Goal: Contribute content: Contribute content

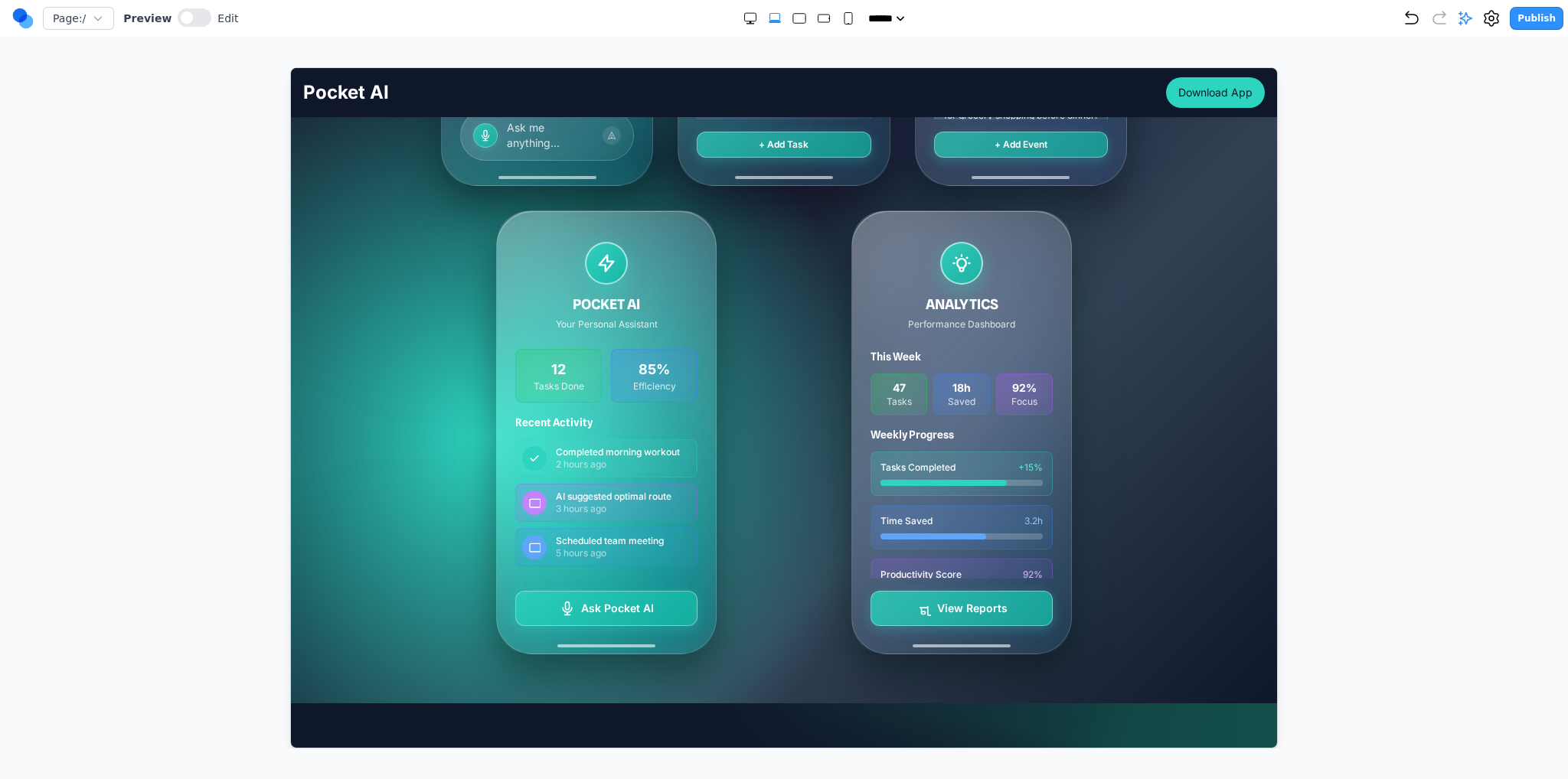
scroll to position [688, 0]
click at [1473, 17] on icon at bounding box center [1466, 18] width 15 height 15
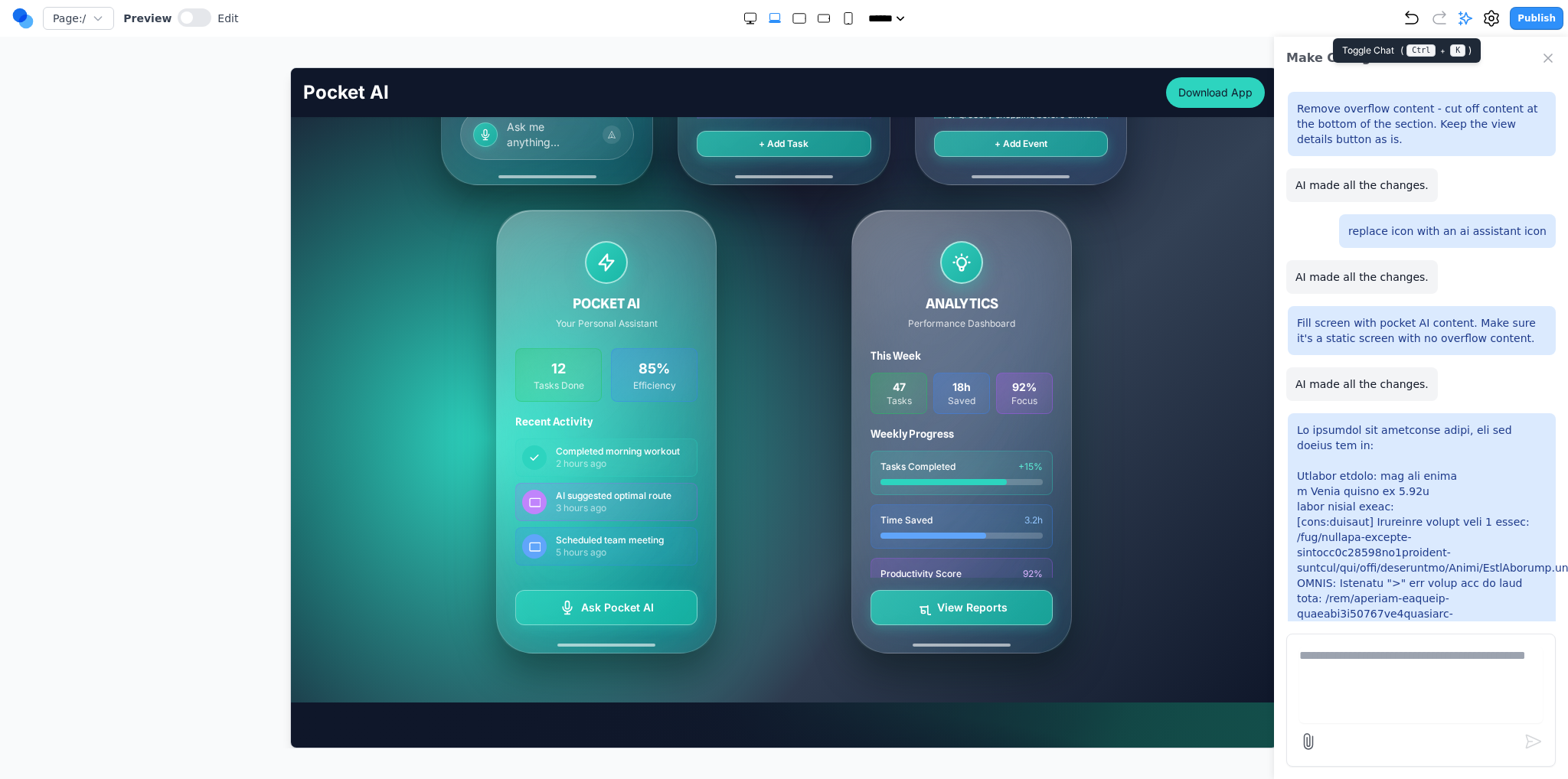
click at [1473, 17] on icon at bounding box center [1466, 18] width 15 height 15
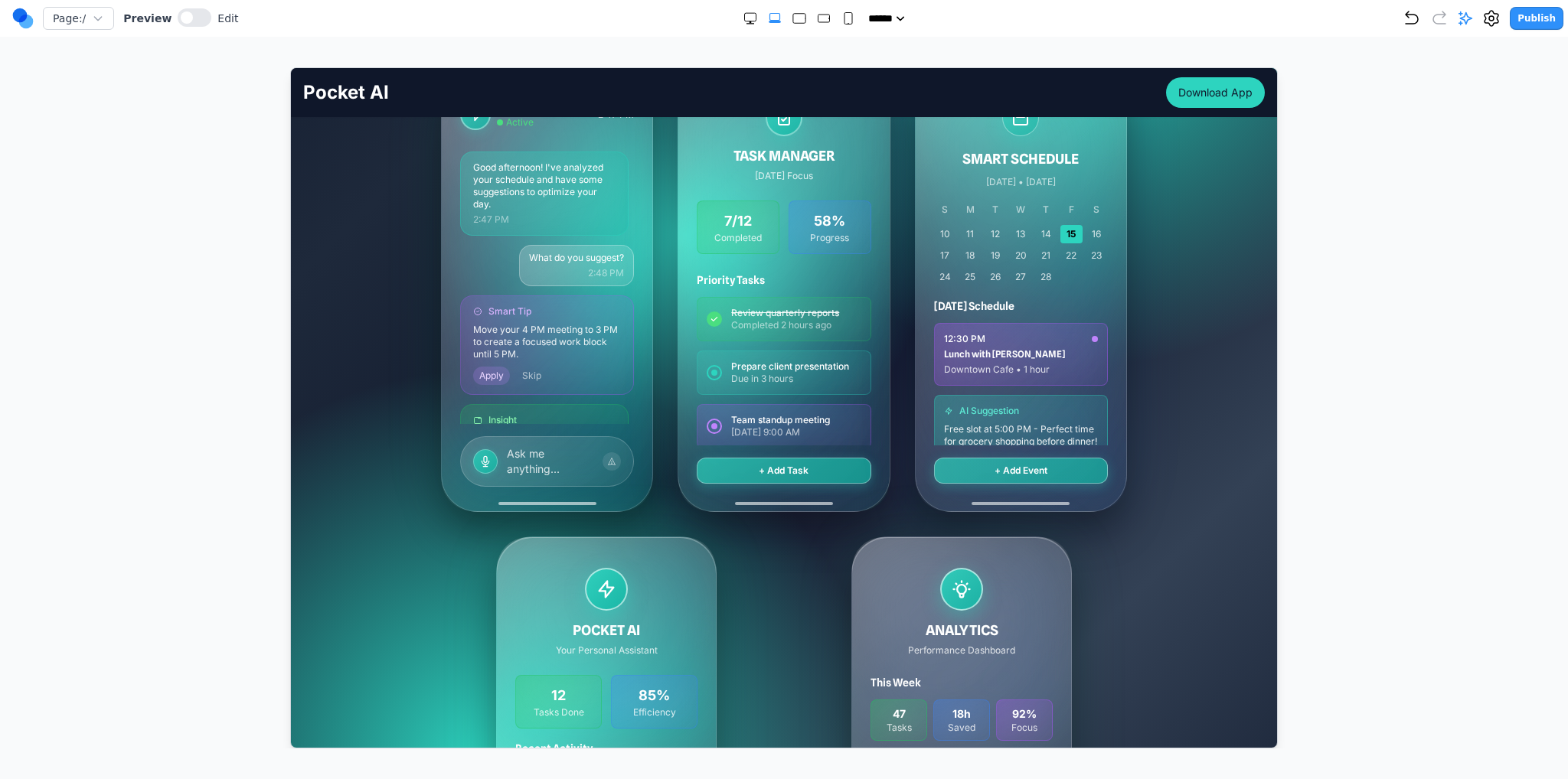
scroll to position [230, 0]
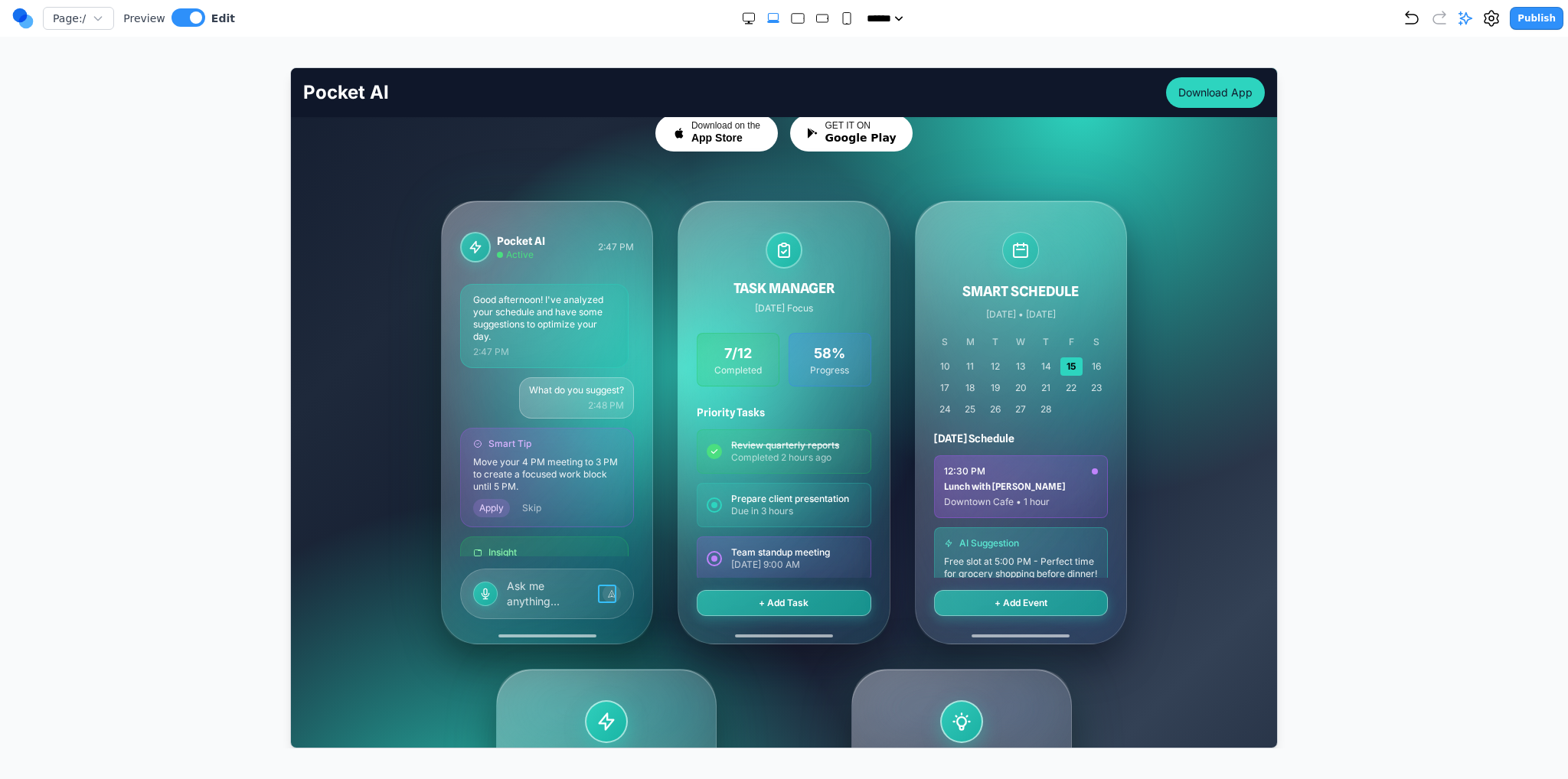
click at [612, 592] on button at bounding box center [611, 593] width 18 height 18
click at [717, 558] on icon at bounding box center [715, 559] width 15 height 15
click at [747, 665] on div "Pocket AI Active 2:47 PM Good afternoon! I've analyzed your schedule and have s…" at bounding box center [784, 656] width 686 height 912
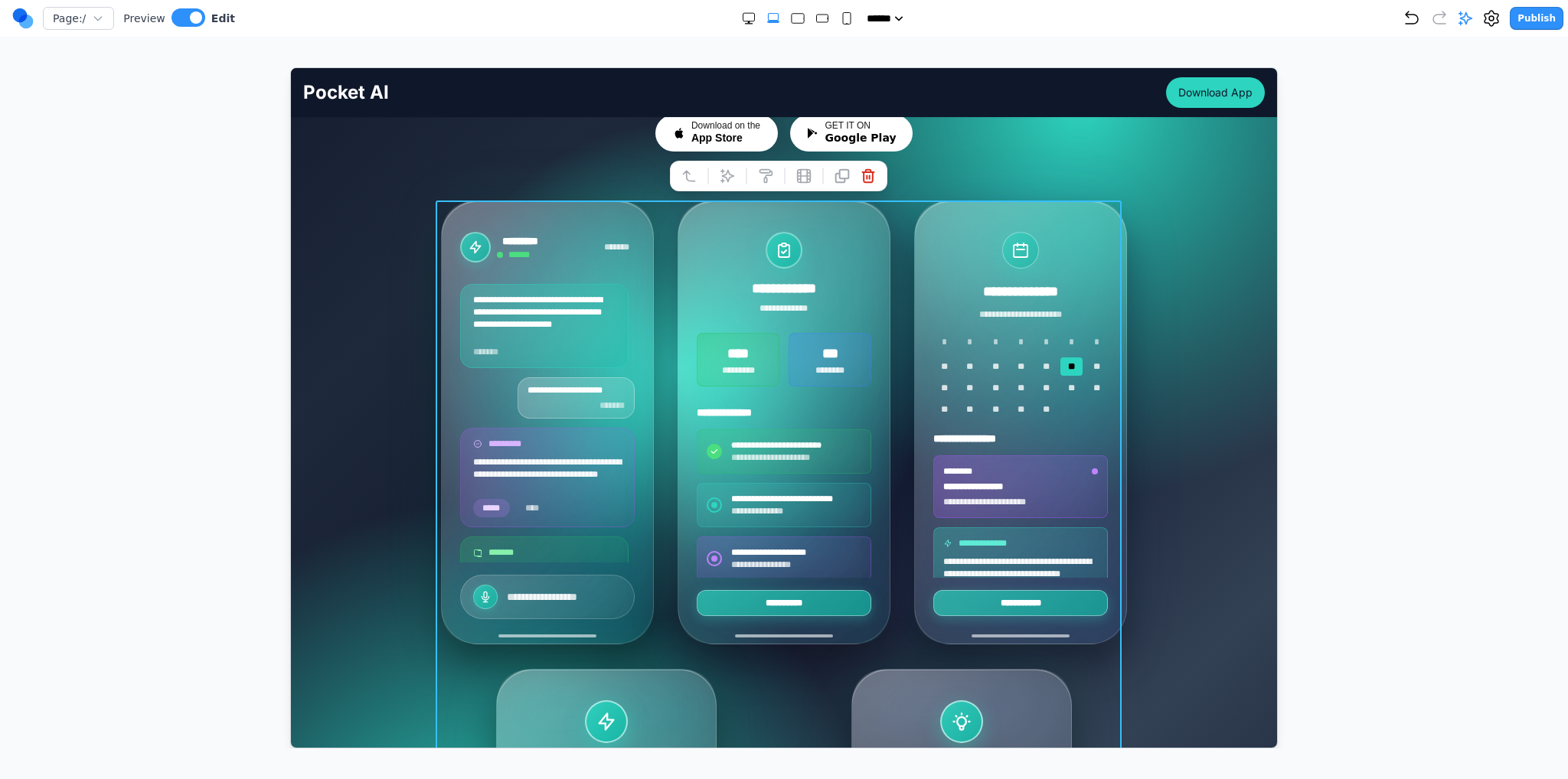
click at [1163, 566] on div "**********" at bounding box center [784, 656] width 961 height 912
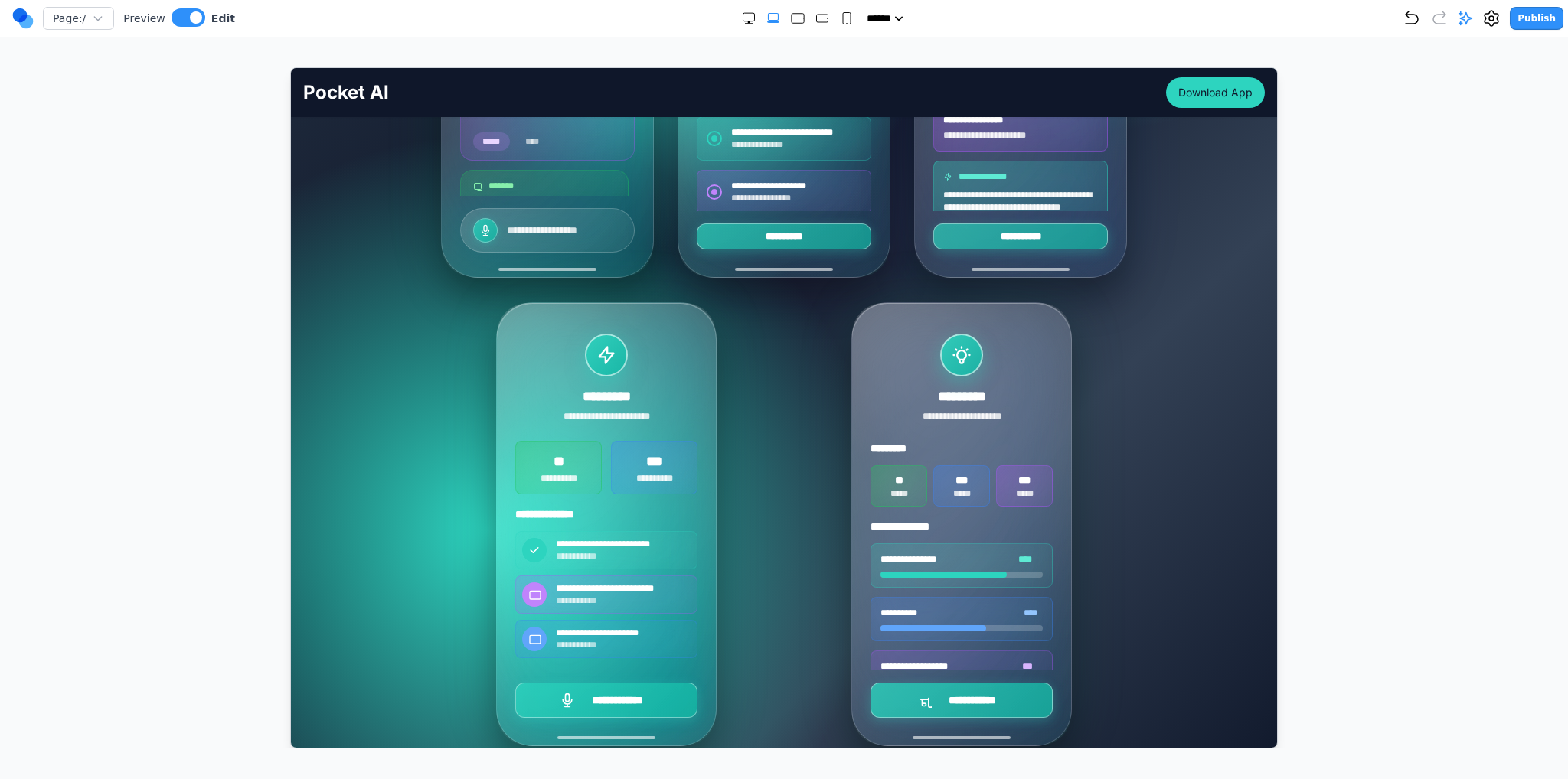
scroll to position [612, 0]
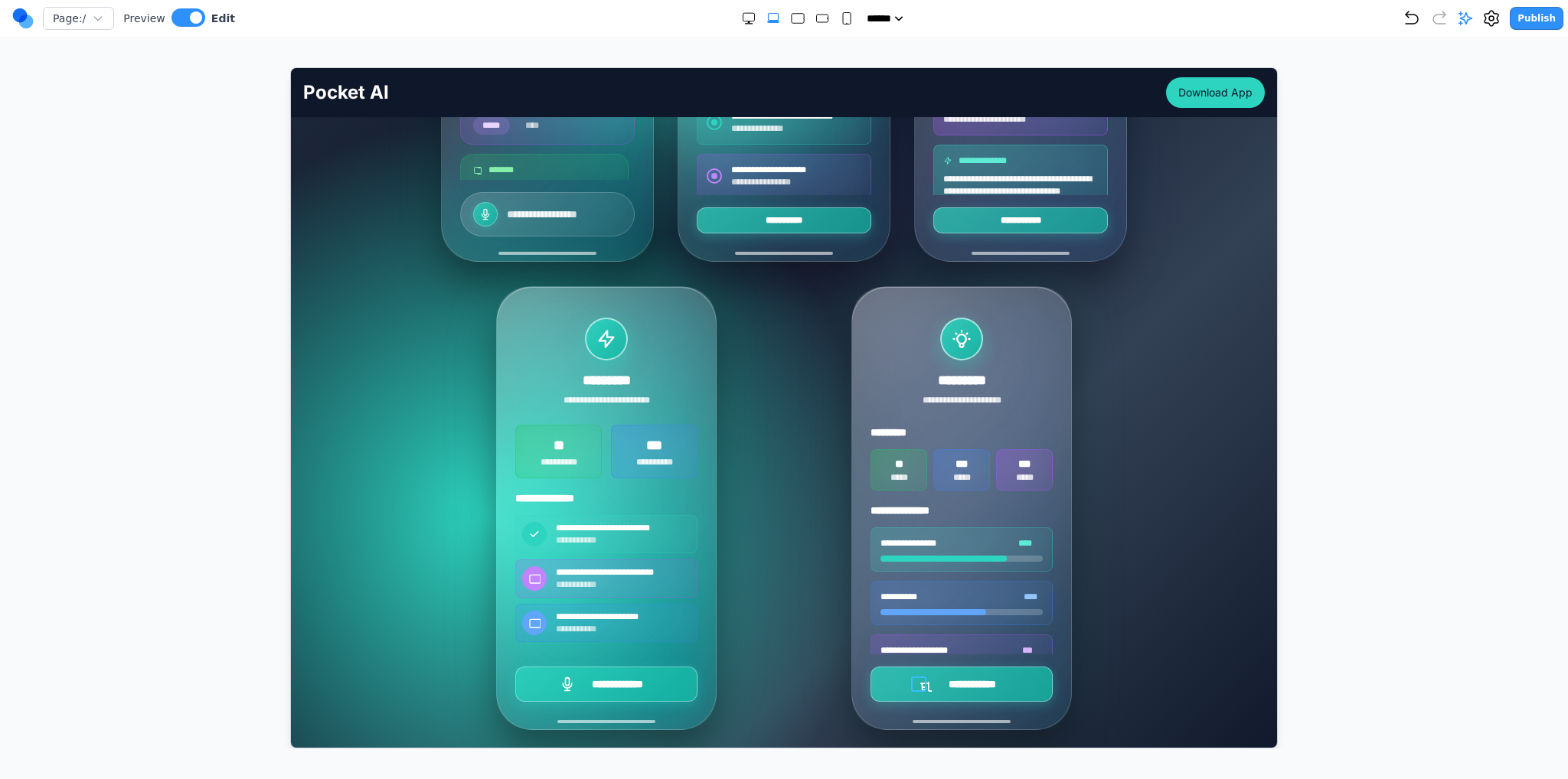
click at [920, 686] on icon at bounding box center [926, 688] width 12 height 13
click at [1028, 647] on icon at bounding box center [1028, 652] width 12 height 13
click at [562, 680] on icon at bounding box center [566, 683] width 15 height 15
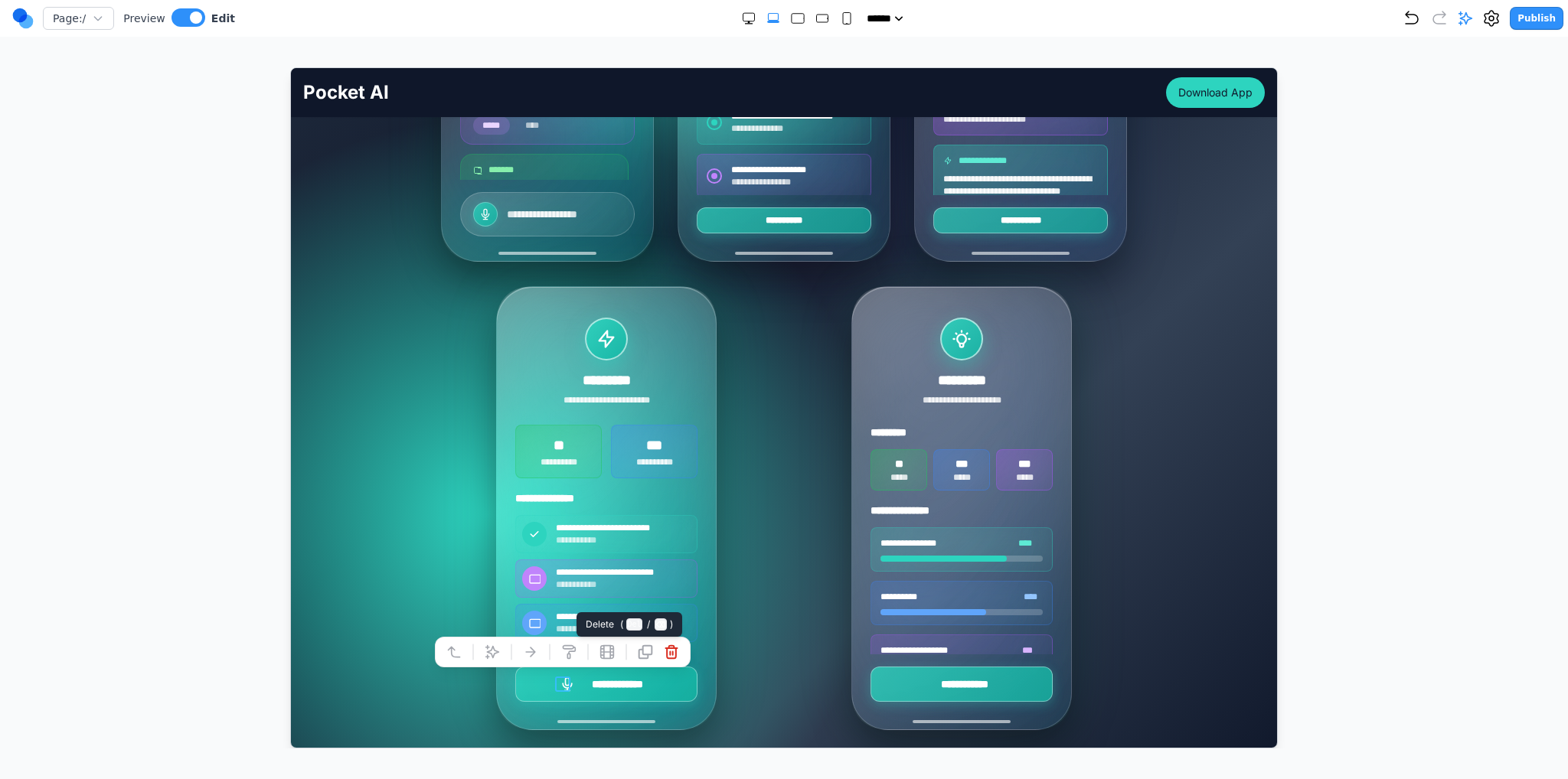
click at [671, 655] on icon at bounding box center [670, 652] width 15 height 15
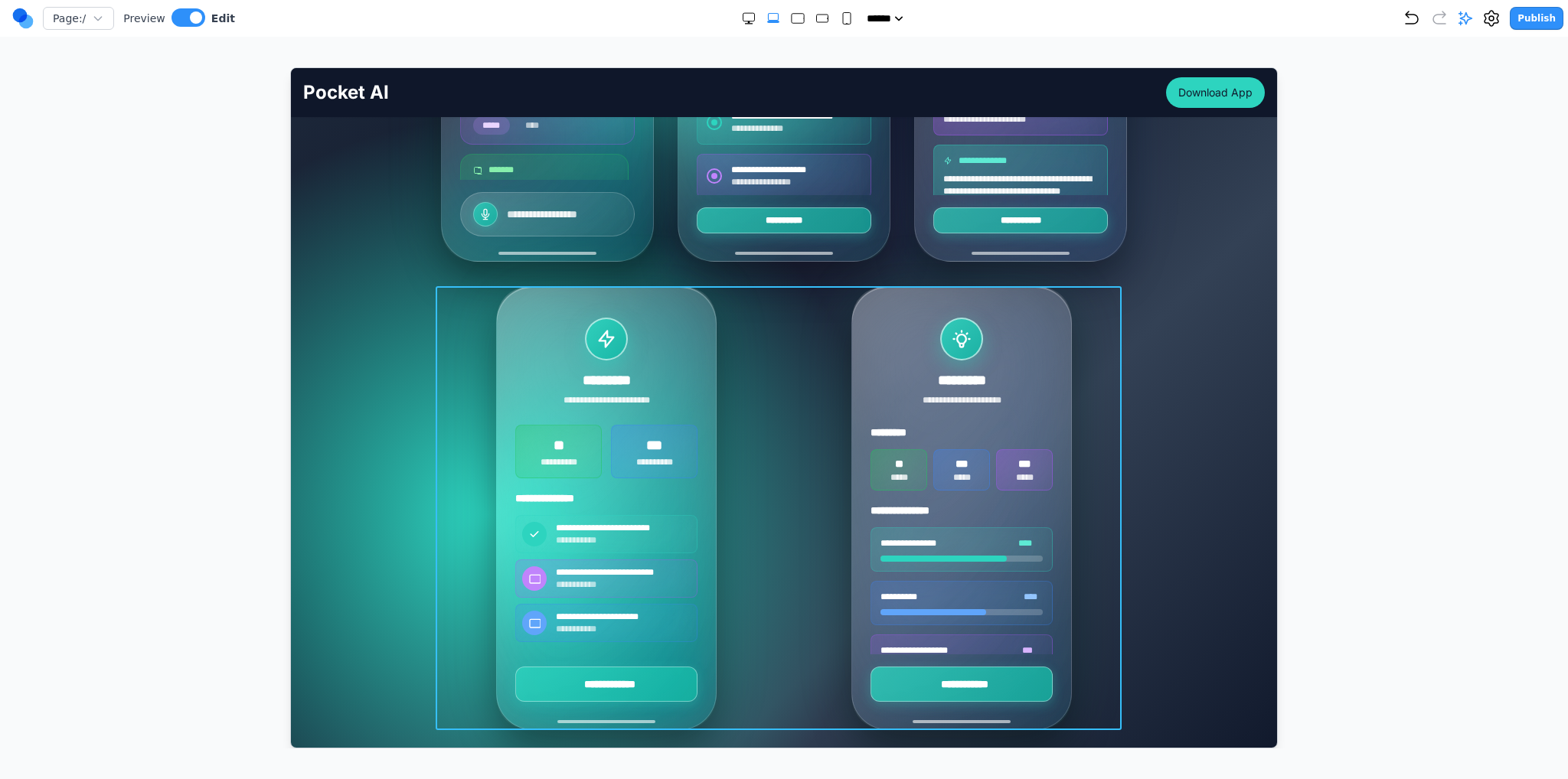
click at [768, 650] on div "**********" at bounding box center [784, 506] width 686 height 444
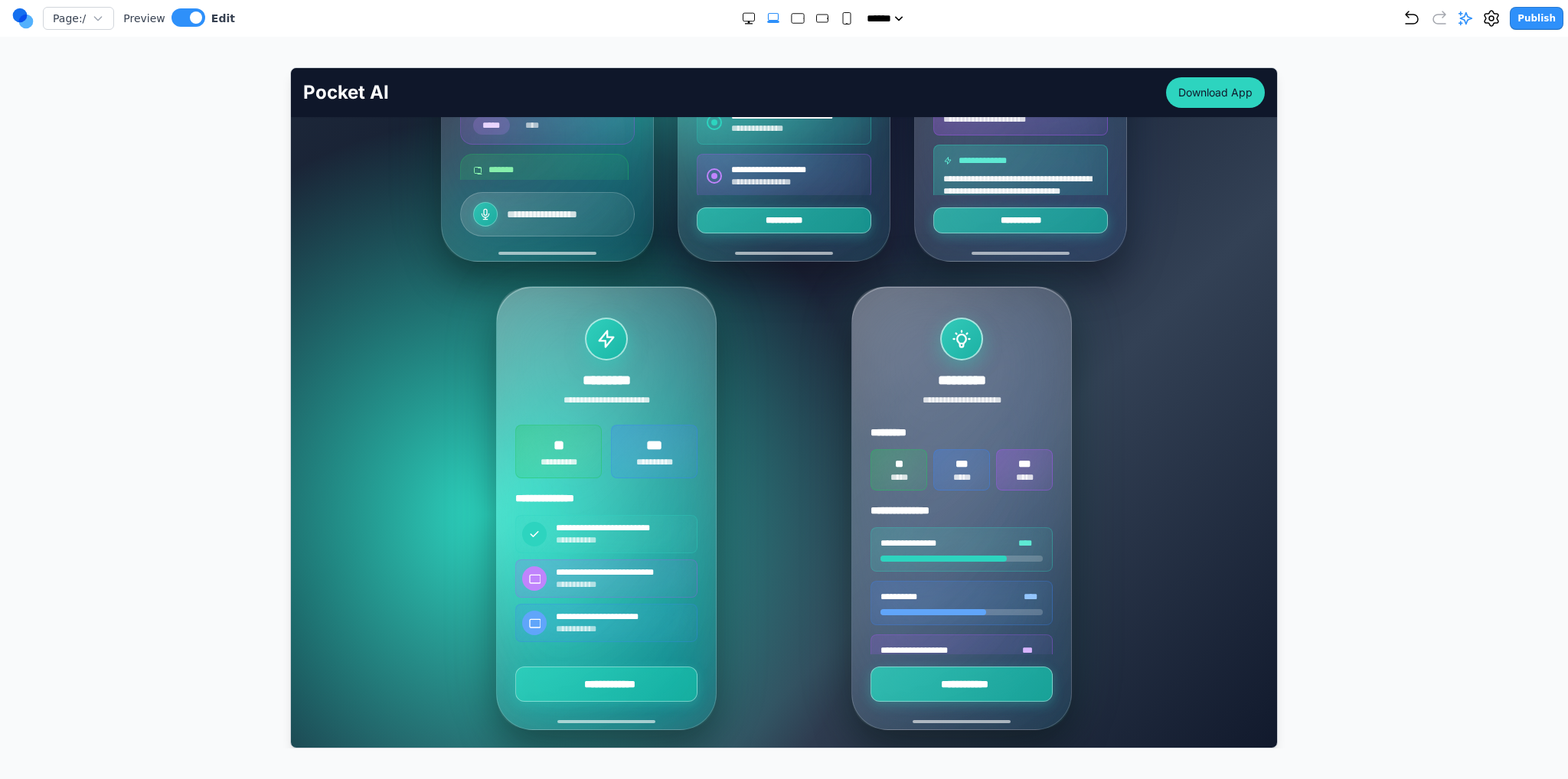
click at [1130, 626] on div "**********" at bounding box center [784, 273] width 961 height 912
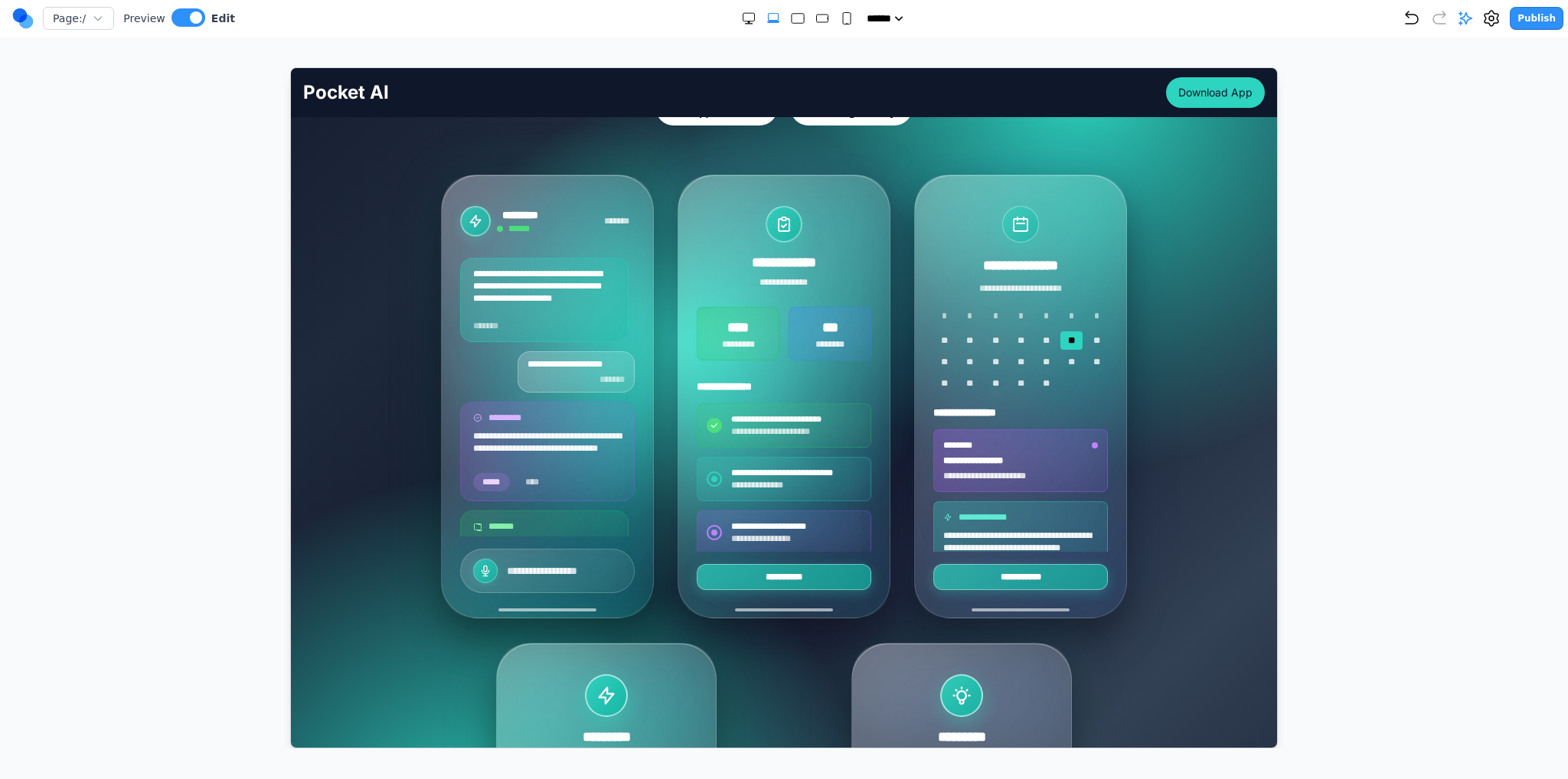
scroll to position [230, 0]
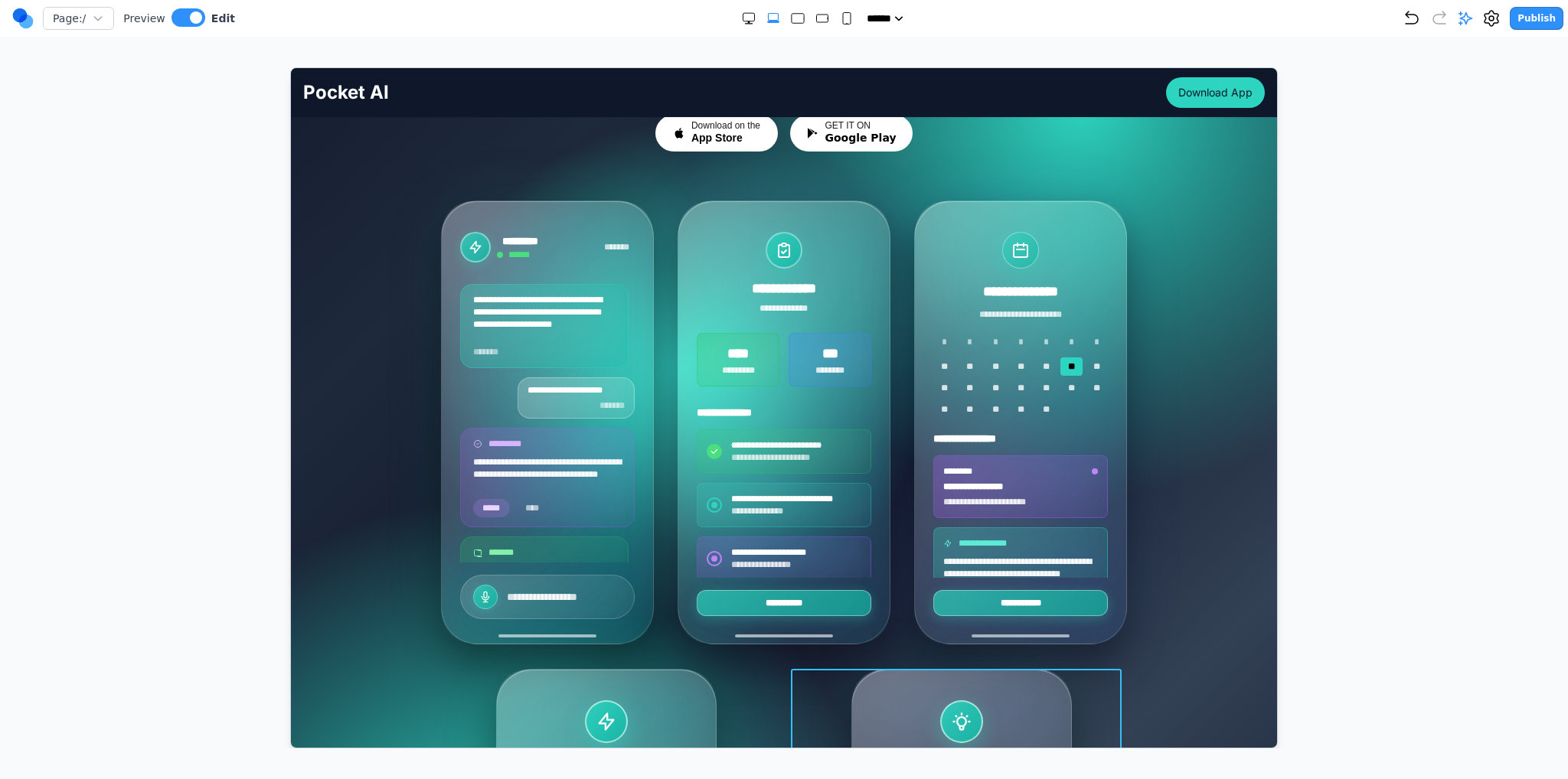
click at [774, 657] on div "**********" at bounding box center [784, 656] width 686 height 912
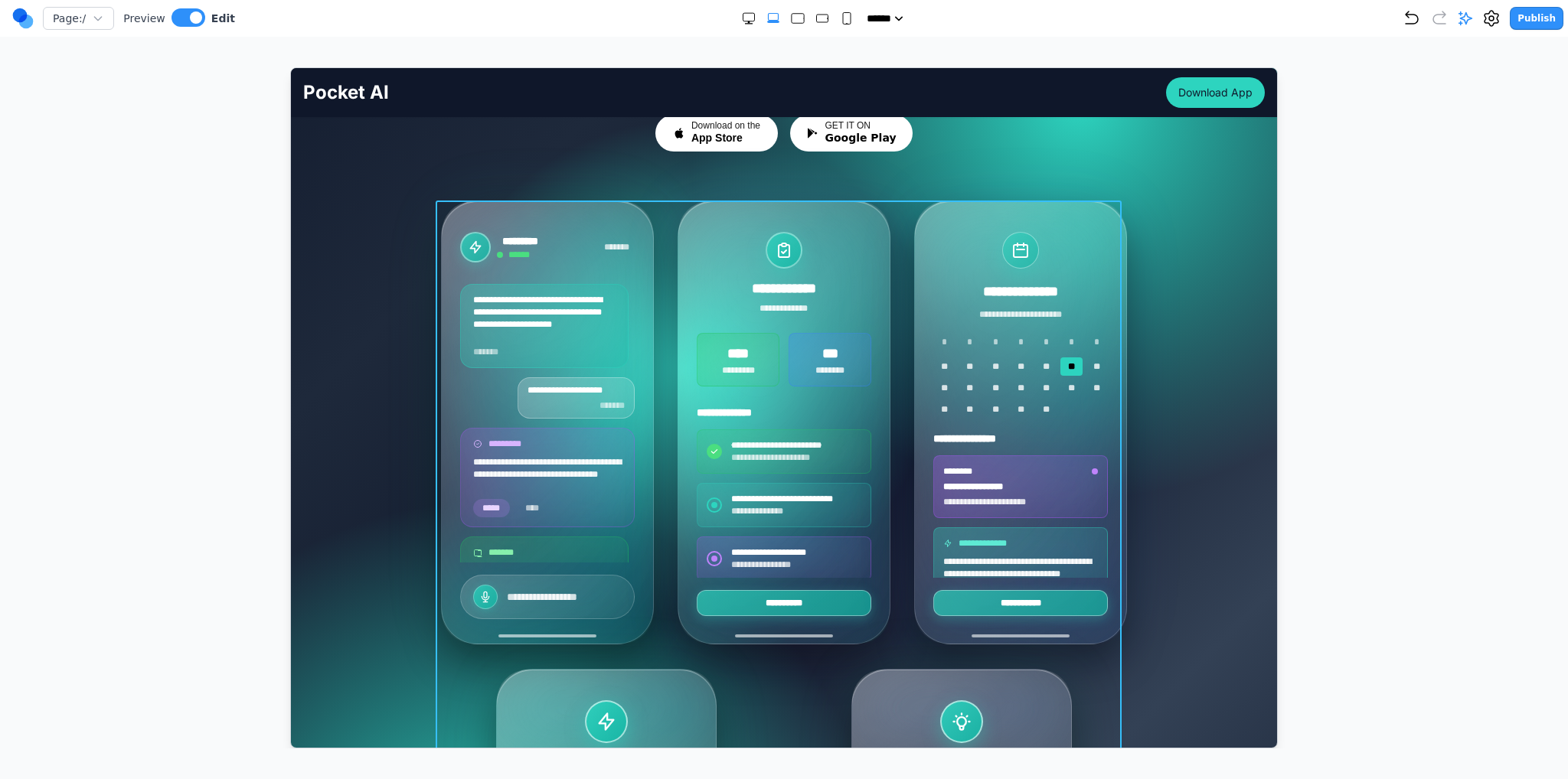
click at [647, 651] on div "**********" at bounding box center [784, 656] width 686 height 912
drag, startPoint x: 735, startPoint y: 186, endPoint x: 727, endPoint y: 179, distance: 10.6
click at [734, 184] on div at bounding box center [778, 175] width 217 height 31
click at [727, 177] on icon at bounding box center [727, 175] width 15 height 15
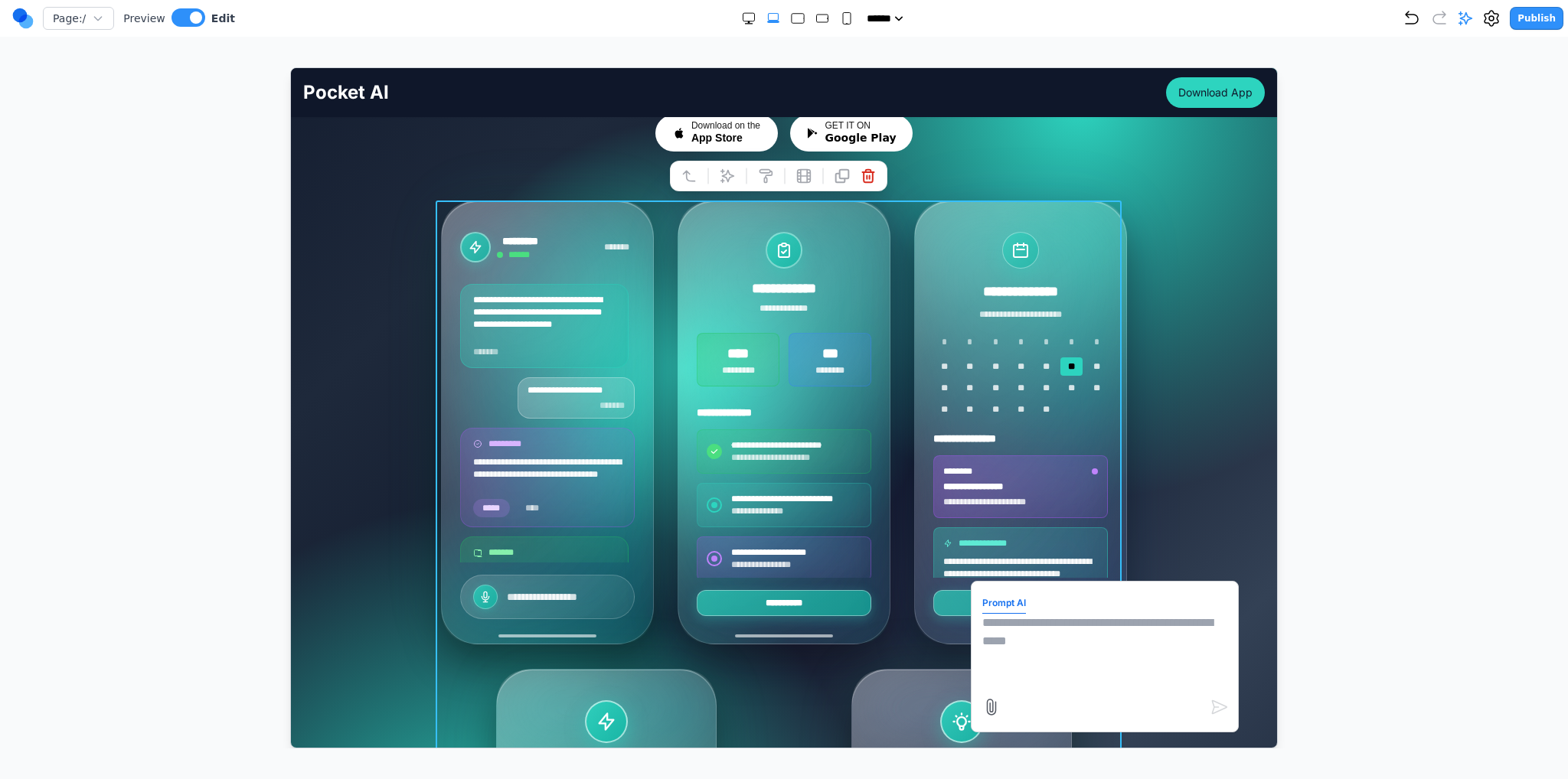
click at [1008, 641] on textarea at bounding box center [1104, 651] width 245 height 76
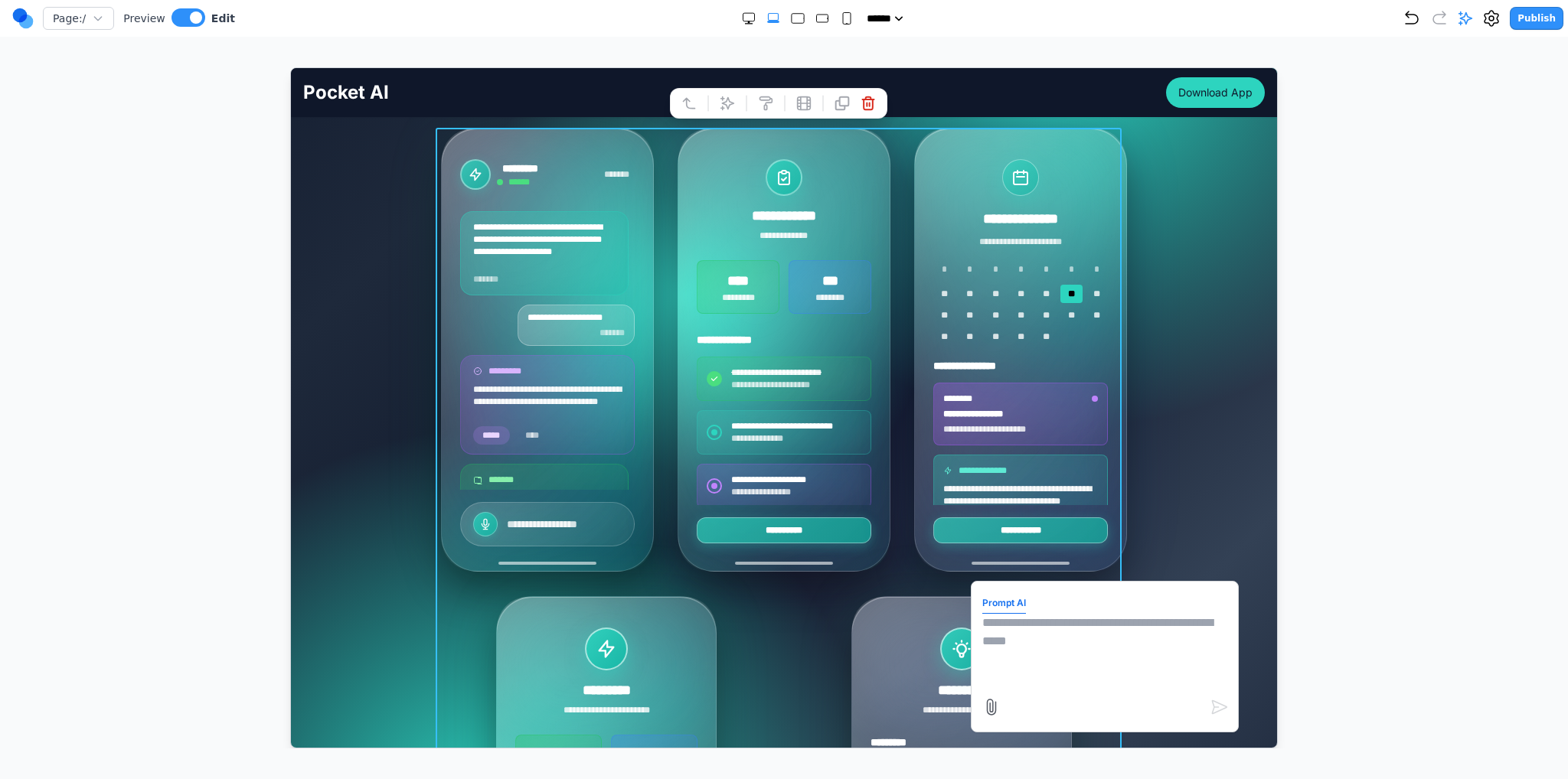
scroll to position [460, 0]
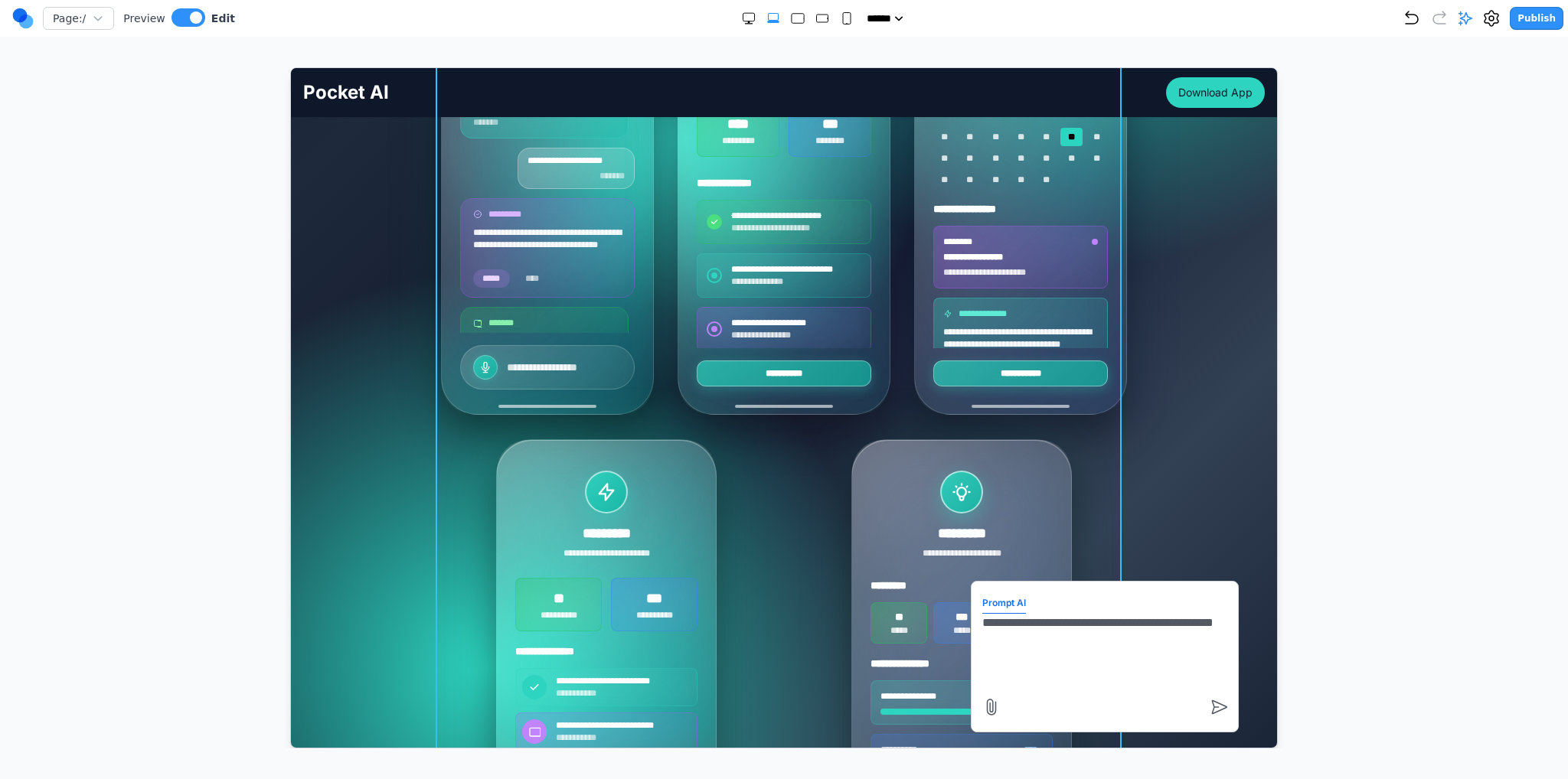
type textarea "**********"
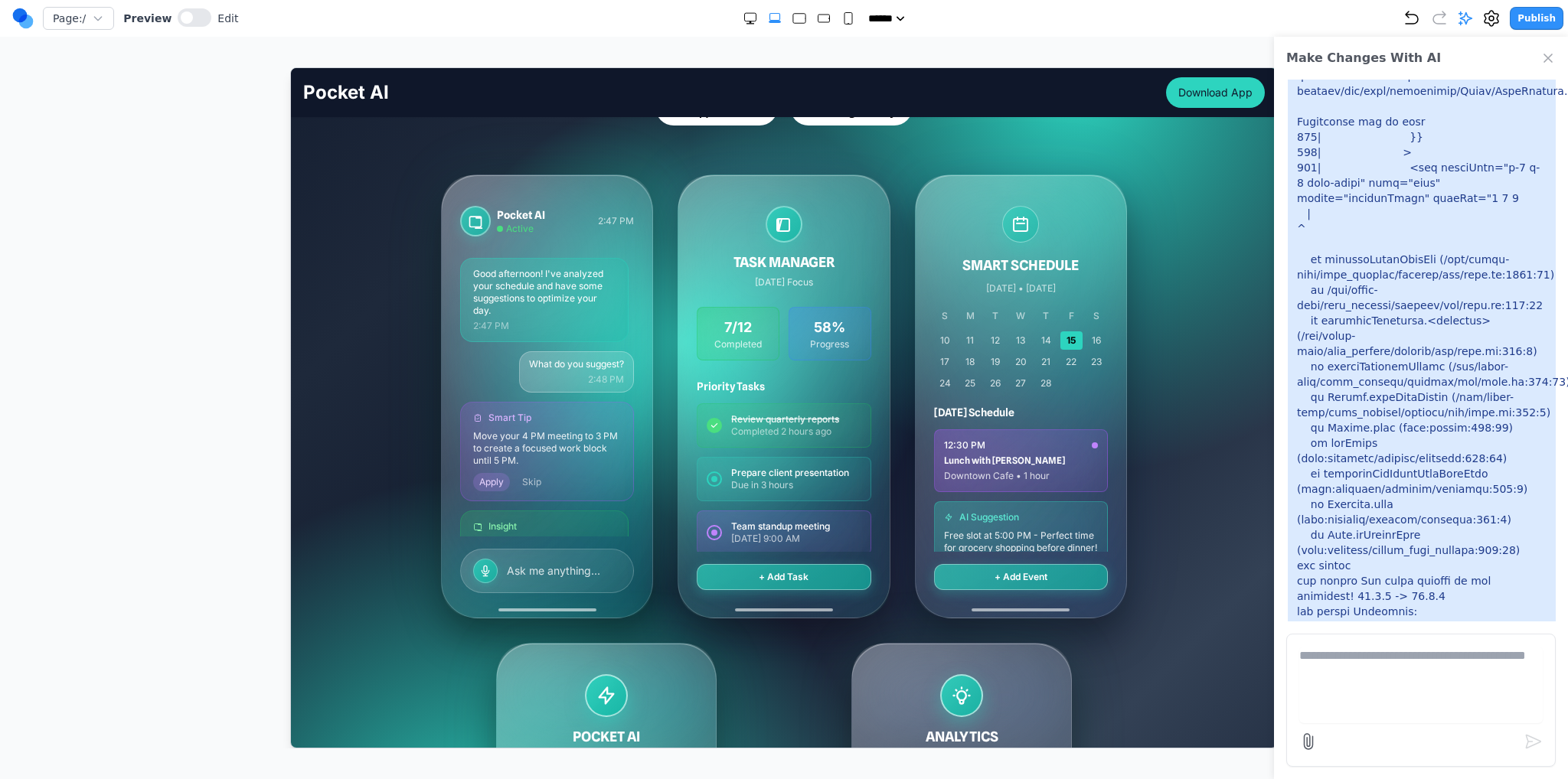
scroll to position [230, 0]
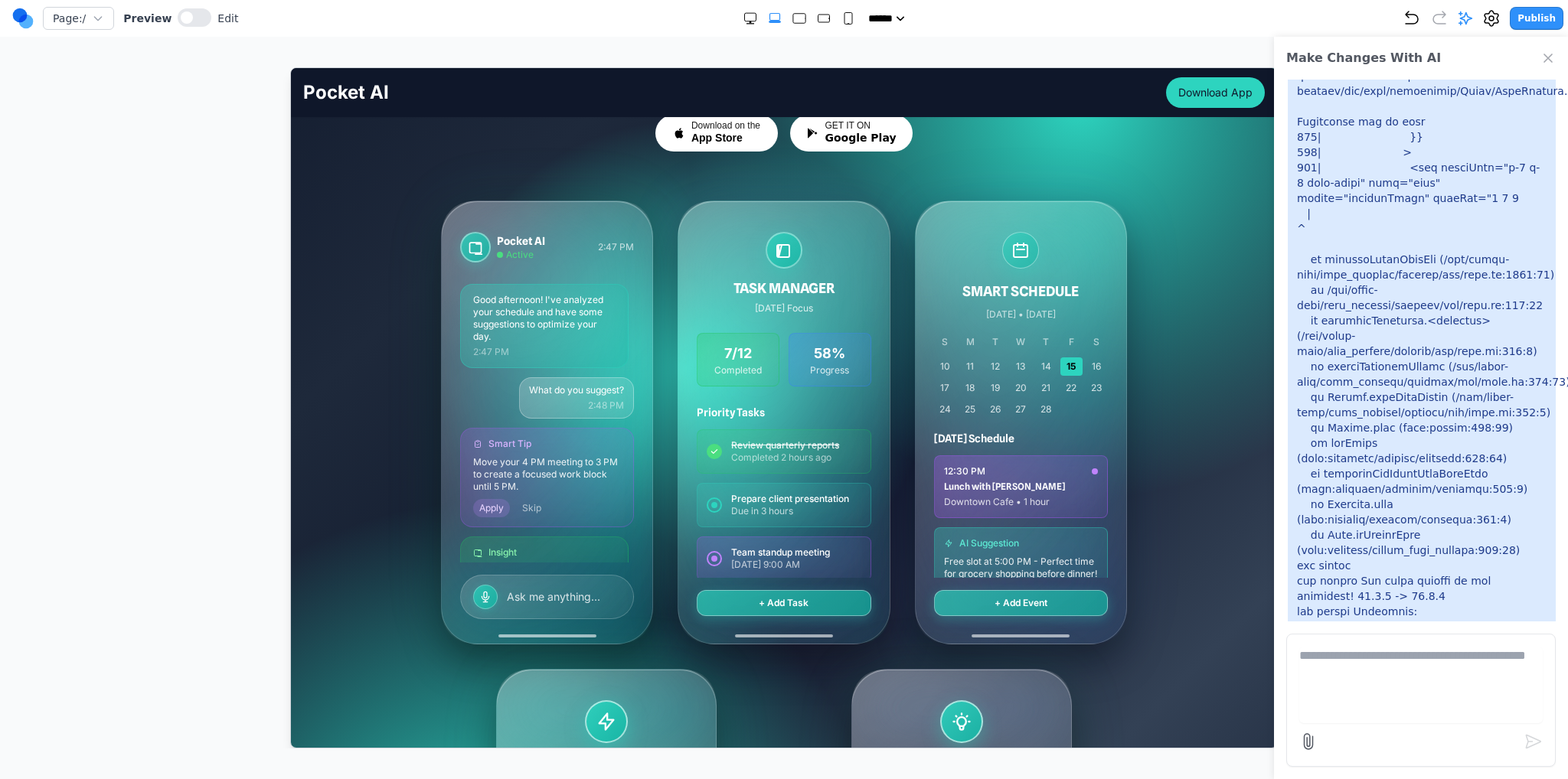
click at [350, 250] on div "Pocket AI Active 2:47 PM Good afternoon! I've analyzed your schedule and have s…" at bounding box center [784, 656] width 961 height 912
click at [470, 245] on icon at bounding box center [475, 247] width 15 height 15
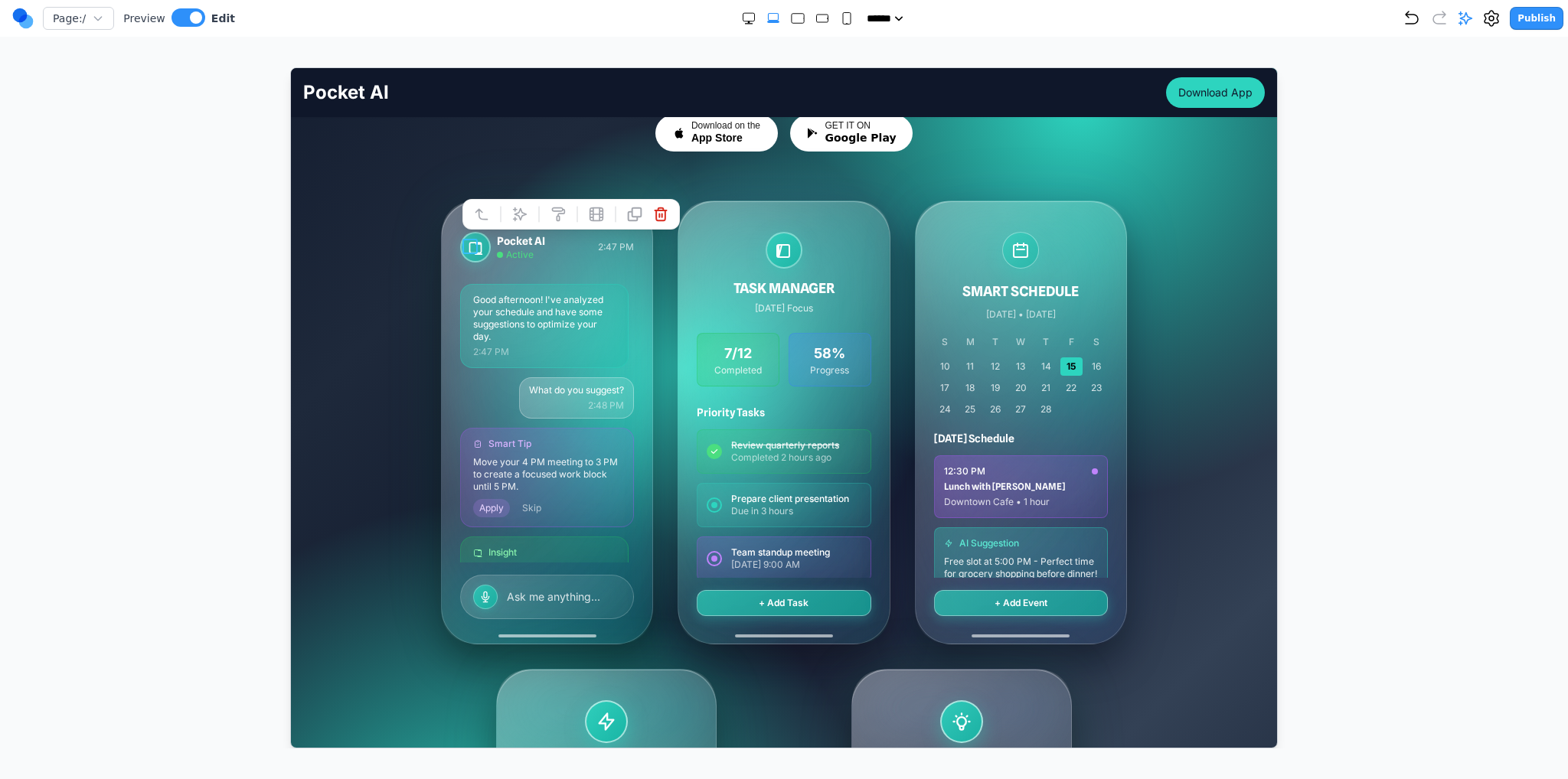
click at [657, 218] on icon at bounding box center [660, 214] width 15 height 15
click at [776, 244] on icon at bounding box center [782, 250] width 13 height 13
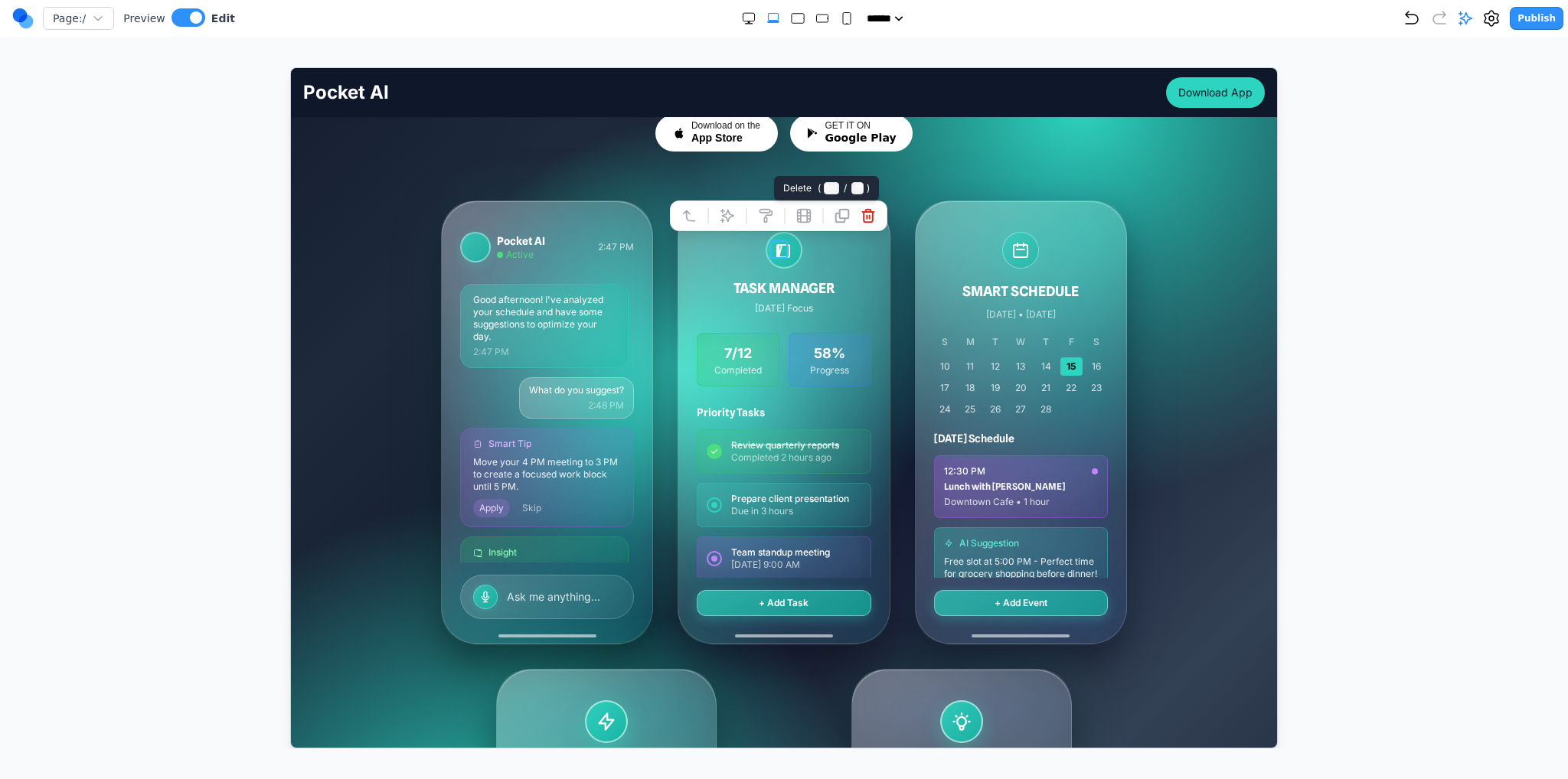
click at [864, 216] on icon at bounding box center [867, 215] width 15 height 15
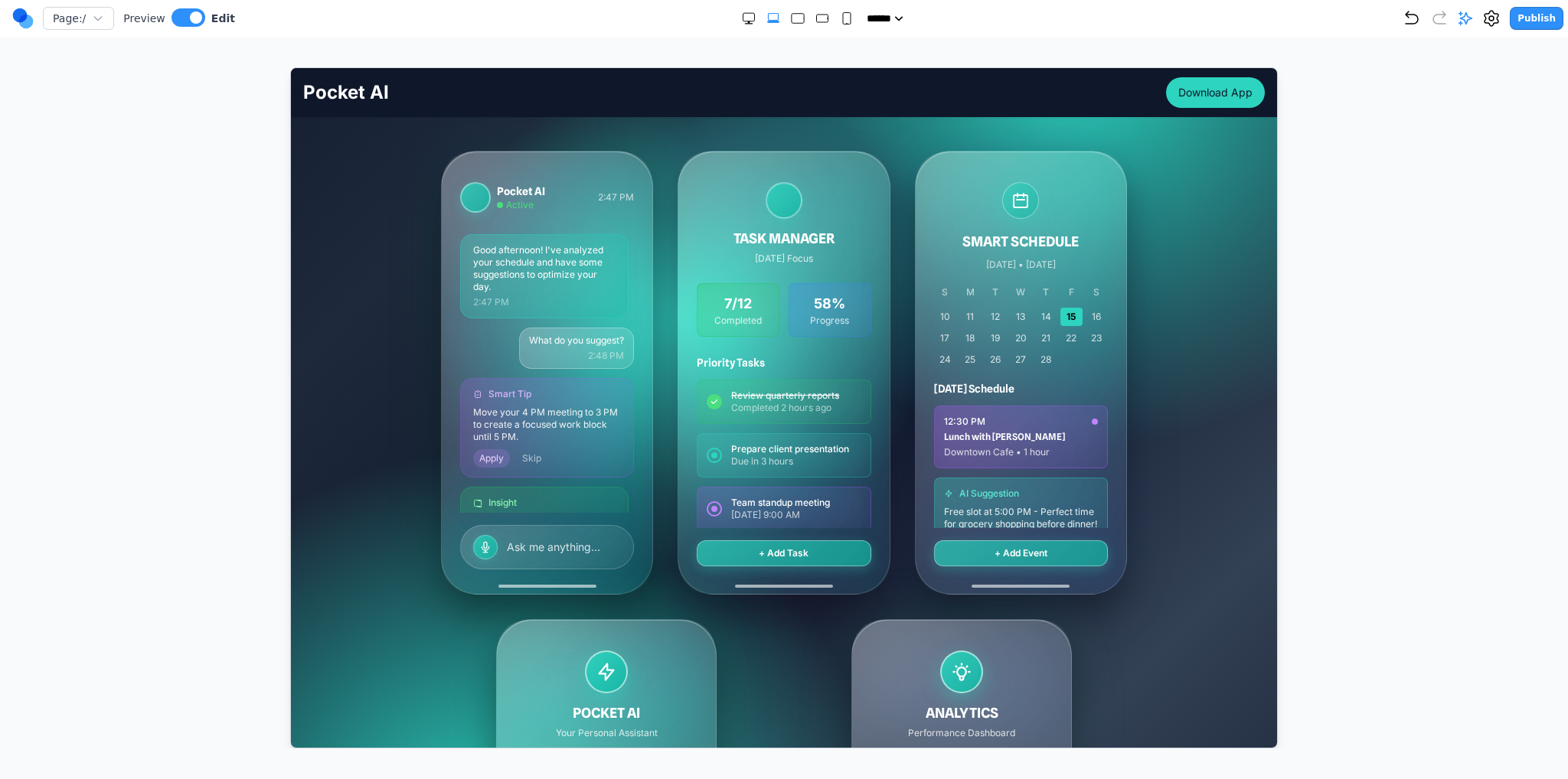
scroll to position [306, 0]
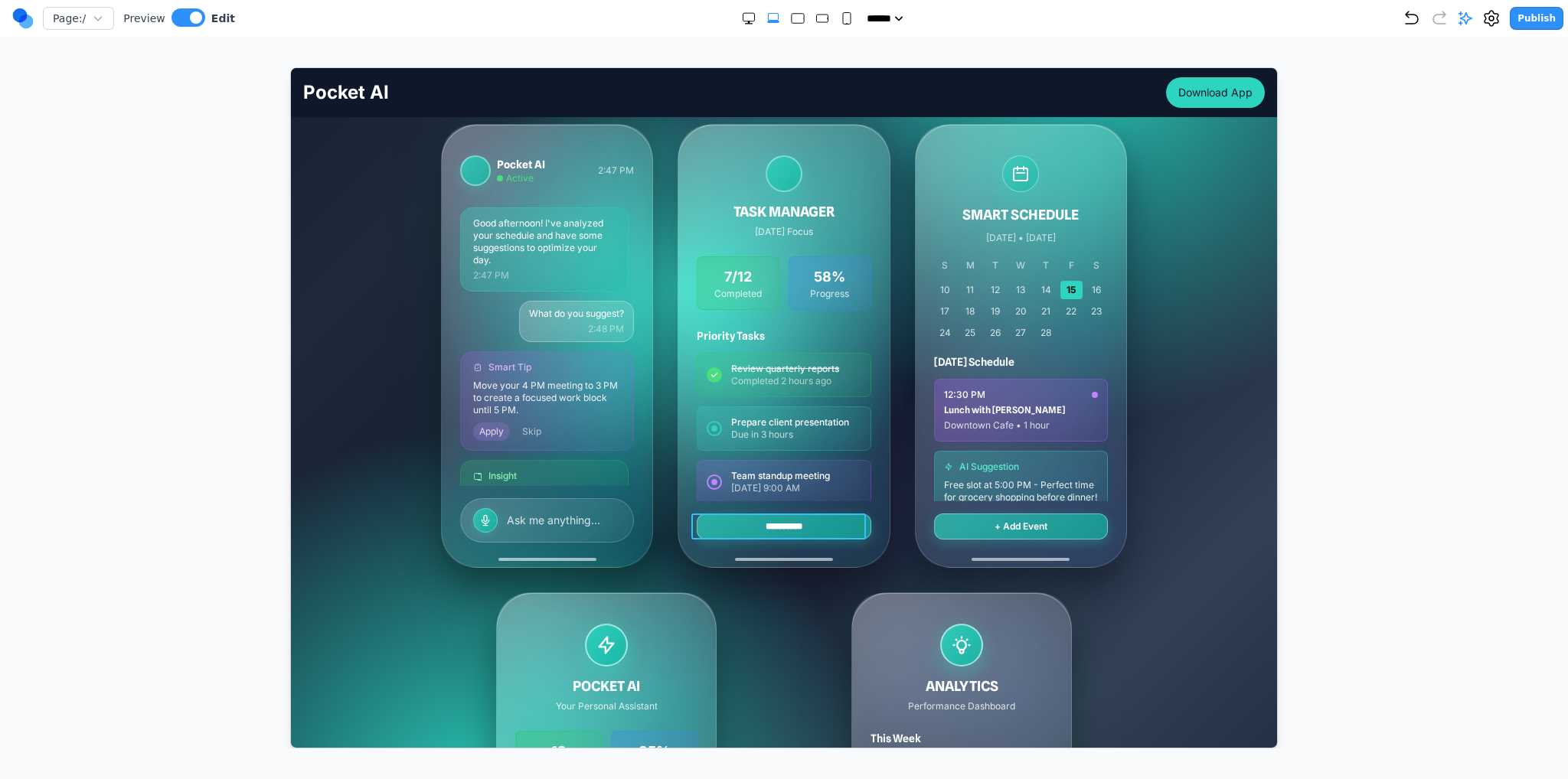
click at [756, 525] on button "**********" at bounding box center [783, 526] width 174 height 26
click at [759, 524] on button "**********" at bounding box center [784, 526] width 175 height 26
click at [472, 469] on div "Insight" at bounding box center [544, 475] width 143 height 13
click at [472, 475] on icon at bounding box center [477, 475] width 9 height 9
click at [707, 452] on icon at bounding box center [704, 444] width 15 height 15
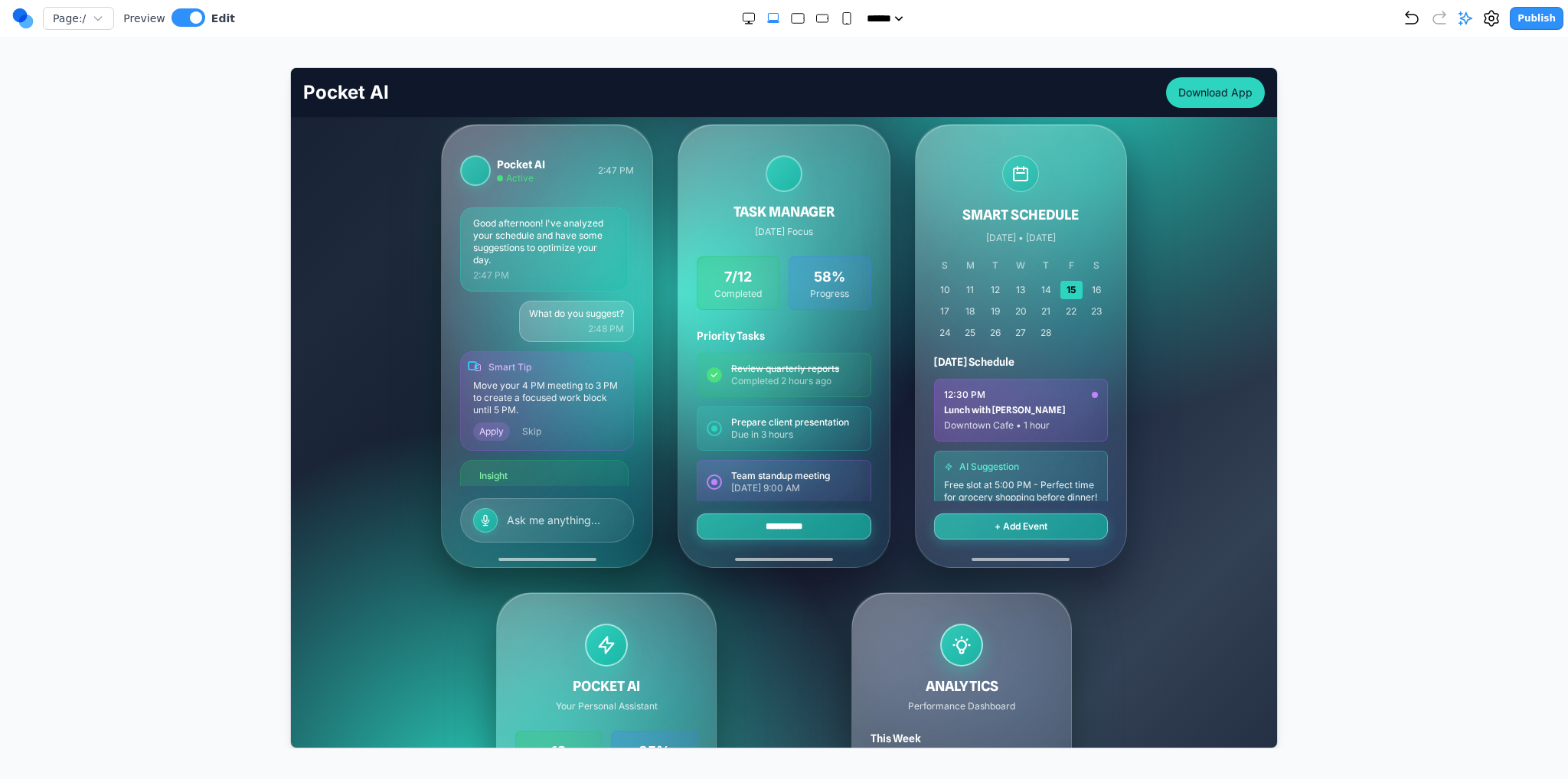
drag, startPoint x: 472, startPoint y: 362, endPoint x: 630, endPoint y: 370, distance: 158.2
click at [475, 363] on icon at bounding box center [477, 366] width 5 height 7
click at [704, 340] on icon at bounding box center [704, 336] width 15 height 15
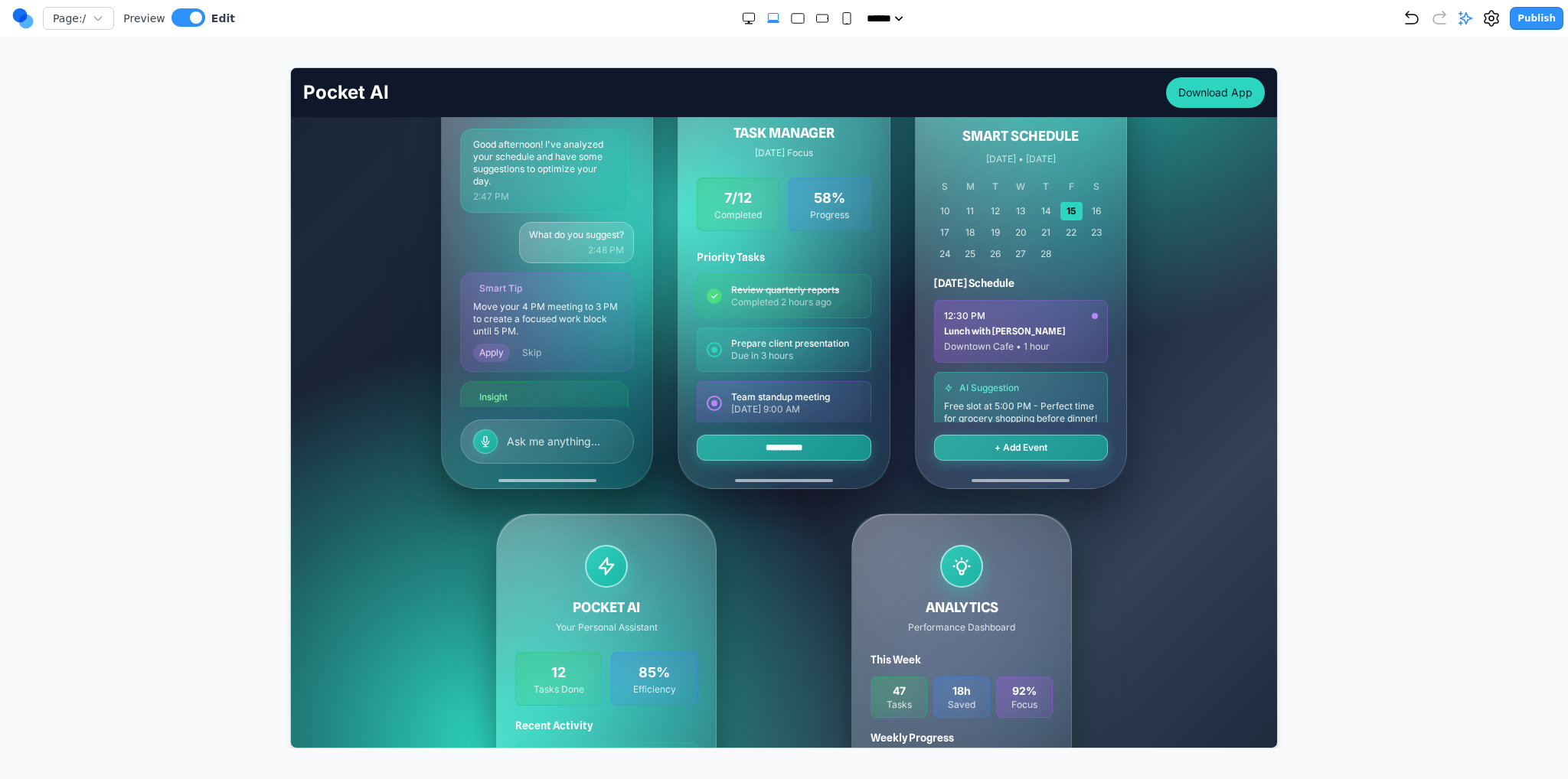
scroll to position [382, 0]
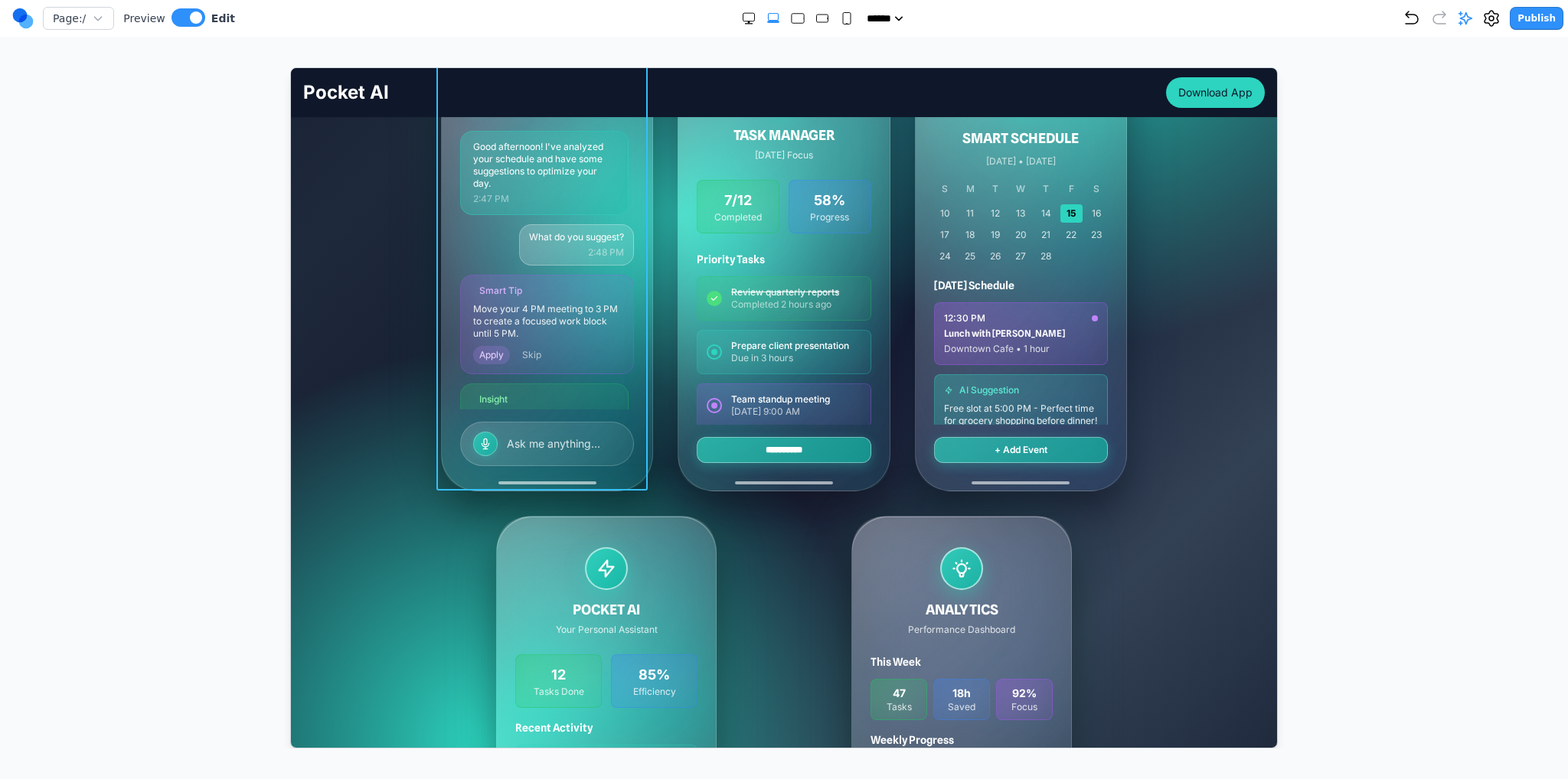
click at [635, 331] on div "Pocket AI Active 2:47 PM Good afternoon! I've analyzed your schedule and have s…" at bounding box center [546, 269] width 211 height 443
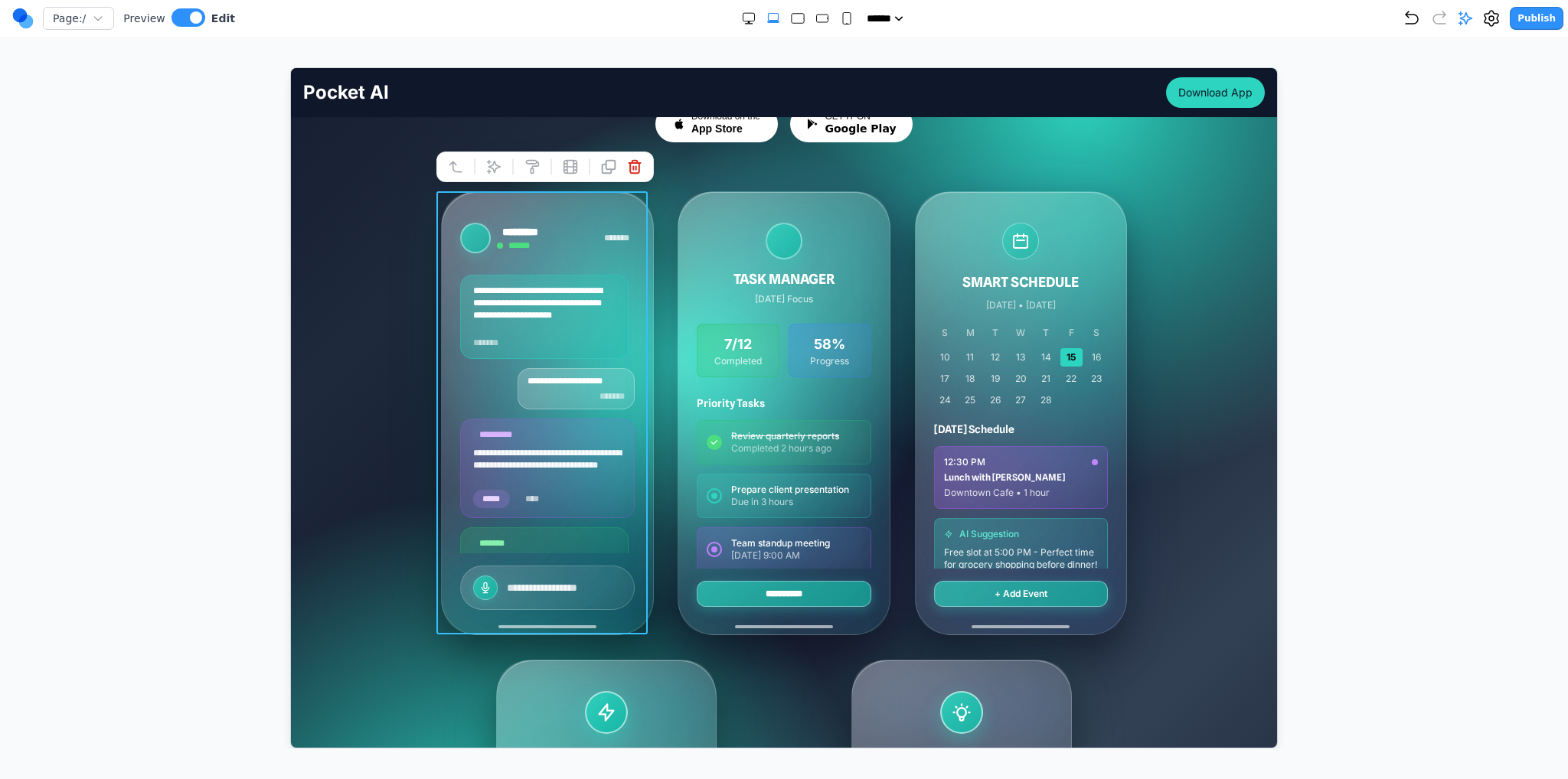
scroll to position [230, 0]
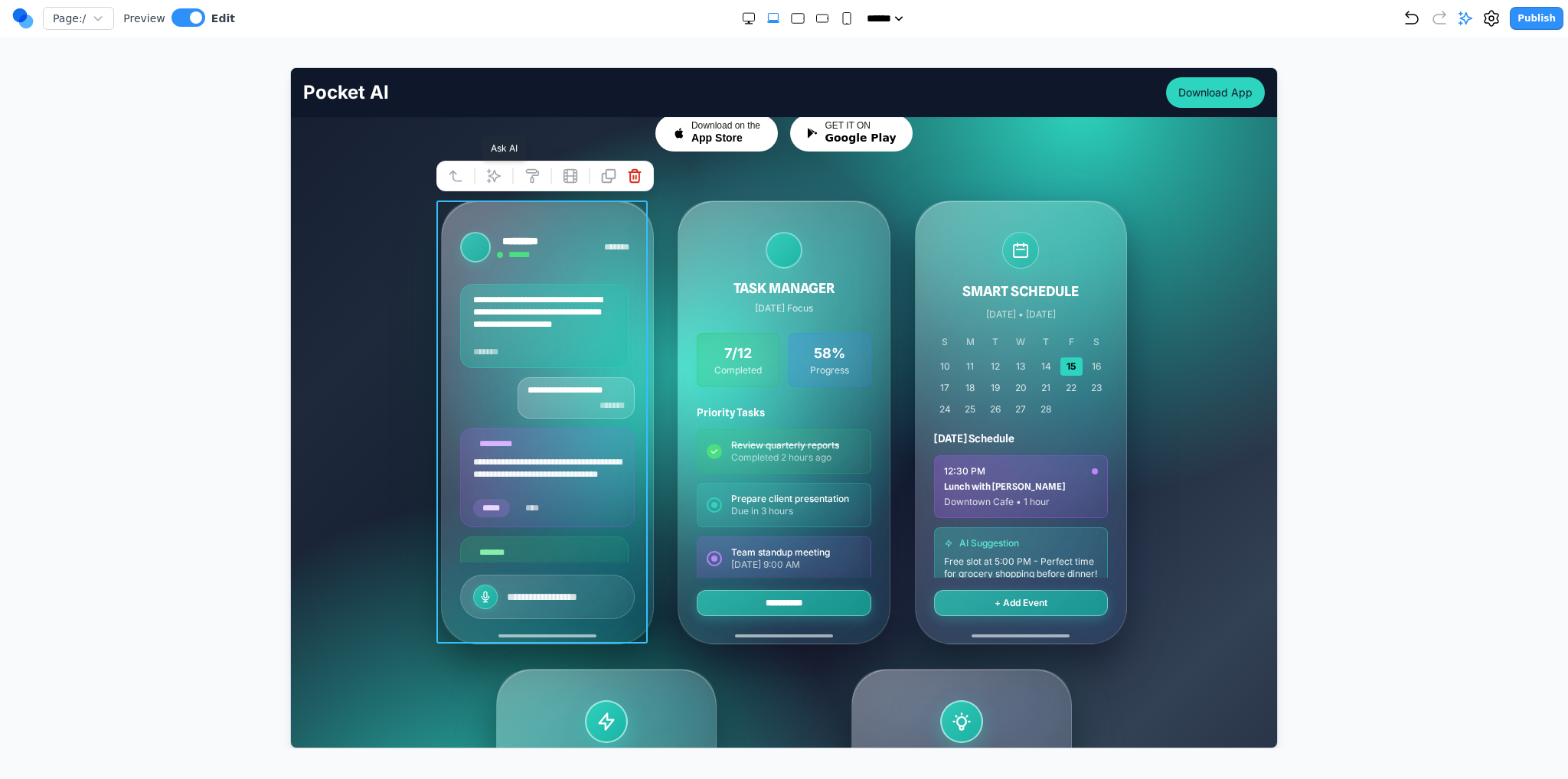
click at [492, 175] on icon at bounding box center [493, 175] width 15 height 15
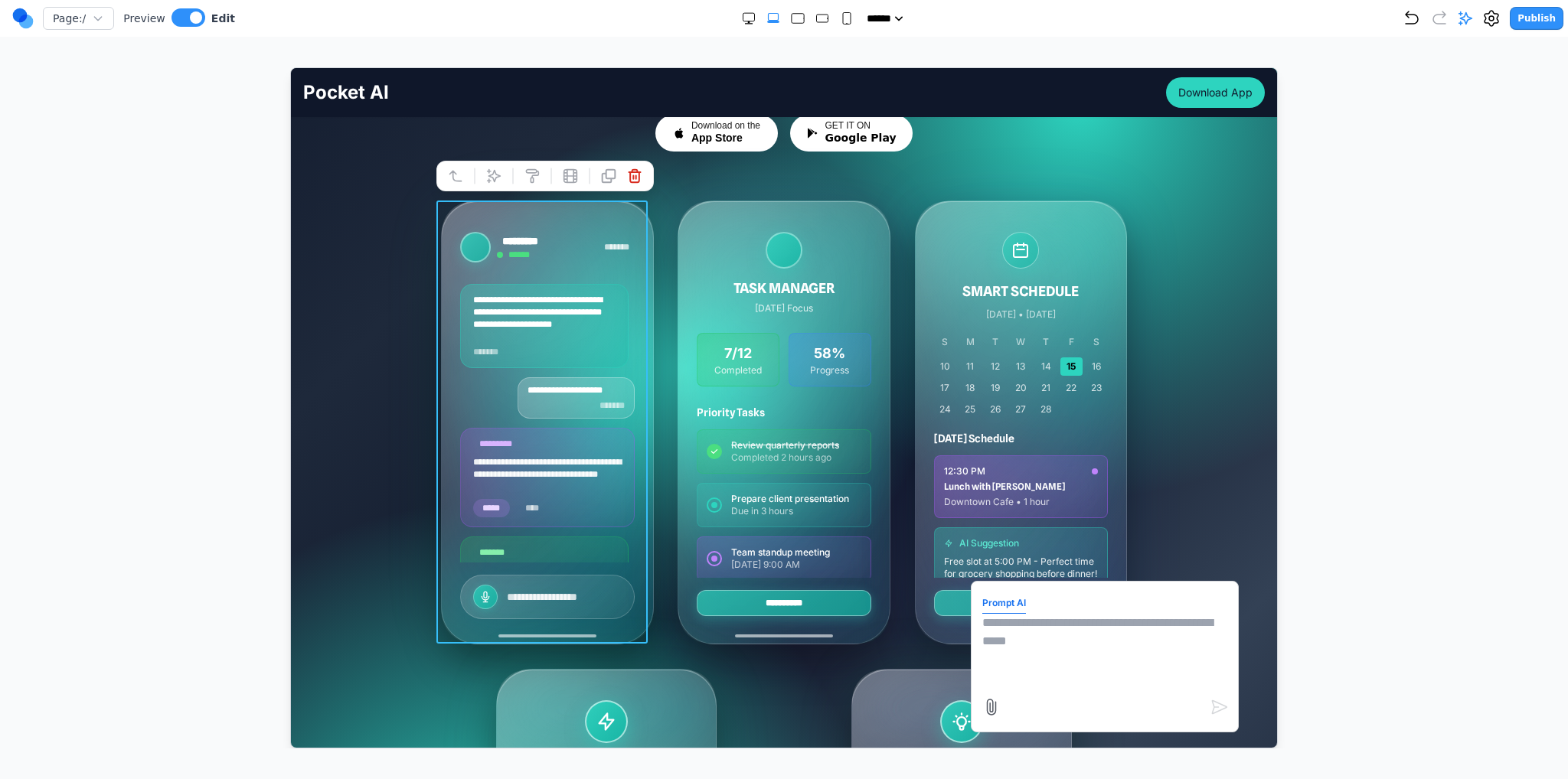
click at [1023, 621] on textarea at bounding box center [1104, 651] width 245 height 76
type textarea "**********"
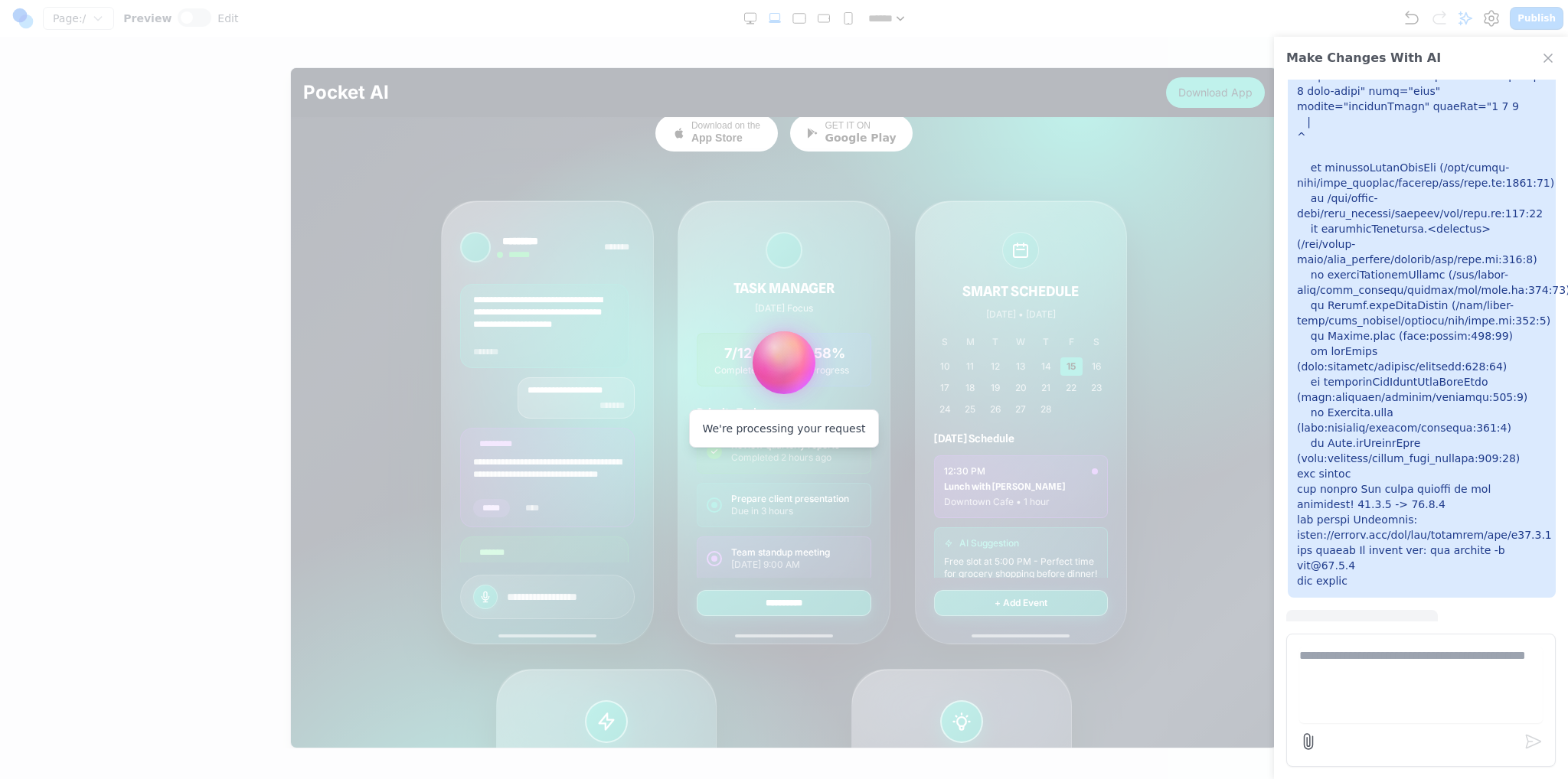
scroll to position [2451, 0]
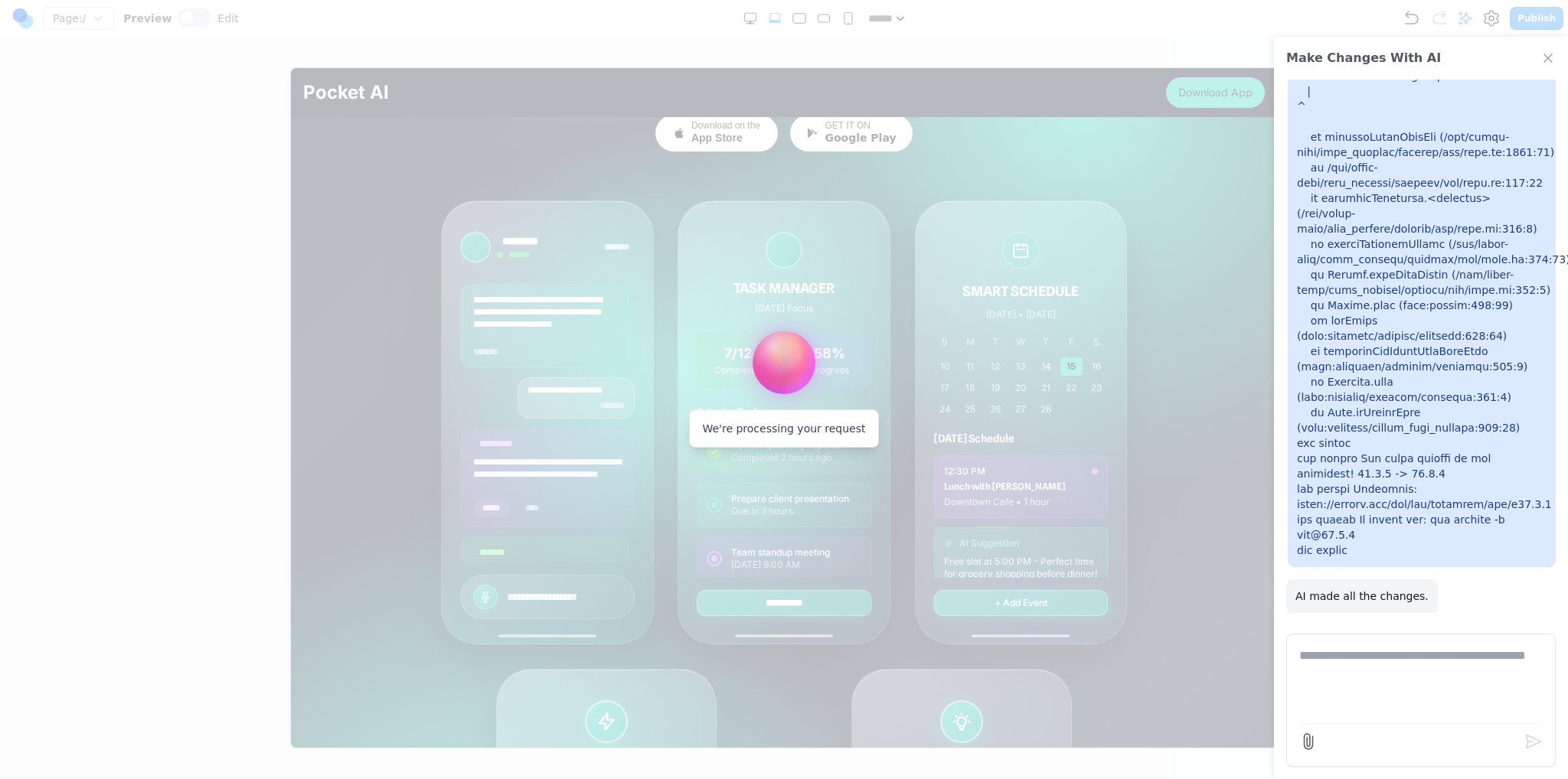
drag, startPoint x: 154, startPoint y: 153, endPoint x: 165, endPoint y: 172, distance: 22.0
click at [153, 153] on div at bounding box center [784, 389] width 1568 height 779
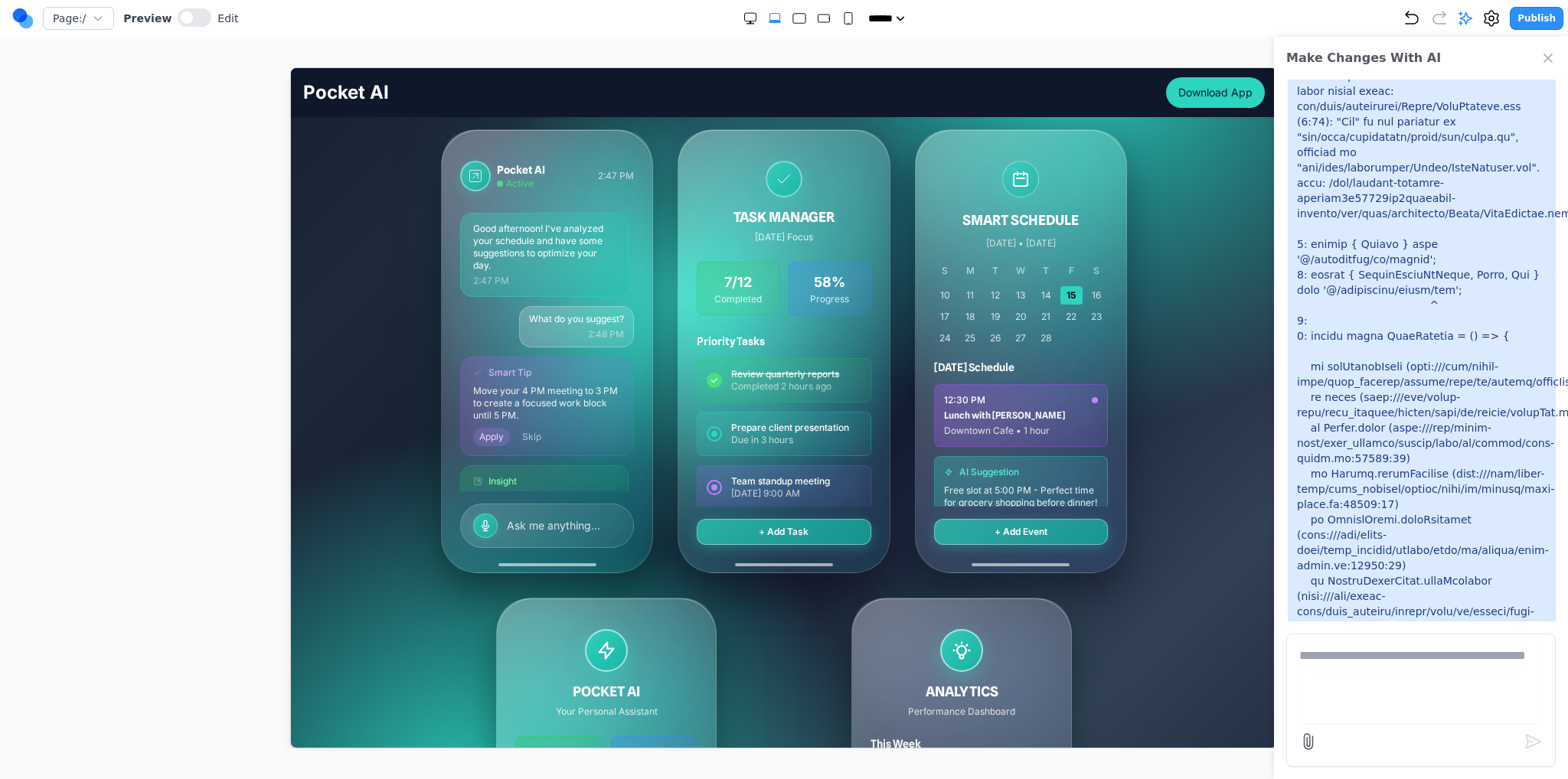
scroll to position [230, 0]
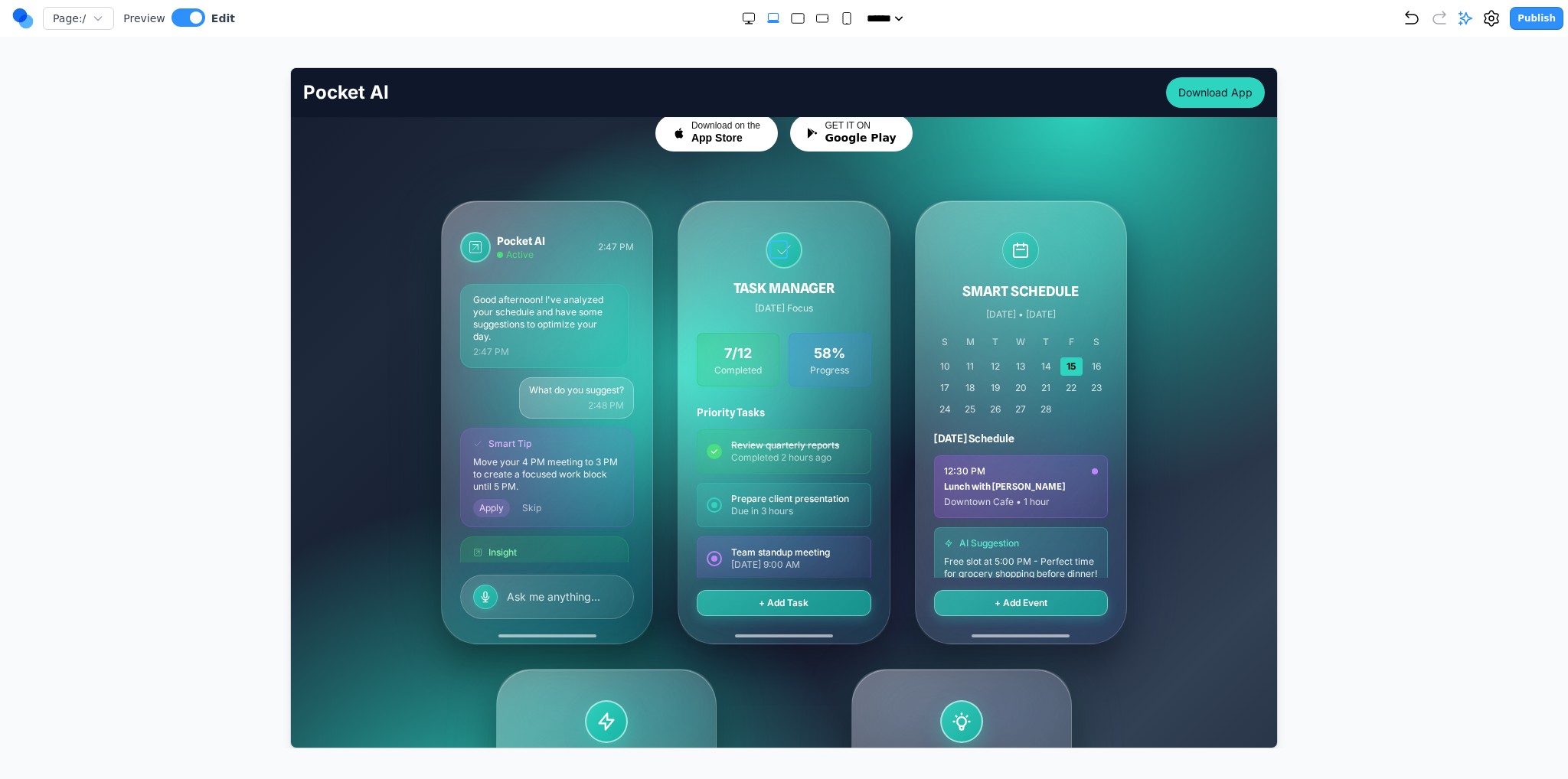
click at [775, 255] on icon at bounding box center [784, 250] width 18 height 18
click at [775, 254] on icon at bounding box center [784, 250] width 18 height 18
click at [800, 255] on div "TASK MANAGER Today's Focus" at bounding box center [783, 273] width 174 height 83
click at [794, 247] on div at bounding box center [784, 250] width 37 height 37
click at [715, 206] on button at bounding box center [707, 205] width 24 height 24
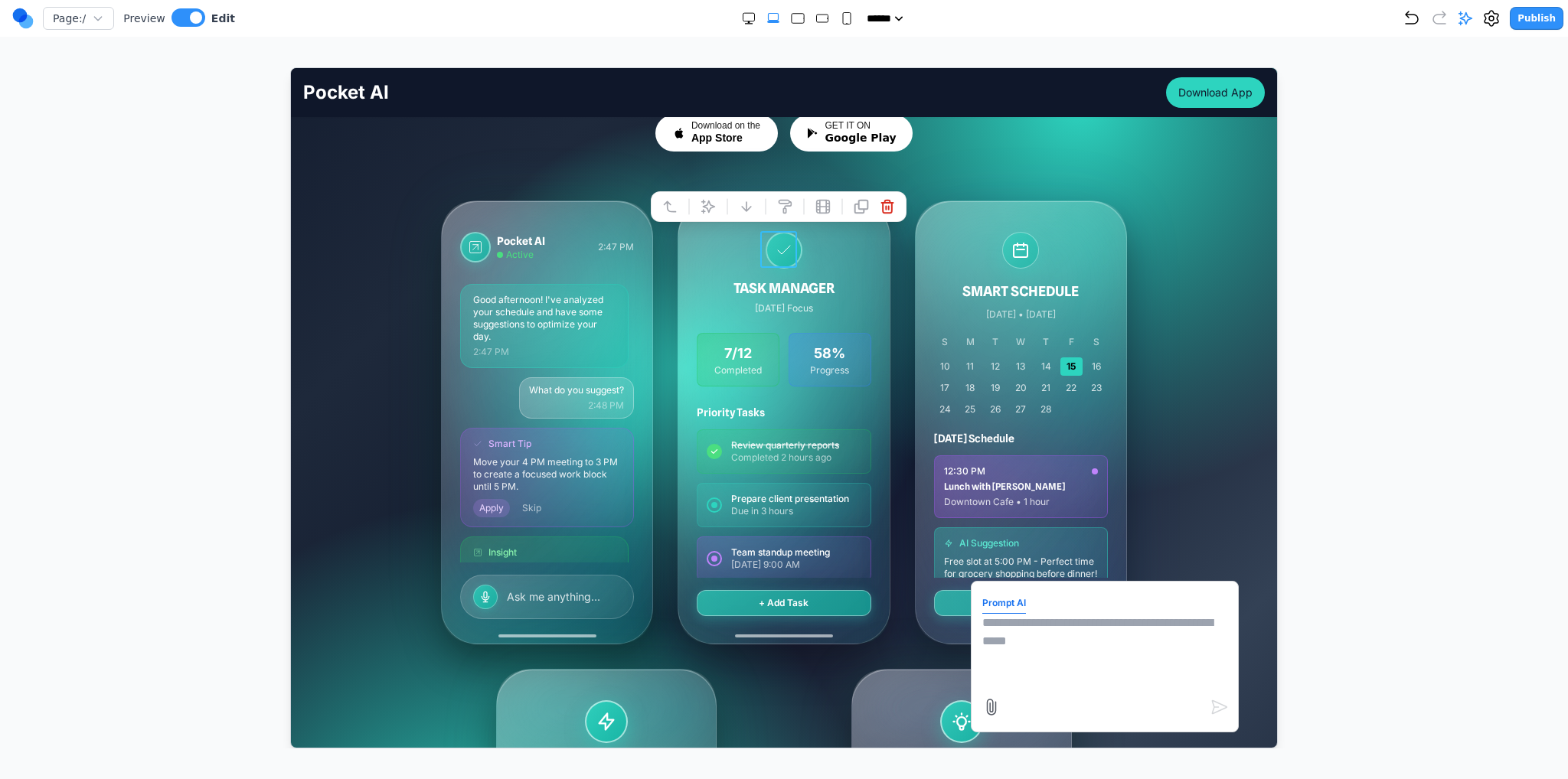
click at [1019, 647] on textarea at bounding box center [1104, 651] width 245 height 76
type textarea "**********"
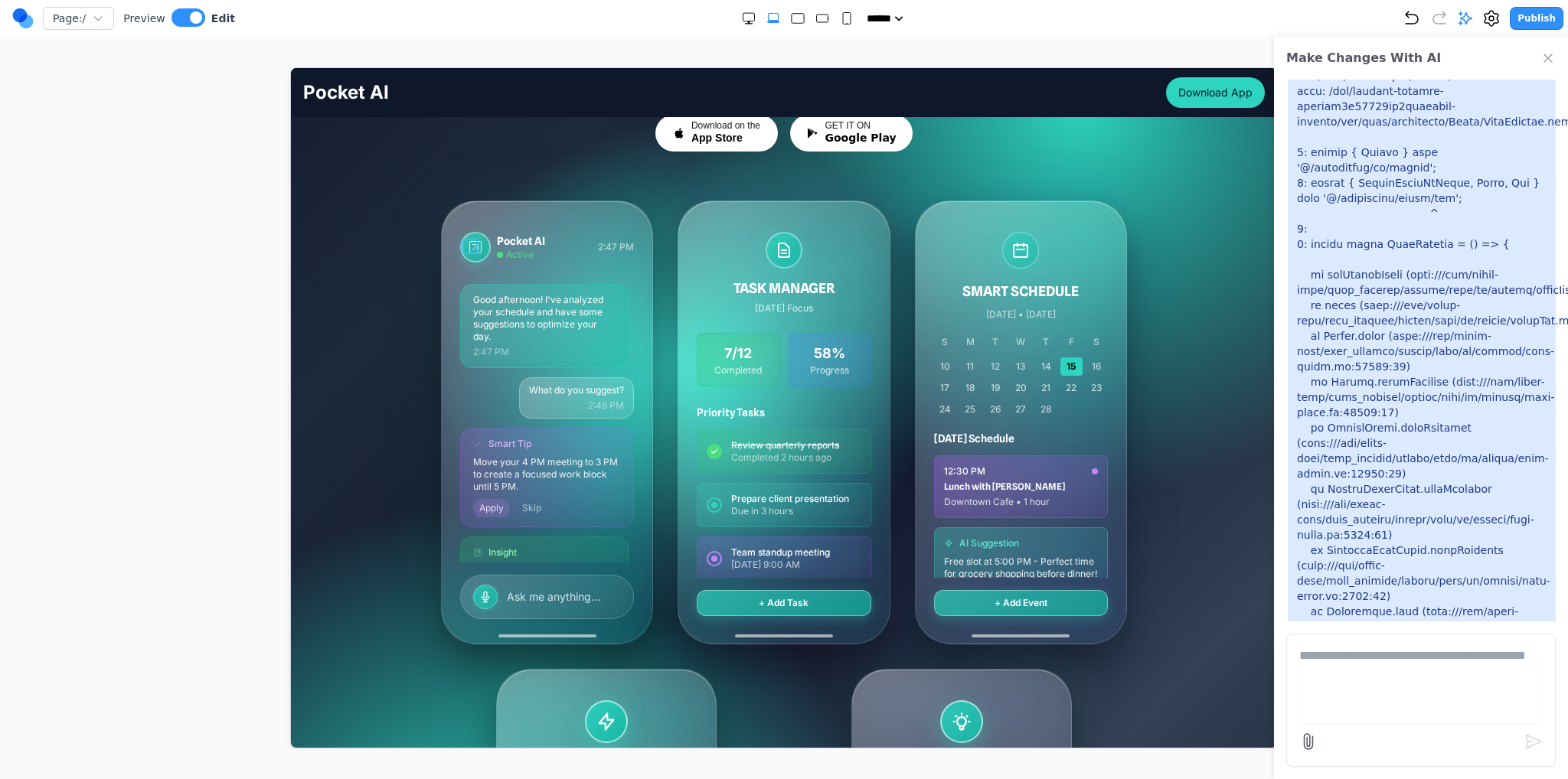
click at [472, 241] on icon at bounding box center [475, 247] width 15 height 15
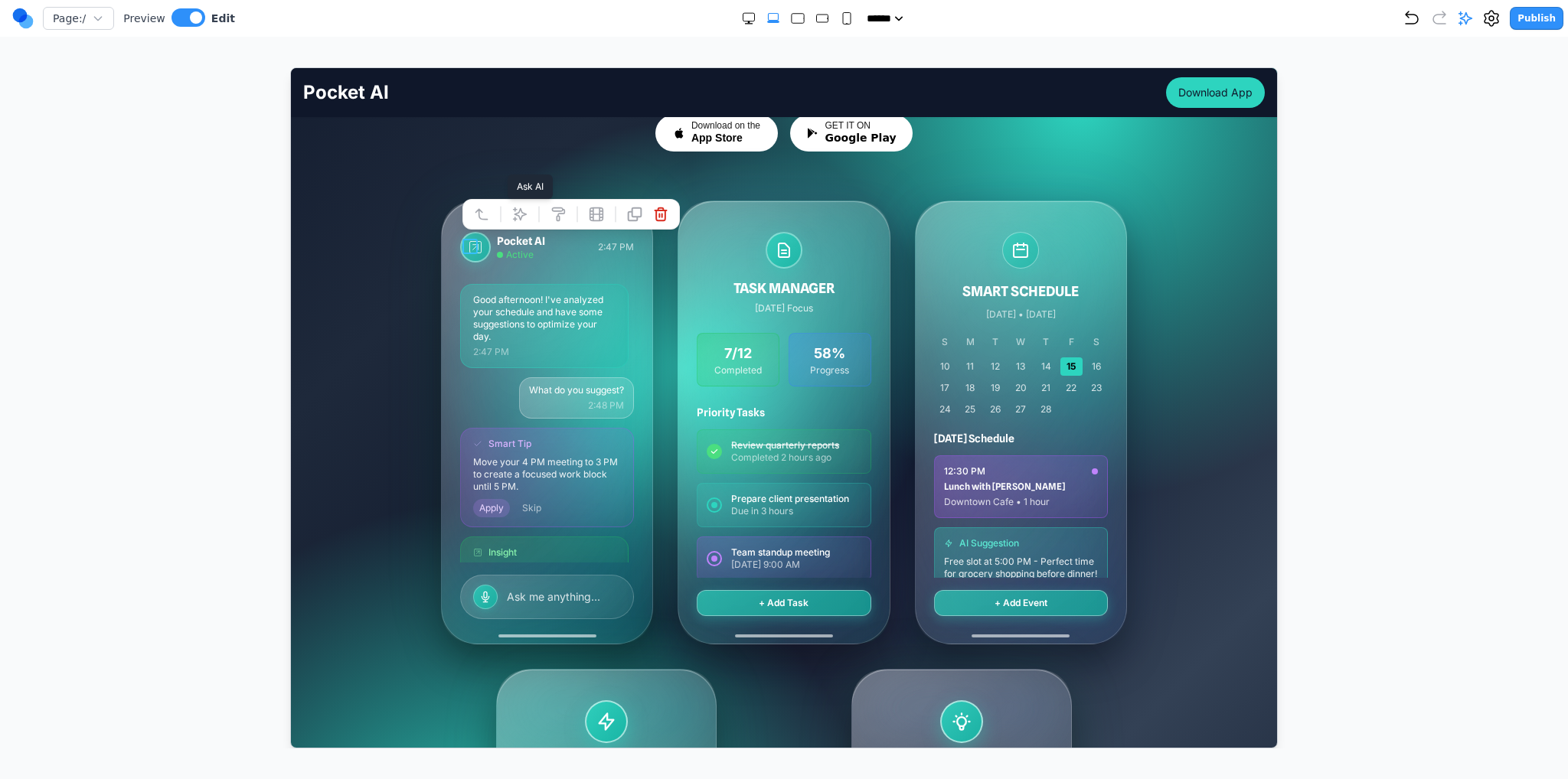
click at [513, 209] on icon at bounding box center [520, 214] width 13 height 13
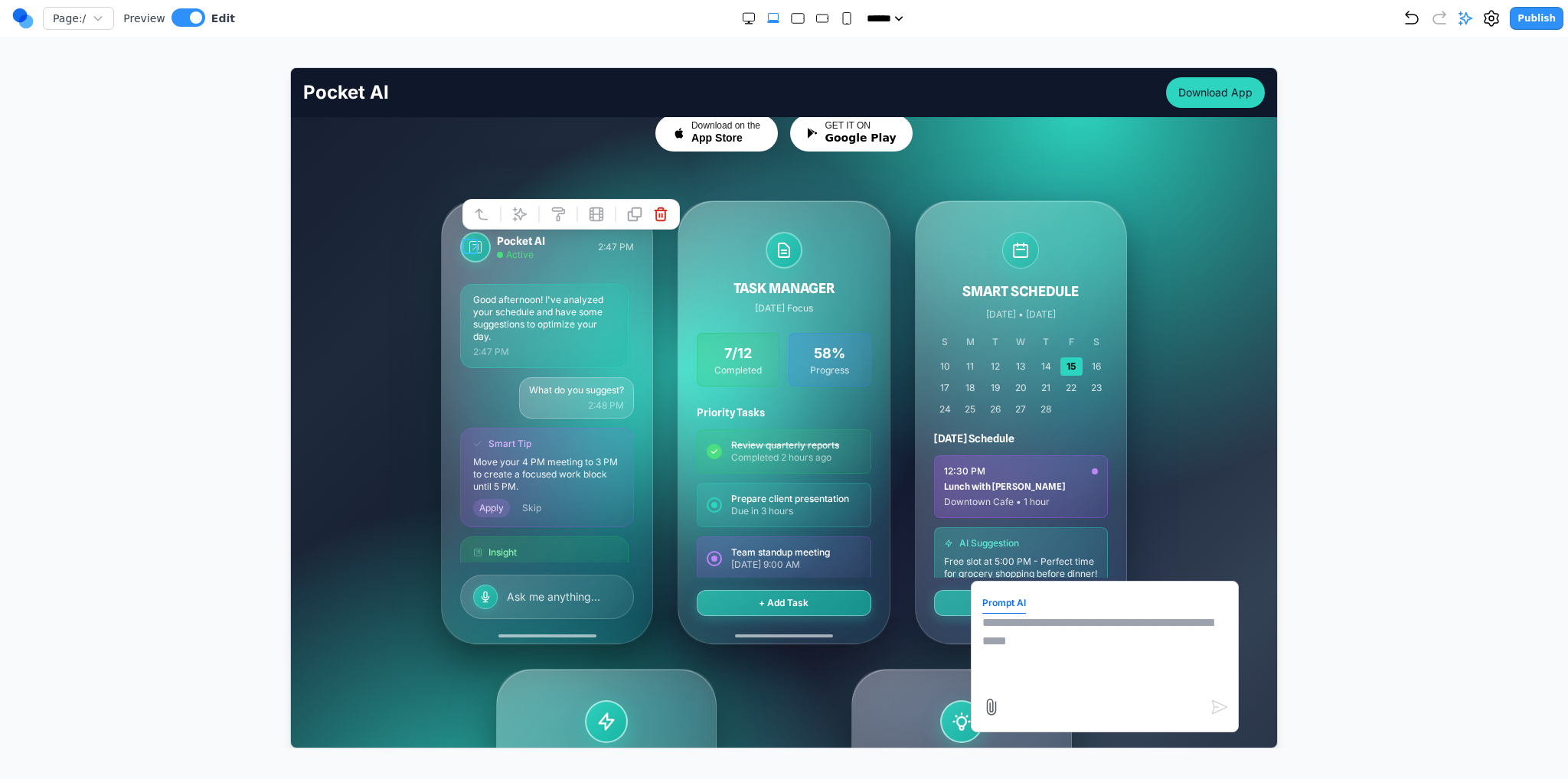
click at [1045, 632] on textarea at bounding box center [1104, 651] width 245 height 76
type textarea "**********"
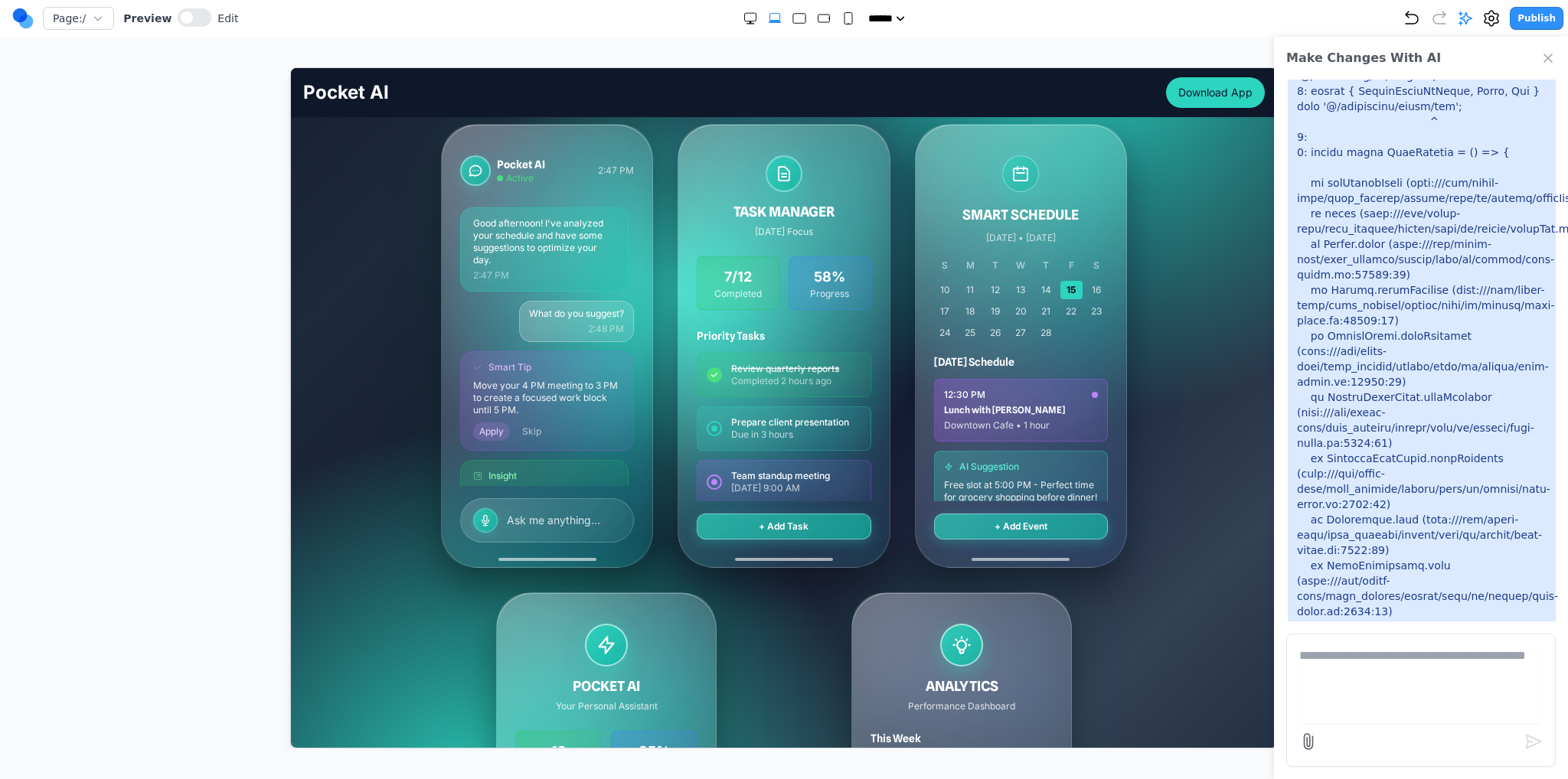
scroll to position [382, 0]
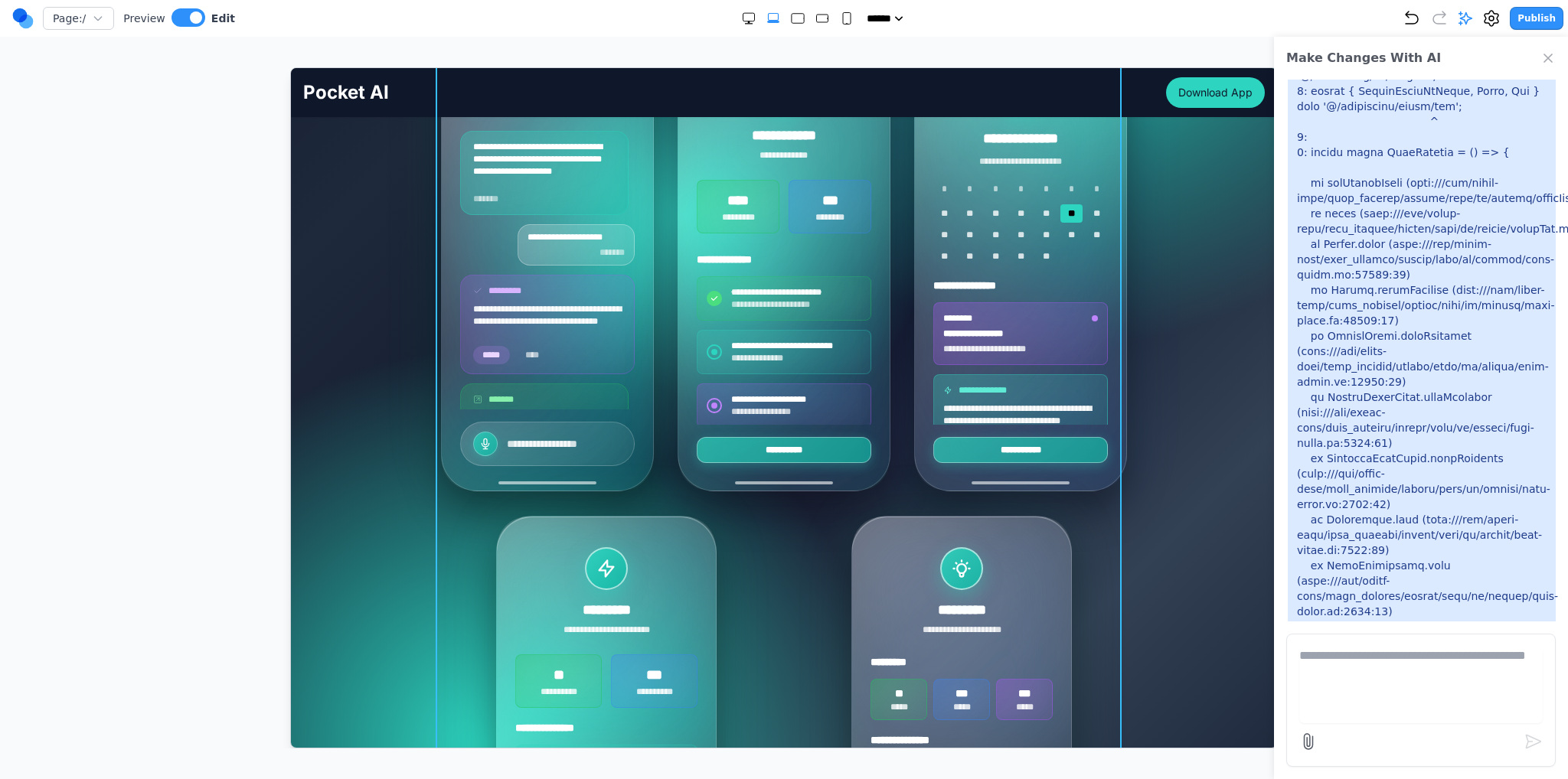
click at [674, 494] on div "**********" at bounding box center [784, 503] width 686 height 912
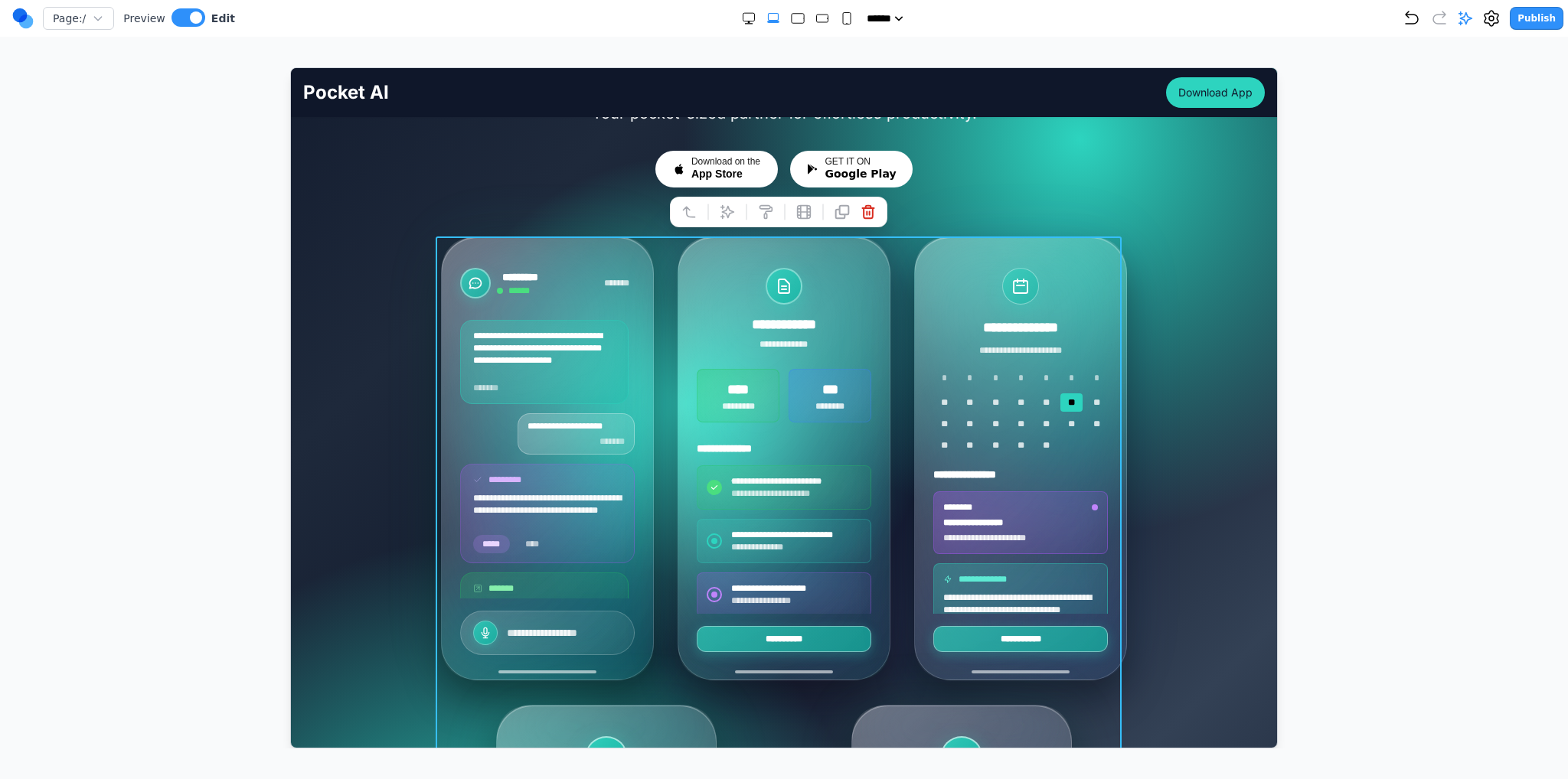
scroll to position [153, 0]
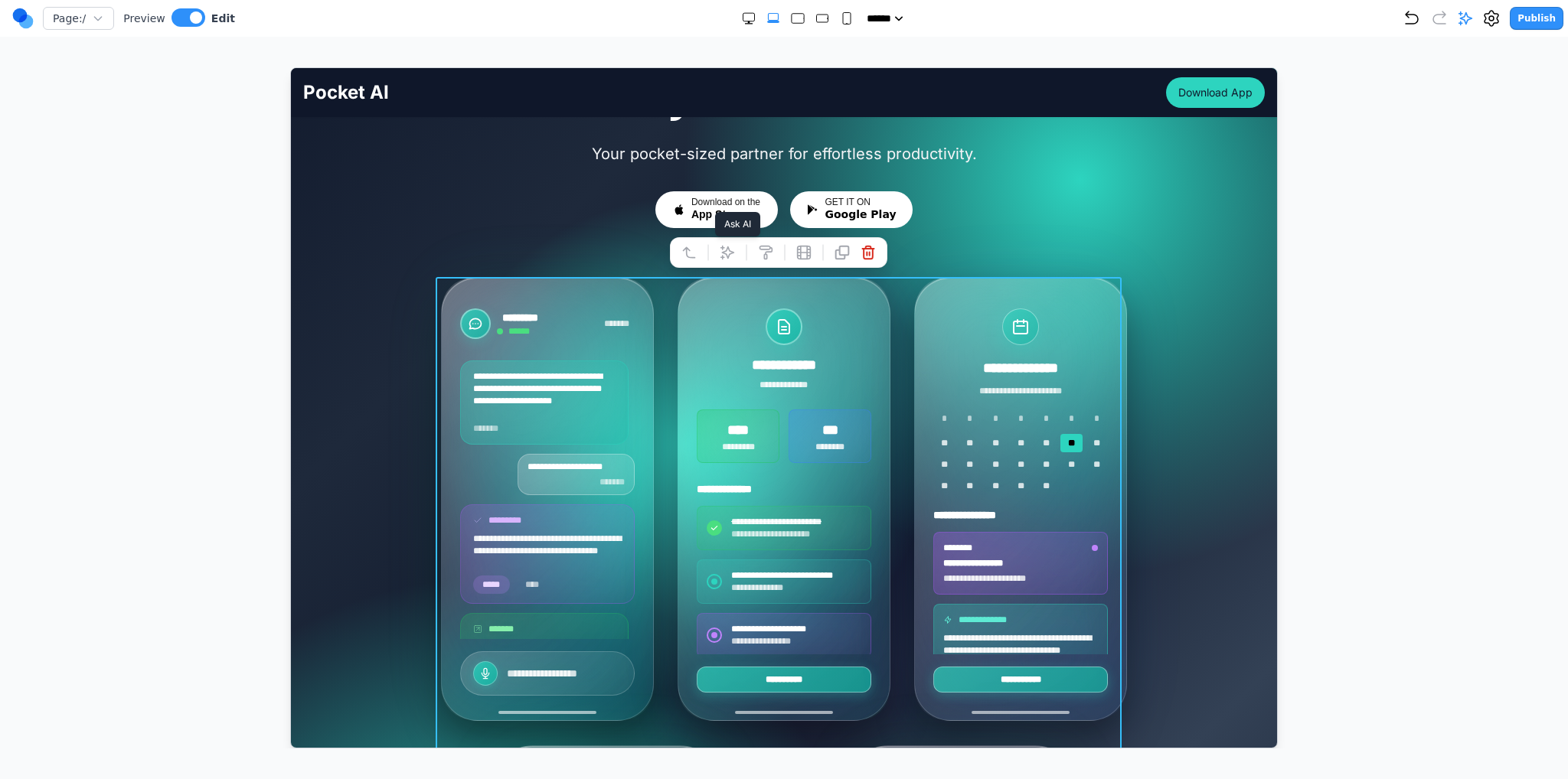
click at [721, 250] on icon at bounding box center [727, 252] width 15 height 15
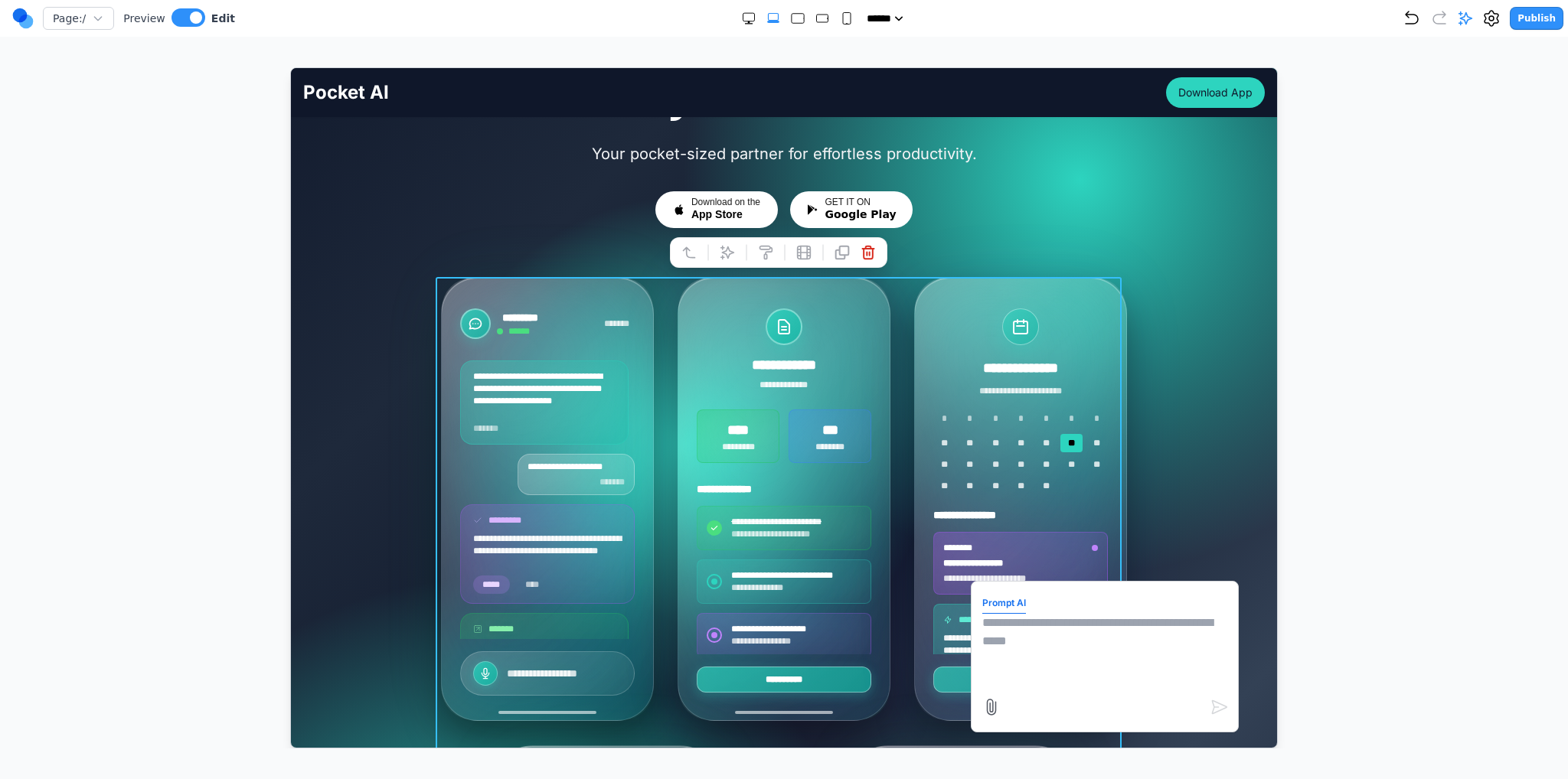
click at [1039, 623] on textarea at bounding box center [1104, 651] width 245 height 76
click at [1470, 13] on icon at bounding box center [1466, 18] width 15 height 15
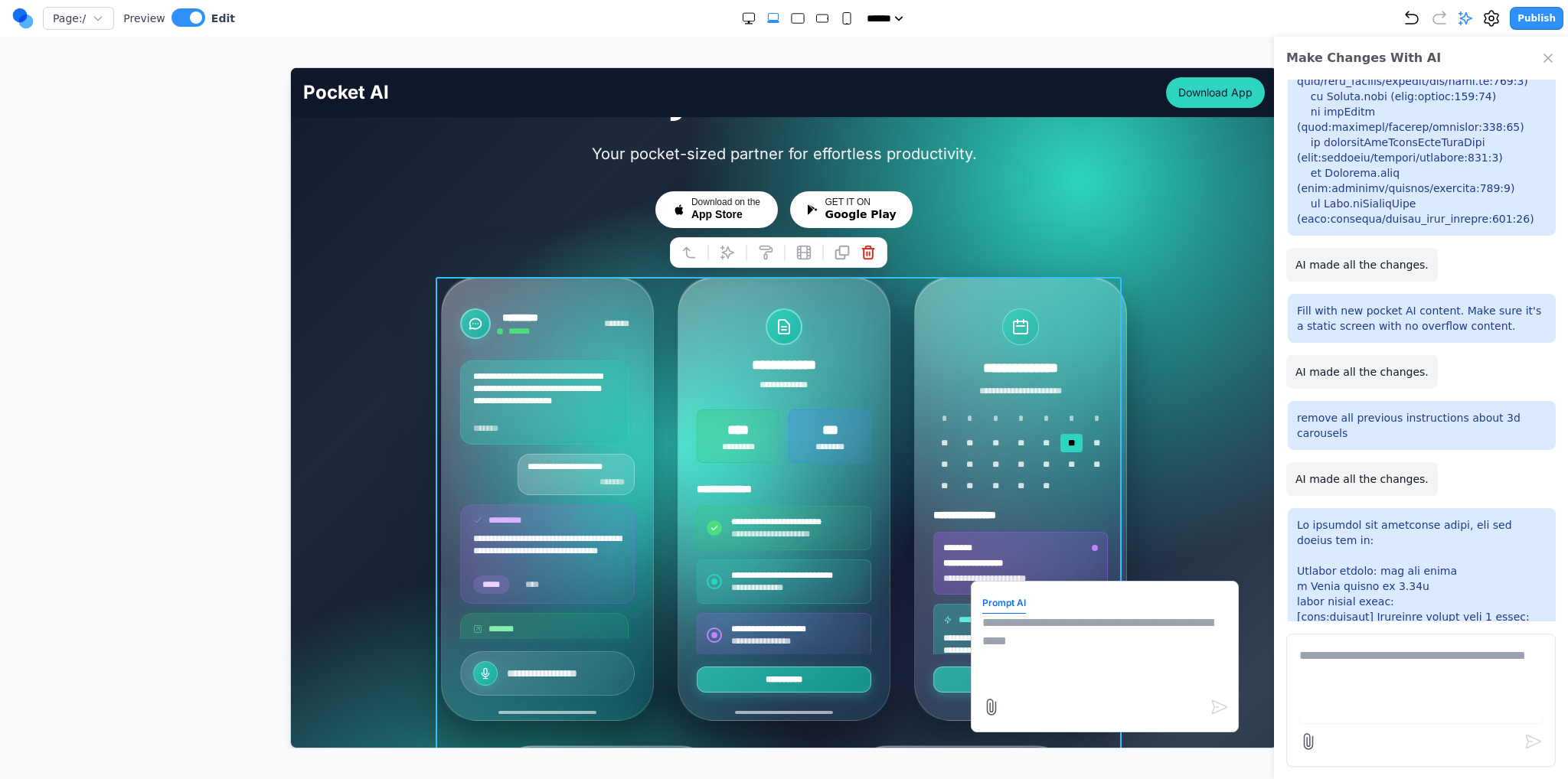
scroll to position [1609, 0]
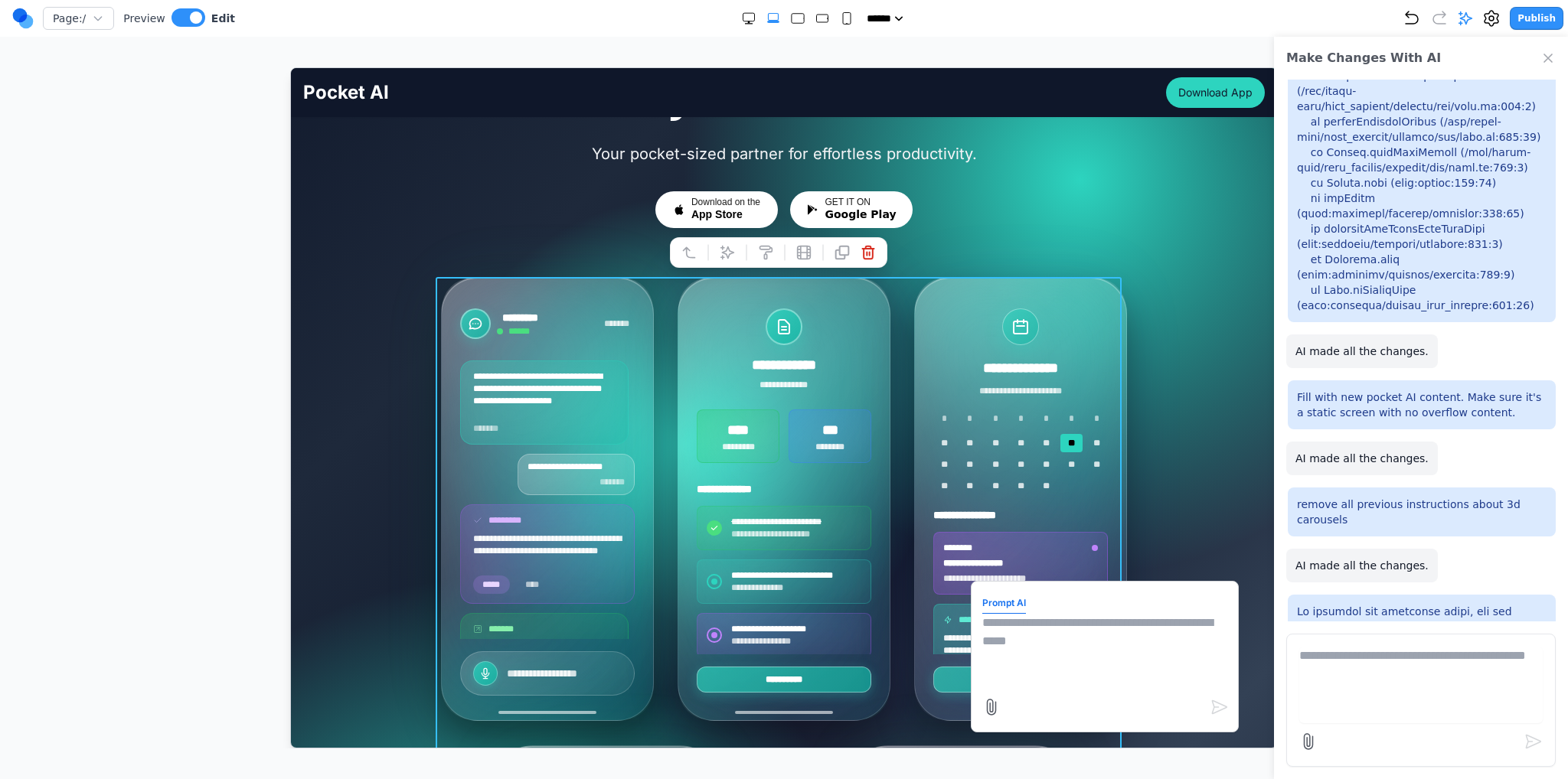
click at [1549, 64] on icon "Close Chat" at bounding box center [1548, 58] width 15 height 15
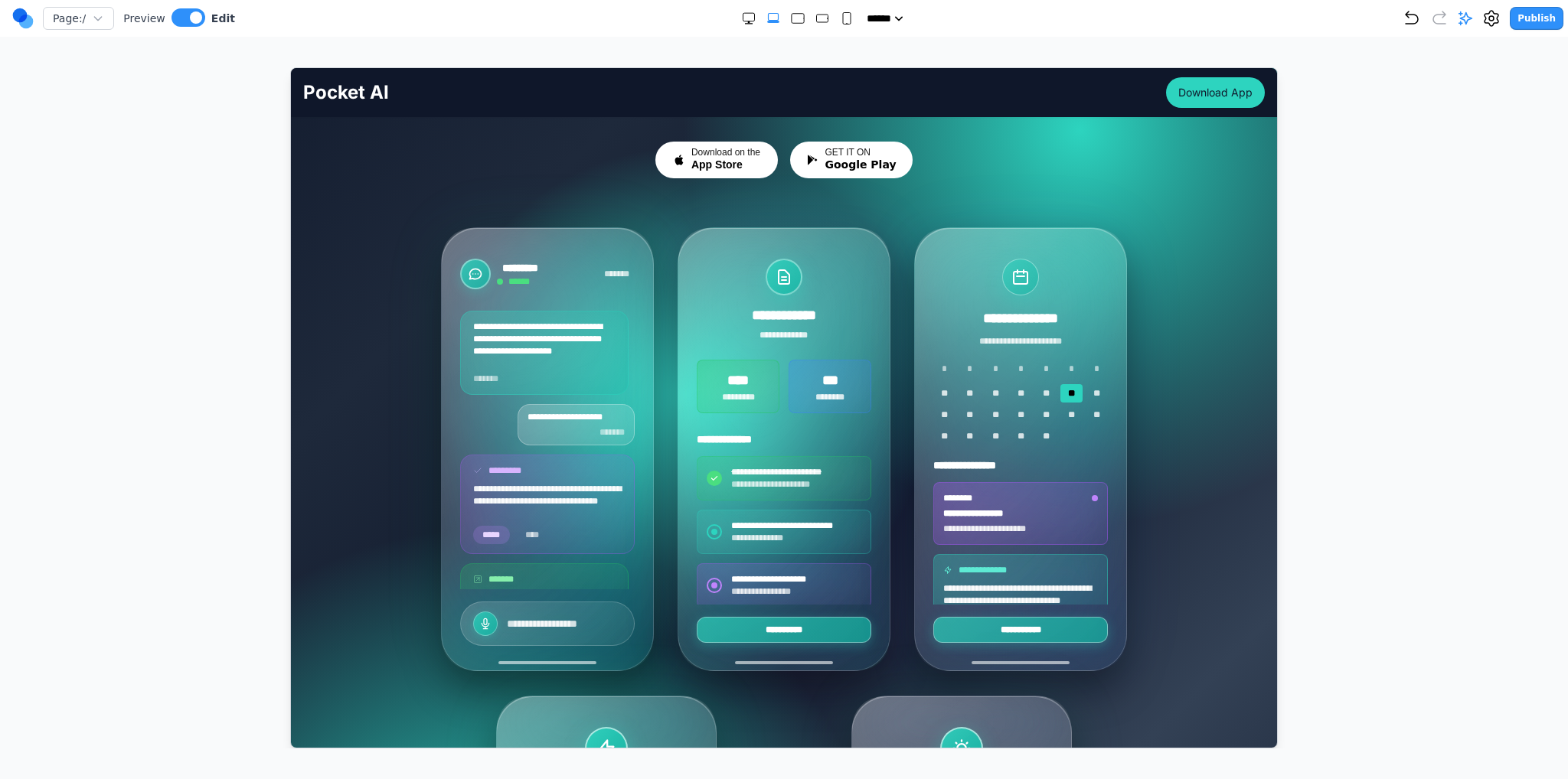
scroll to position [230, 0]
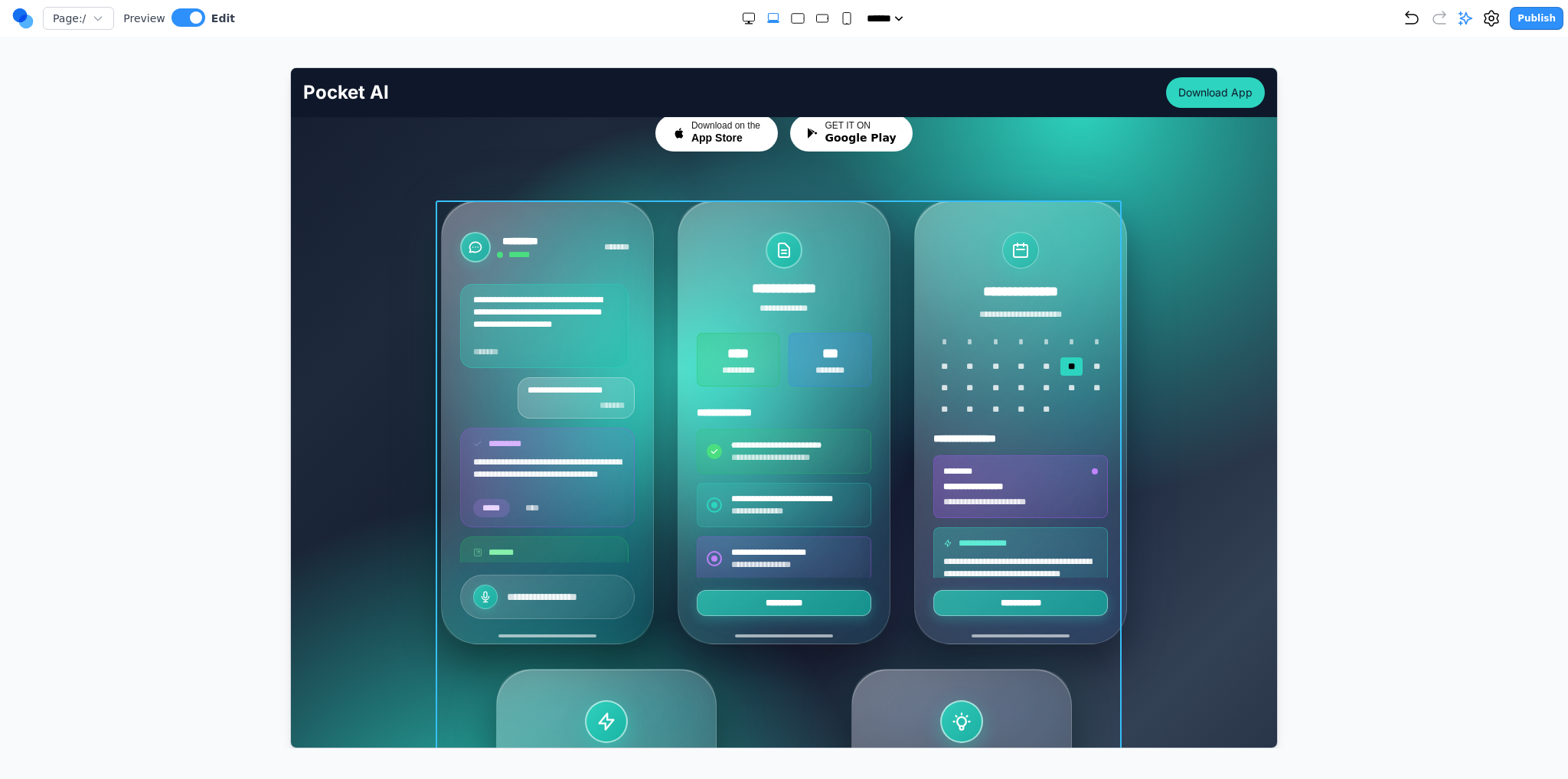
click at [815, 659] on div "**********" at bounding box center [784, 656] width 686 height 912
click at [731, 180] on icon at bounding box center [727, 175] width 15 height 15
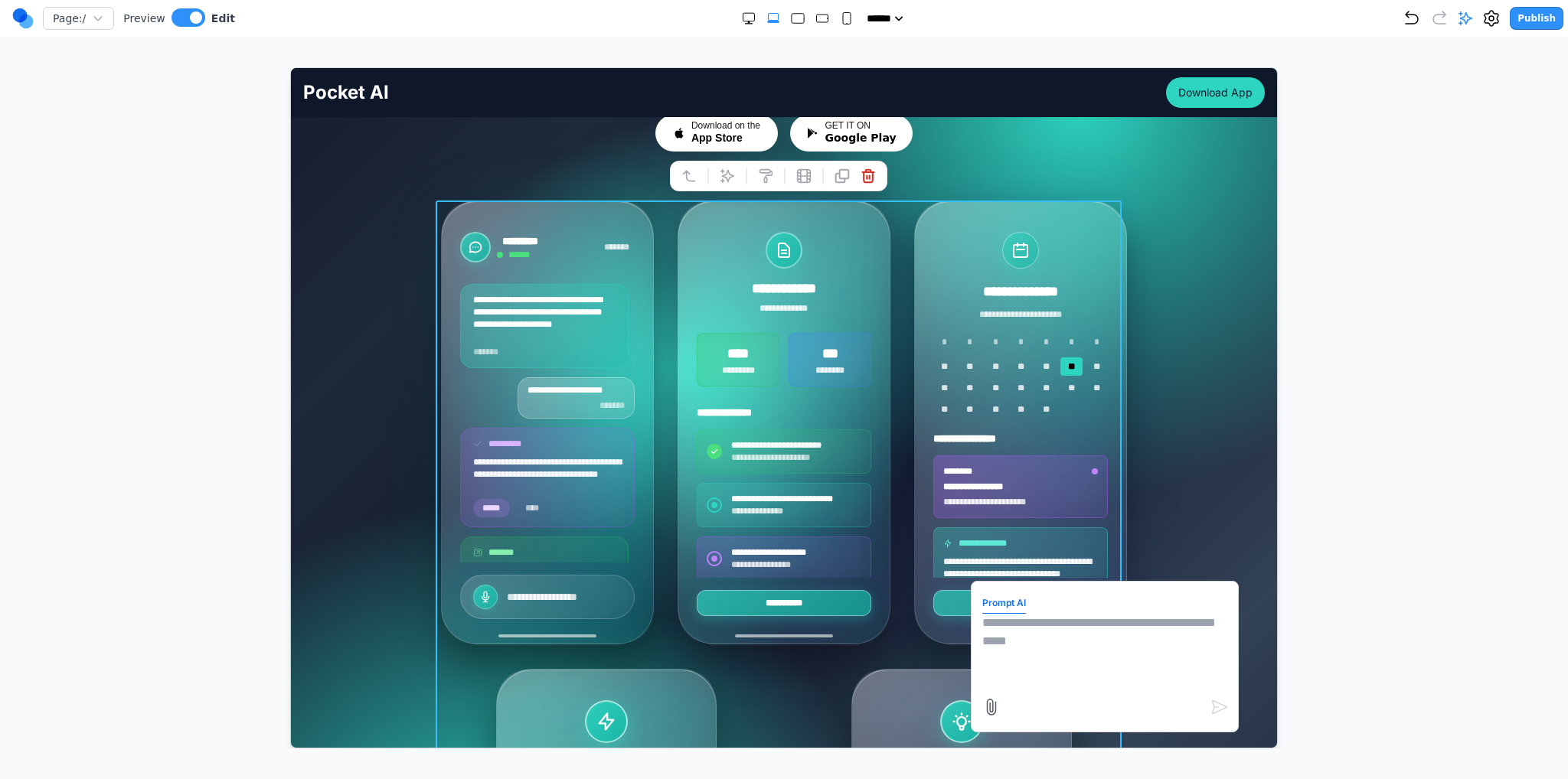
drag, startPoint x: 1029, startPoint y: 653, endPoint x: 1029, endPoint y: 662, distance: 9.0
click at [1029, 653] on textarea at bounding box center [1104, 651] width 245 height 76
click at [987, 704] on icon at bounding box center [991, 706] width 18 height 18
click at [290, 67] on input "file" at bounding box center [290, 67] width 0 height 0
click at [1163, 647] on textarea "**********" at bounding box center [1104, 651] width 245 height 76
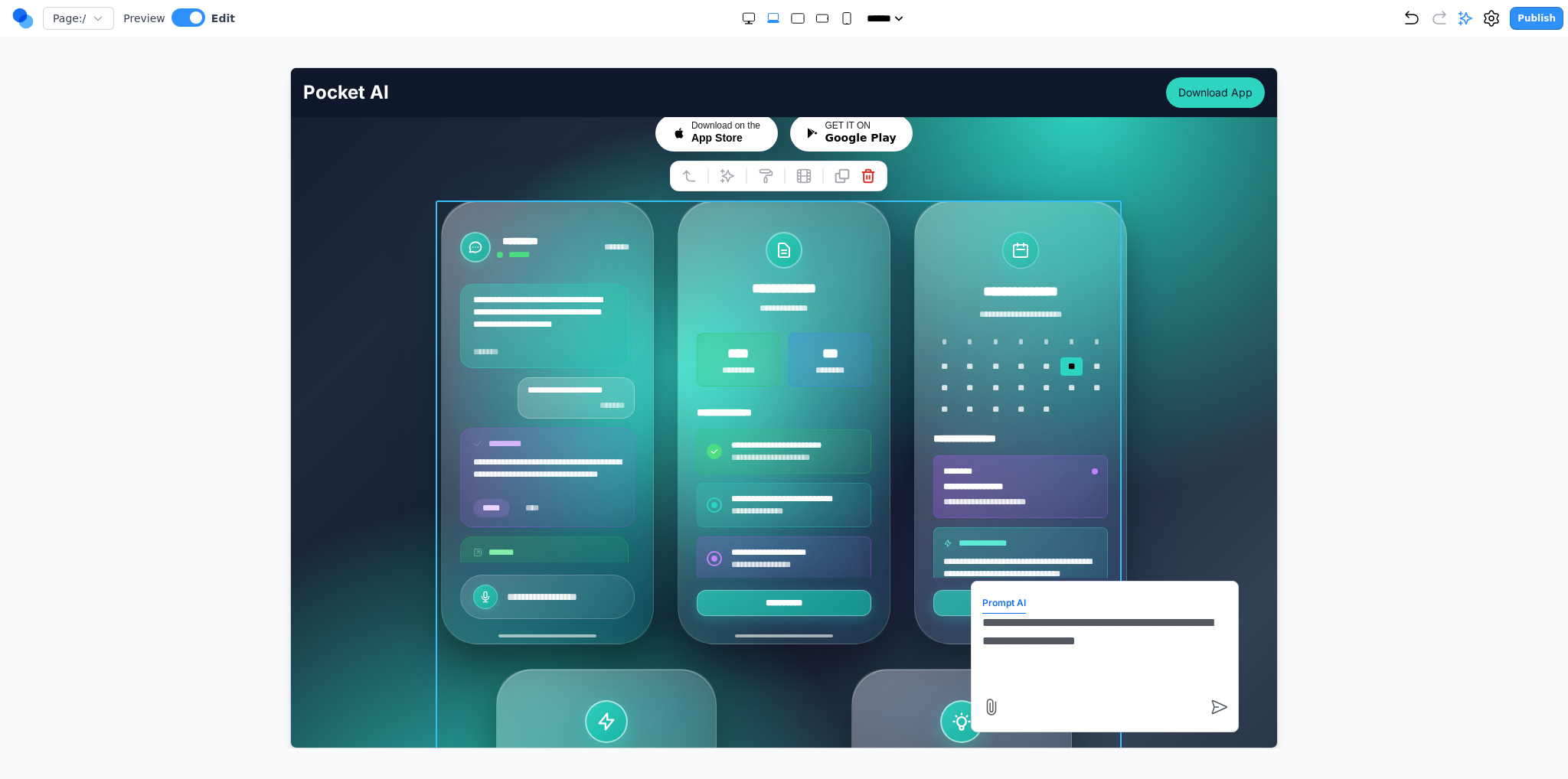
click at [1167, 637] on textarea "**********" at bounding box center [1104, 651] width 245 height 76
paste textarea "**"
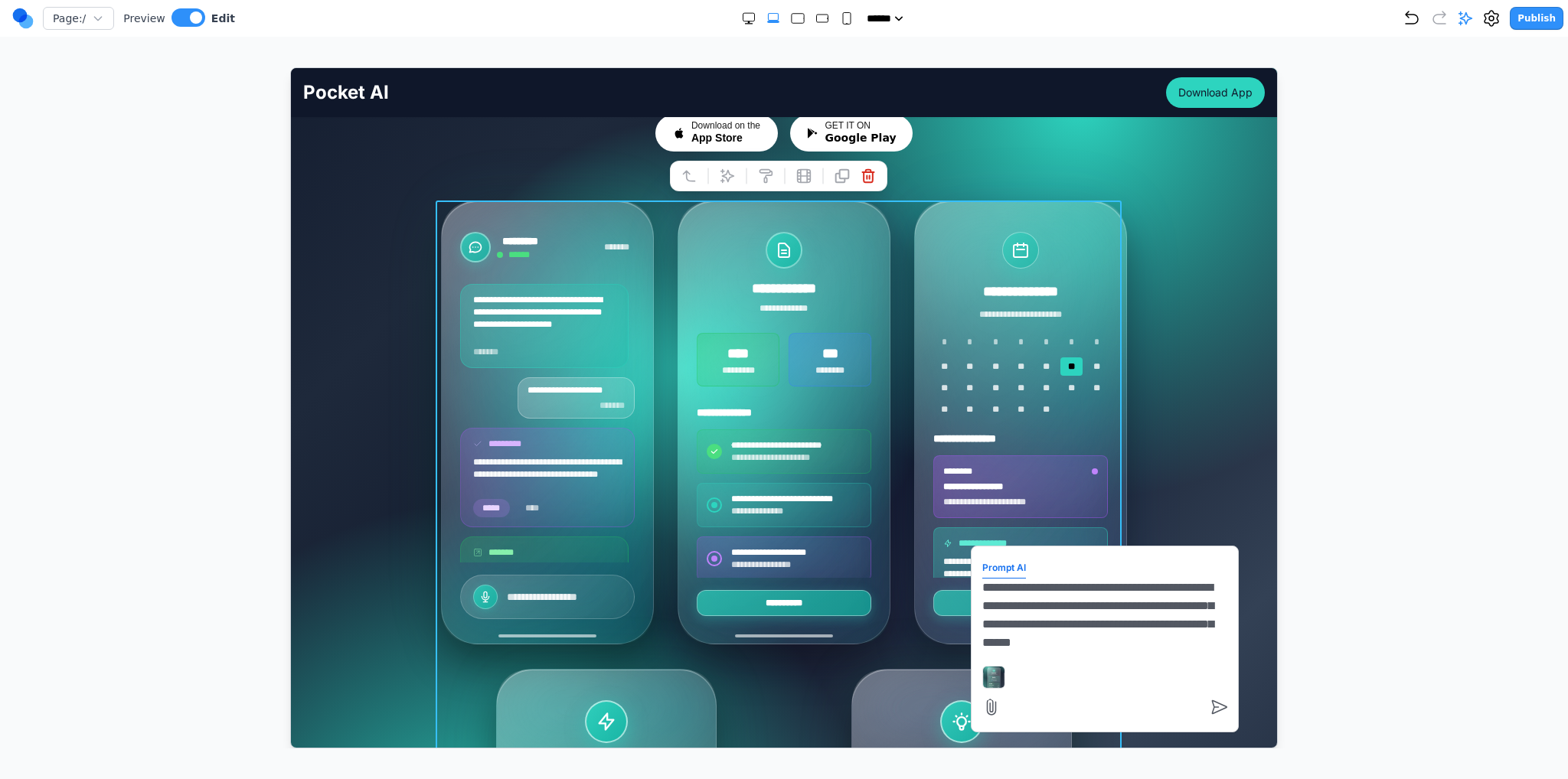
scroll to position [0, 0]
type textarea "**********"
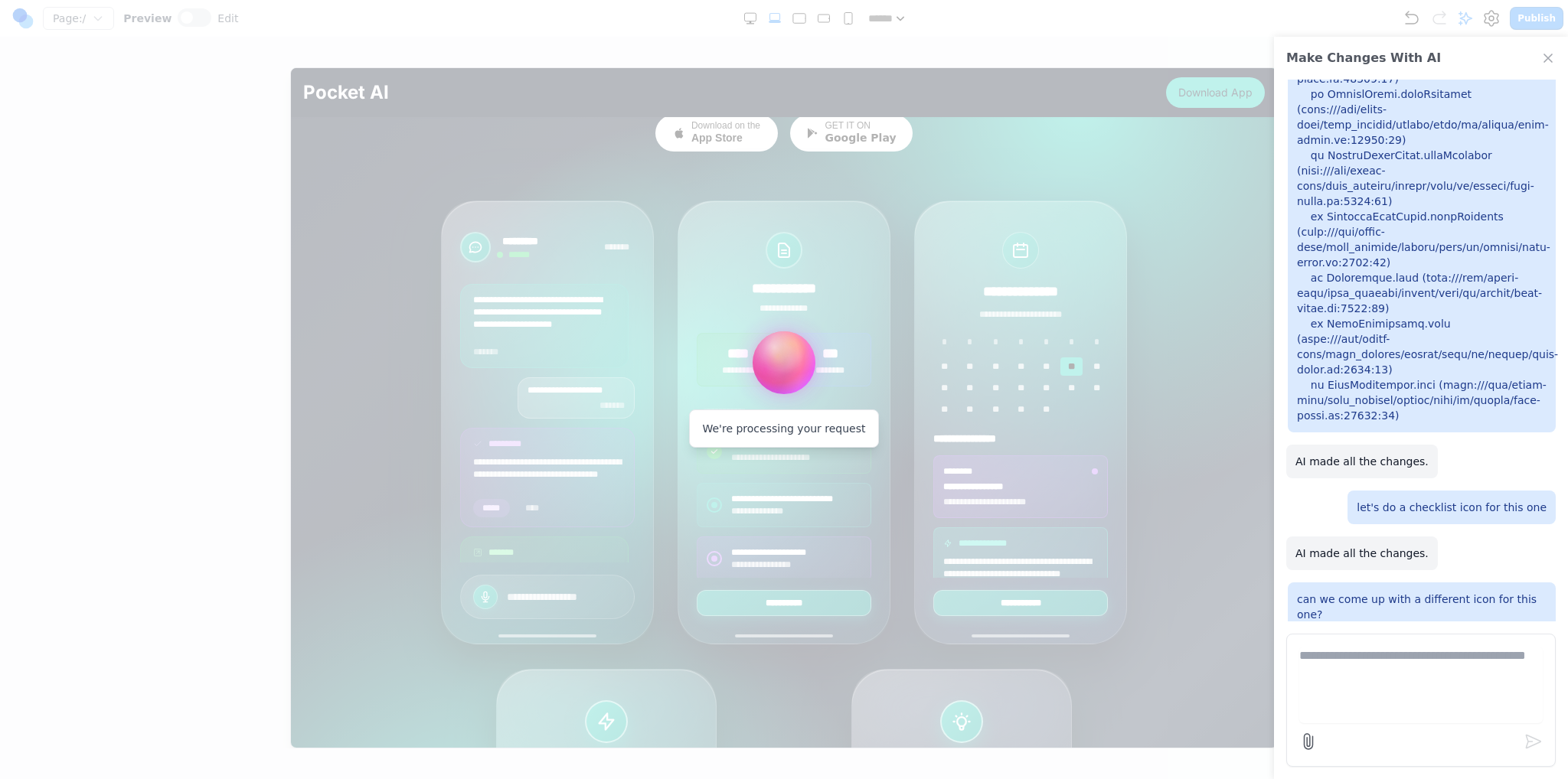
scroll to position [4576, 0]
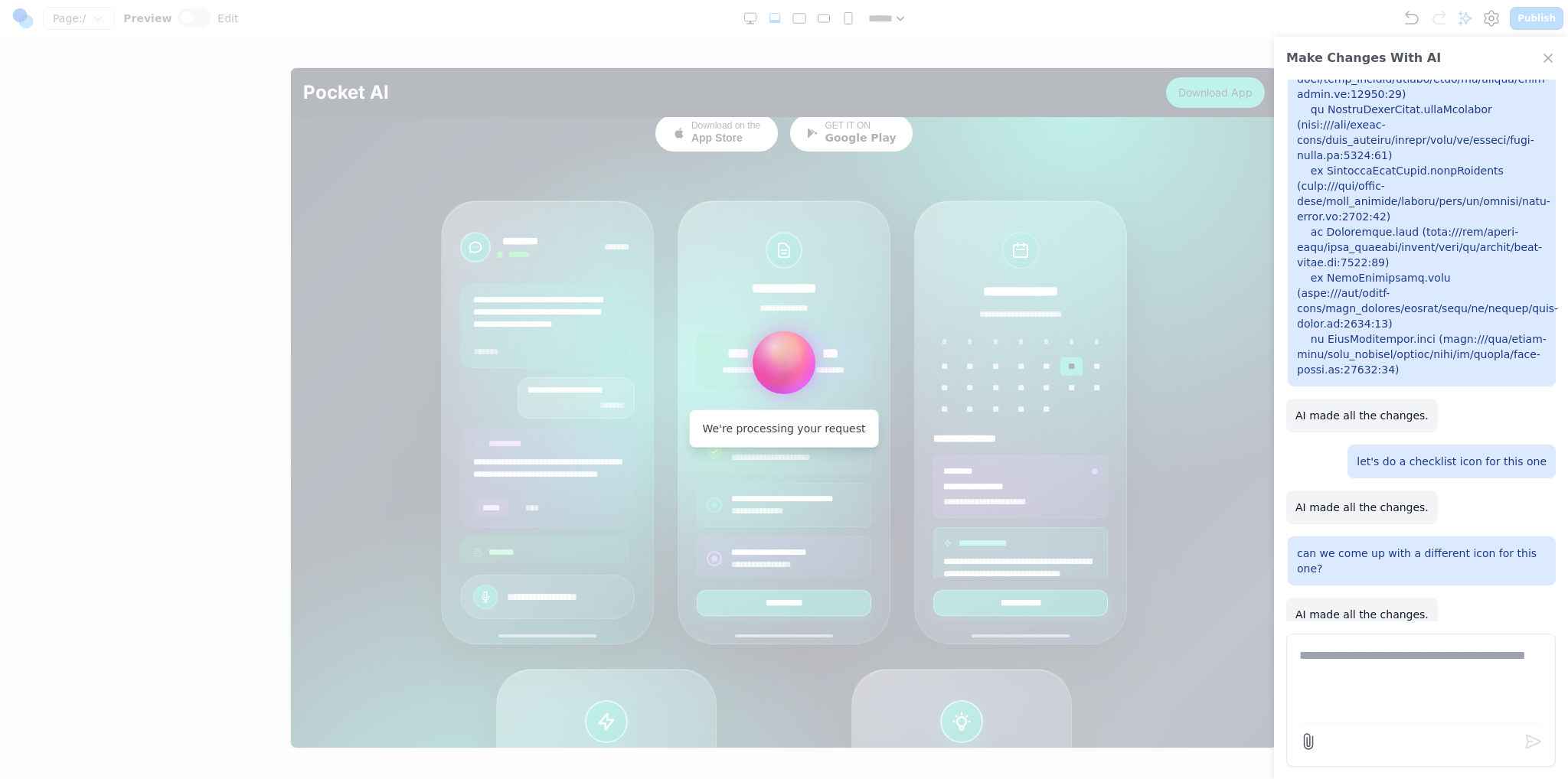
drag, startPoint x: 240, startPoint y: 76, endPoint x: 245, endPoint y: 70, distance: 7.8
click at [242, 73] on div at bounding box center [784, 389] width 1568 height 779
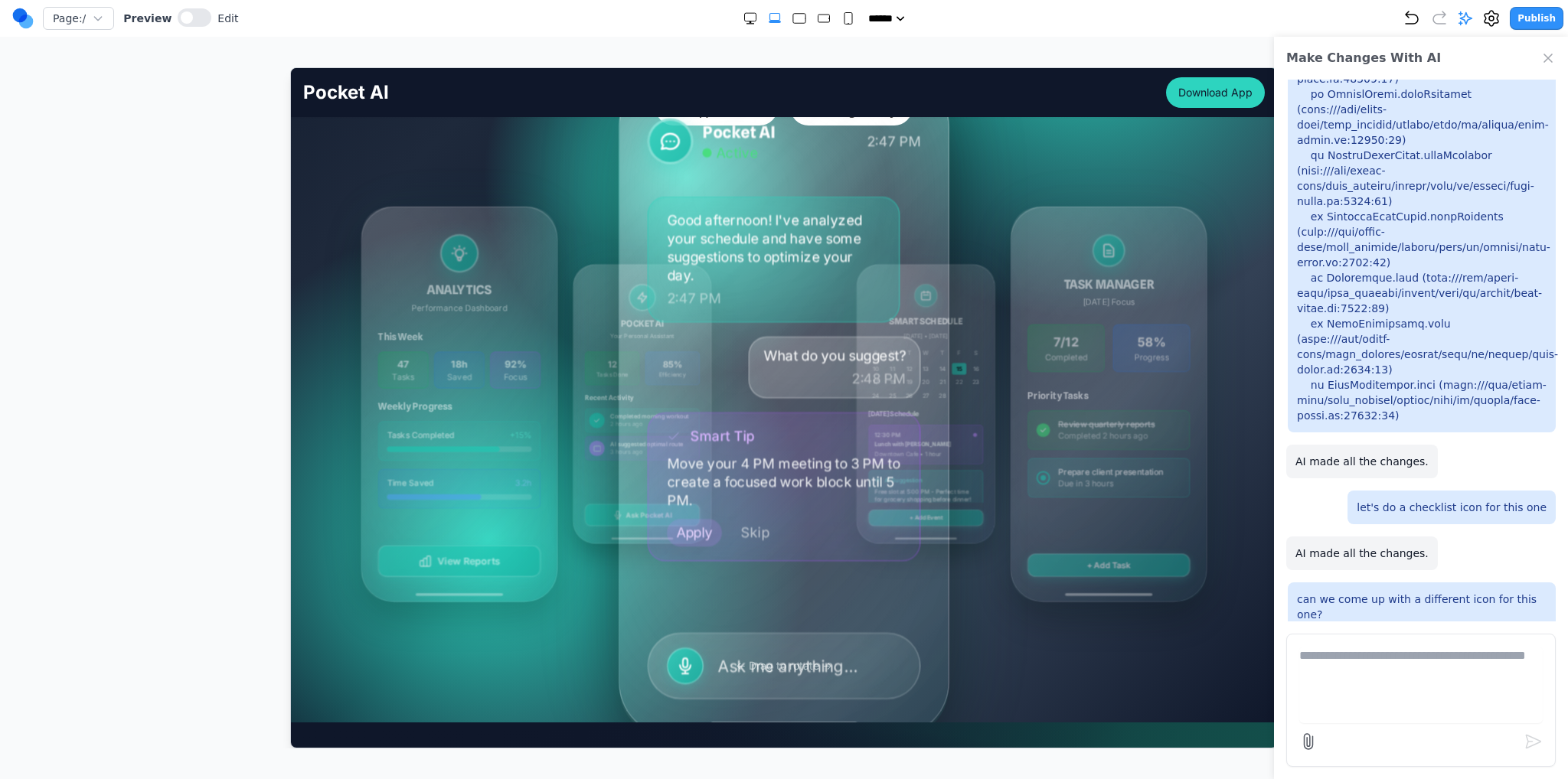
scroll to position [230, 0]
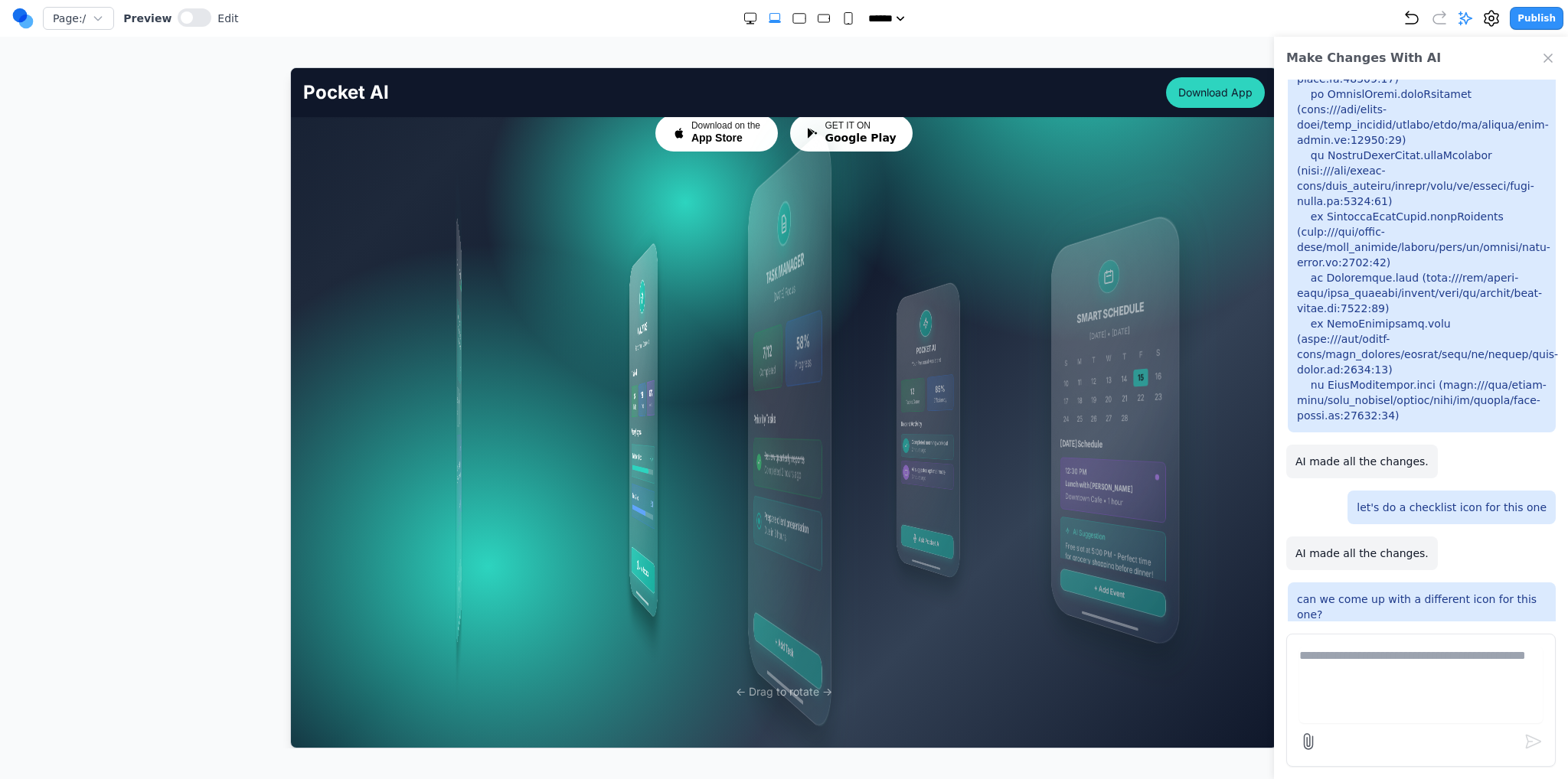
drag, startPoint x: 938, startPoint y: 376, endPoint x: 706, endPoint y: 367, distance: 232.2
click at [461, 368] on div "Pocket AI Active 2:47 PM Good afternoon! I've analyzed your schedule and have s…" at bounding box center [458, 428] width 5 height 439
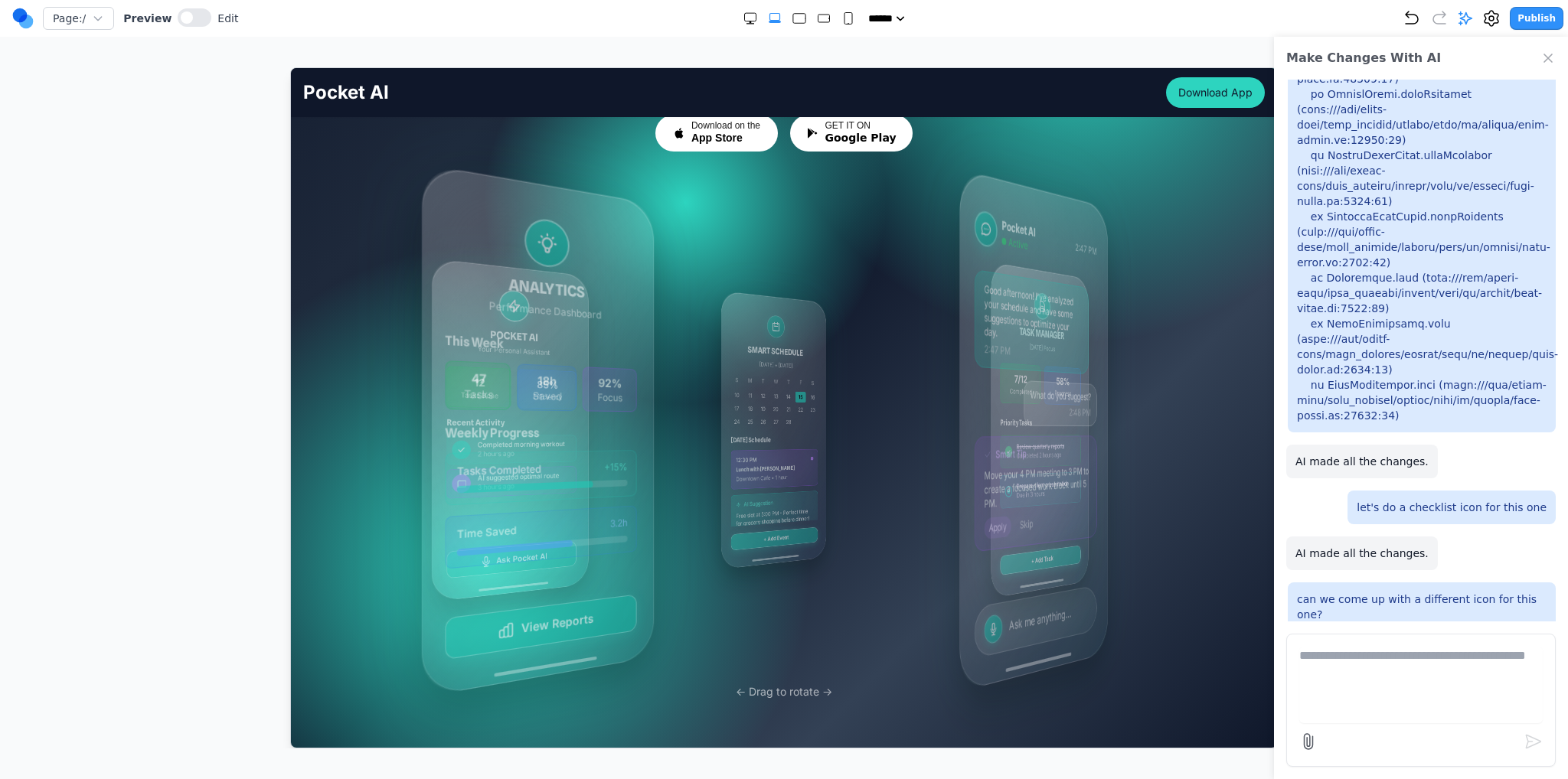
drag, startPoint x: 711, startPoint y: 361, endPoint x: 1110, endPoint y: 384, distance: 399.7
click at [1003, 382] on div "Pocket AI Active 2:47 PM Good afternoon! I've analyzed your schedule and have s…" at bounding box center [718, 428] width 570 height 596
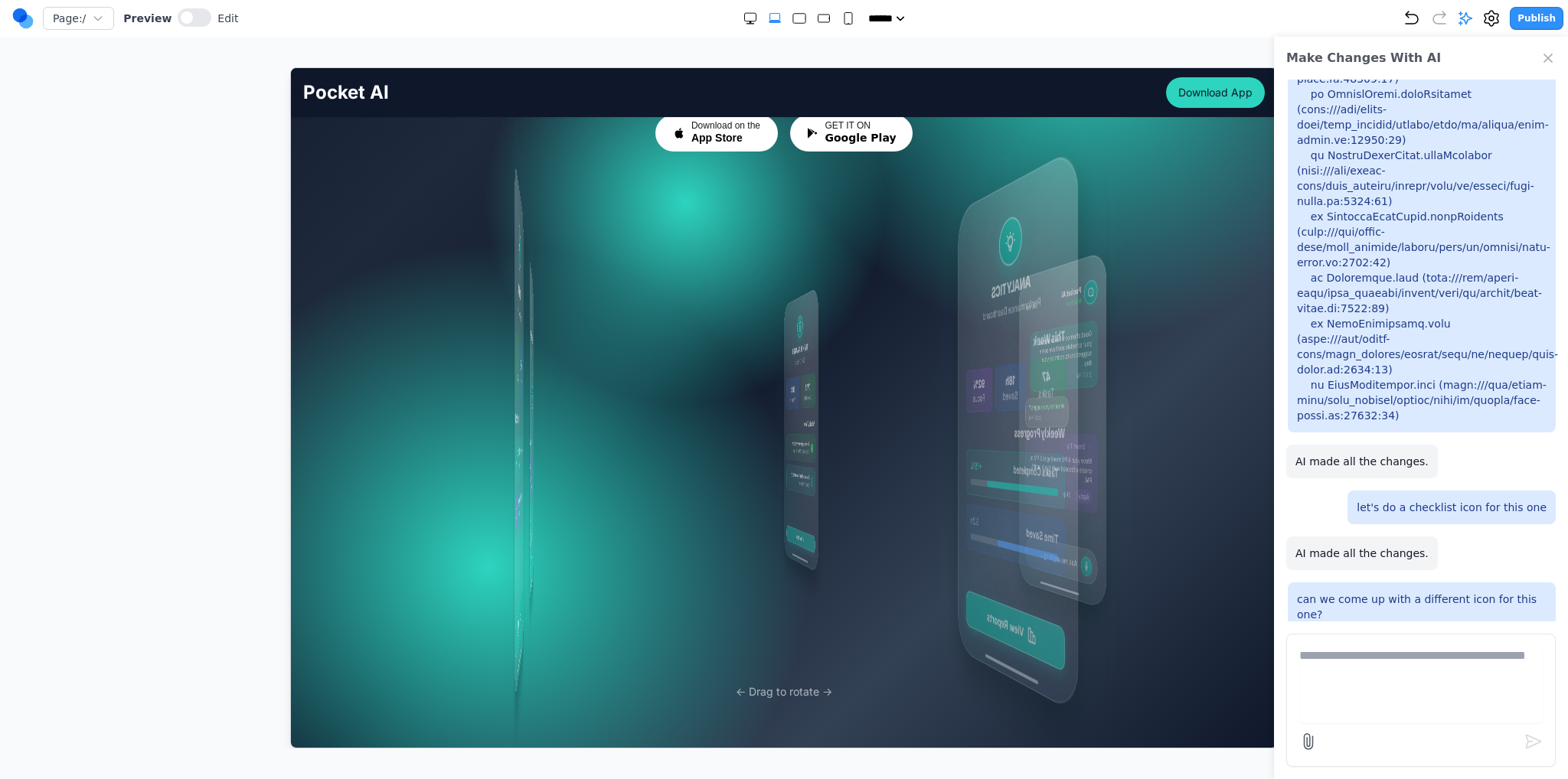
drag, startPoint x: 992, startPoint y: 379, endPoint x: 651, endPoint y: 377, distance: 341.0
click at [685, 377] on div "Pocket AI Active 2:47 PM Good afternoon! I've analyzed your schedule and have s…" at bounding box center [784, 429] width 686 height 460
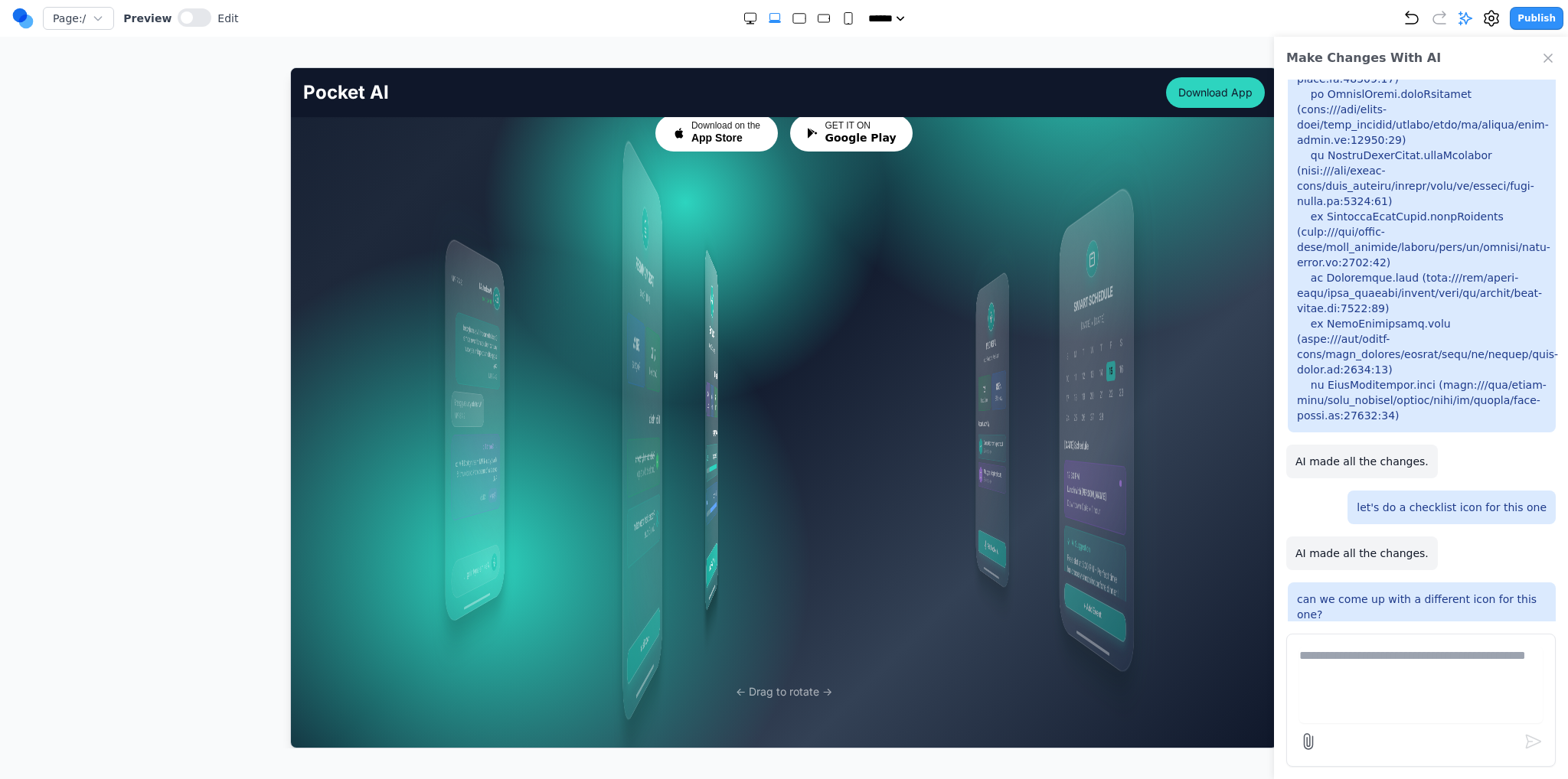
drag, startPoint x: 677, startPoint y: 366, endPoint x: 1154, endPoint y: 396, distance: 477.9
click at [1129, 396] on div "Pocket AI Active 2:47 PM Good afternoon! I've analyzed your schedule and have s…" at bounding box center [784, 449] width 961 height 499
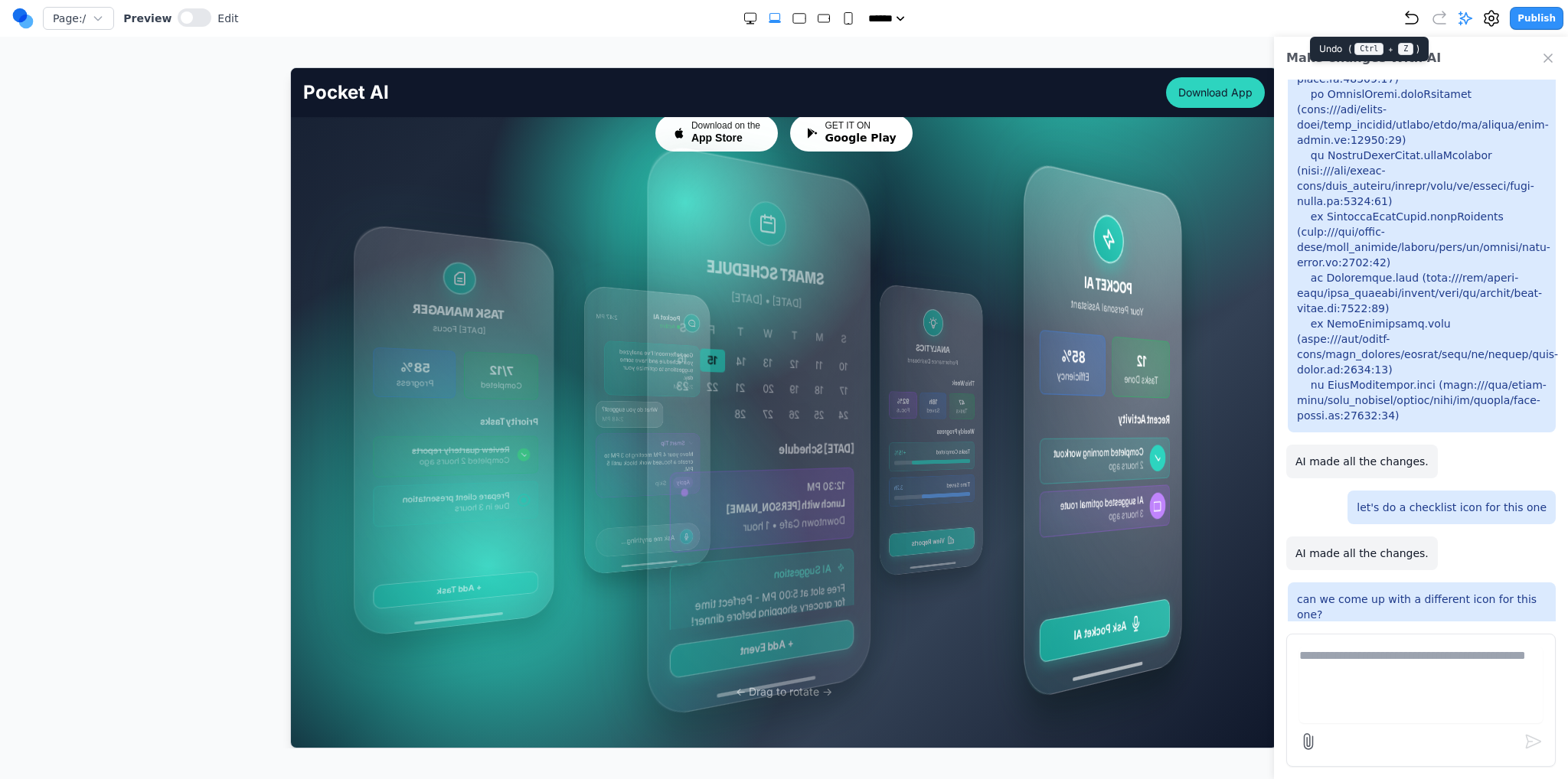
click at [1418, 18] on icon "Undo" at bounding box center [1412, 18] width 18 height 18
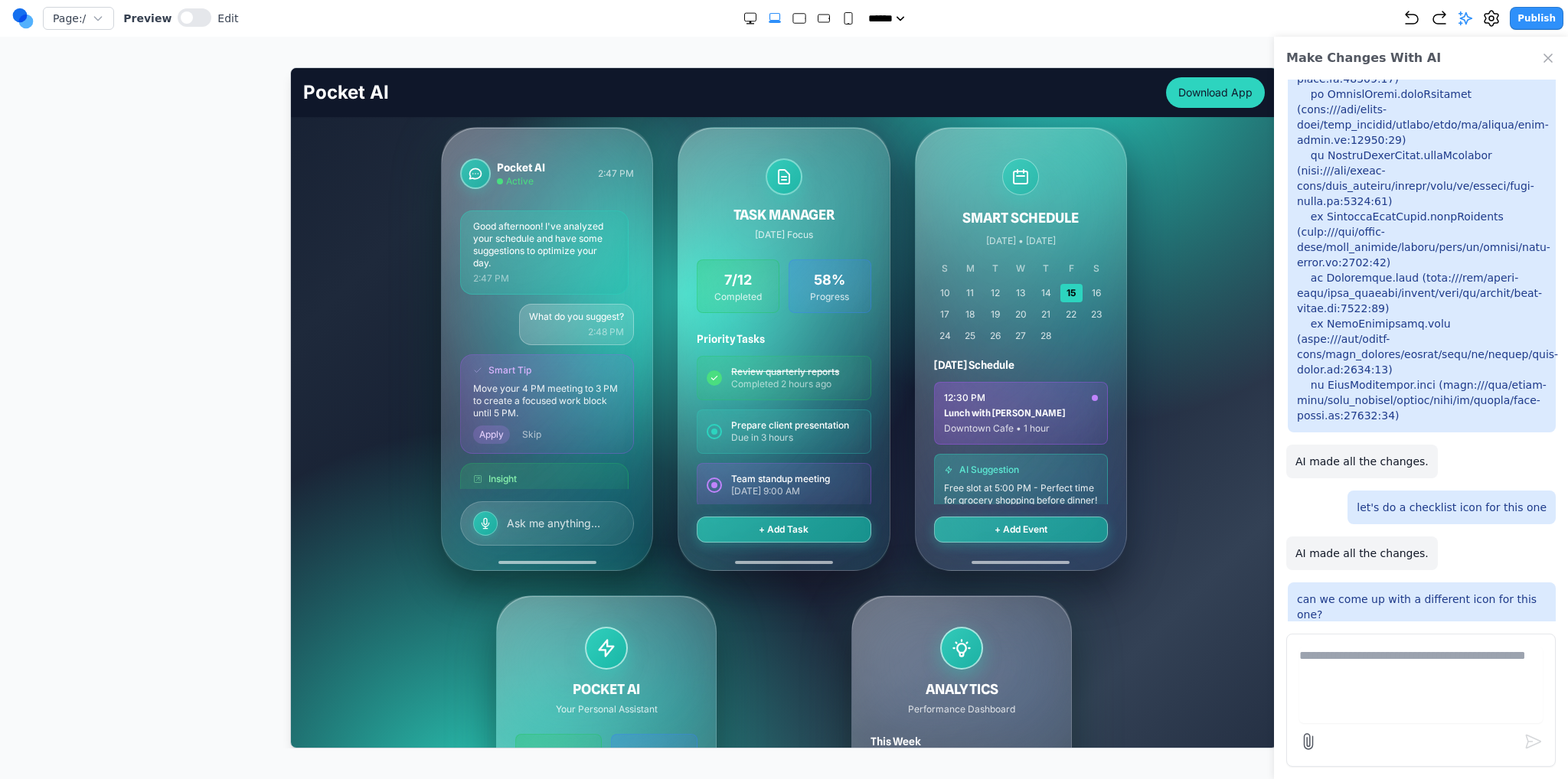
scroll to position [306, 0]
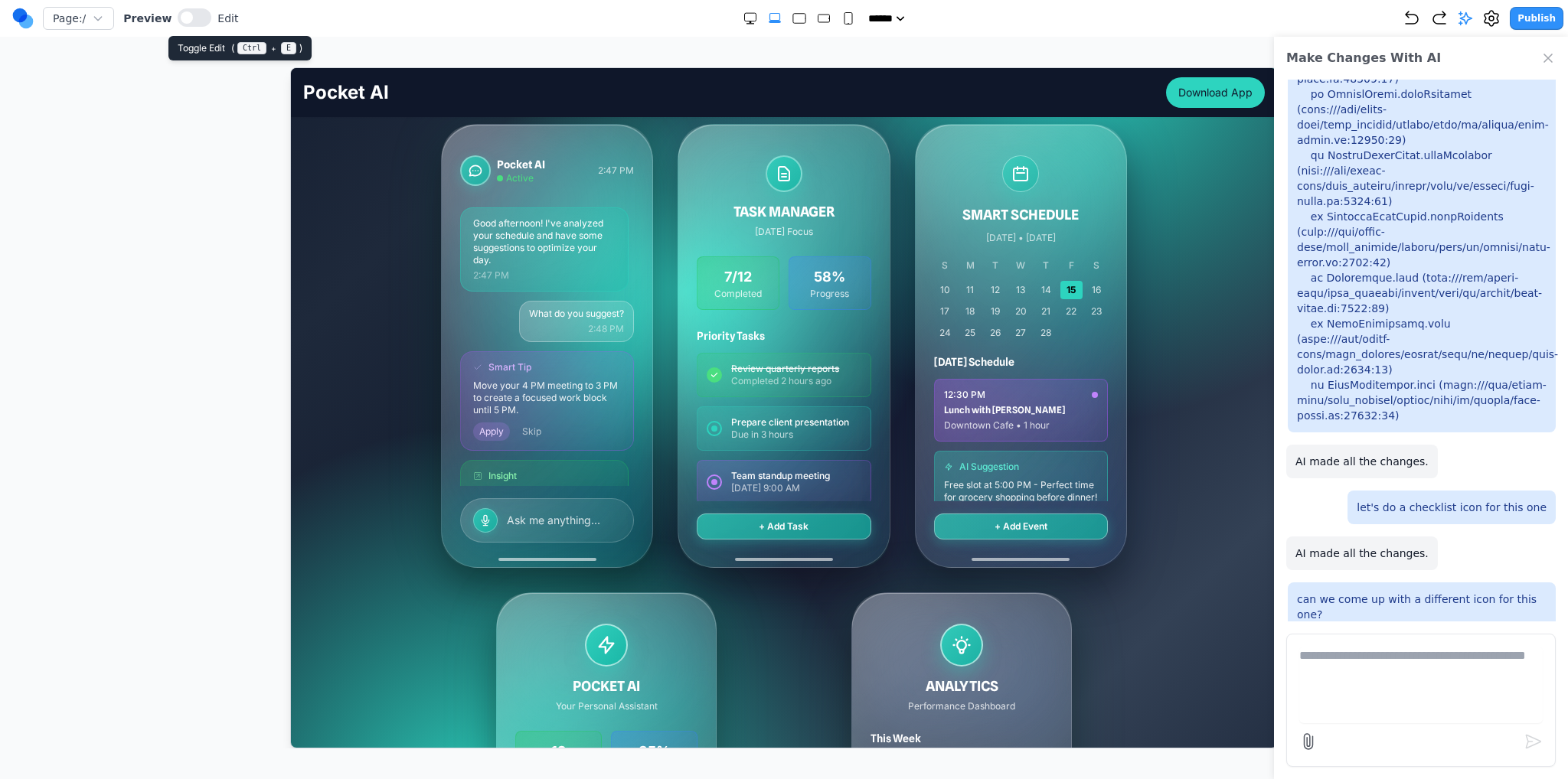
click at [178, 22] on div at bounding box center [195, 18] width 34 height 21
click at [202, 26] on div "Preview Edit" at bounding box center [180, 18] width 115 height 21
click at [190, 23] on button at bounding box center [195, 18] width 34 height 18
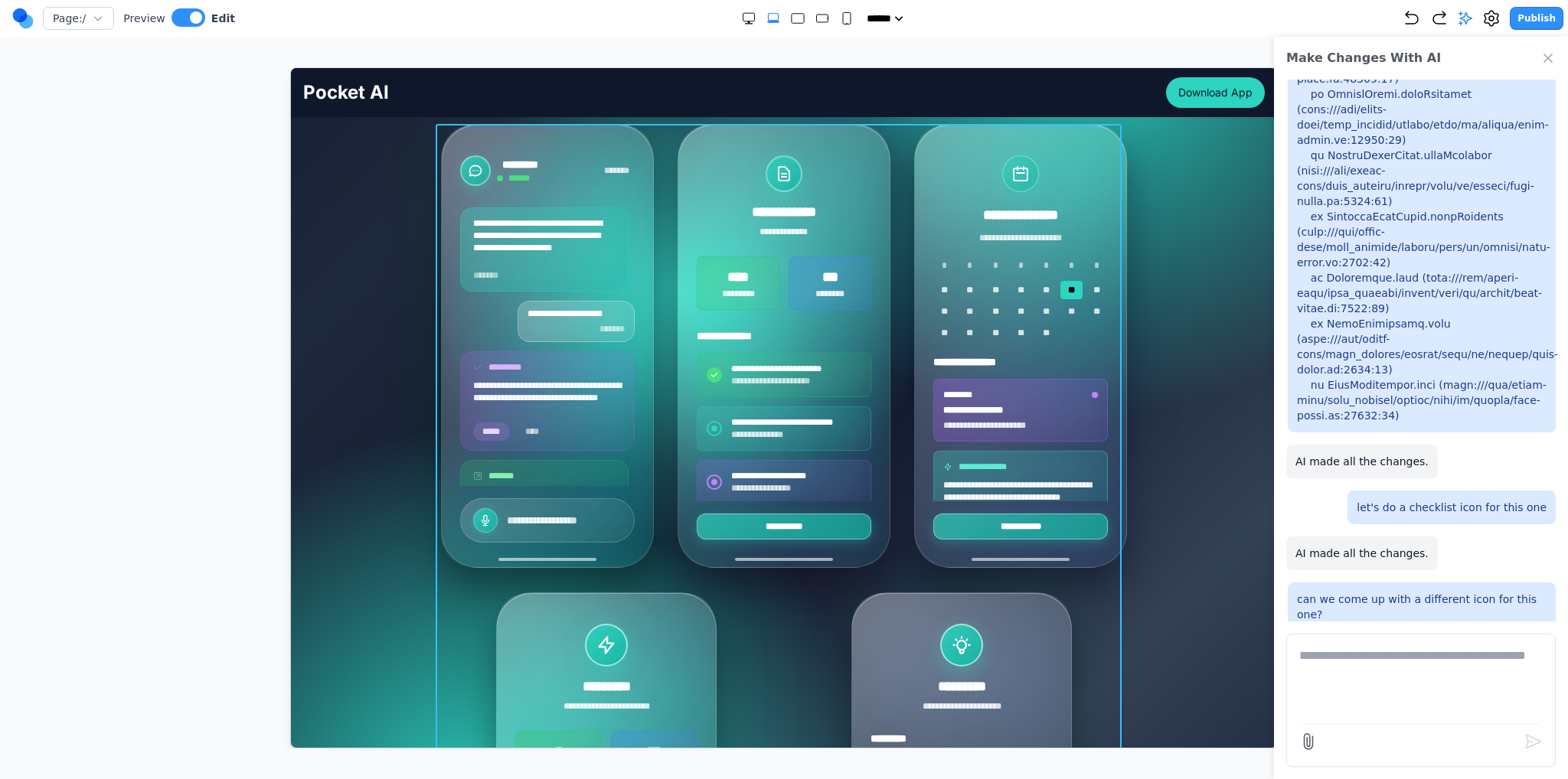
click at [732, 579] on div "**********" at bounding box center [784, 579] width 686 height 912
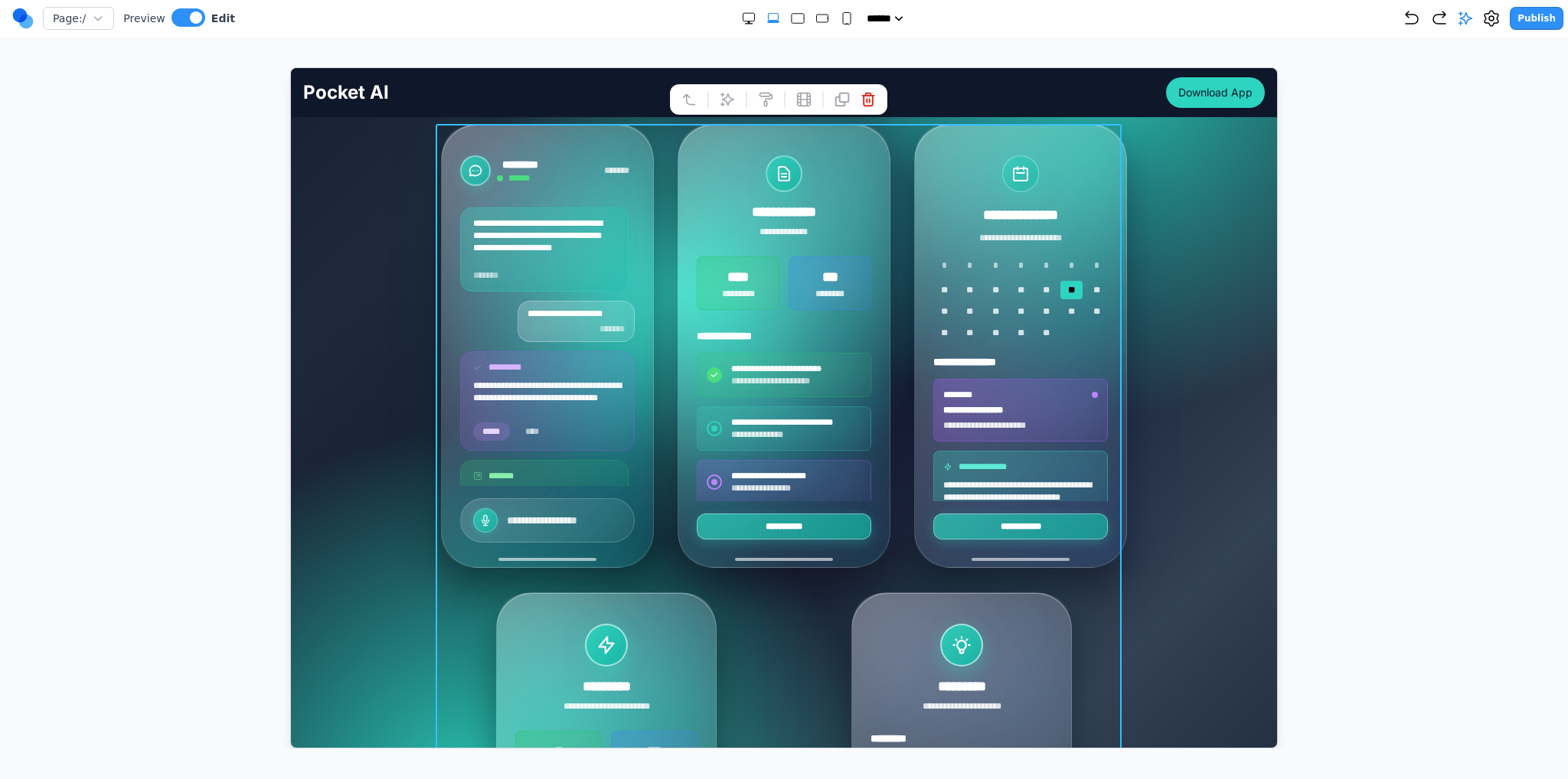
click at [722, 110] on div at bounding box center [778, 98] width 217 height 31
click at [1481, 19] on div "Publish" at bounding box center [1483, 18] width 161 height 23
click at [1473, 13] on icon at bounding box center [1466, 18] width 15 height 15
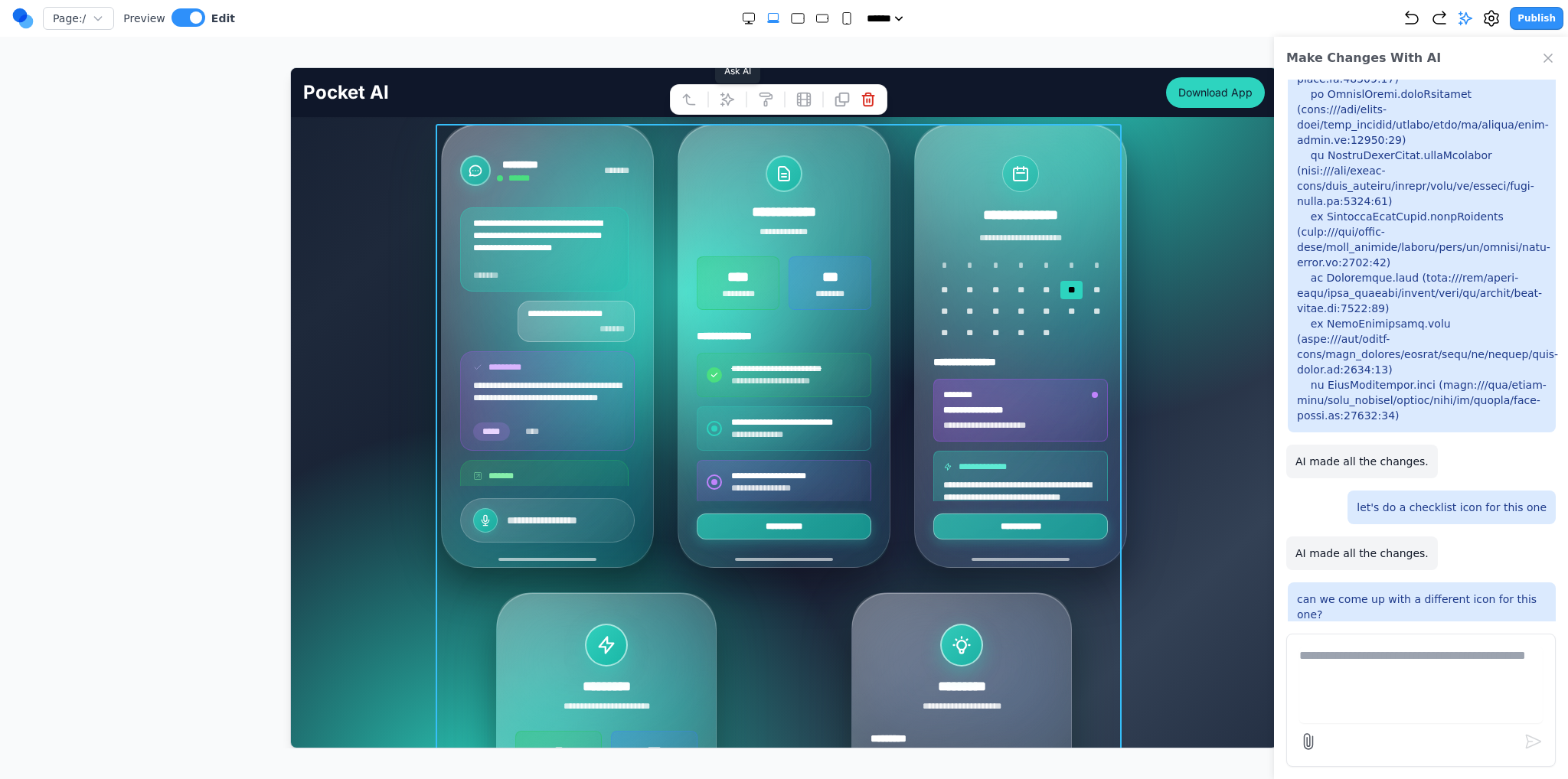
click at [721, 88] on button at bounding box center [727, 98] width 24 height 24
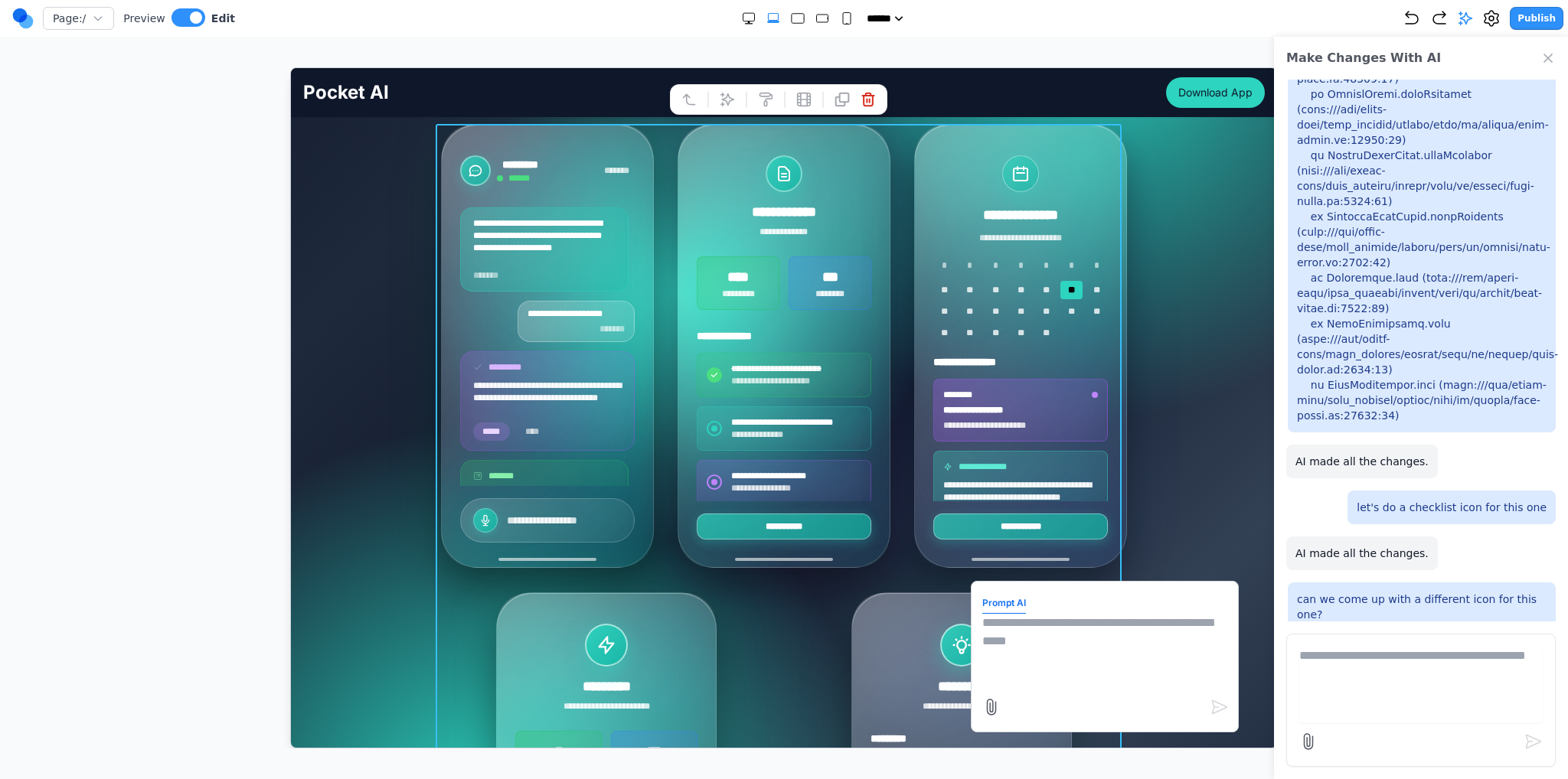
click at [1052, 657] on textarea at bounding box center [1104, 651] width 245 height 76
drag, startPoint x: 1107, startPoint y: 636, endPoint x: 1143, endPoint y: 635, distance: 36.0
click at [1143, 635] on textarea "**********" at bounding box center [1104, 651] width 245 height 76
type textarea "**********"
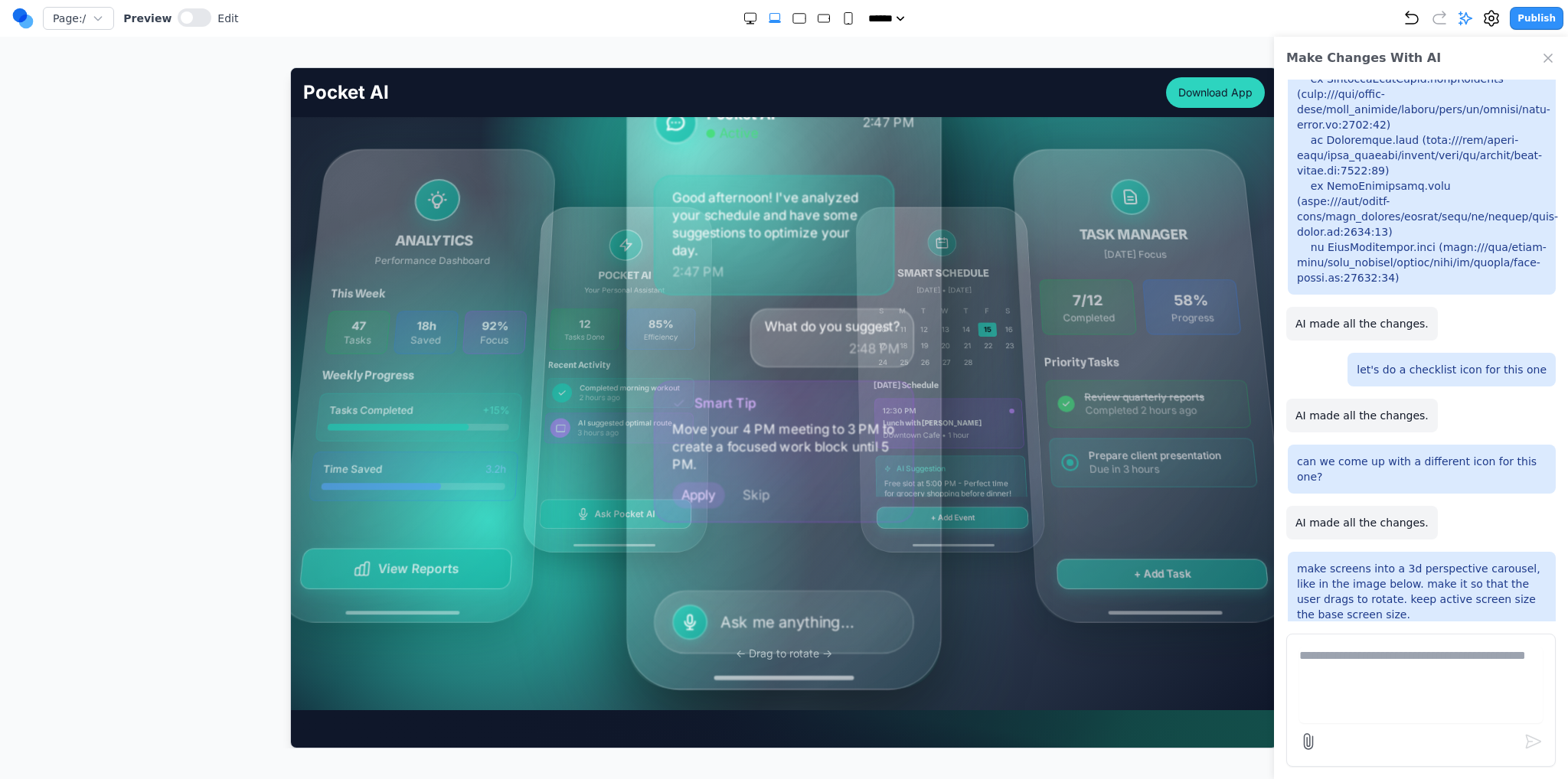
click at [940, 400] on div "12:30 PM Lunch with Sarah Downtown Cafe • 1 hour" at bounding box center [948, 422] width 150 height 49
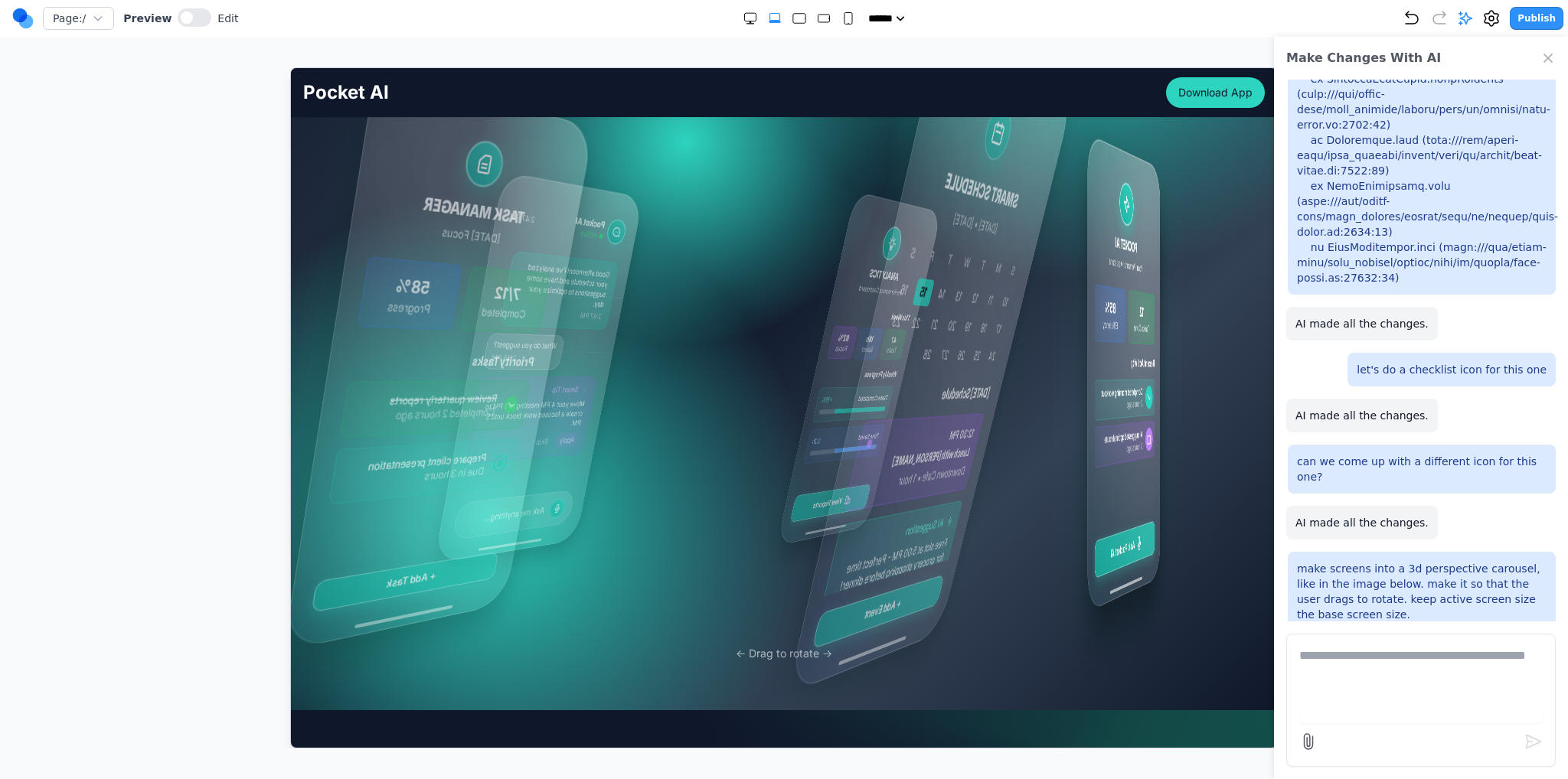
drag, startPoint x: 940, startPoint y: 400, endPoint x: 600, endPoint y: 392, distance: 340.1
click at [649, 392] on div "Pocket AI Active 2:47 PM Good afternoon! I've analyzed your schedule and have s…" at bounding box center [695, 371] width 561 height 725
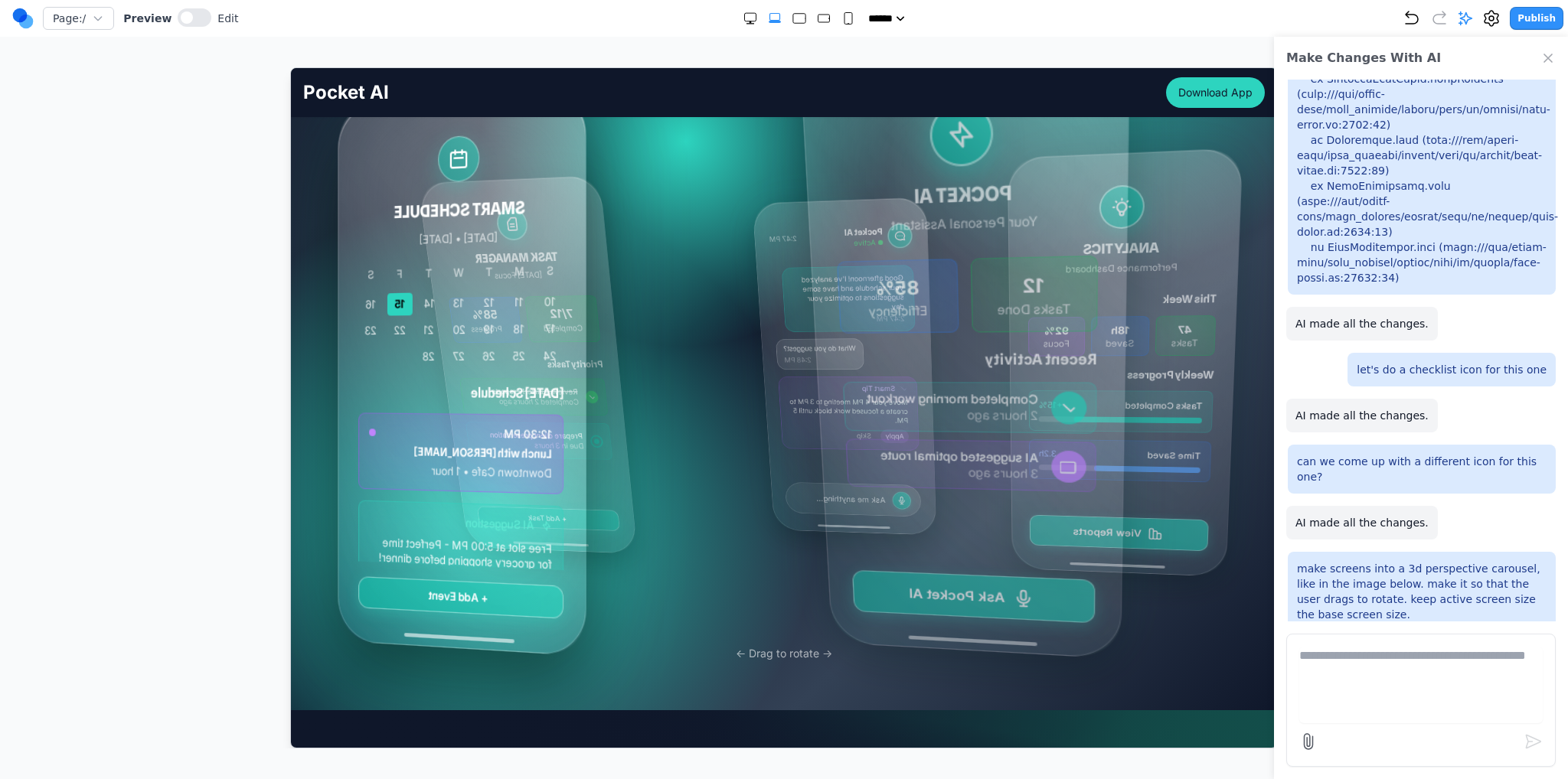
drag, startPoint x: 905, startPoint y: 373, endPoint x: 384, endPoint y: 394, distance: 521.4
click at [428, 392] on div "Pocket AI Active 2:47 PM Good afternoon! I've analyzed your schedule and have s…" at bounding box center [822, 371] width 864 height 547
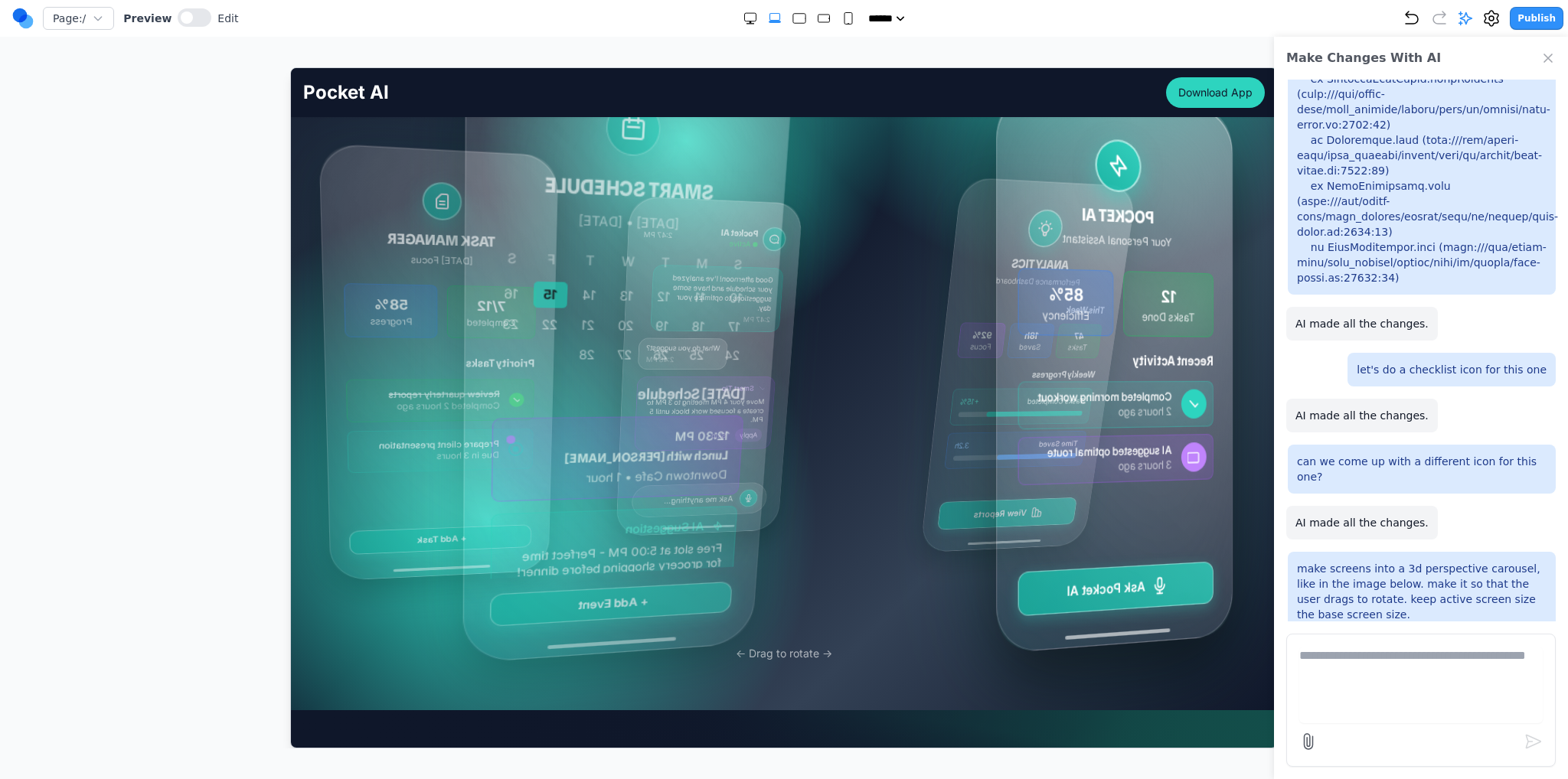
drag, startPoint x: 847, startPoint y: 382, endPoint x: 330, endPoint y: 368, distance: 517.2
click at [383, 374] on div "Pocket AI Active 2:47 PM Good afternoon! I've analyzed your schedule and have s…" at bounding box center [737, 371] width 856 height 558
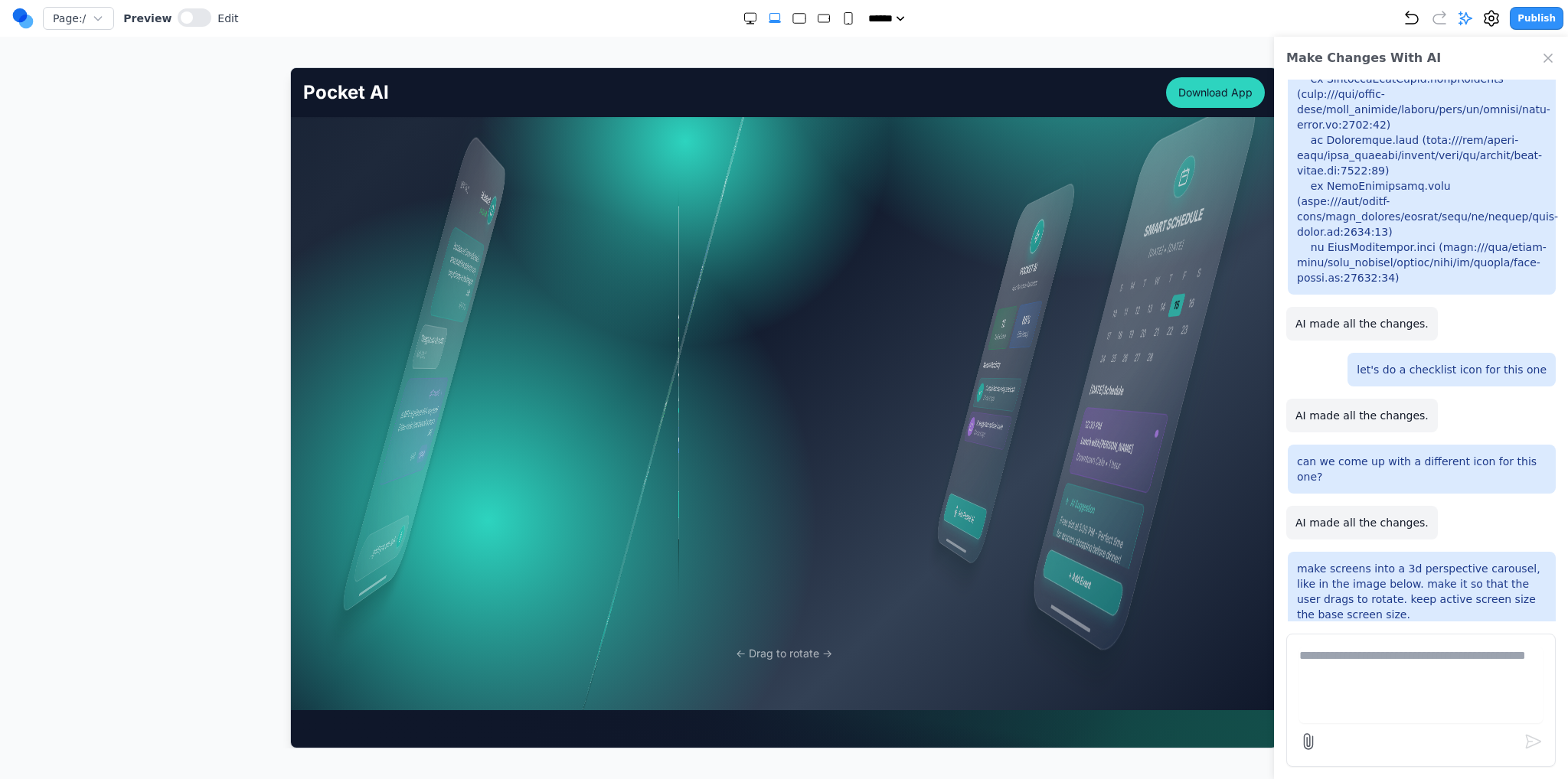
click at [1409, 29] on div "Publish" at bounding box center [1483, 18] width 161 height 23
click at [1421, 11] on icon "Undo" at bounding box center [1412, 18] width 18 height 18
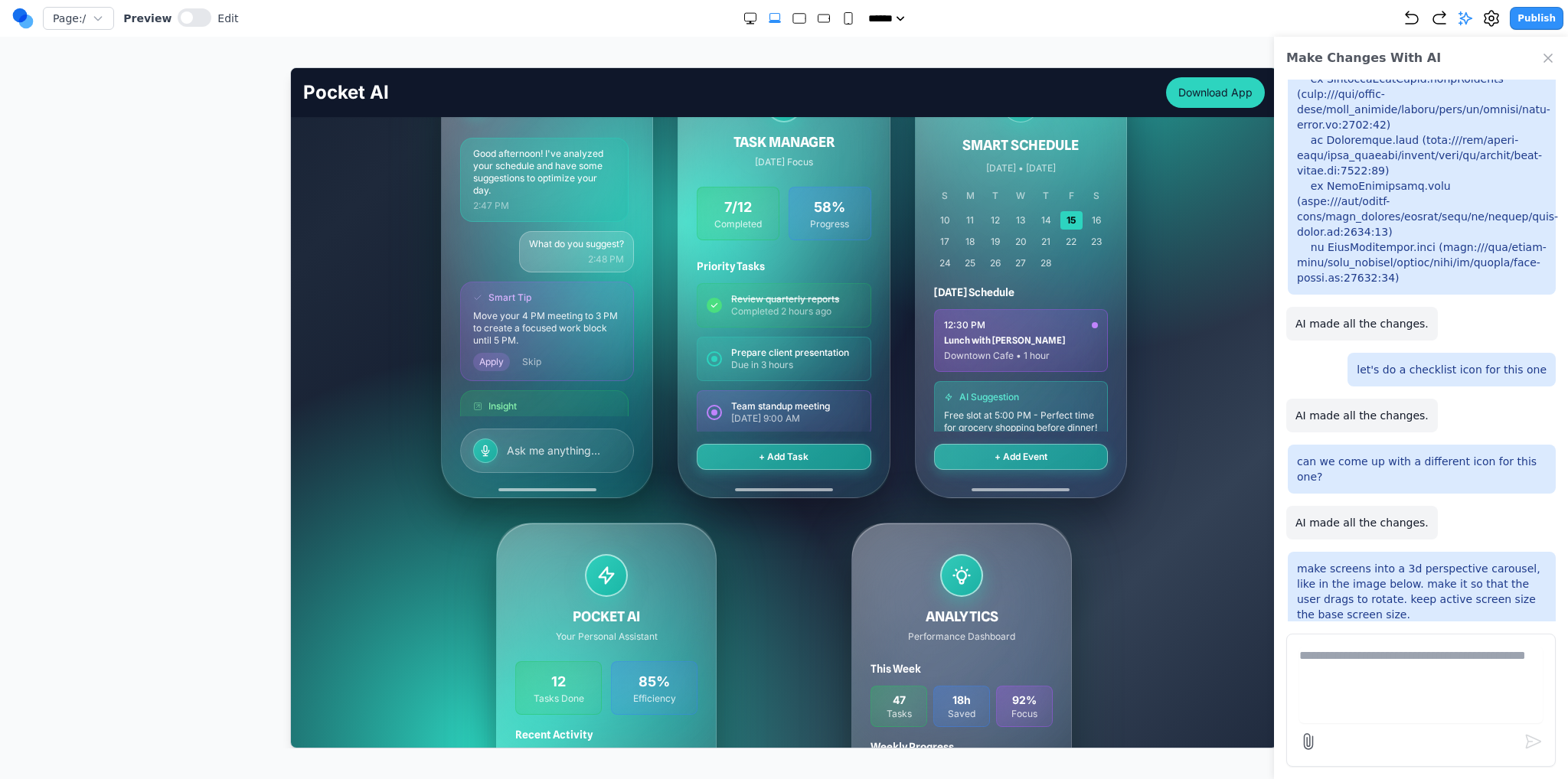
scroll to position [460, 0]
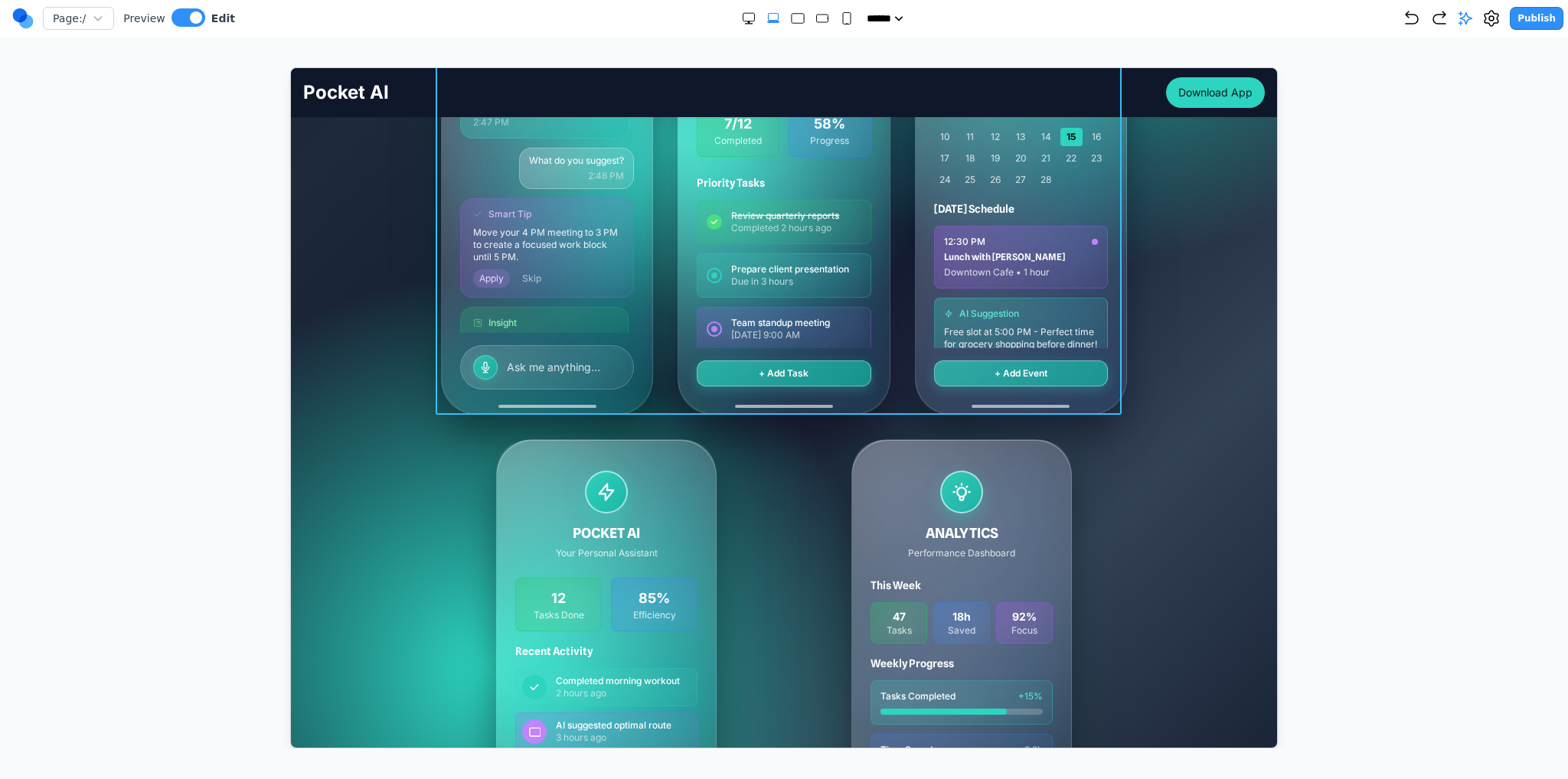
click at [652, 408] on div "Pocket AI Active 2:47 PM Good afternoon! I've analyzed your schedule and have s…" at bounding box center [784, 191] width 686 height 444
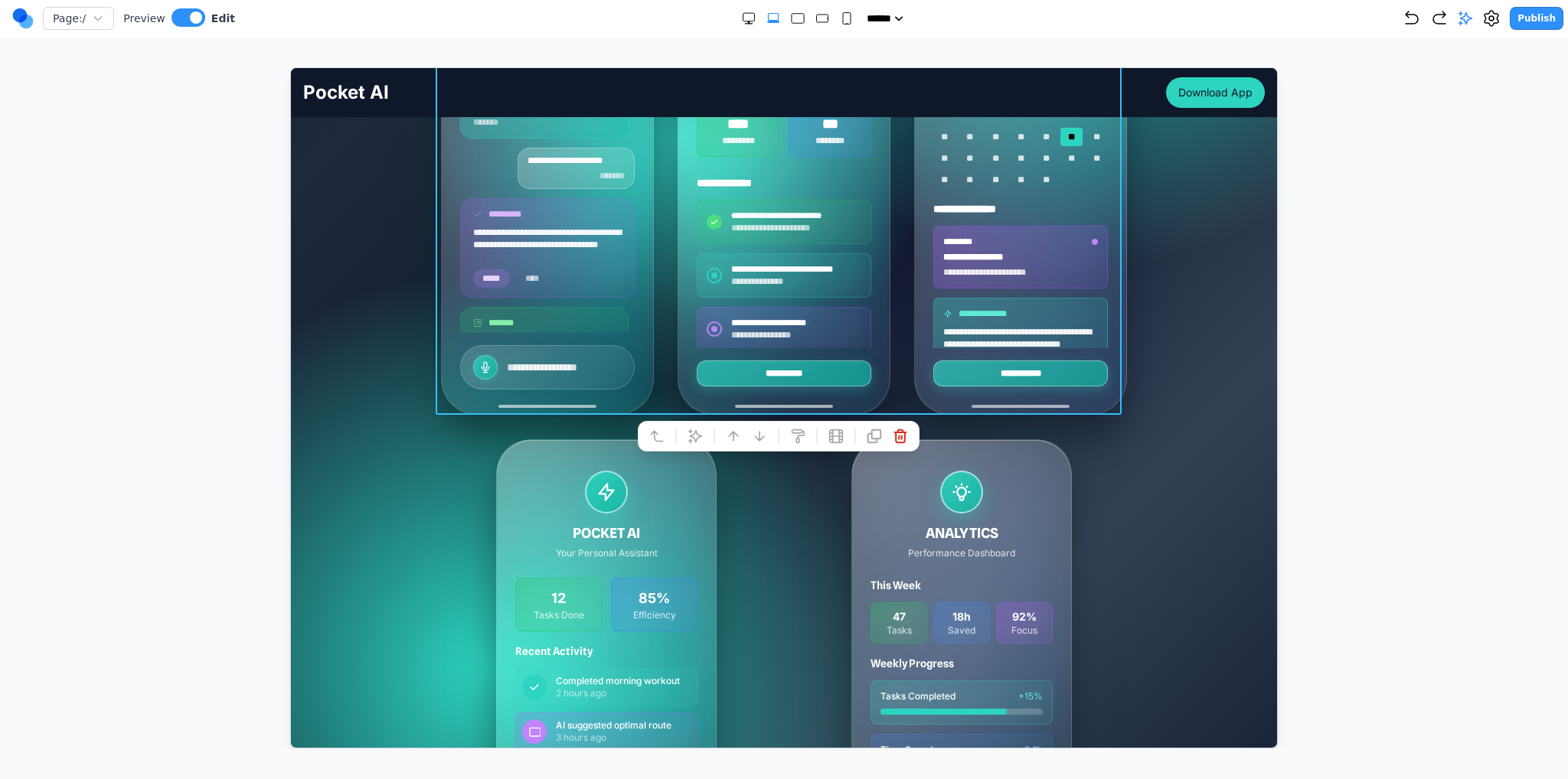
click at [722, 444] on button at bounding box center [732, 435] width 24 height 24
click at [773, 494] on div "POCKET AI Your Personal Assistant 12 Tasks Done 85% Efficiency Recent Activity …" at bounding box center [784, 660] width 686 height 444
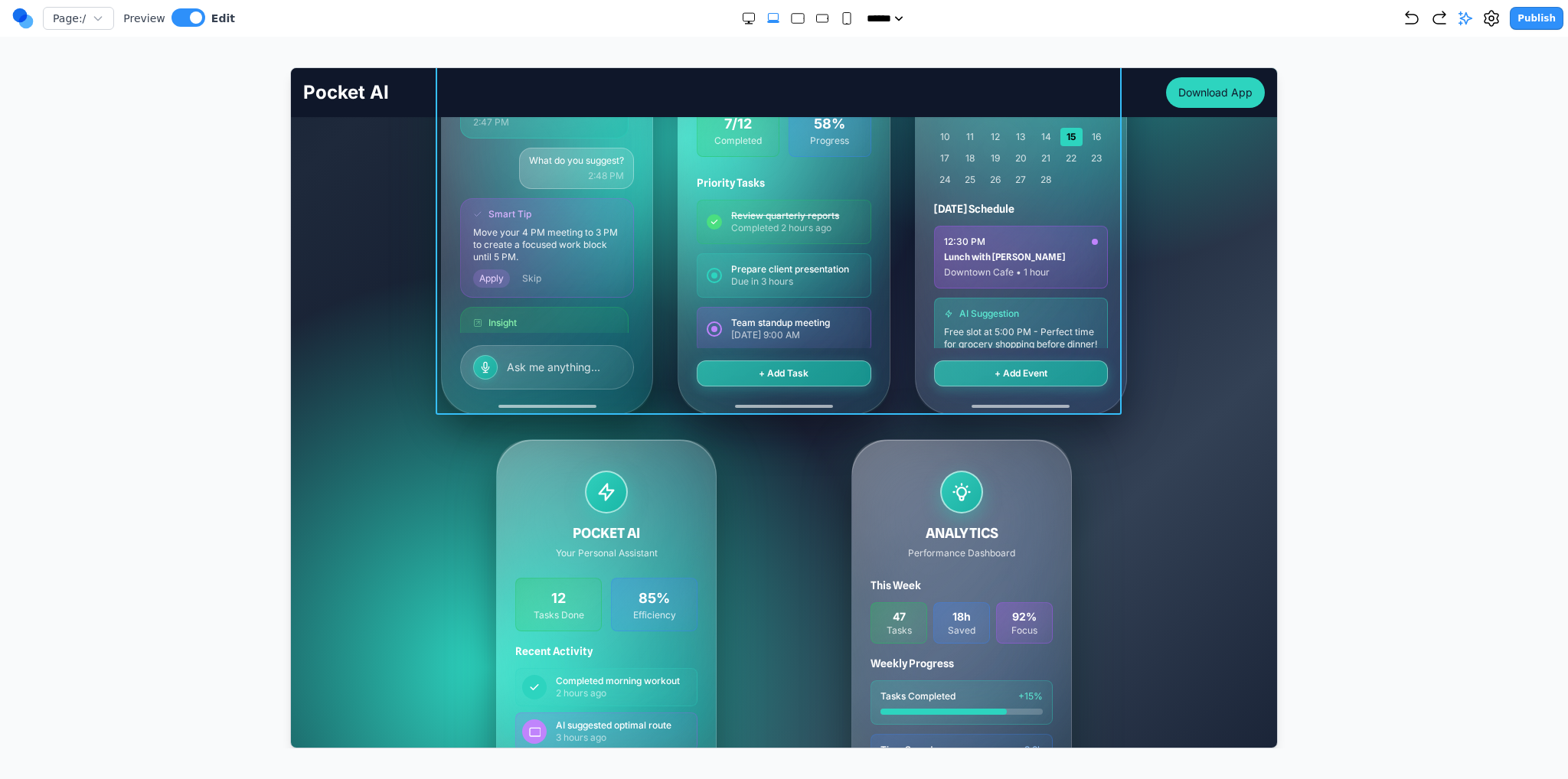
click at [659, 411] on div "Pocket AI Active 2:47 PM Good afternoon! I've analyzed your schedule and have s…" at bounding box center [784, 191] width 686 height 444
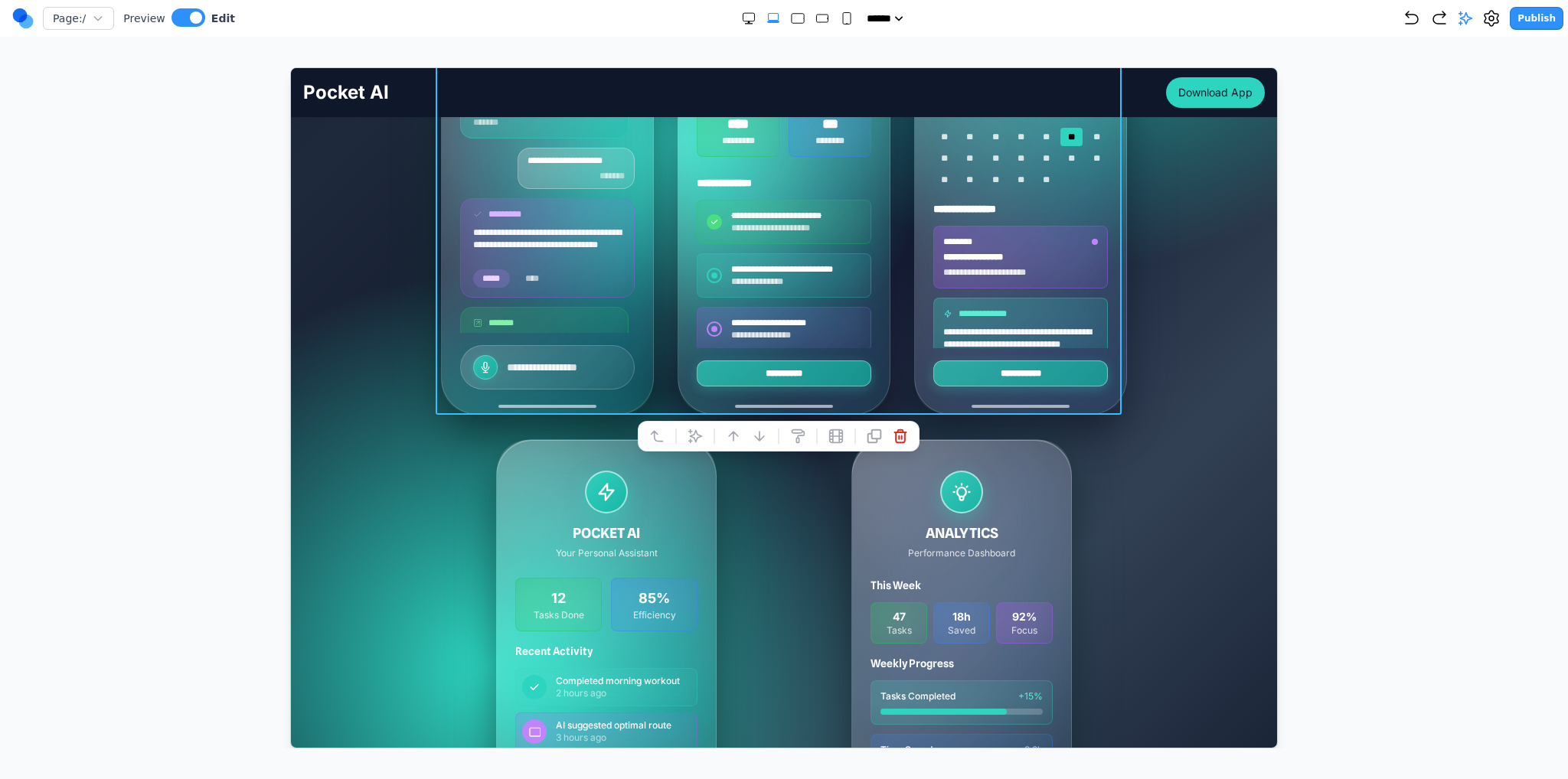
click at [507, 462] on div "POCKET AI Your Personal Assistant 12 Tasks Done 85% Efficiency Recent Activity …" at bounding box center [605, 661] width 219 height 443
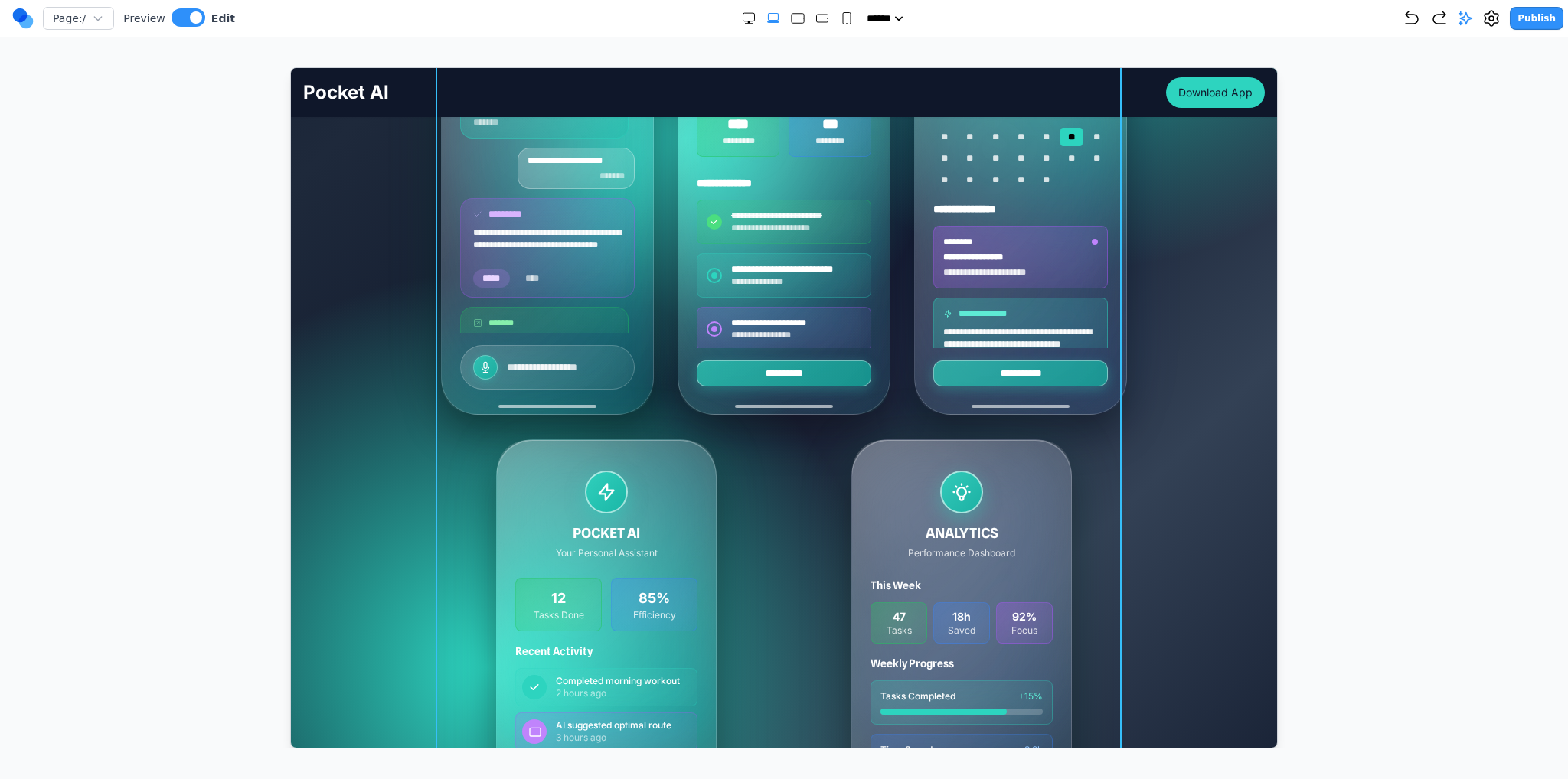
click at [780, 433] on div "**********" at bounding box center [784, 426] width 686 height 912
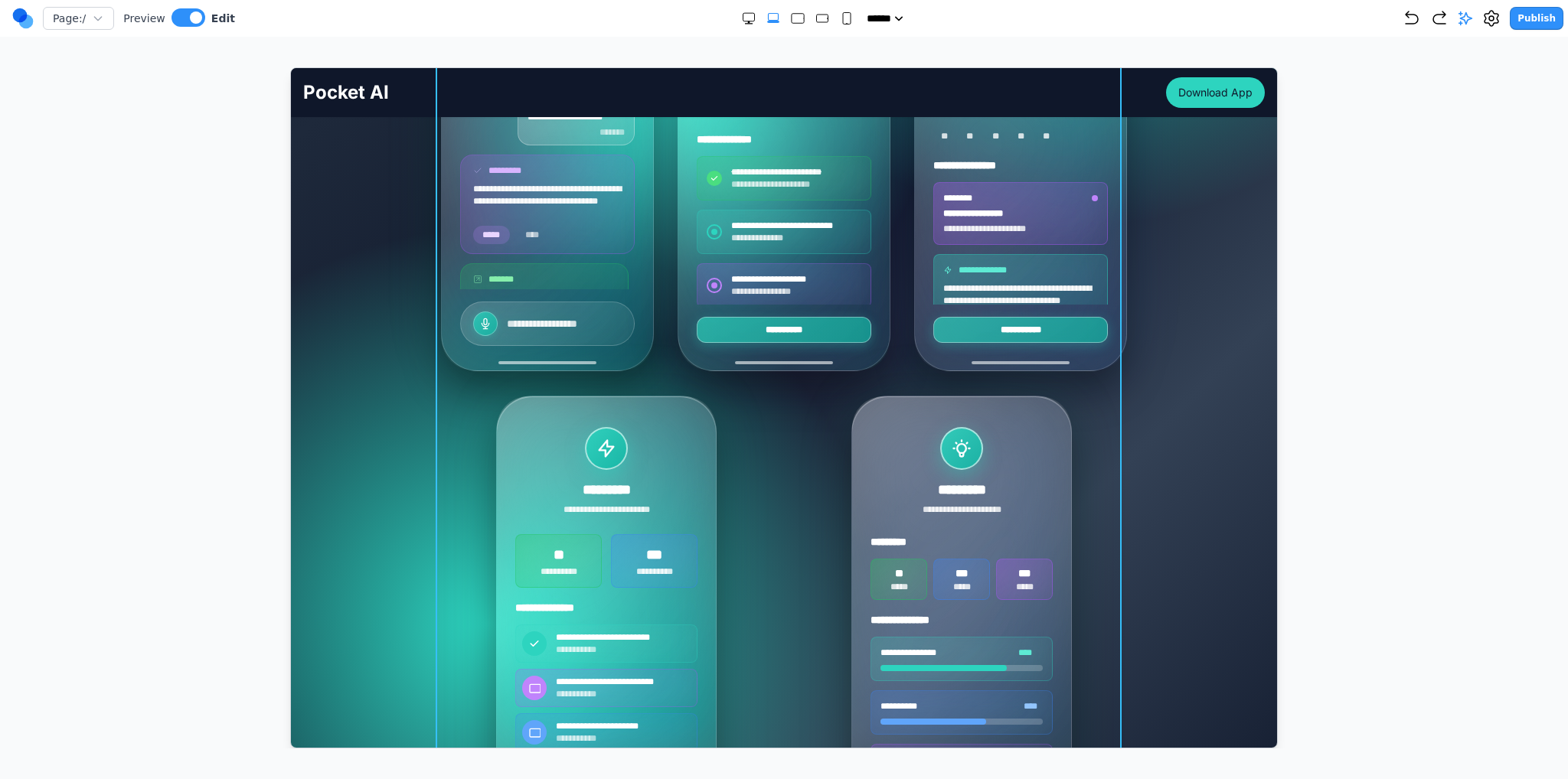
scroll to position [842, 0]
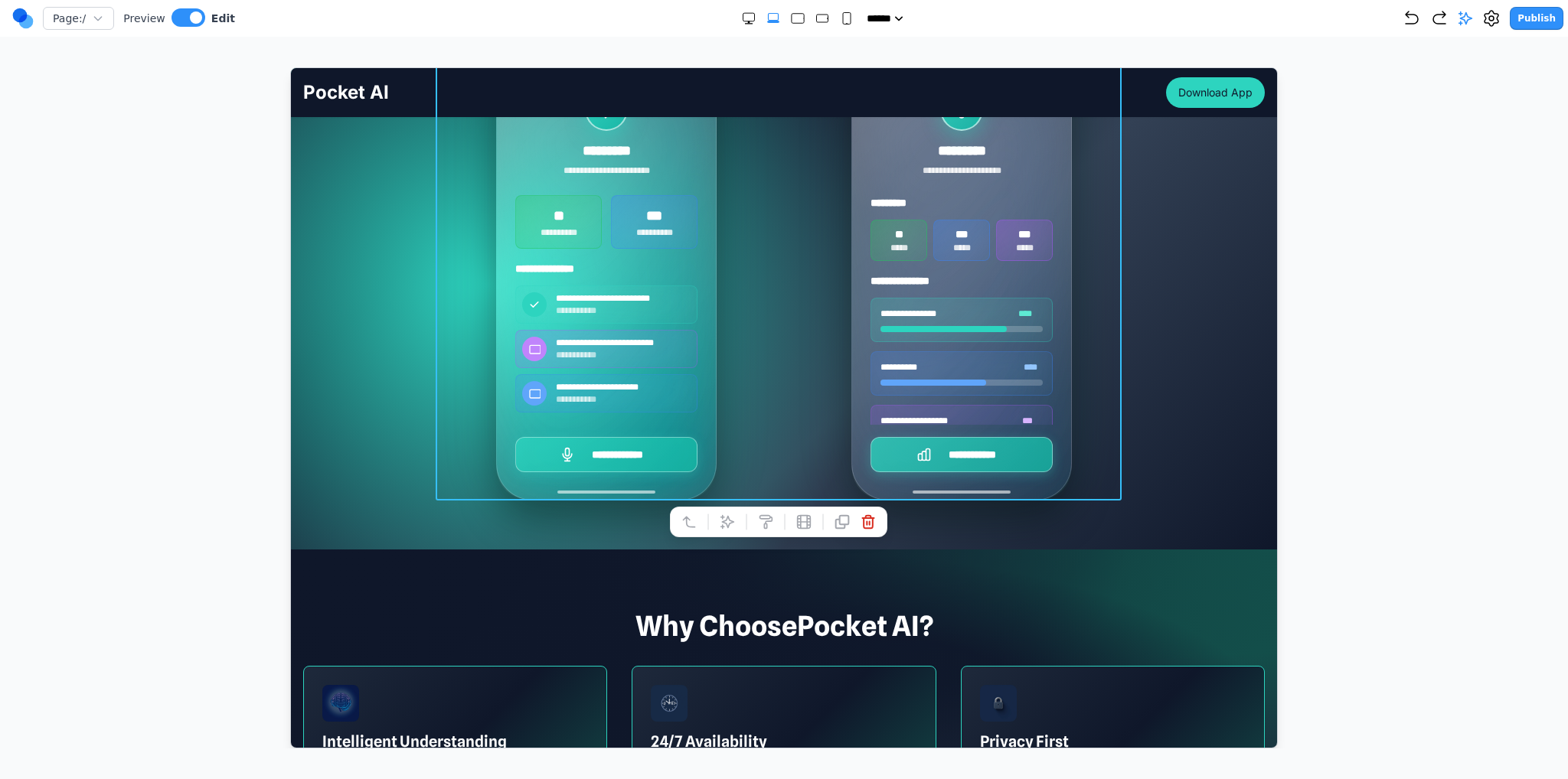
click at [728, 518] on icon at bounding box center [727, 521] width 15 height 15
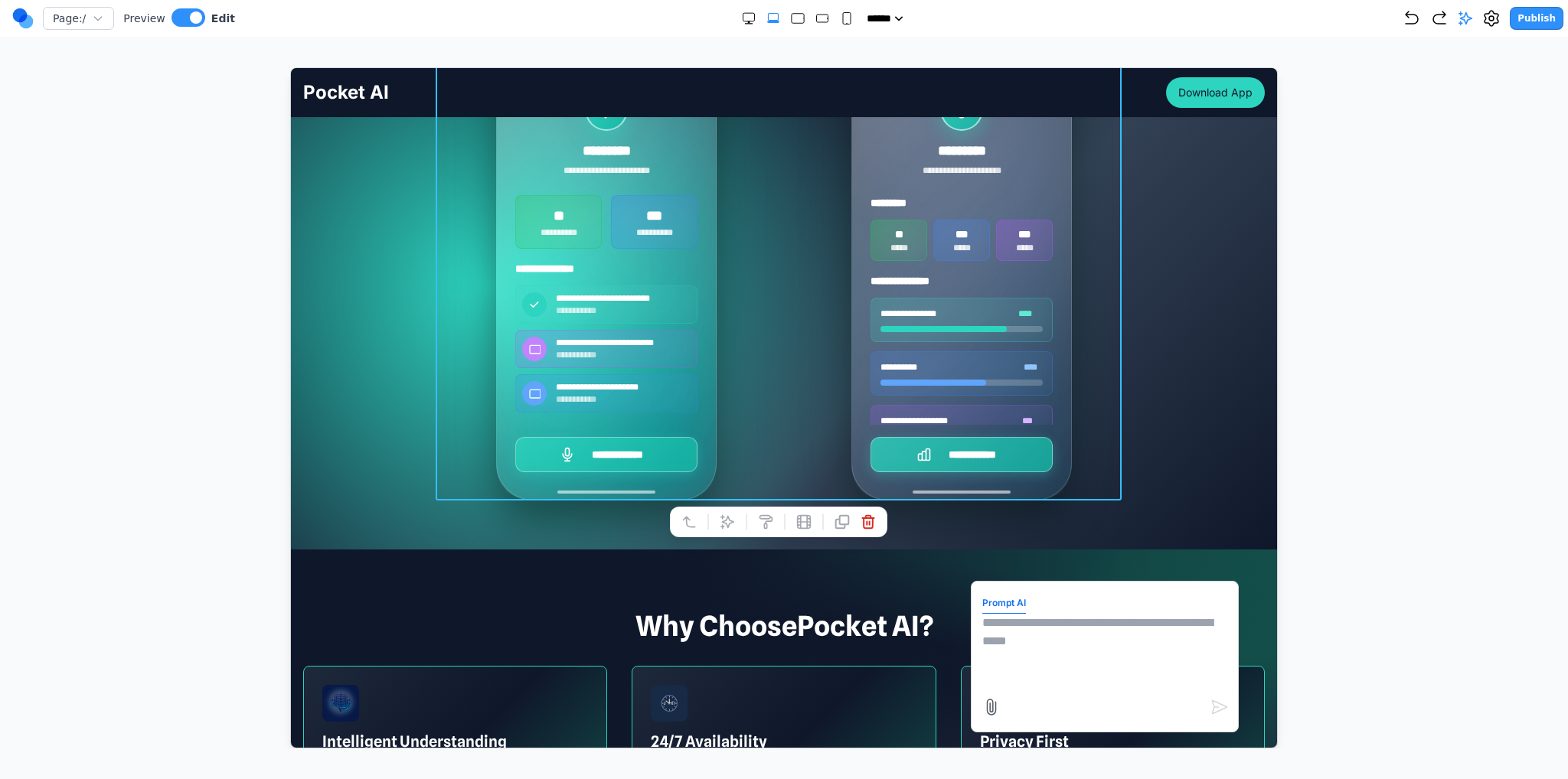
click at [1099, 662] on textarea at bounding box center [1104, 651] width 245 height 76
paste textarea "**"
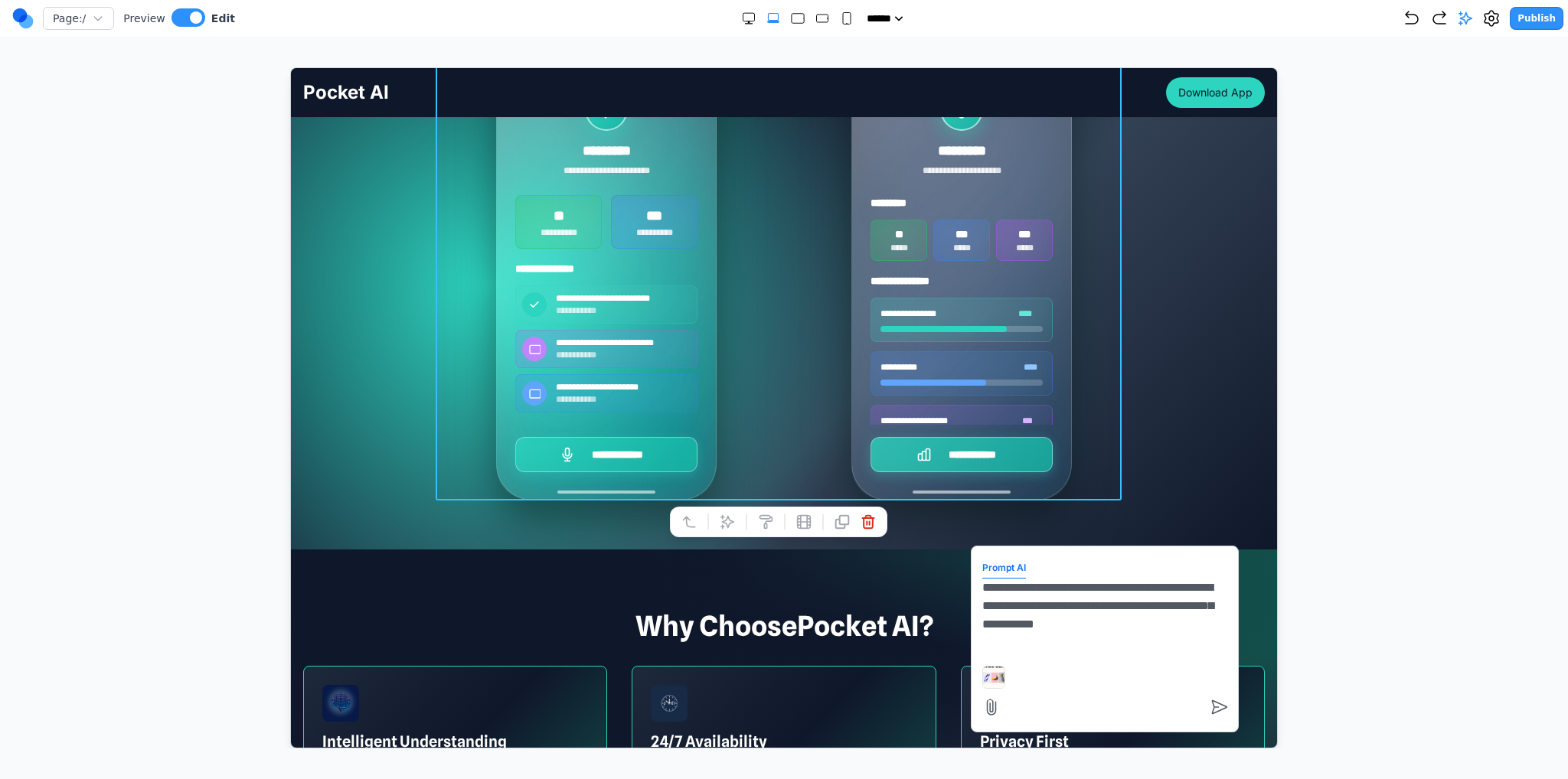
type textarea "**********"
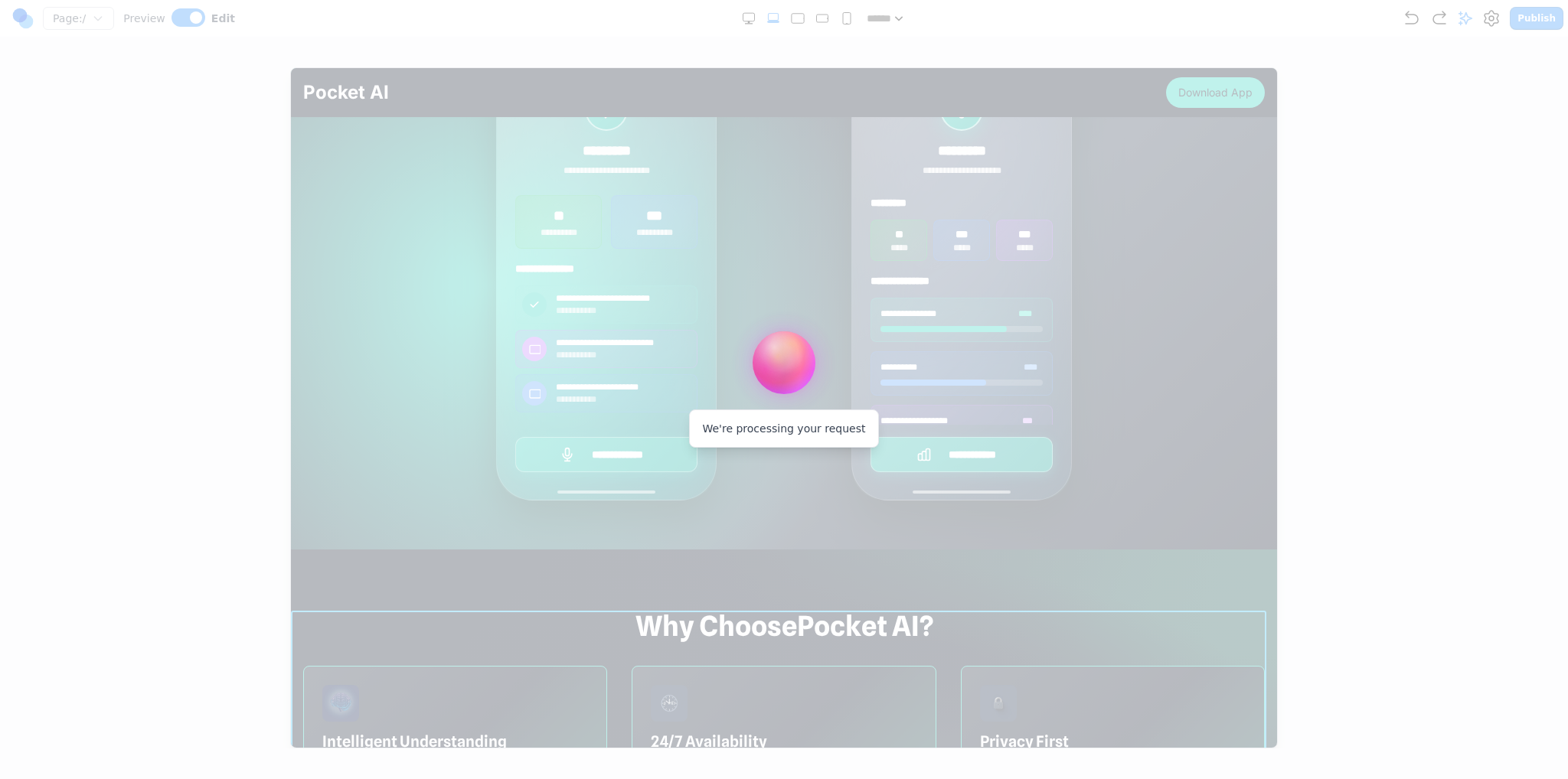
scroll to position [4895, 0]
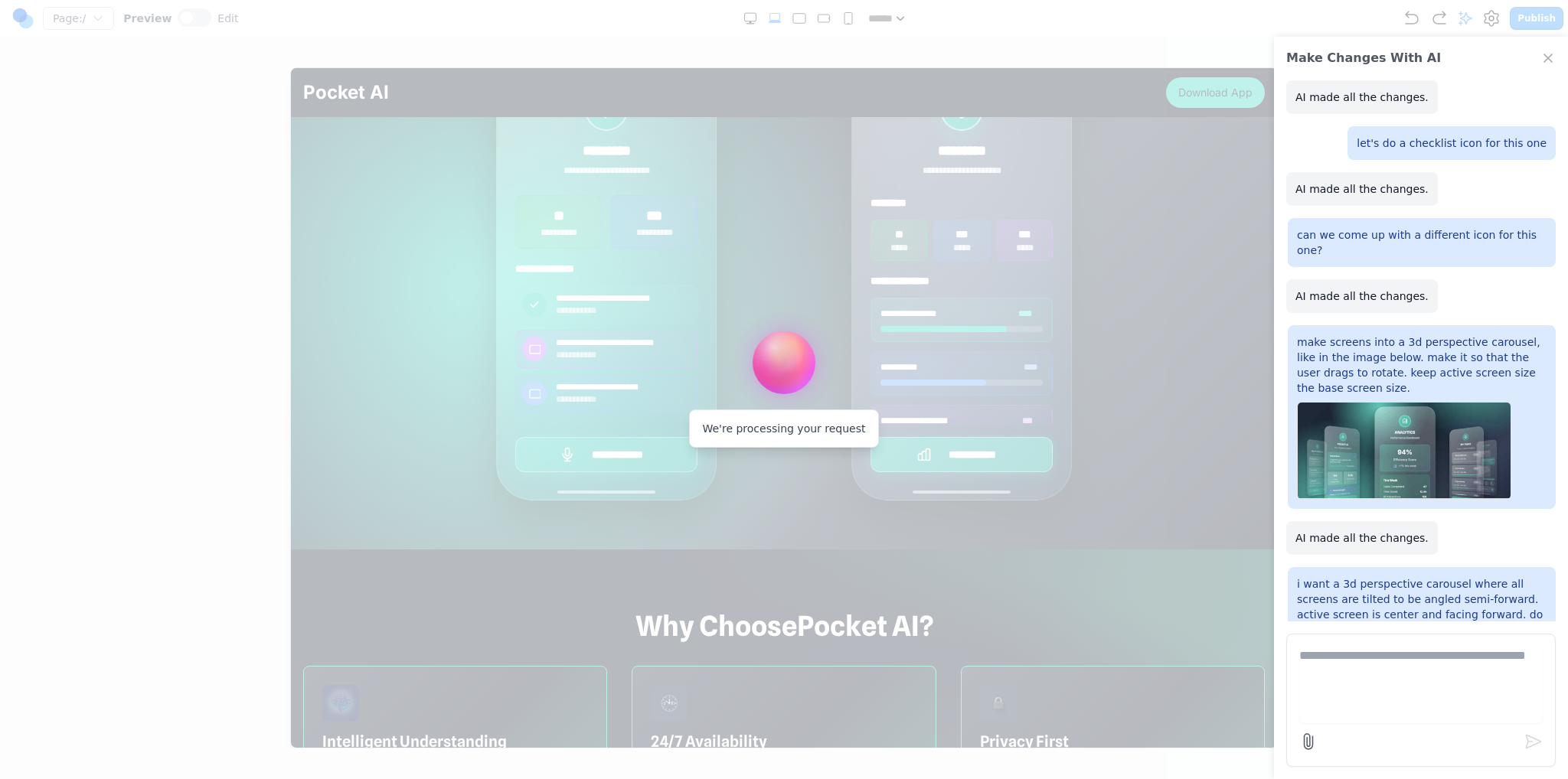
click at [534, 65] on div at bounding box center [784, 389] width 1568 height 779
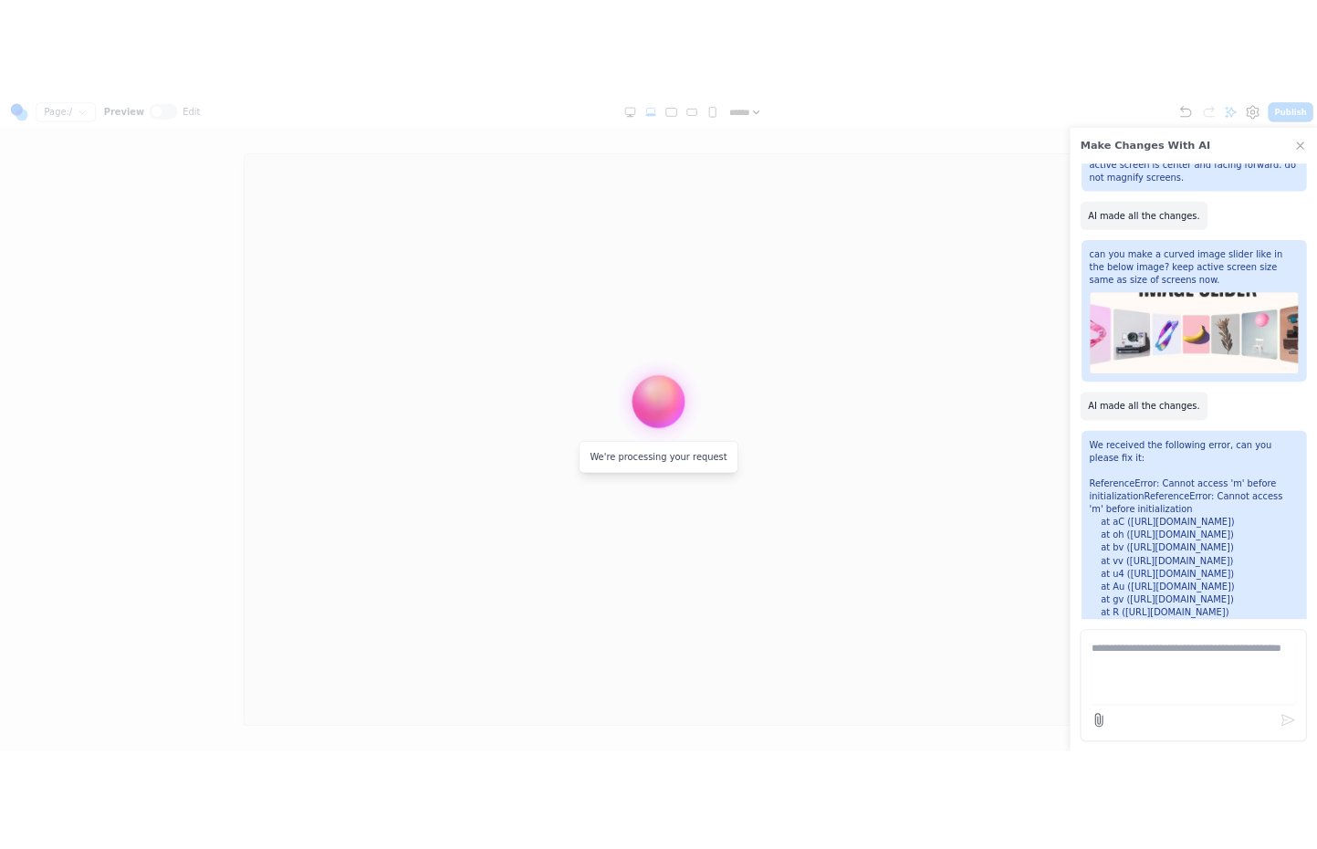
scroll to position [6567, 0]
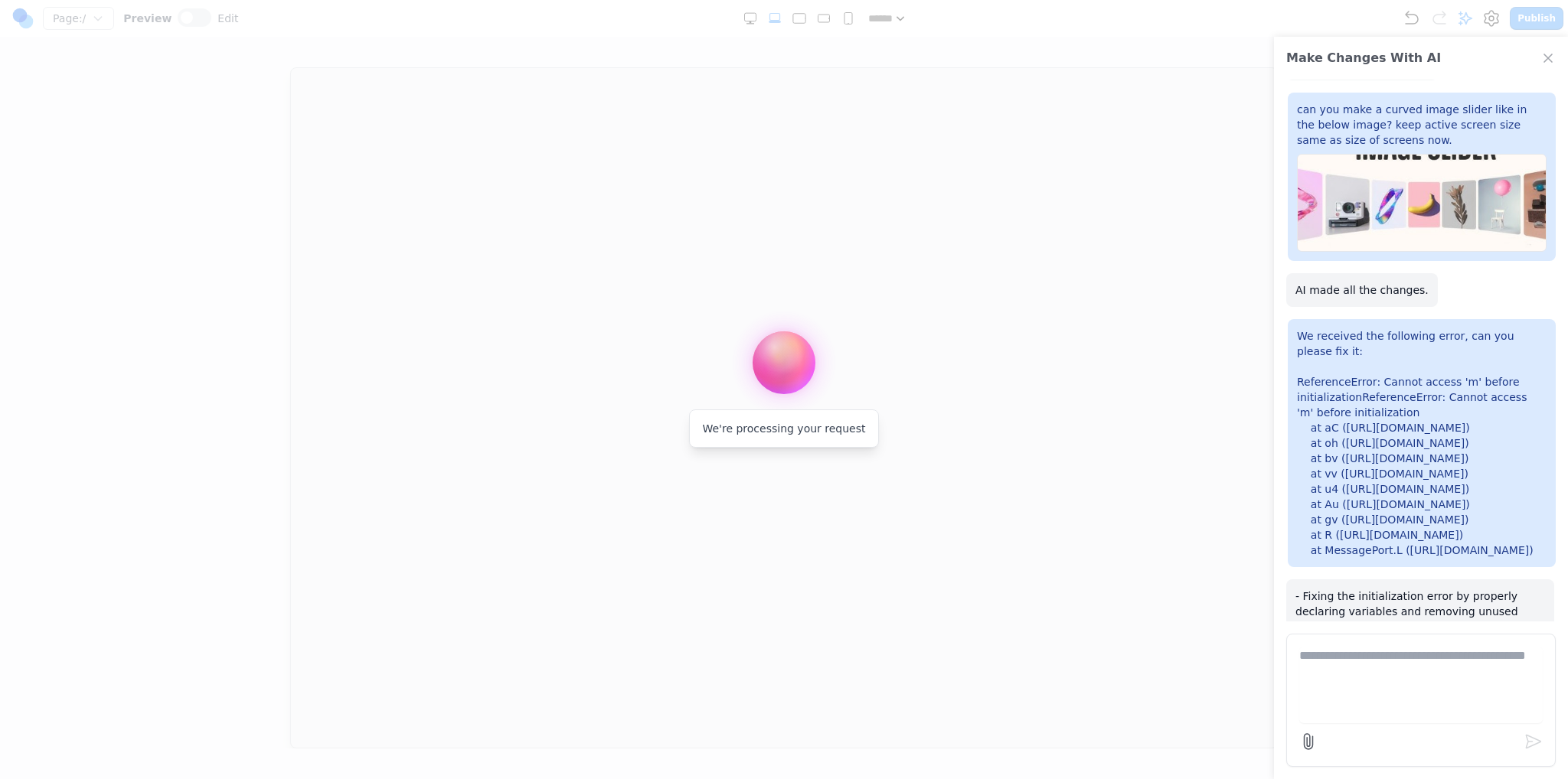
drag, startPoint x: 539, startPoint y: 179, endPoint x: 545, endPoint y: 186, distance: 9.2
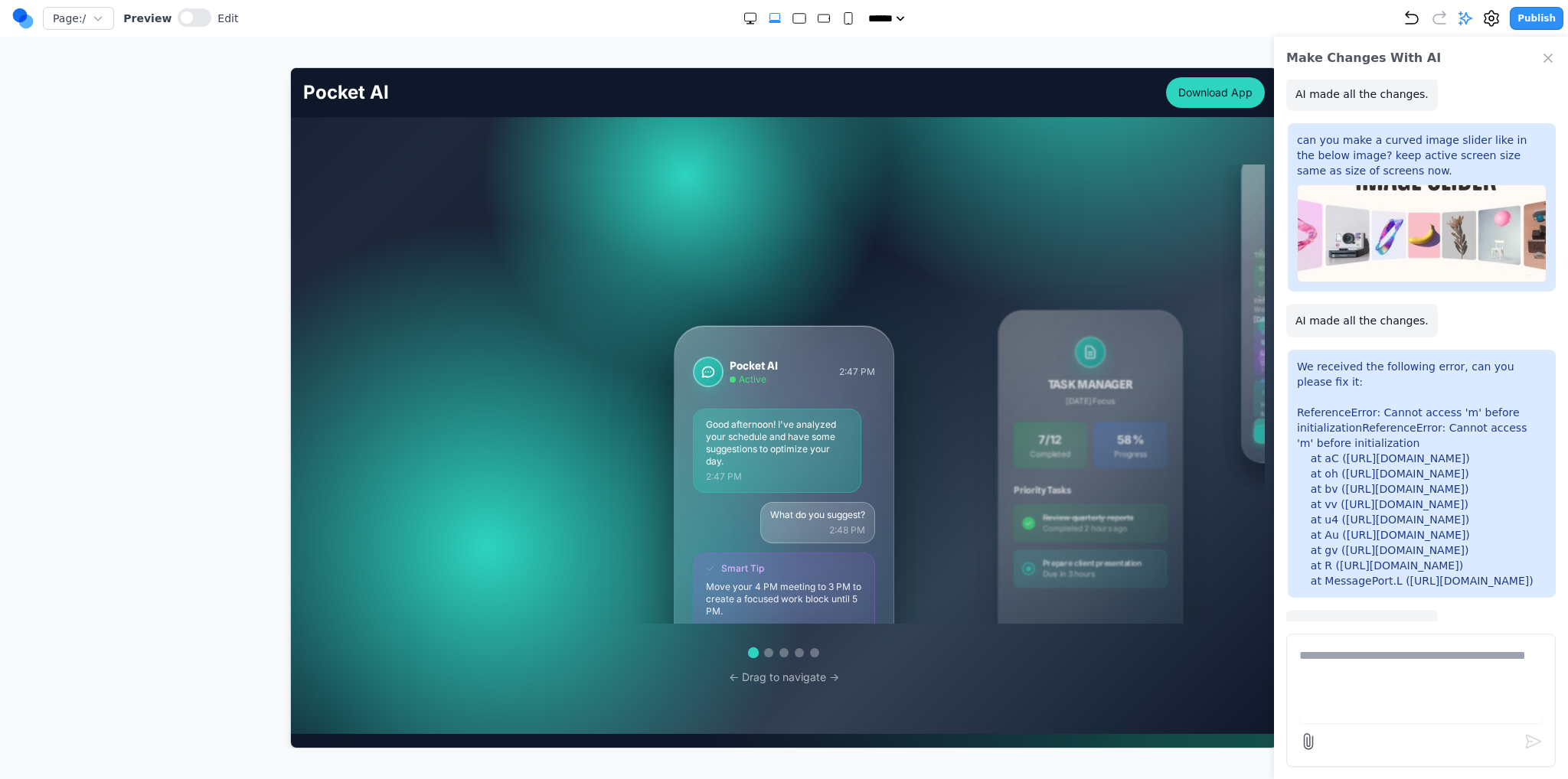
scroll to position [306, 0]
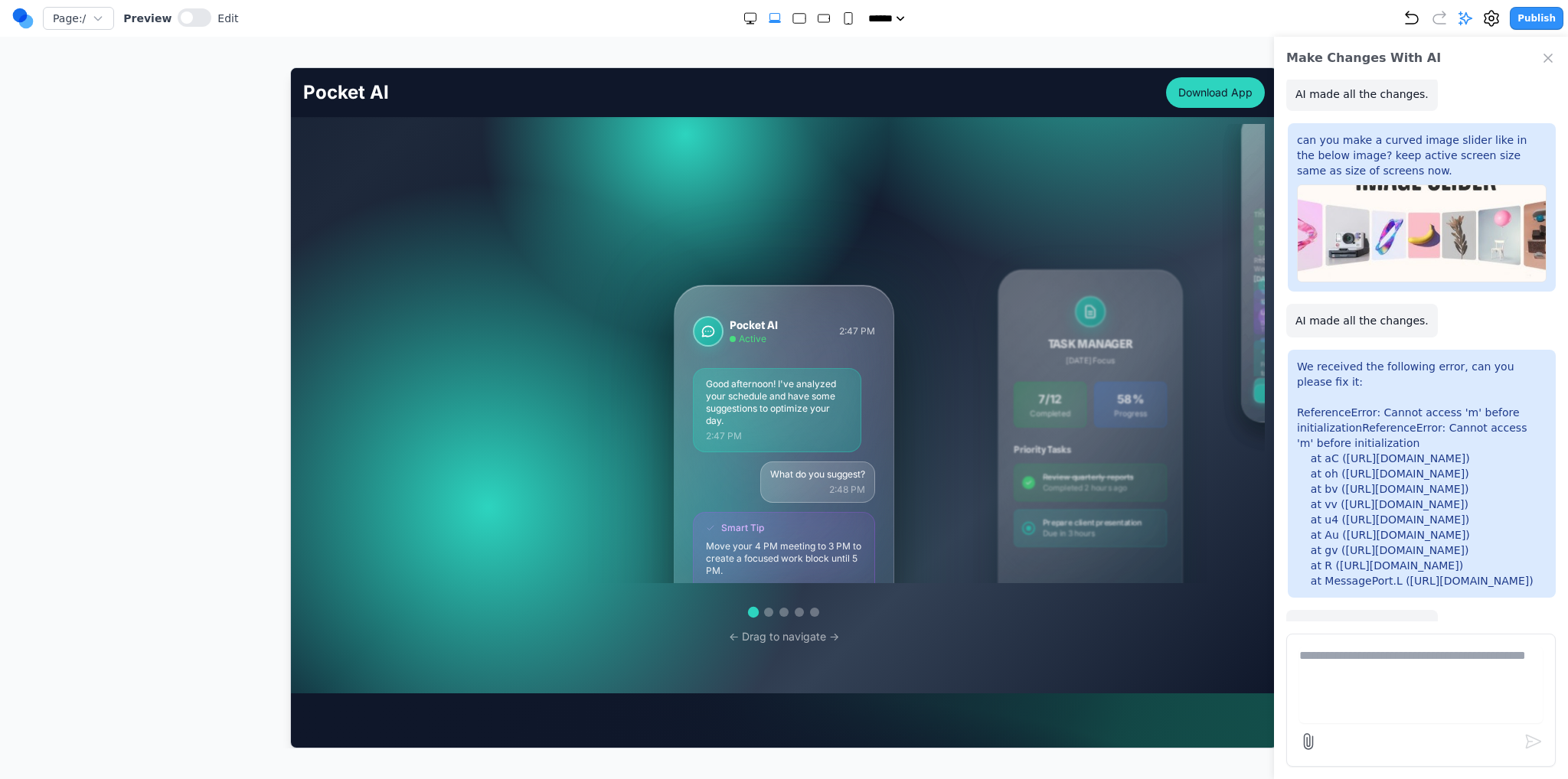
drag, startPoint x: 849, startPoint y: 404, endPoint x: 589, endPoint y: 395, distance: 260.2
click at [606, 396] on div "Pocket AI Active 2:47 PM Good afternoon! I've analyzed your schedule and have s…" at bounding box center [784, 353] width 961 height 460
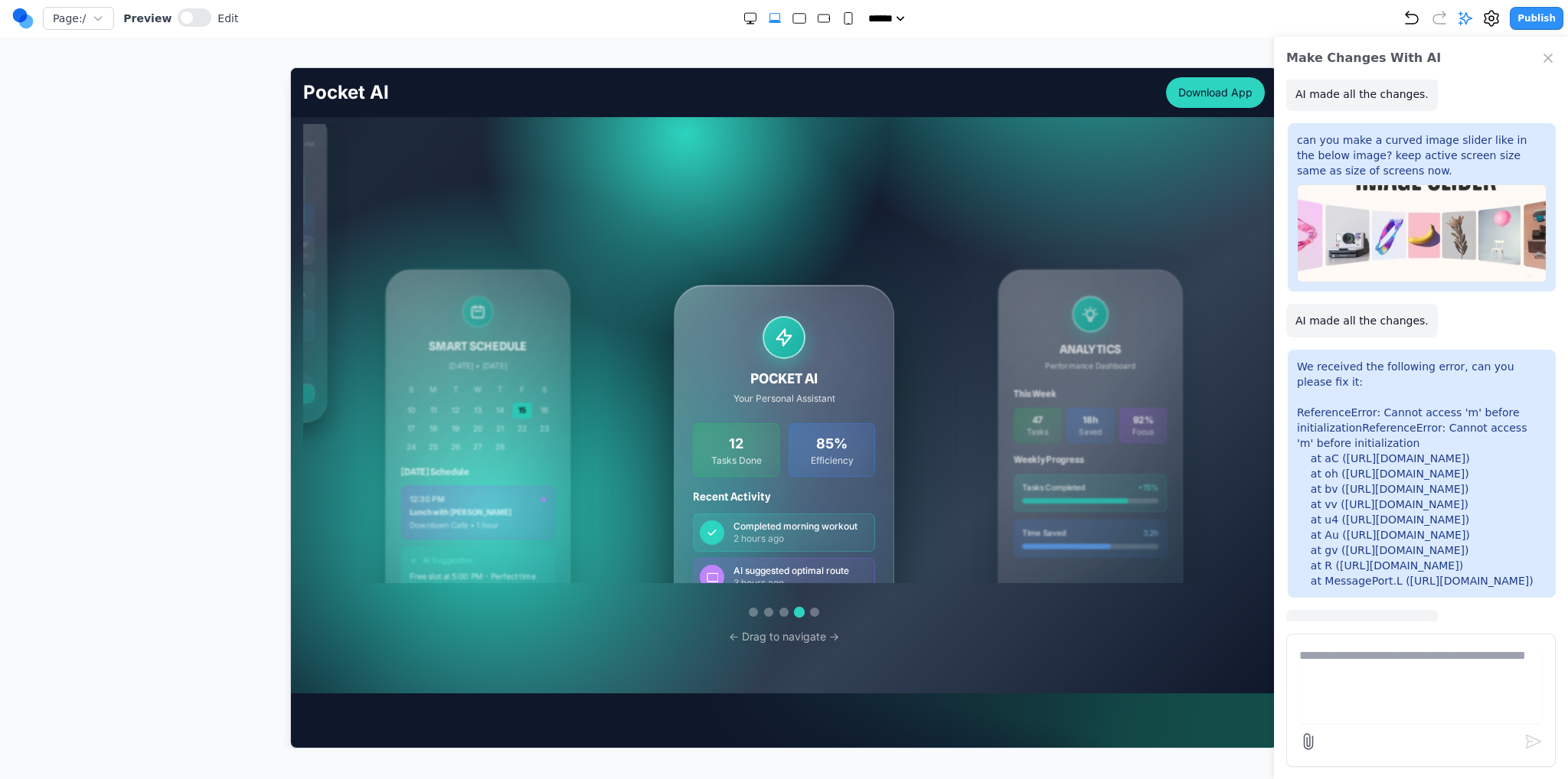
drag, startPoint x: 769, startPoint y: 387, endPoint x: 1216, endPoint y: 335, distance: 450.0
click at [1187, 335] on div "Pocket AI Active 2:47 PM Good afternoon! I've analyzed your schedule and have s…" at bounding box center [784, 353] width 961 height 460
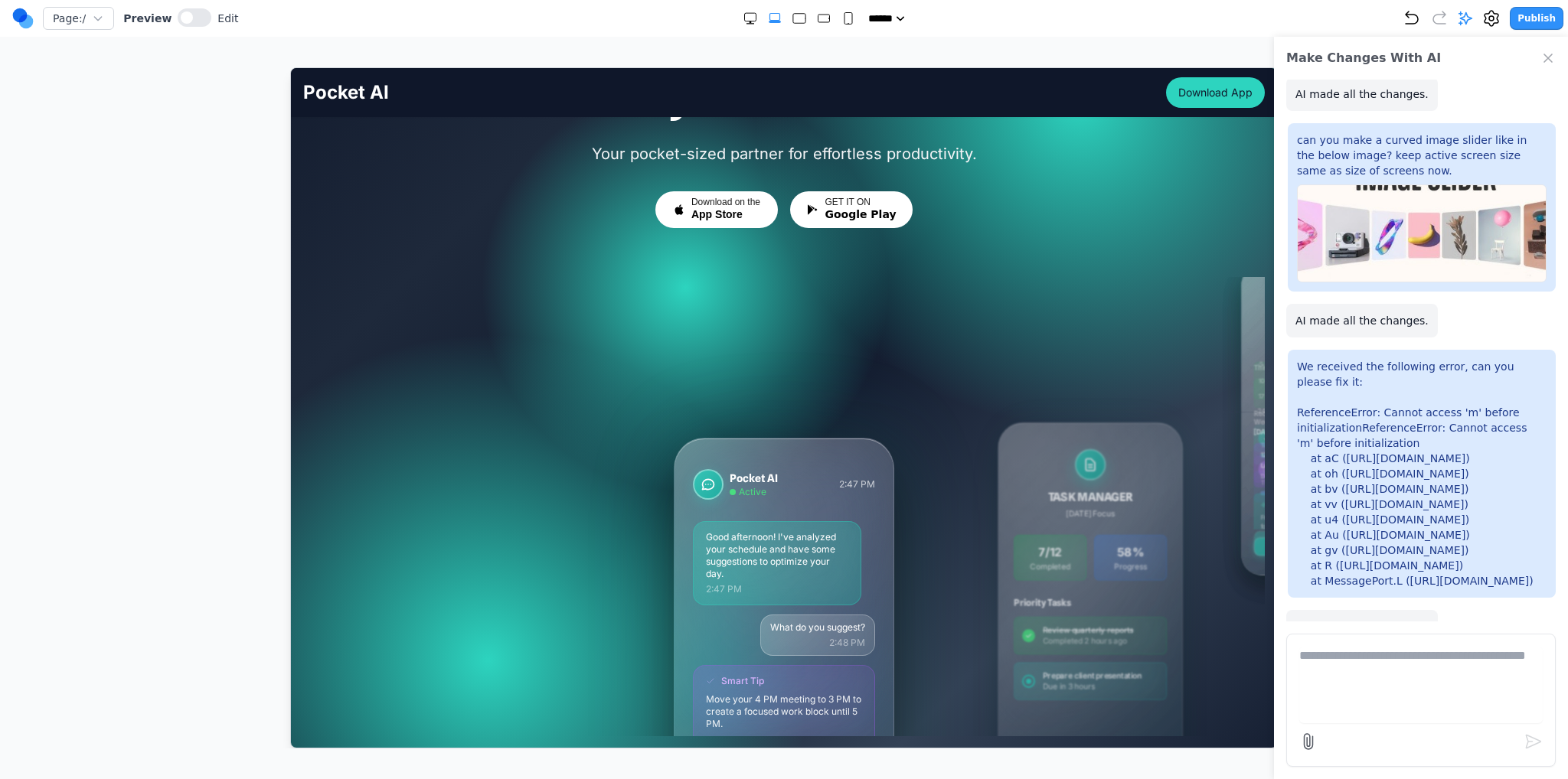
scroll to position [153, 0]
drag, startPoint x: 977, startPoint y: 475, endPoint x: 612, endPoint y: 512, distance: 366.9
click at [659, 500] on div "Pocket AI Active 2:47 PM Good afternoon! I've analyzed your schedule and have s…" at bounding box center [784, 506] width 961 height 460
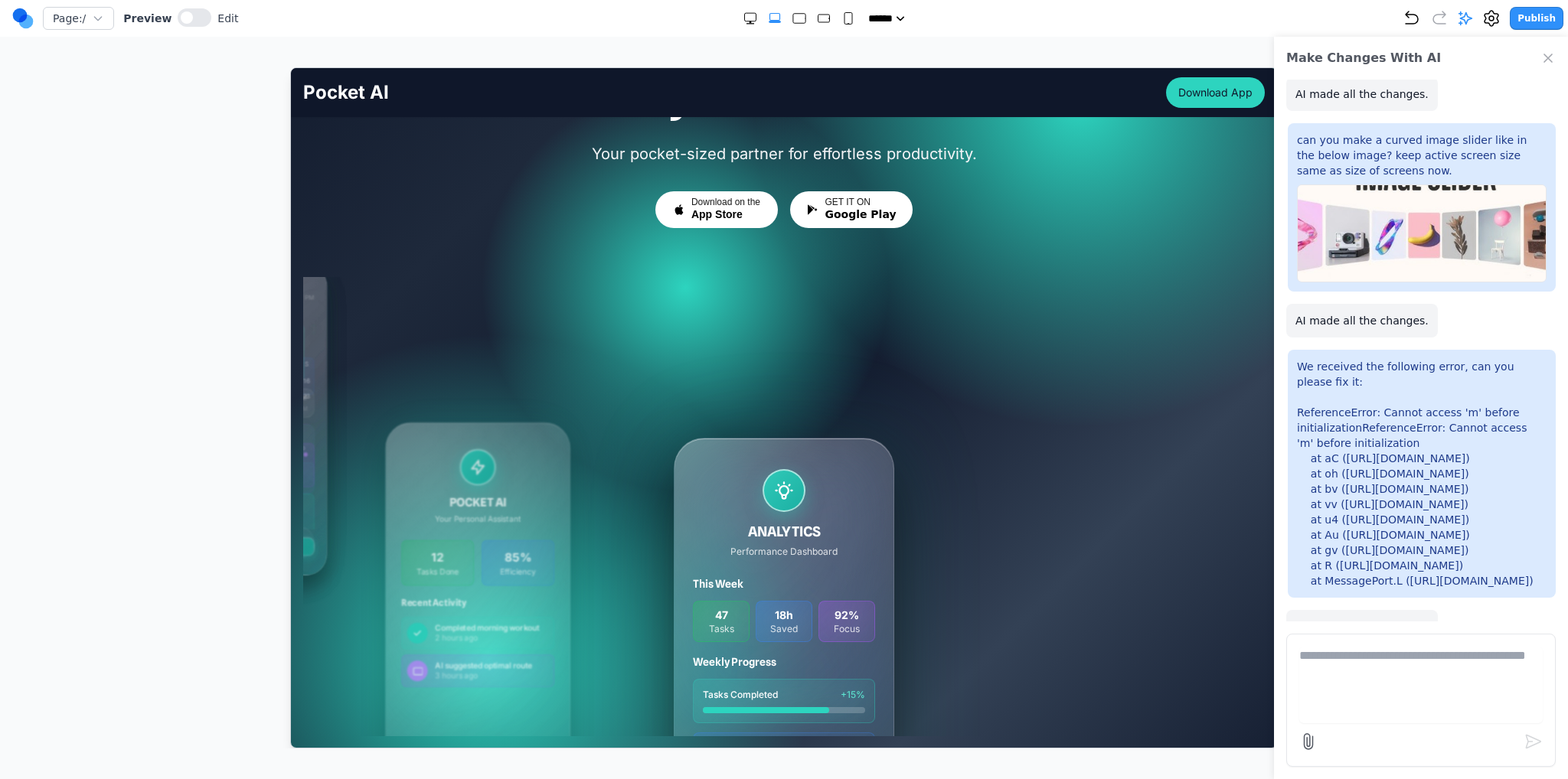
drag, startPoint x: 740, startPoint y: 494, endPoint x: 1167, endPoint y: 450, distance: 429.3
click at [1135, 451] on div "Pocket AI Active 2:47 PM Good afternoon! I've analyzed your schedule and have s…" at bounding box center [784, 506] width 961 height 460
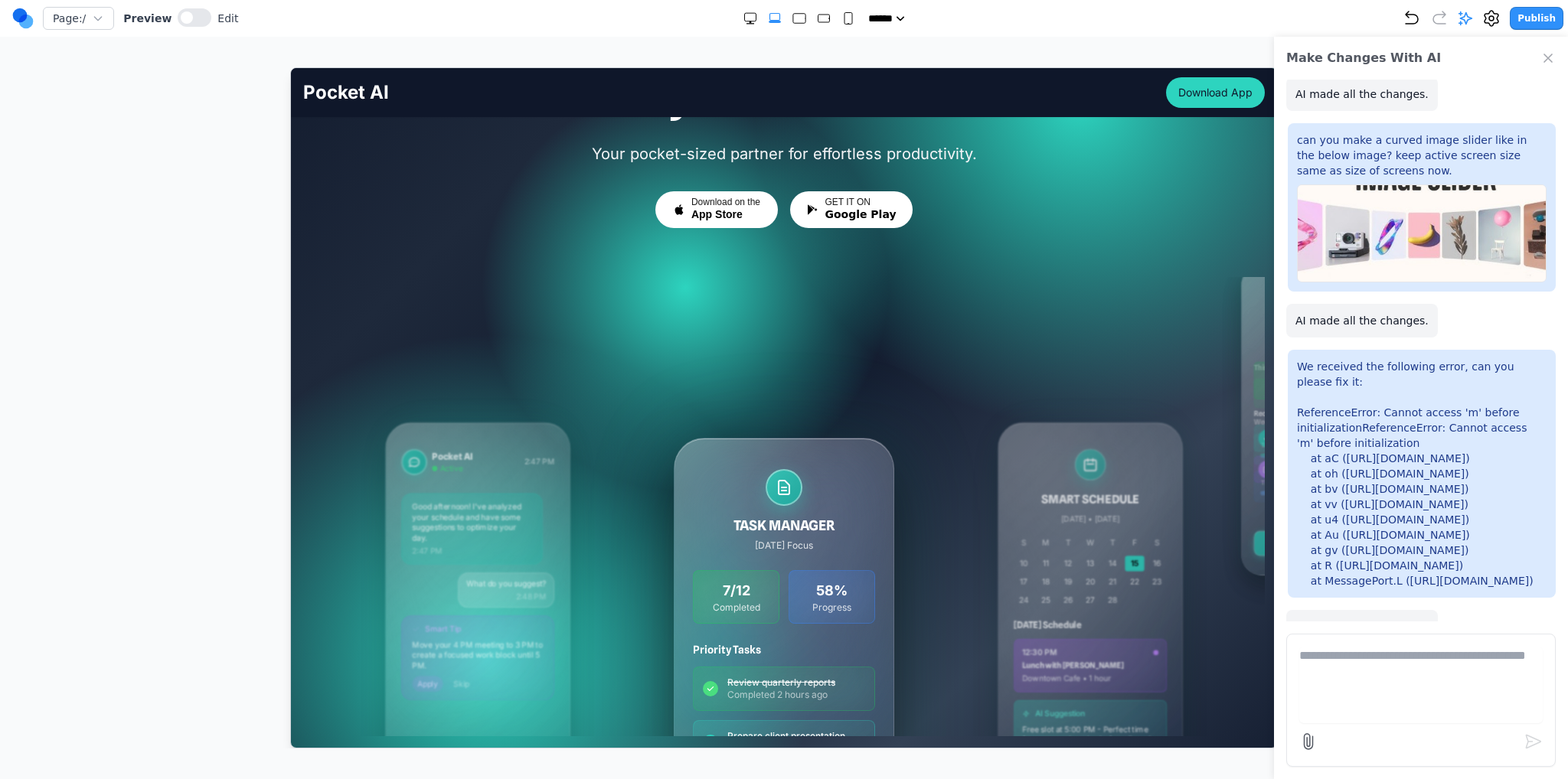
drag, startPoint x: 961, startPoint y: 444, endPoint x: 675, endPoint y: 433, distance: 286.2
click at [757, 441] on div "Pocket AI Active 2:47 PM Good afternoon! I've analyzed your schedule and have s…" at bounding box center [784, 506] width 961 height 460
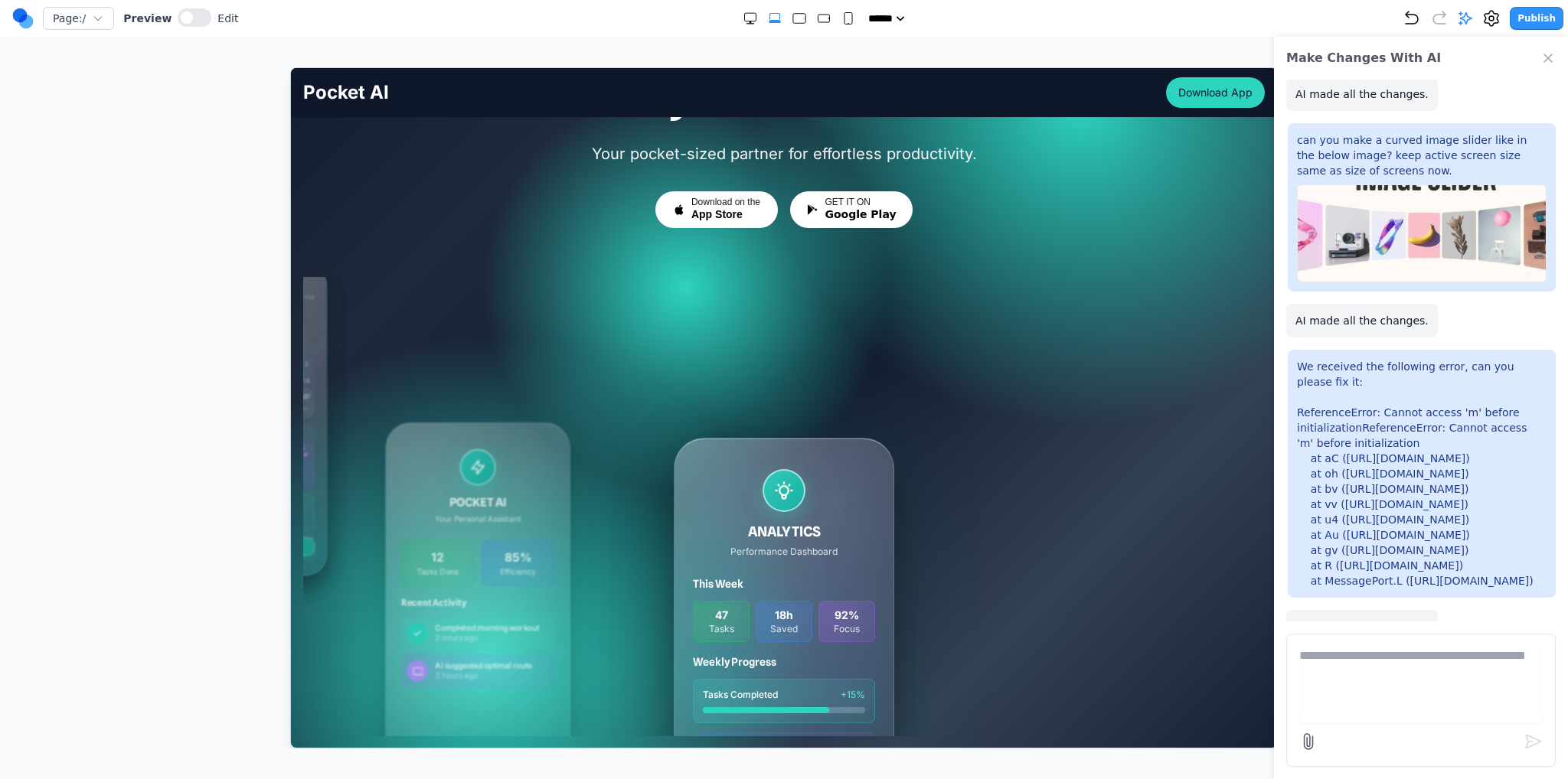
drag, startPoint x: 669, startPoint y: 425, endPoint x: 1095, endPoint y: 392, distance: 427.3
click at [1070, 392] on div "Pocket AI Active 2:47 PM Good afternoon! I've analyzed your schedule and have s…" at bounding box center [784, 506] width 961 height 460
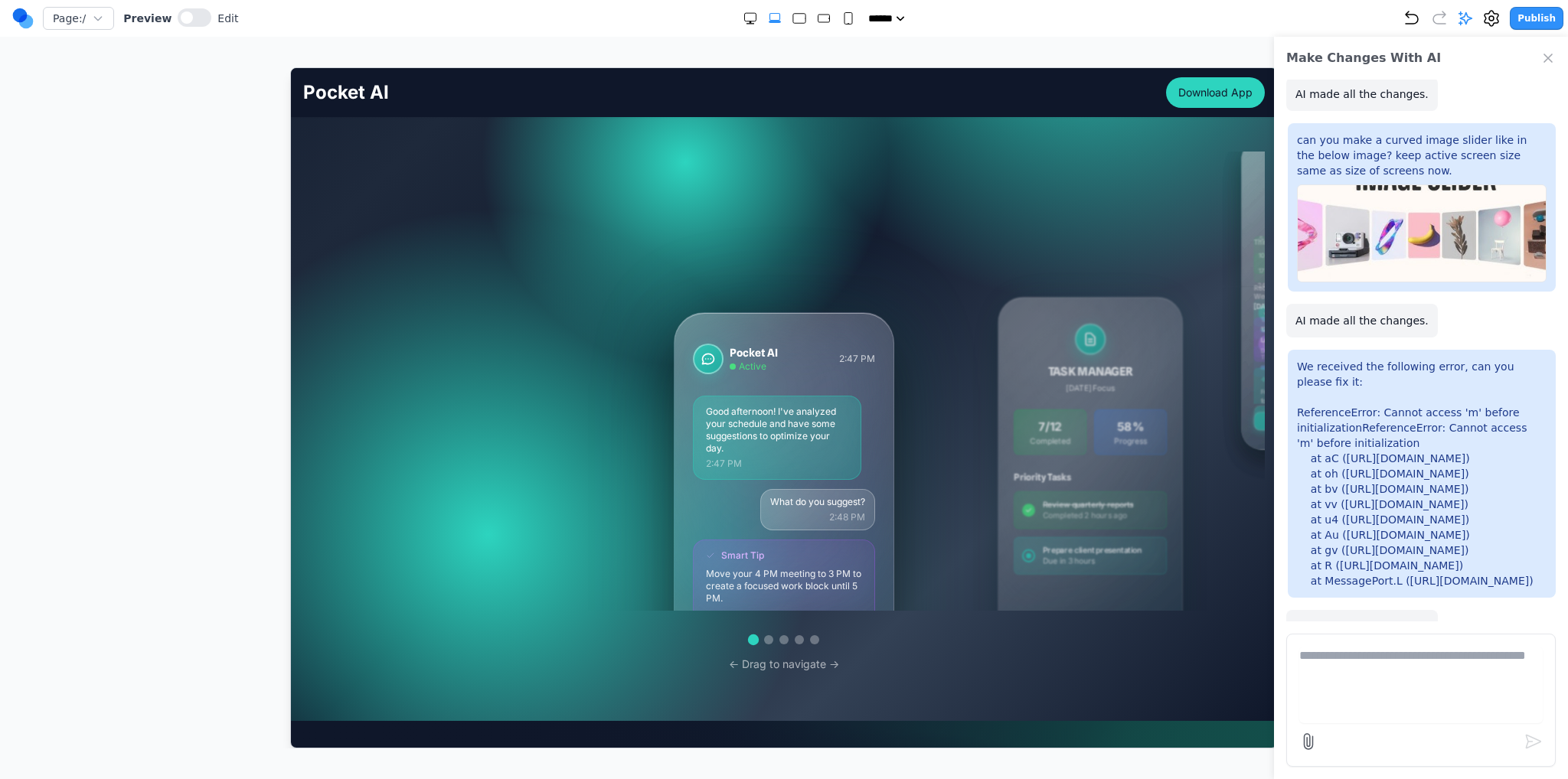
scroll to position [306, 0]
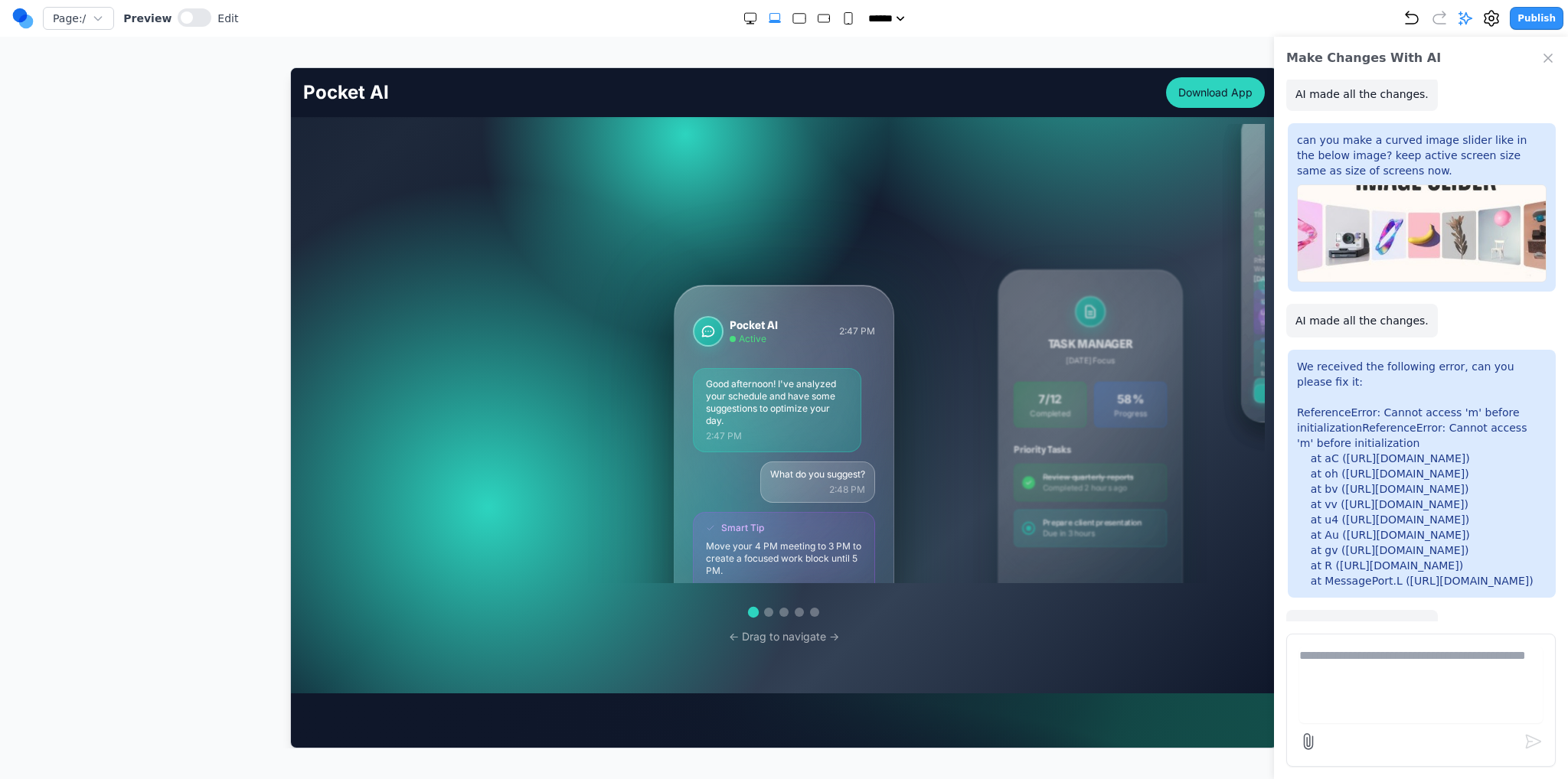
drag, startPoint x: 841, startPoint y: 408, endPoint x: 636, endPoint y: 410, distance: 205.0
click at [638, 410] on div "Pocket AI Active 2:47 PM Good afternoon! I've analyzed your schedule and have s…" at bounding box center [784, 353] width 961 height 460
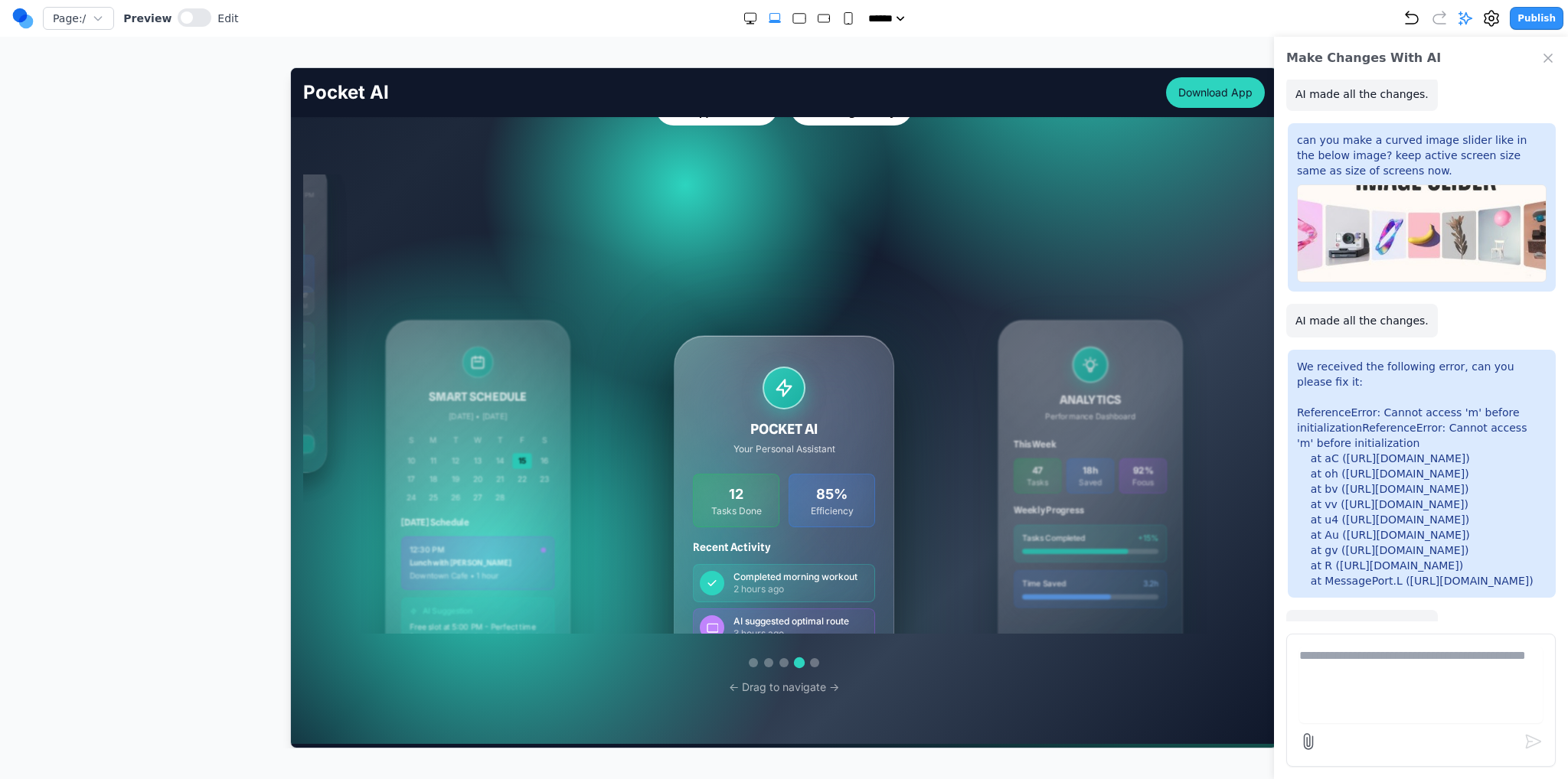
scroll to position [230, 0]
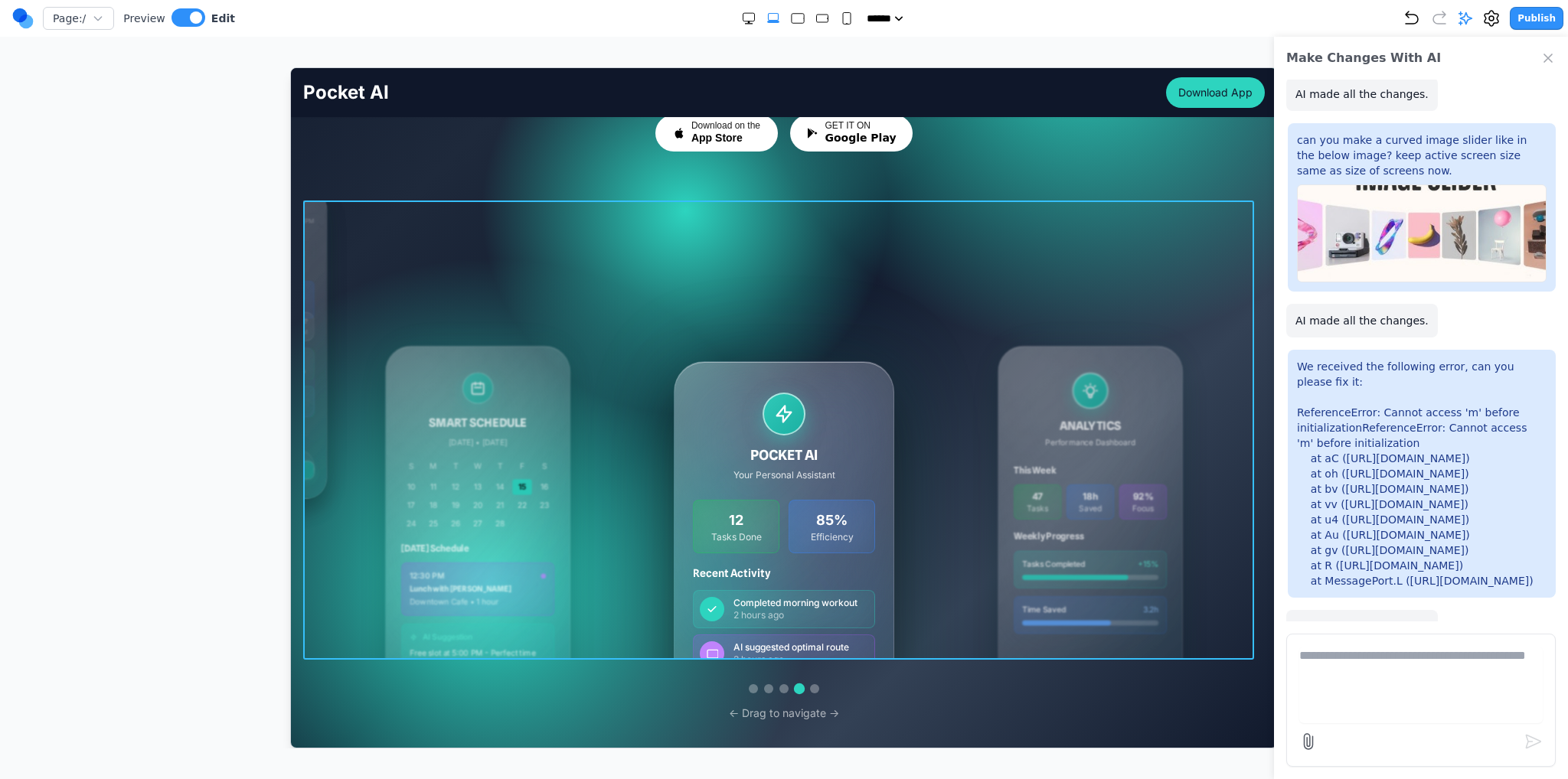
click at [1008, 304] on div "Pocket AI Active 2:47 PM Good afternoon! I've analyzed your schedule and have s…" at bounding box center [784, 429] width 961 height 460
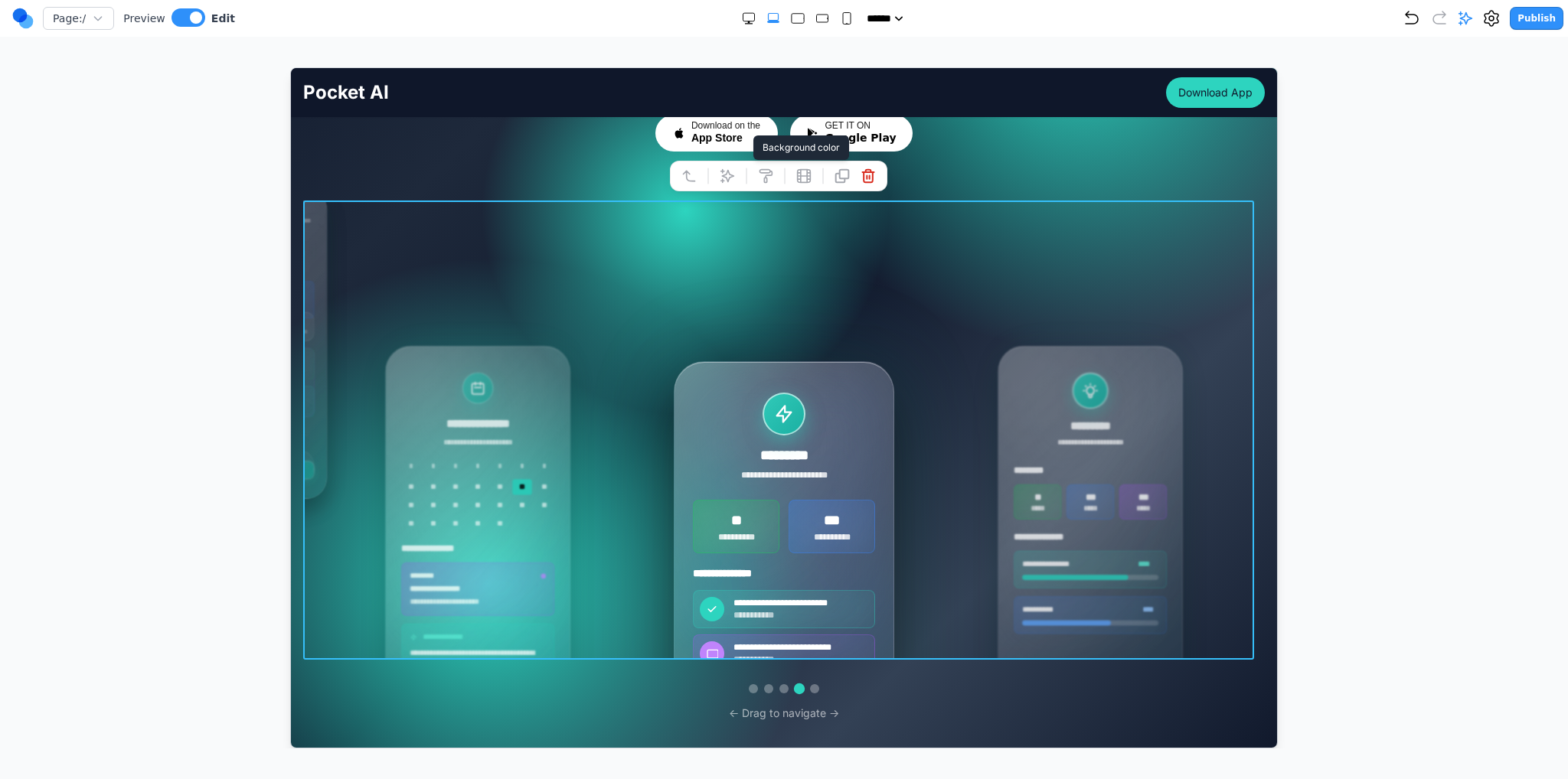
click at [744, 172] on div at bounding box center [746, 174] width 11 height 26
click at [732, 170] on icon at bounding box center [727, 175] width 15 height 15
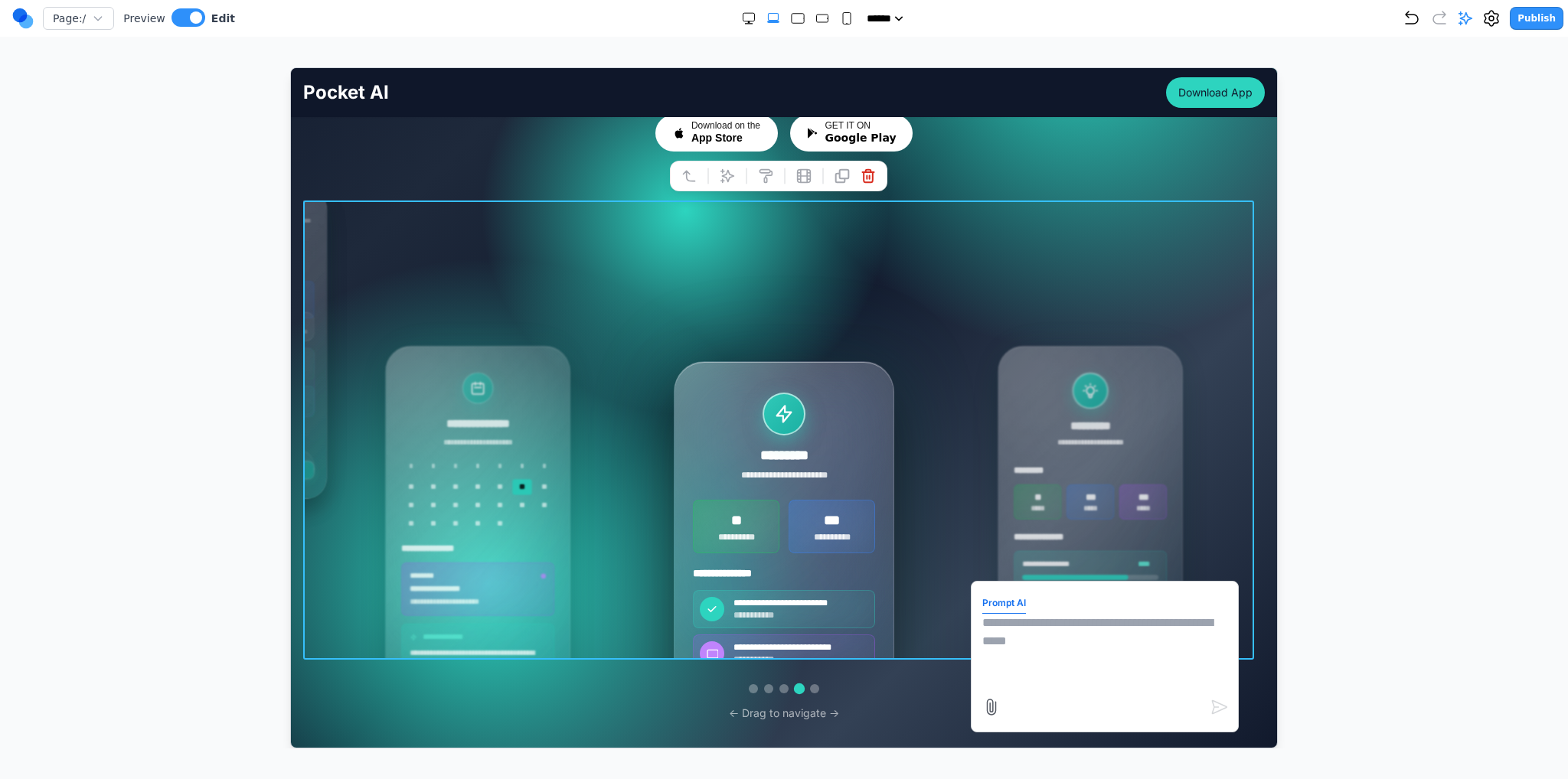
click at [1128, 628] on textarea at bounding box center [1104, 651] width 245 height 76
type textarea "**********"
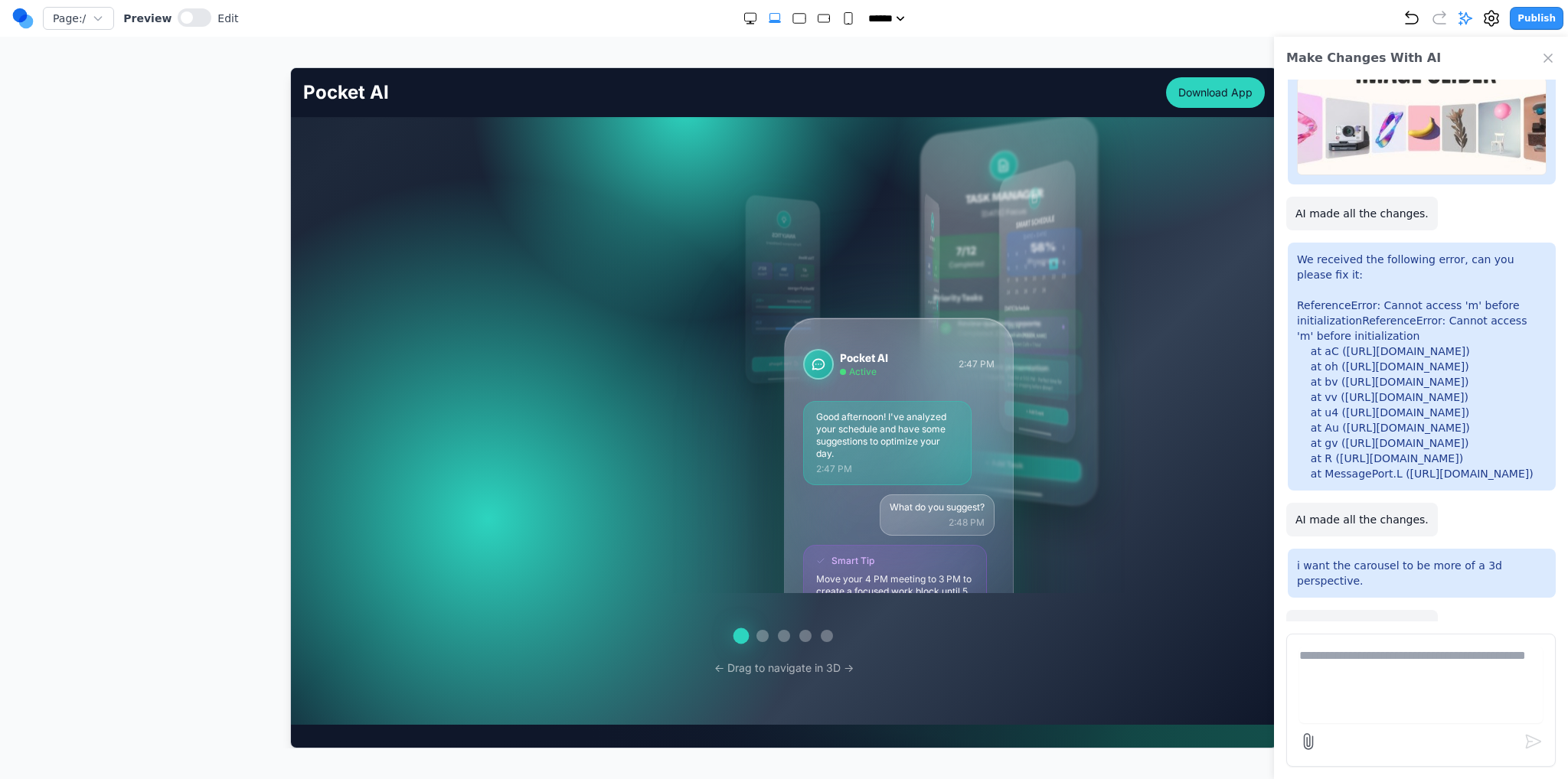
scroll to position [382, 0]
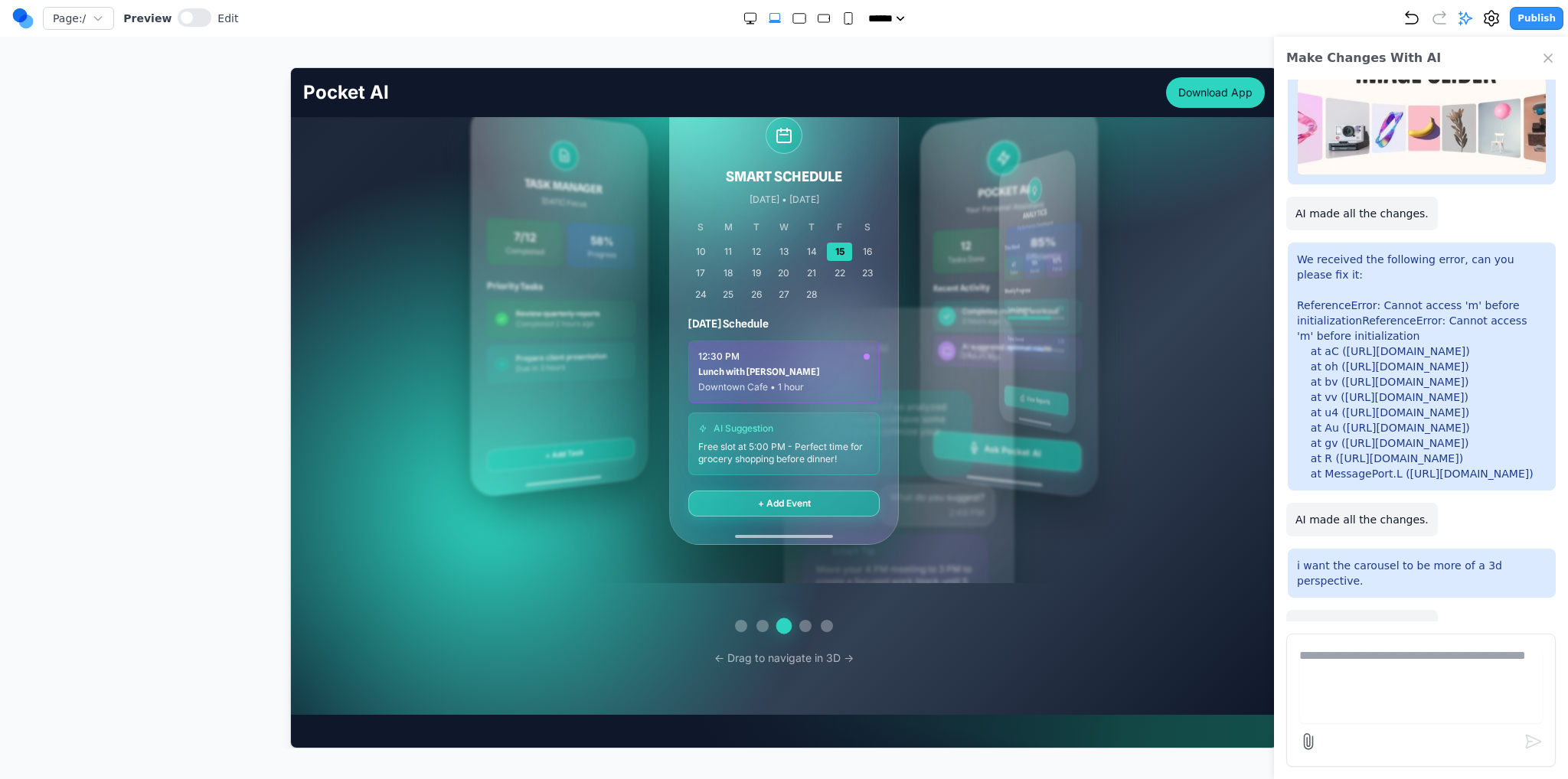
drag, startPoint x: 915, startPoint y: 320, endPoint x: 639, endPoint y: 324, distance: 276.0
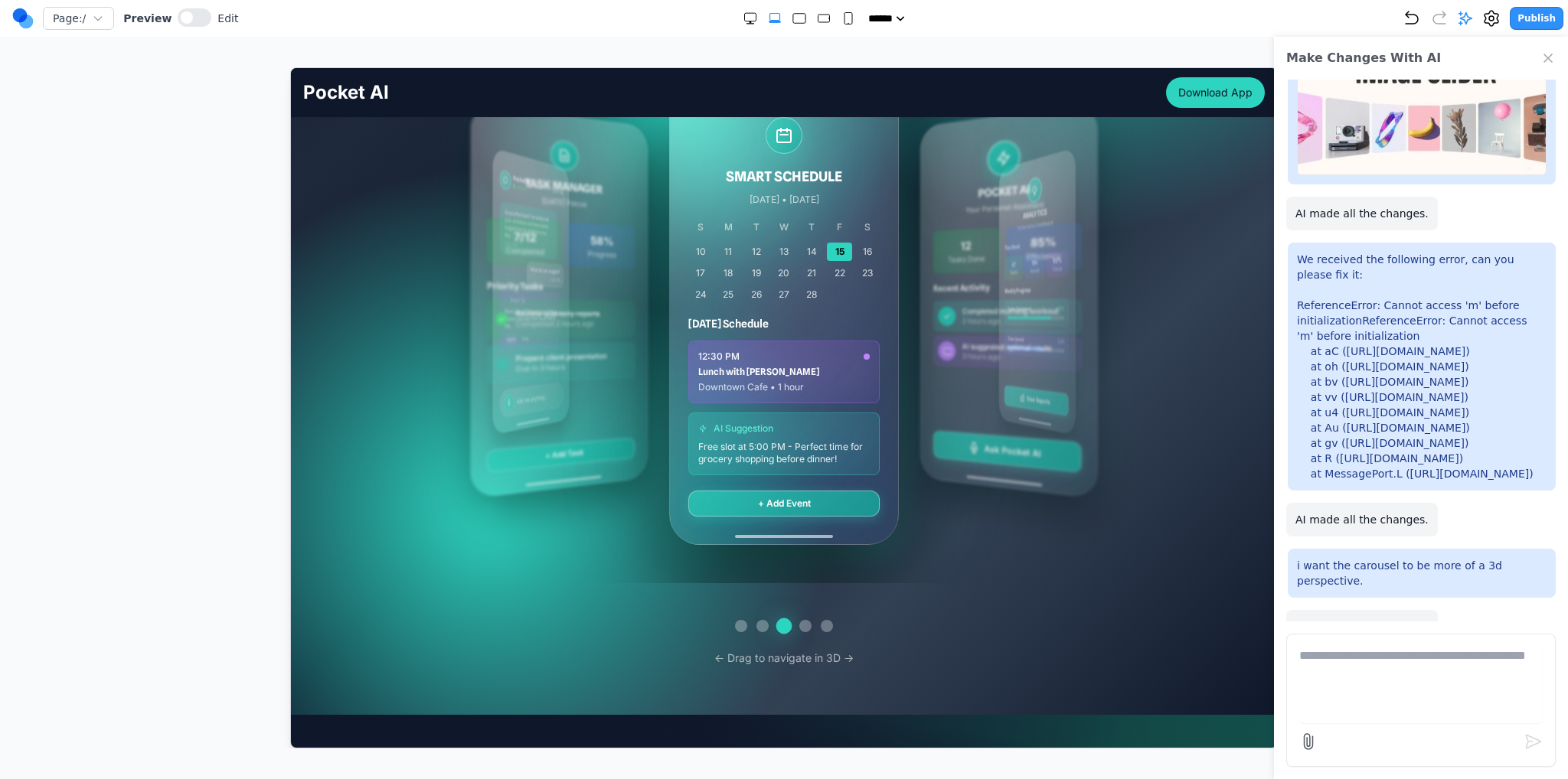
click at [654, 322] on div "Pocket AI Active 2:47 PM Good afternoon! I've analyzed your schedule and have s…" at bounding box center [784, 314] width 961 height 536
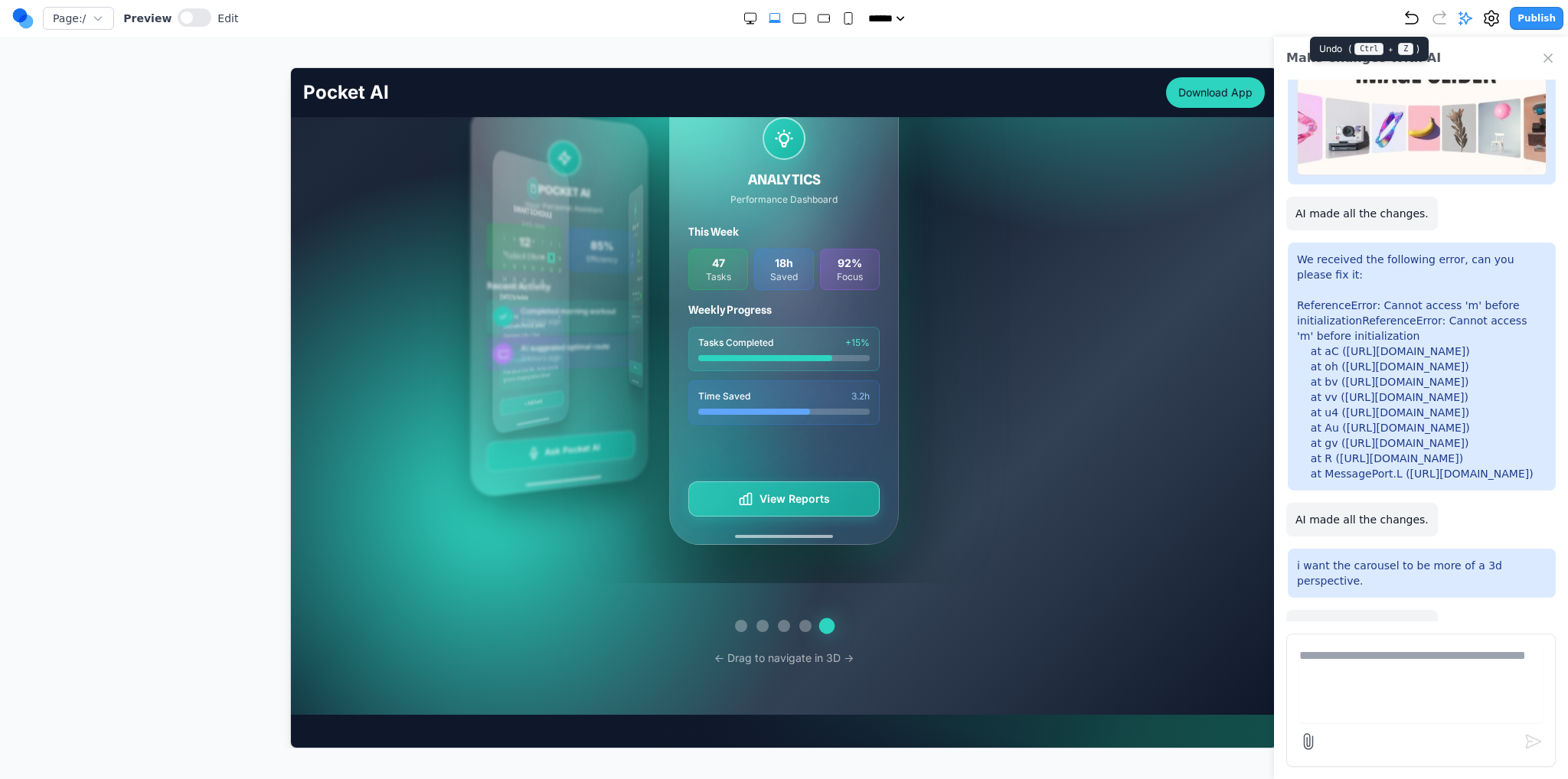
click at [1412, 23] on icon "Undo" at bounding box center [1412, 18] width 18 height 18
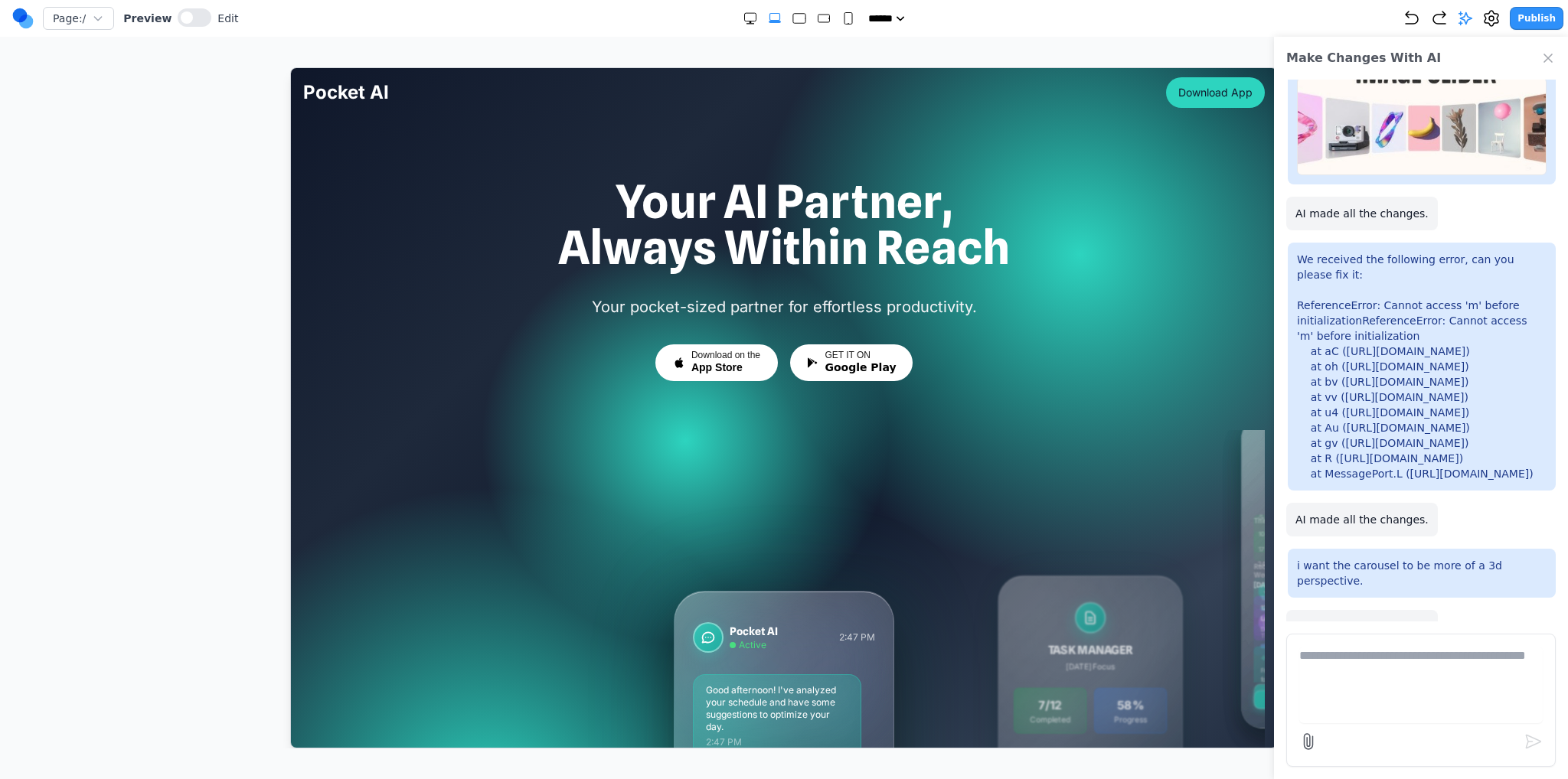
scroll to position [0, 0]
click at [1421, 24] on icon "Undo" at bounding box center [1412, 18] width 18 height 18
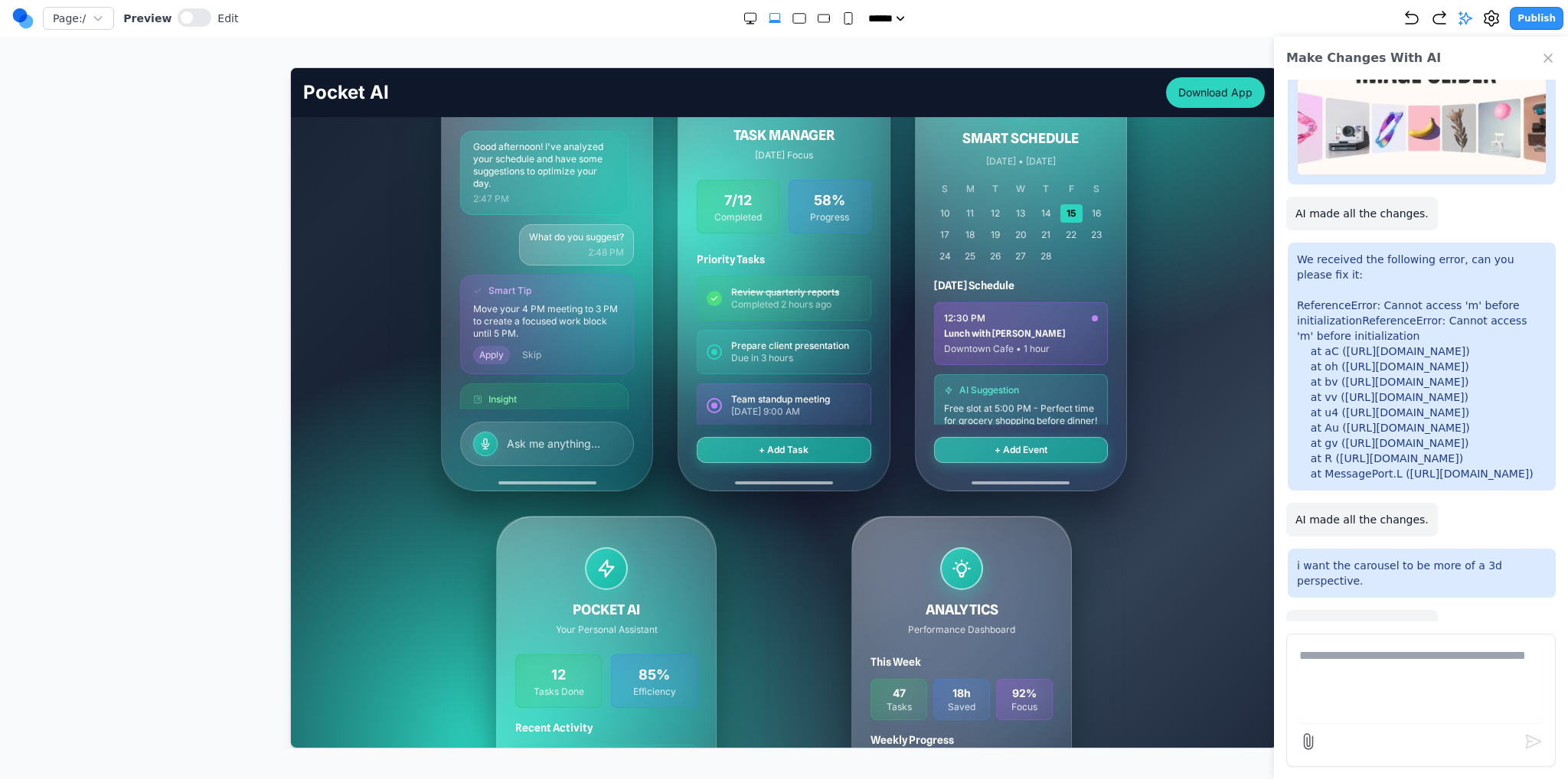
scroll to position [536, 0]
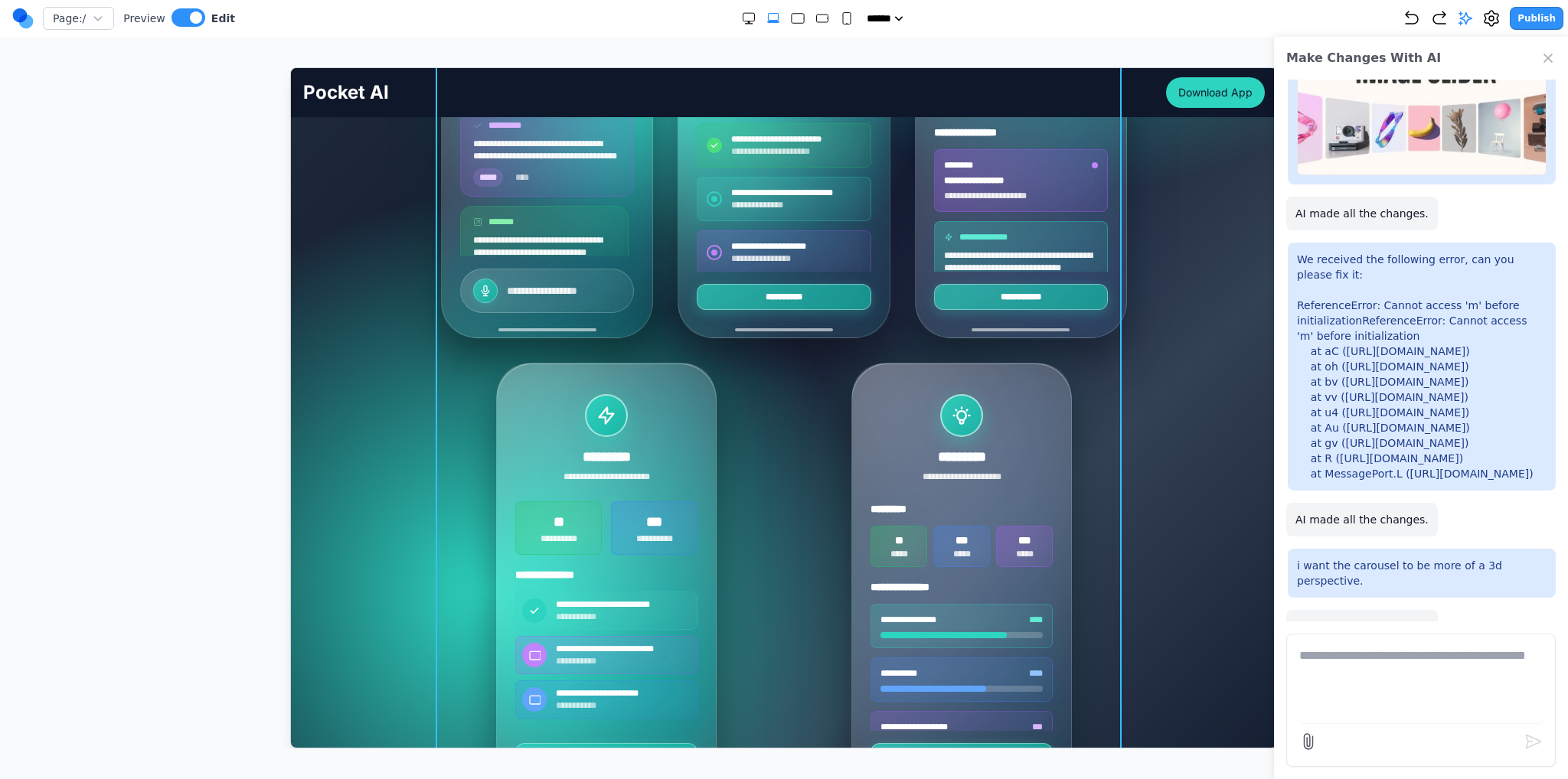
click at [661, 350] on div "**********" at bounding box center [784, 350] width 686 height 912
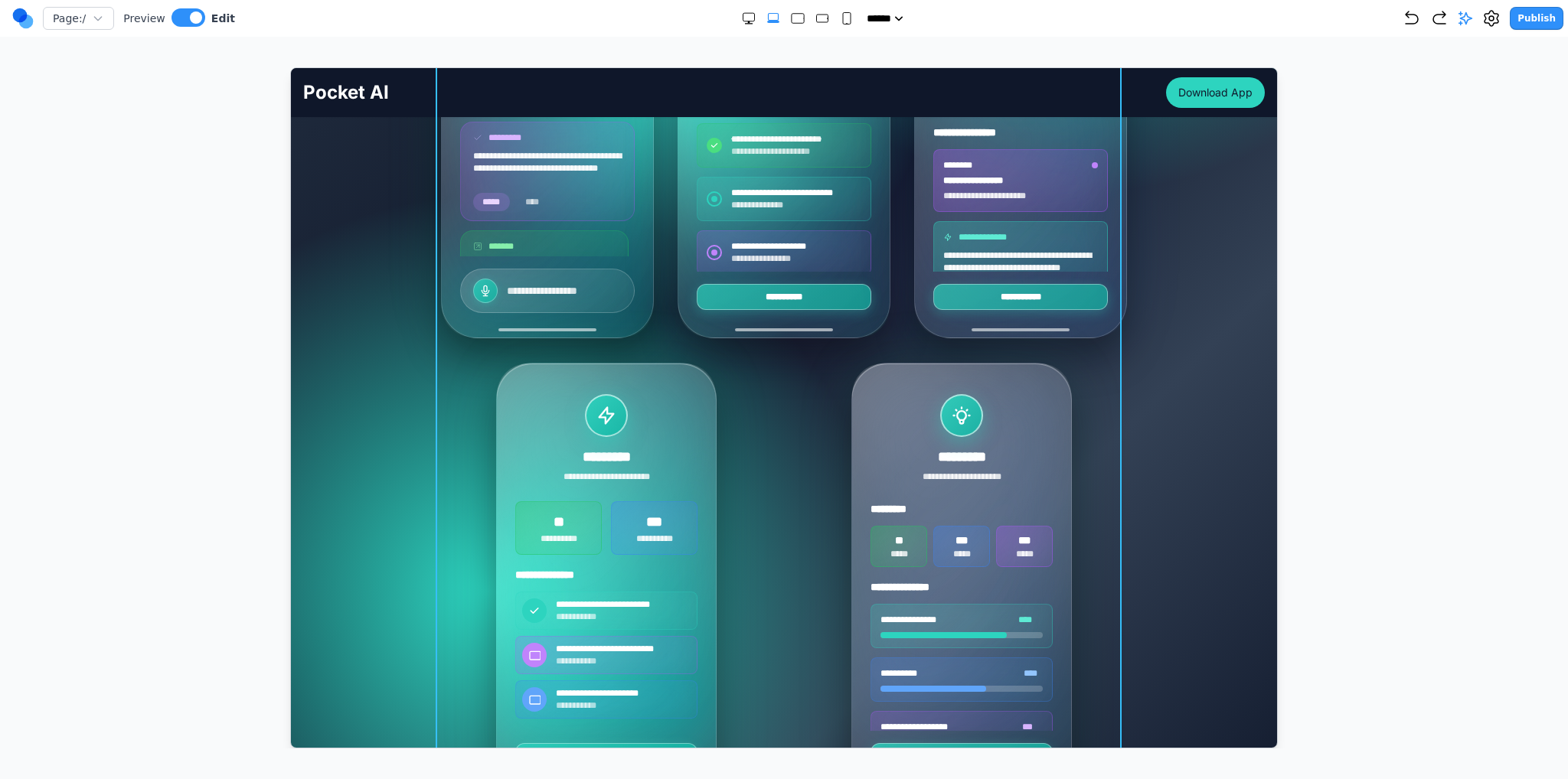
click at [1472, 29] on div "Publish" at bounding box center [1483, 18] width 161 height 23
click at [1470, 22] on icon at bounding box center [1466, 18] width 15 height 15
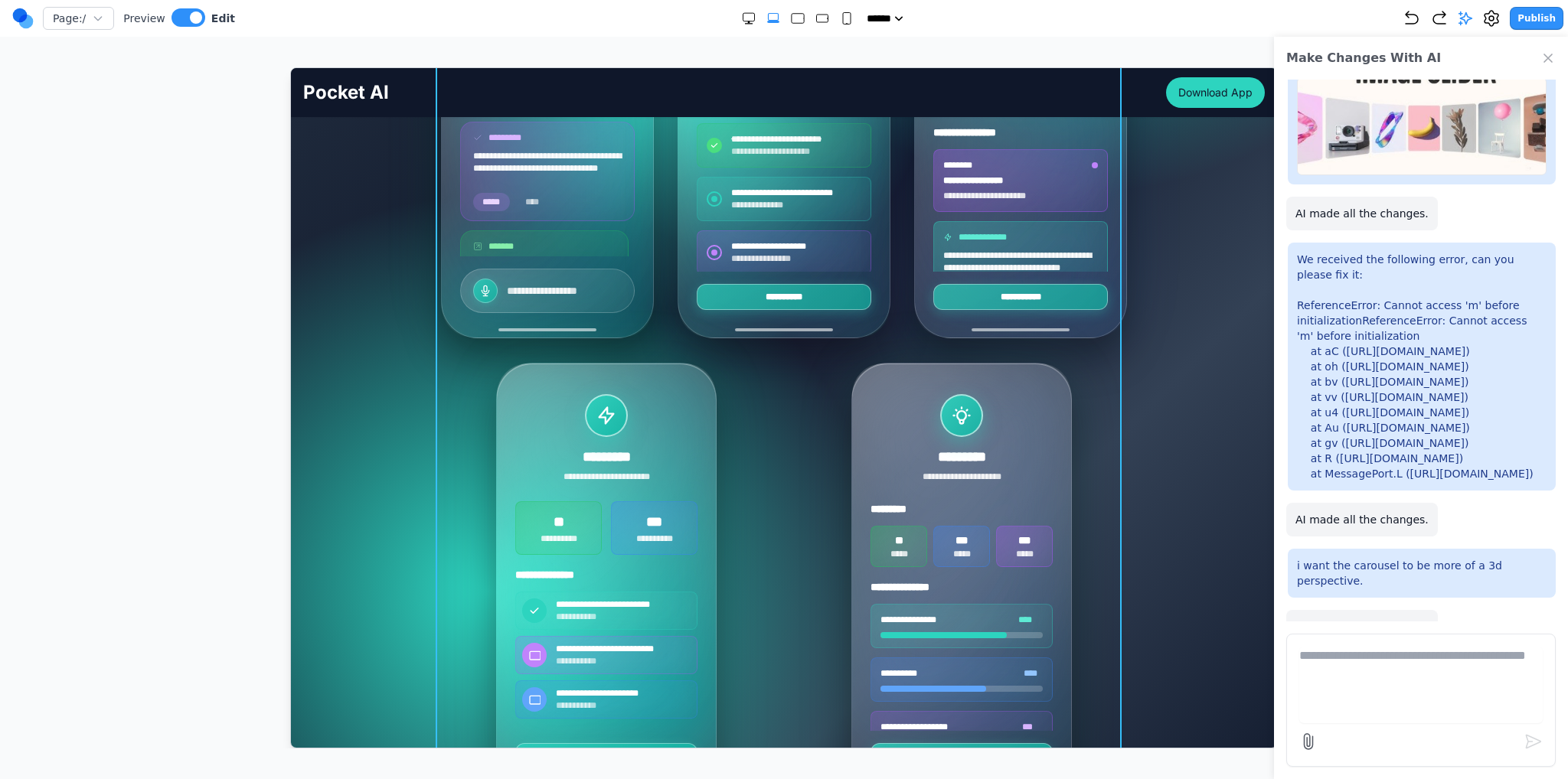
click at [1425, 668] on textarea at bounding box center [1421, 684] width 243 height 76
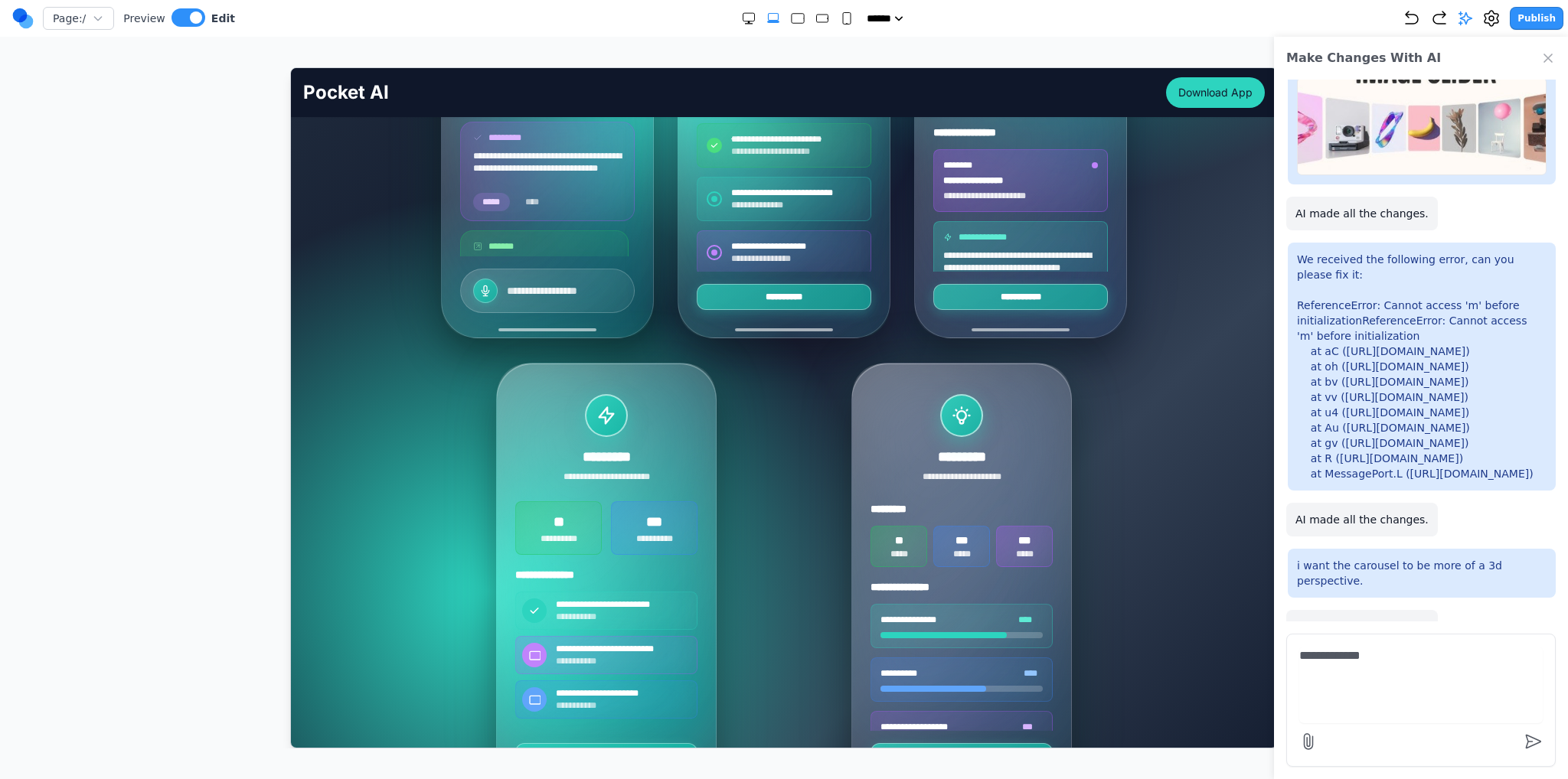
type textarea "**********"
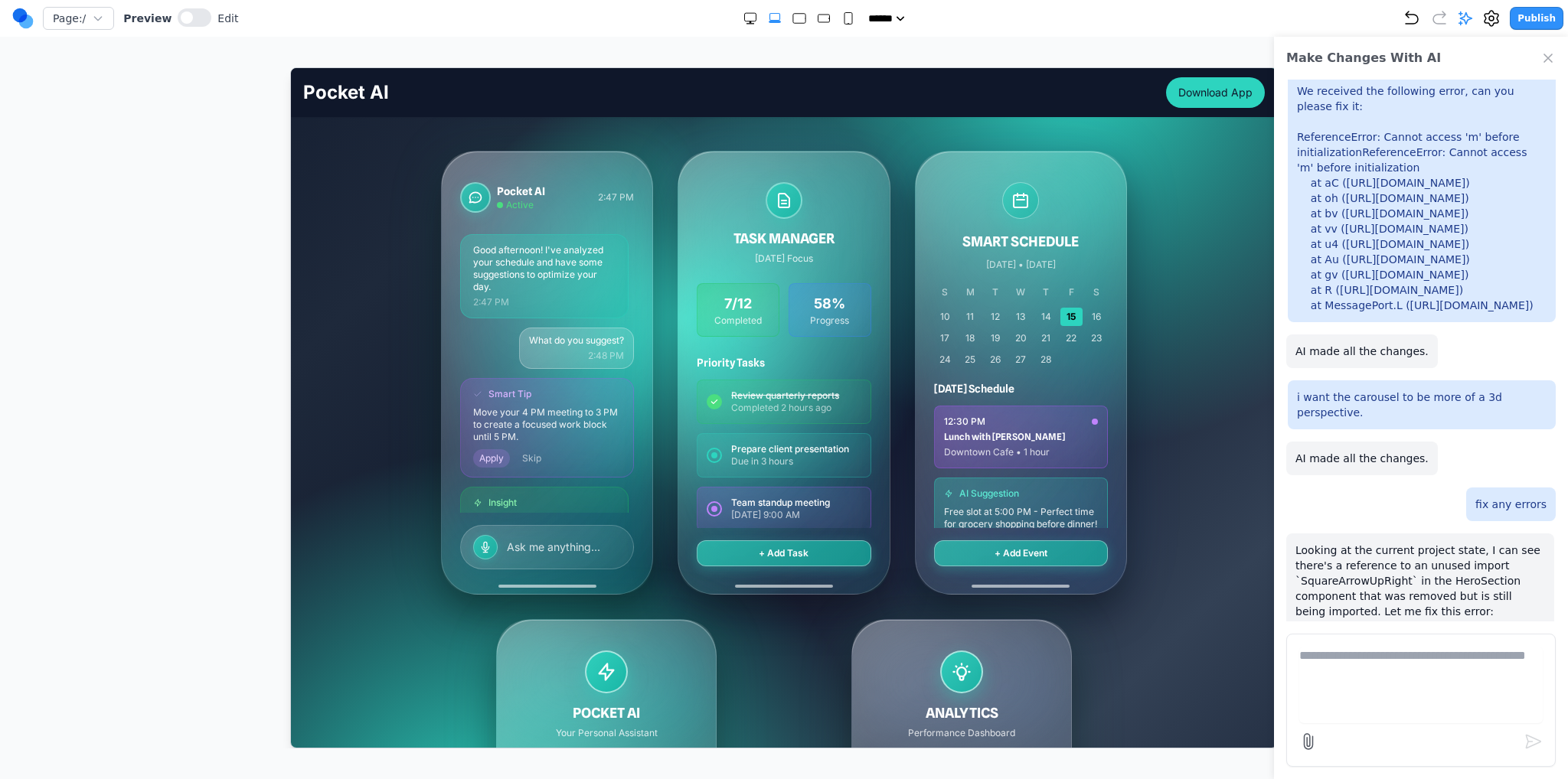
scroll to position [306, 0]
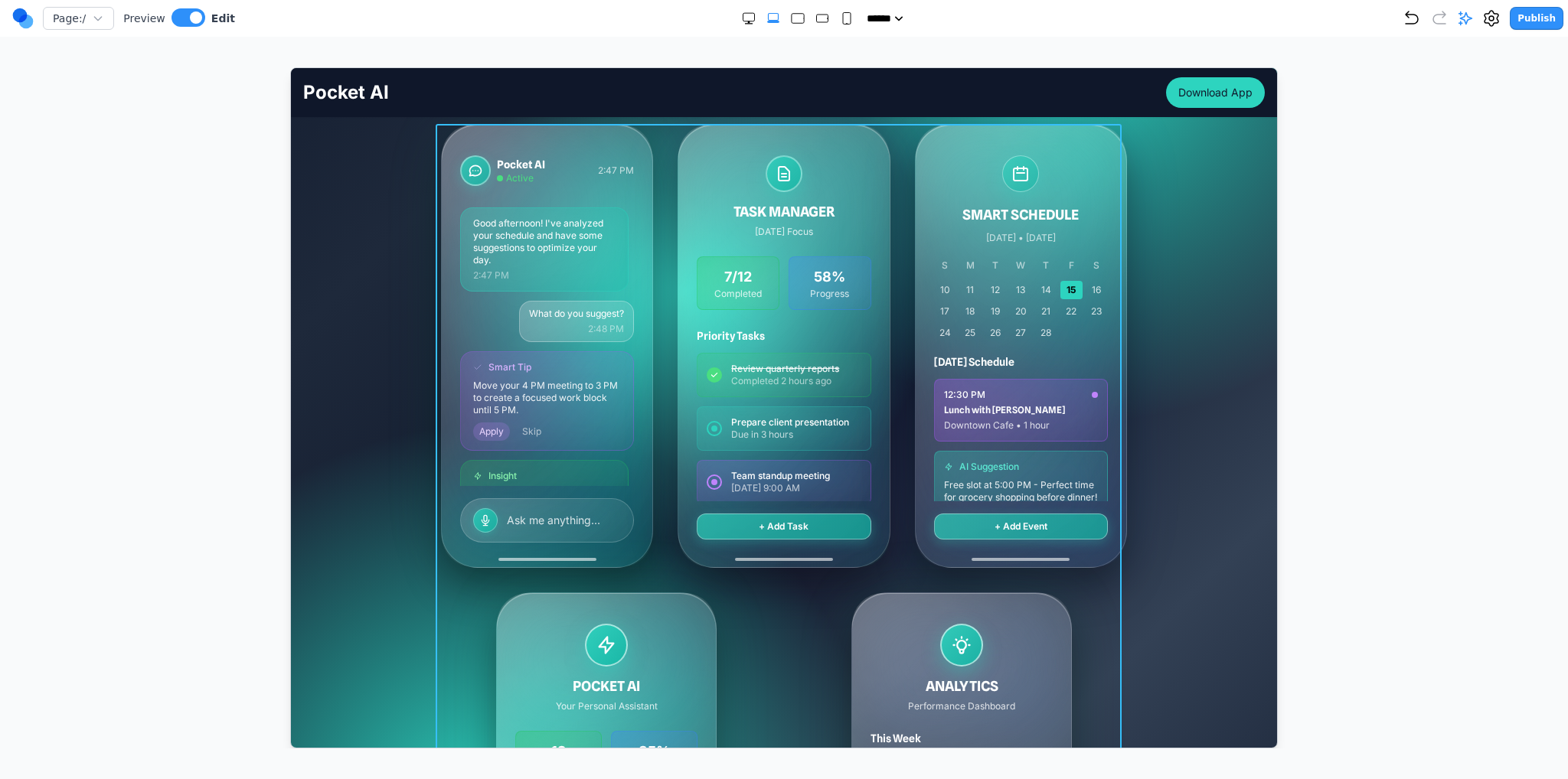
click at [686, 582] on div "Pocket AI Active 2:47 PM Good afternoon! I've analyzed your schedule and have s…" at bounding box center [784, 579] width 686 height 912
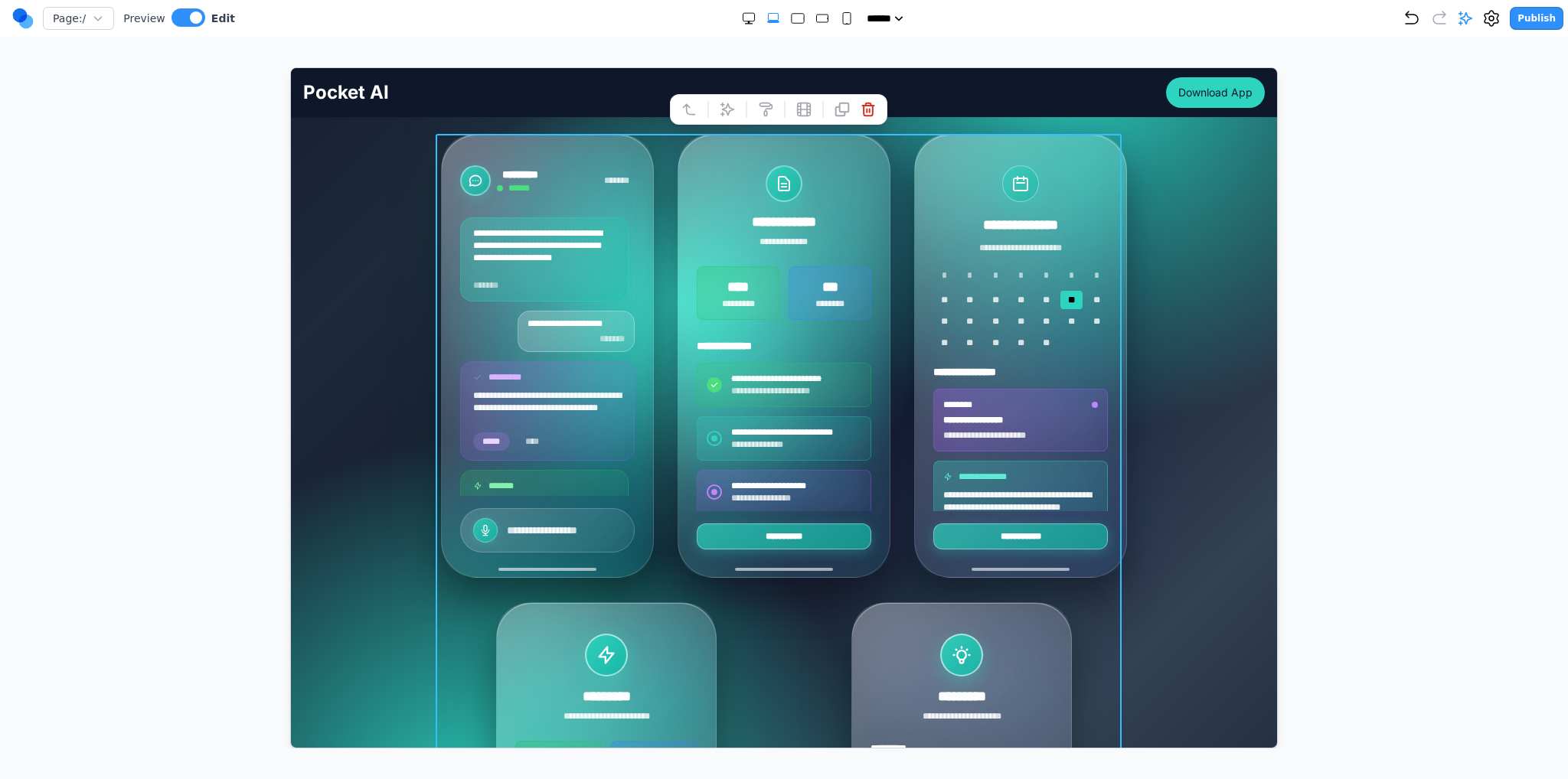
scroll to position [153, 0]
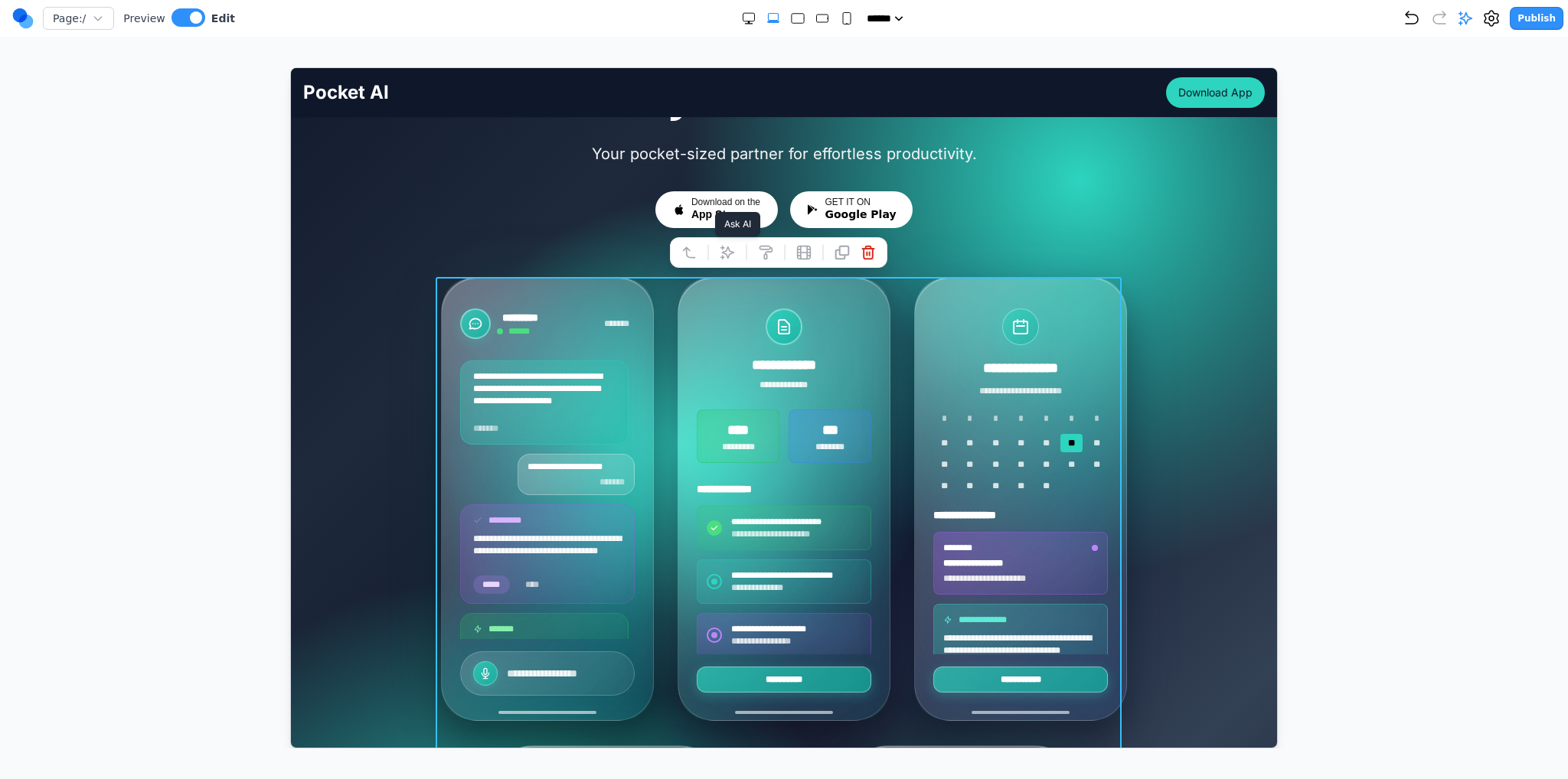
click at [729, 246] on icon at bounding box center [727, 252] width 15 height 15
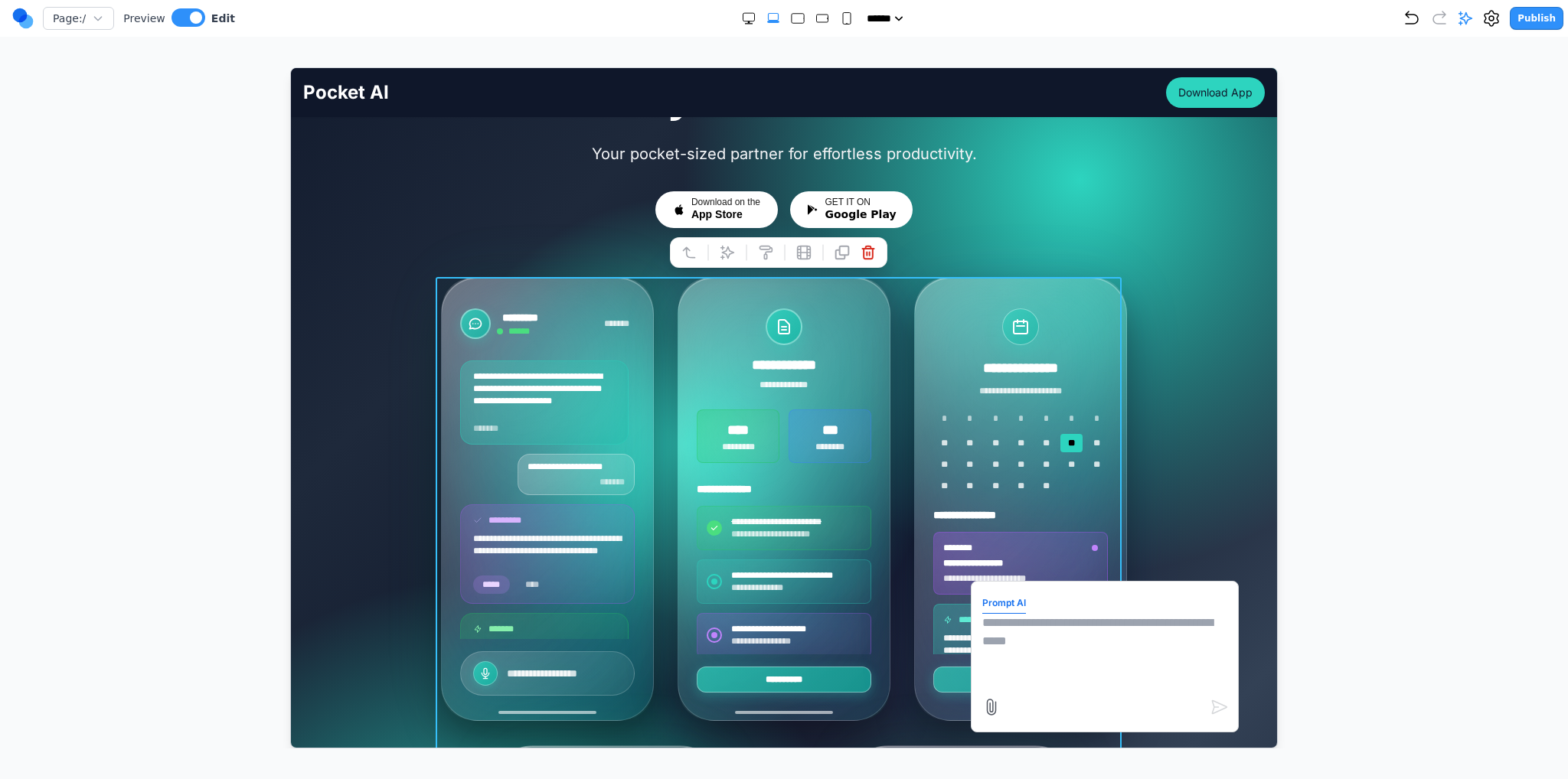
click at [1145, 629] on textarea at bounding box center [1104, 651] width 245 height 76
type textarea "**********"
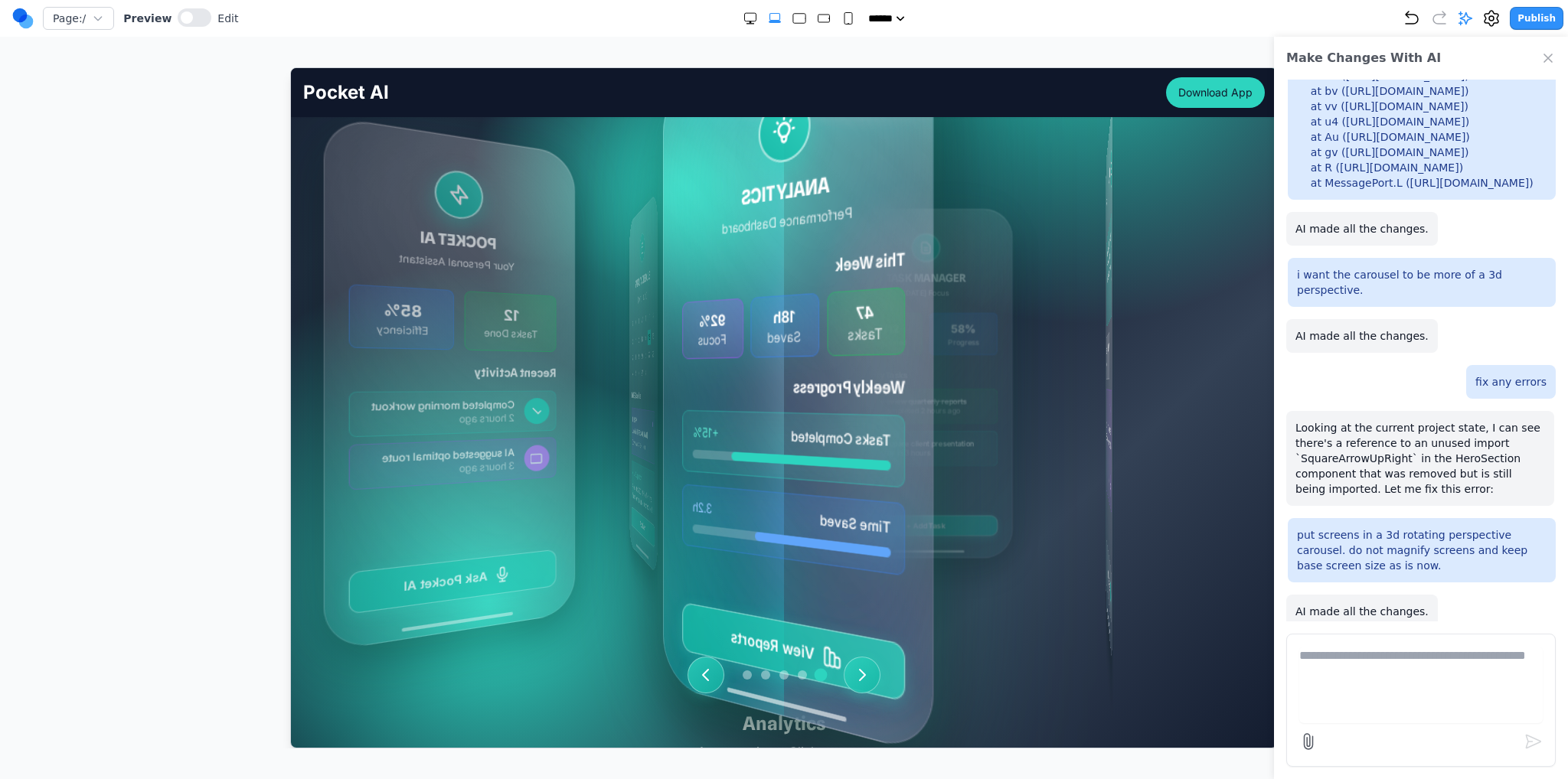
scroll to position [230, 0]
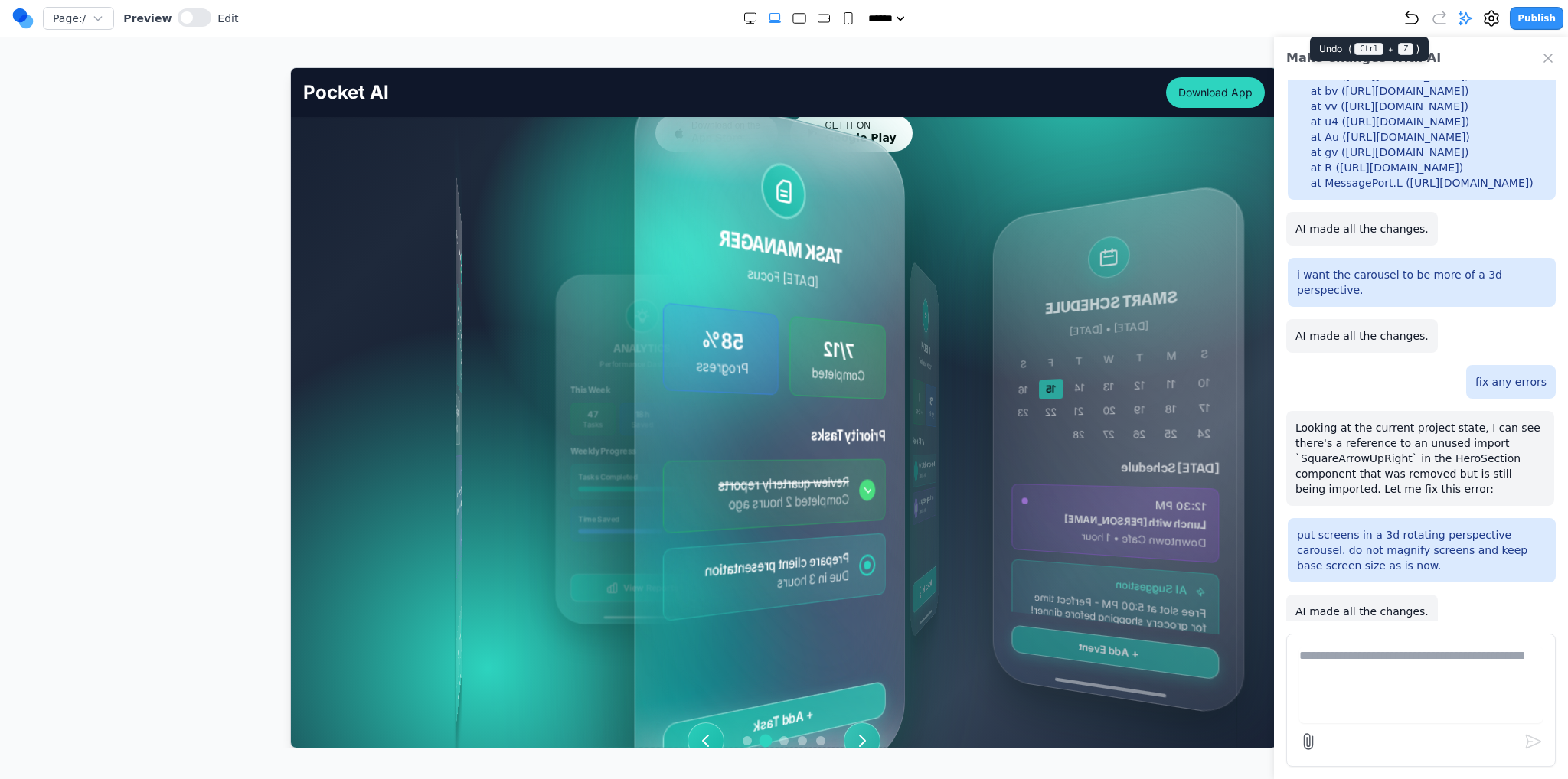
click at [1413, 23] on icon "Undo" at bounding box center [1412, 18] width 18 height 18
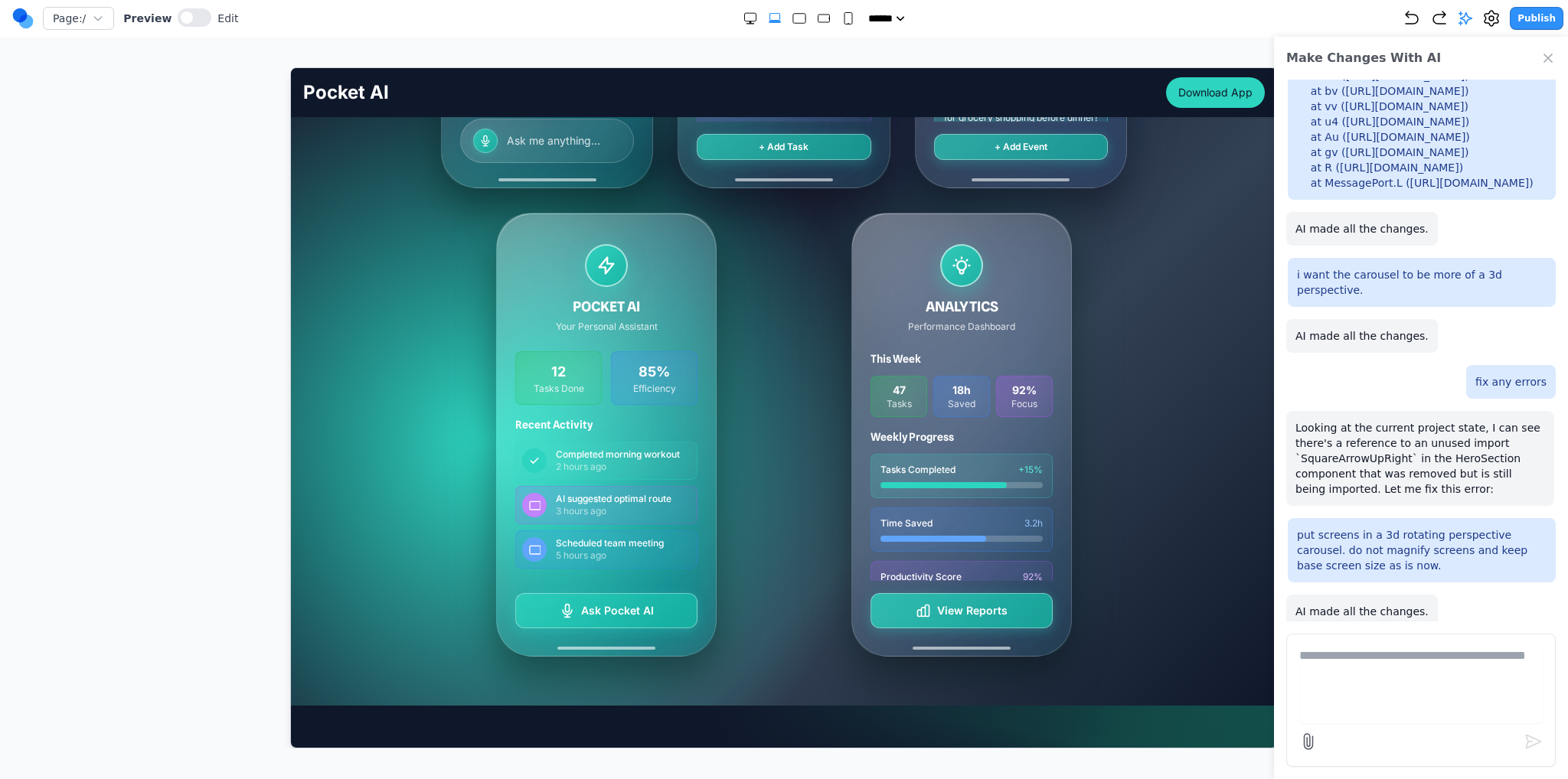
scroll to position [688, 0]
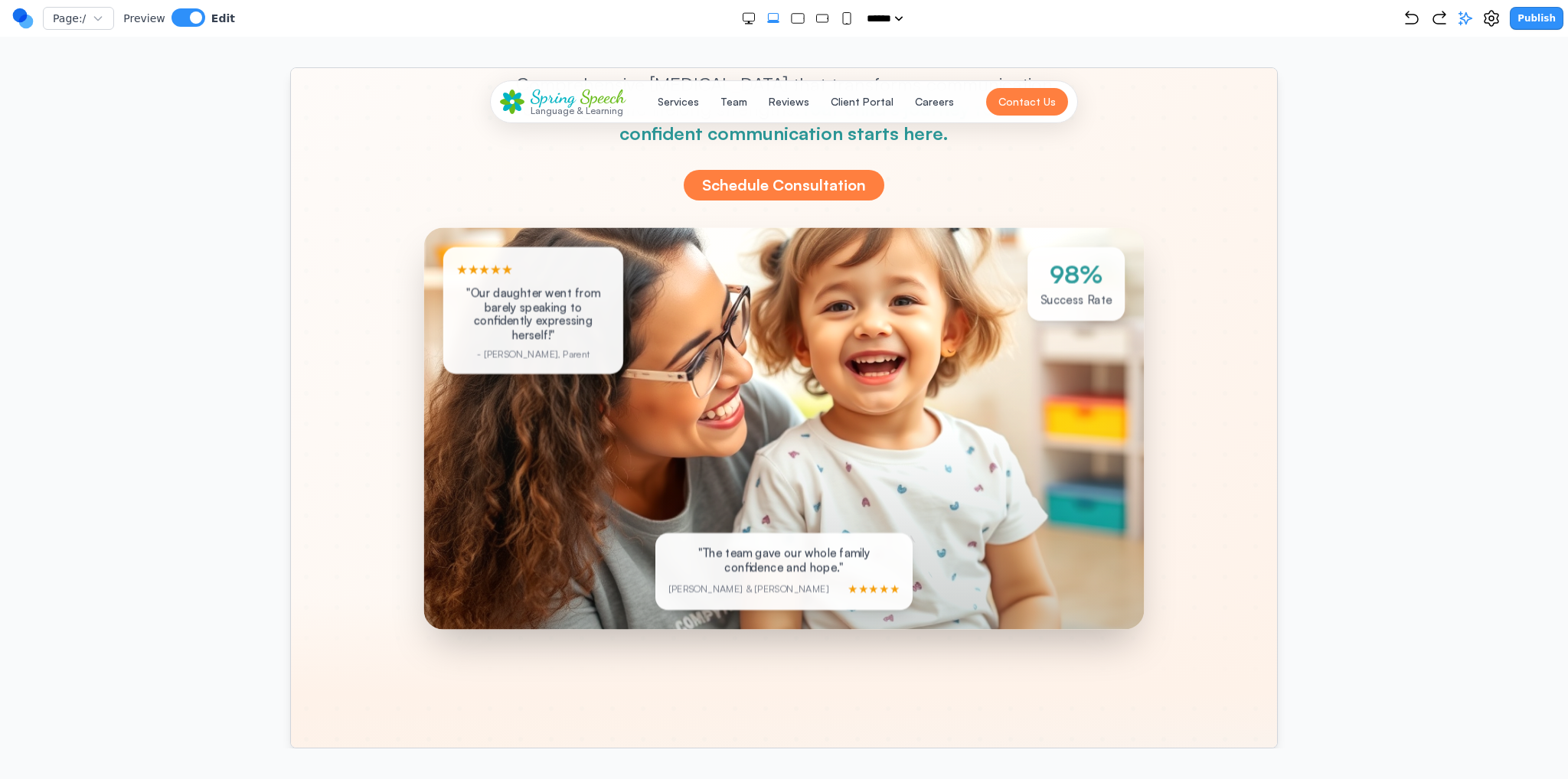
scroll to position [306, 0]
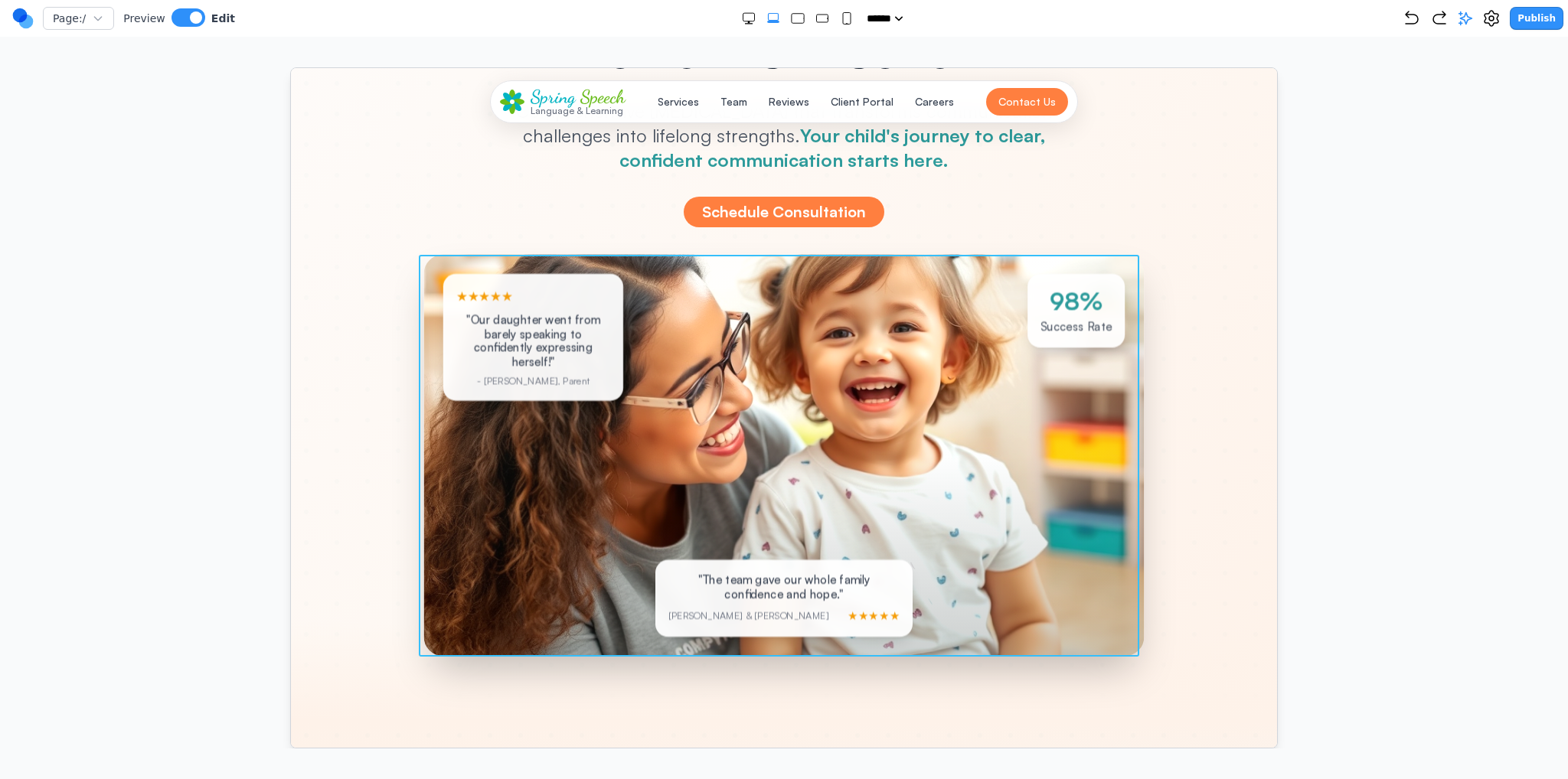
click at [432, 356] on div at bounding box center [784, 454] width 721 height 402
click at [700, 227] on icon at bounding box center [707, 230] width 15 height 15
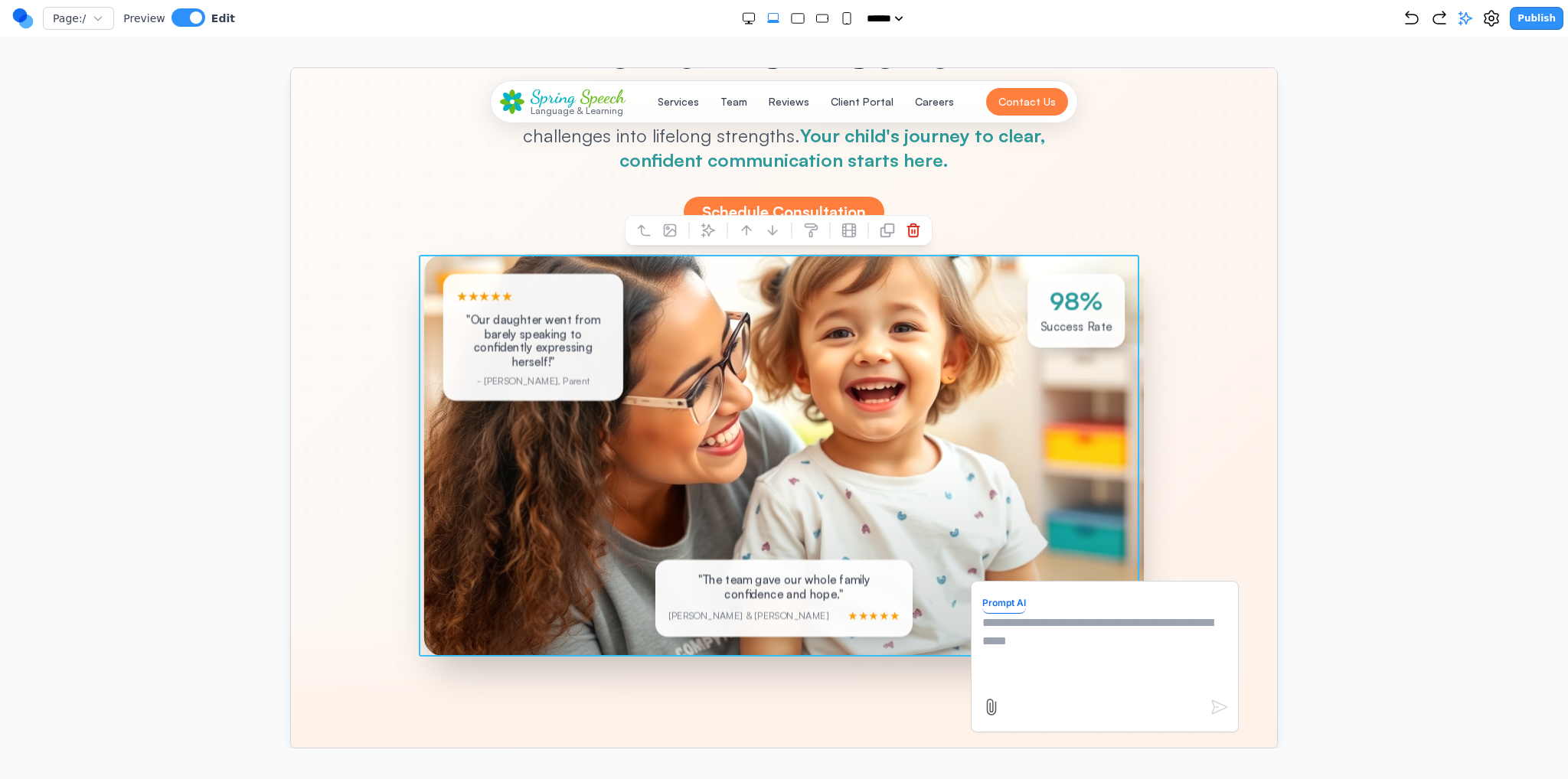
click at [1083, 626] on textarea at bounding box center [1104, 651] width 245 height 76
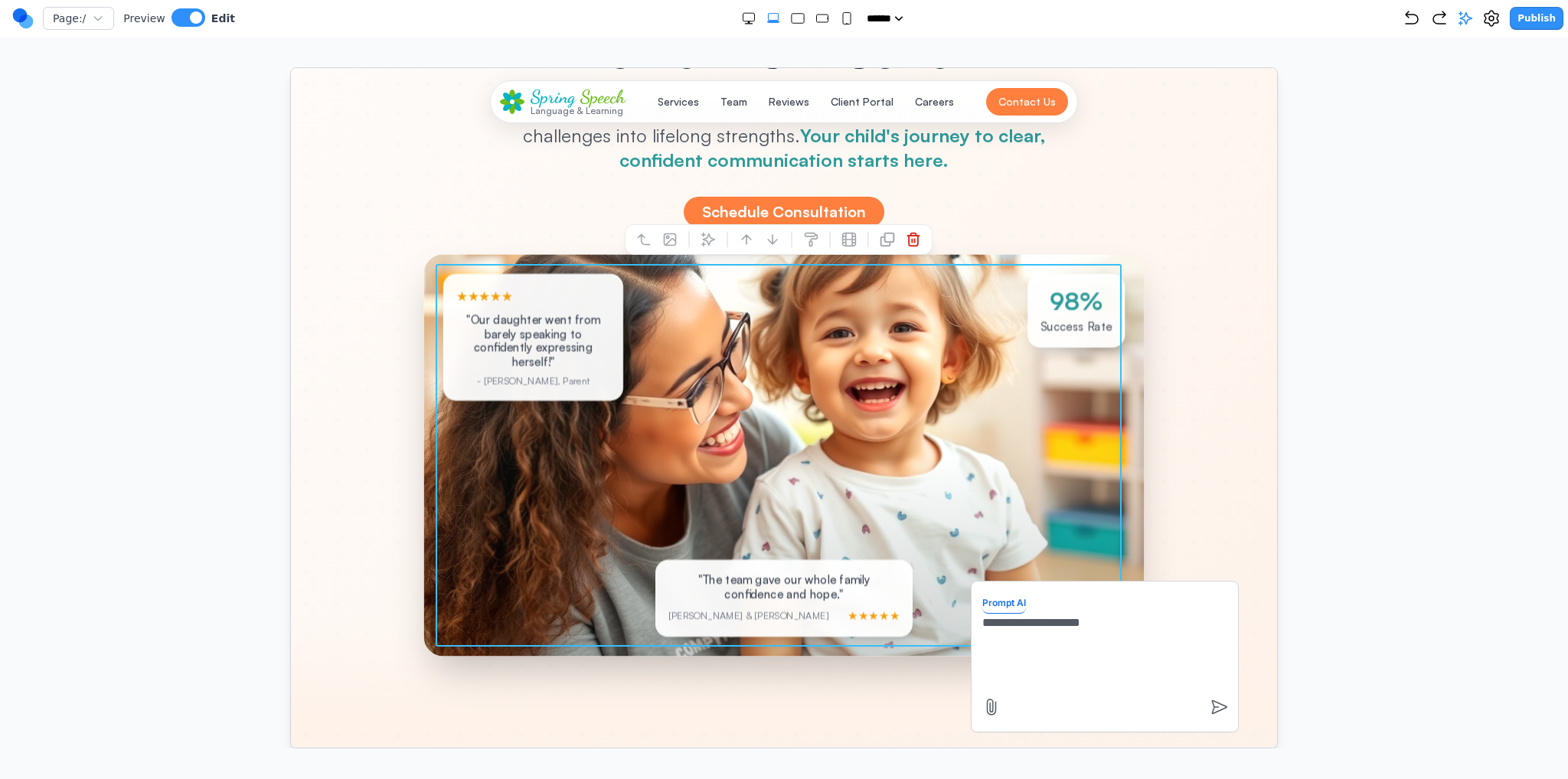
type textarea "**********"
click at [1176, 458] on div "Every Child Deserves to Find Their Voice and Be Heard Comprehensive speech ther…" at bounding box center [783, 240] width 882 height 811
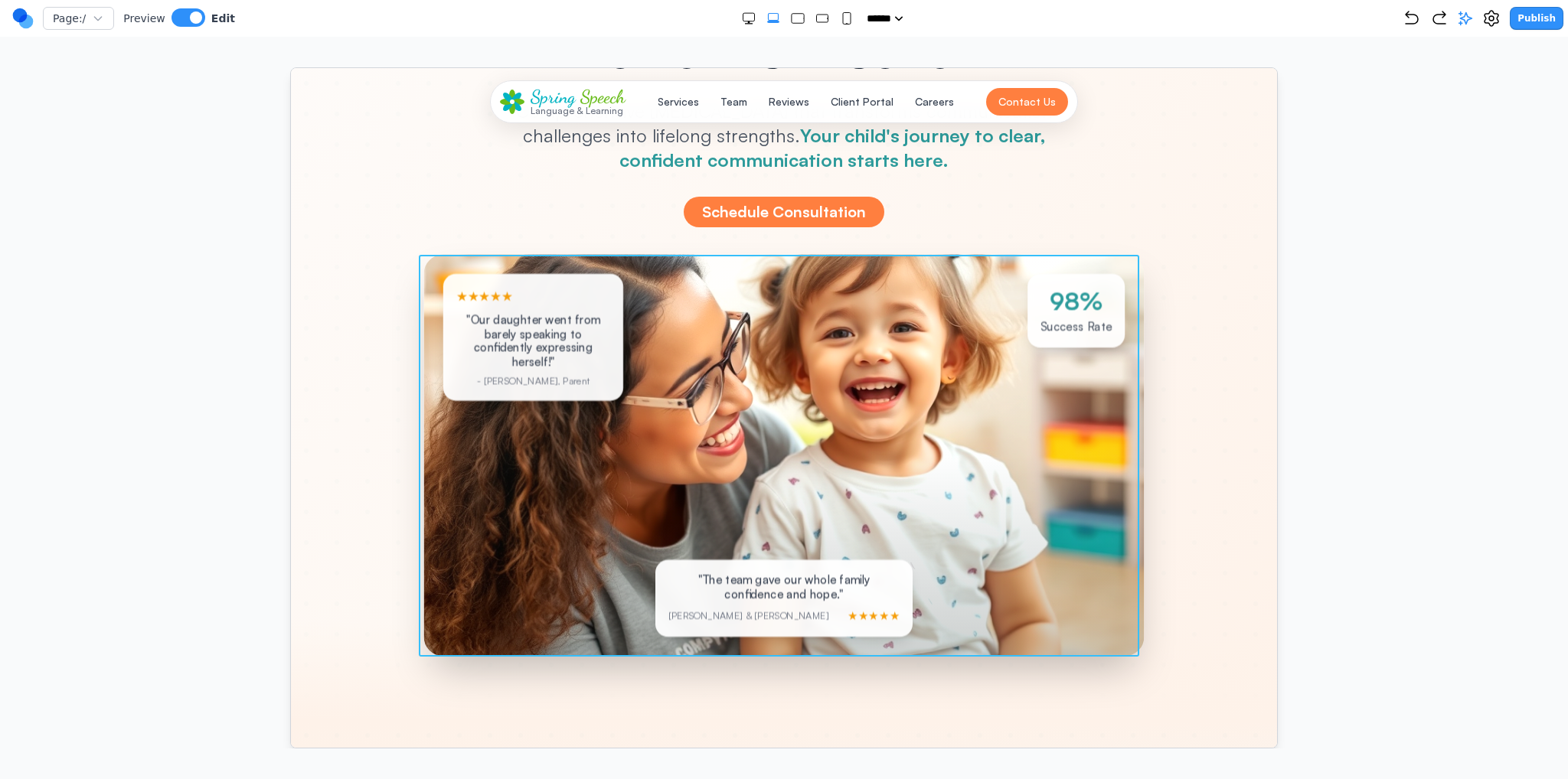
click at [1077, 462] on div at bounding box center [784, 454] width 721 height 402
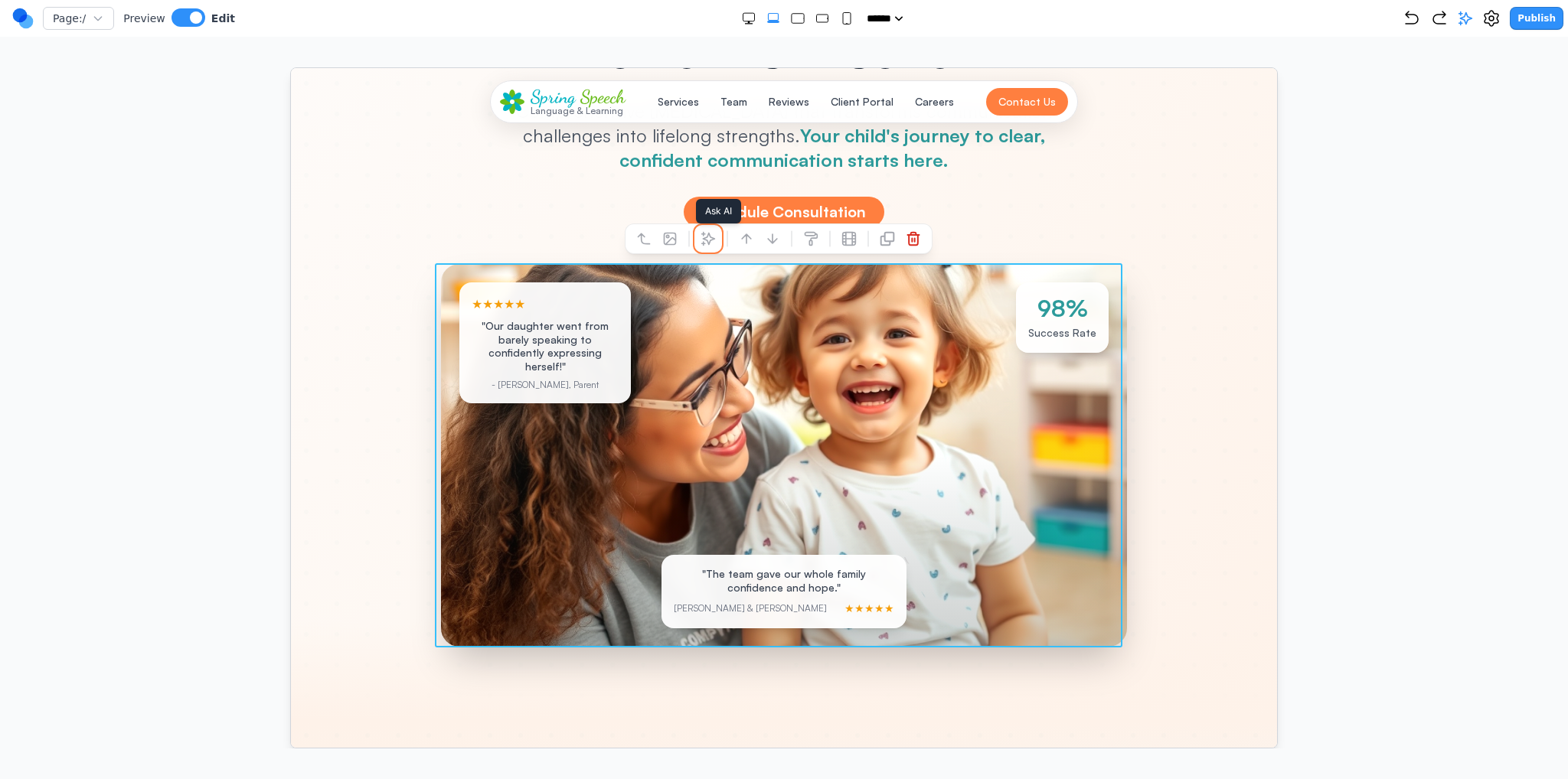
click at [710, 244] on icon at bounding box center [707, 238] width 15 height 15
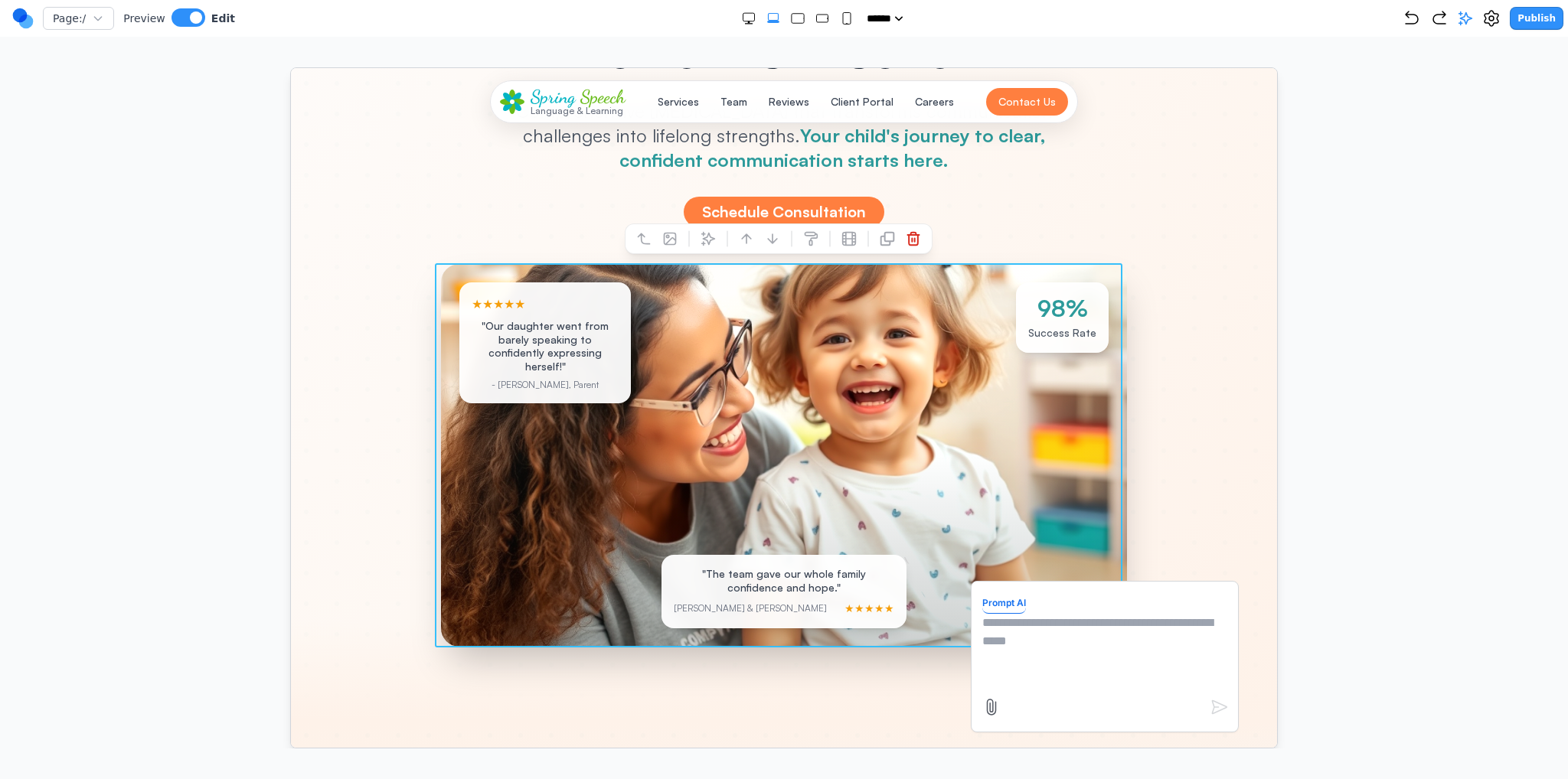
drag, startPoint x: 1073, startPoint y: 614, endPoint x: 1071, endPoint y: 631, distance: 17.1
click at [1071, 618] on textarea at bounding box center [1104, 651] width 245 height 76
click at [1071, 635] on textarea at bounding box center [1104, 651] width 245 height 76
type textarea "**********"
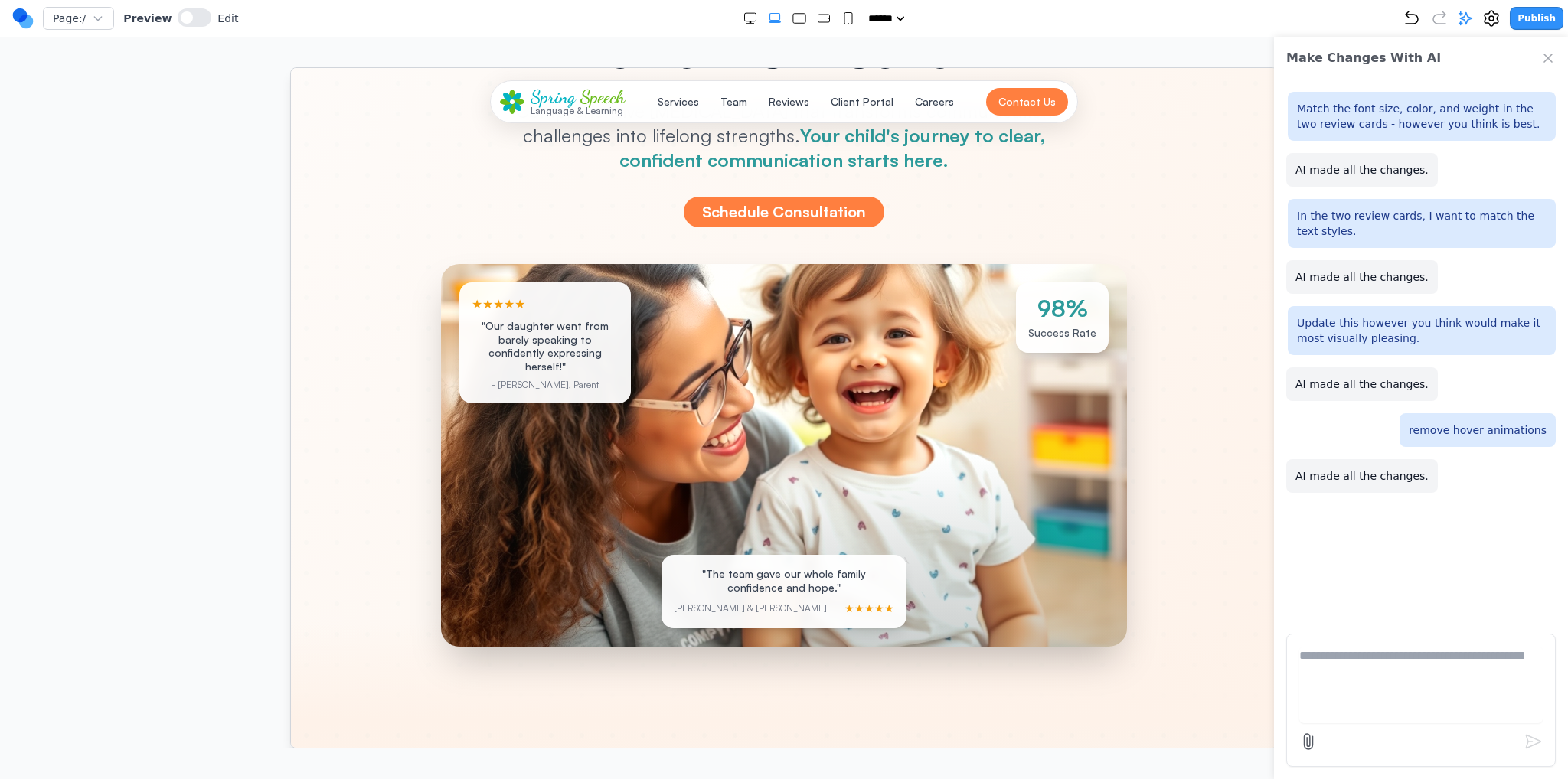
click at [673, 609] on p "Michael & Lisa T." at bounding box center [749, 607] width 154 height 13
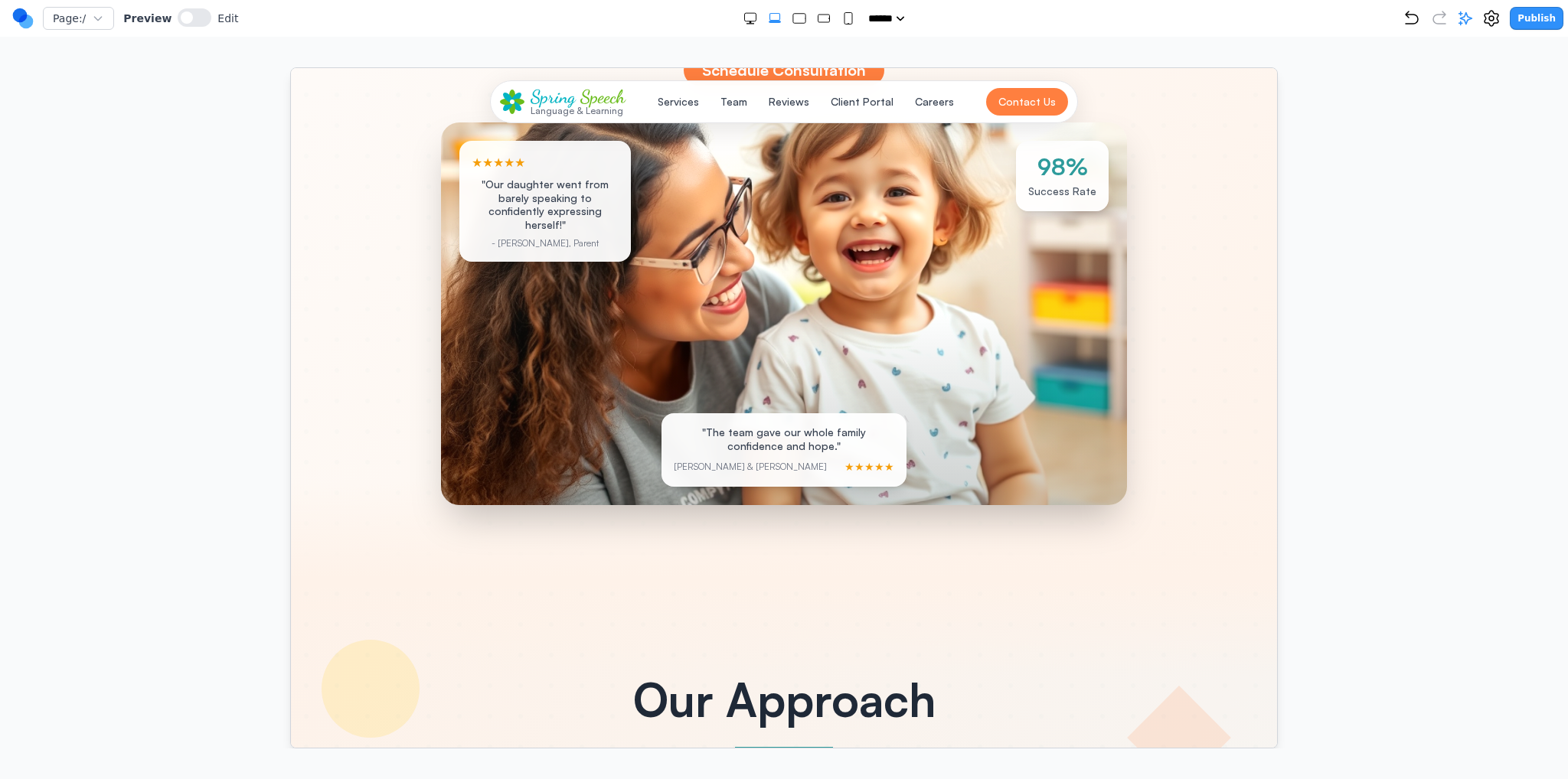
scroll to position [382, 0]
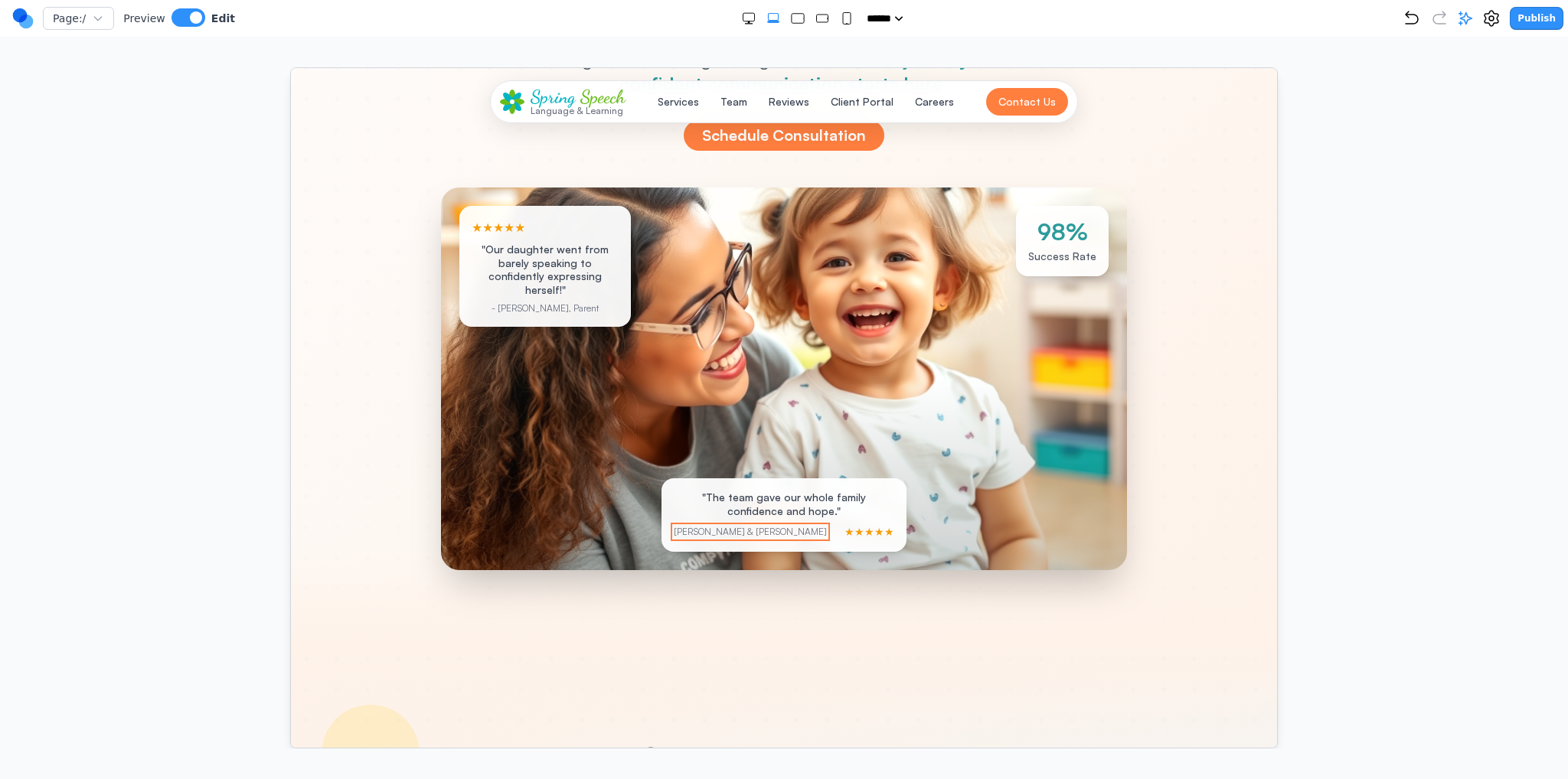
click at [675, 527] on p "Michael & Lisa T." at bounding box center [749, 531] width 154 height 13
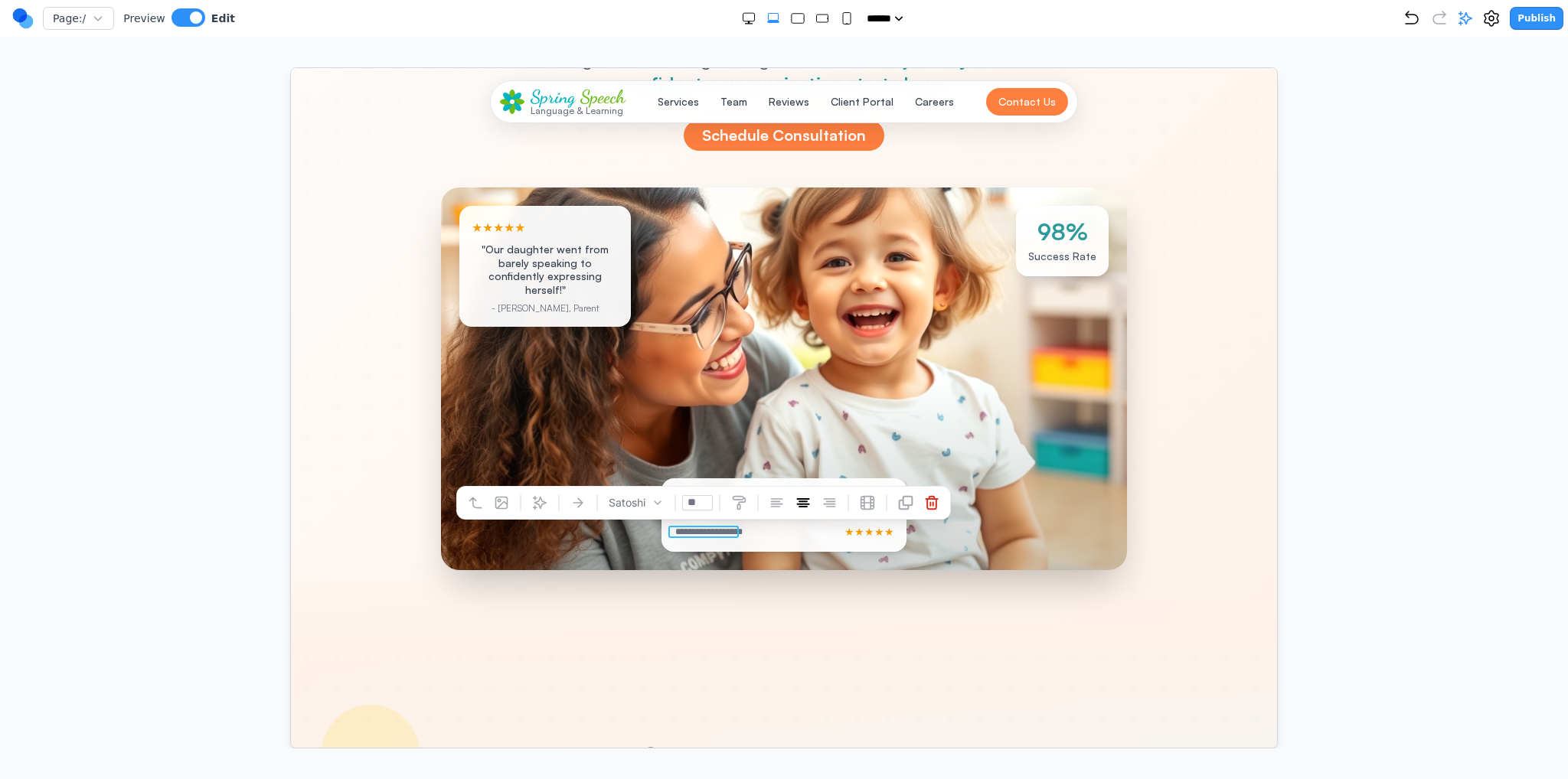
click at [750, 600] on div at bounding box center [784, 594] width 987 height 98
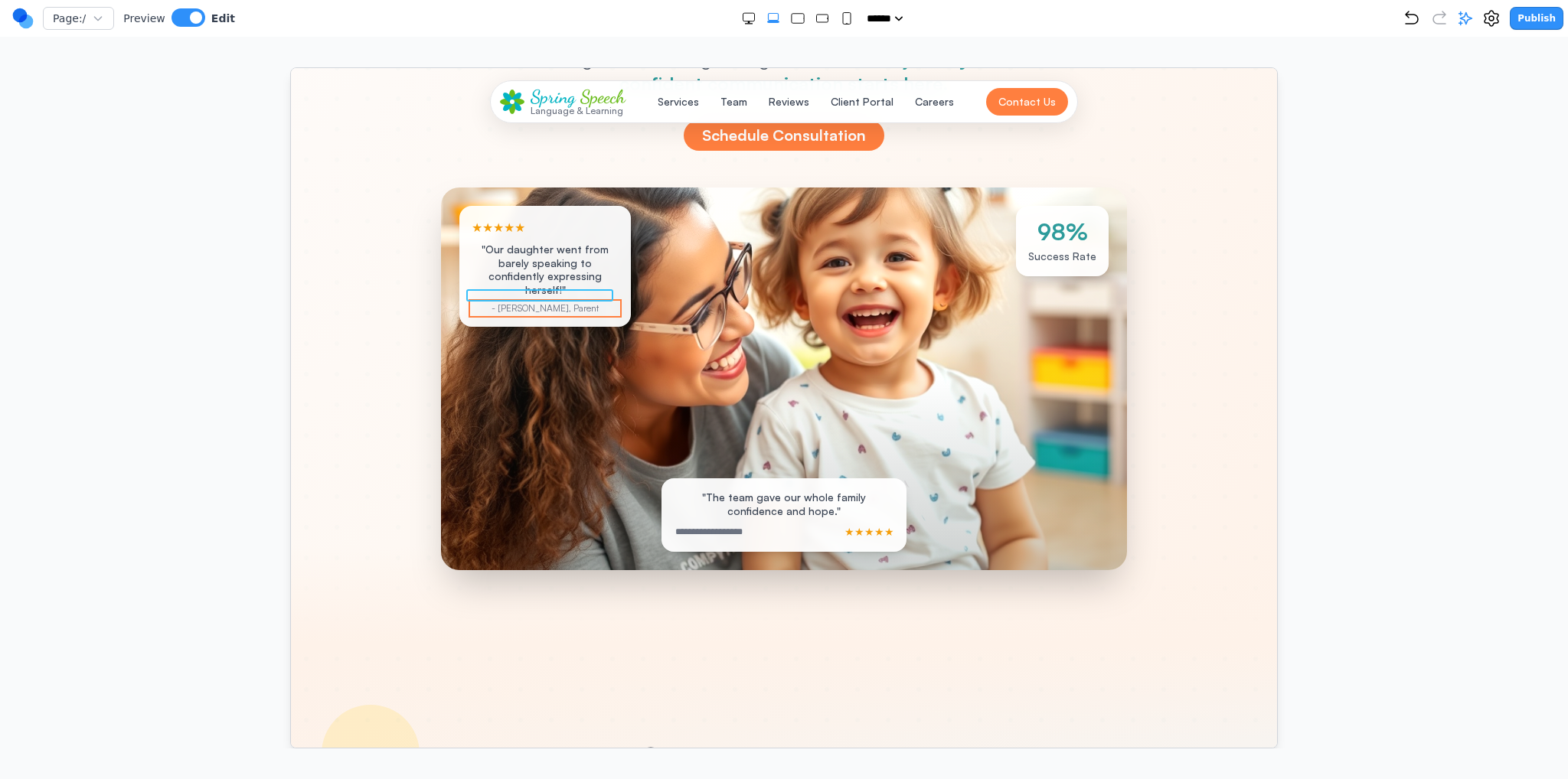
click at [576, 302] on p "- Sarah M., Parent" at bounding box center [544, 308] width 147 height 13
drag, startPoint x: 576, startPoint y: 298, endPoint x: 544, endPoint y: 291, distance: 32.8
click at [544, 302] on p "**********" at bounding box center [544, 308] width 147 height 13
click at [637, 616] on div at bounding box center [784, 594] width 987 height 98
click at [564, 302] on p "**********" at bounding box center [544, 308] width 147 height 13
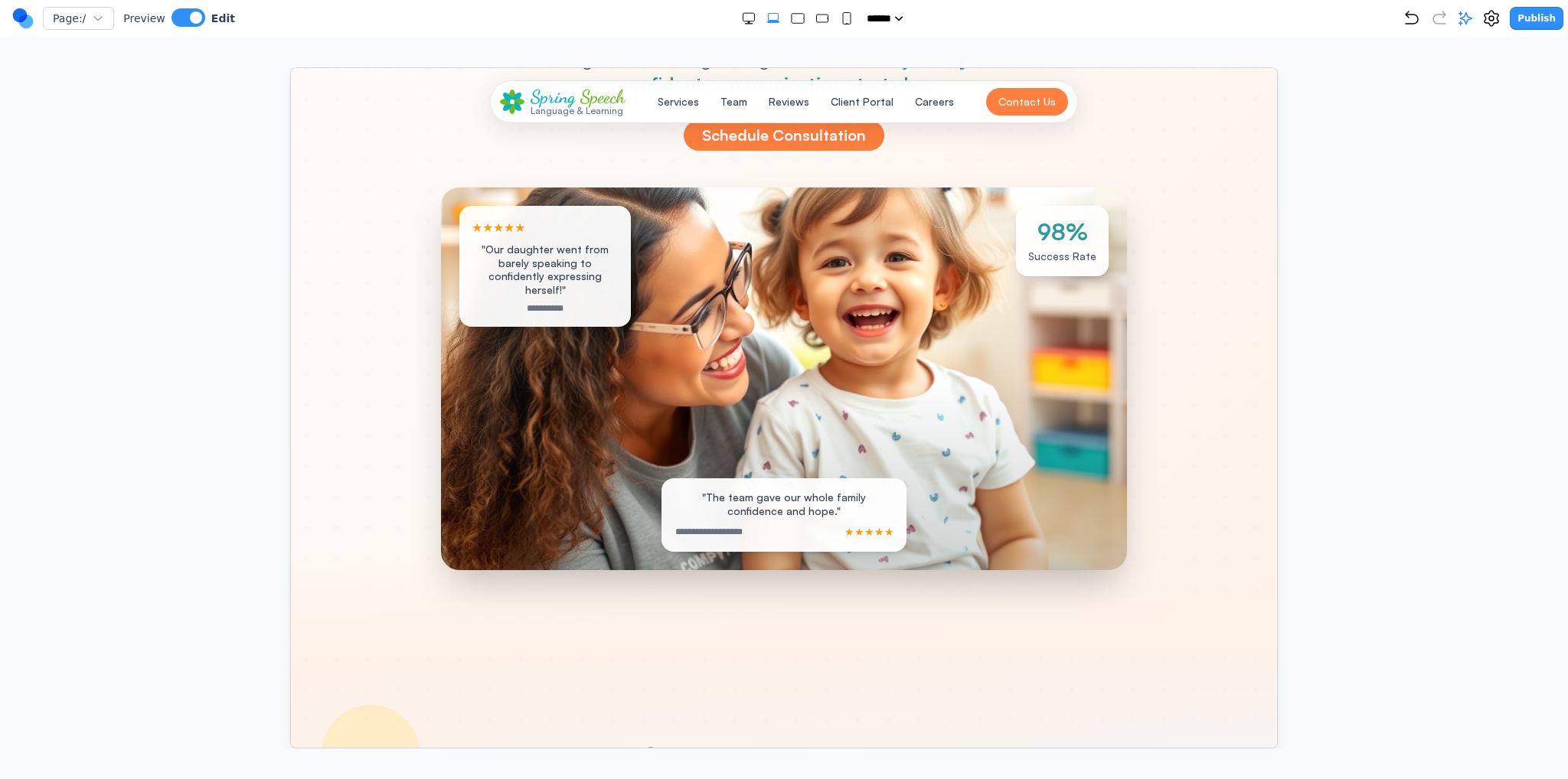
click at [714, 522] on div "**********" at bounding box center [784, 515] width 245 height 74
click at [726, 527] on p "**********" at bounding box center [708, 531] width 70 height 13
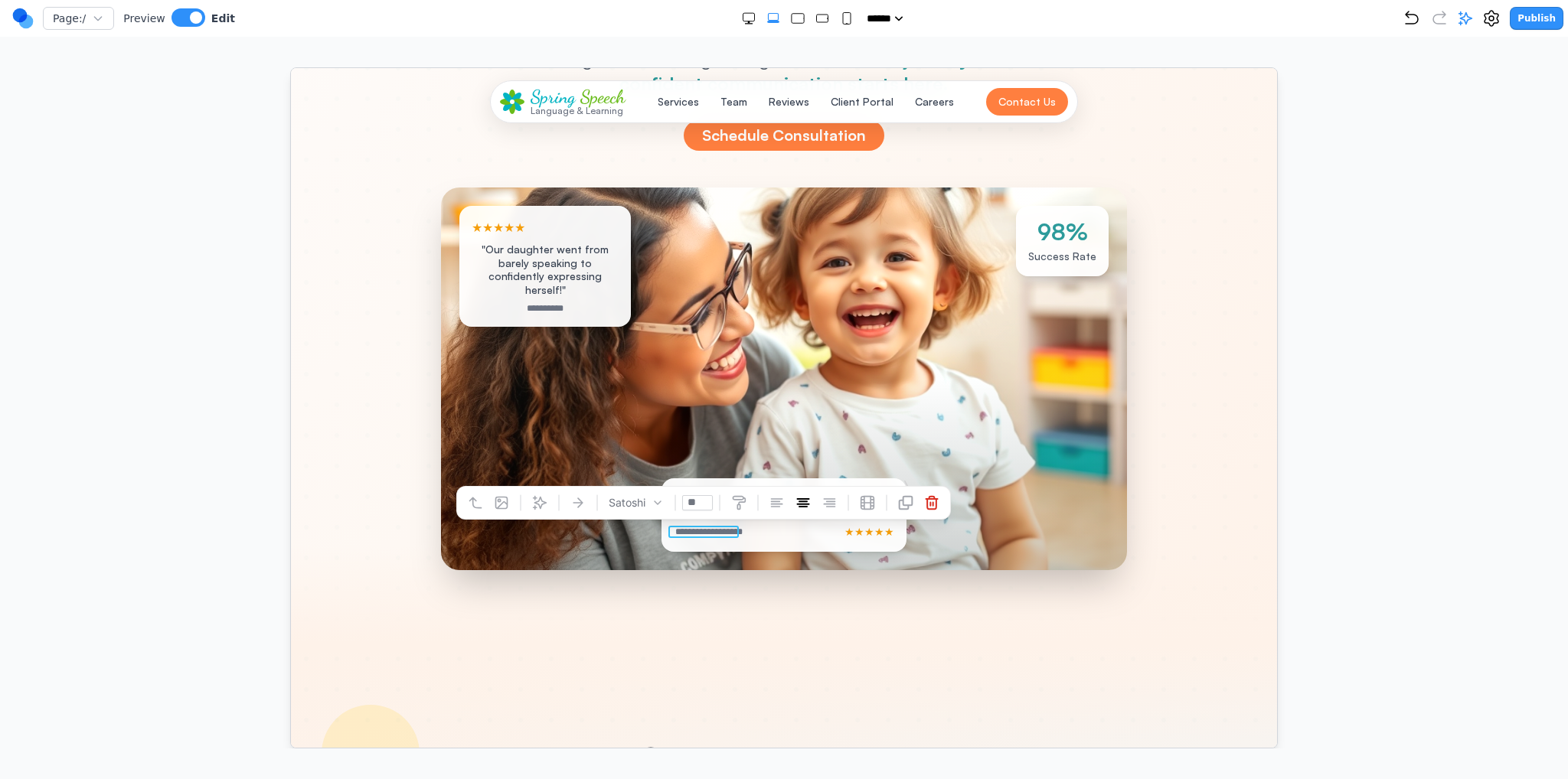
click at [680, 600] on div at bounding box center [784, 594] width 987 height 98
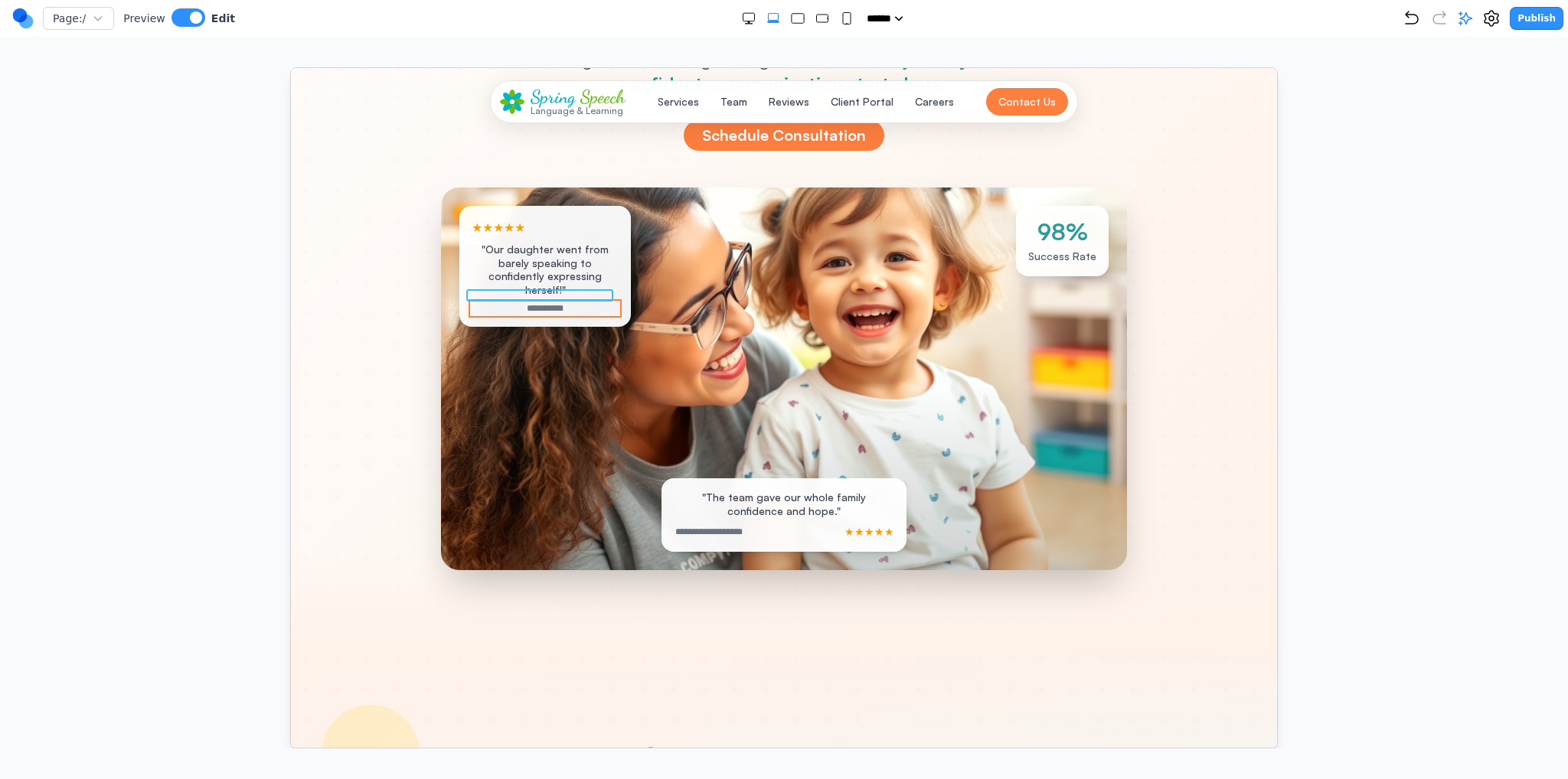
click at [575, 302] on p "**********" at bounding box center [544, 308] width 147 height 13
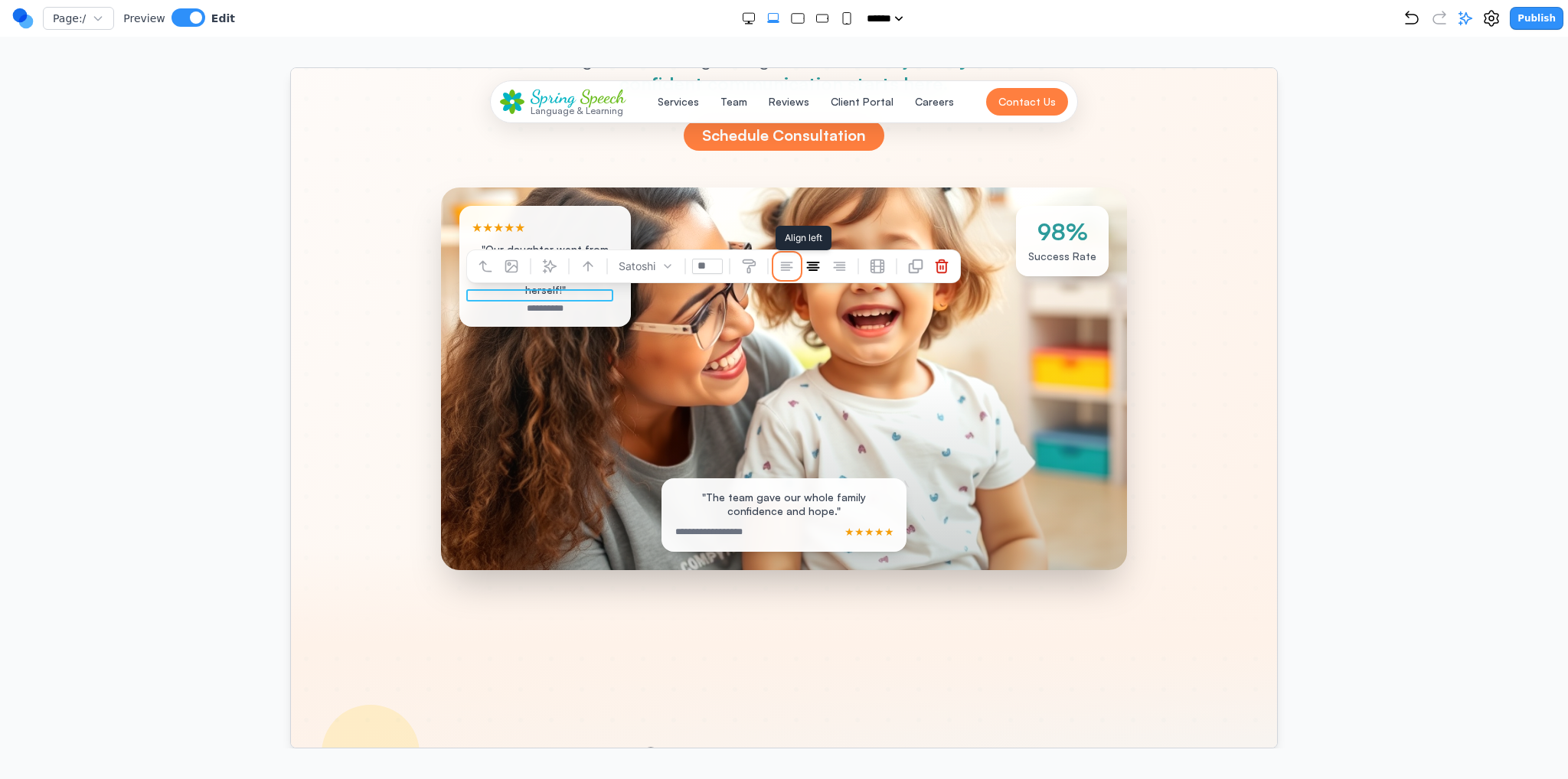
click at [781, 268] on icon at bounding box center [786, 265] width 11 height 8
click at [590, 598] on div at bounding box center [784, 594] width 987 height 98
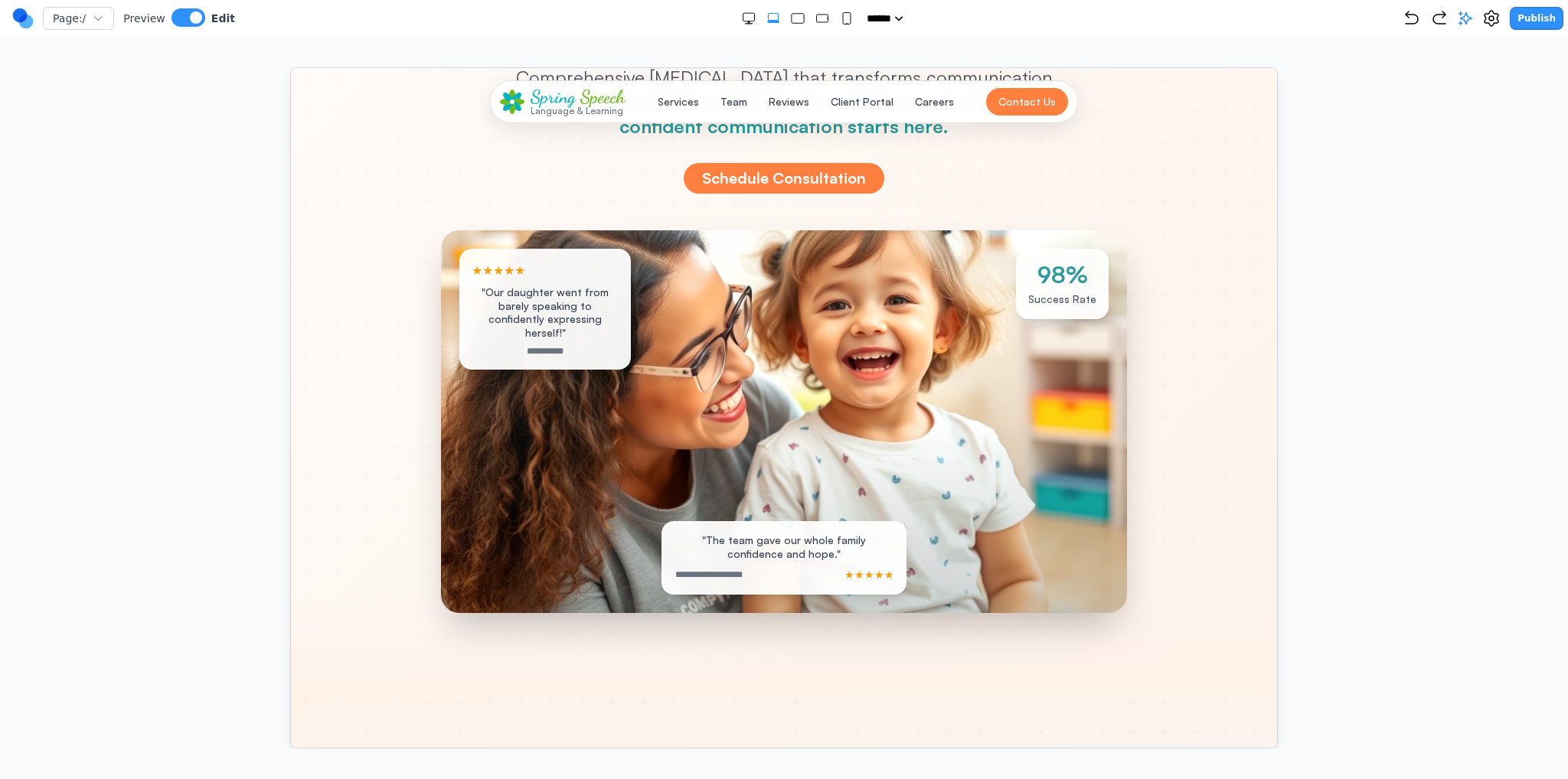
scroll to position [306, 0]
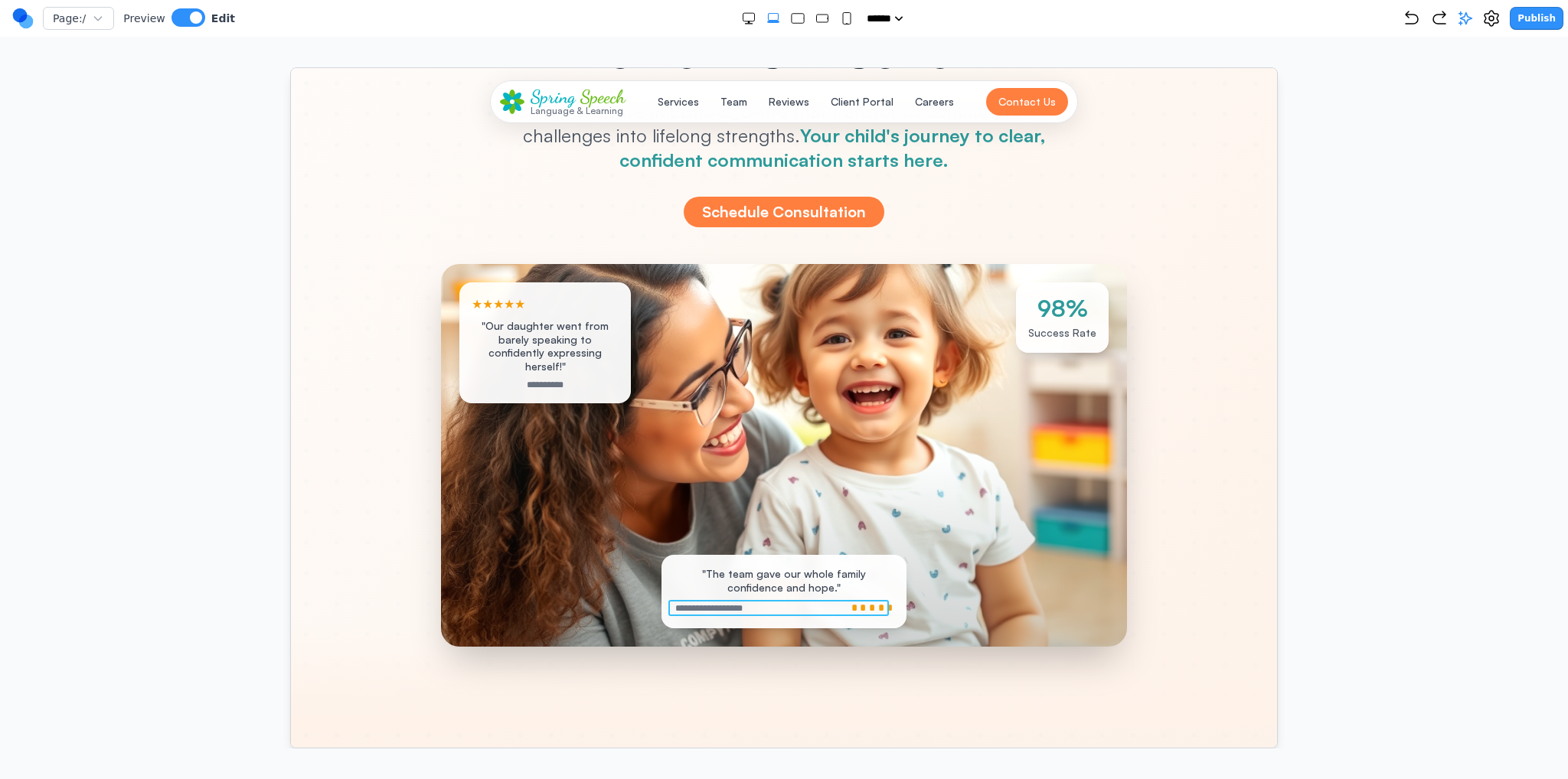
click at [750, 610] on div "**********" at bounding box center [783, 607] width 221 height 16
click at [742, 610] on div "**********" at bounding box center [783, 607] width 221 height 16
click at [743, 610] on div "**********" at bounding box center [783, 607] width 221 height 16
click at [723, 609] on p "**********" at bounding box center [708, 607] width 70 height 13
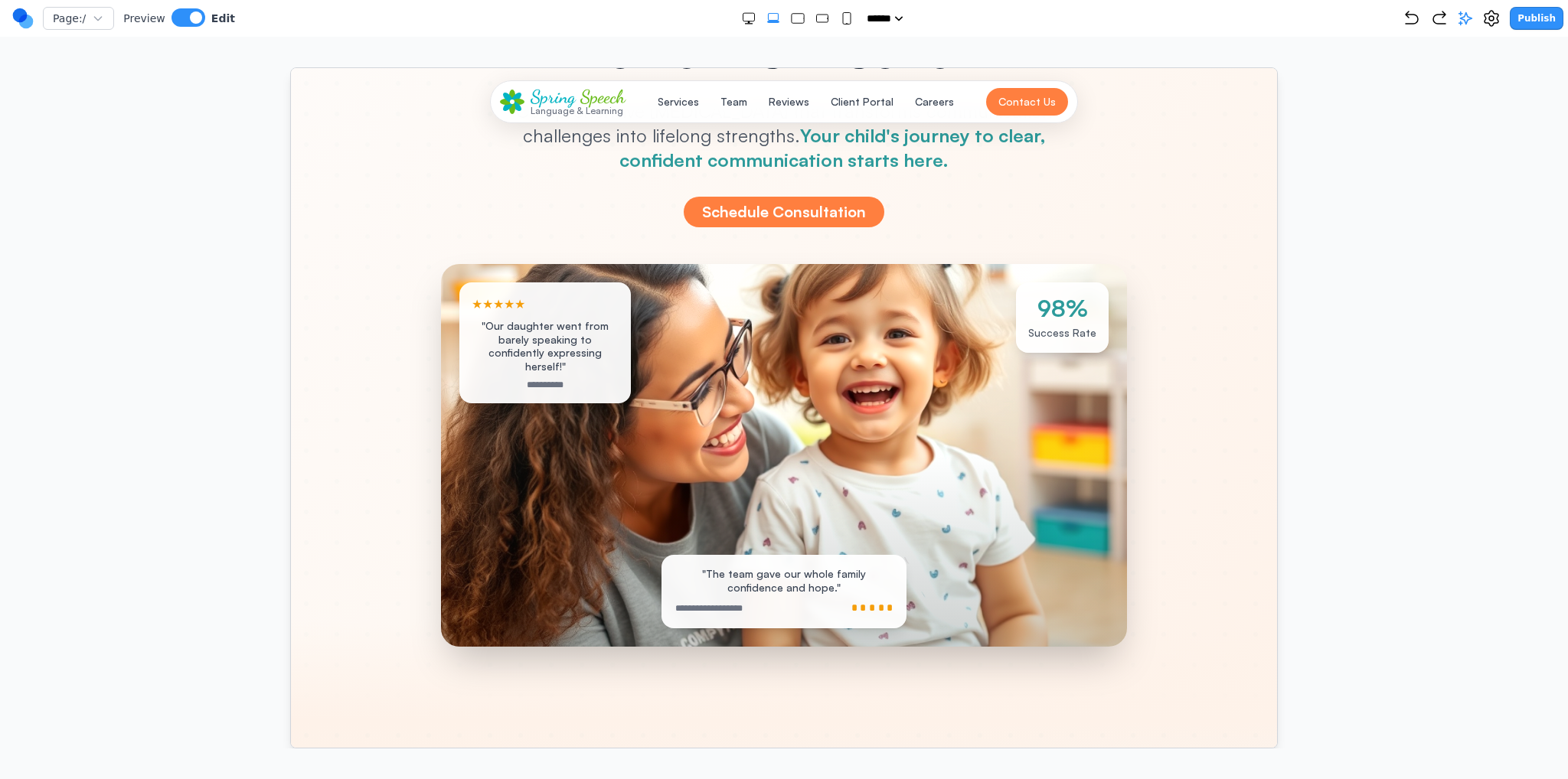
drag, startPoint x: 697, startPoint y: 656, endPoint x: 719, endPoint y: 605, distance: 55.5
click at [697, 652] on div at bounding box center [784, 670] width 987 height 98
click at [709, 607] on p "**********" at bounding box center [708, 607] width 70 height 13
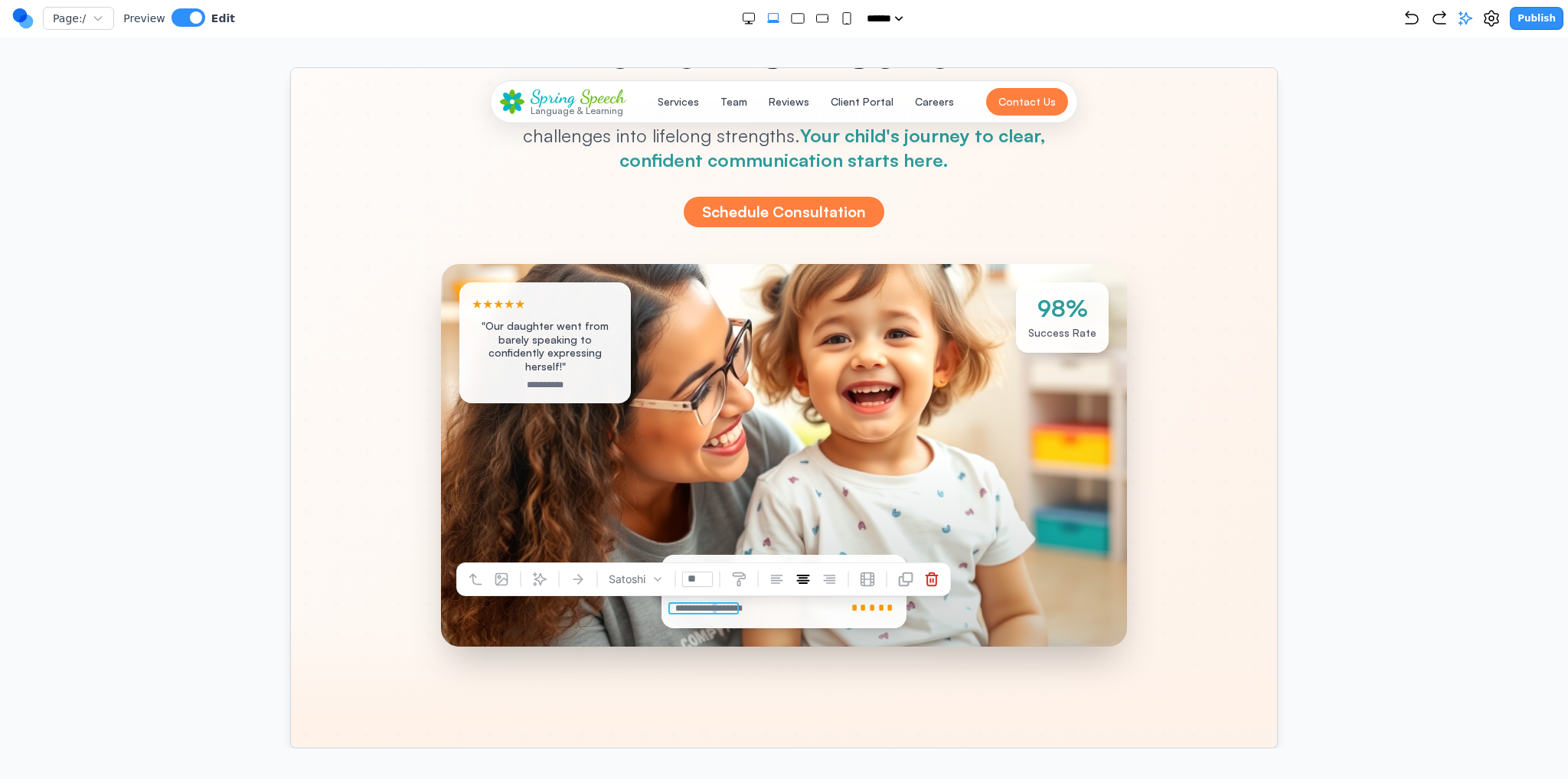
click at [709, 607] on p "**********" at bounding box center [708, 607] width 70 height 13
click at [706, 671] on div at bounding box center [784, 670] width 987 height 98
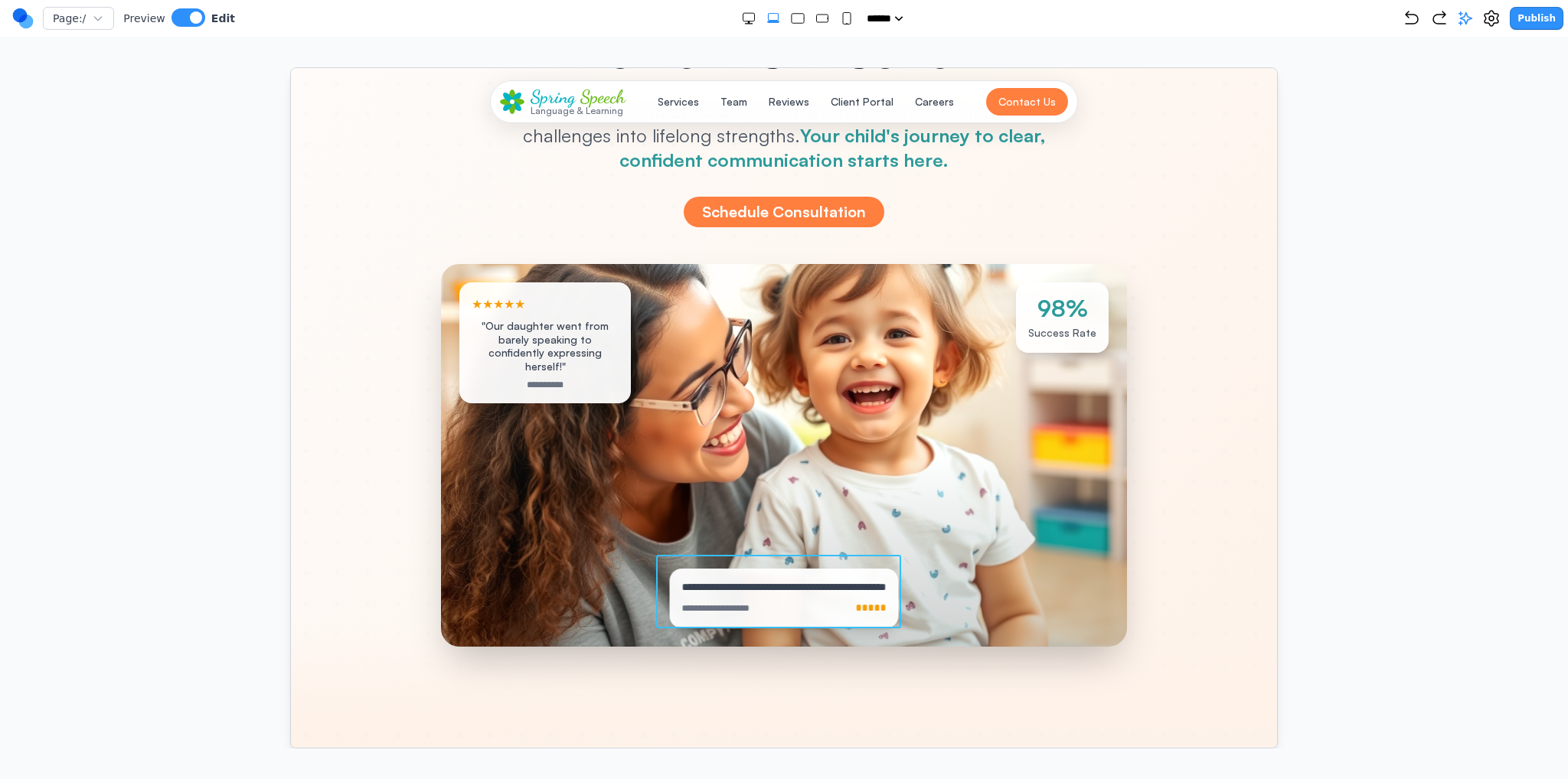
click at [804, 619] on div "**********" at bounding box center [784, 598] width 229 height 60
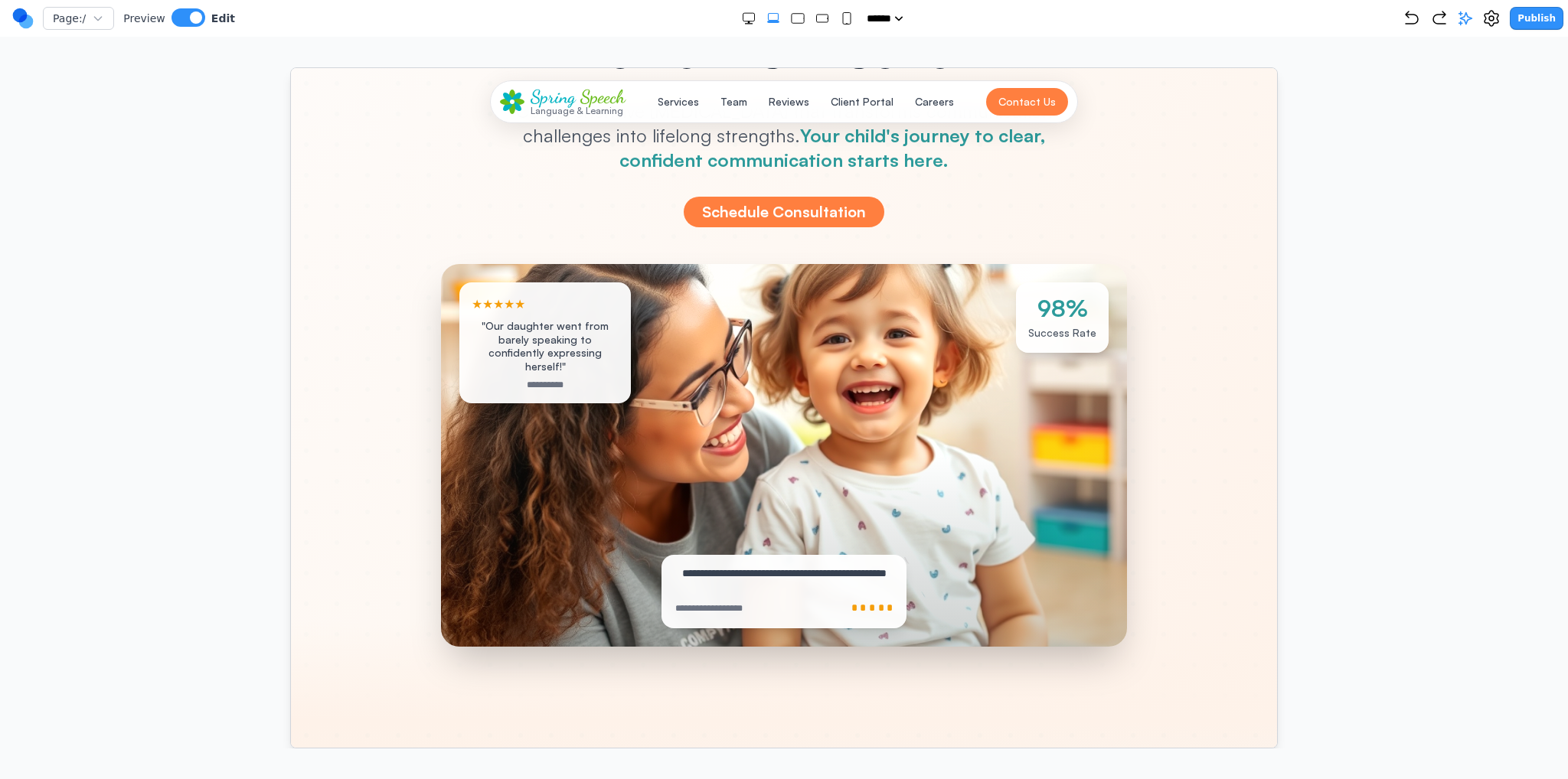
click at [970, 539] on div at bounding box center [784, 454] width 686 height 382
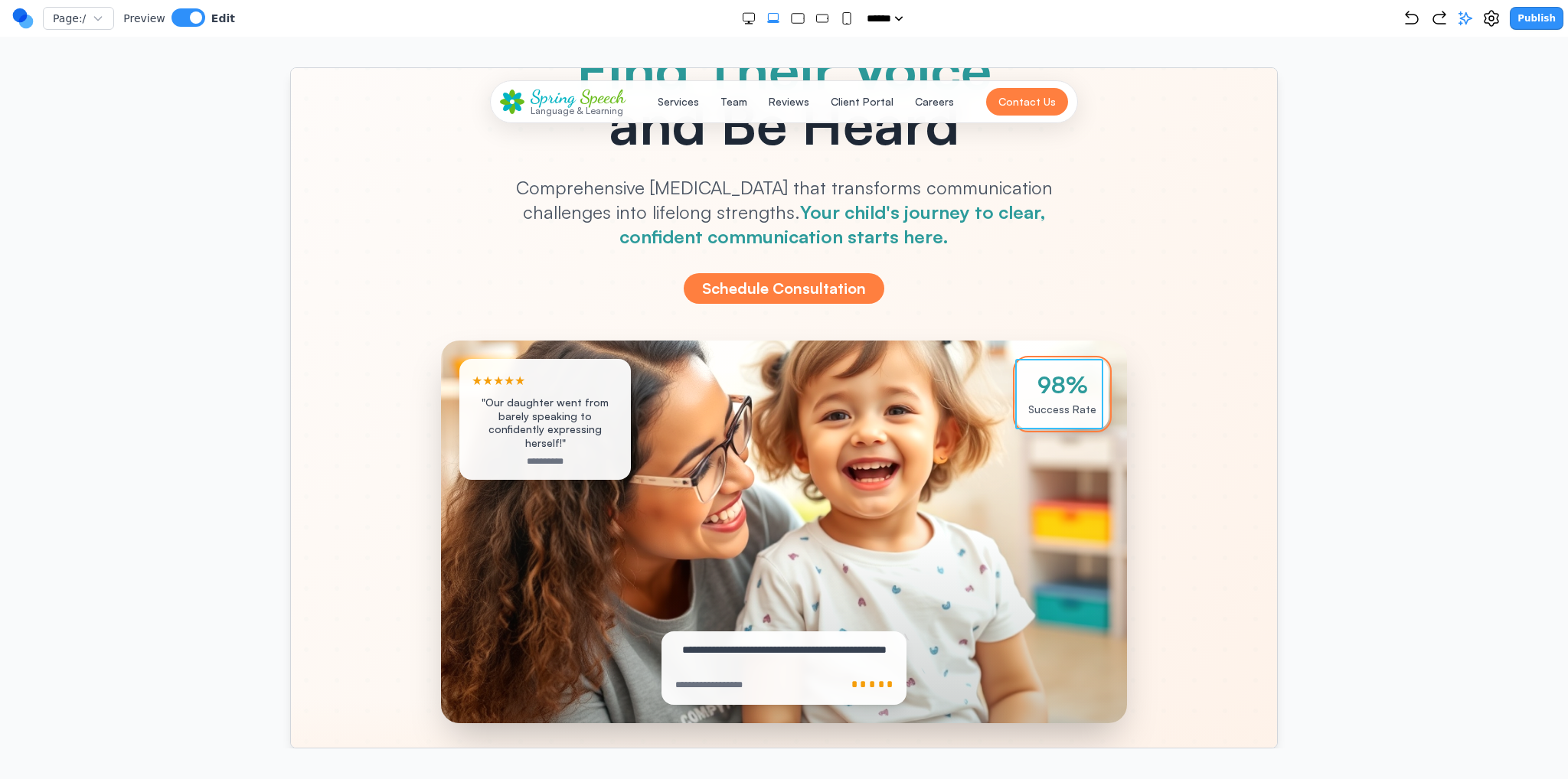
click at [1101, 387] on div "98% Success Rate" at bounding box center [1061, 393] width 92 height 70
click at [1071, 321] on button at bounding box center [1081, 333] width 24 height 24
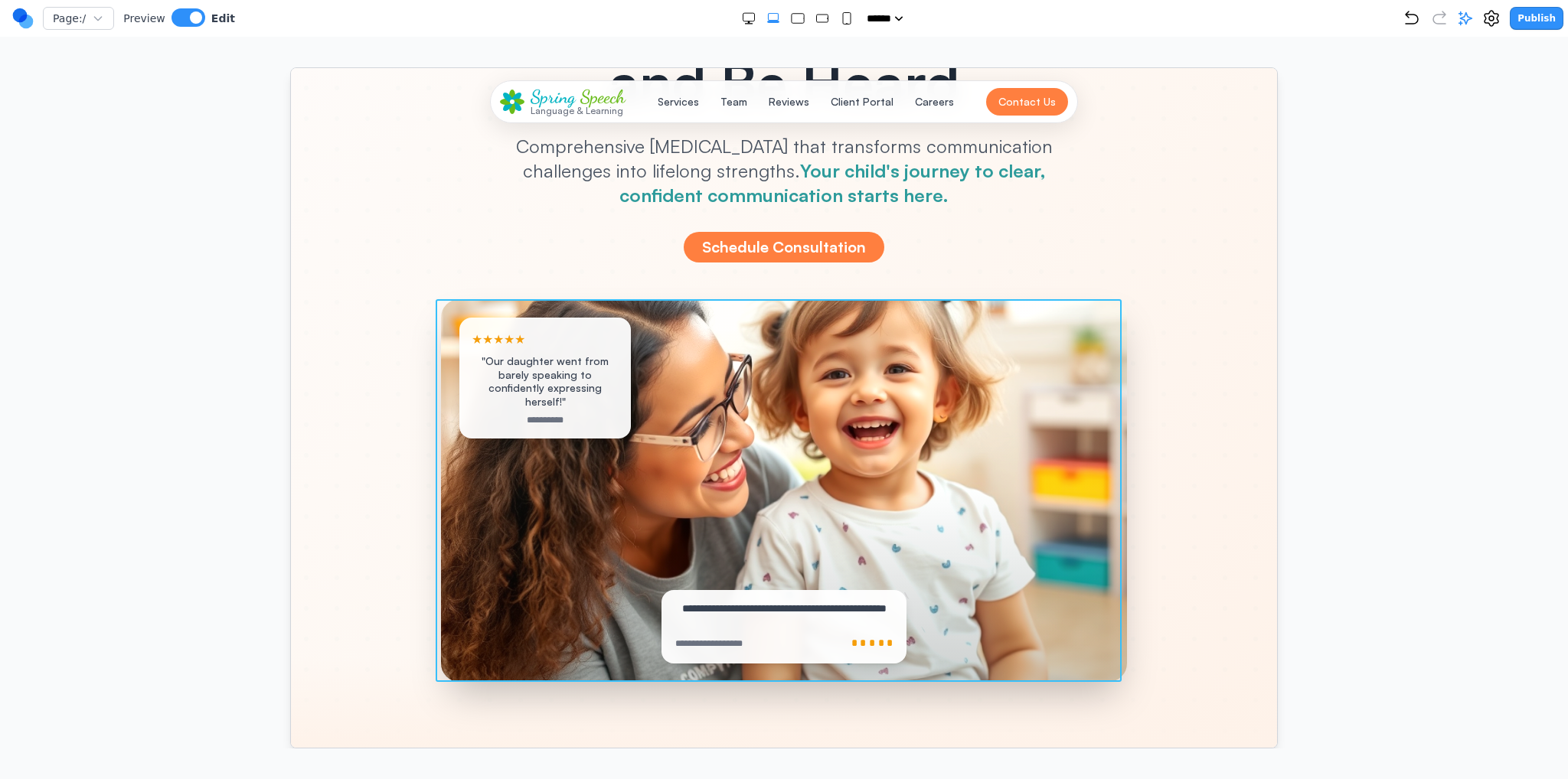
scroll to position [306, 0]
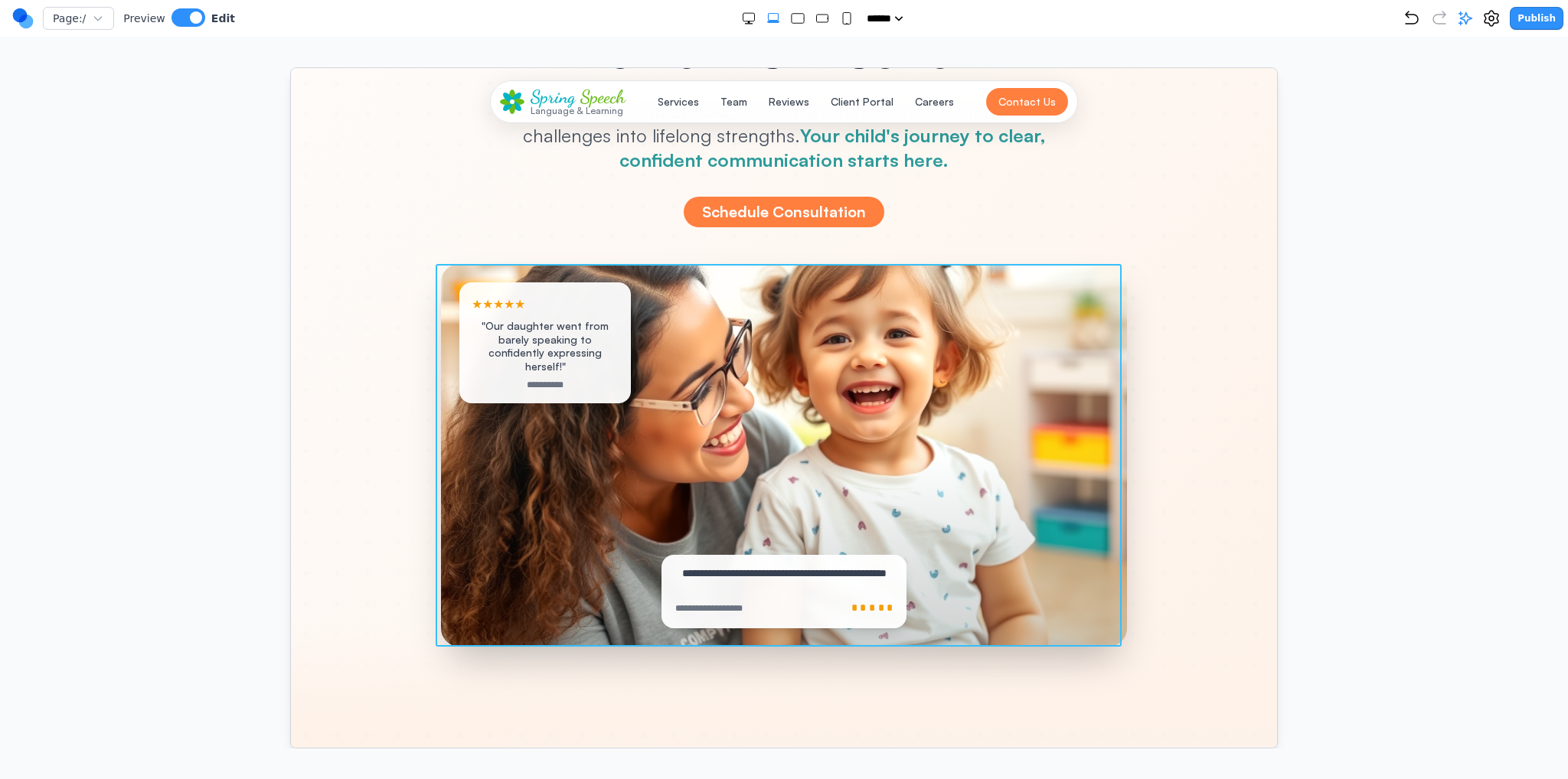
click at [1007, 543] on div at bounding box center [784, 454] width 686 height 382
click at [696, 249] on button at bounding box center [707, 238] width 24 height 24
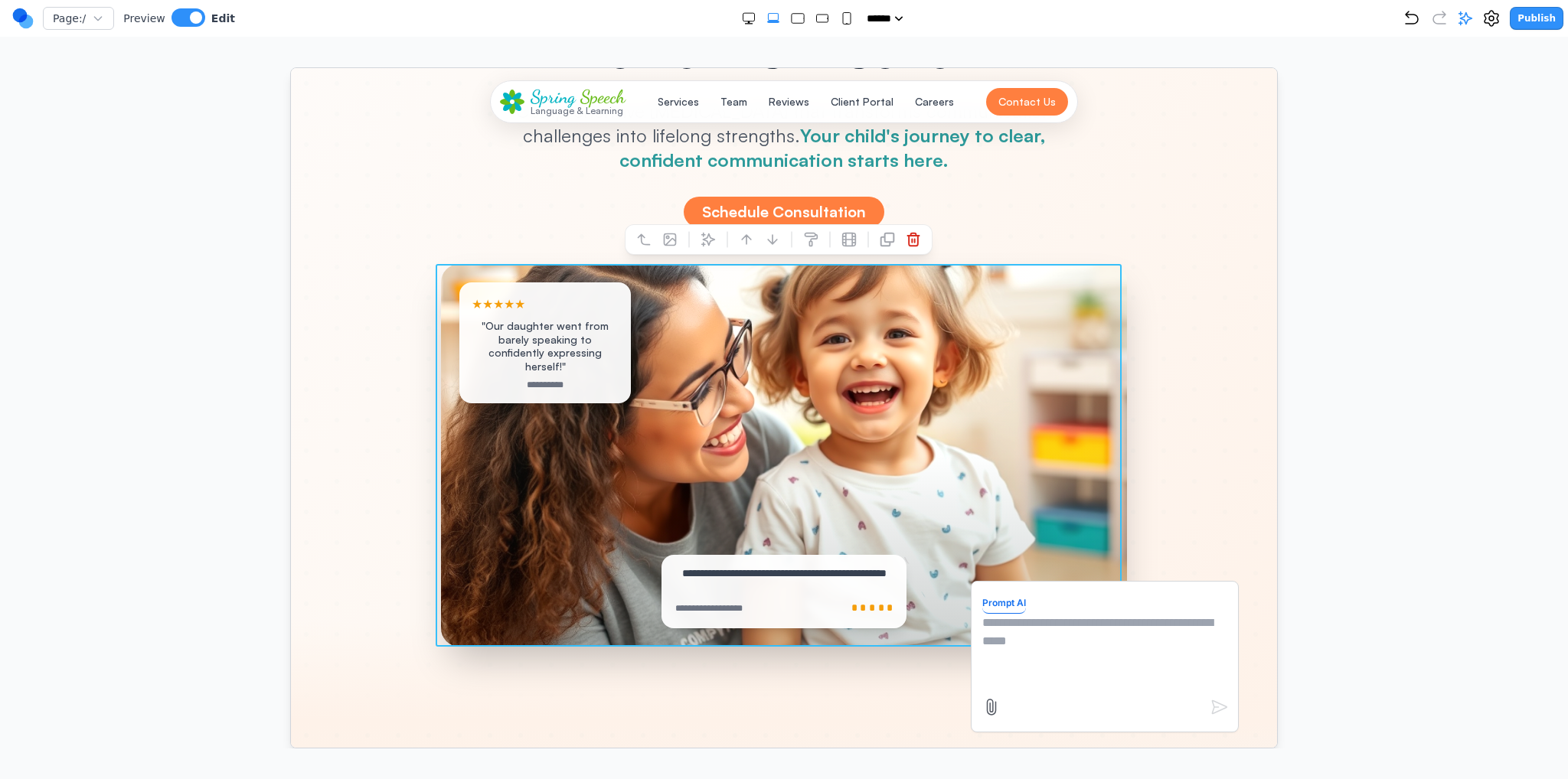
click at [1029, 660] on textarea at bounding box center [1104, 651] width 245 height 76
drag, startPoint x: 665, startPoint y: 302, endPoint x: 660, endPoint y: 292, distance: 11.2
click at [664, 301] on div at bounding box center [784, 454] width 686 height 382
click at [653, 236] on button at bounding box center [643, 238] width 24 height 24
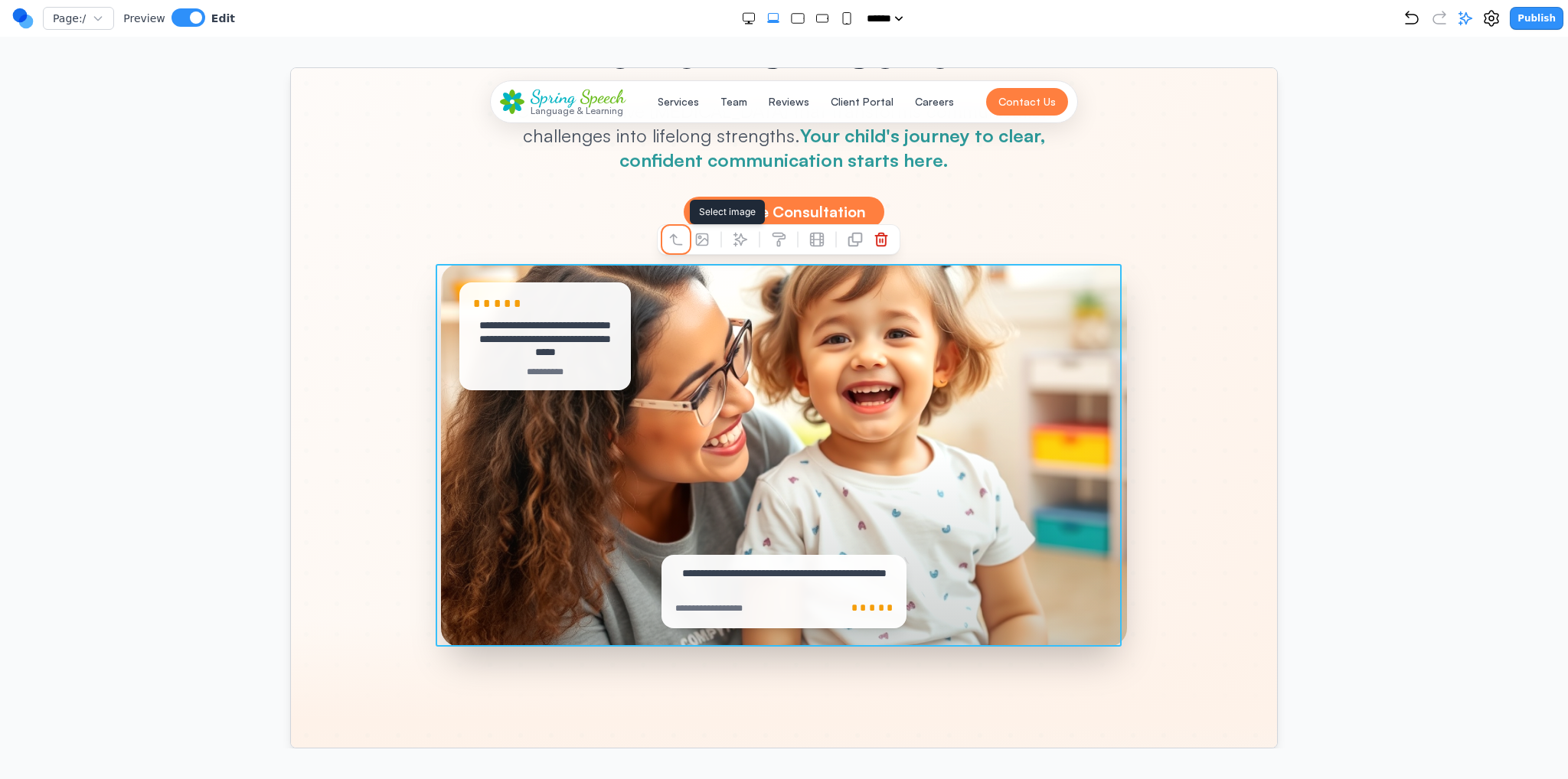
click at [685, 237] on button at bounding box center [675, 238] width 24 height 24
click at [724, 241] on icon at bounding box center [721, 239] width 15 height 15
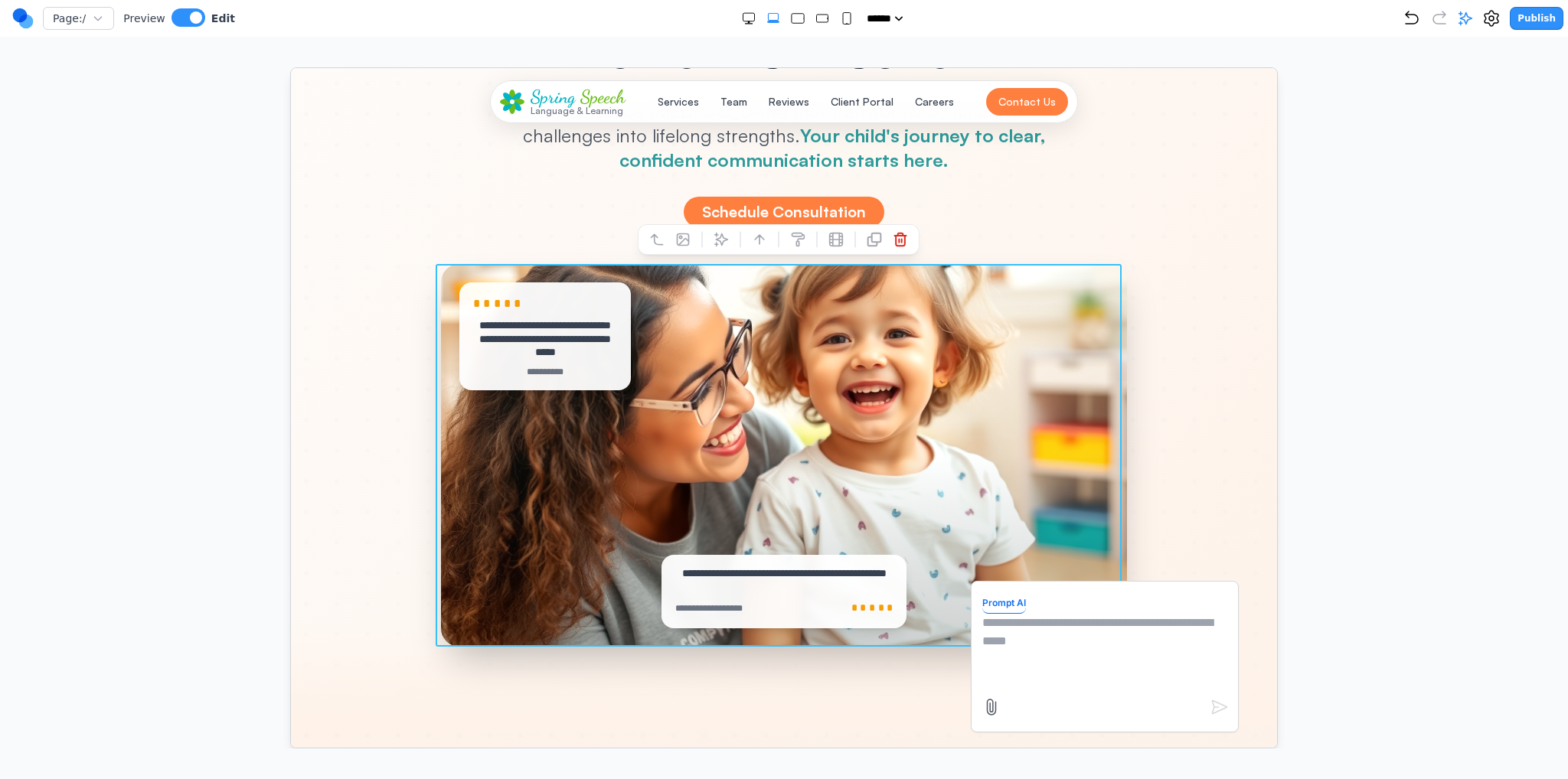
click at [998, 628] on textarea at bounding box center [1104, 651] width 245 height 76
type textarea "*"
type textarea "**********"
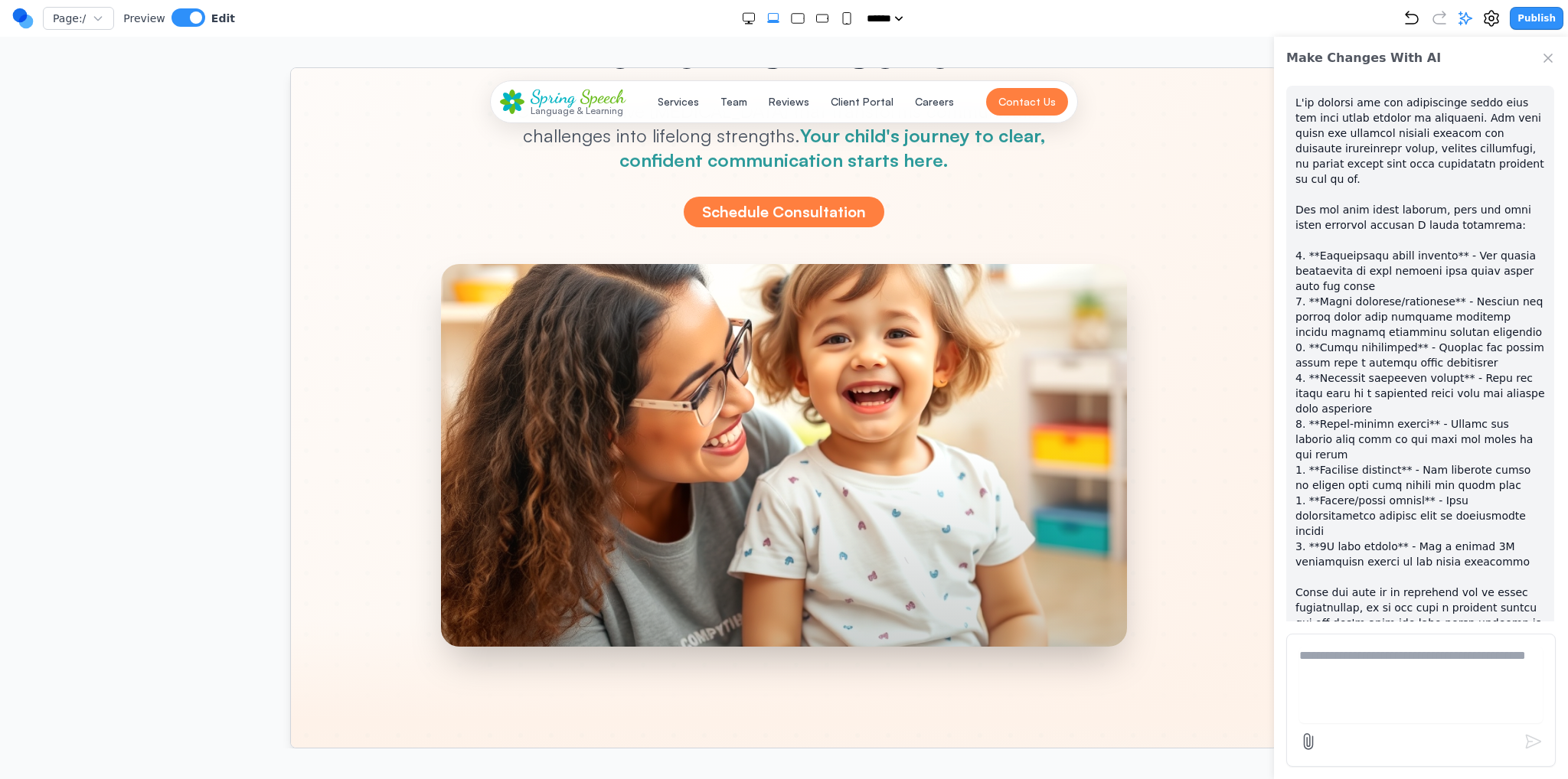
click at [798, 430] on div at bounding box center [784, 454] width 686 height 382
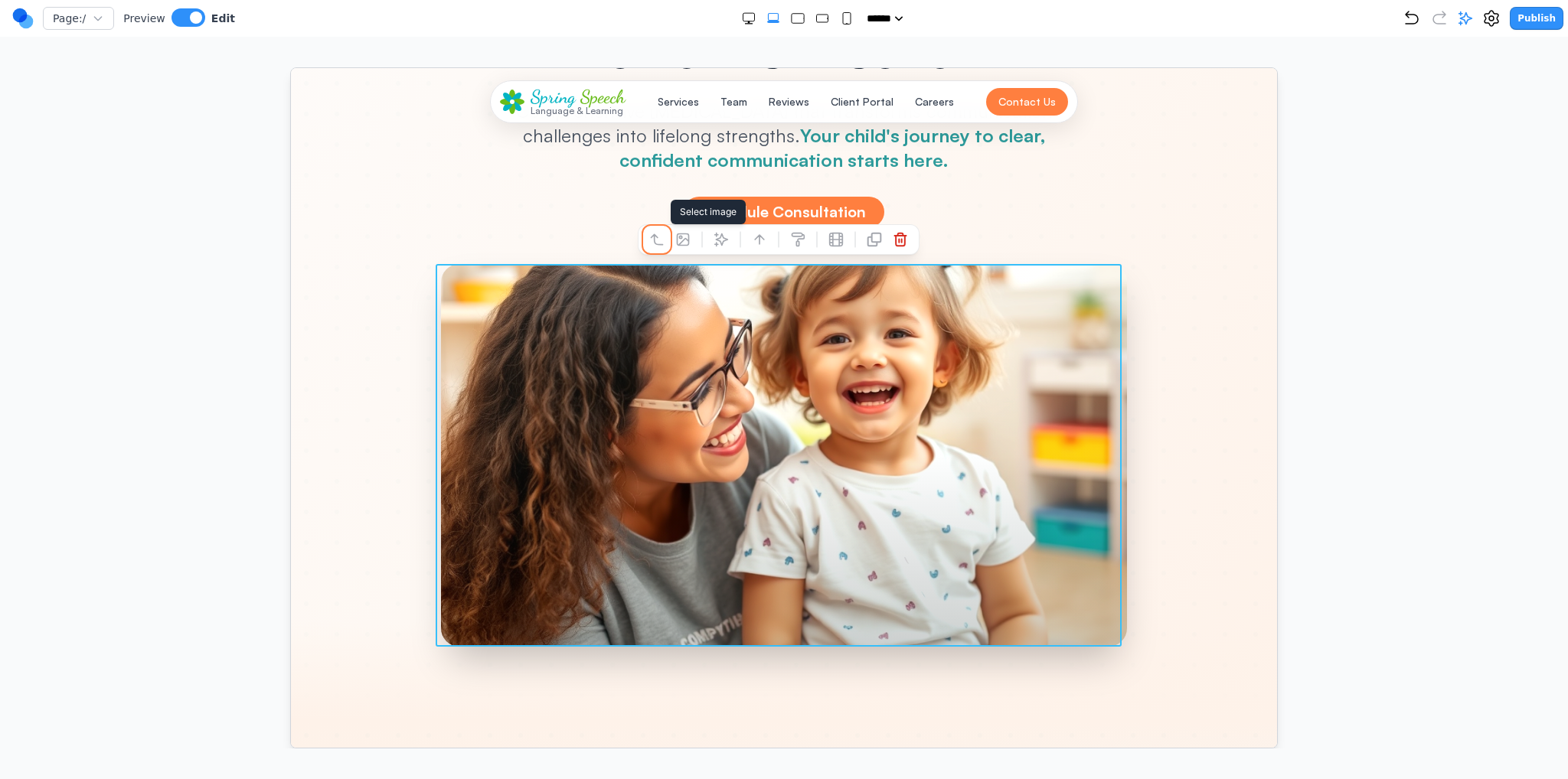
click at [656, 242] on icon at bounding box center [656, 239] width 15 height 15
click at [732, 240] on icon at bounding box center [740, 239] width 15 height 15
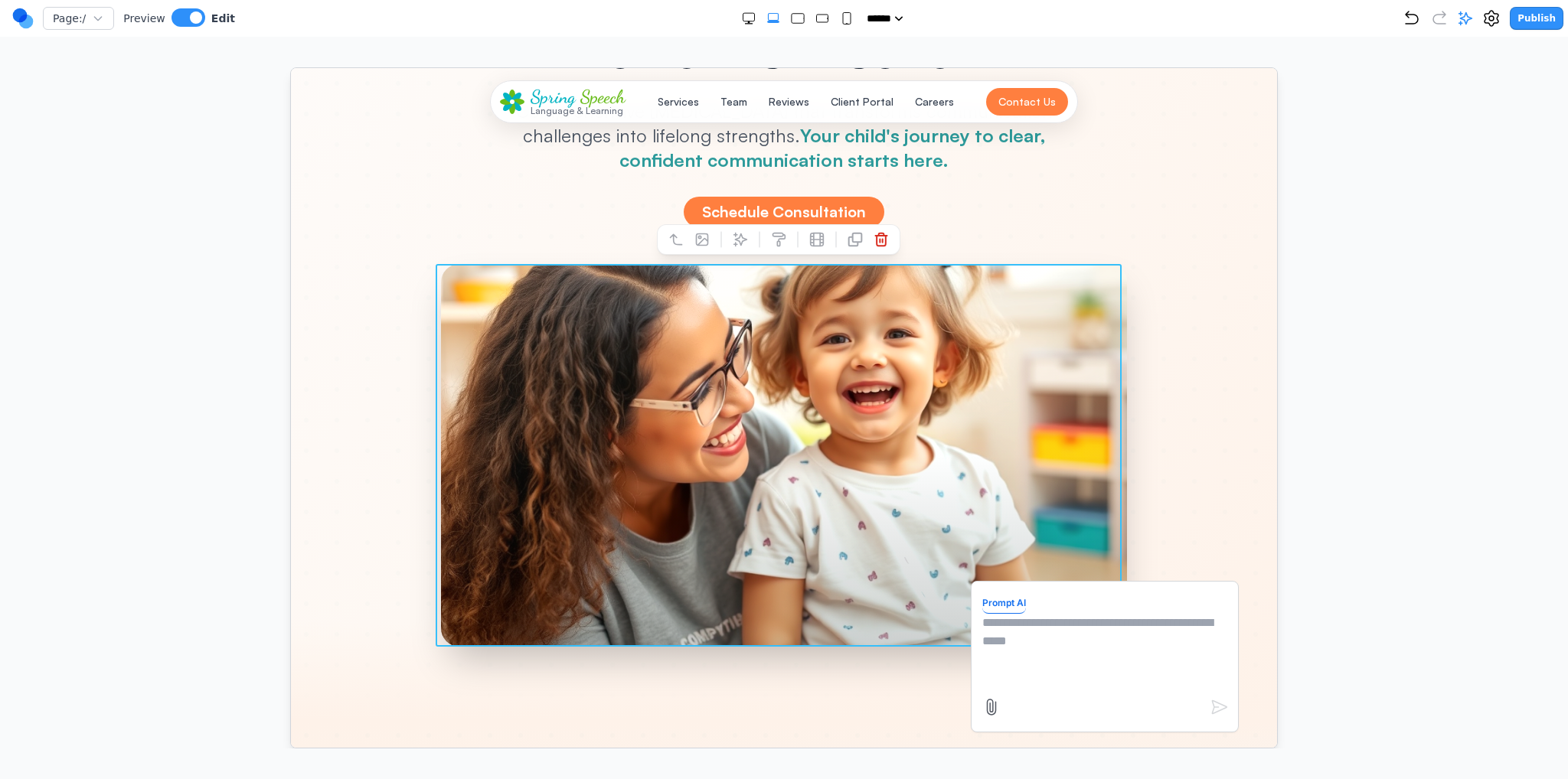
click at [983, 657] on textarea at bounding box center [1104, 651] width 245 height 76
type textarea "**********"
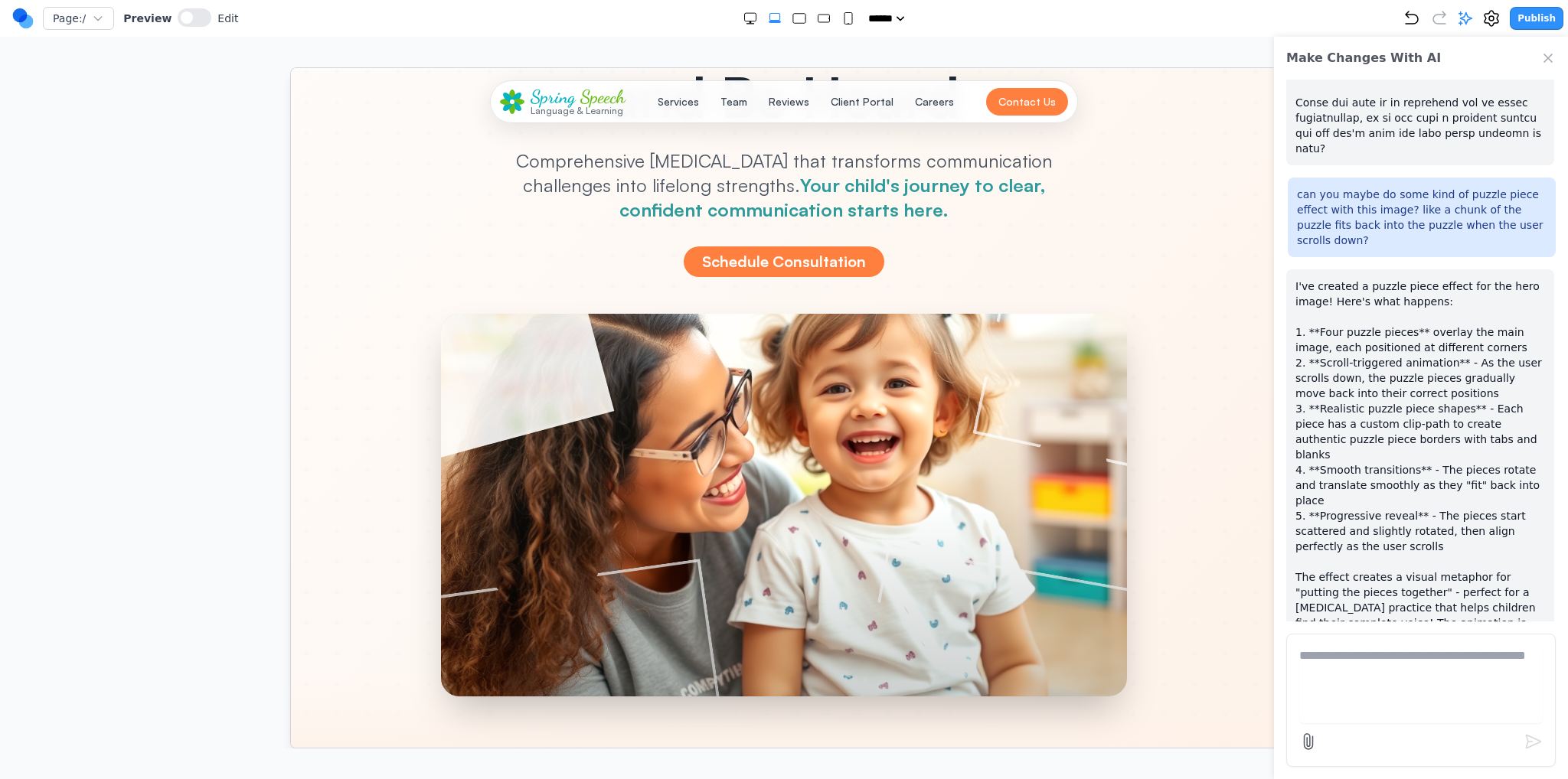
scroll to position [230, 0]
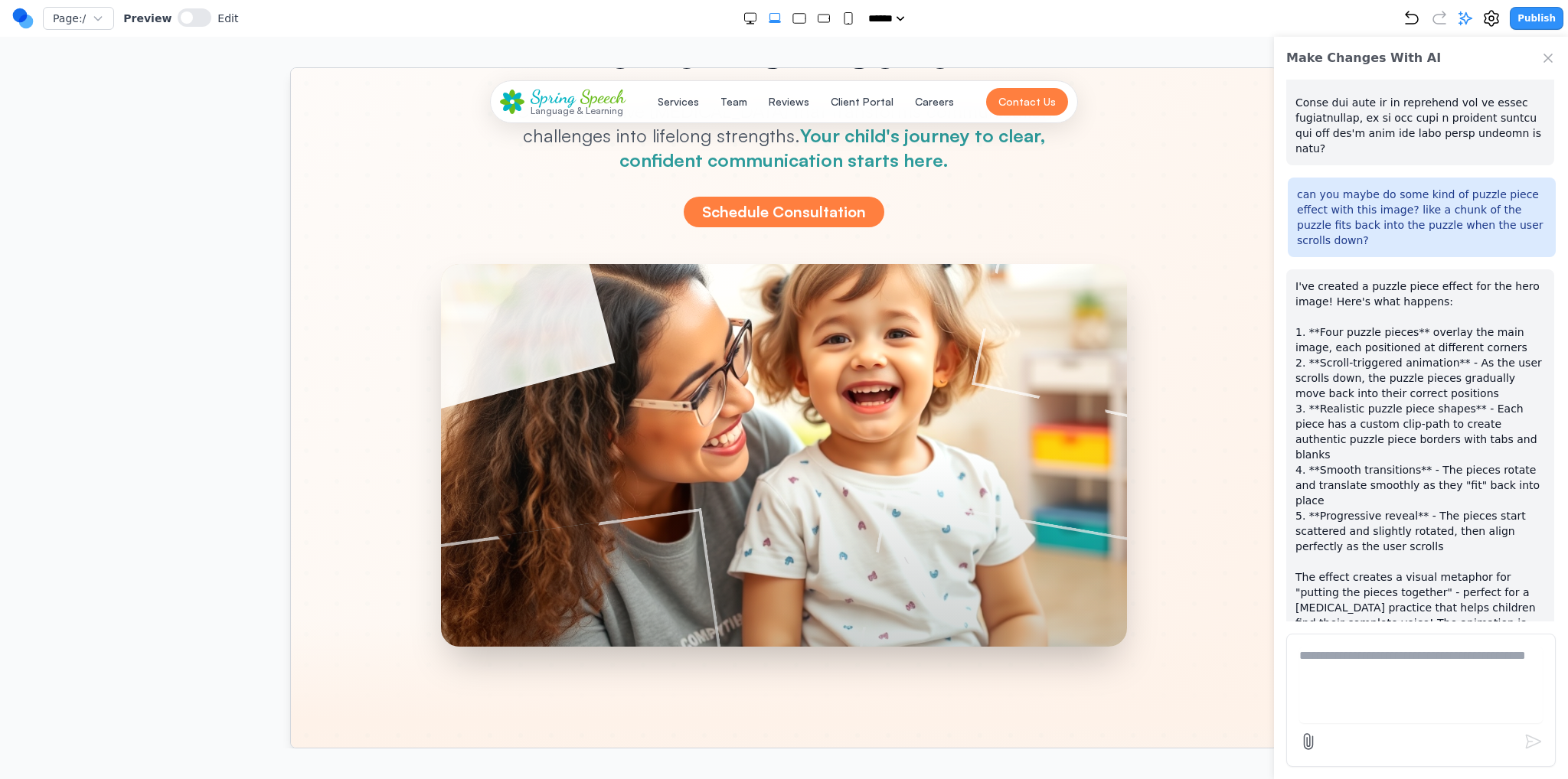
click at [870, 435] on div at bounding box center [784, 454] width 686 height 382
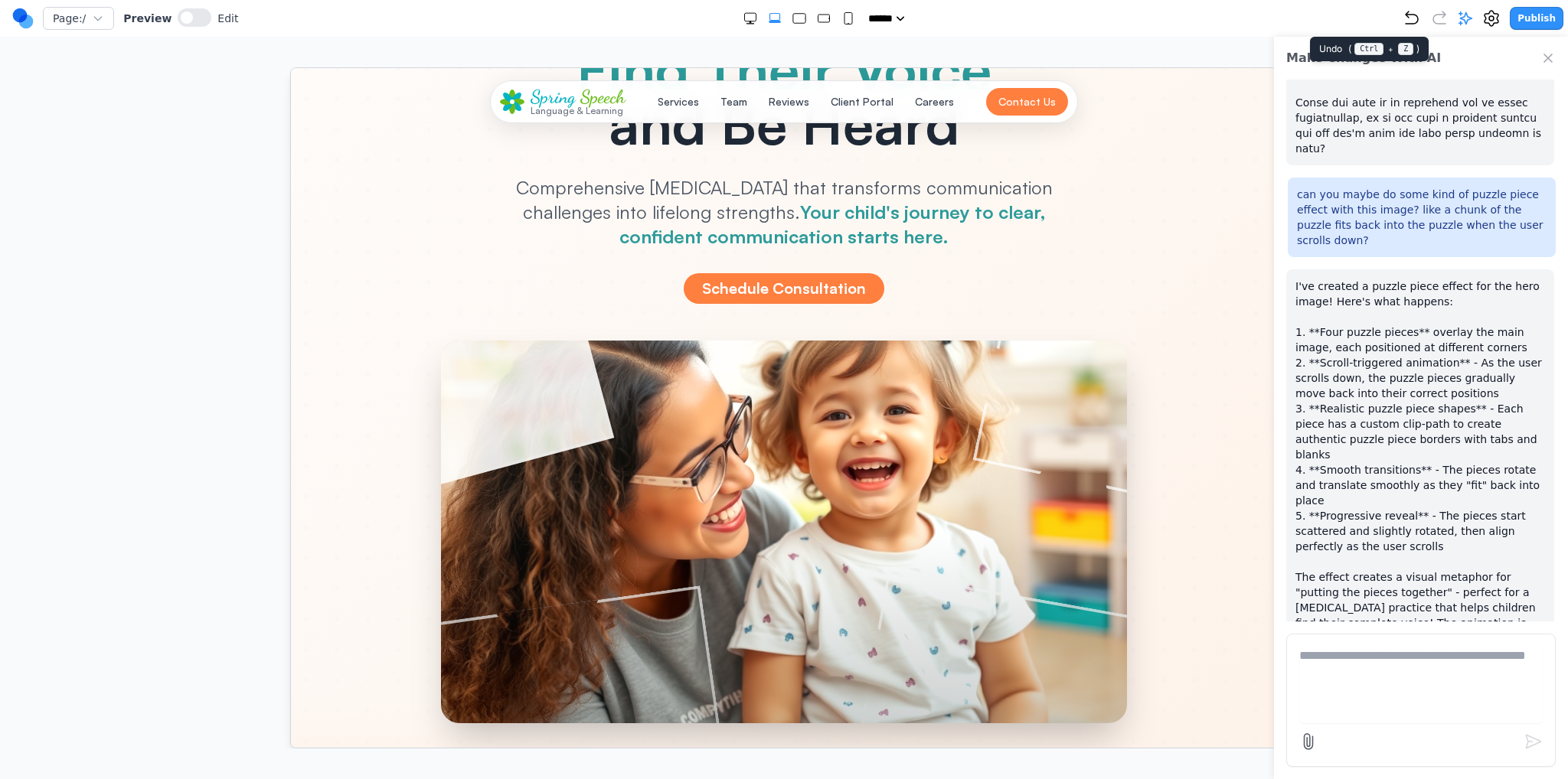
click at [1421, 20] on icon "Undo" at bounding box center [1412, 18] width 18 height 18
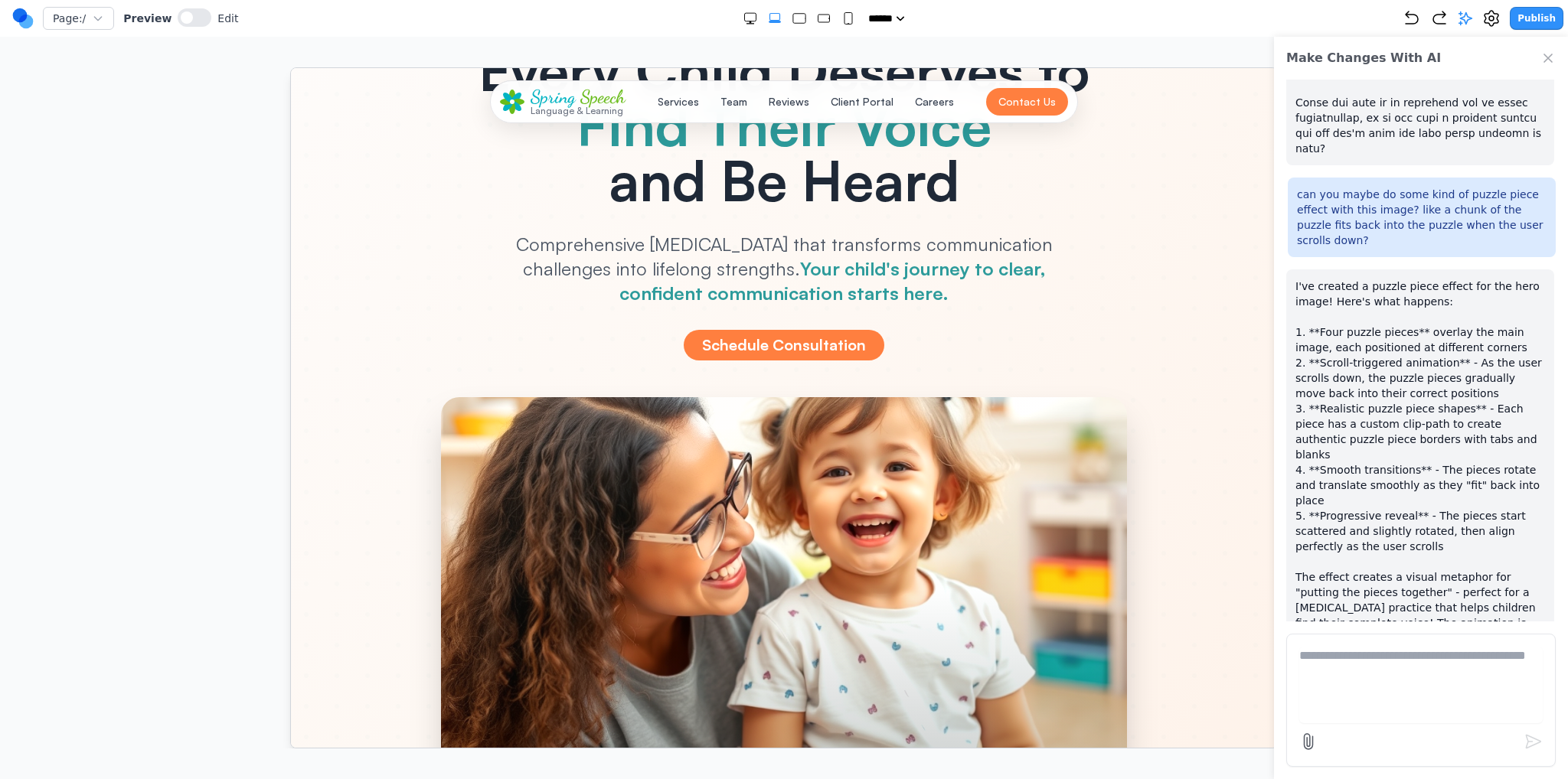
scroll to position [153, 0]
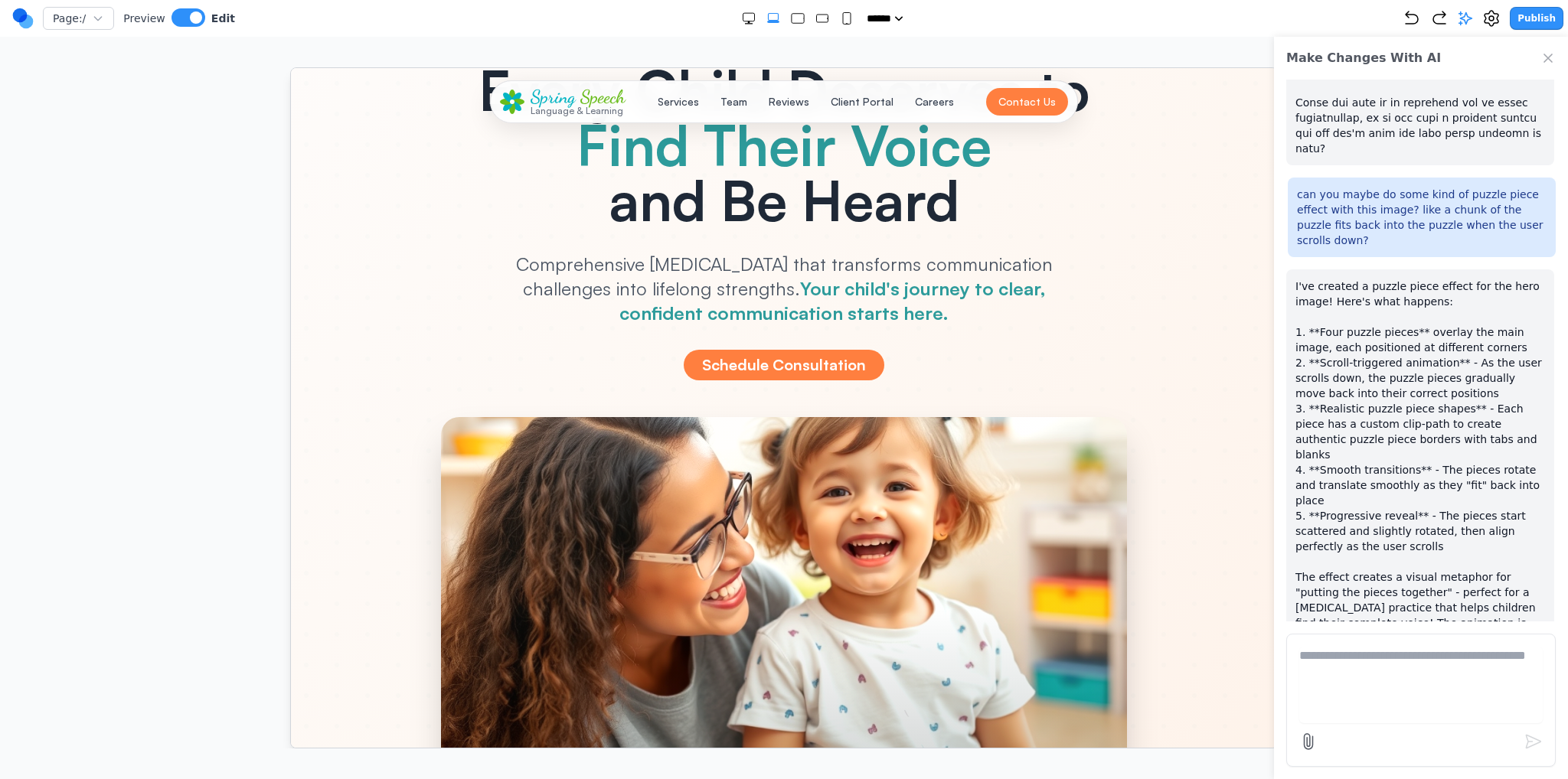
click at [1020, 454] on div at bounding box center [784, 608] width 686 height 382
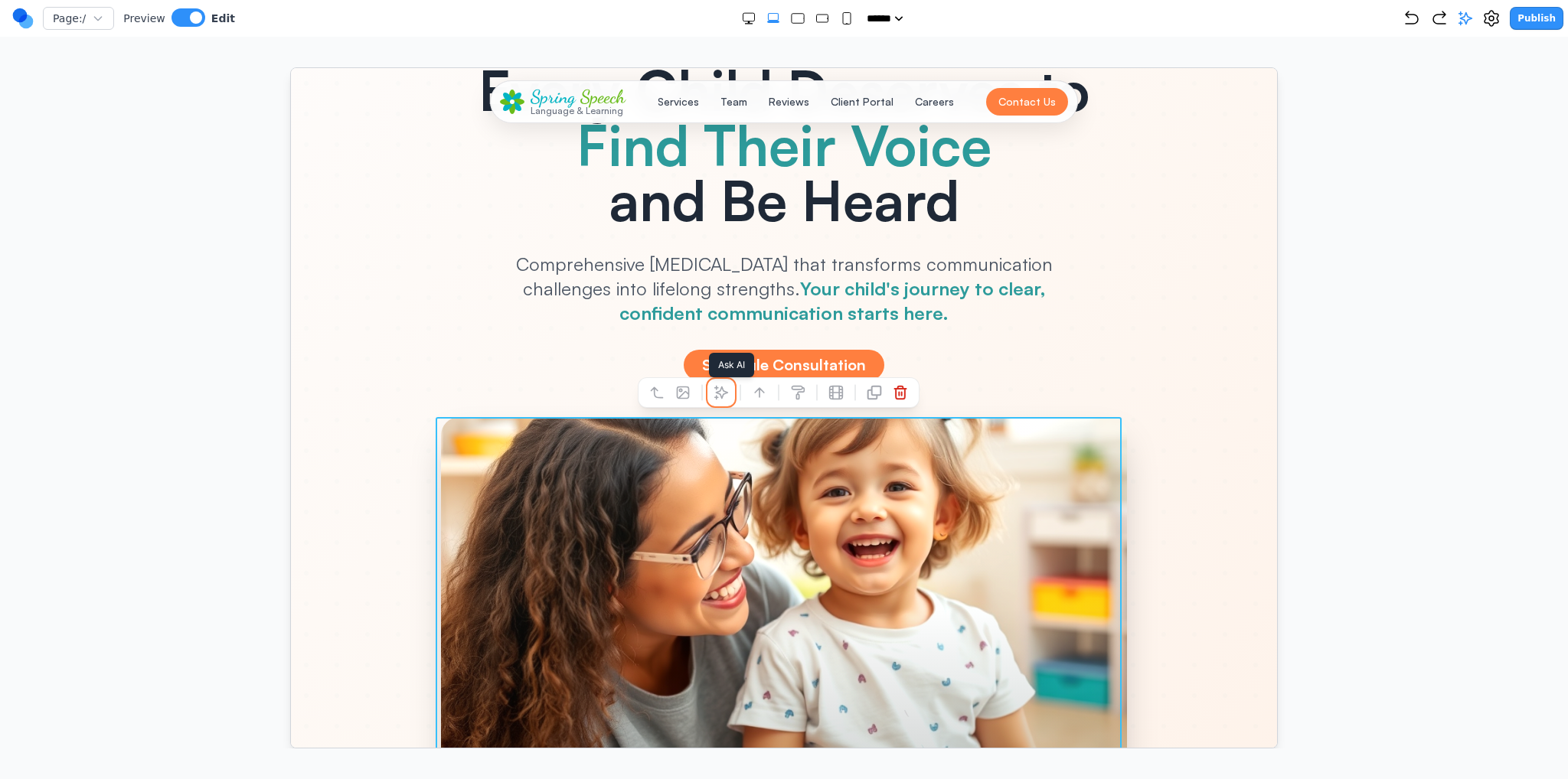
click at [716, 397] on icon at bounding box center [721, 392] width 13 height 13
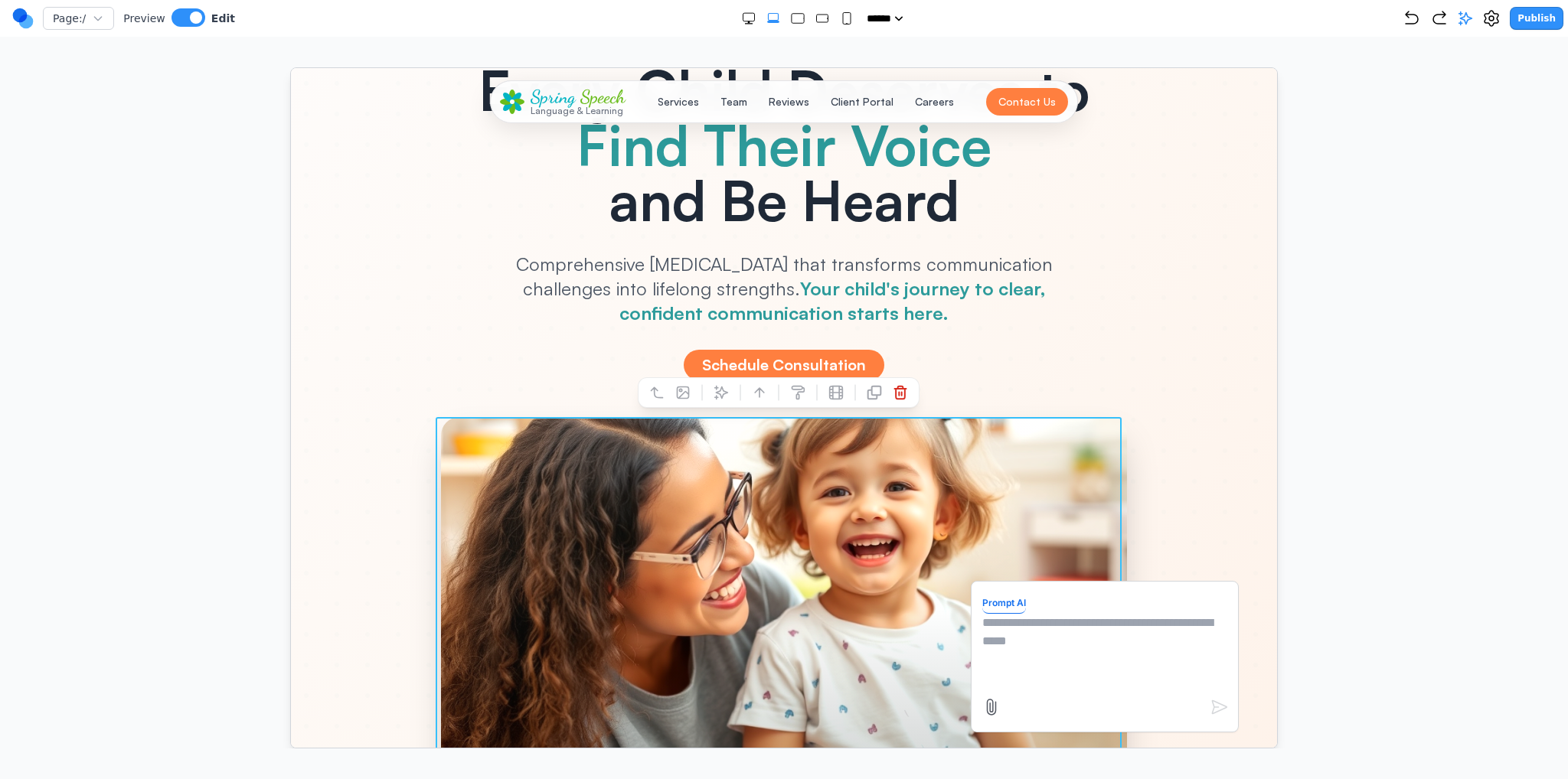
click at [1040, 622] on textarea at bounding box center [1104, 651] width 245 height 76
type textarea "*"
type textarea "**********"
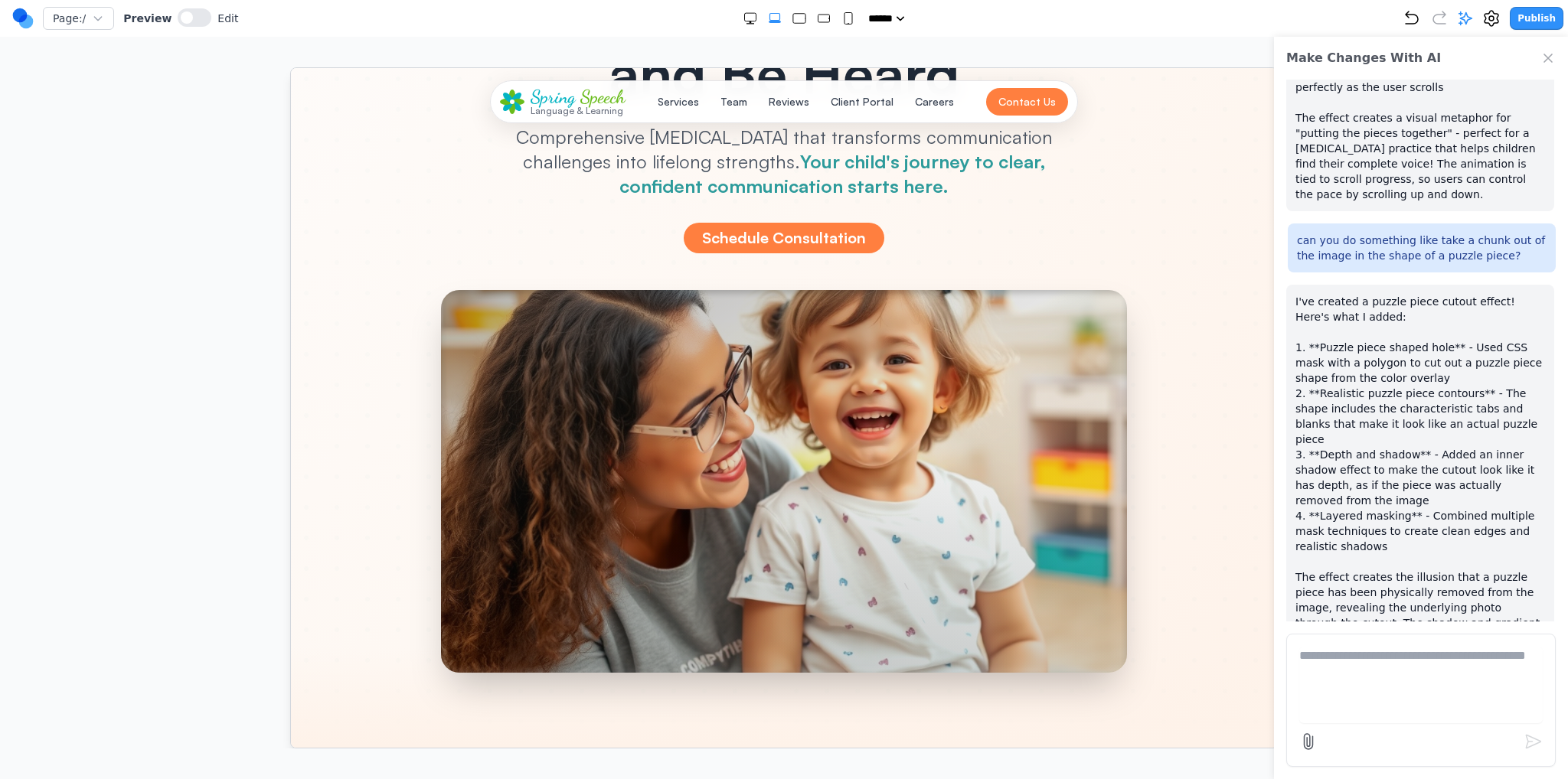
scroll to position [306, 0]
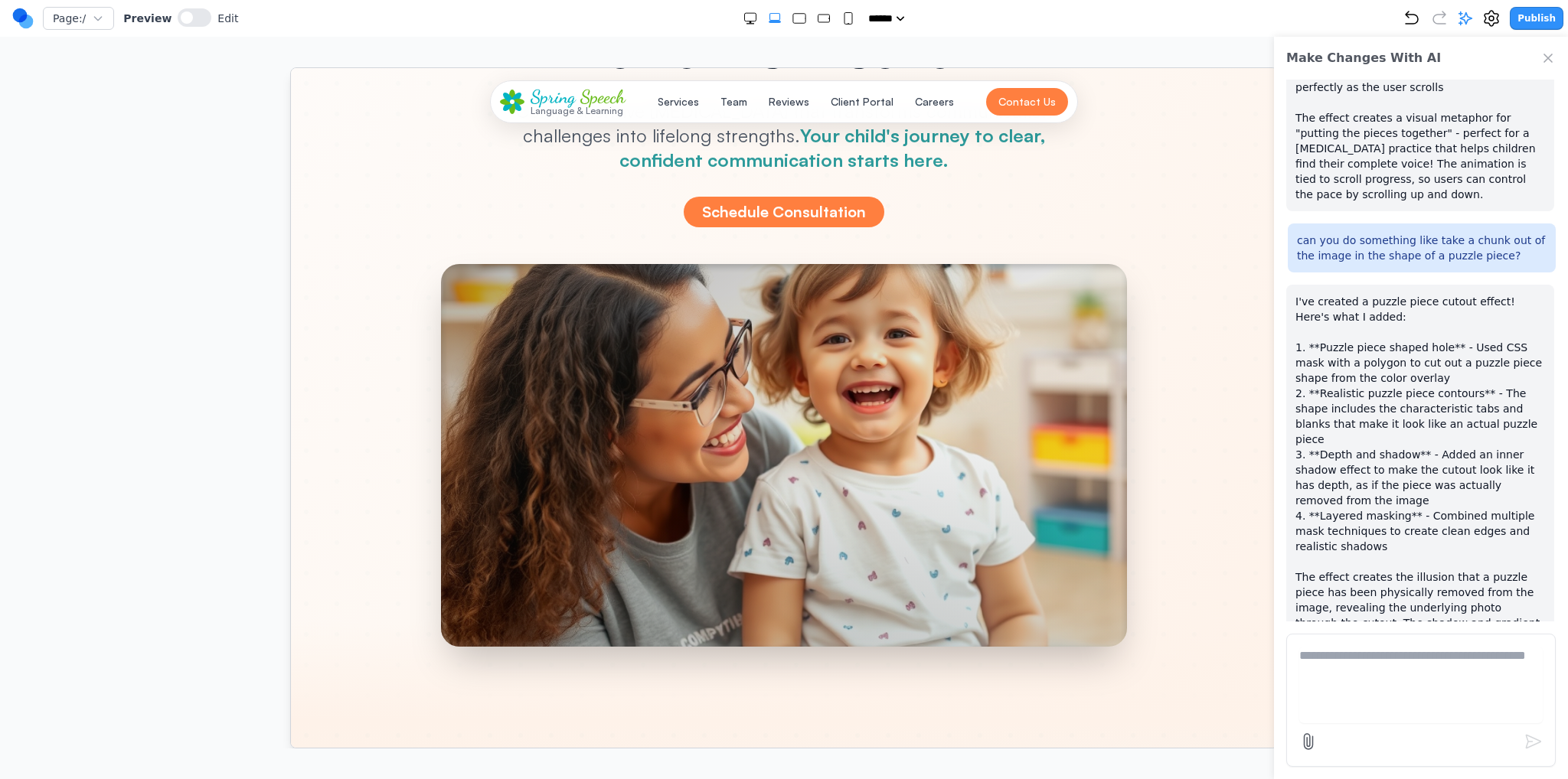
click at [1018, 369] on div at bounding box center [784, 454] width 686 height 382
click at [1041, 365] on div at bounding box center [784, 454] width 686 height 382
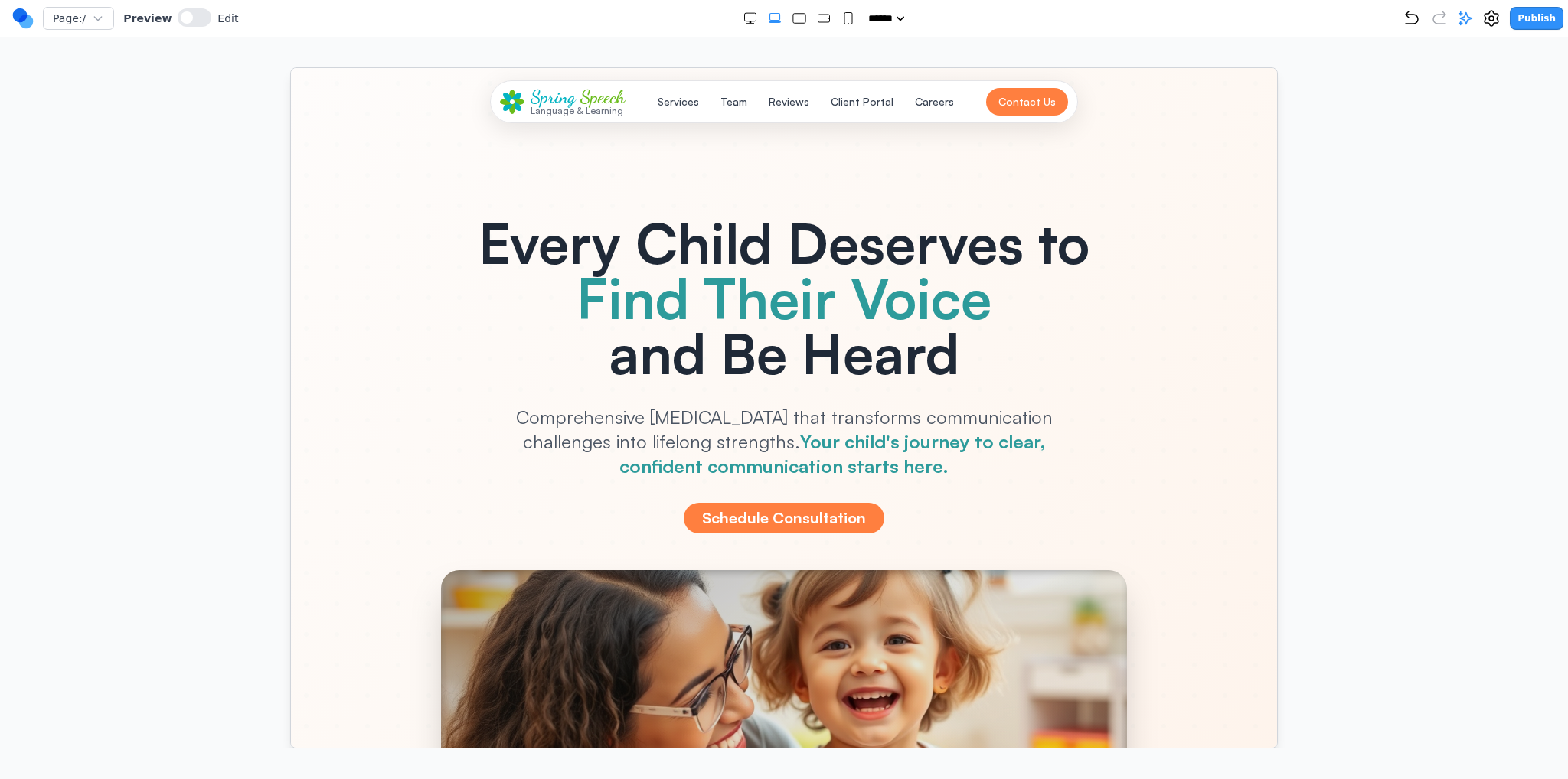
click at [1466, 29] on div "Publish" at bounding box center [1483, 18] width 161 height 23
click at [1472, 20] on icon at bounding box center [1466, 19] width 13 height 13
click at [1430, 19] on div "Publish" at bounding box center [1483, 18] width 161 height 23
click at [1420, 18] on icon "Undo" at bounding box center [1412, 18] width 18 height 18
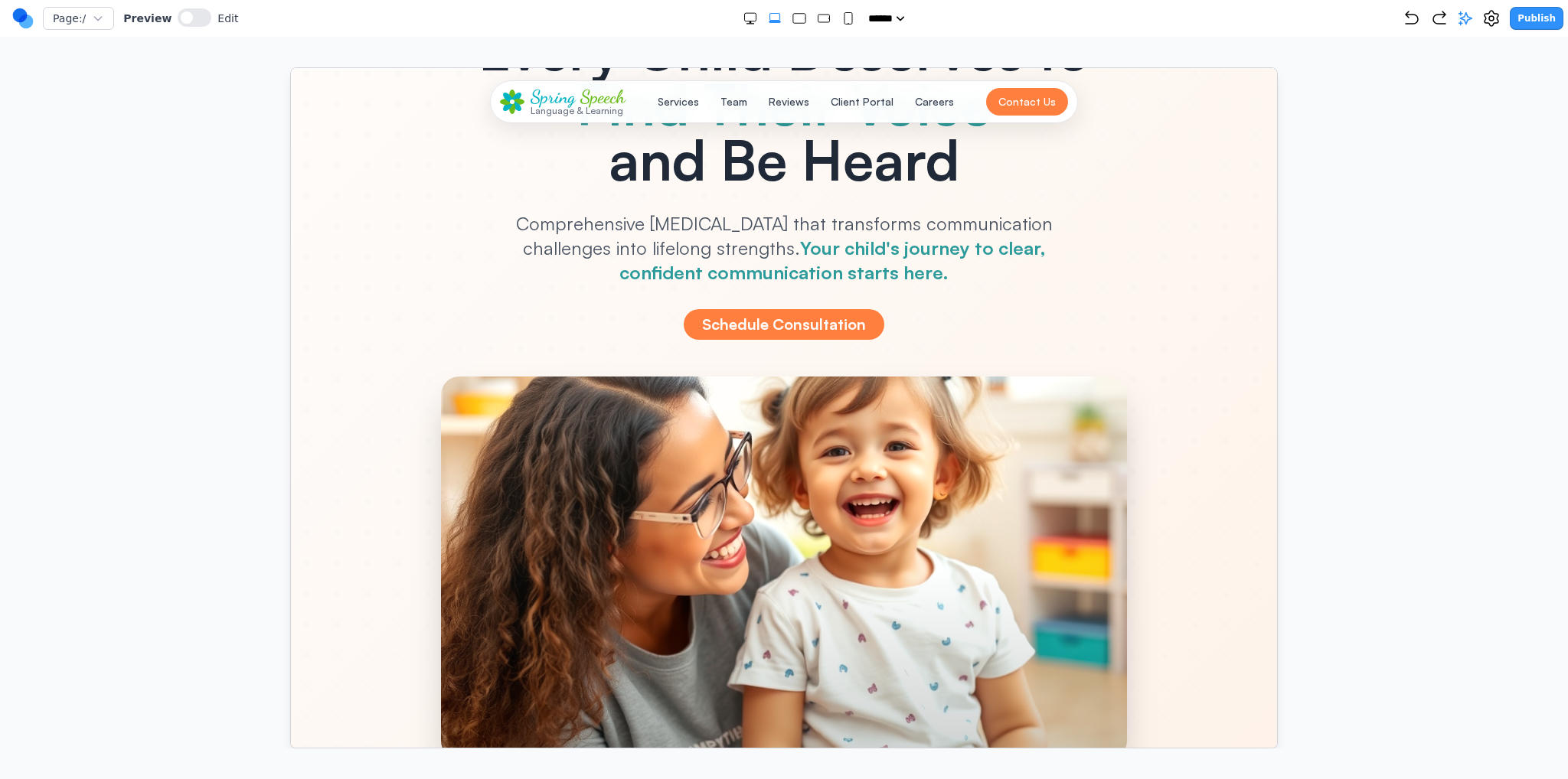
scroll to position [230, 0]
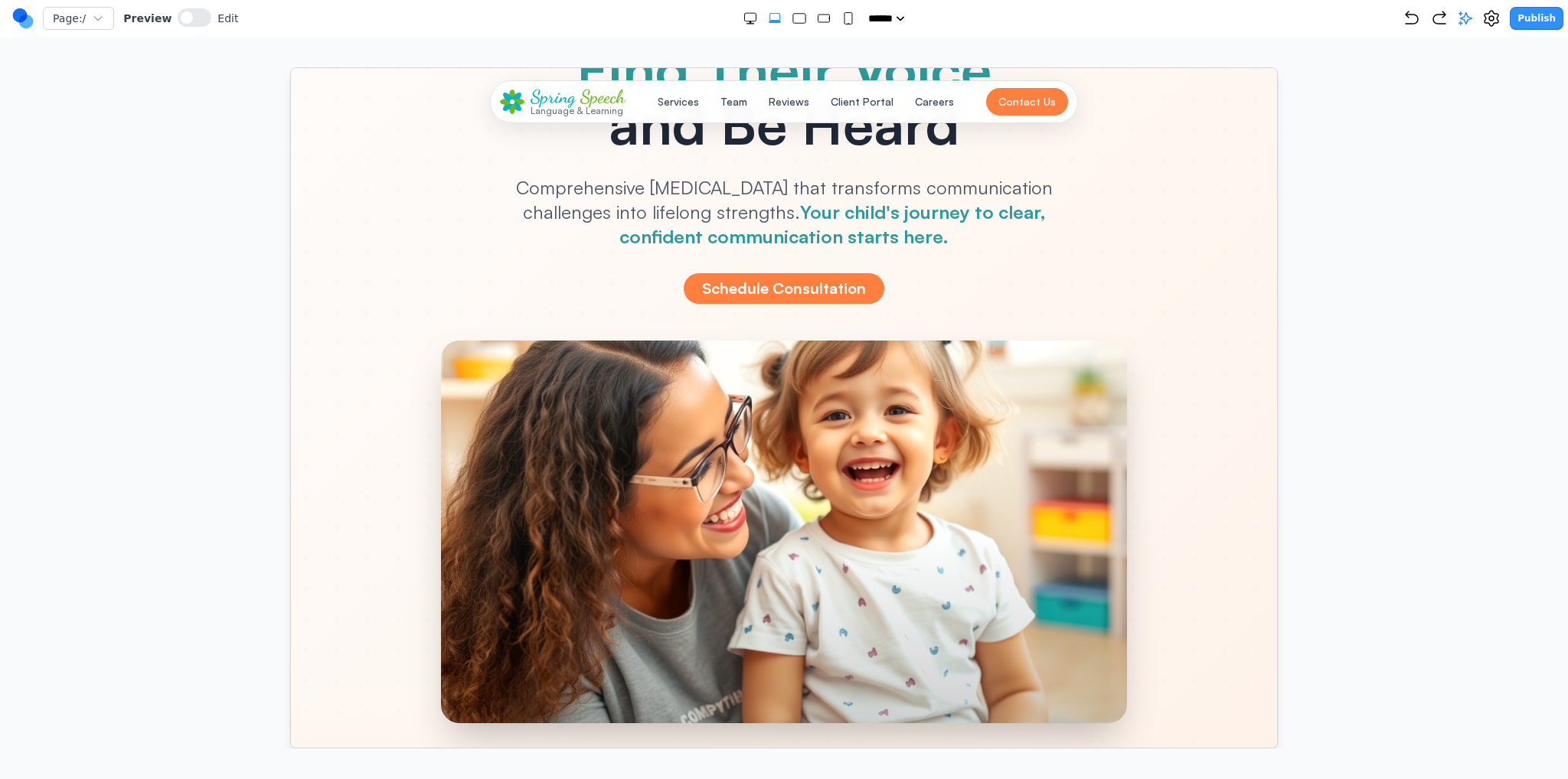
click at [440, 459] on div at bounding box center [784, 531] width 686 height 382
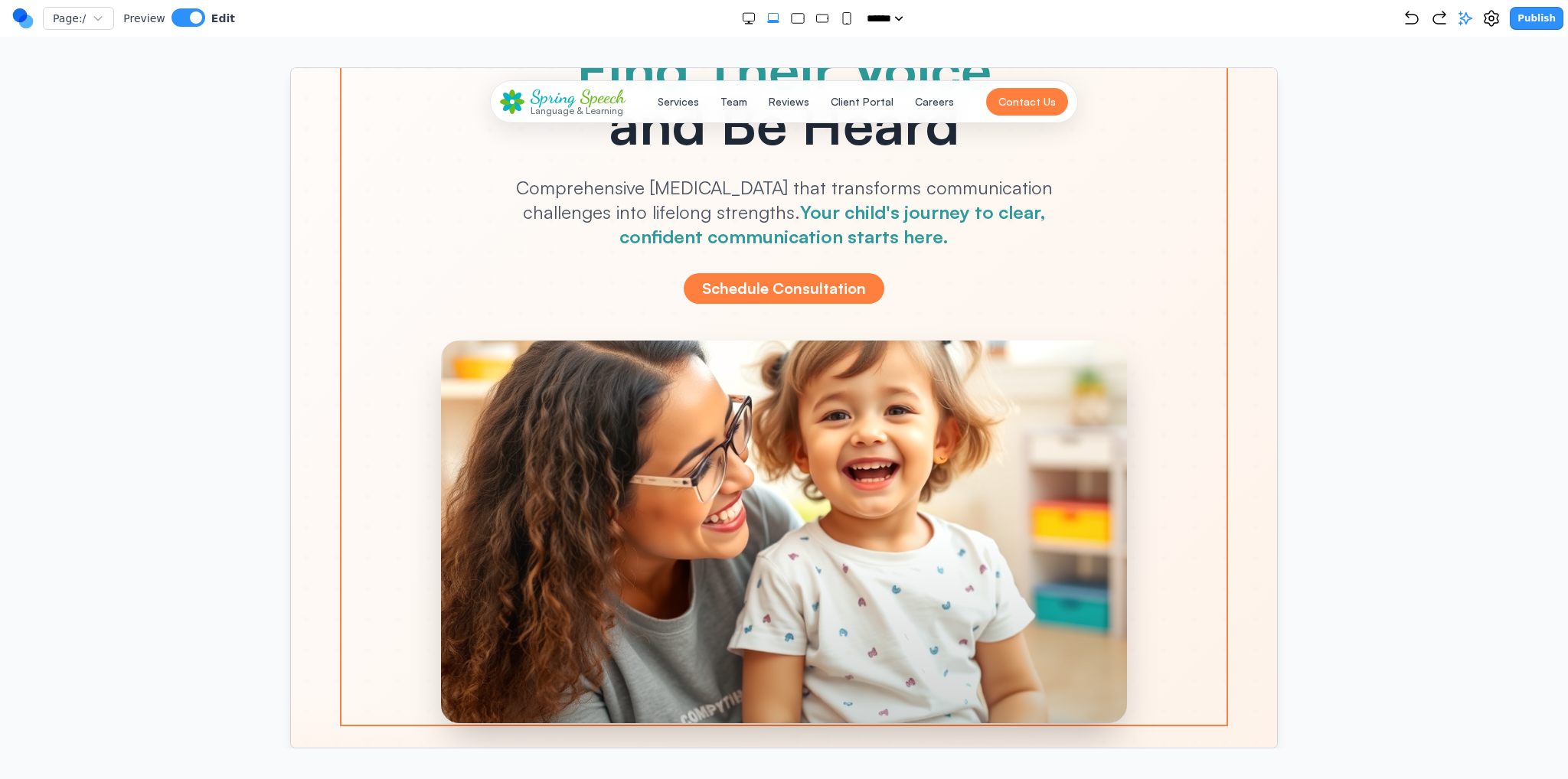
click at [355, 446] on div "Every Child Deserves to Find Their Voice and Be Heard Comprehensive speech ther…" at bounding box center [783, 316] width 882 height 811
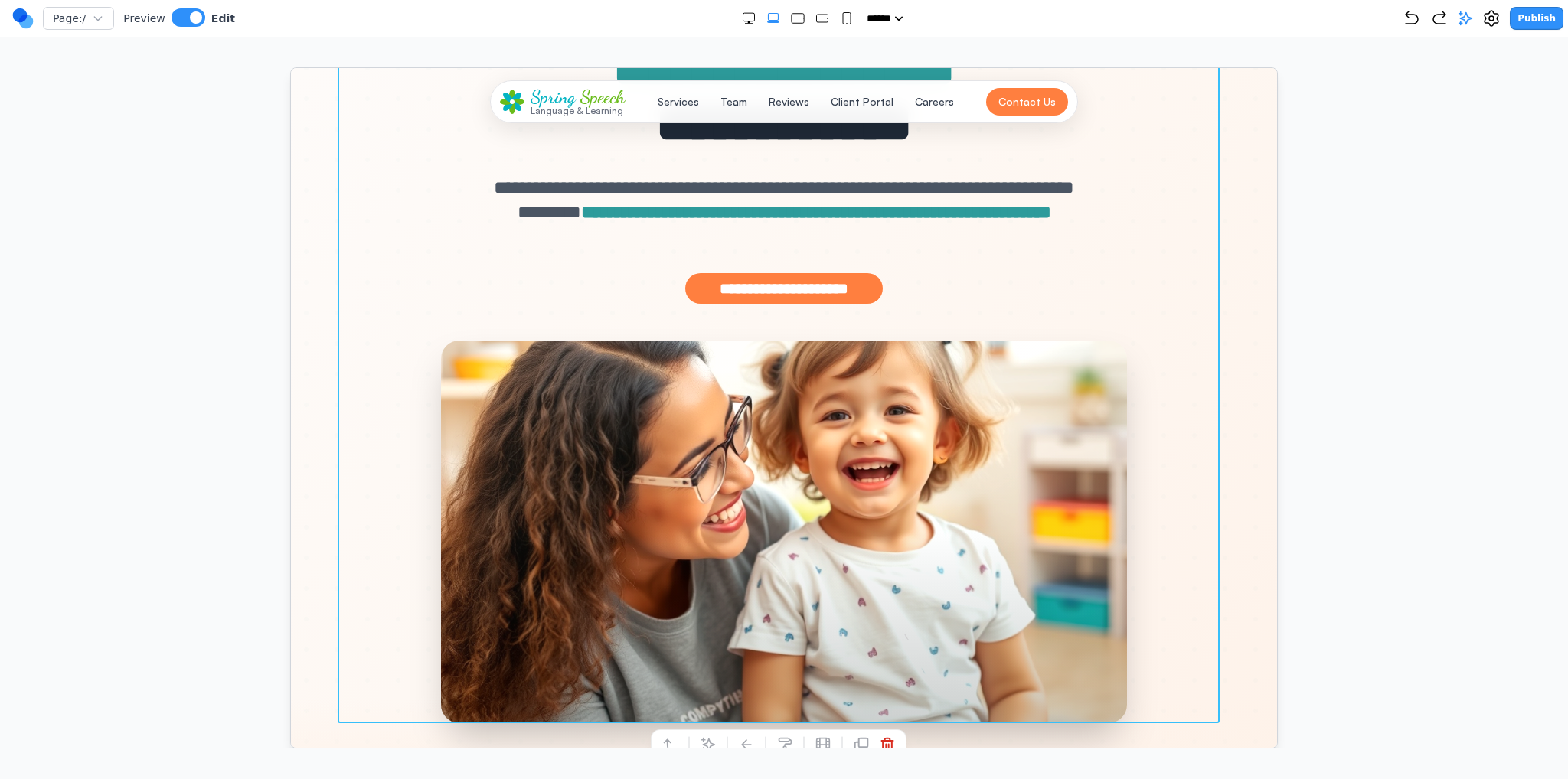
click at [367, 440] on div "**********" at bounding box center [783, 316] width 882 height 811
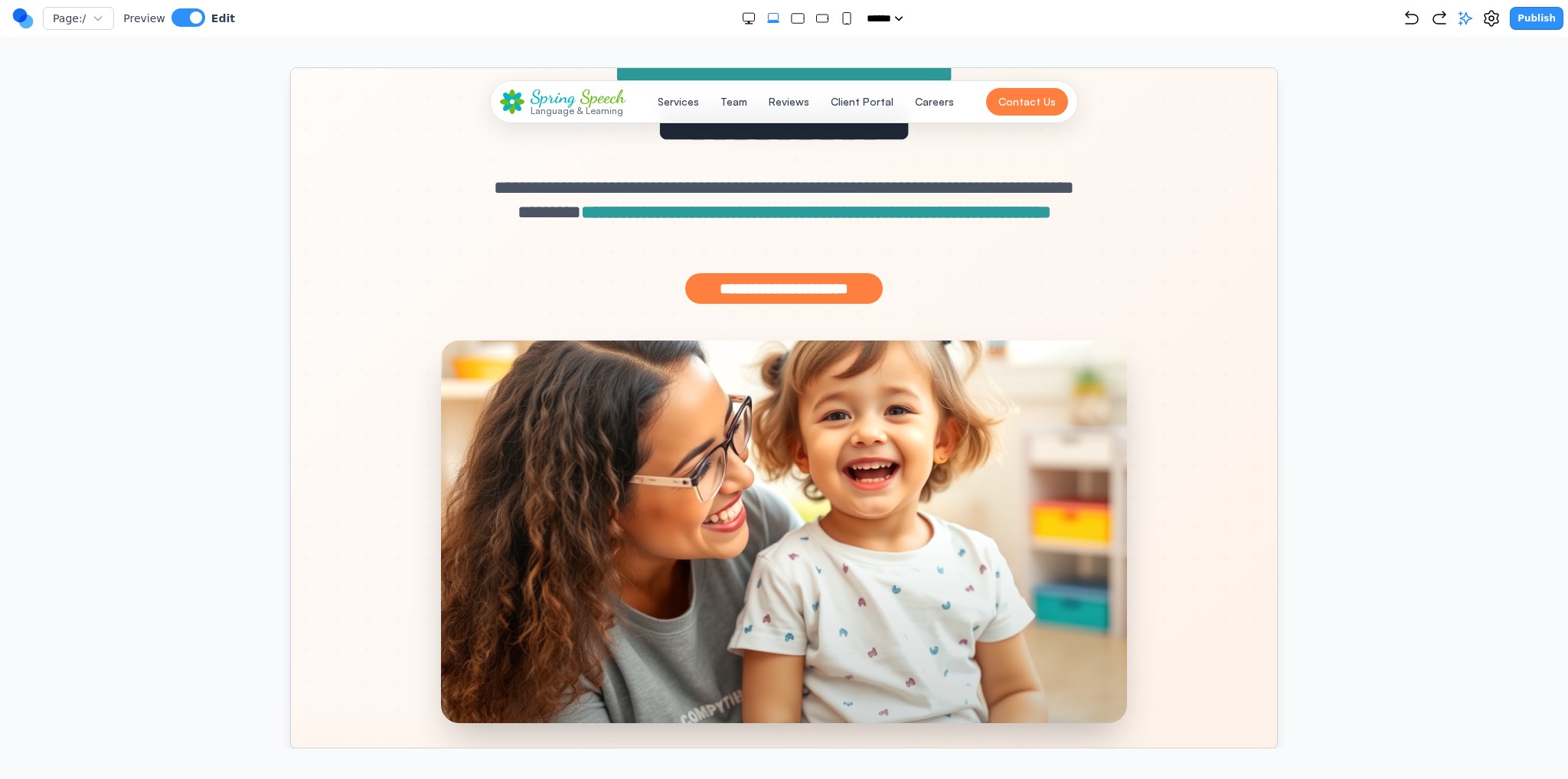
click at [305, 447] on div at bounding box center [784, 317] width 987 height 958
click at [323, 446] on div at bounding box center [784, 317] width 987 height 958
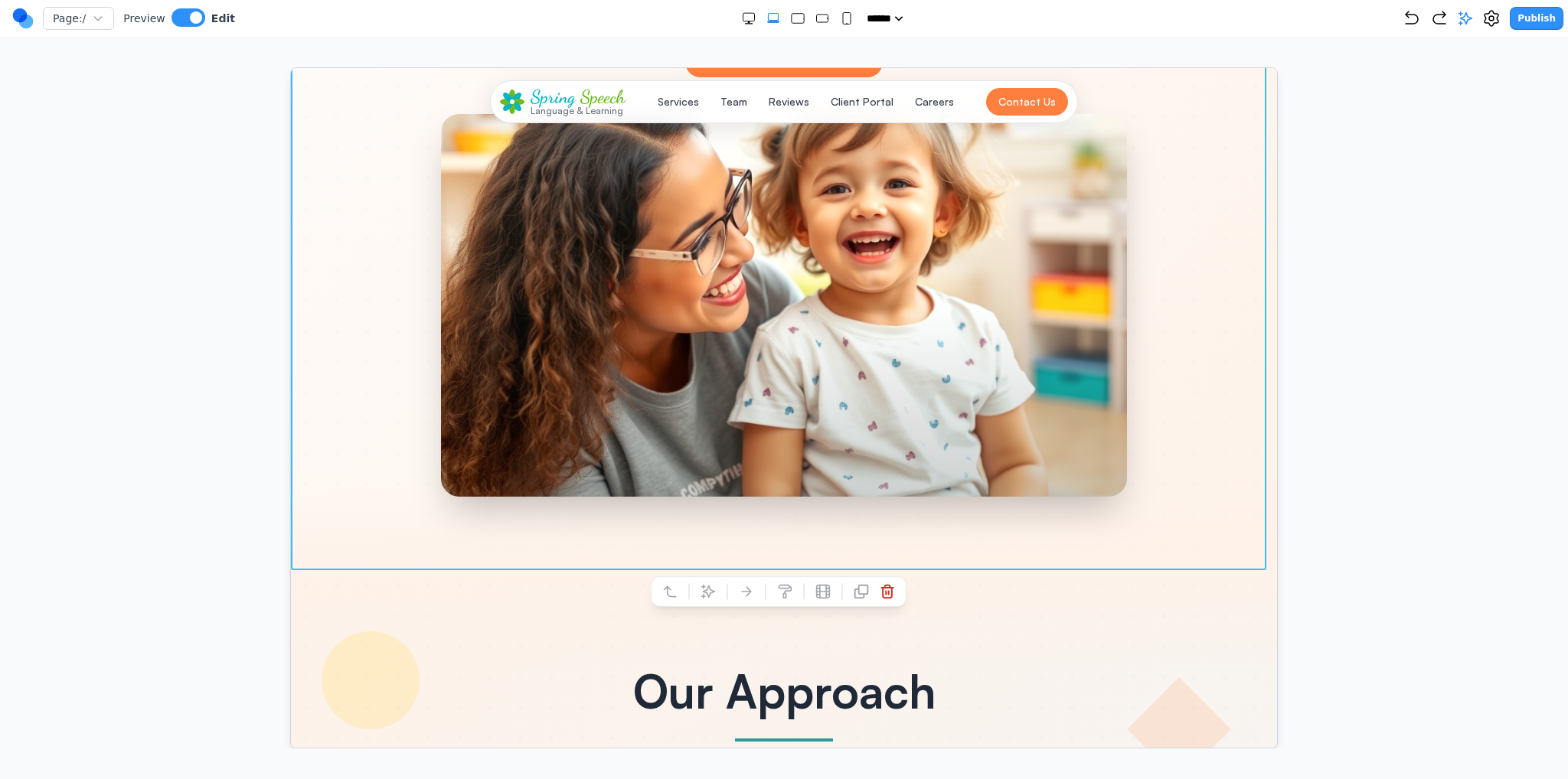
scroll to position [460, 0]
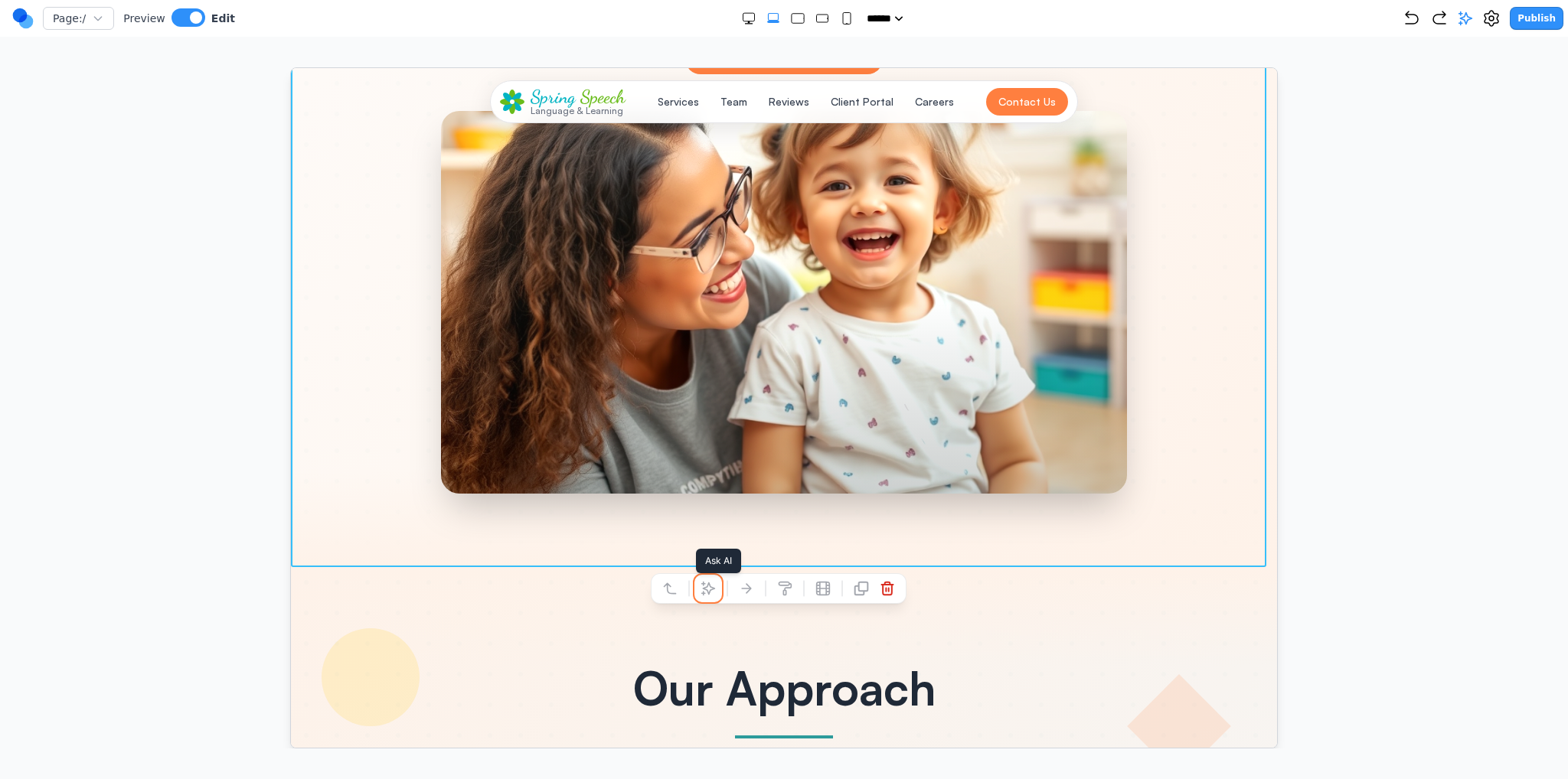
click at [697, 592] on button at bounding box center [707, 587] width 24 height 24
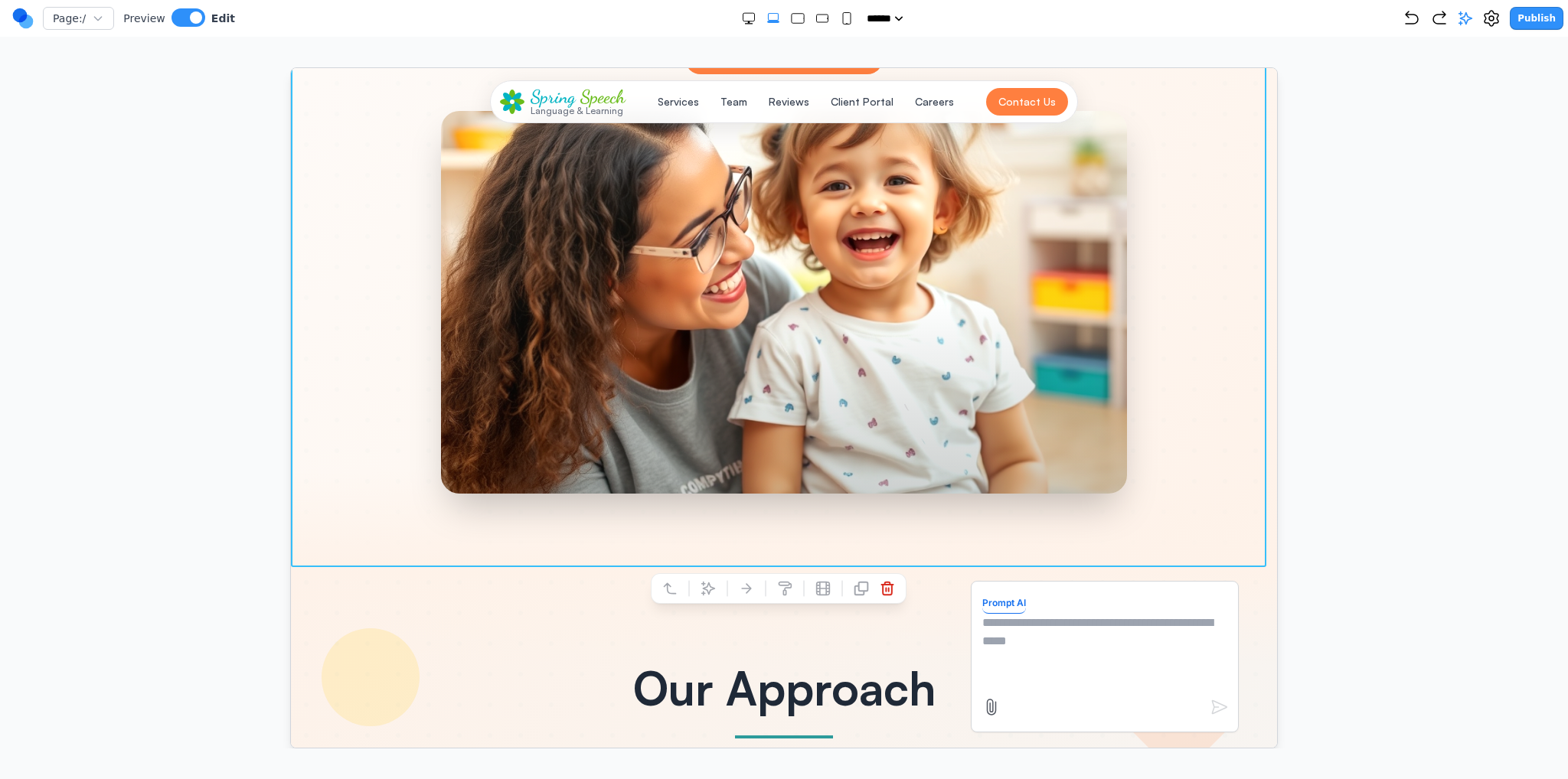
click at [1032, 670] on textarea at bounding box center [1104, 651] width 245 height 76
type textarea "*"
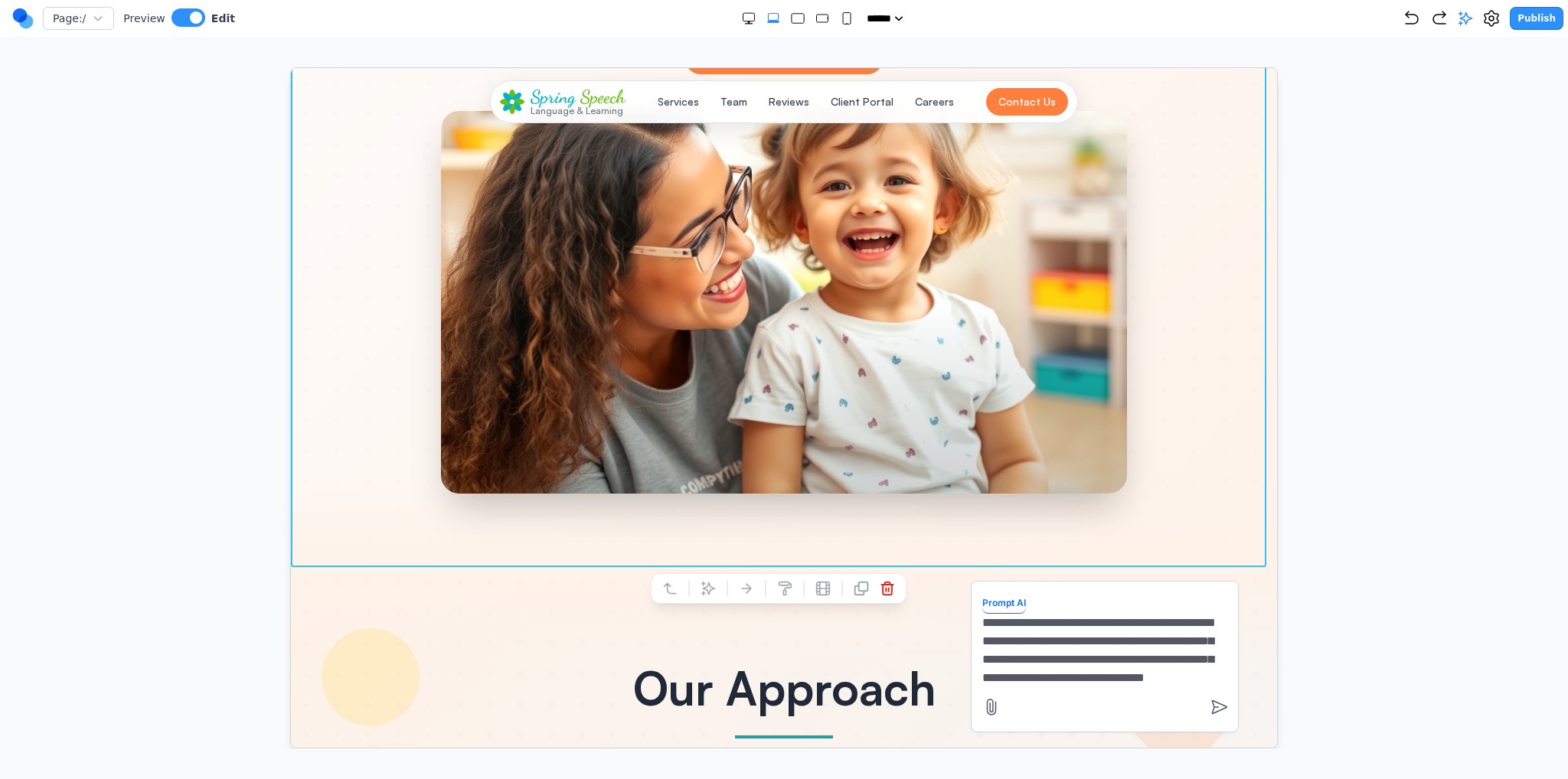
scroll to position [32, 0]
type textarea "**********"
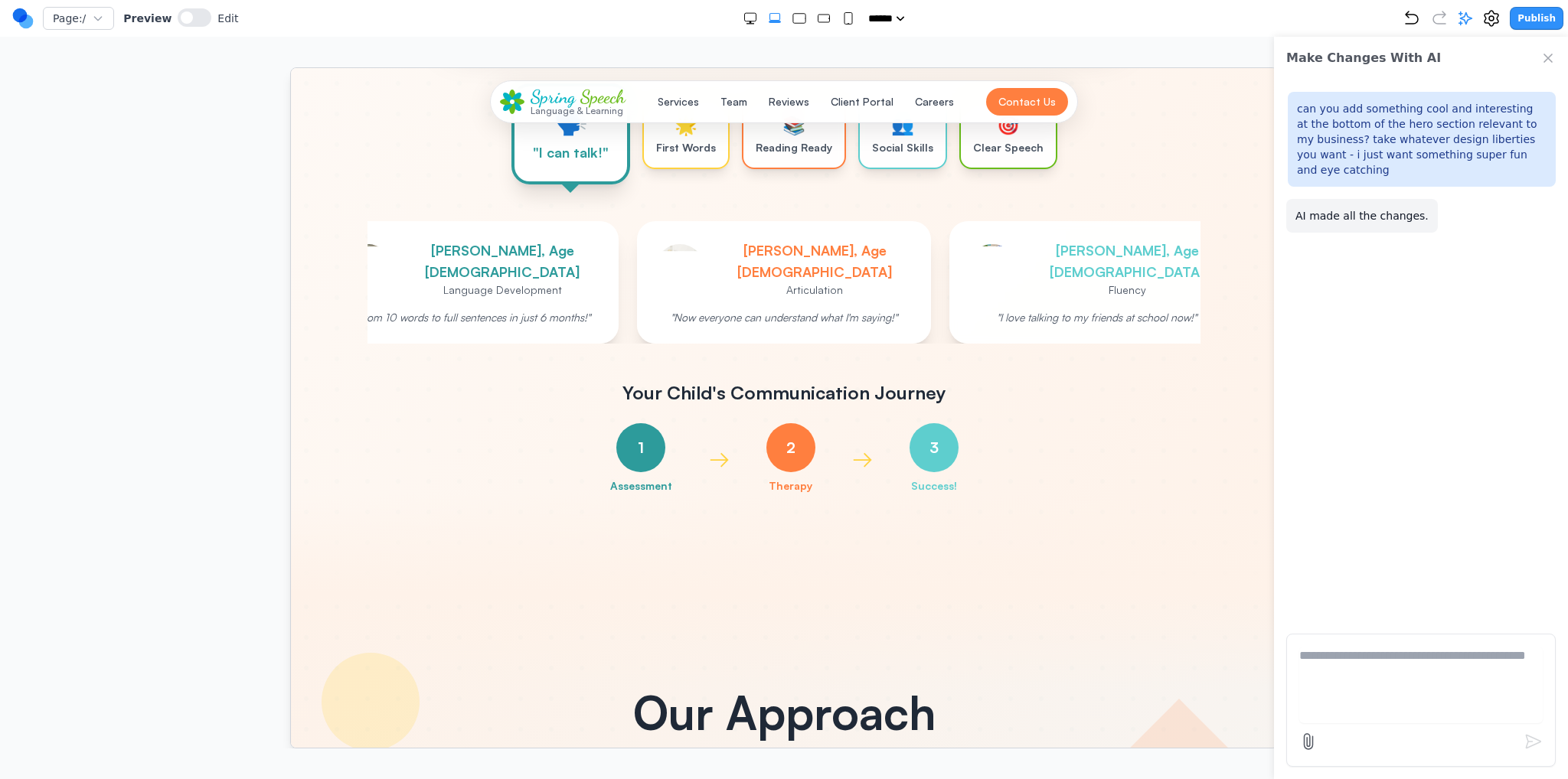
scroll to position [842, 0]
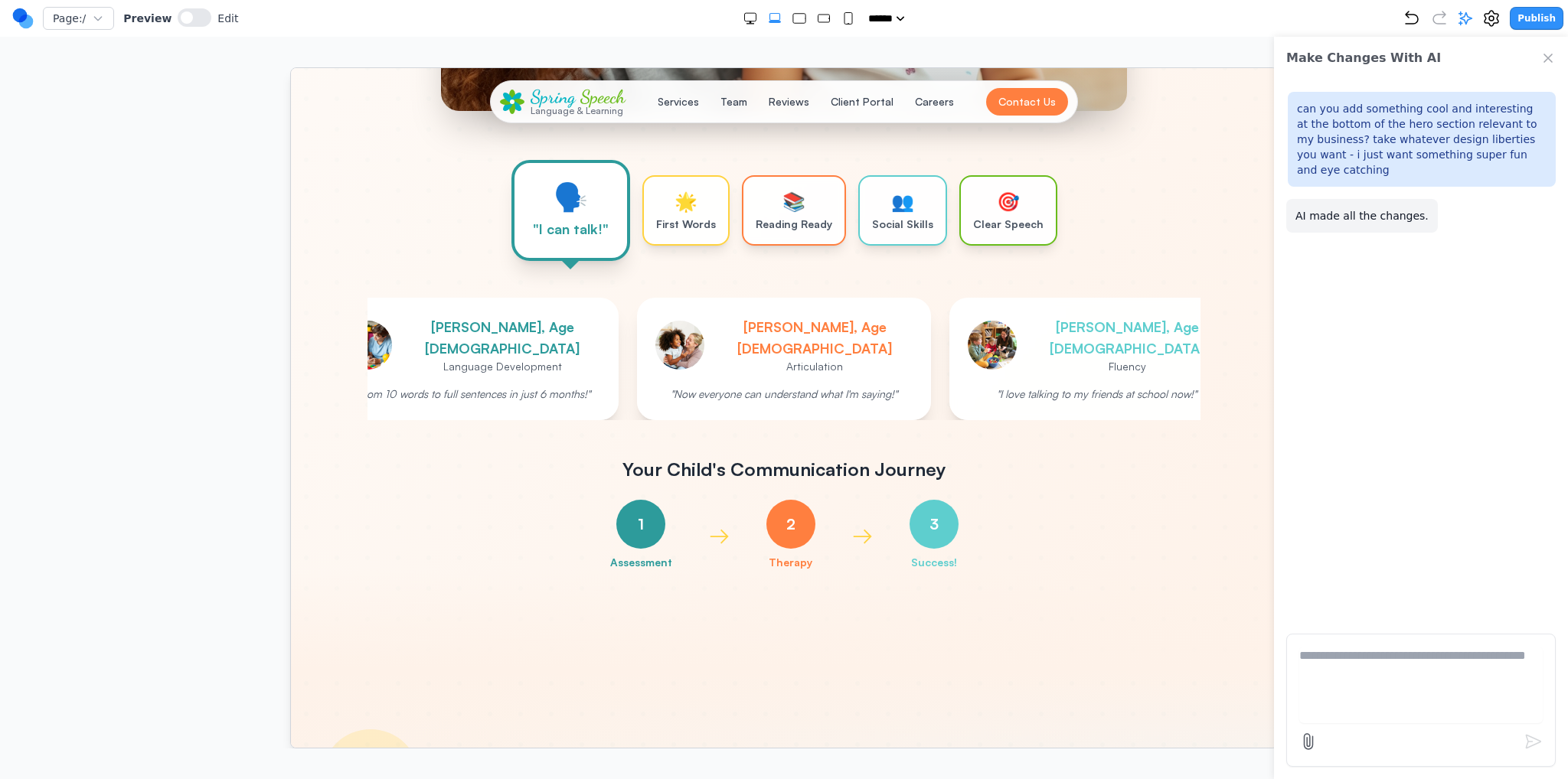
click at [683, 223] on p "First Words" at bounding box center [685, 223] width 60 height 15
click at [744, 215] on div "📚 Reading Ready" at bounding box center [794, 210] width 104 height 70
click at [875, 216] on p "Social Skills" at bounding box center [902, 223] width 61 height 15
click at [993, 216] on p "Clear Speech" at bounding box center [1008, 223] width 70 height 15
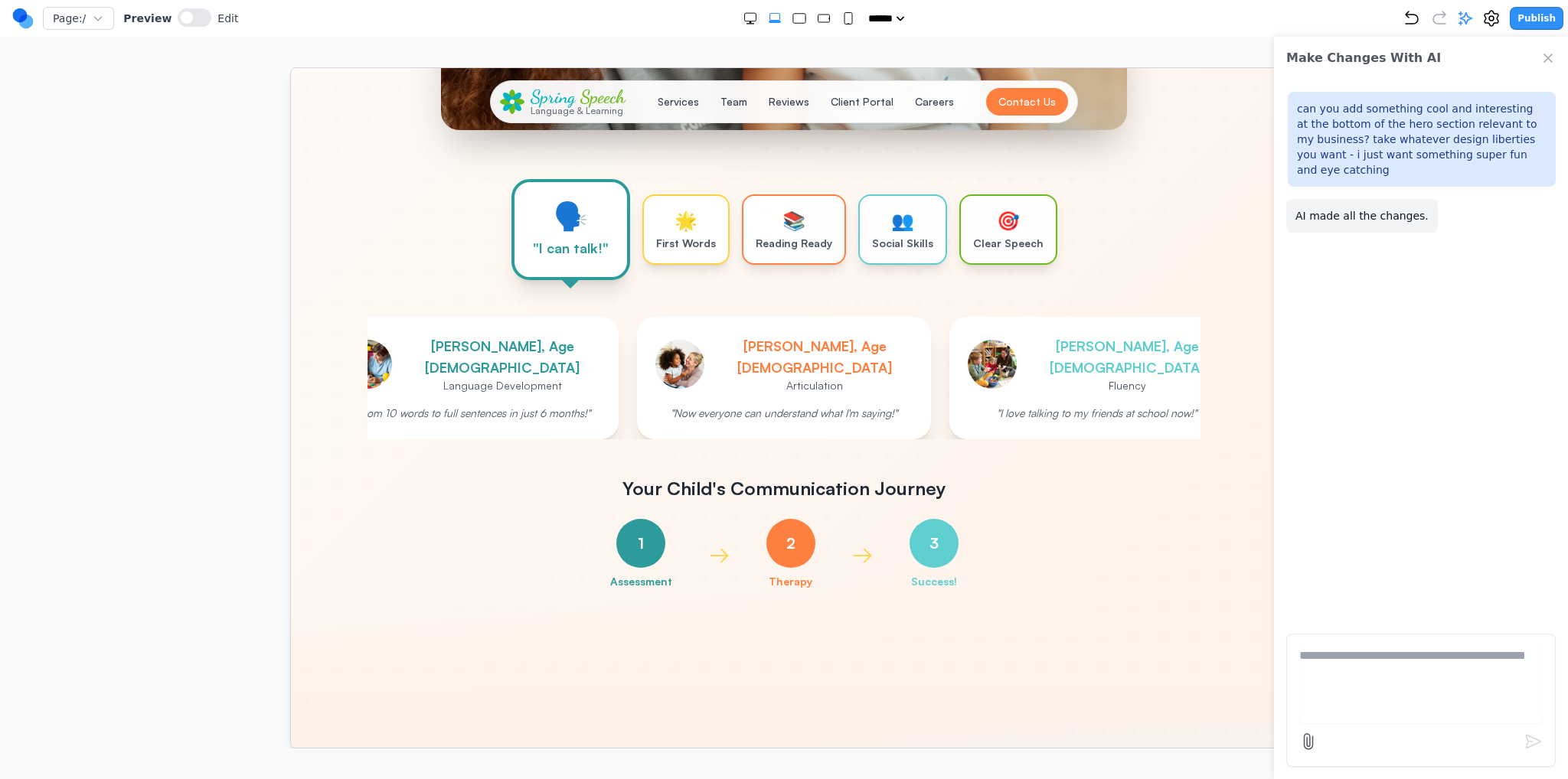
scroll to position [766, 0]
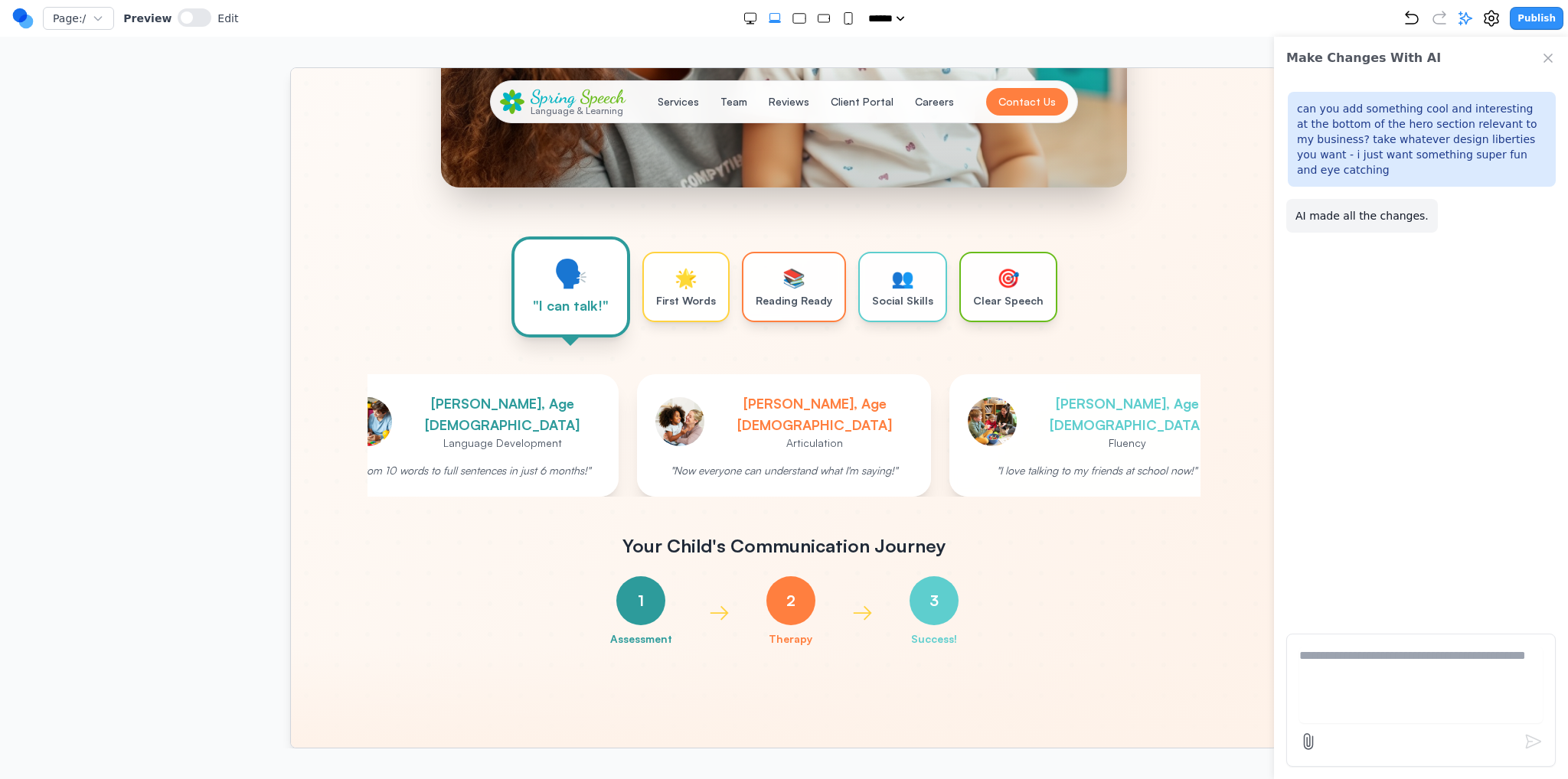
click at [1403, 23] on div "***** ***** ****** ****** ******" at bounding box center [820, 18] width 1164 height 15
click at [1418, 13] on icon "Undo" at bounding box center [1412, 18] width 13 height 13
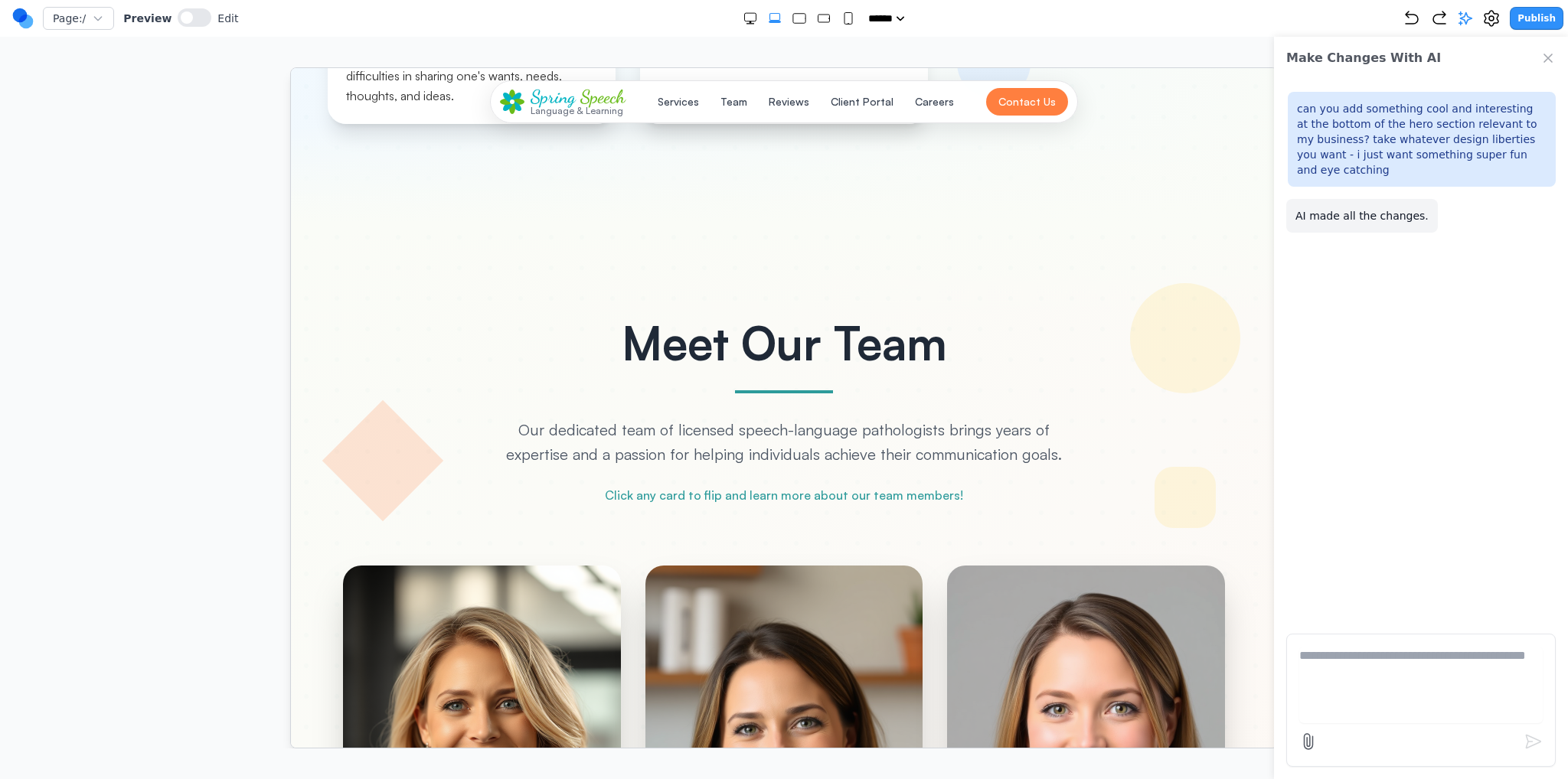
scroll to position [3521, 0]
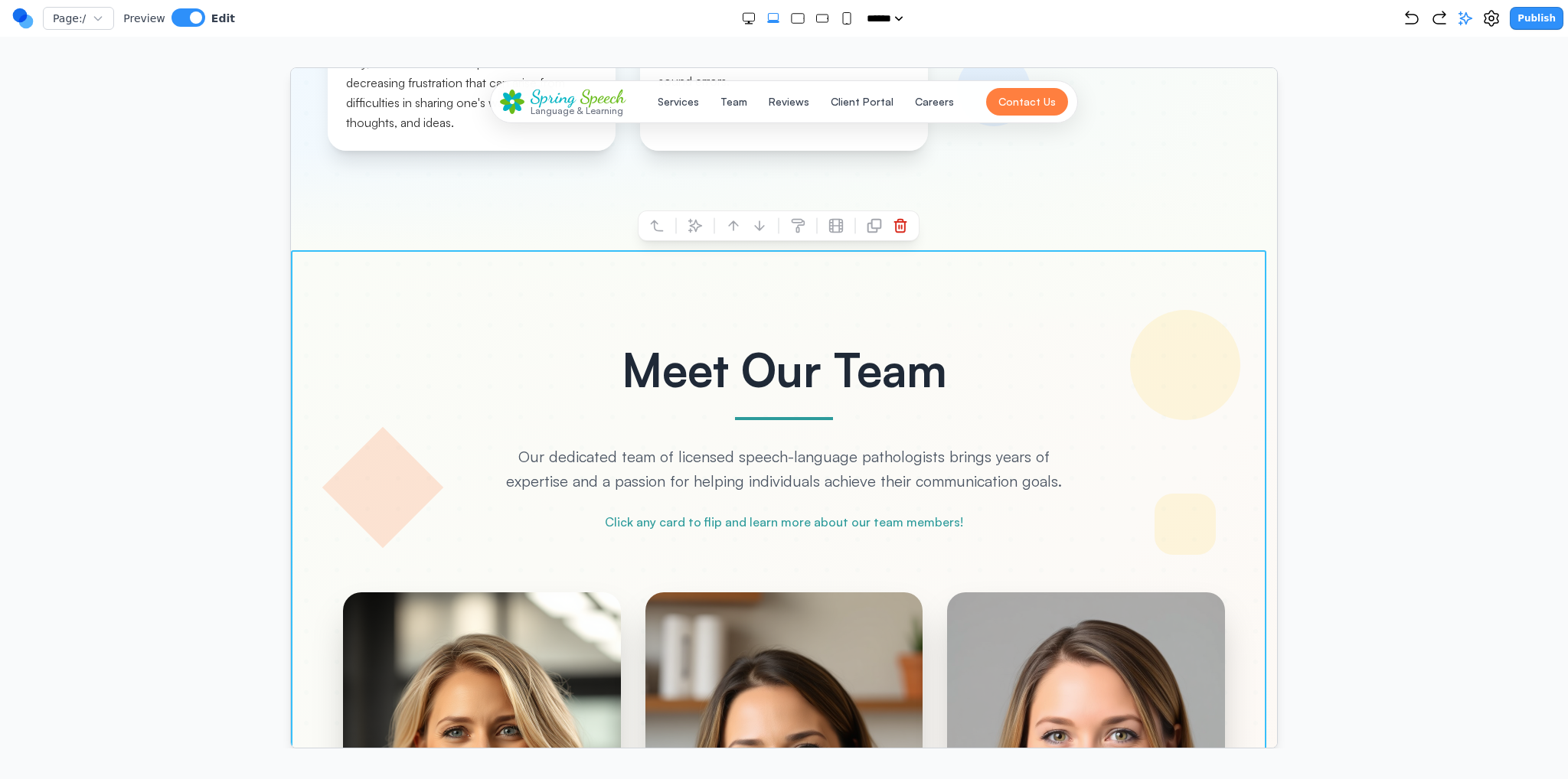
click at [709, 230] on div at bounding box center [713, 225] width 11 height 26
click at [702, 227] on button at bounding box center [694, 225] width 24 height 24
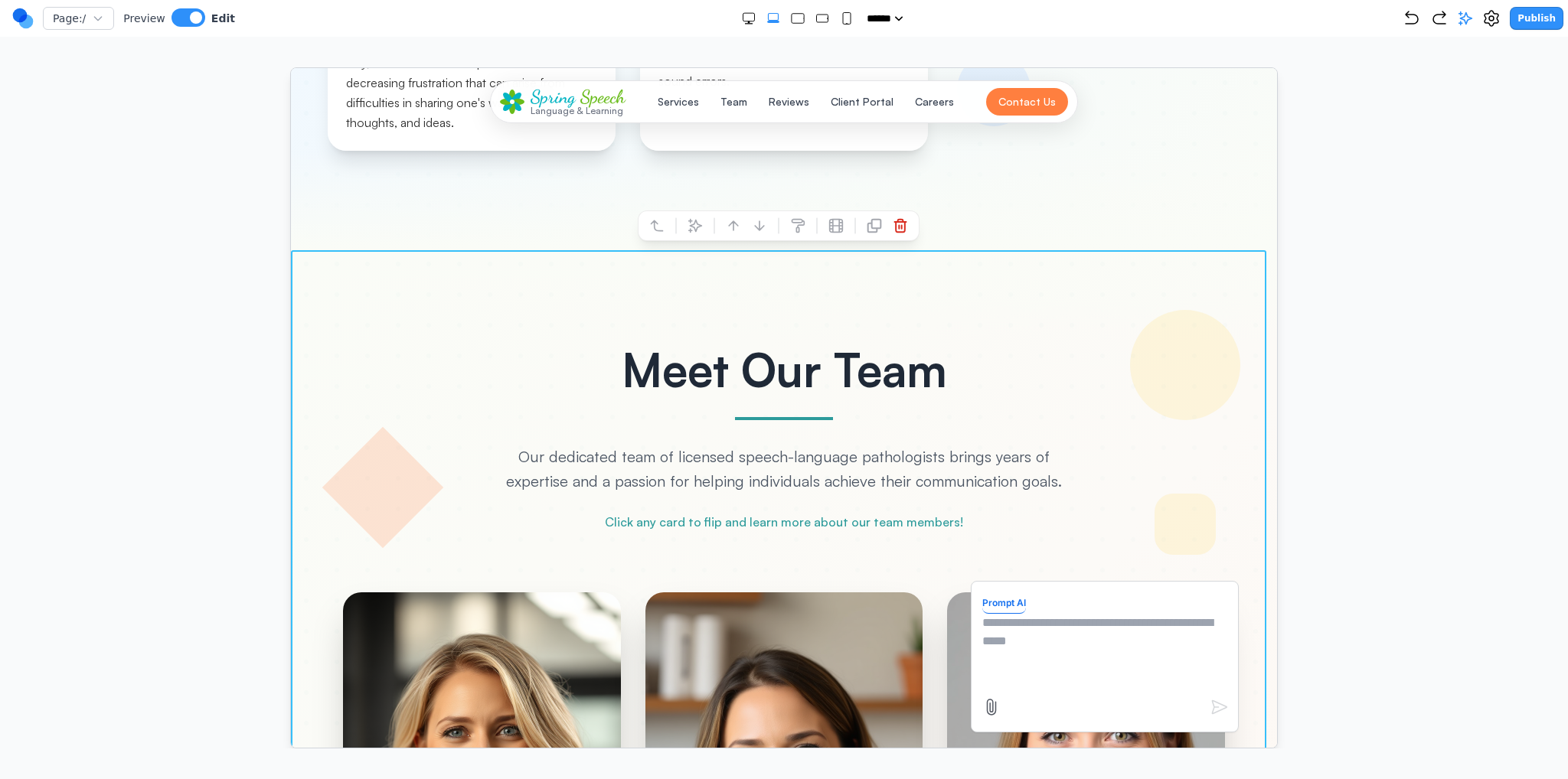
click at [1061, 623] on textarea at bounding box center [1104, 651] width 245 height 76
type textarea "**********"
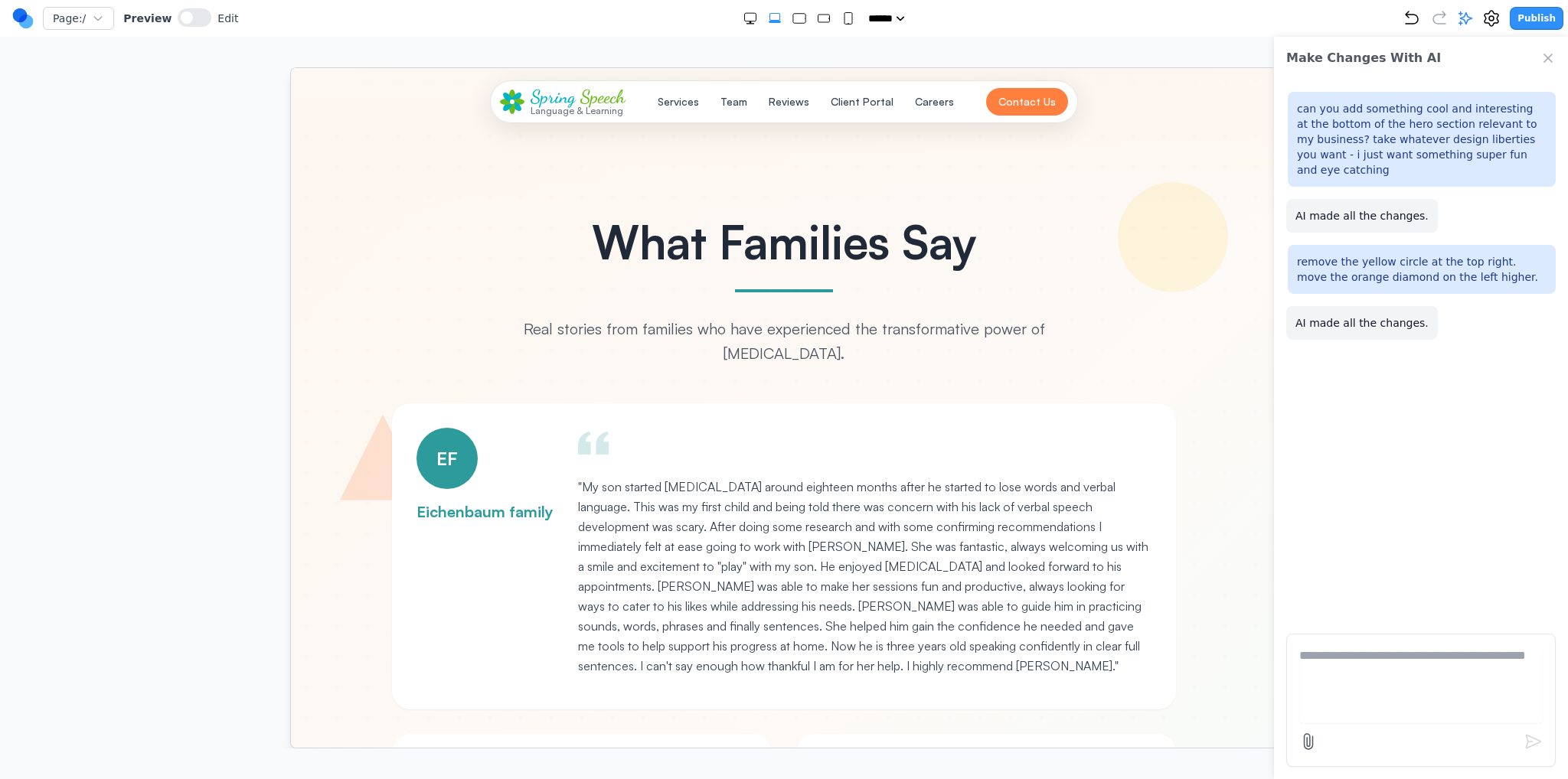
scroll to position [4822, 0]
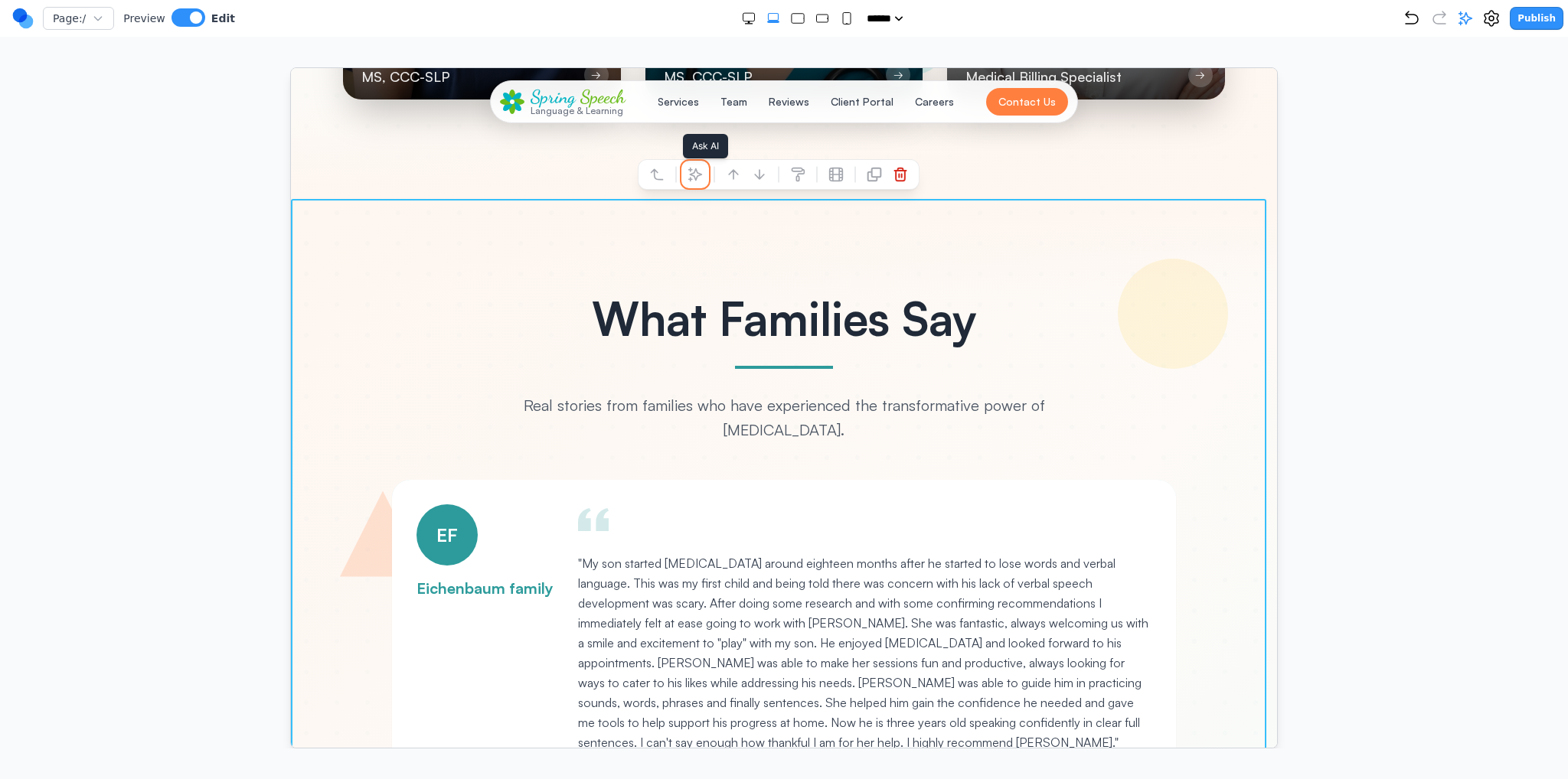
click at [692, 179] on icon at bounding box center [695, 174] width 15 height 15
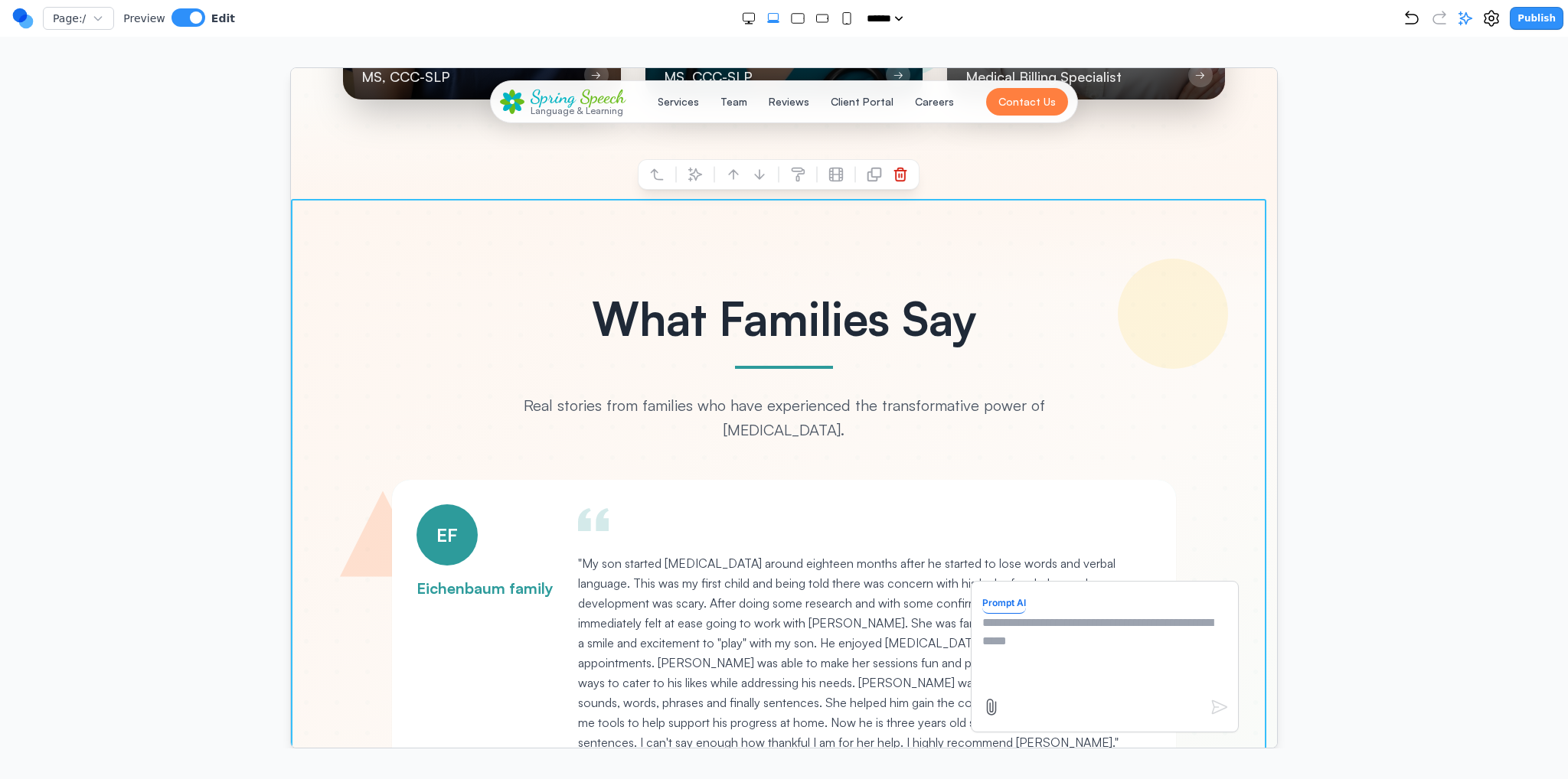
click at [1102, 615] on textarea at bounding box center [1104, 651] width 245 height 76
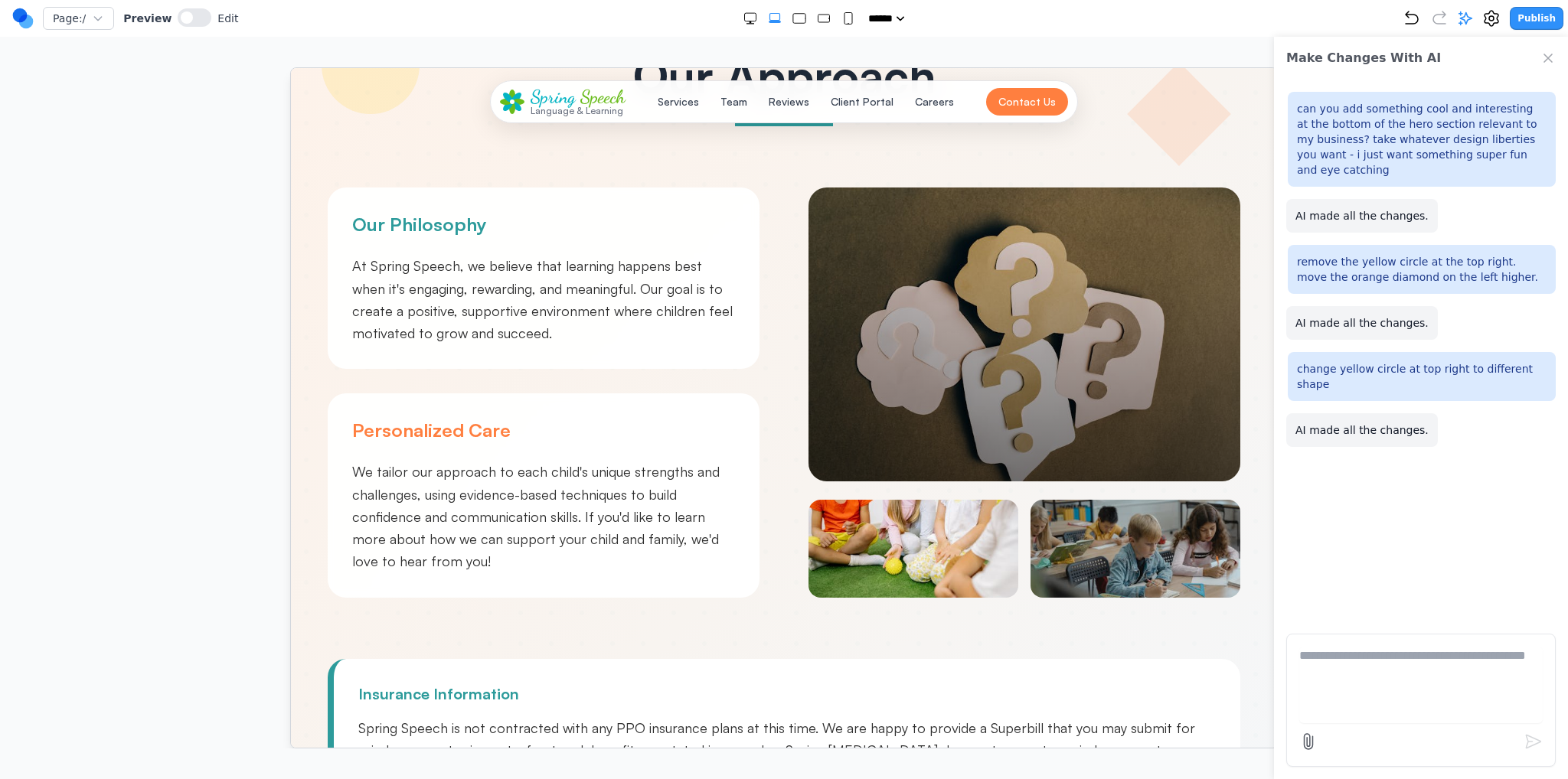
scroll to position [766, 0]
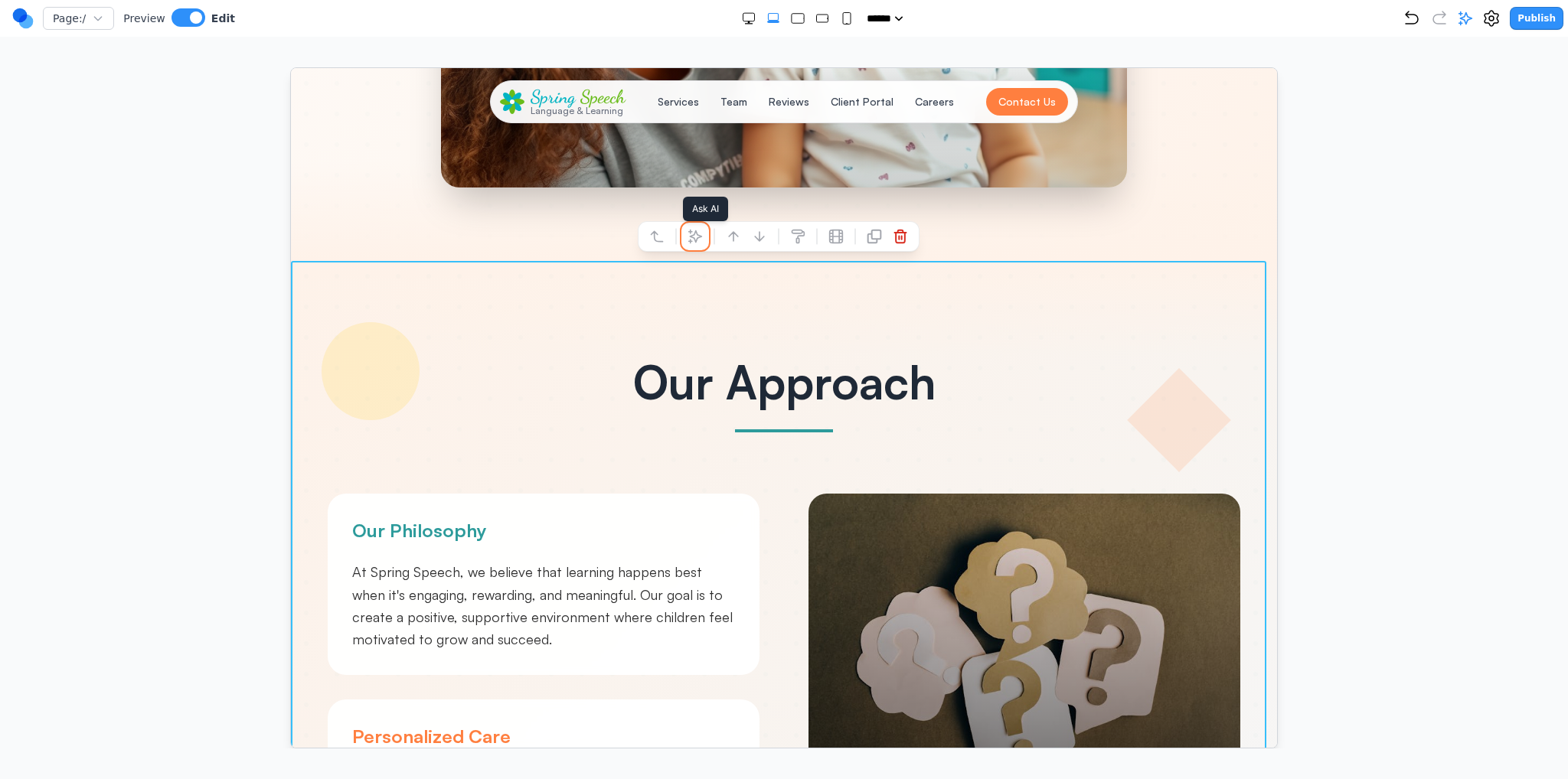
click at [695, 242] on button at bounding box center [694, 236] width 24 height 24
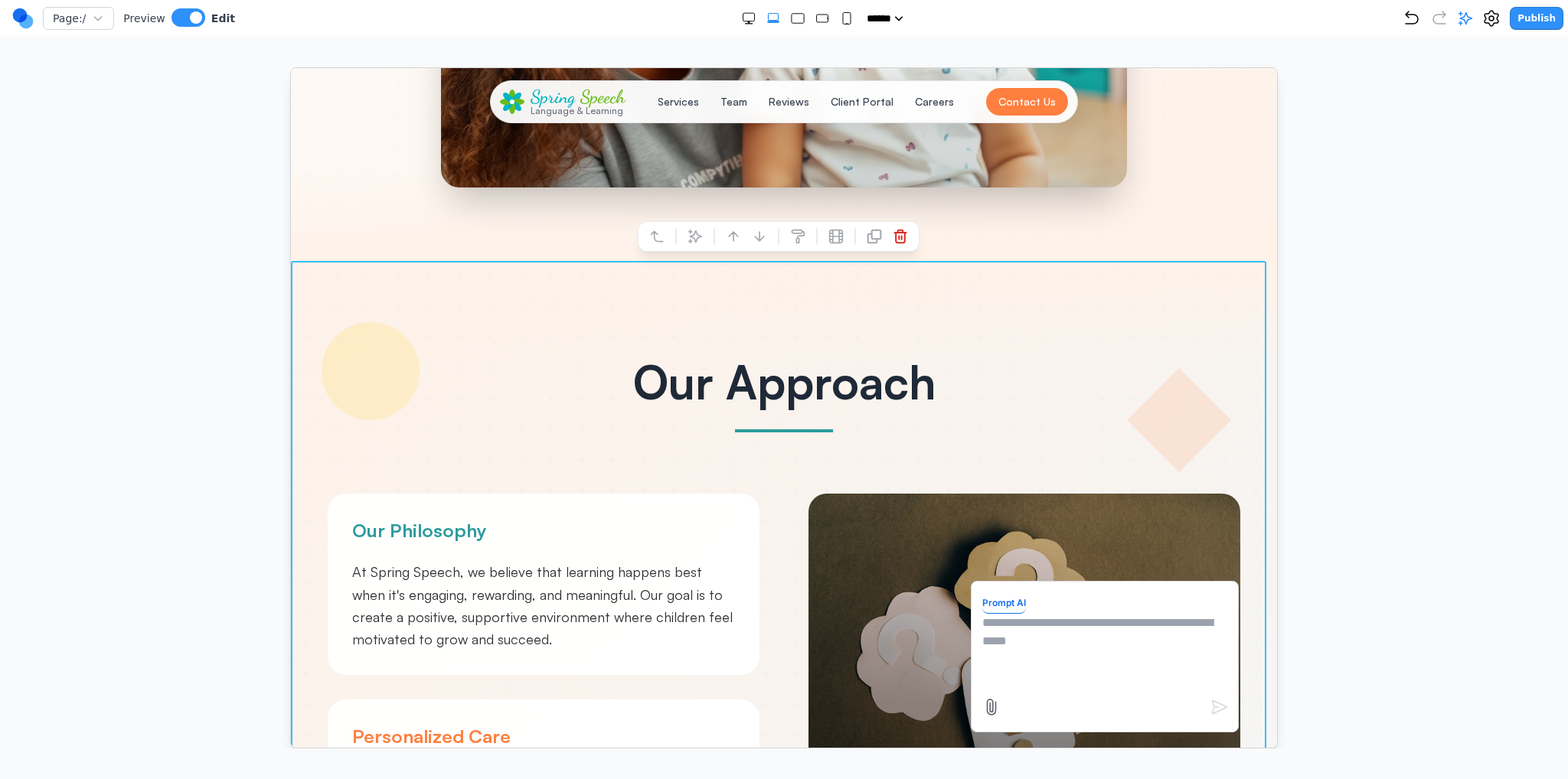
click at [1039, 647] on textarea at bounding box center [1104, 651] width 245 height 76
type textarea "**********"
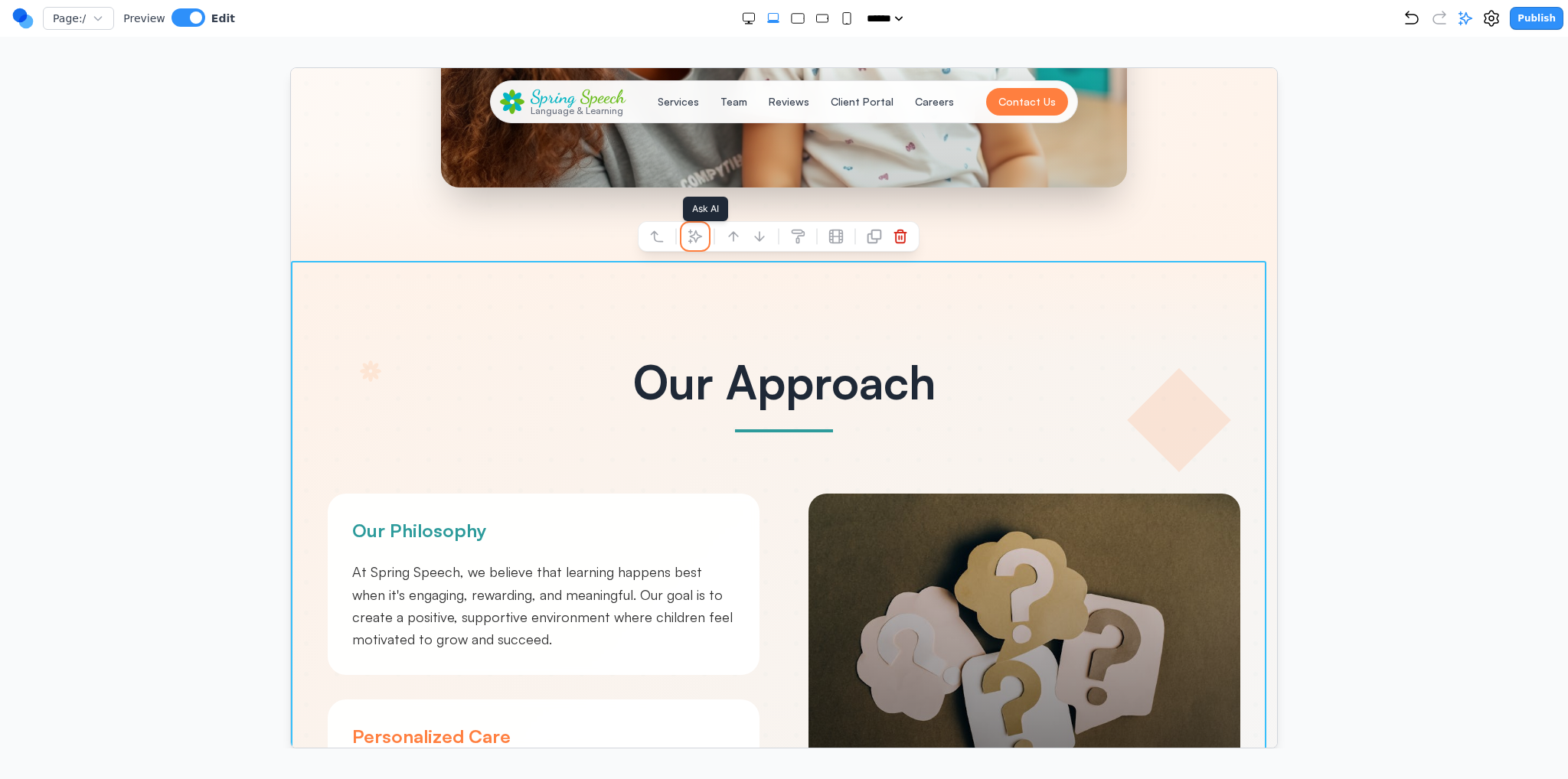
click at [703, 236] on button at bounding box center [694, 236] width 24 height 24
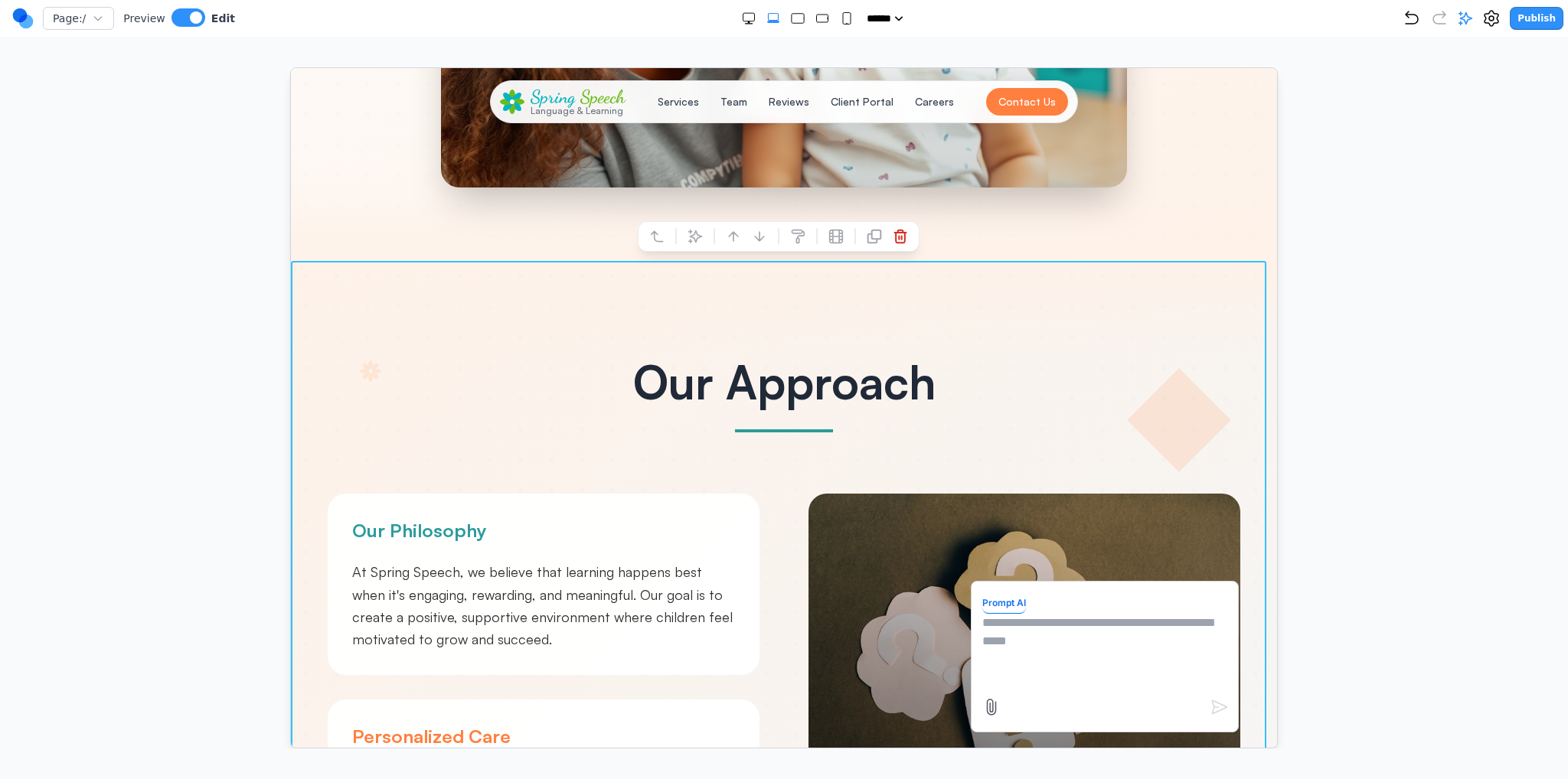
drag, startPoint x: 1034, startPoint y: 606, endPoint x: 1043, endPoint y: 631, distance: 26.6
click at [1034, 607] on form "Prompt AI" at bounding box center [1104, 656] width 245 height 128
click at [1049, 644] on textarea at bounding box center [1104, 651] width 245 height 76
type textarea "**********"
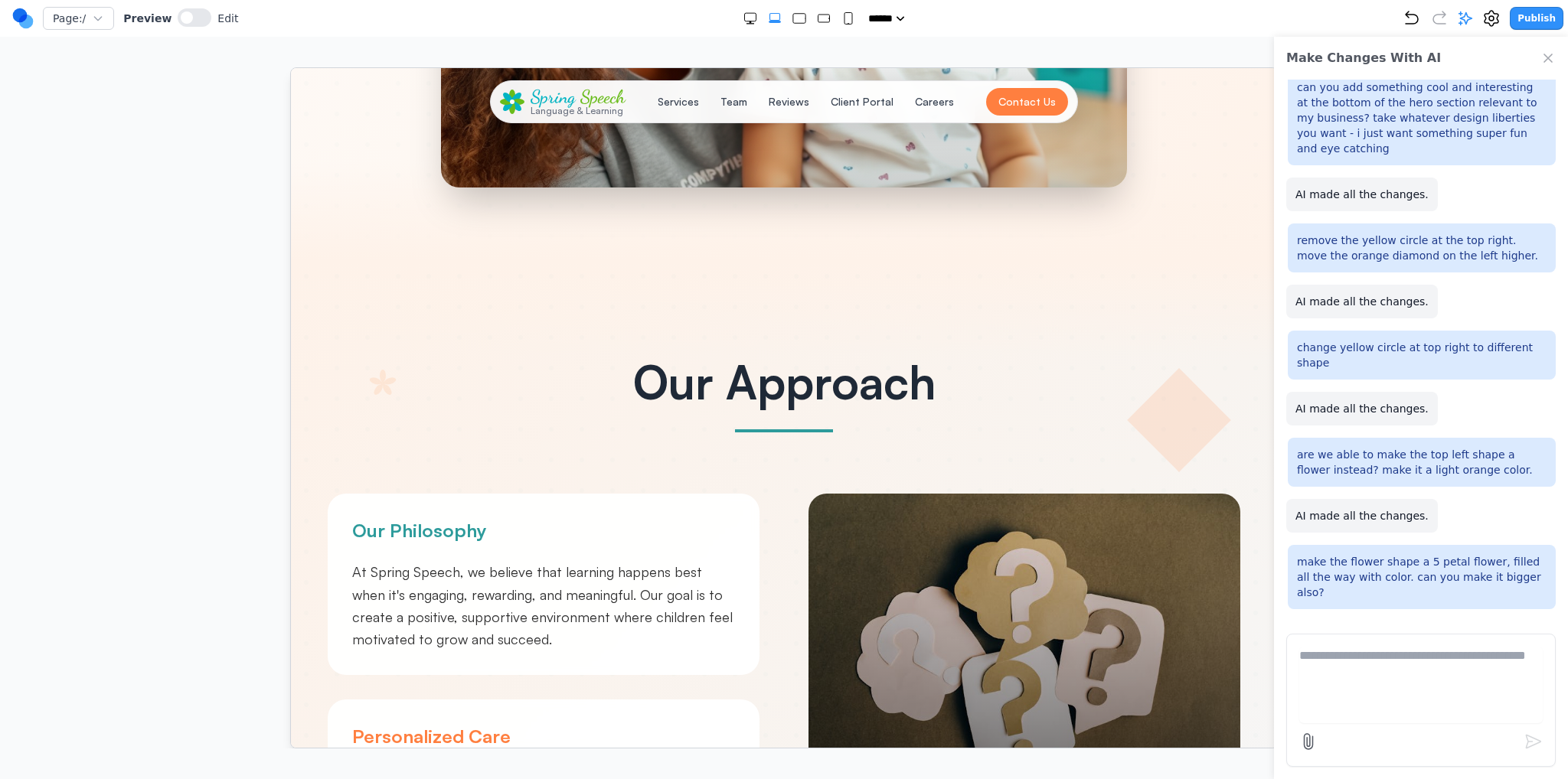
scroll to position [842, 0]
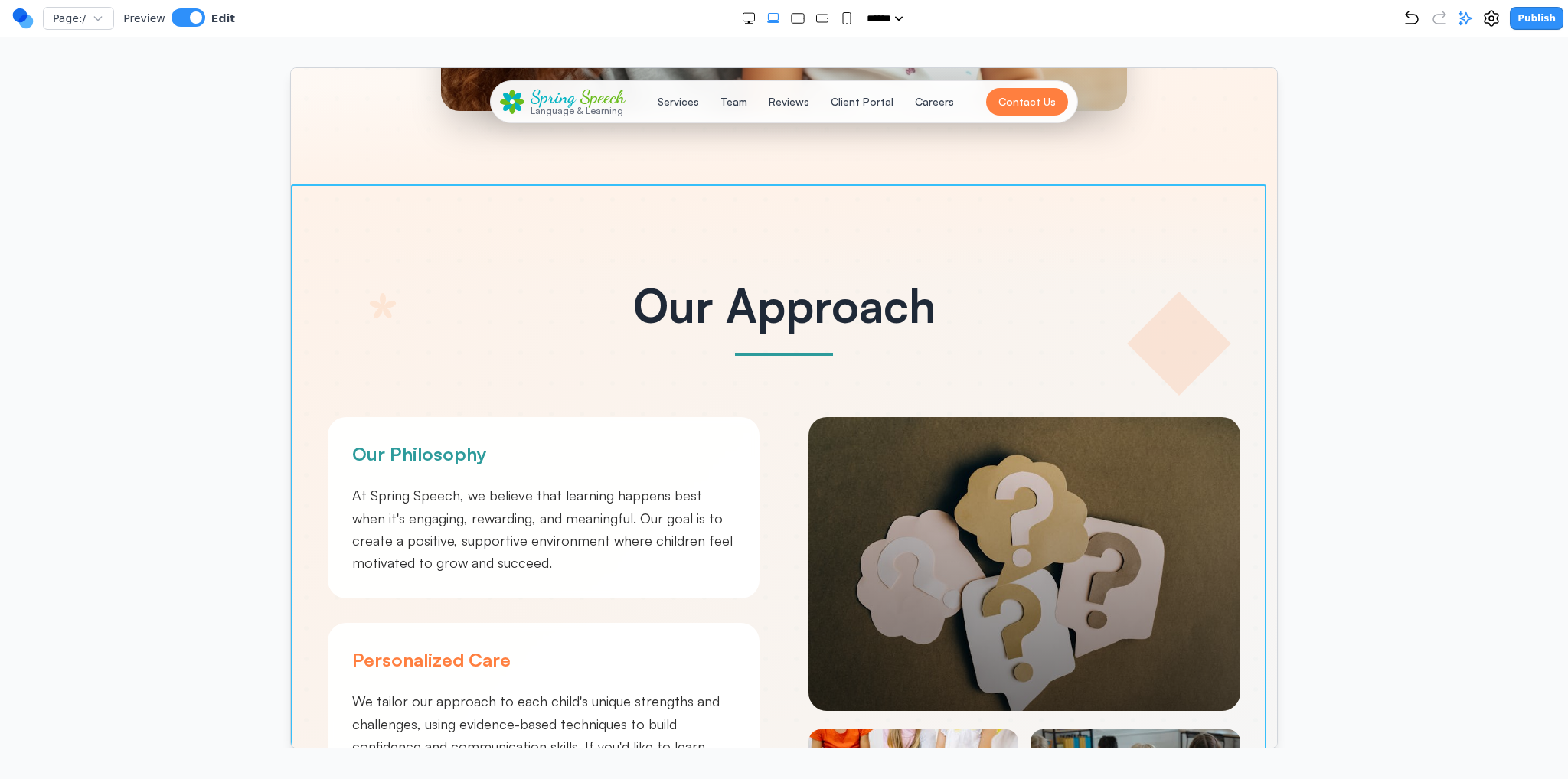
click at [458, 250] on div at bounding box center [784, 745] width 987 height 1123
click at [702, 160] on button at bounding box center [694, 158] width 24 height 24
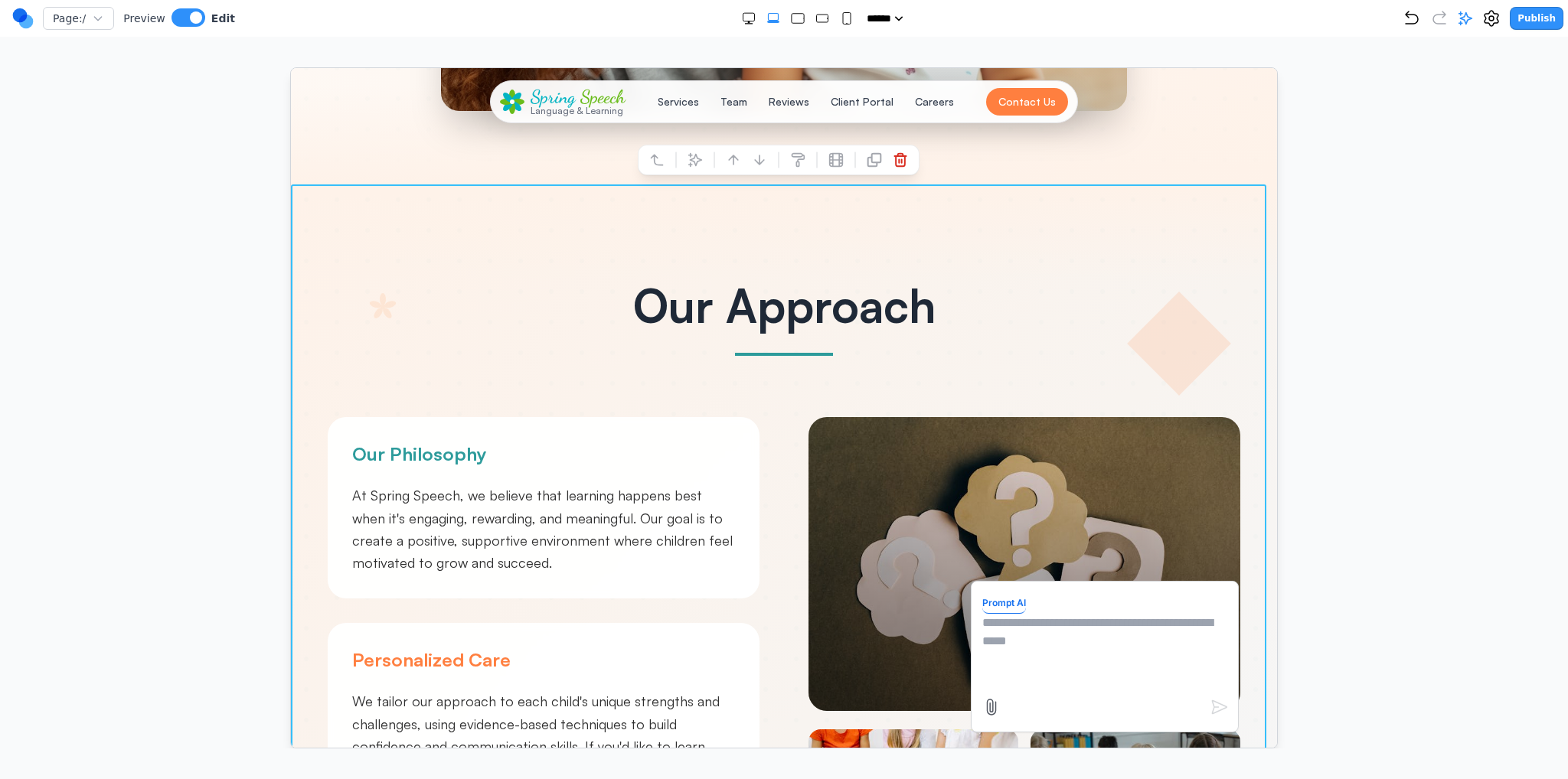
click at [1059, 636] on textarea at bounding box center [1104, 651] width 245 height 76
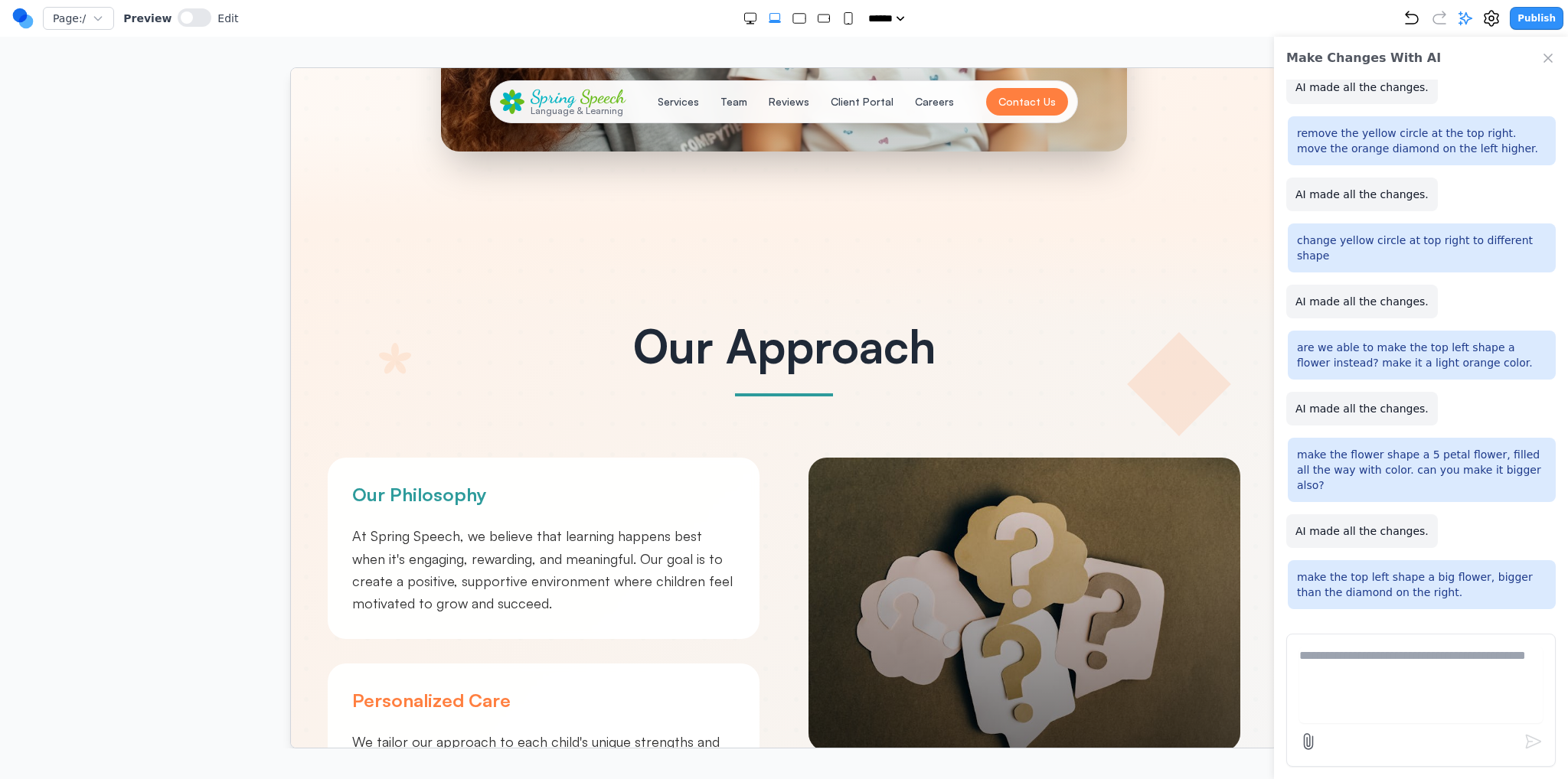
scroll to position [766, 0]
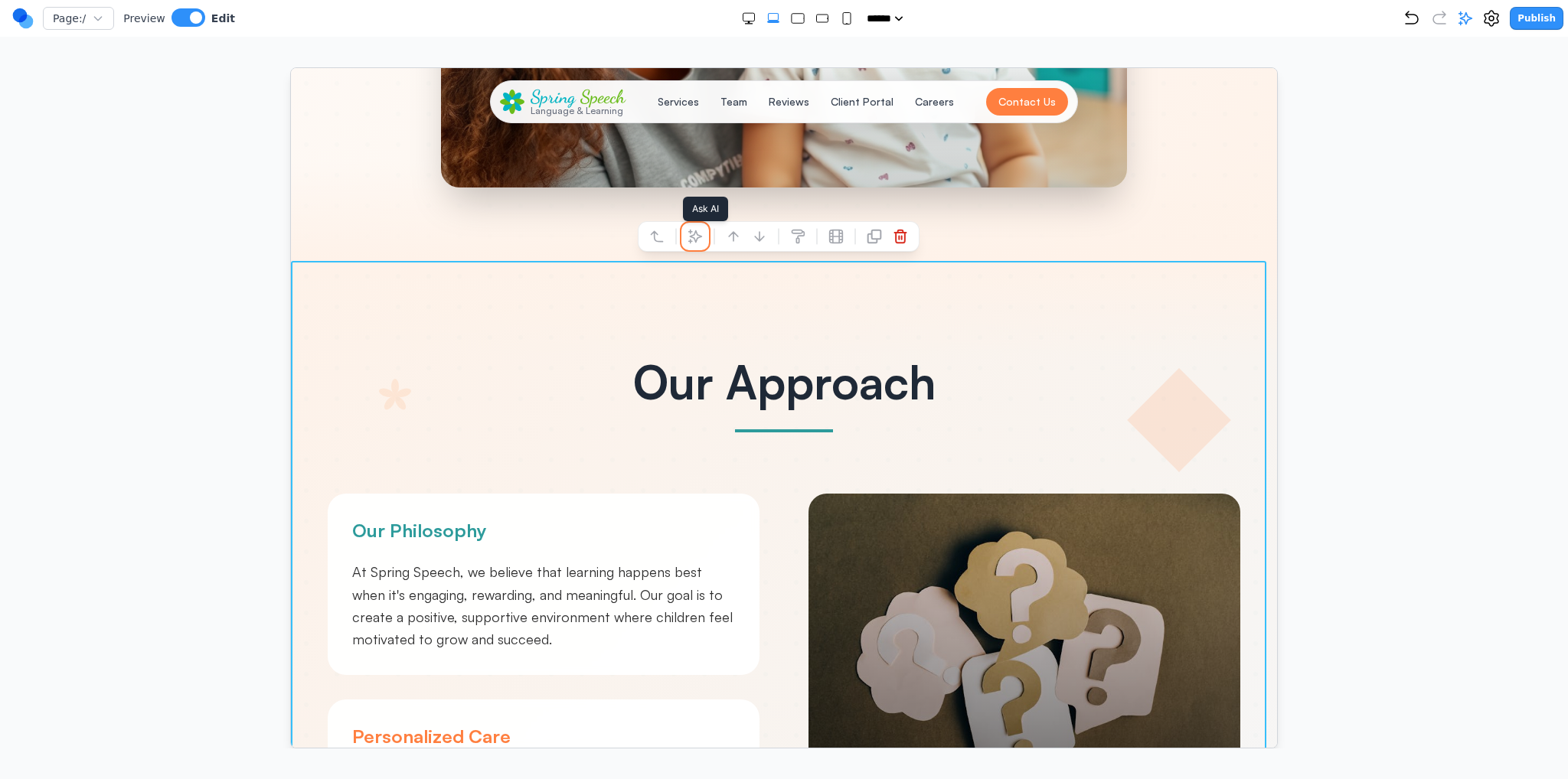
click at [687, 238] on icon at bounding box center [695, 236] width 15 height 15
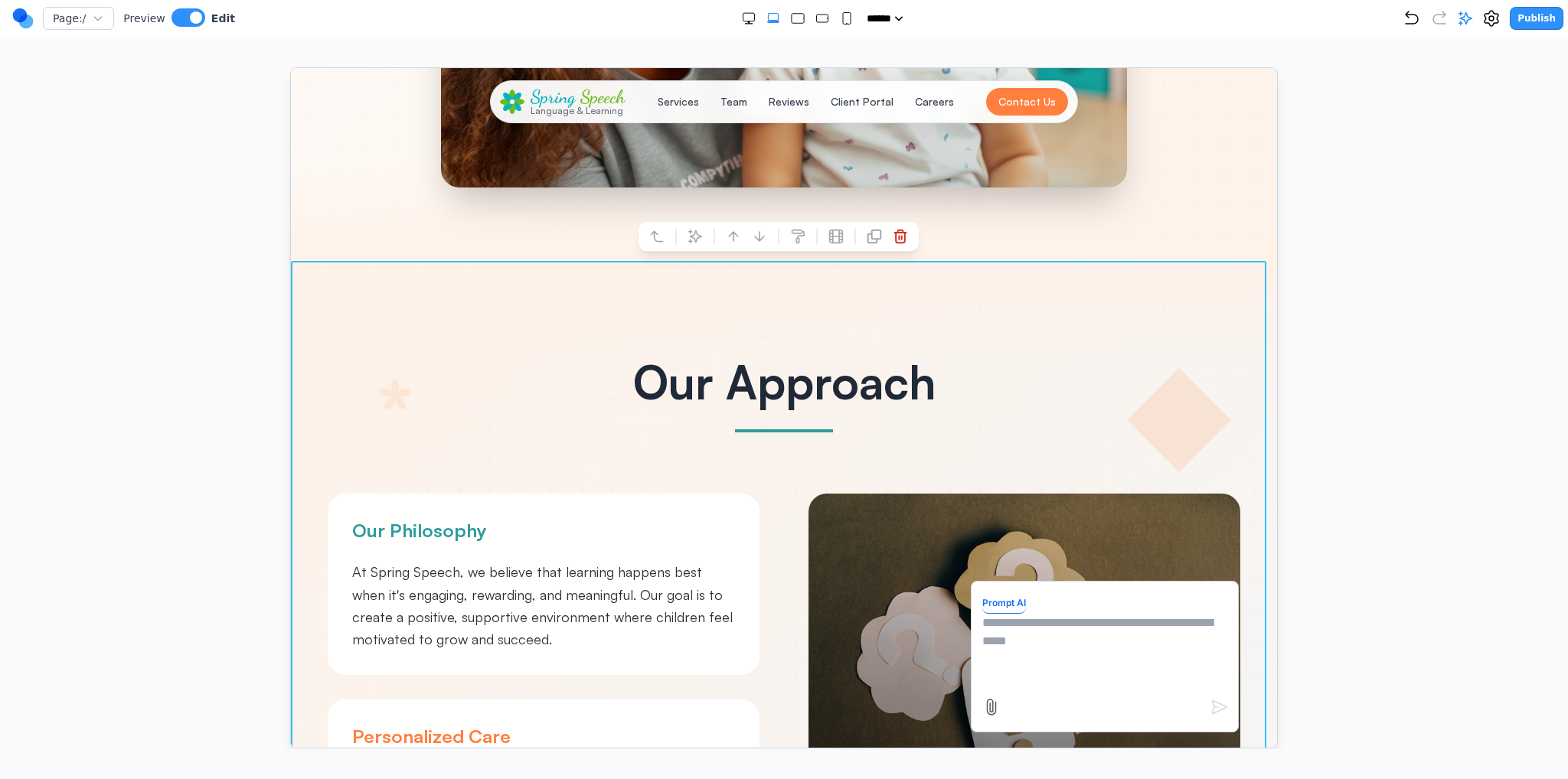
click at [1071, 673] on textarea at bounding box center [1104, 651] width 245 height 76
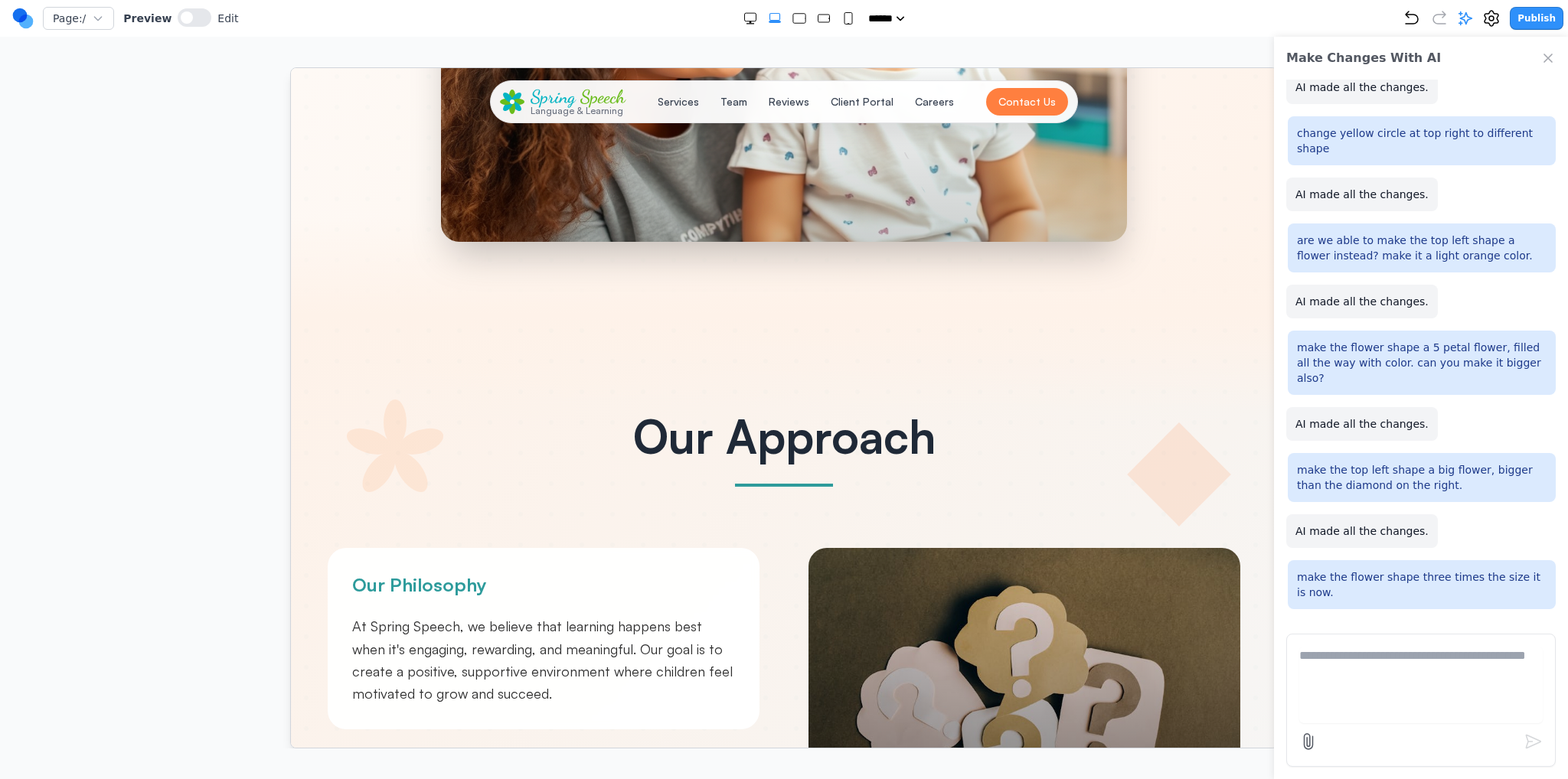
scroll to position [688, 0]
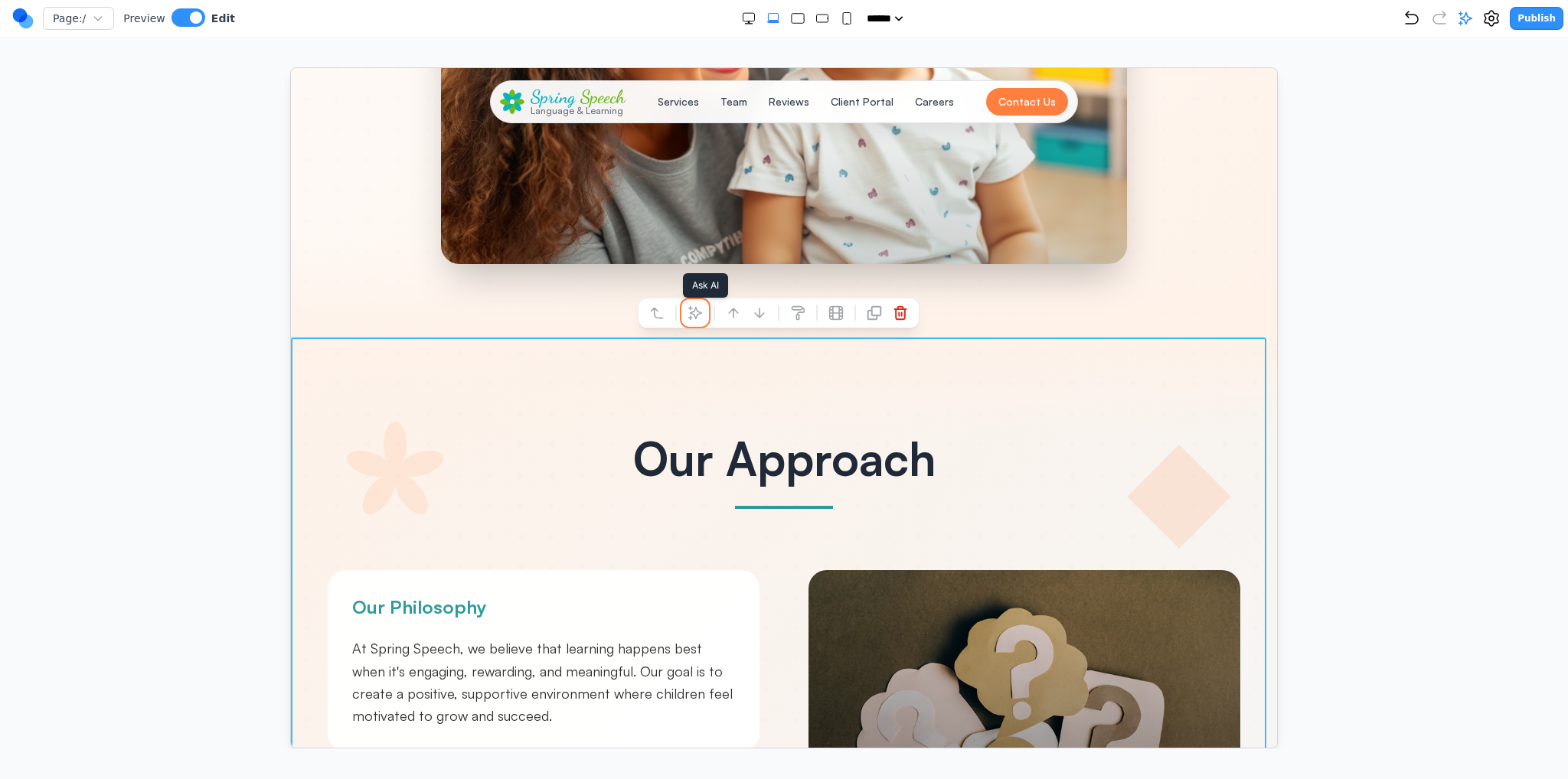
click at [689, 319] on icon at bounding box center [695, 312] width 15 height 15
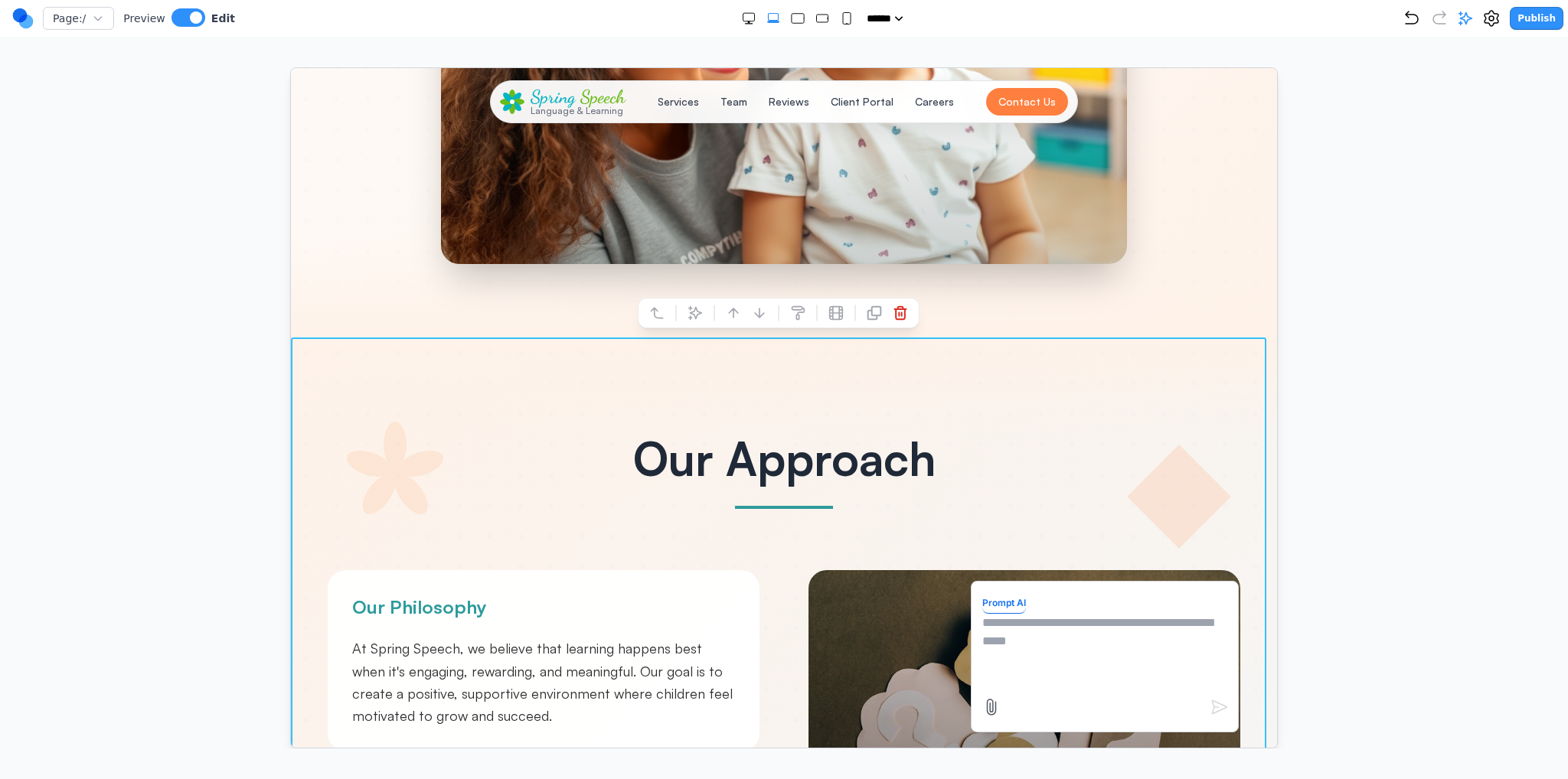
click at [1022, 645] on textarea at bounding box center [1104, 651] width 245 height 76
type textarea "*"
type textarea "**********"
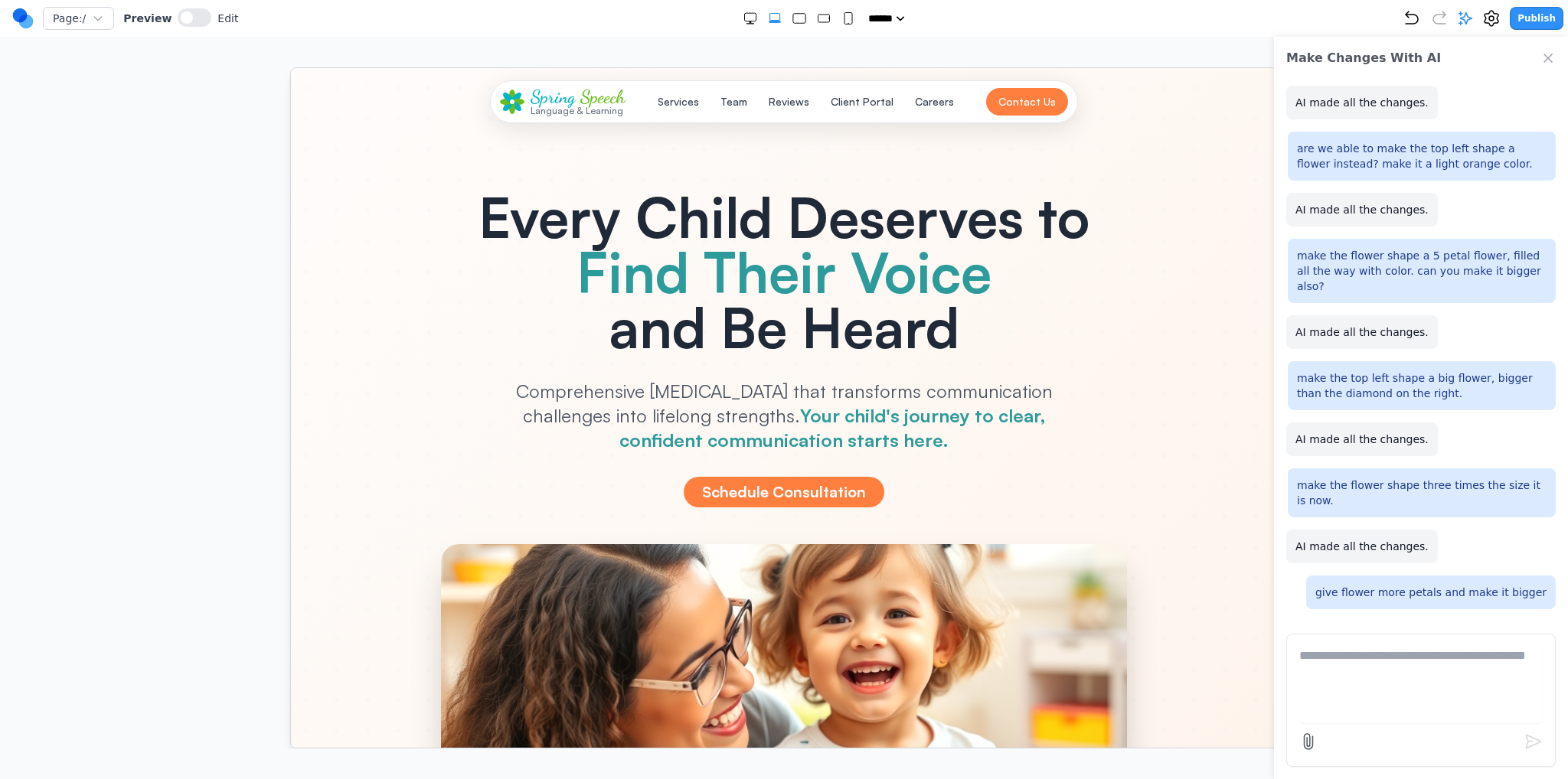
scroll to position [0, 0]
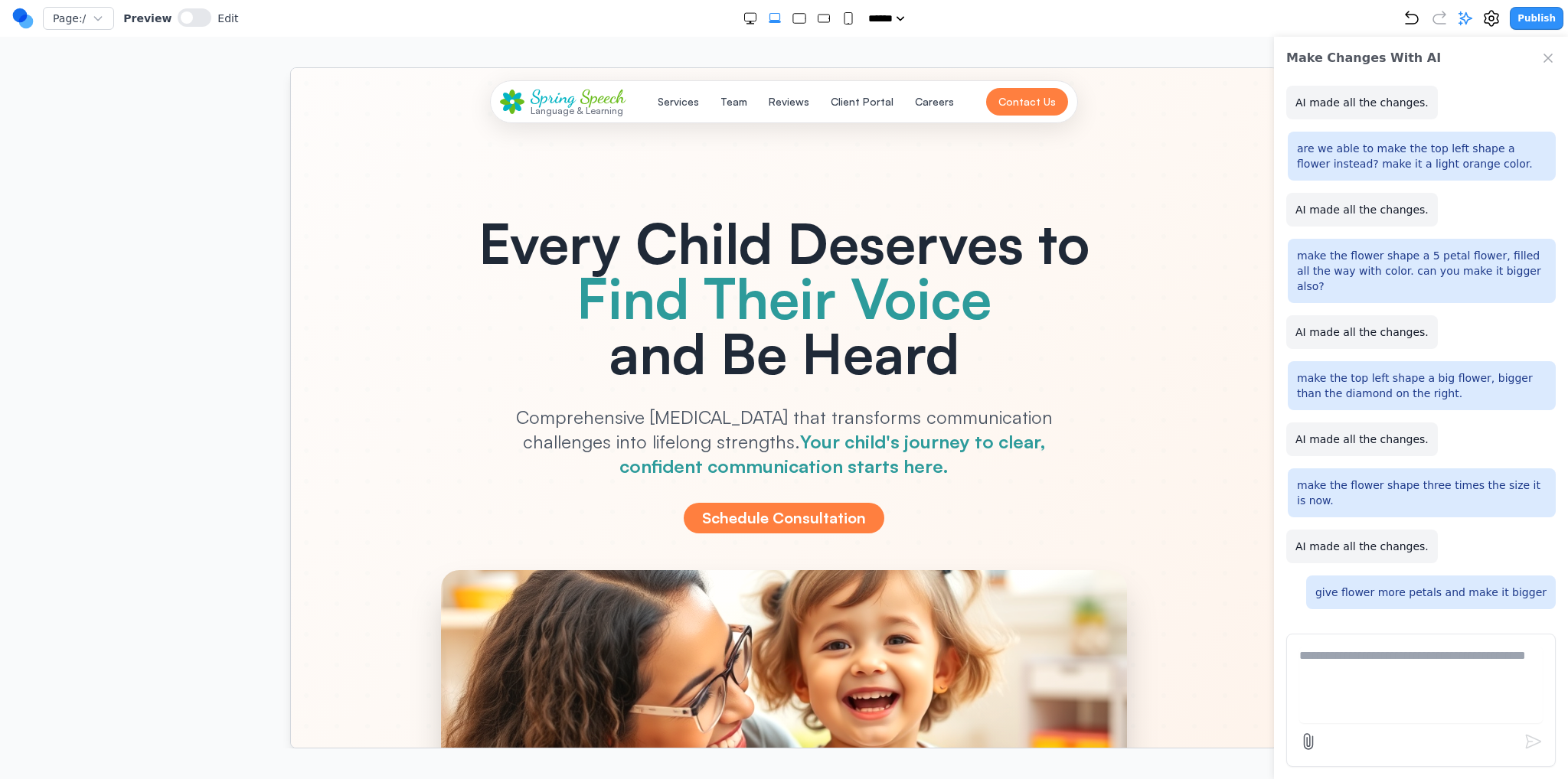
click at [1544, 61] on icon "Close Chat" at bounding box center [1548, 58] width 15 height 15
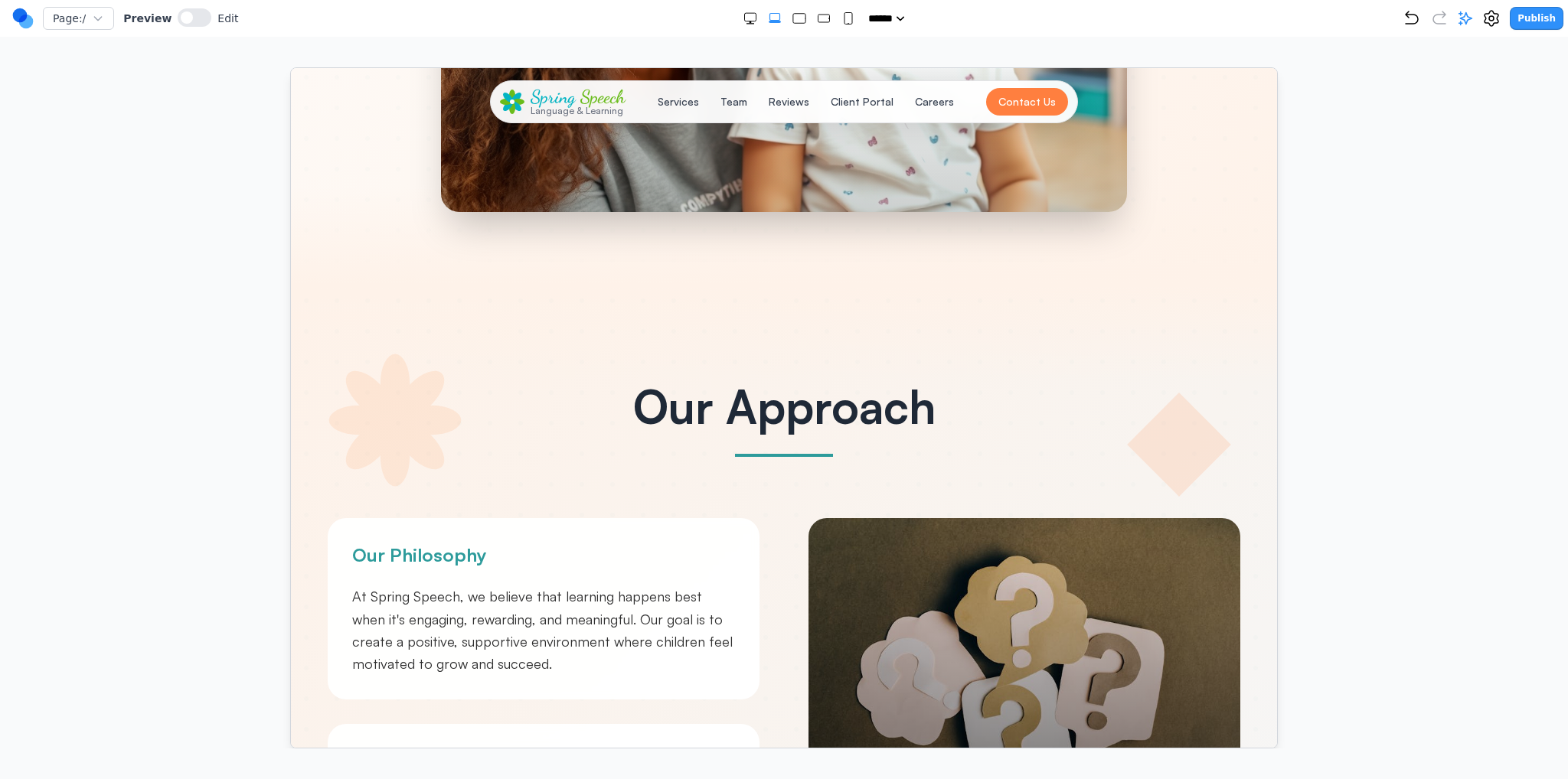
scroll to position [766, 0]
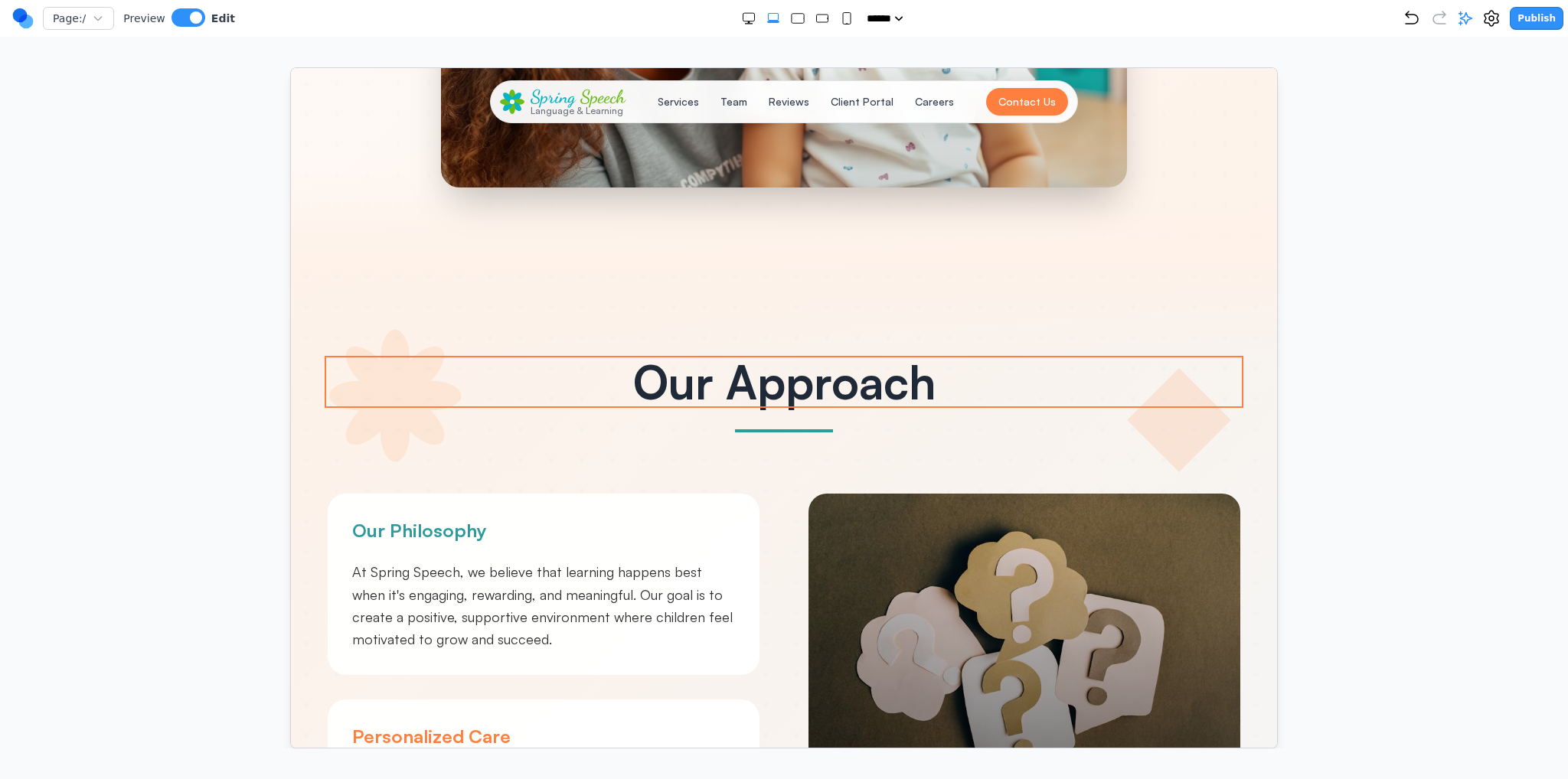
click at [423, 364] on h2 "Our Approach" at bounding box center [784, 381] width 913 height 46
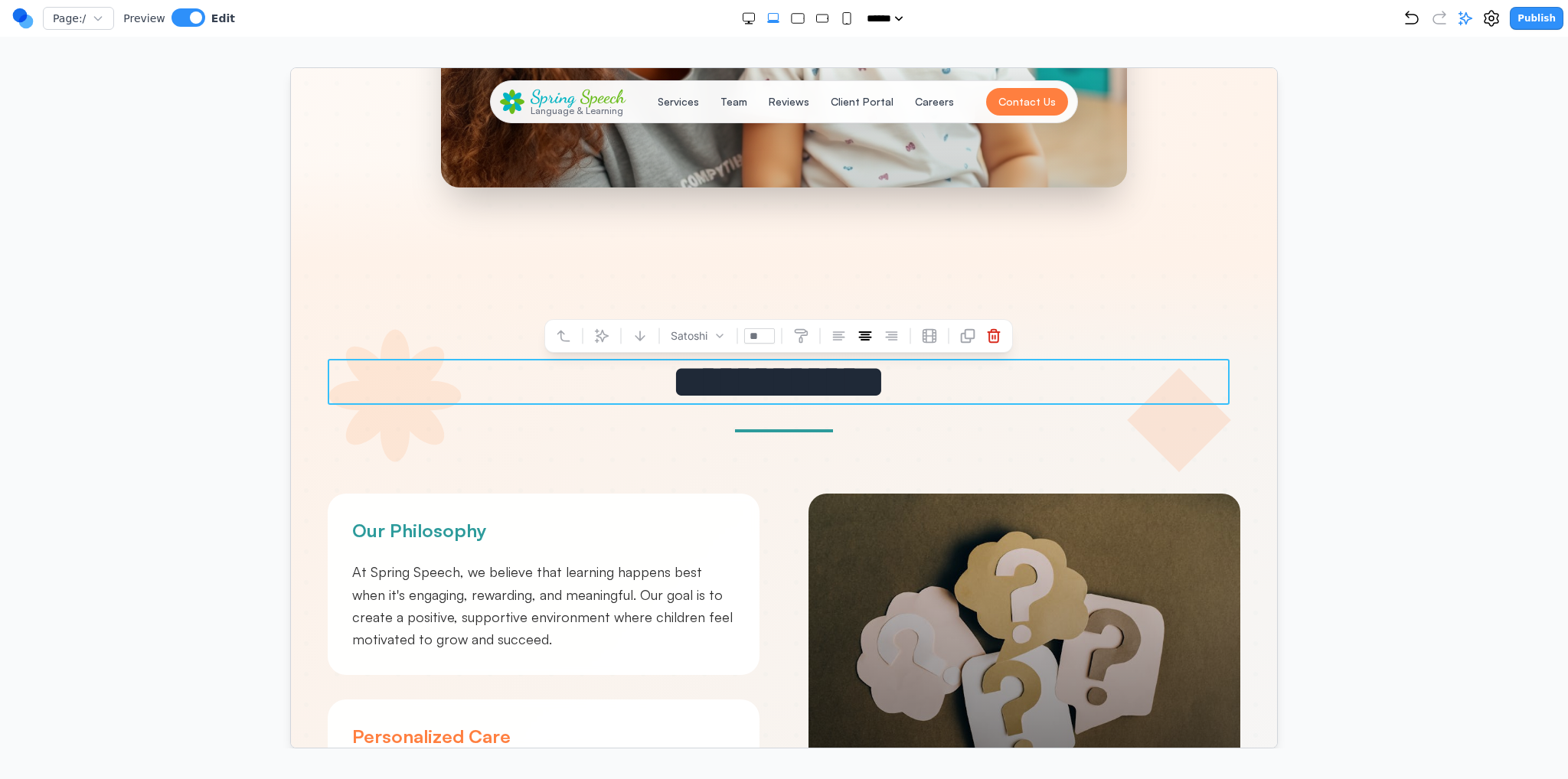
drag, startPoint x: 383, startPoint y: 442, endPoint x: 336, endPoint y: 431, distance: 48.3
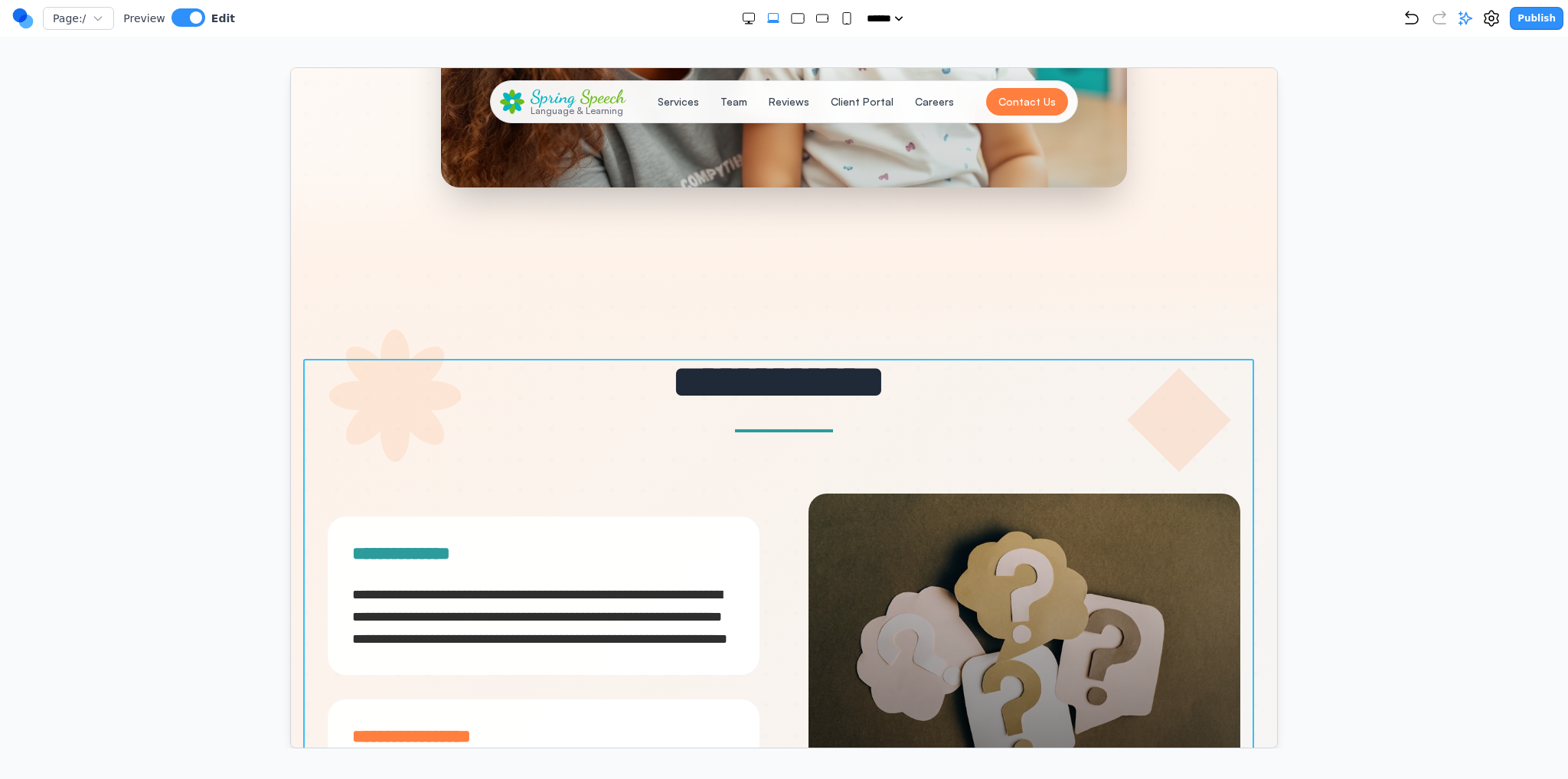
drag, startPoint x: 289, startPoint y: 315, endPoint x: 291, endPoint y: 306, distance: 9.2
click at [289, 306] on div at bounding box center [784, 408] width 1507 height 681
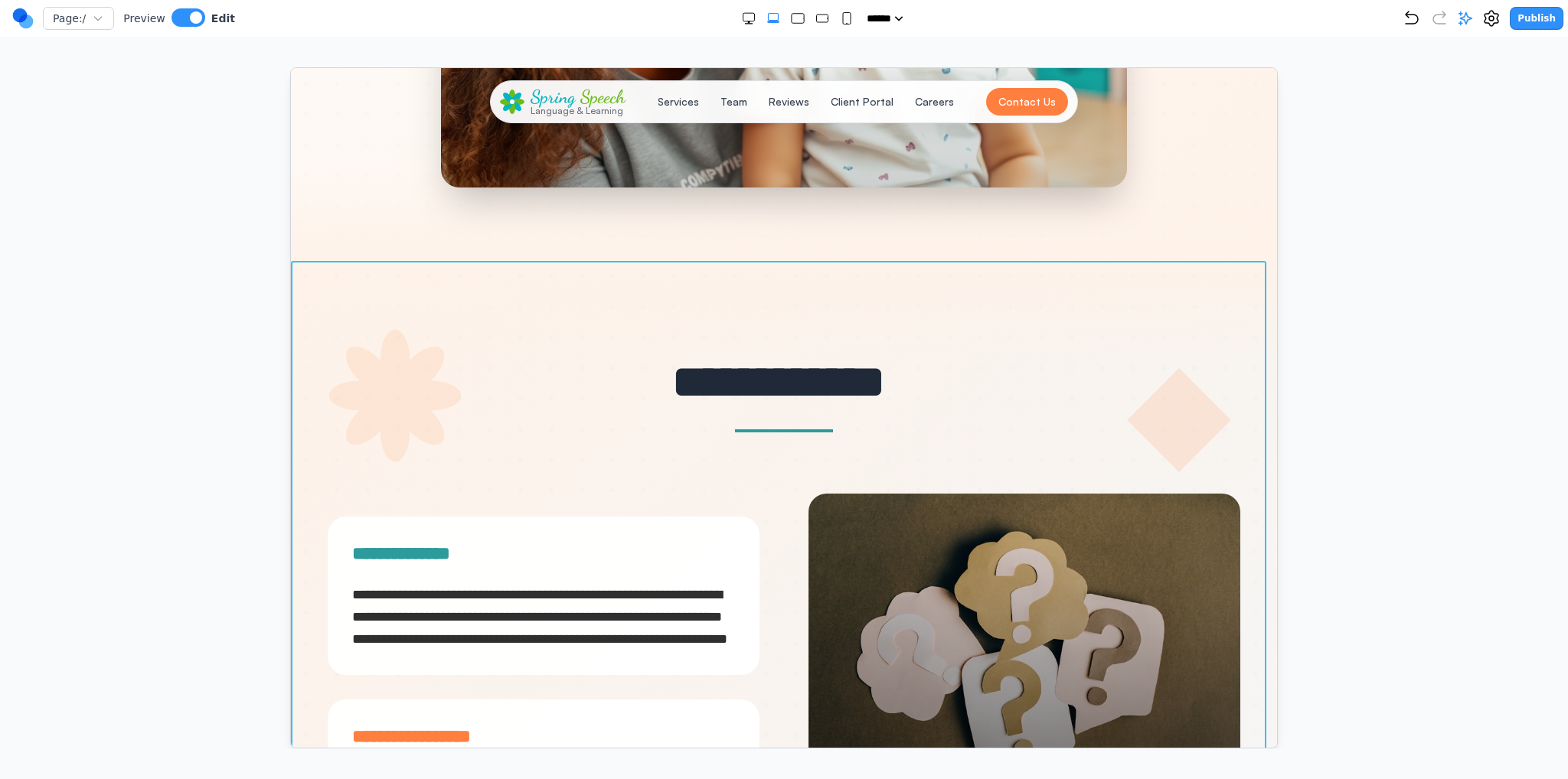
click at [702, 236] on button at bounding box center [694, 236] width 24 height 24
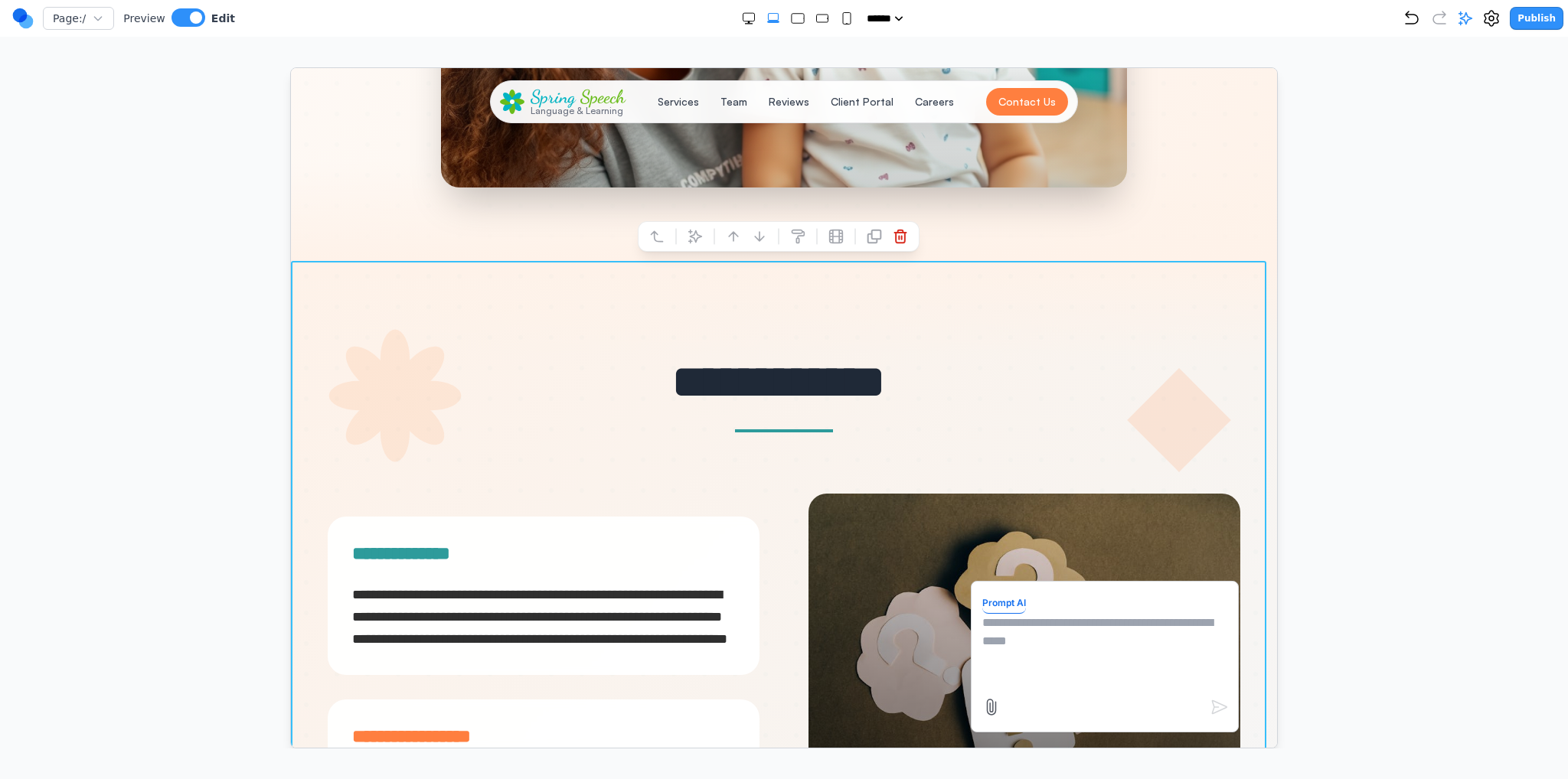
drag, startPoint x: 1020, startPoint y: 640, endPoint x: 1026, endPoint y: 626, distance: 15.2
click at [1022, 638] on textarea at bounding box center [1104, 651] width 245 height 76
type textarea "*"
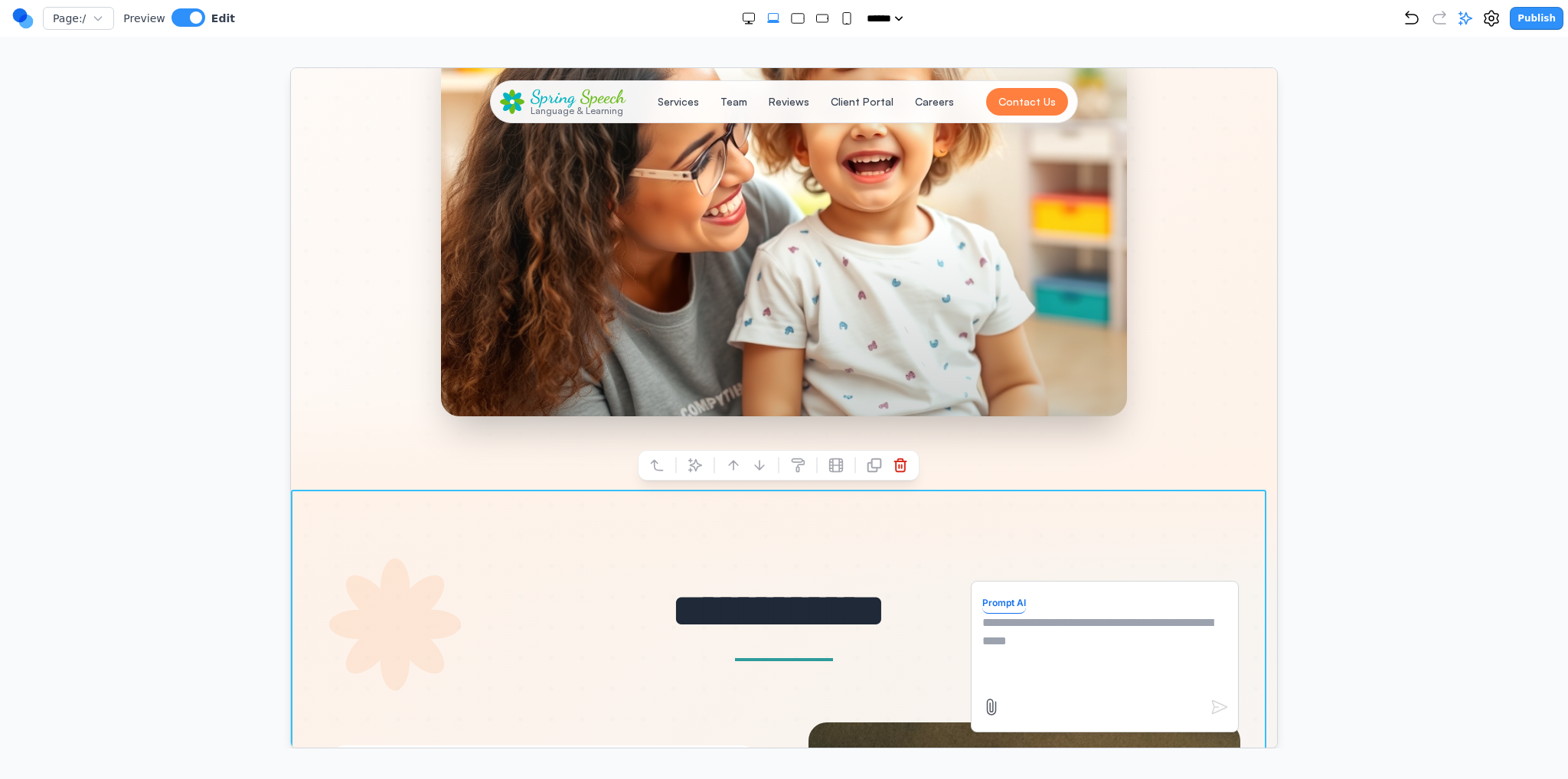
scroll to position [536, 0]
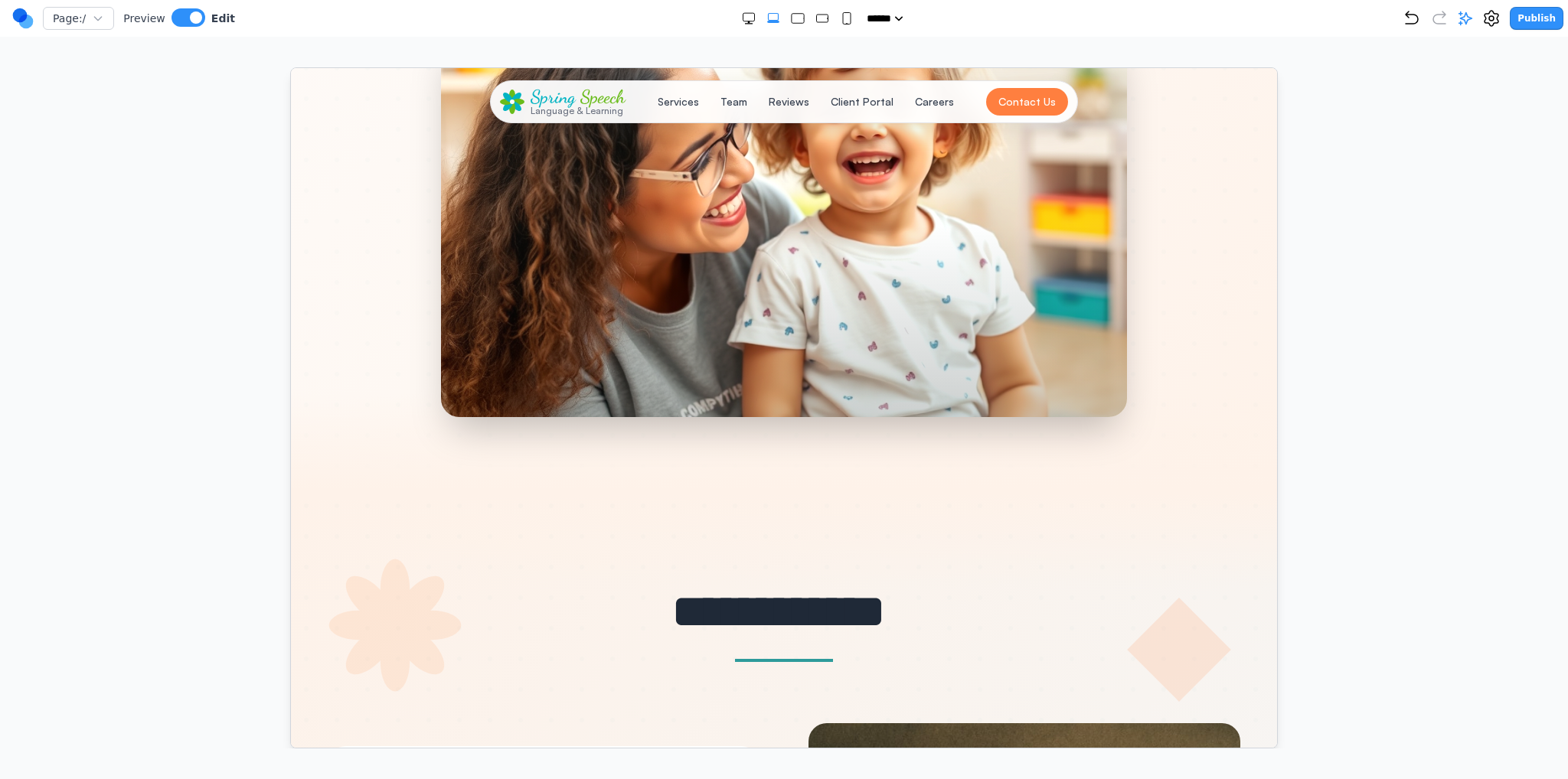
click at [1232, 279] on div at bounding box center [784, 10] width 987 height 958
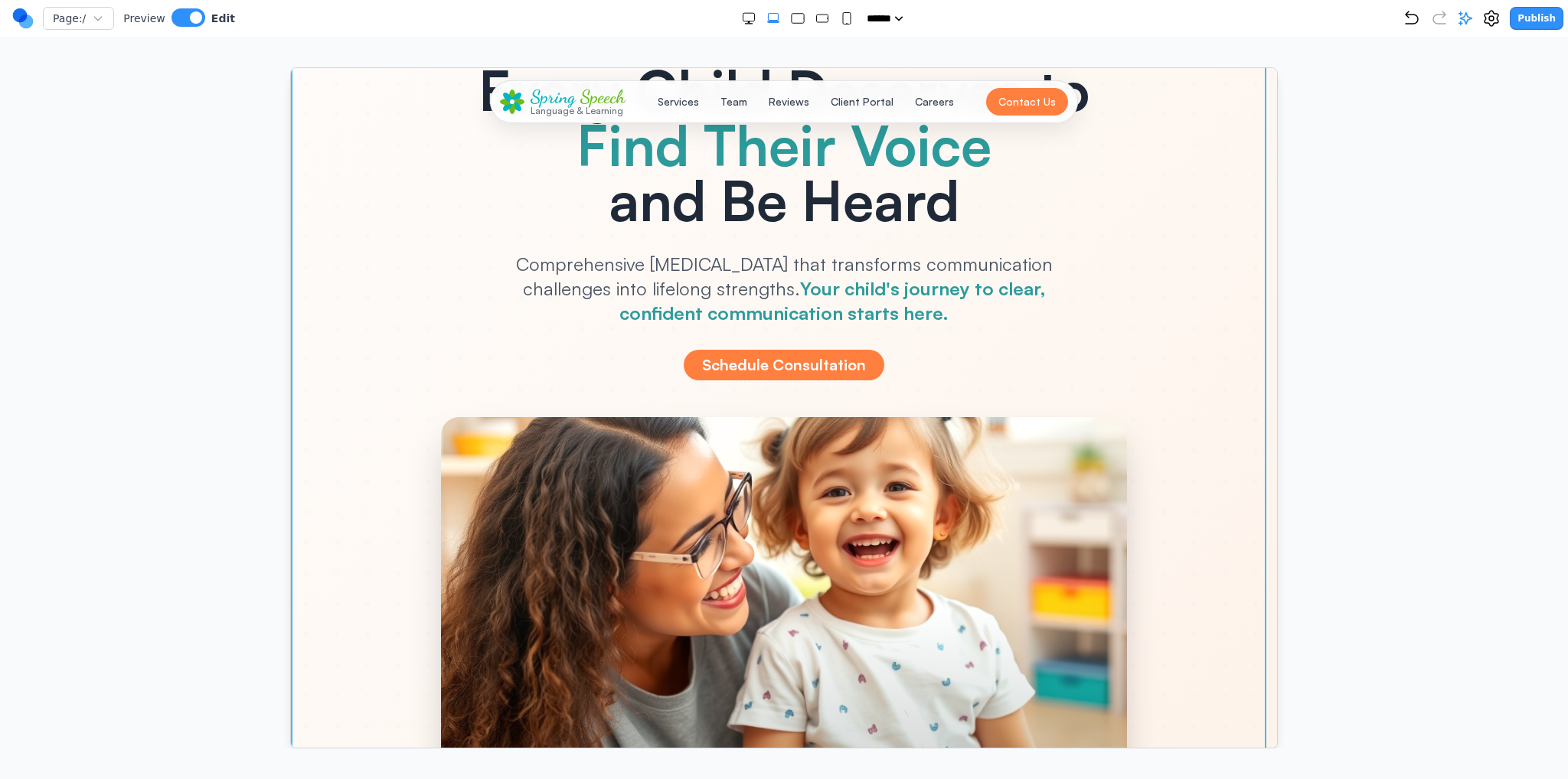
click at [317, 343] on div at bounding box center [784, 393] width 987 height 958
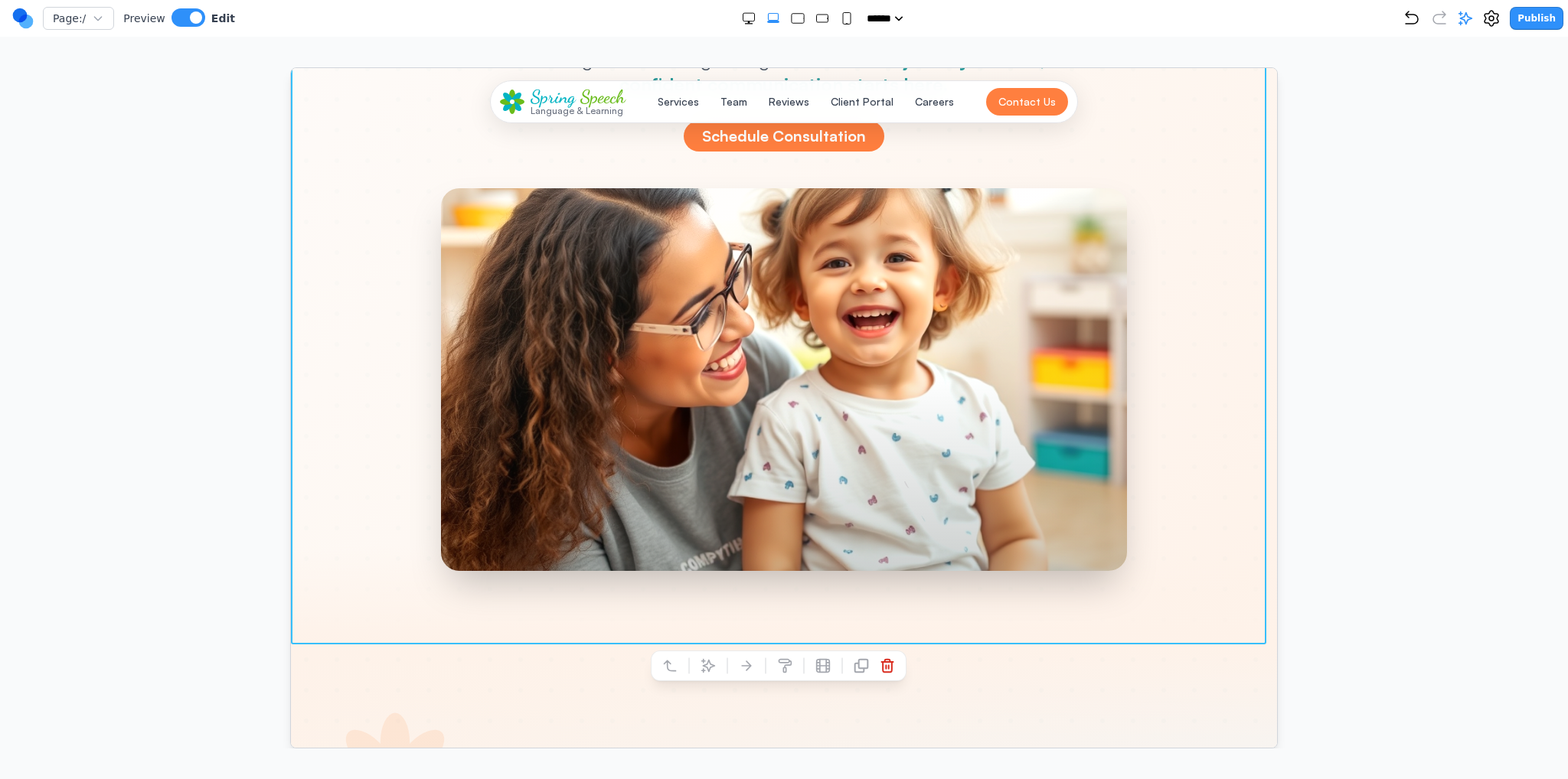
scroll to position [382, 0]
click at [695, 668] on button at bounding box center [707, 664] width 24 height 24
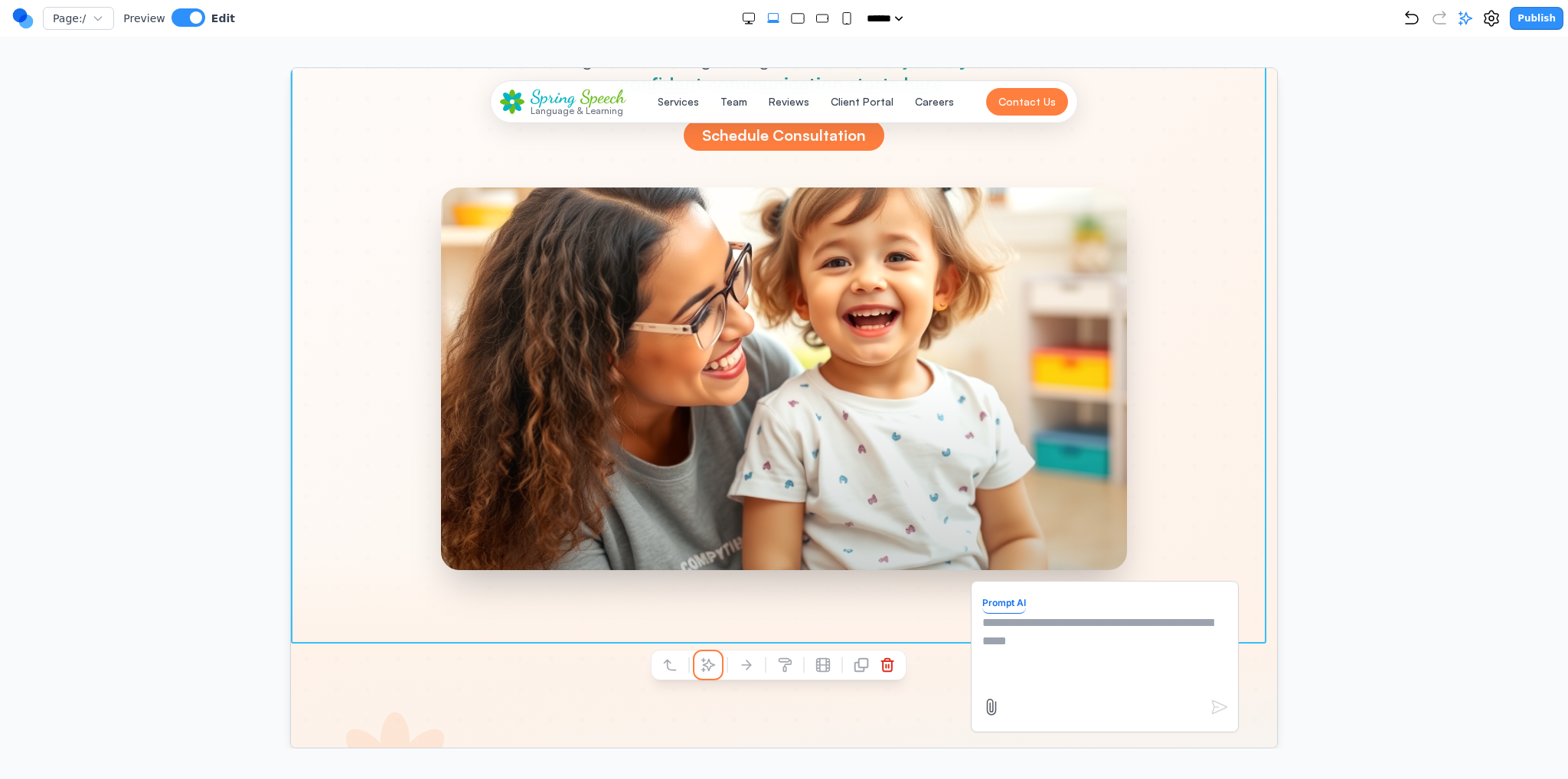
scroll to position [0, 0]
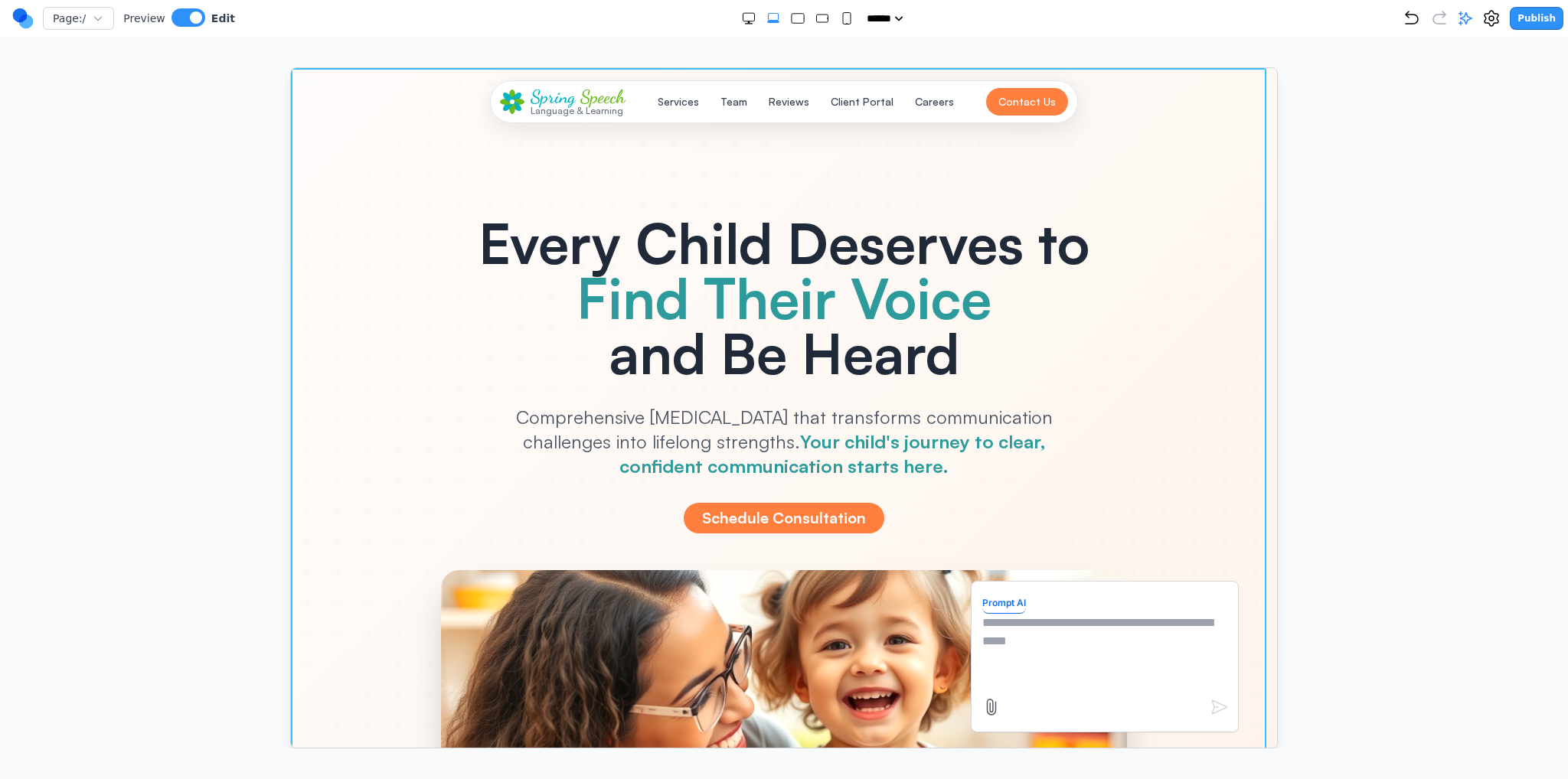
click at [1065, 631] on textarea at bounding box center [1104, 651] width 245 height 76
type textarea "**********"
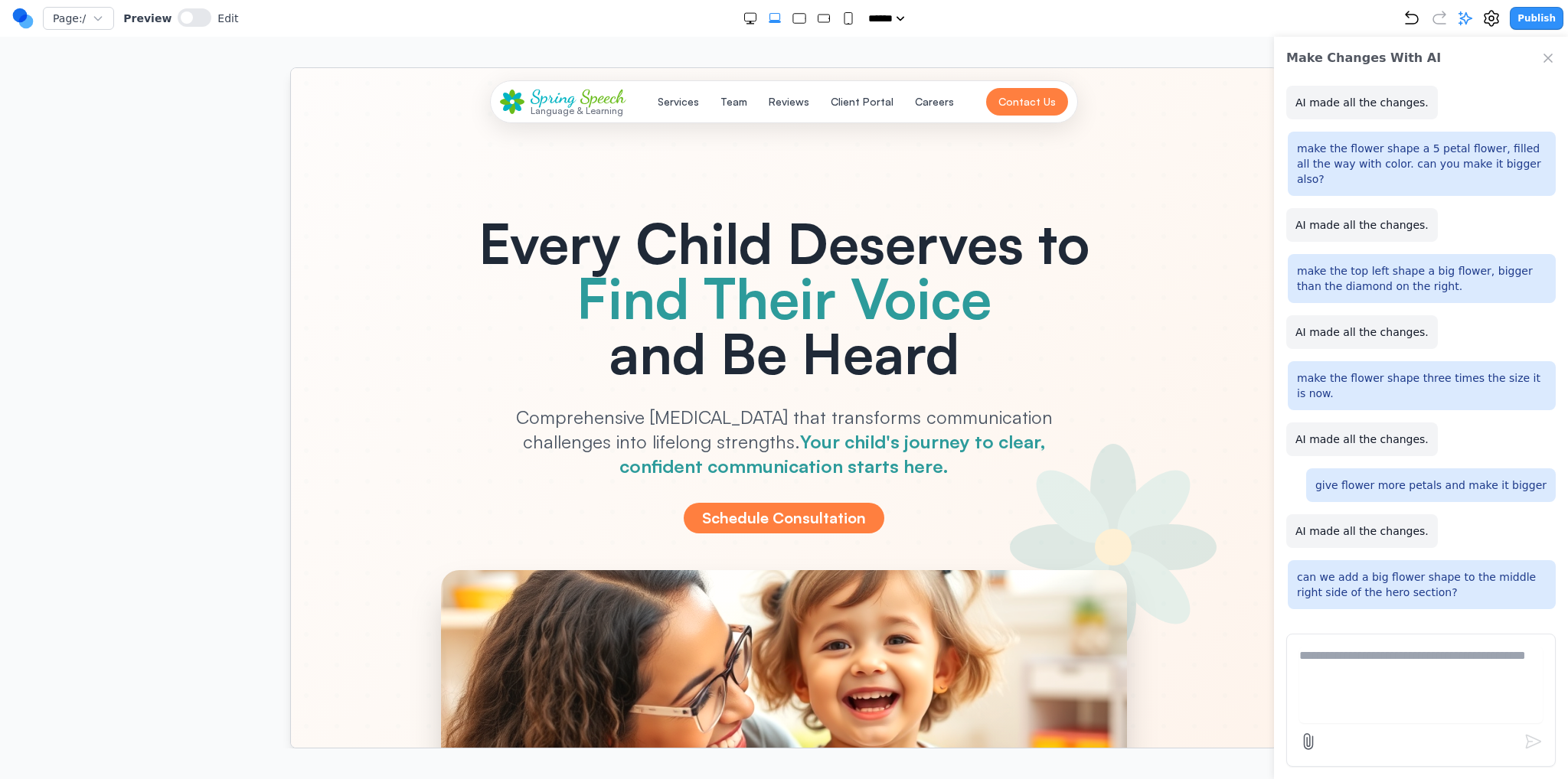
click at [1073, 463] on div "Every Child Deserves to Find Their Voice and Be Heard Comprehensive speech ther…" at bounding box center [783, 374] width 833 height 319
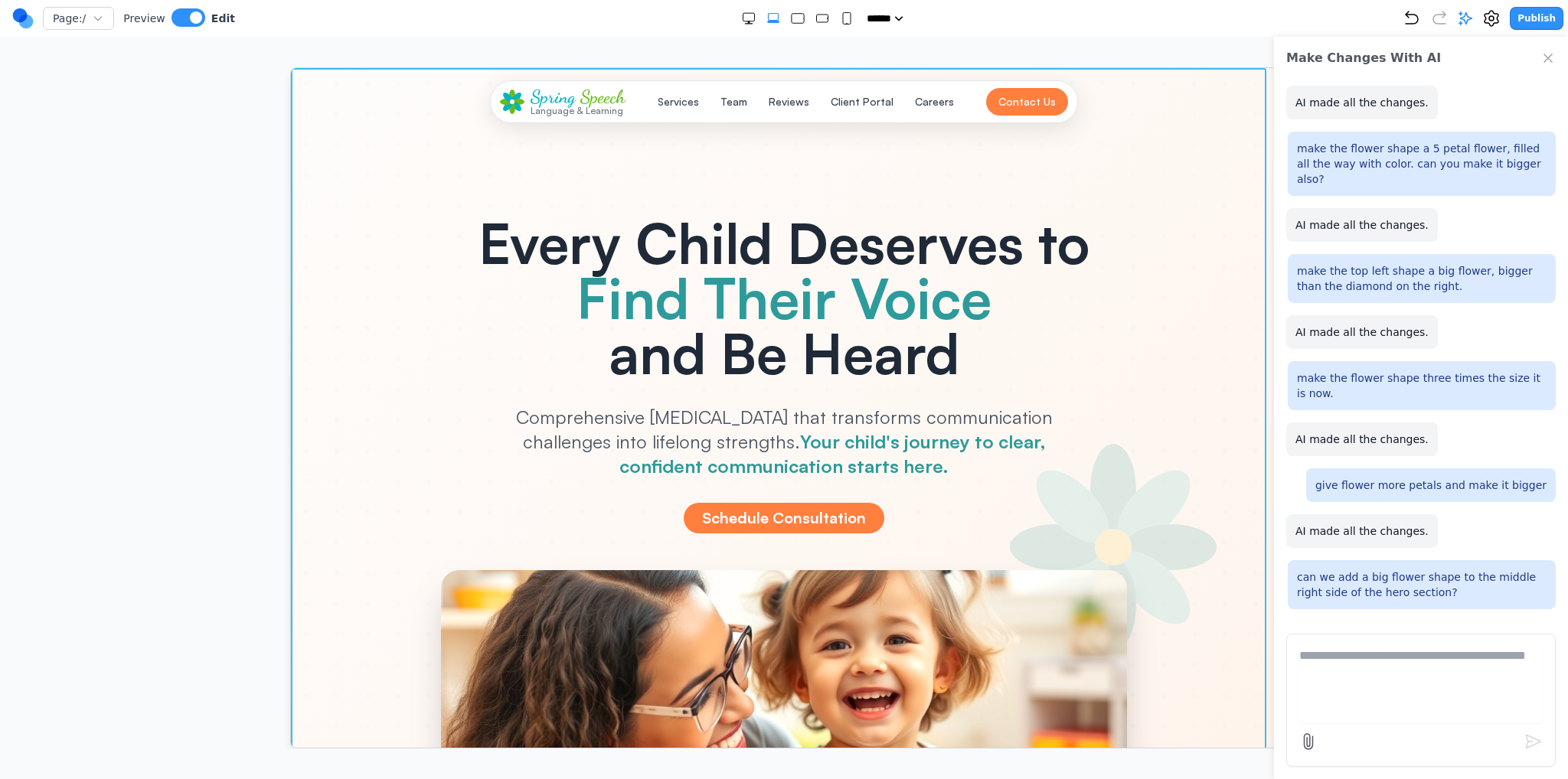
click at [1232, 558] on div at bounding box center [784, 546] width 987 height 958
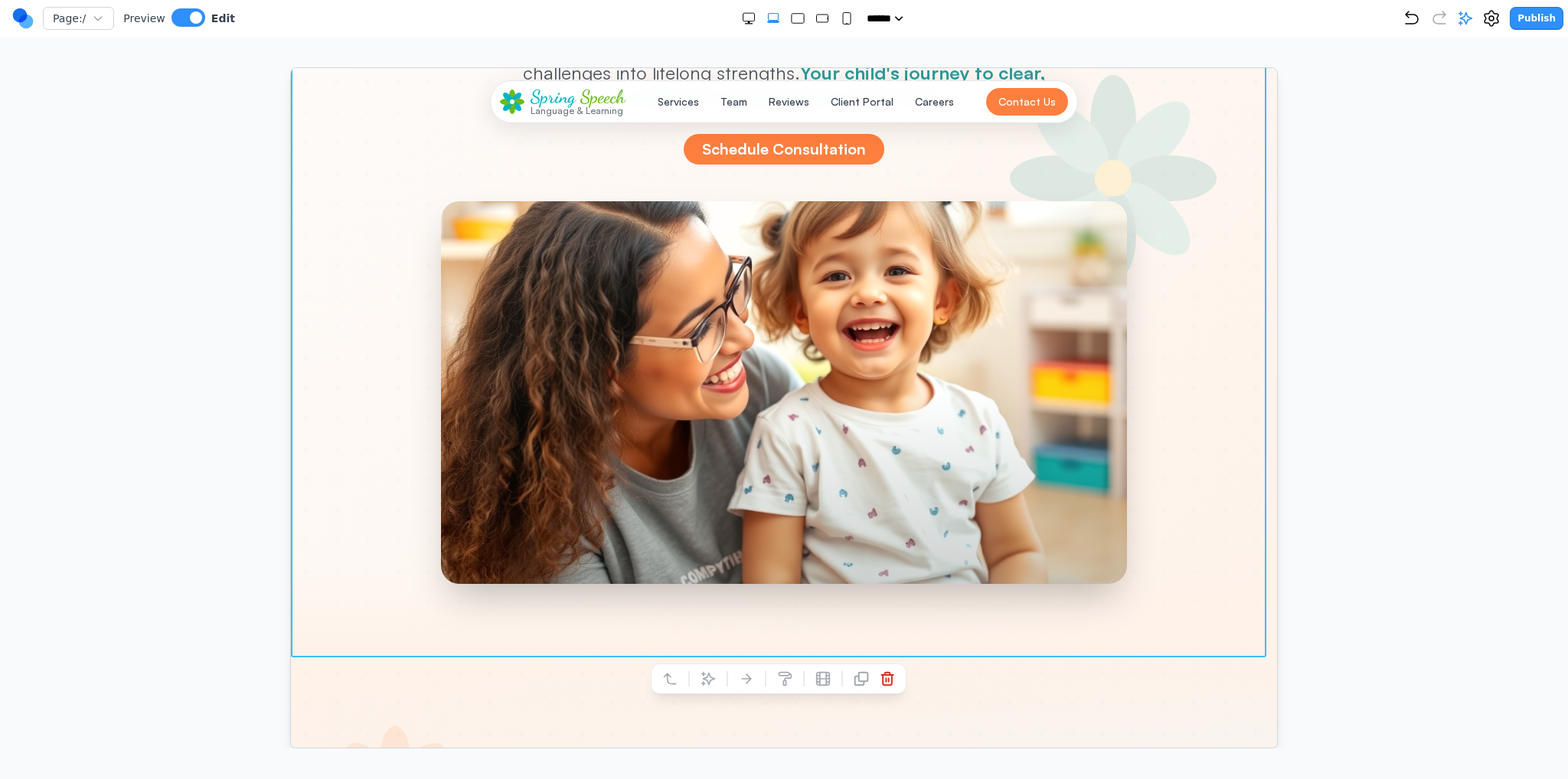
scroll to position [460, 0]
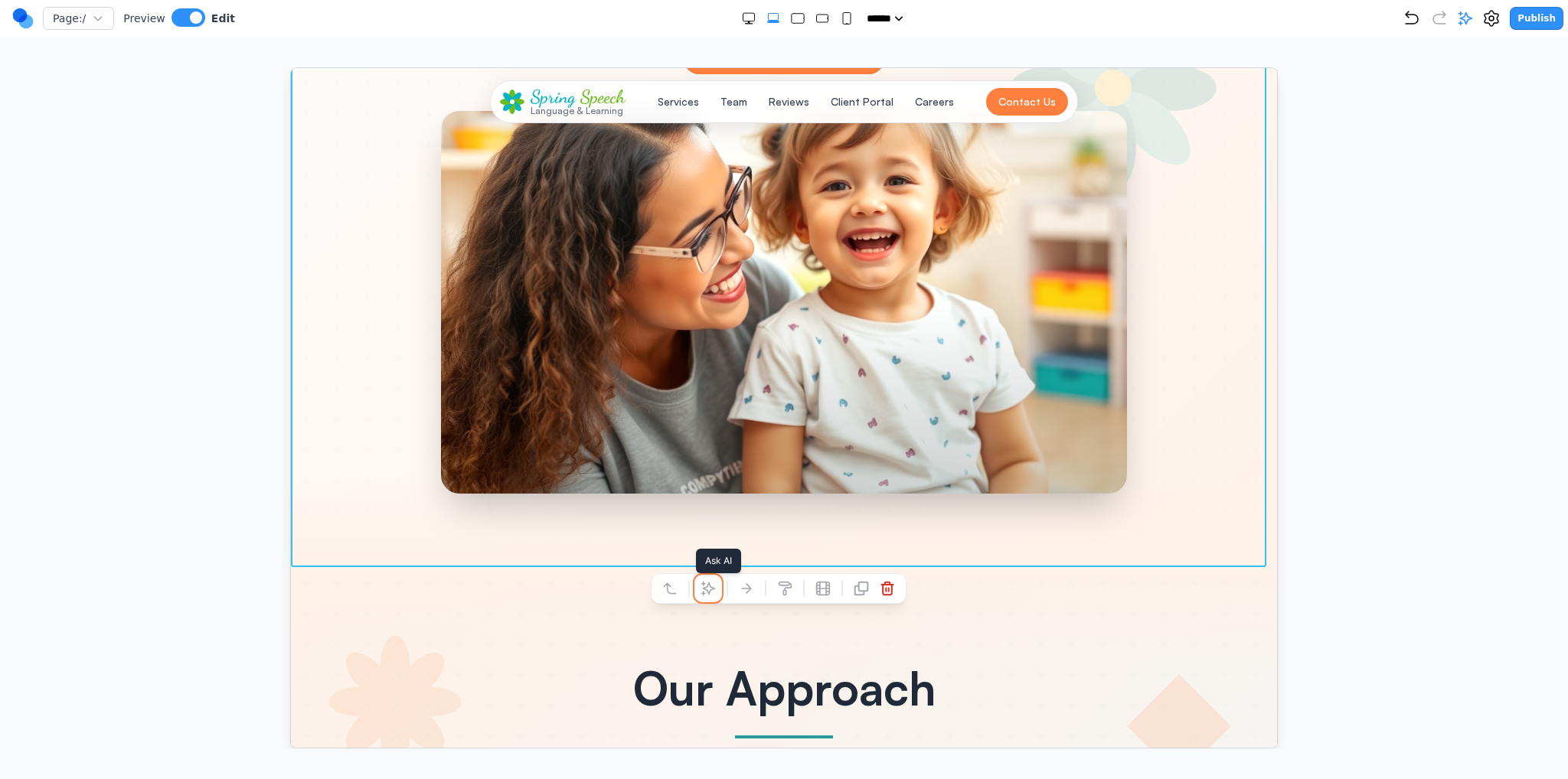
click at [698, 595] on button at bounding box center [707, 587] width 24 height 24
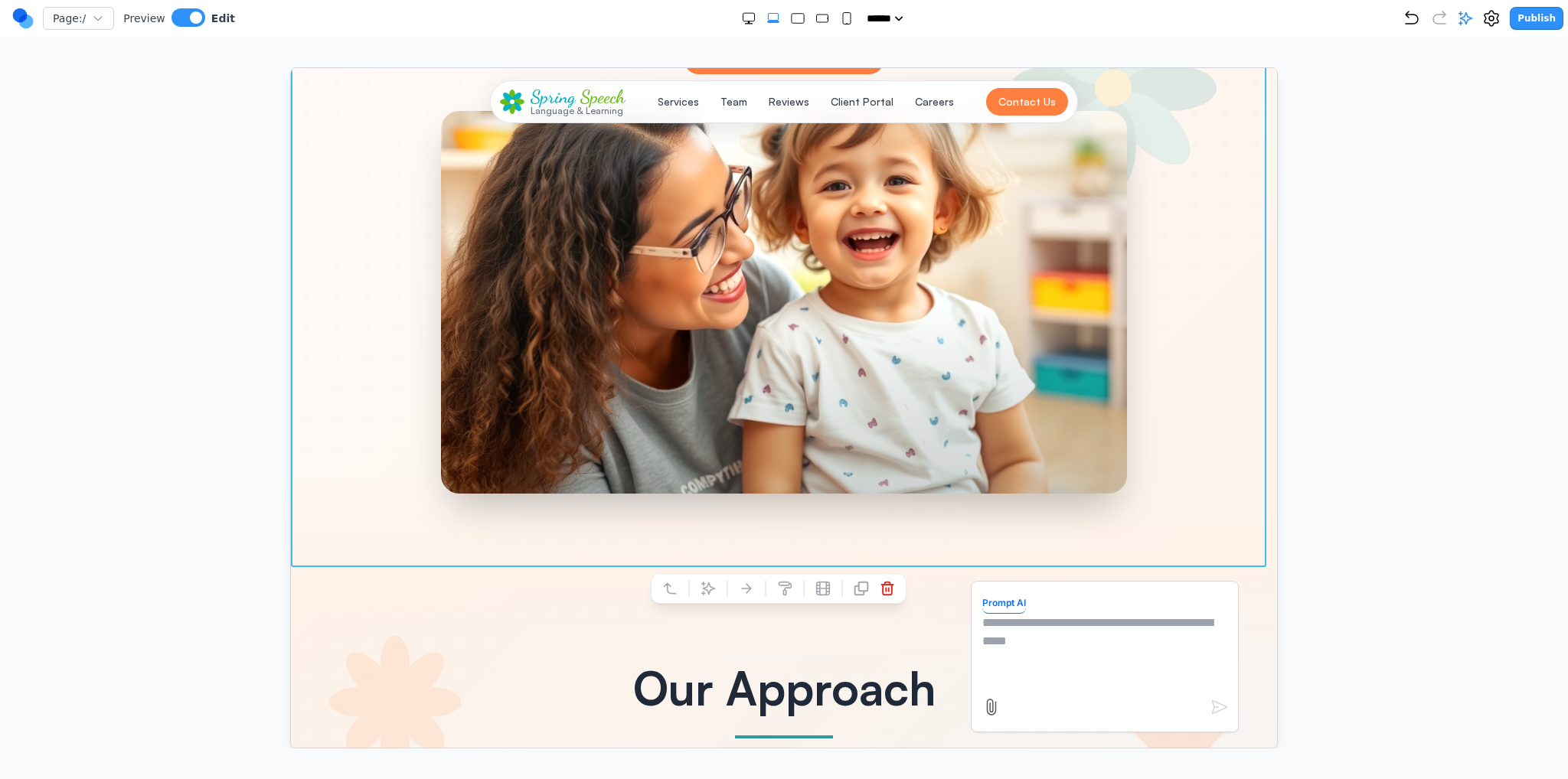
click at [1136, 644] on textarea at bounding box center [1104, 651] width 245 height 76
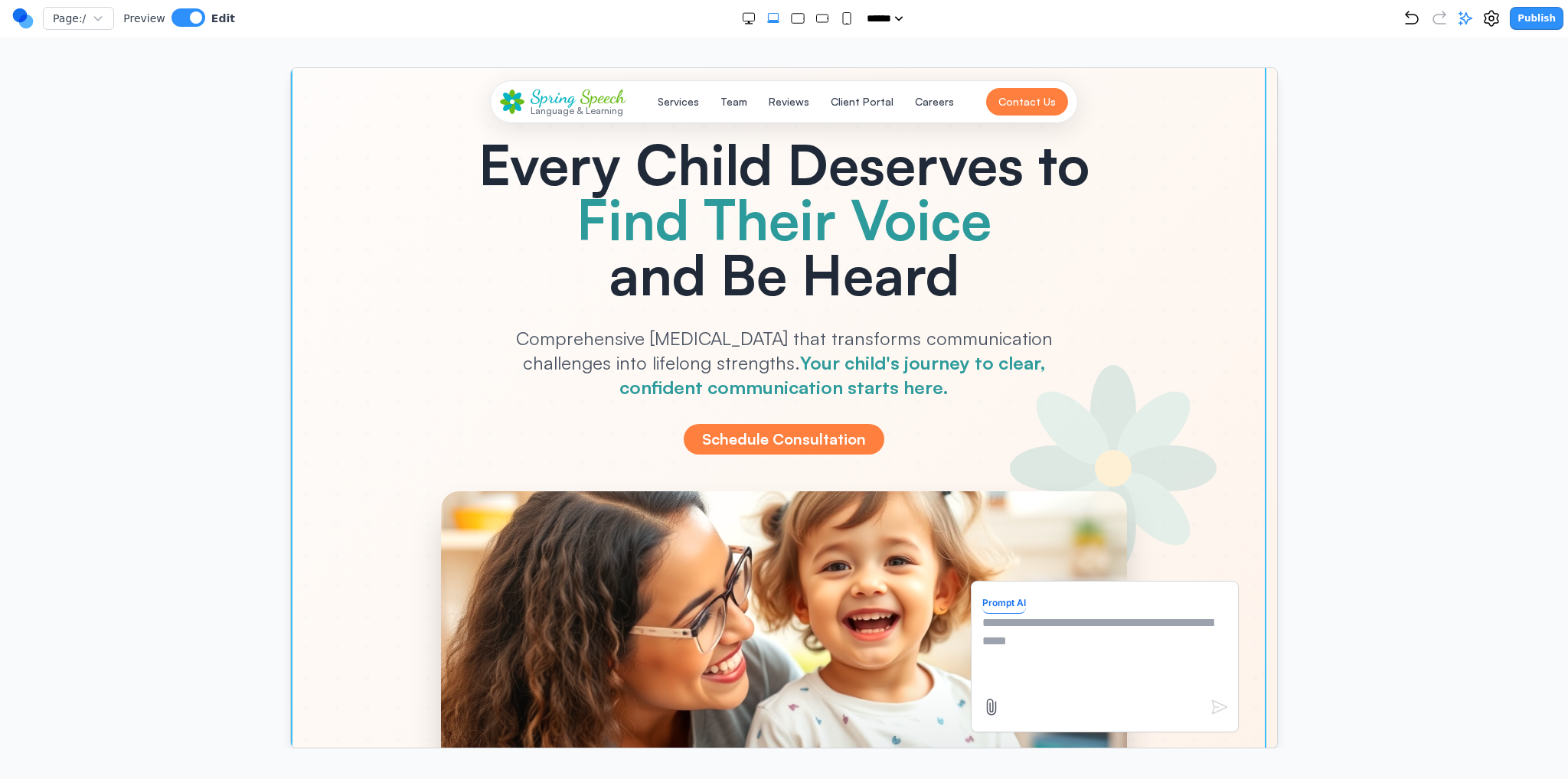
scroll to position [76, 0]
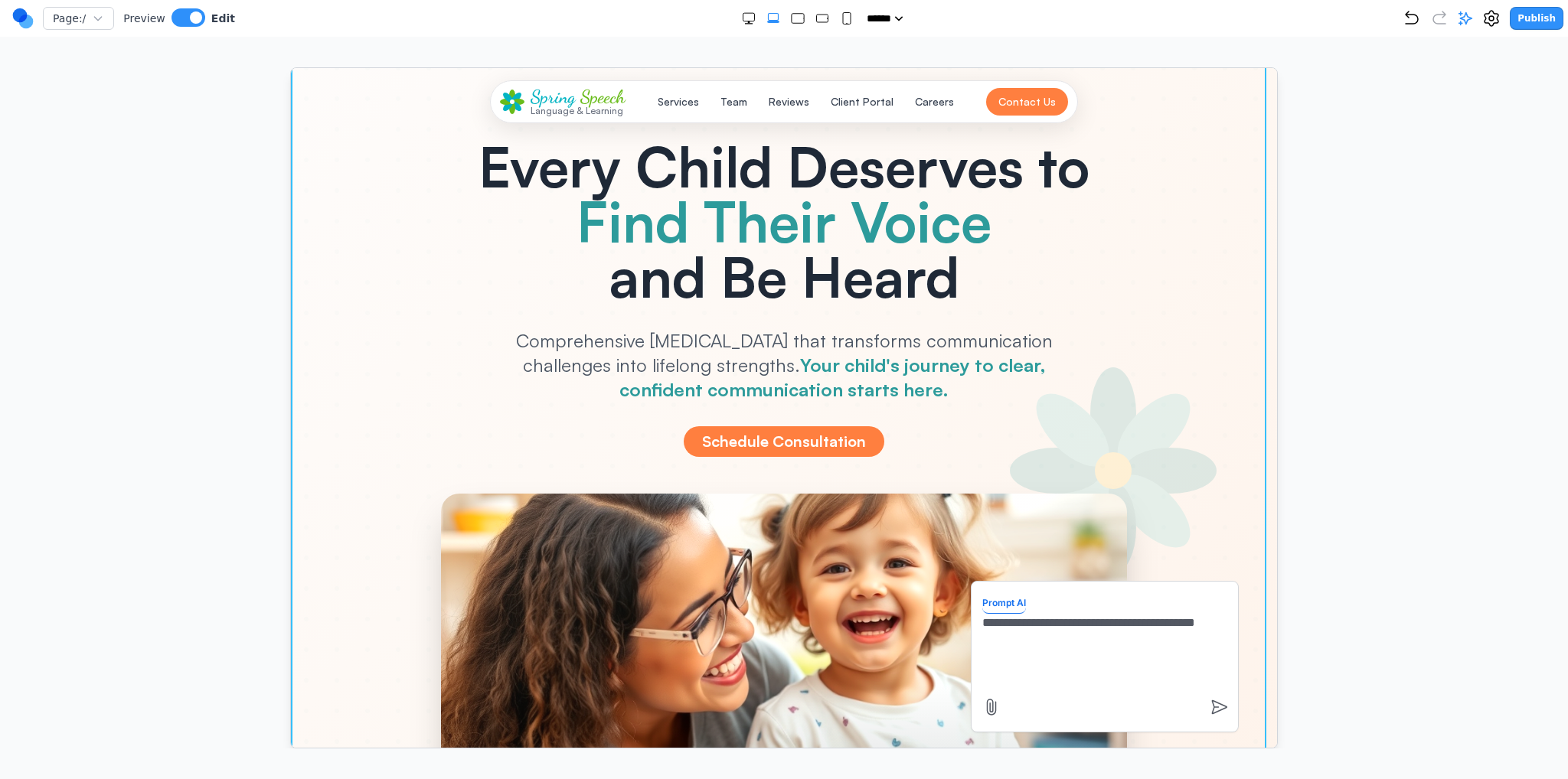
type textarea "**********"
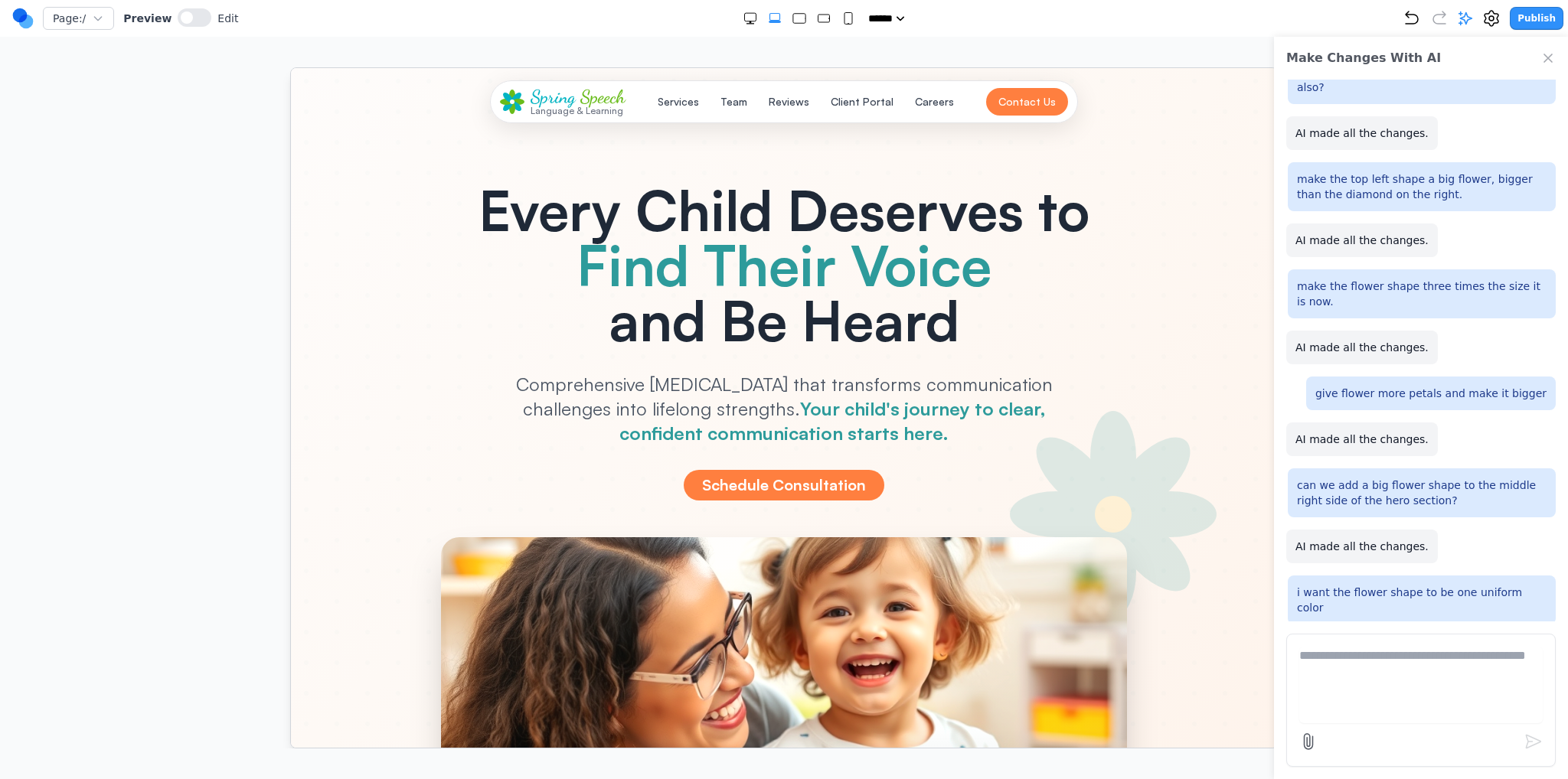
scroll to position [0, 0]
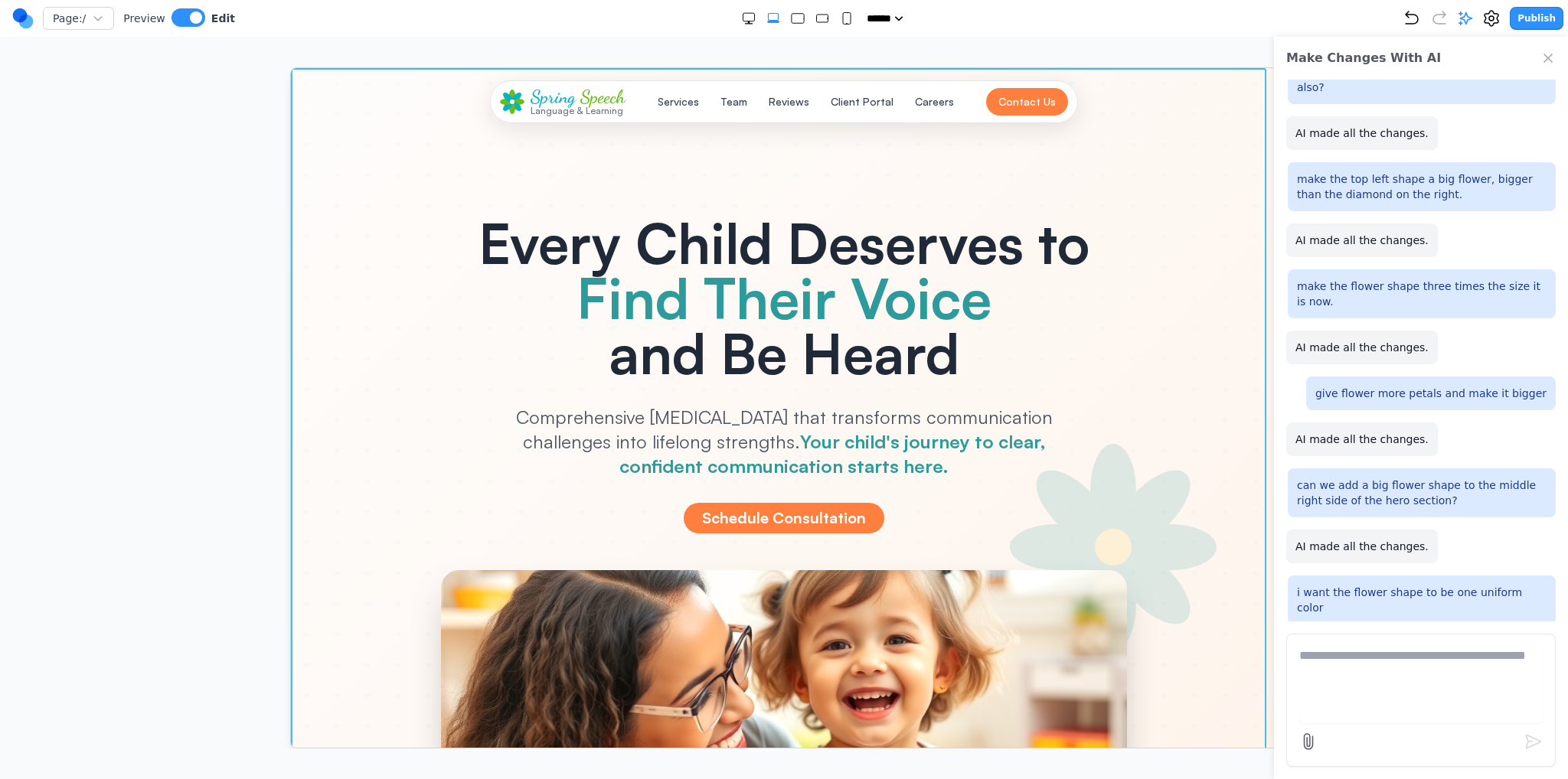
click at [1242, 491] on div at bounding box center [784, 546] width 987 height 958
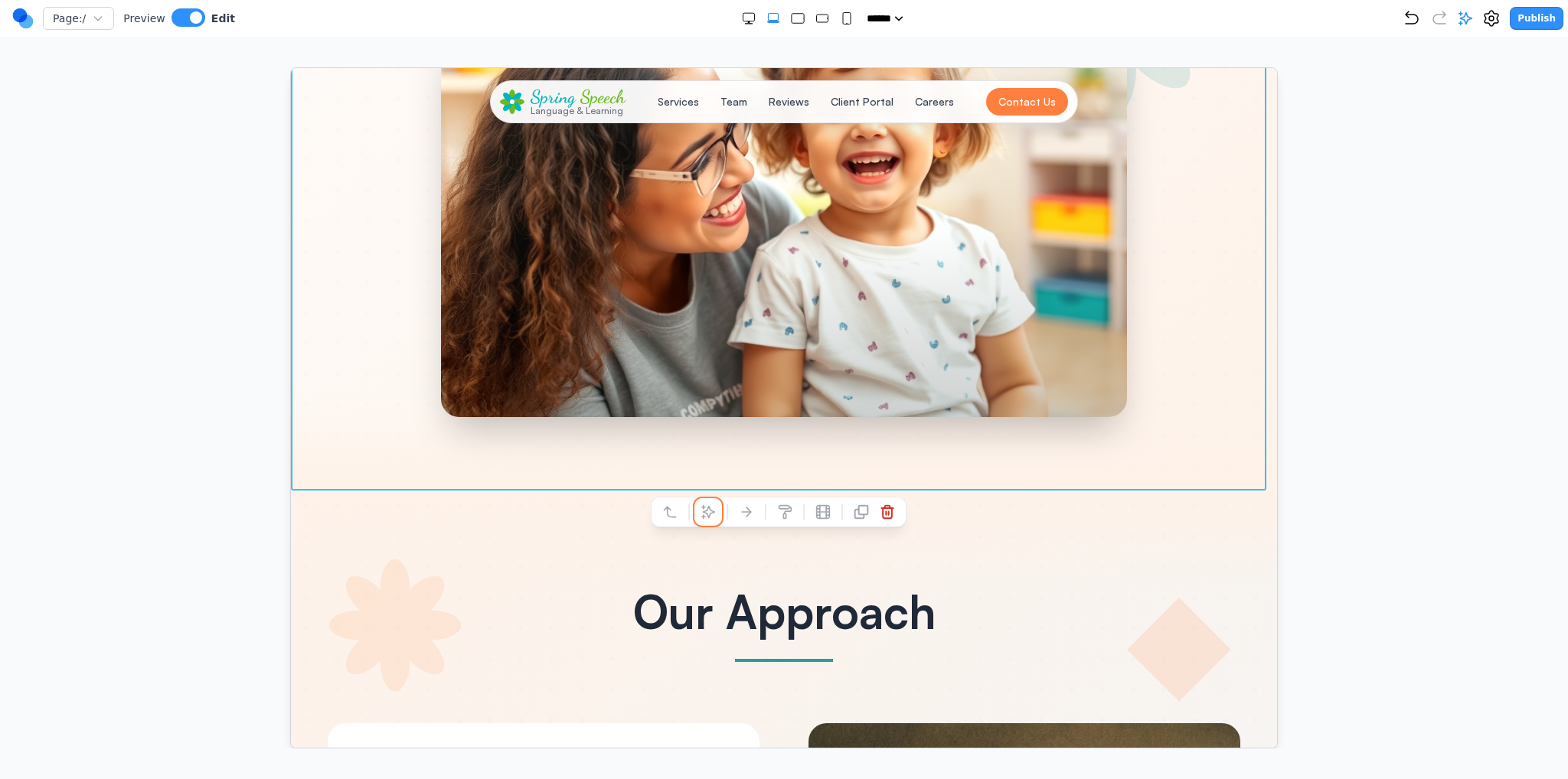
click at [715, 506] on button at bounding box center [707, 511] width 24 height 24
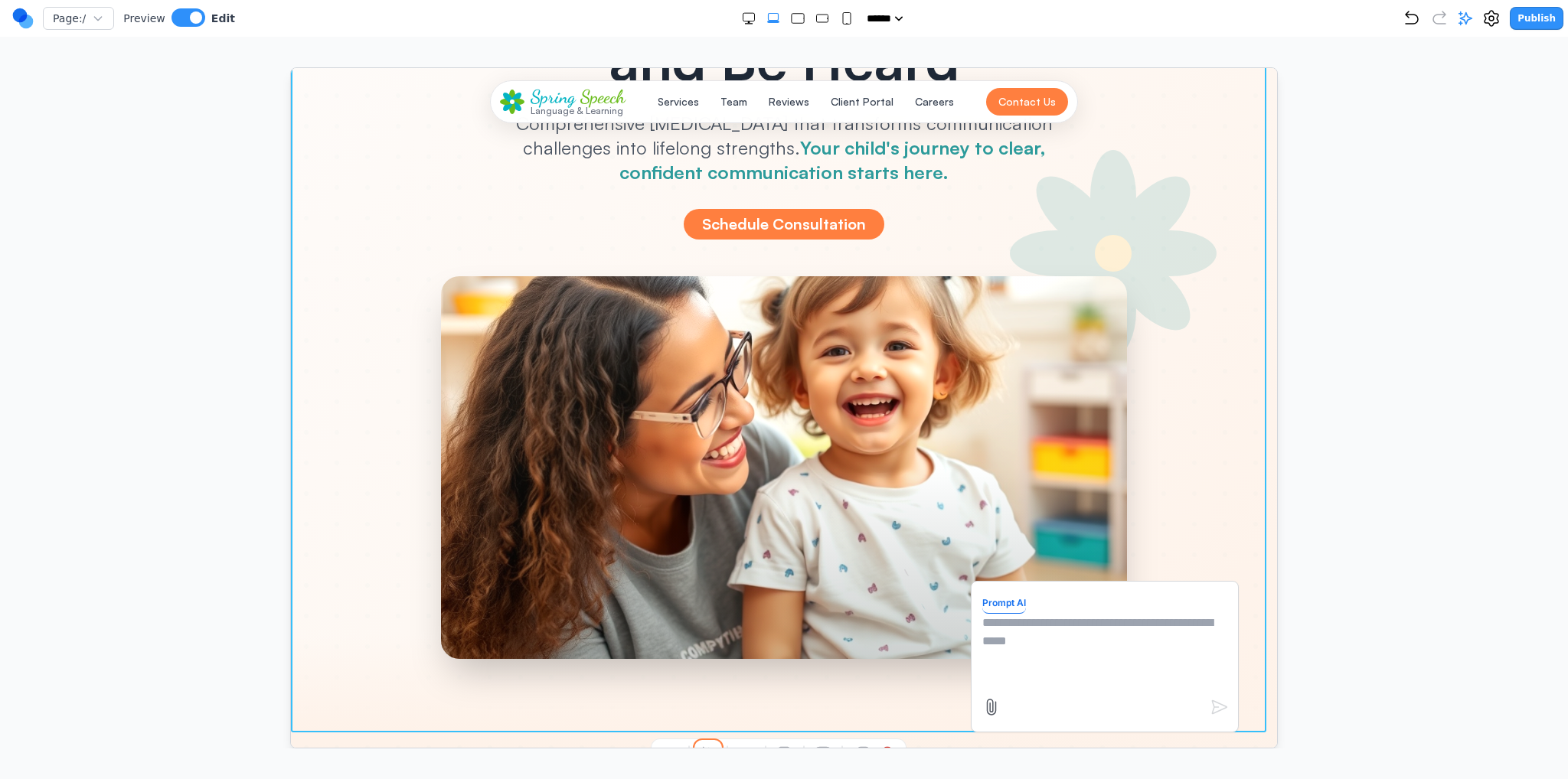
scroll to position [153, 0]
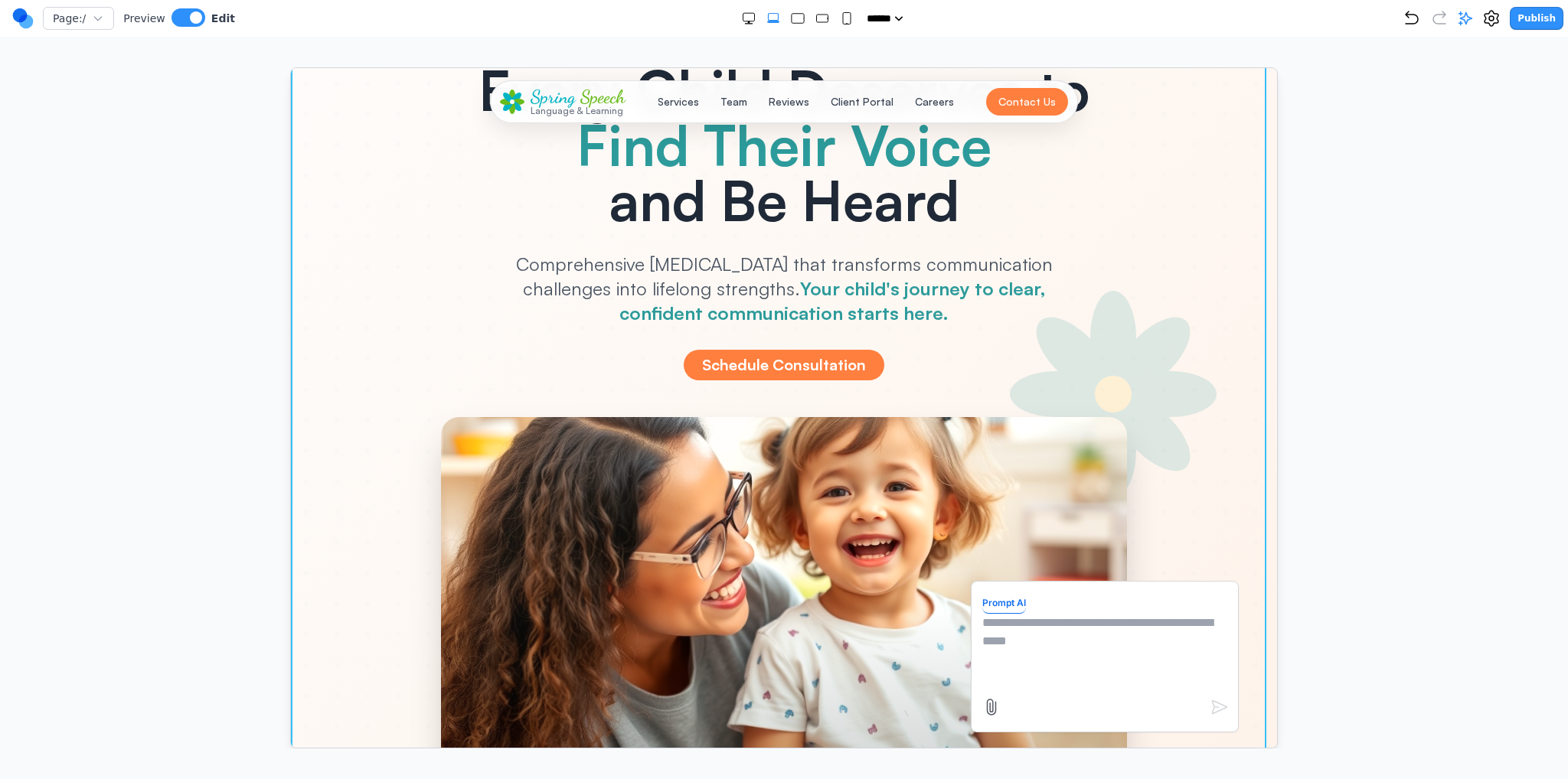
click at [1105, 621] on textarea at bounding box center [1104, 651] width 245 height 76
type textarea "**********"
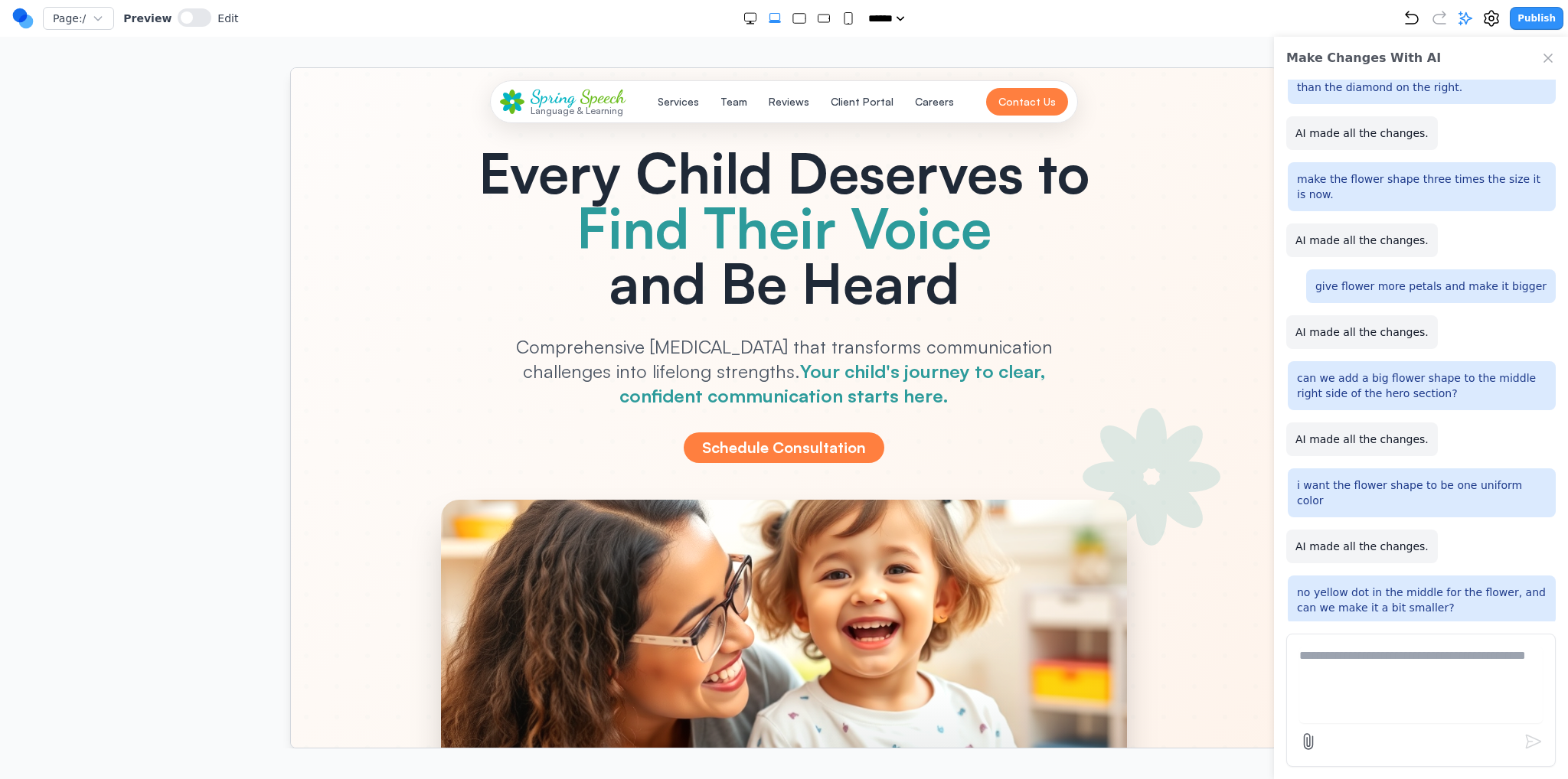
scroll to position [0, 0]
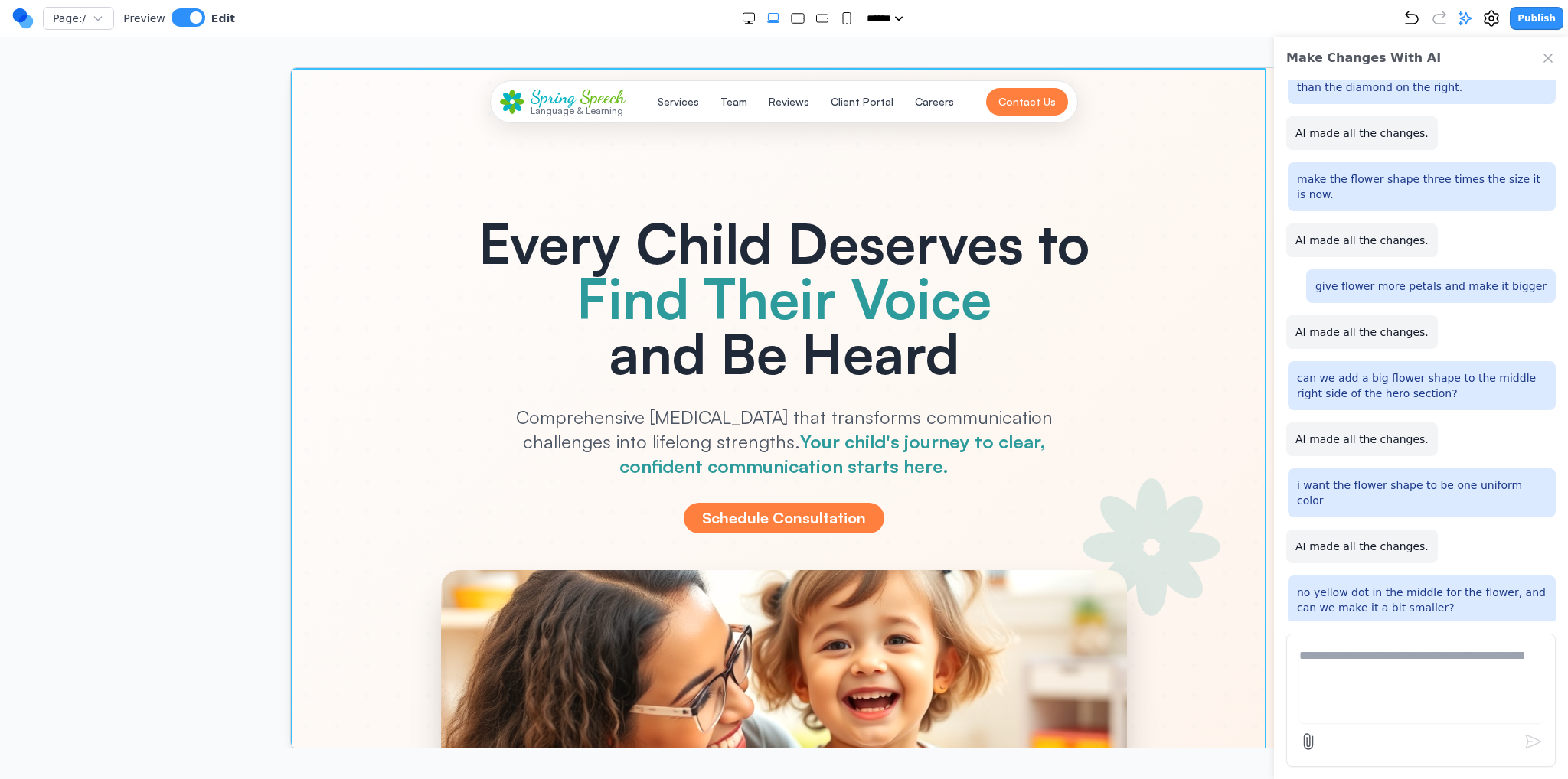
click at [1239, 420] on div at bounding box center [784, 546] width 987 height 958
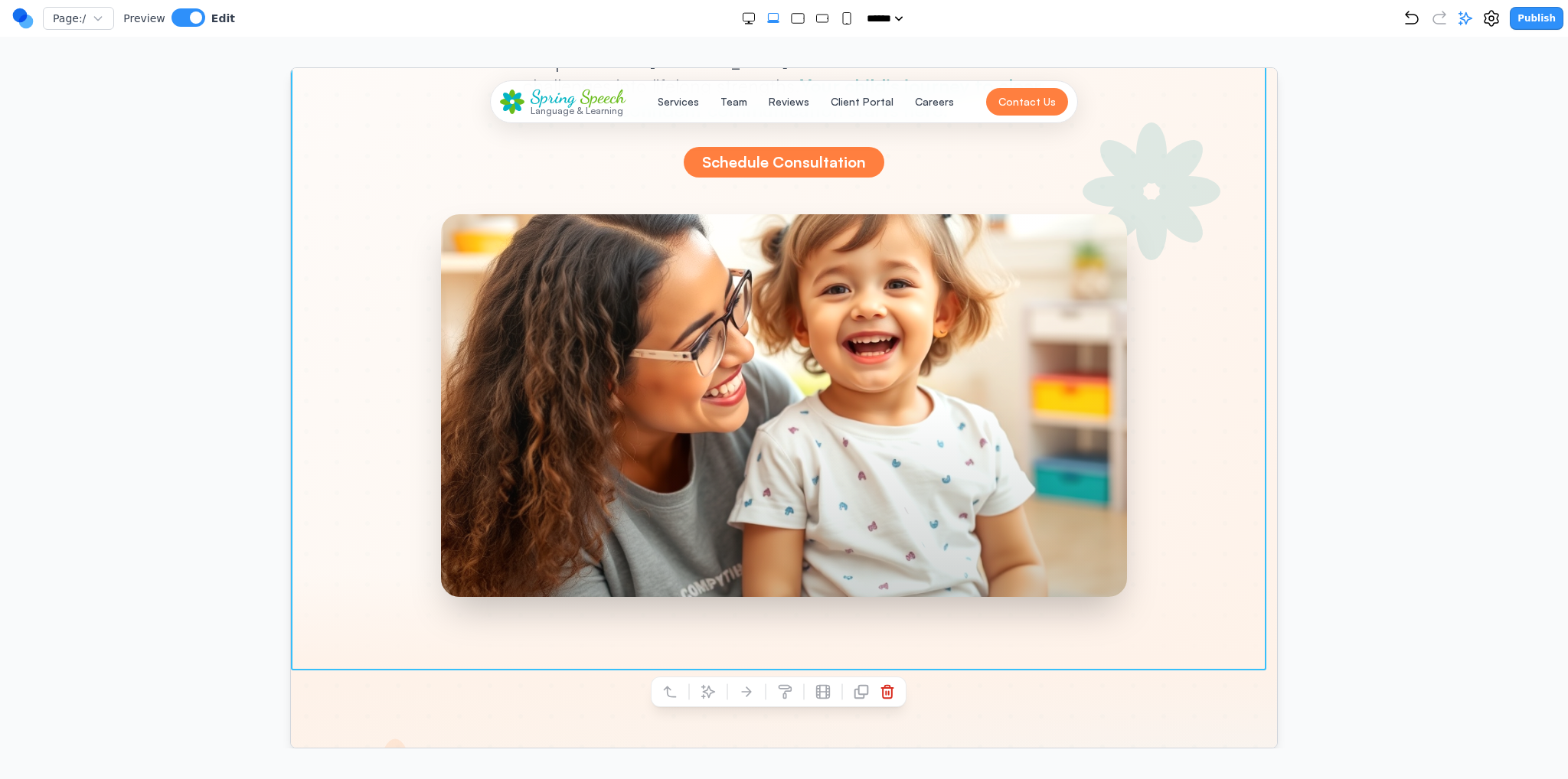
scroll to position [382, 0]
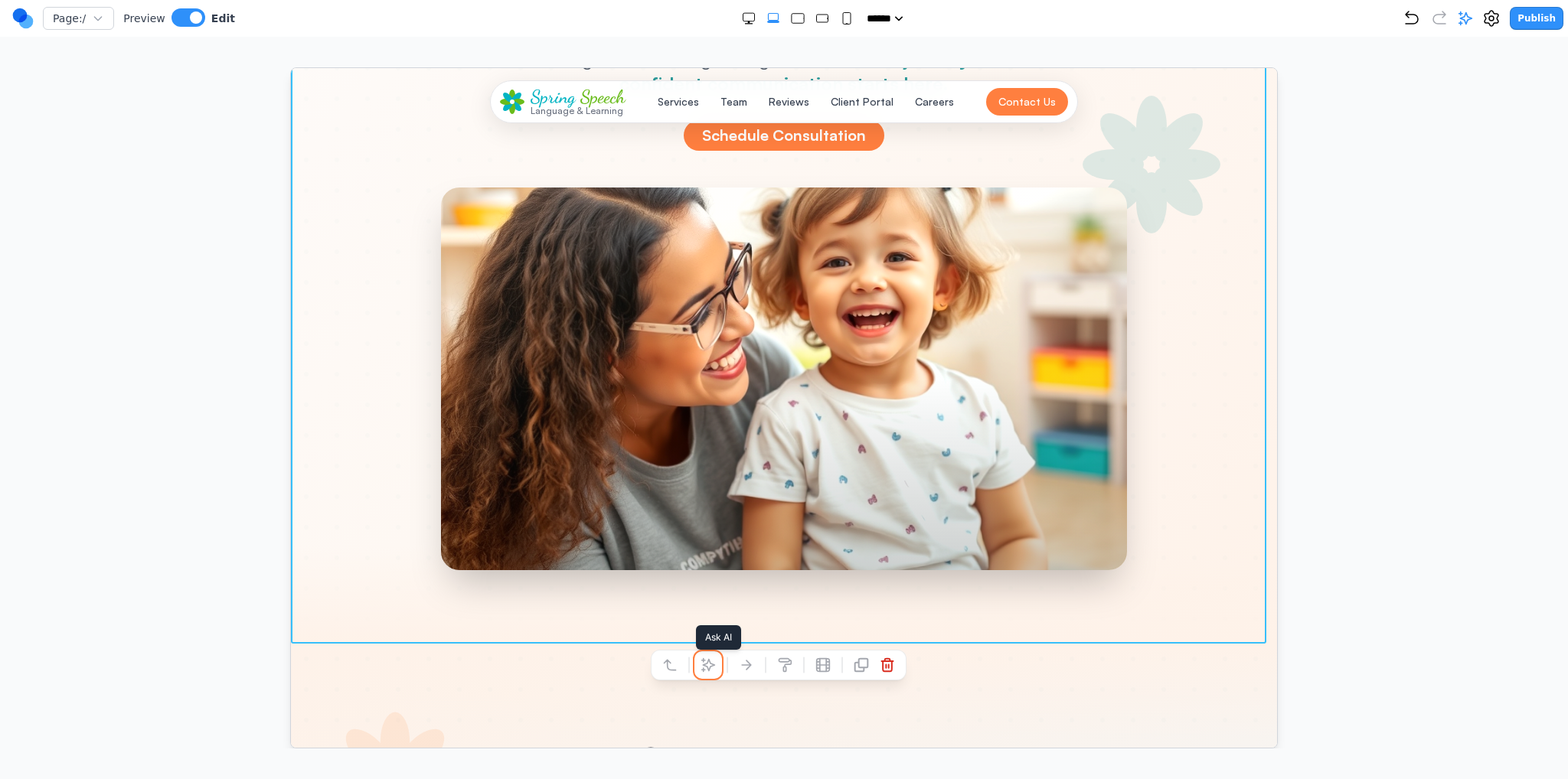
click at [720, 665] on button at bounding box center [707, 664] width 24 height 24
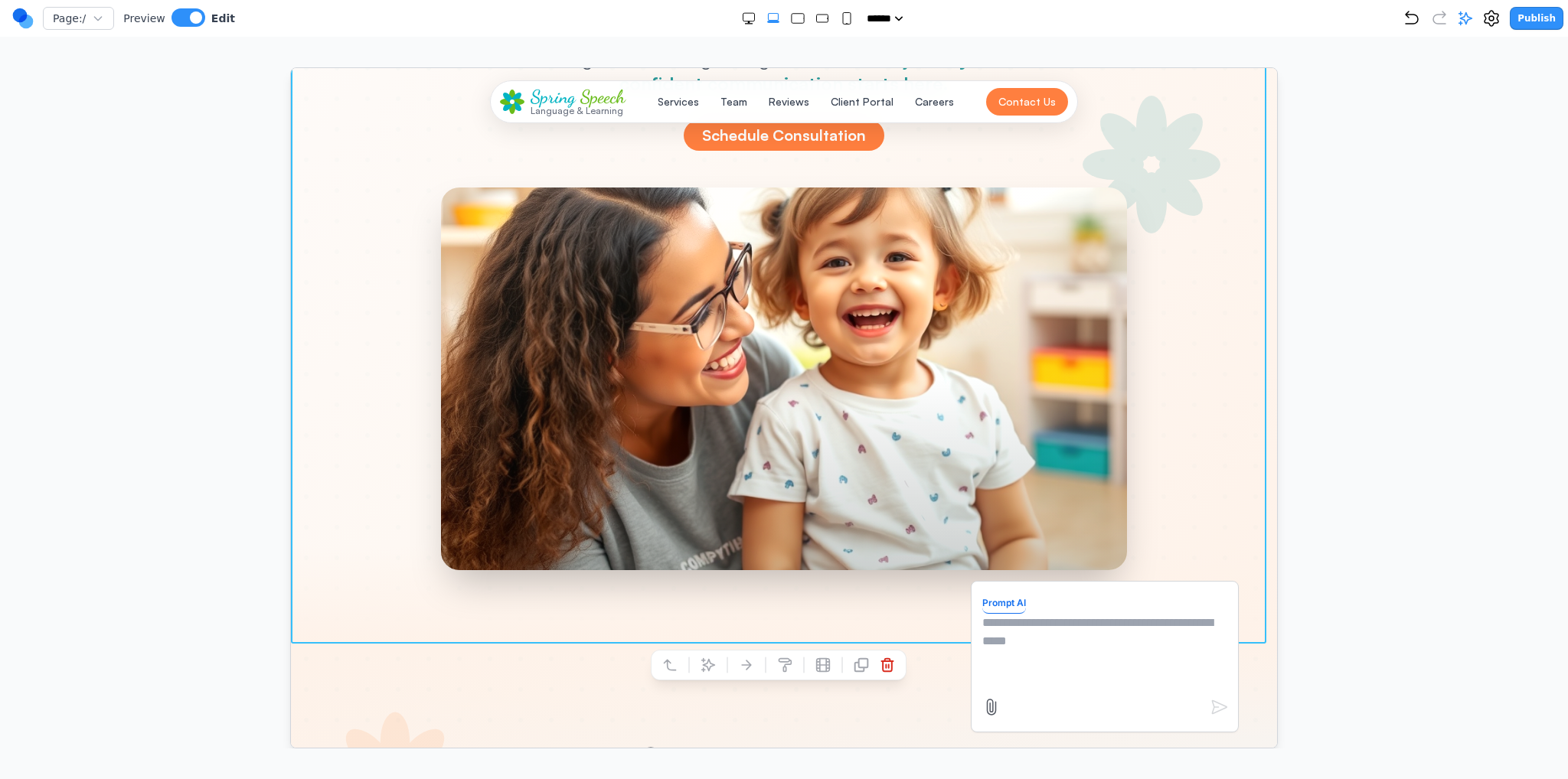
drag, startPoint x: 1066, startPoint y: 635, endPoint x: 1064, endPoint y: 527, distance: 108.0
click at [1066, 635] on textarea at bounding box center [1104, 651] width 245 height 76
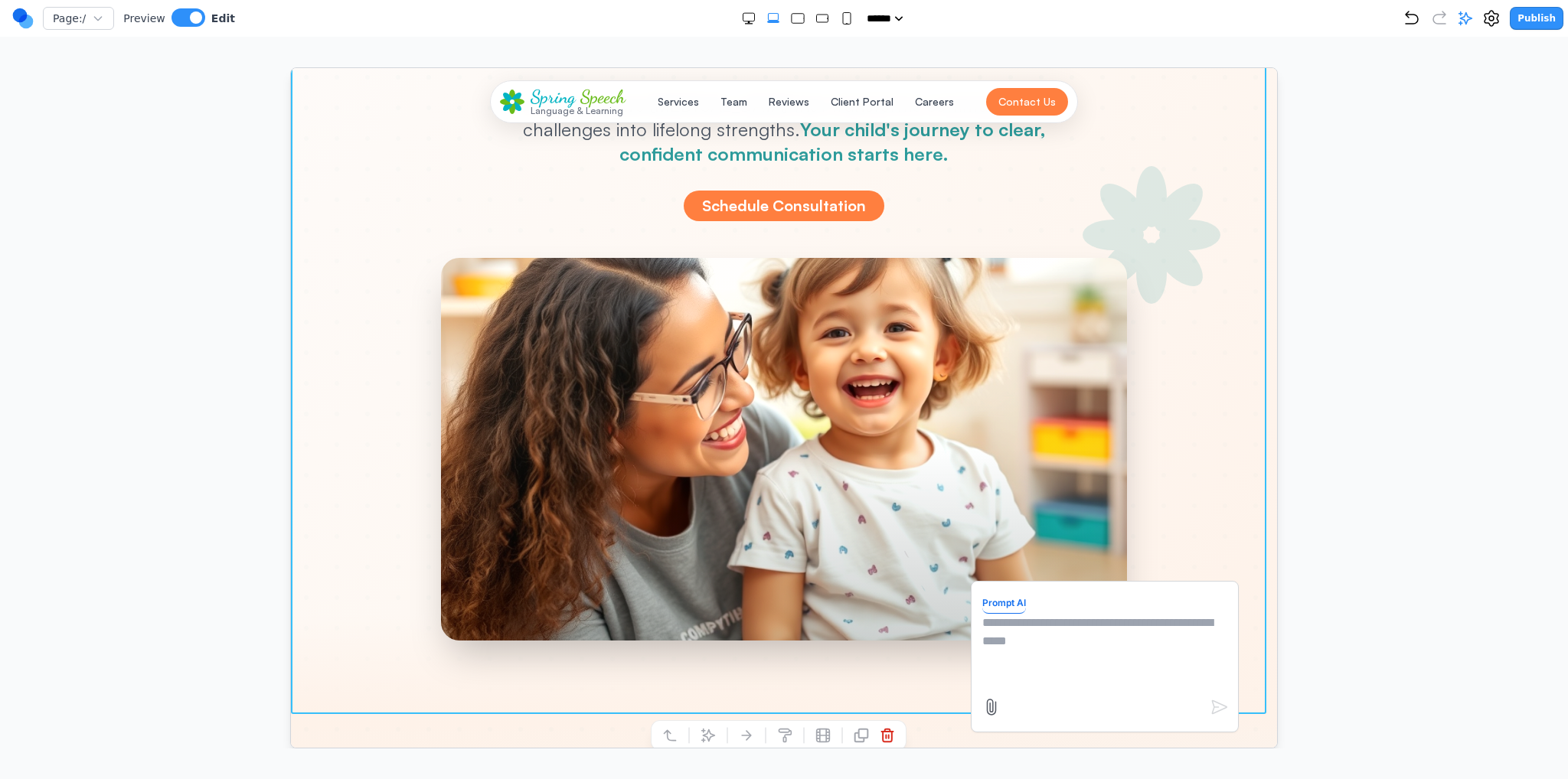
scroll to position [153, 0]
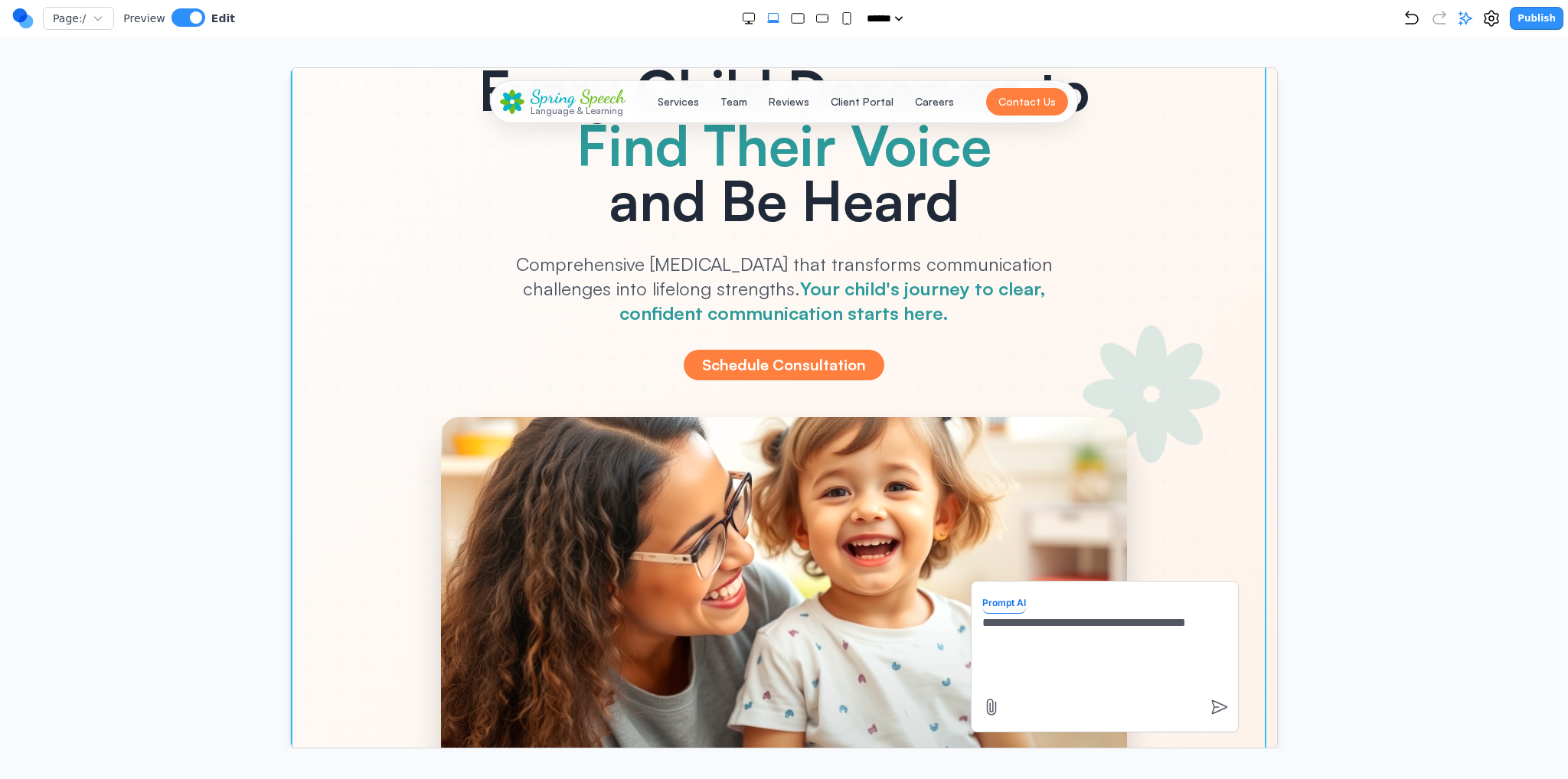
type textarea "**********"
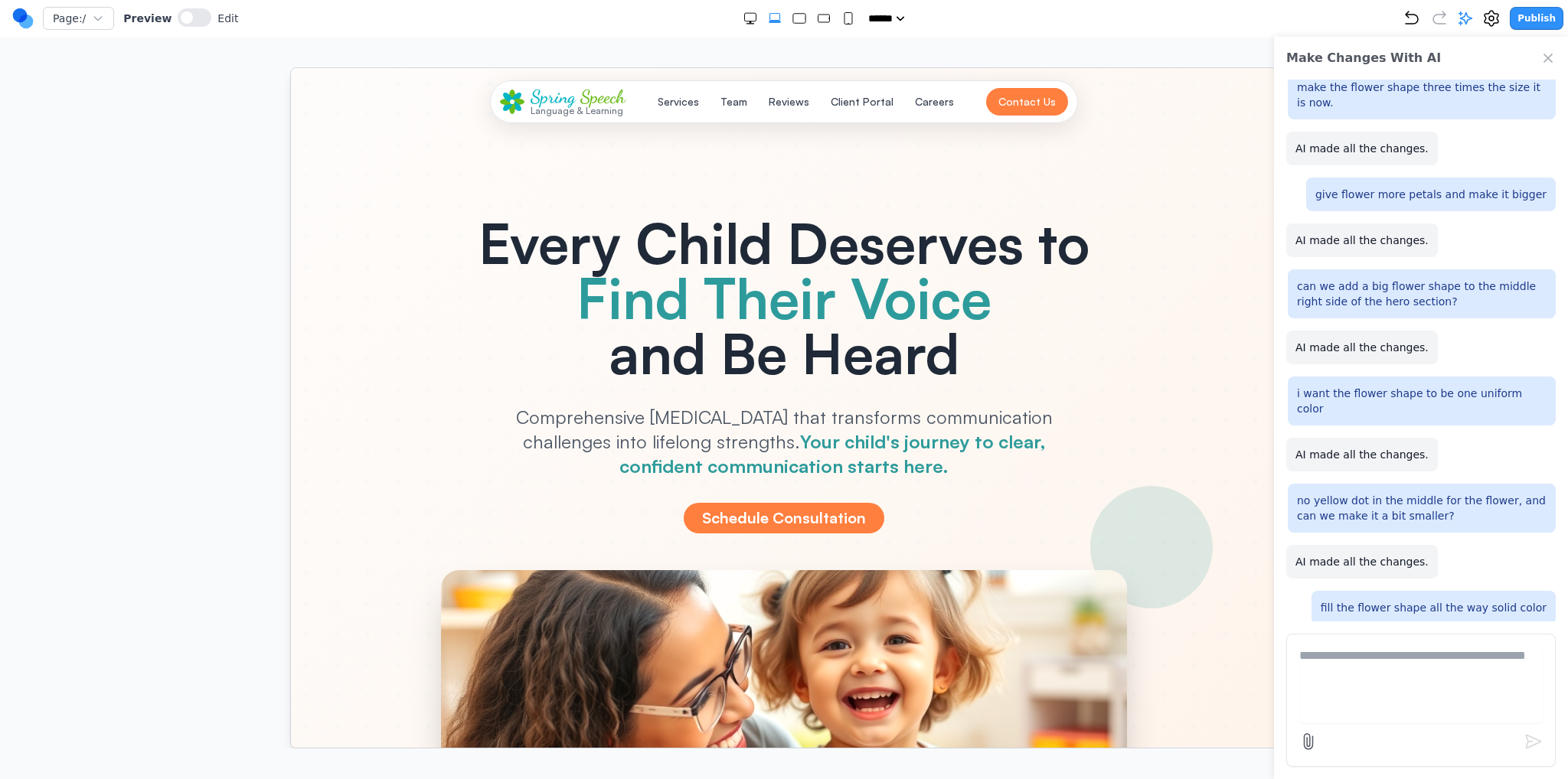
scroll to position [0, 0]
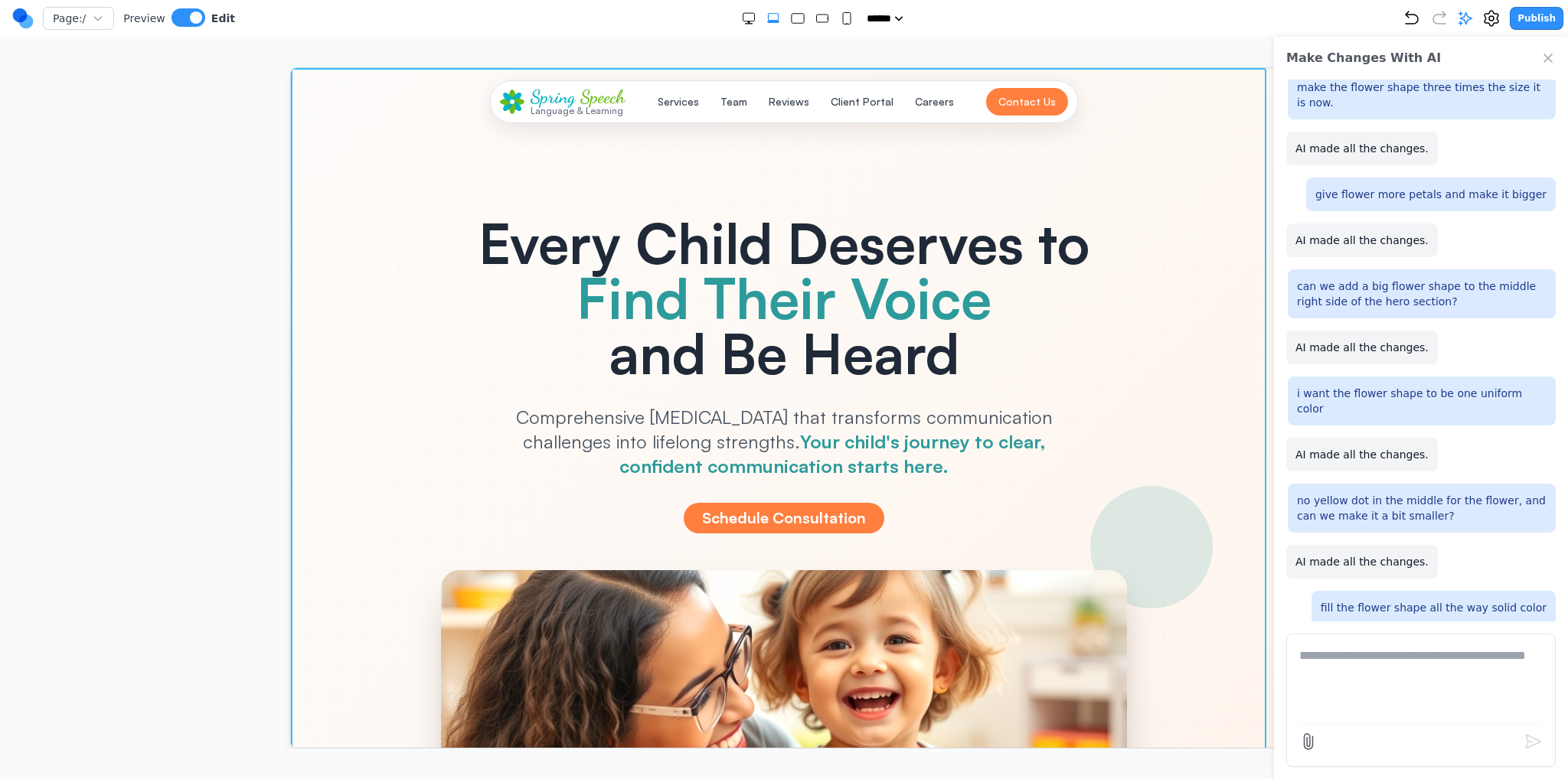
click at [1254, 501] on div at bounding box center [784, 546] width 987 height 958
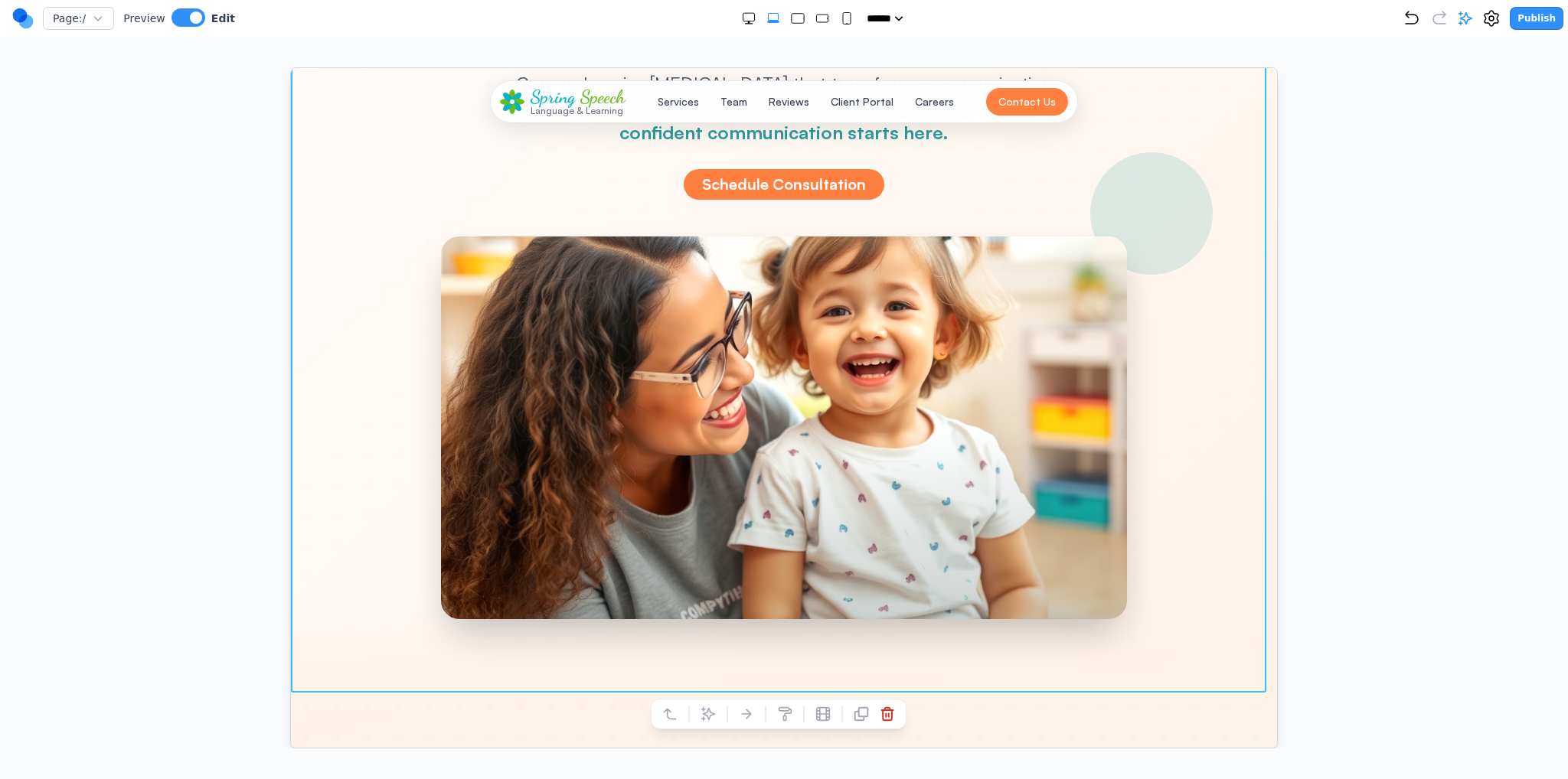
scroll to position [536, 0]
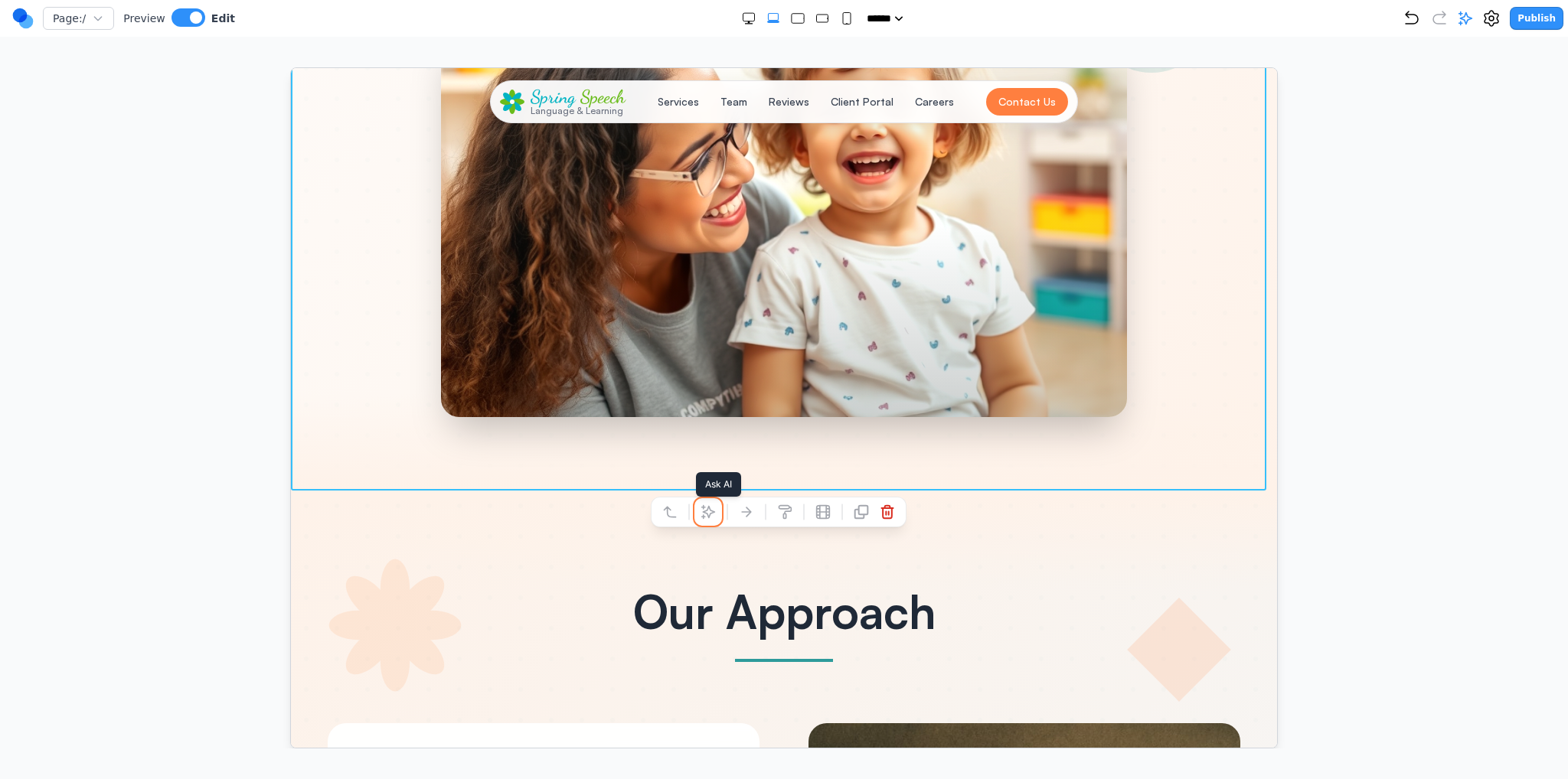
drag, startPoint x: 714, startPoint y: 517, endPoint x: 764, endPoint y: 522, distance: 50.2
click at [713, 516] on icon at bounding box center [707, 512] width 15 height 15
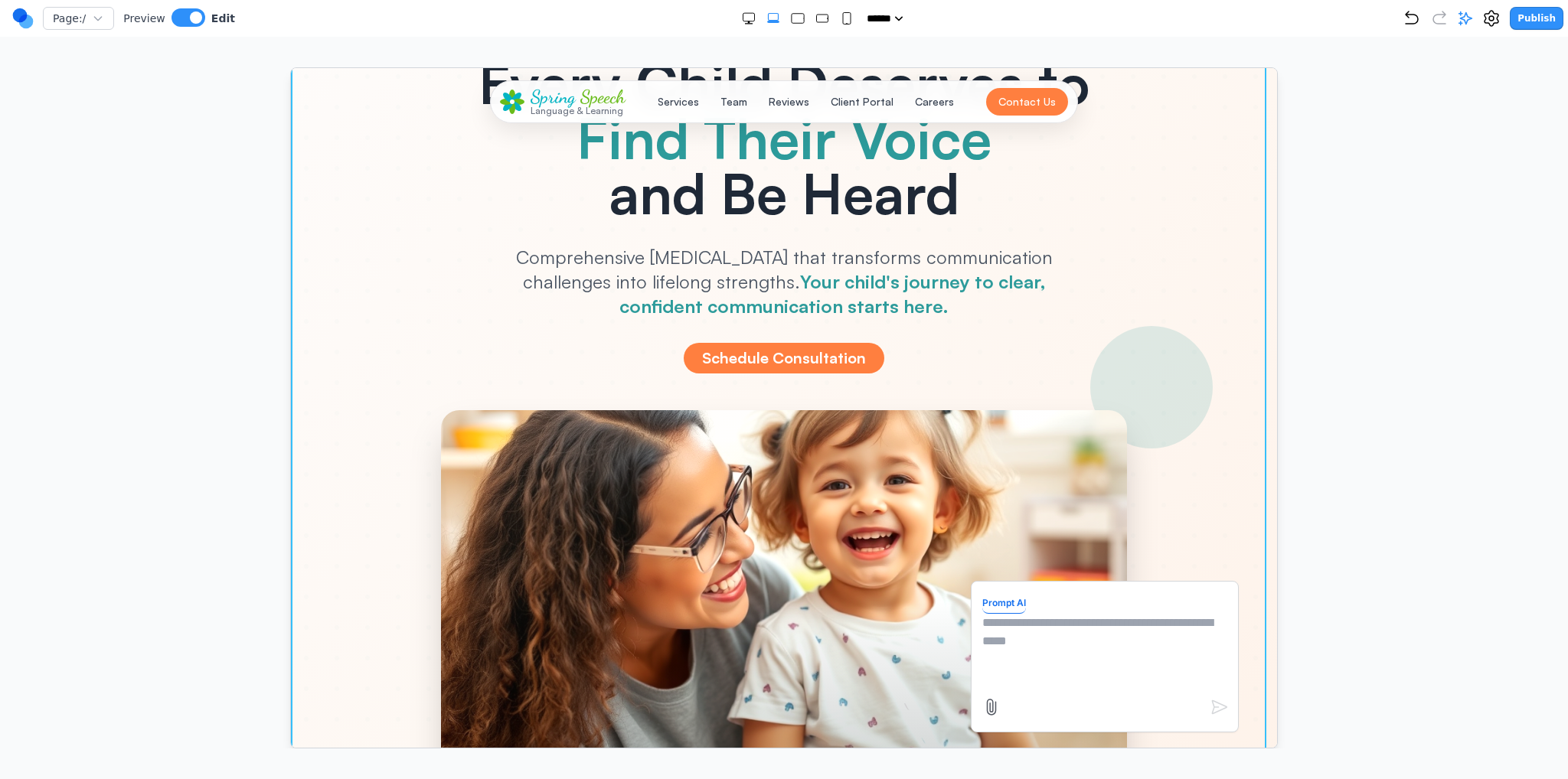
scroll to position [0, 0]
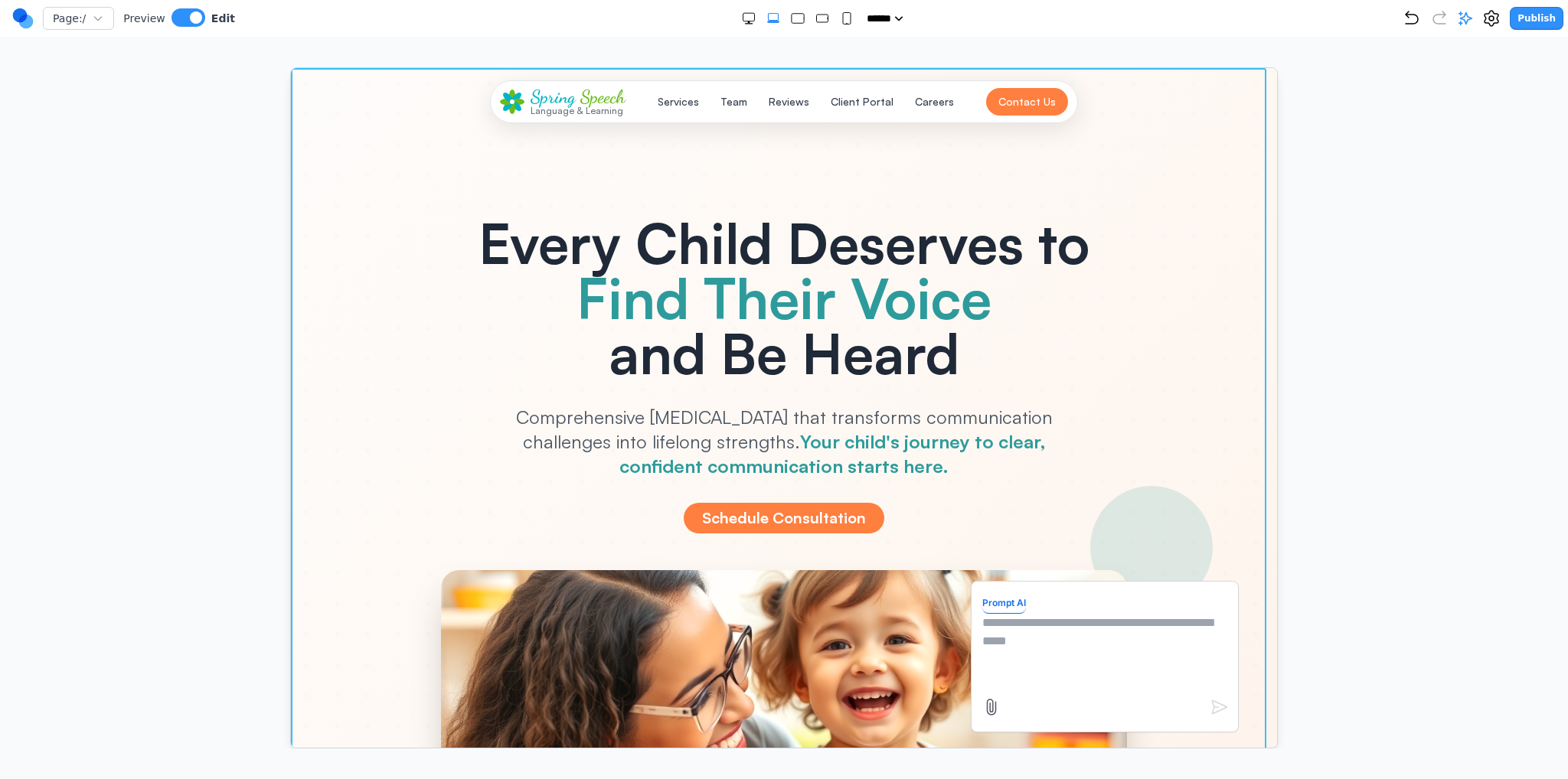
click at [1066, 647] on textarea at bounding box center [1104, 651] width 245 height 76
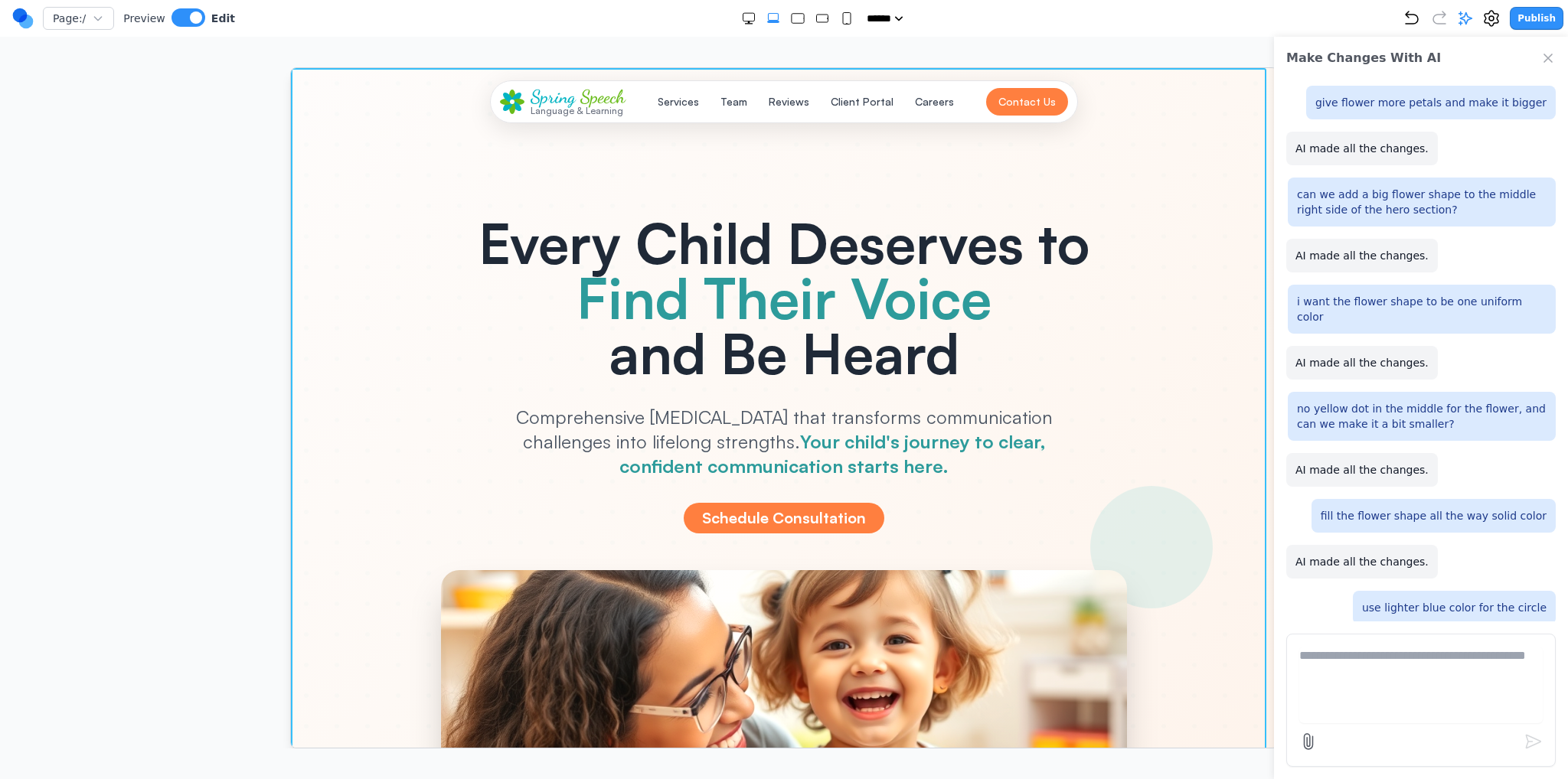
click at [310, 364] on div at bounding box center [784, 546] width 987 height 958
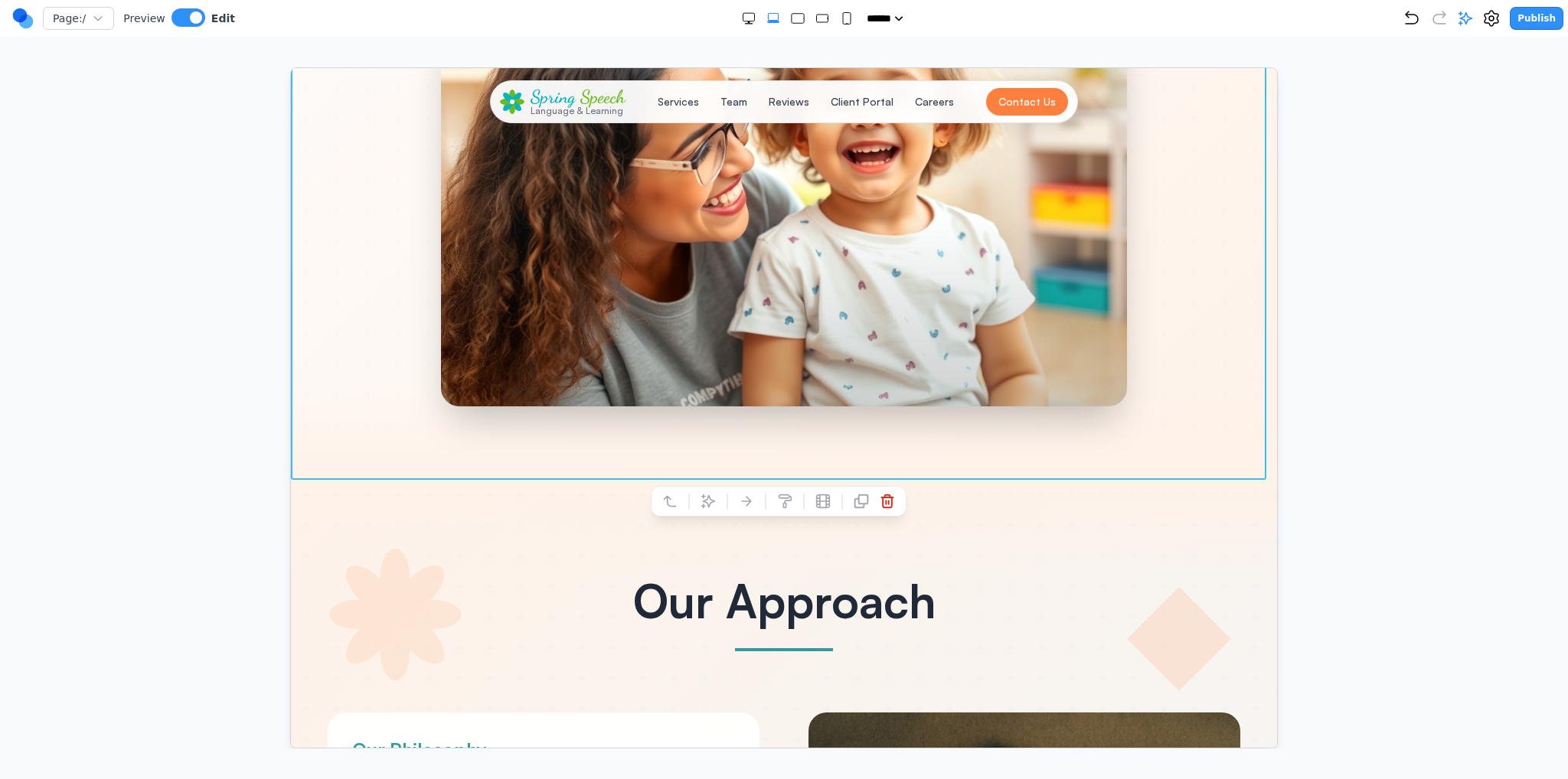
scroll to position [612, 0]
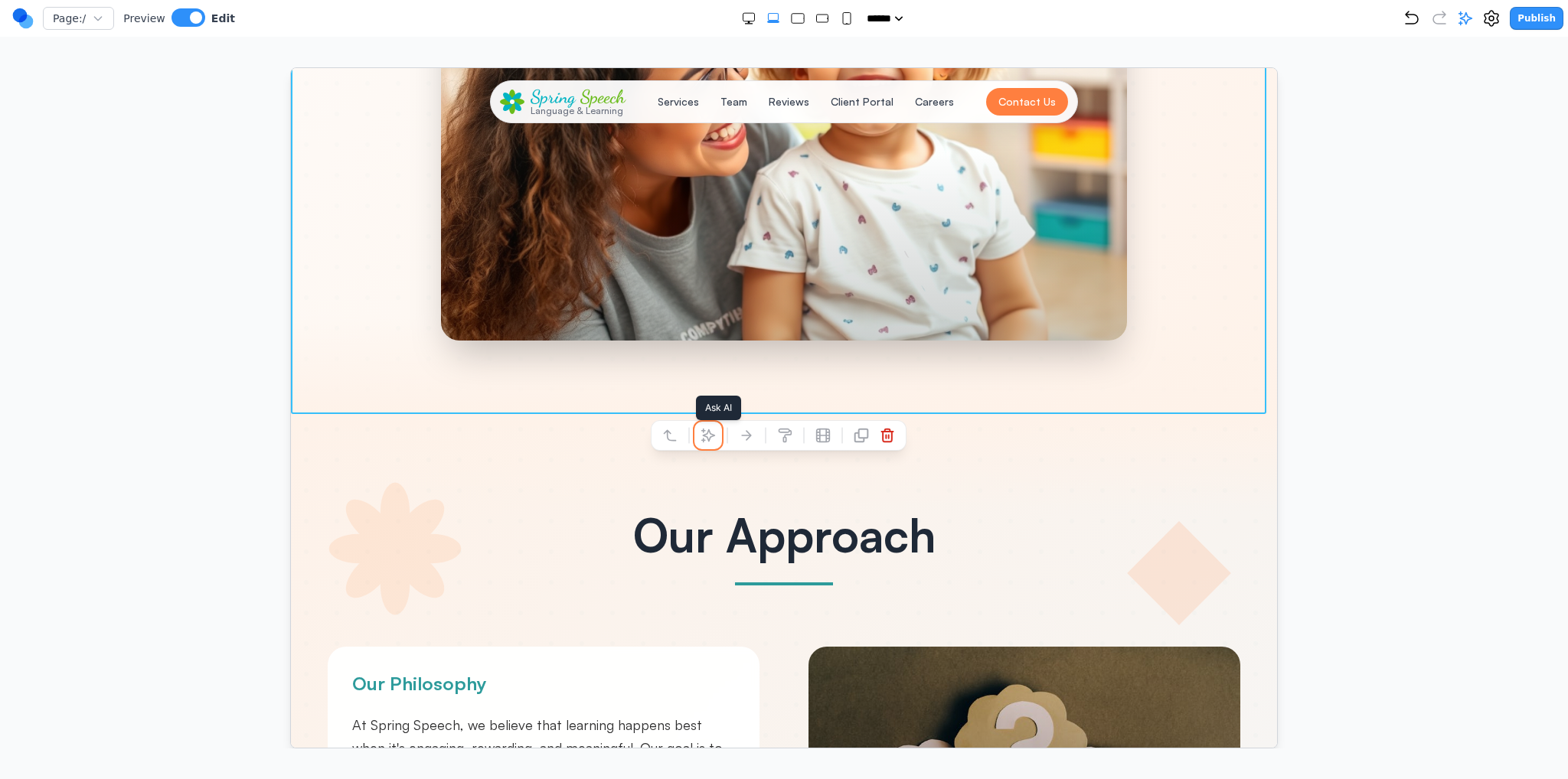
click at [700, 439] on icon at bounding box center [707, 434] width 15 height 15
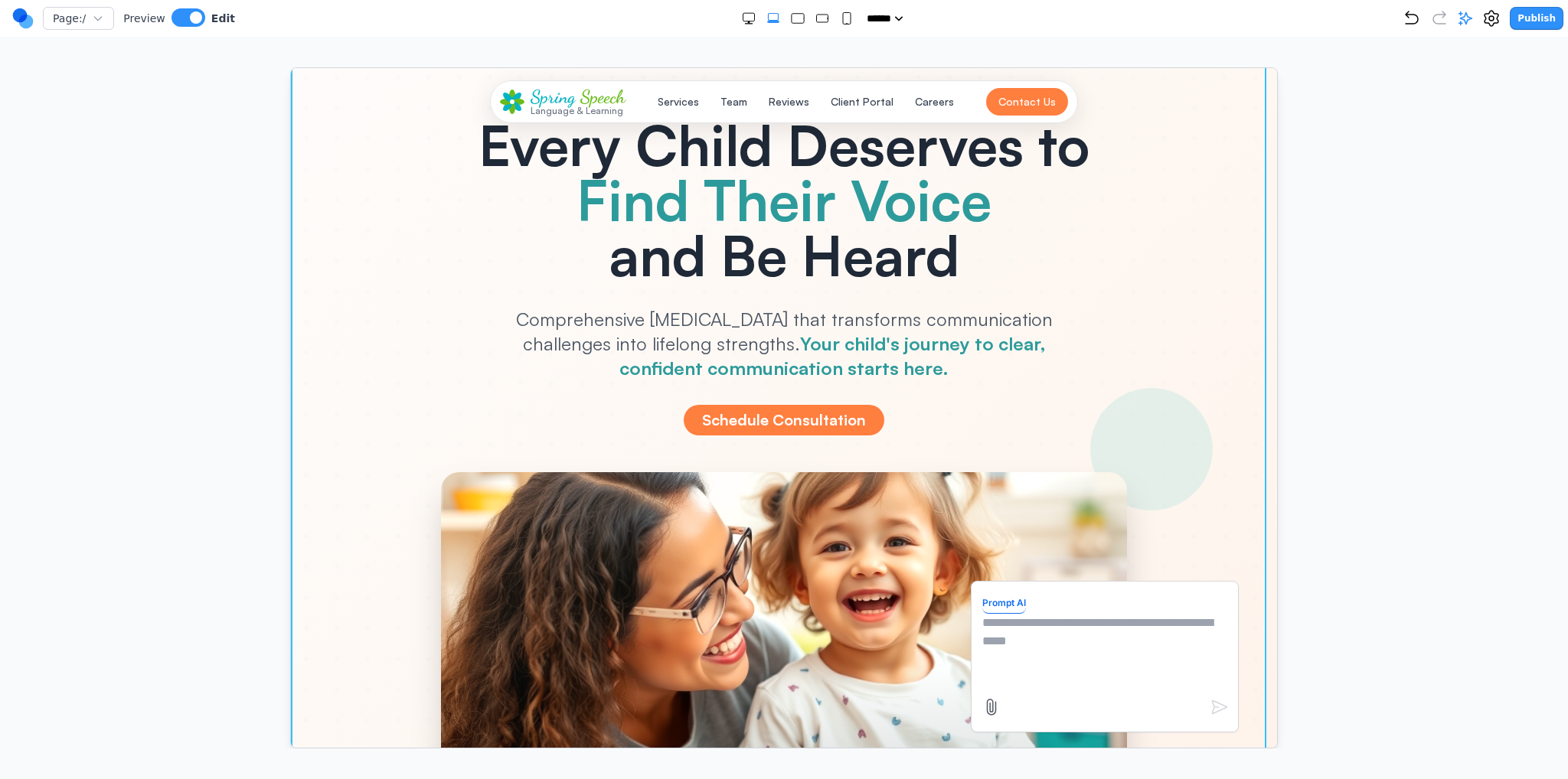
scroll to position [0, 0]
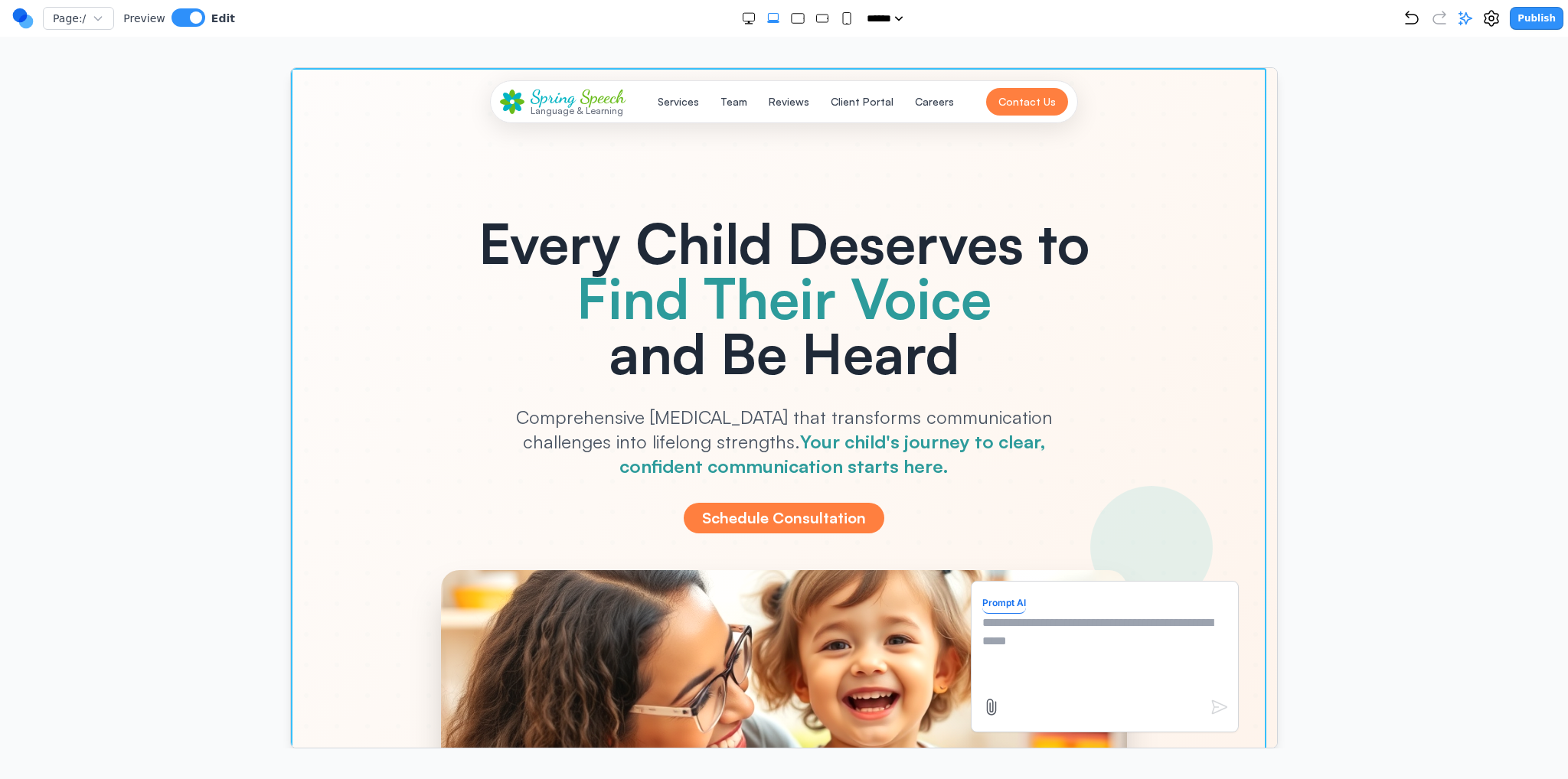
click at [1024, 662] on textarea at bounding box center [1104, 651] width 245 height 76
type textarea "**********"
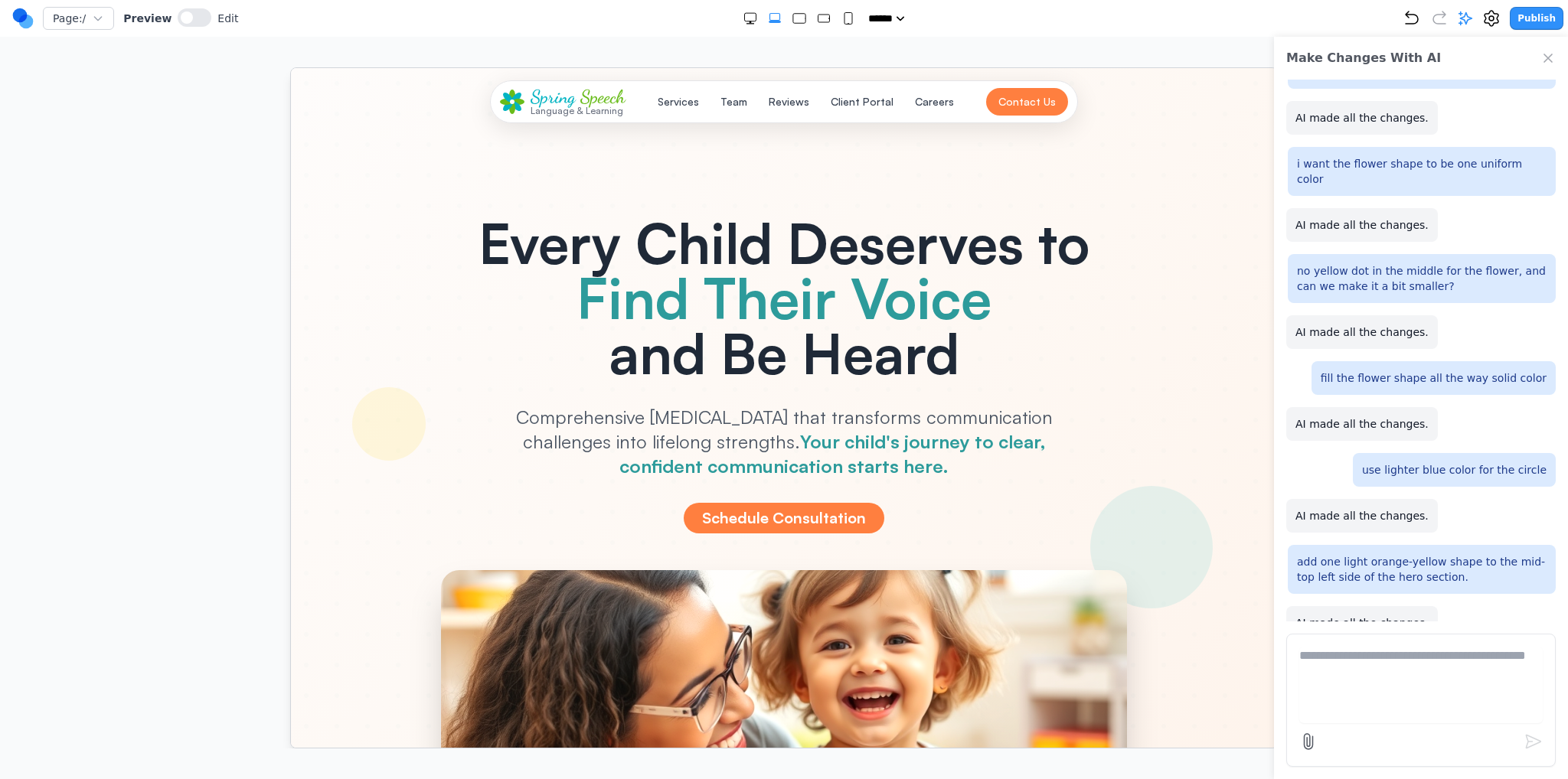
scroll to position [925, 0]
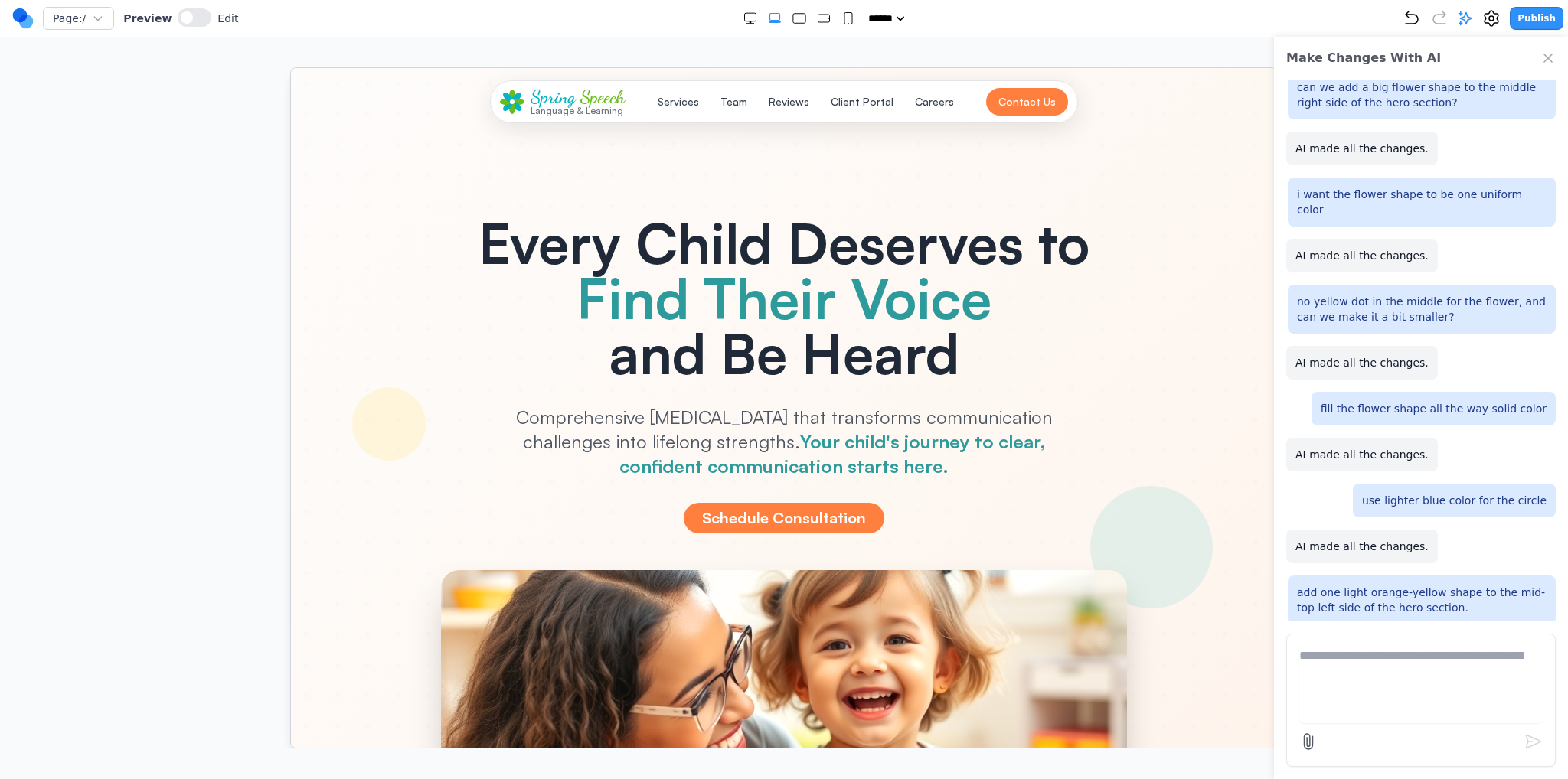
click at [1547, 51] on icon "Close Chat" at bounding box center [1548, 58] width 15 height 15
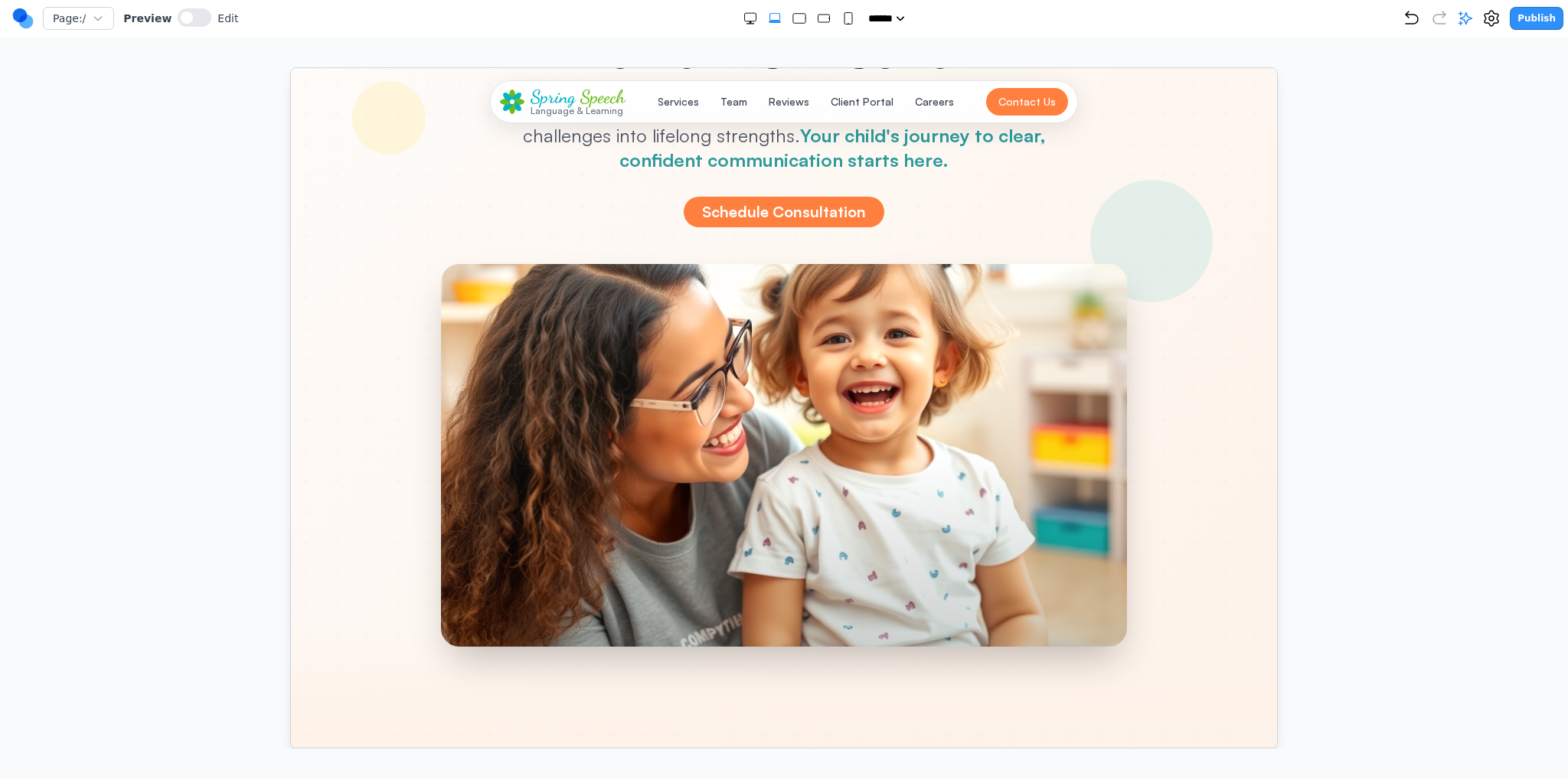
scroll to position [0, 0]
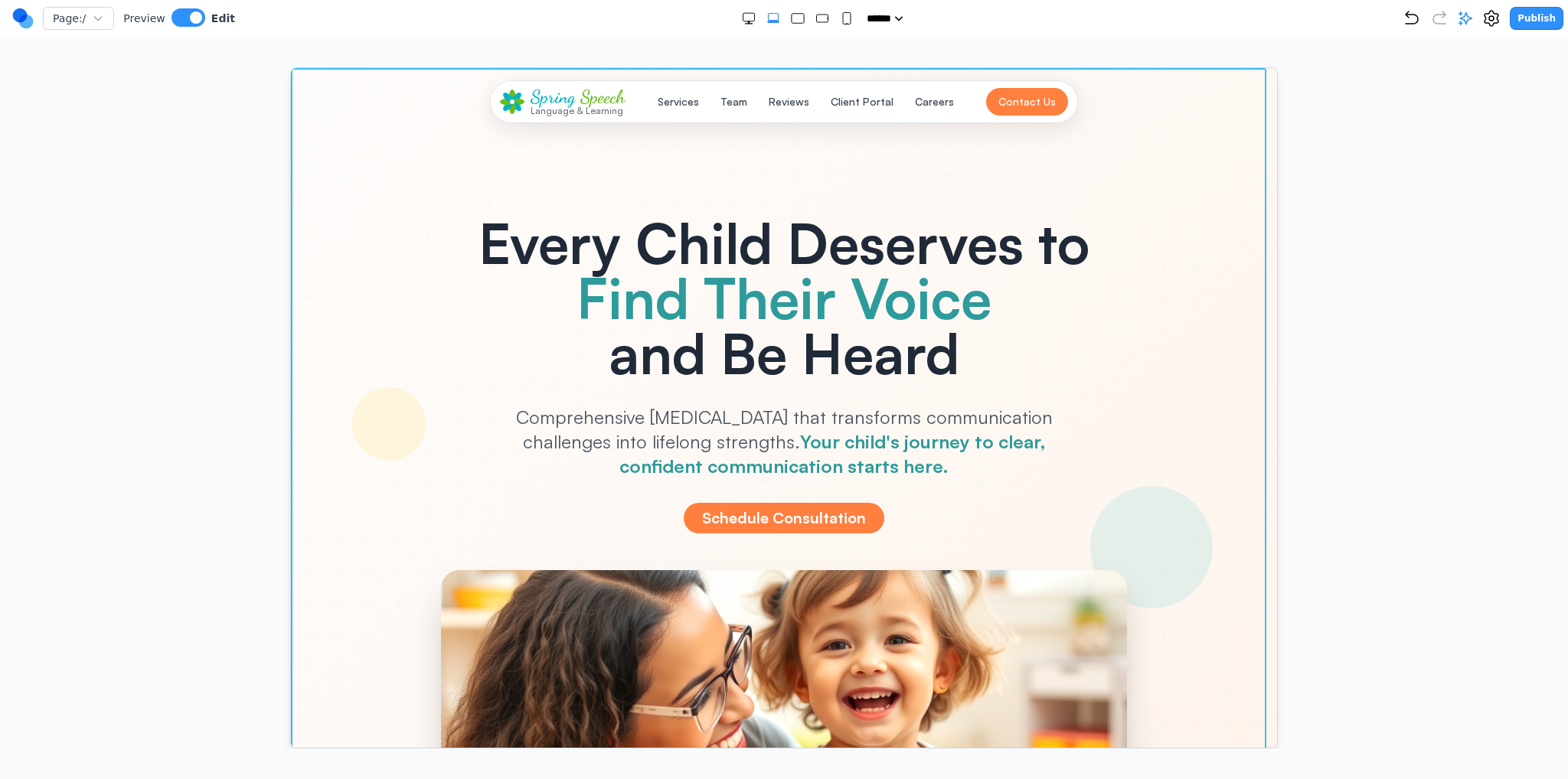
drag, startPoint x: 312, startPoint y: 280, endPoint x: 393, endPoint y: 239, distance: 90.8
click at [311, 280] on div at bounding box center [784, 546] width 987 height 958
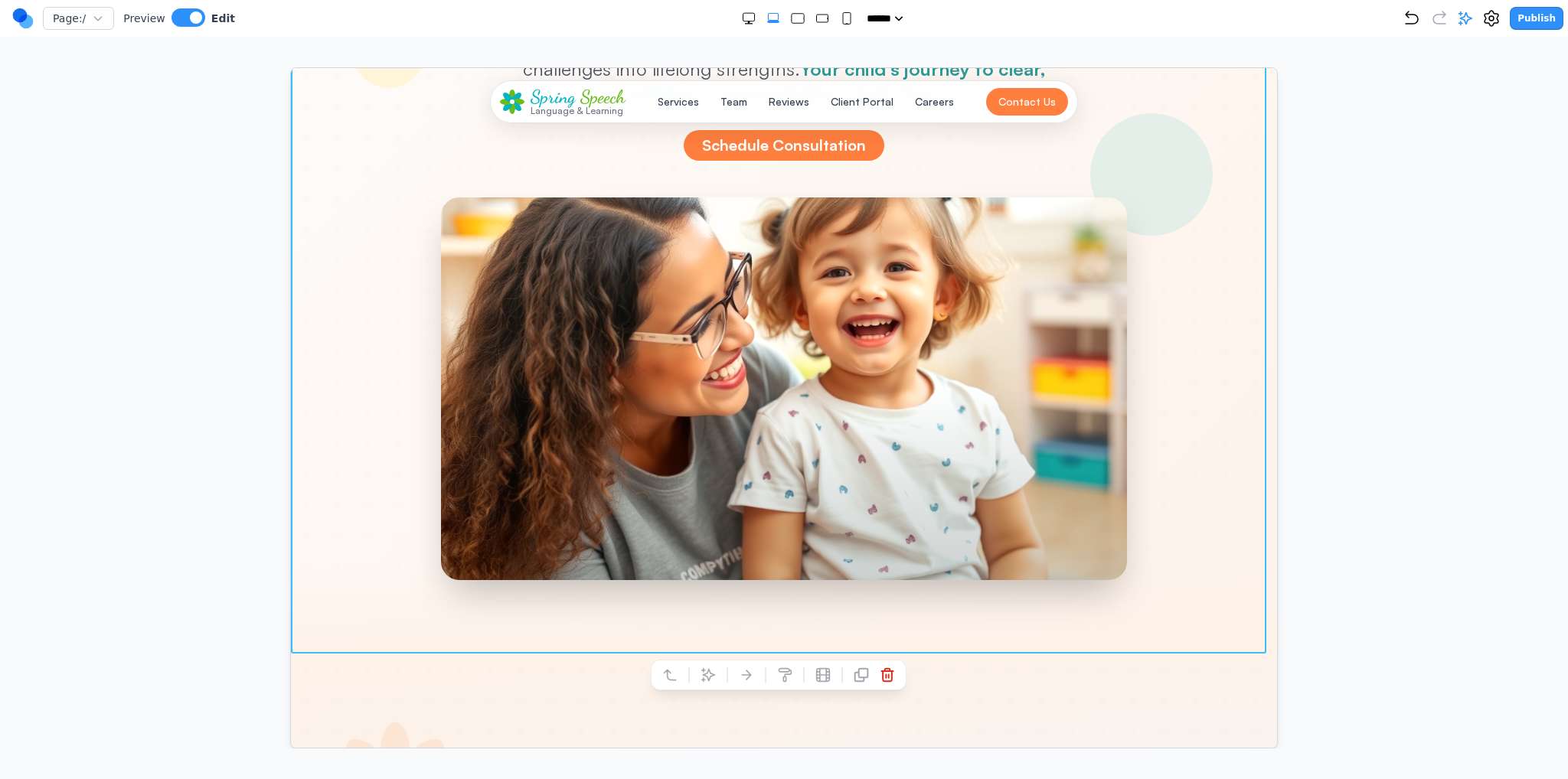
scroll to position [536, 0]
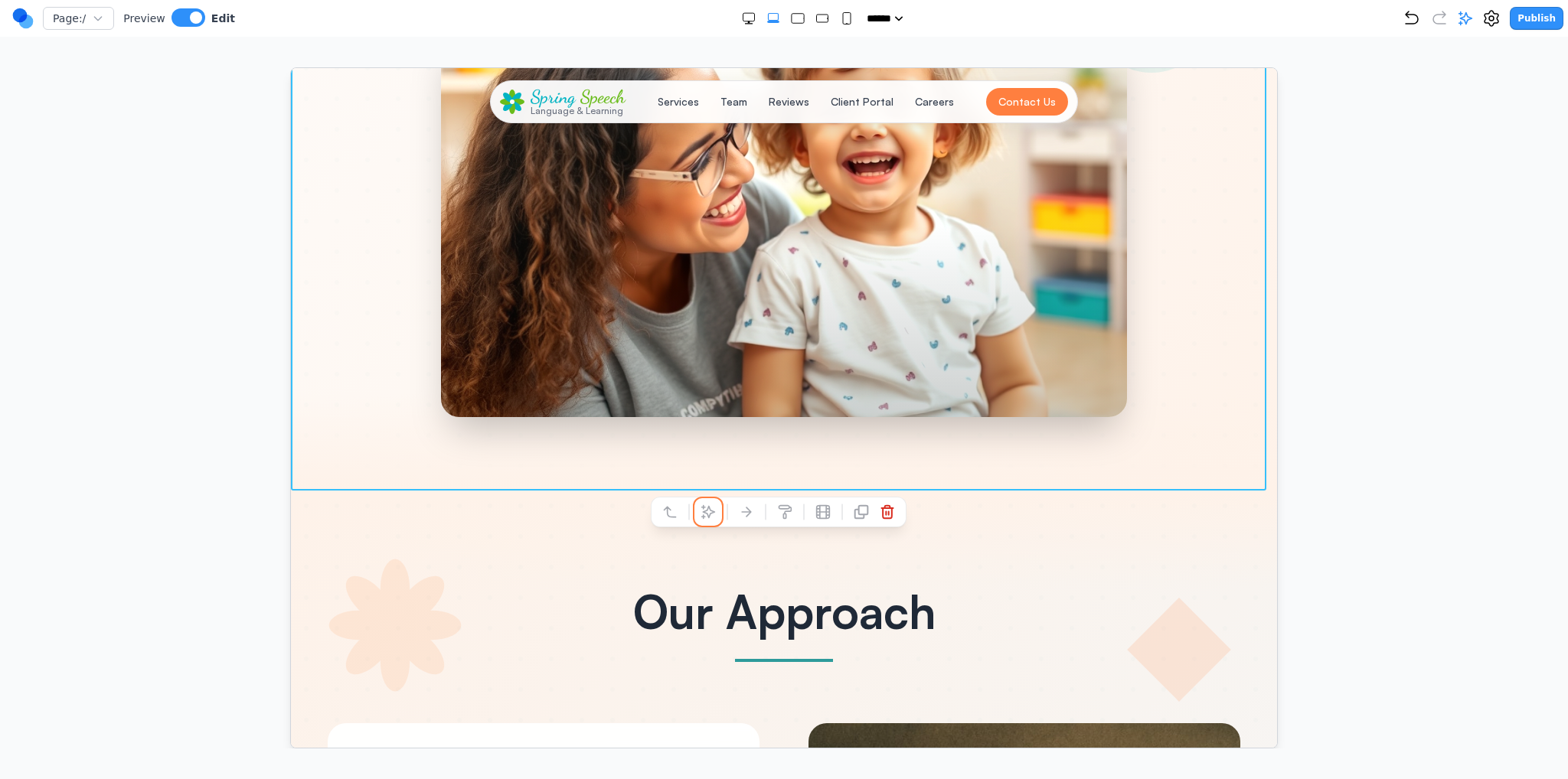
click at [715, 509] on icon at bounding box center [707, 512] width 15 height 15
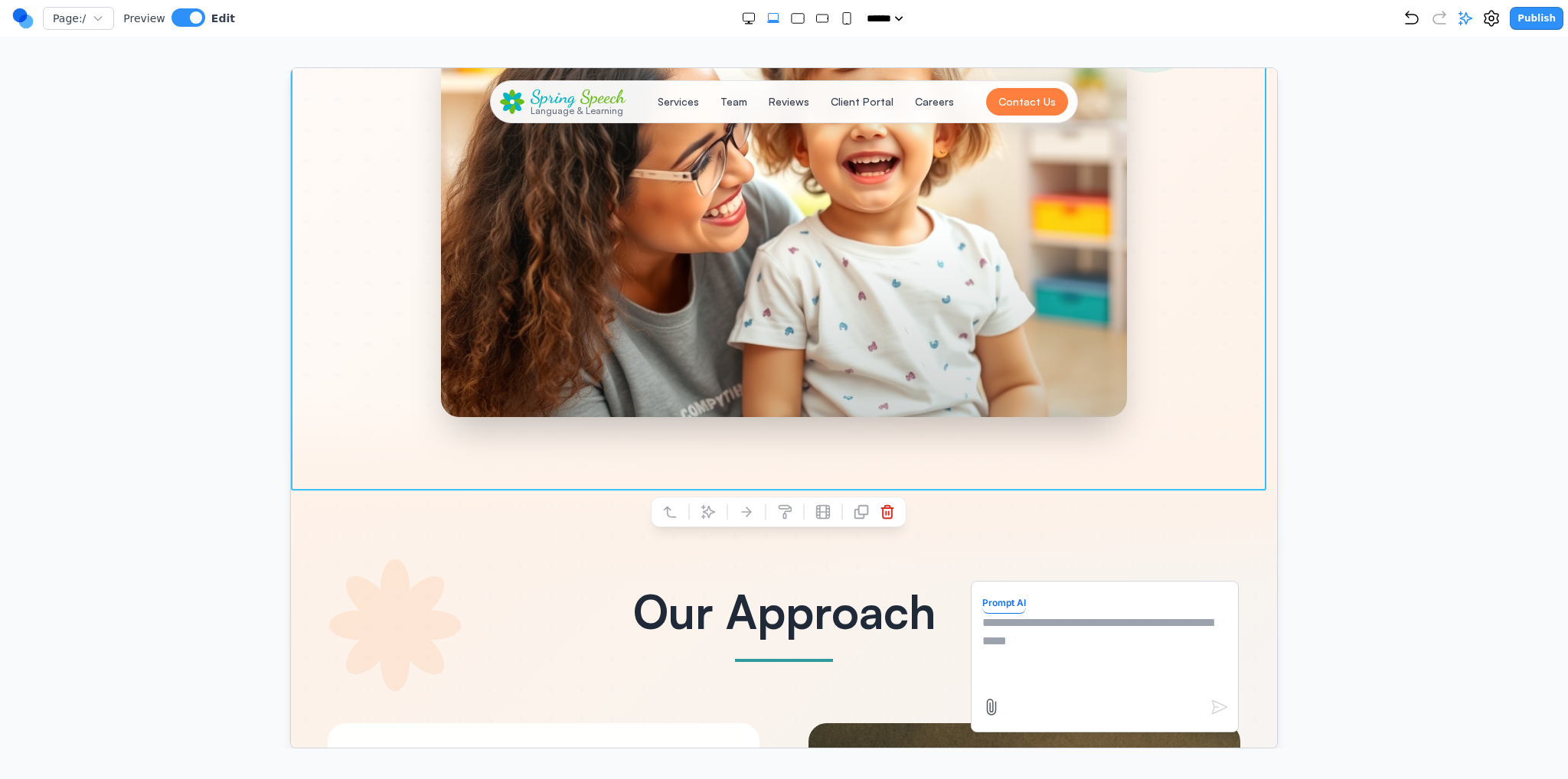
click at [1073, 627] on textarea at bounding box center [1104, 651] width 245 height 76
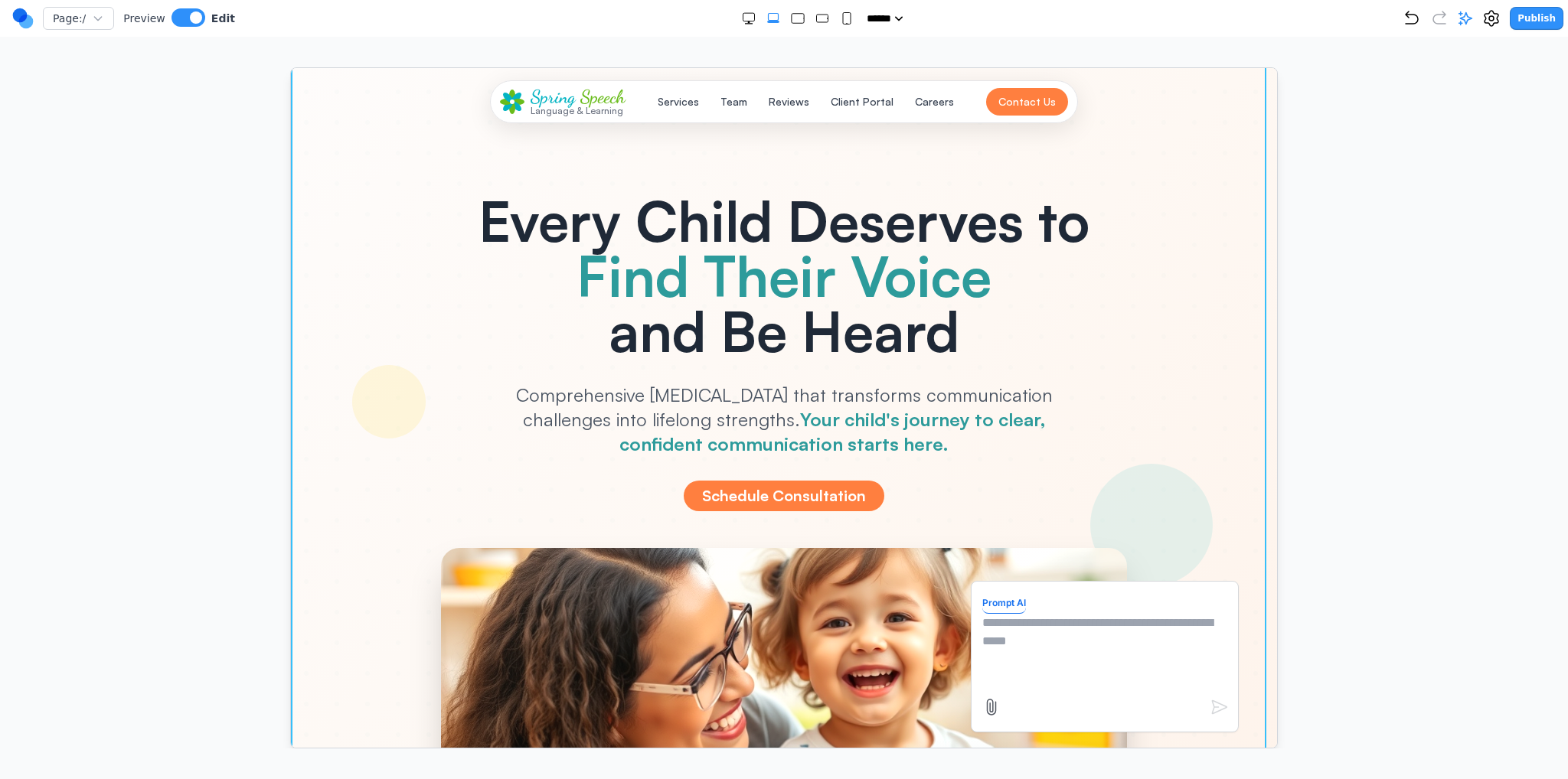
scroll to position [0, 0]
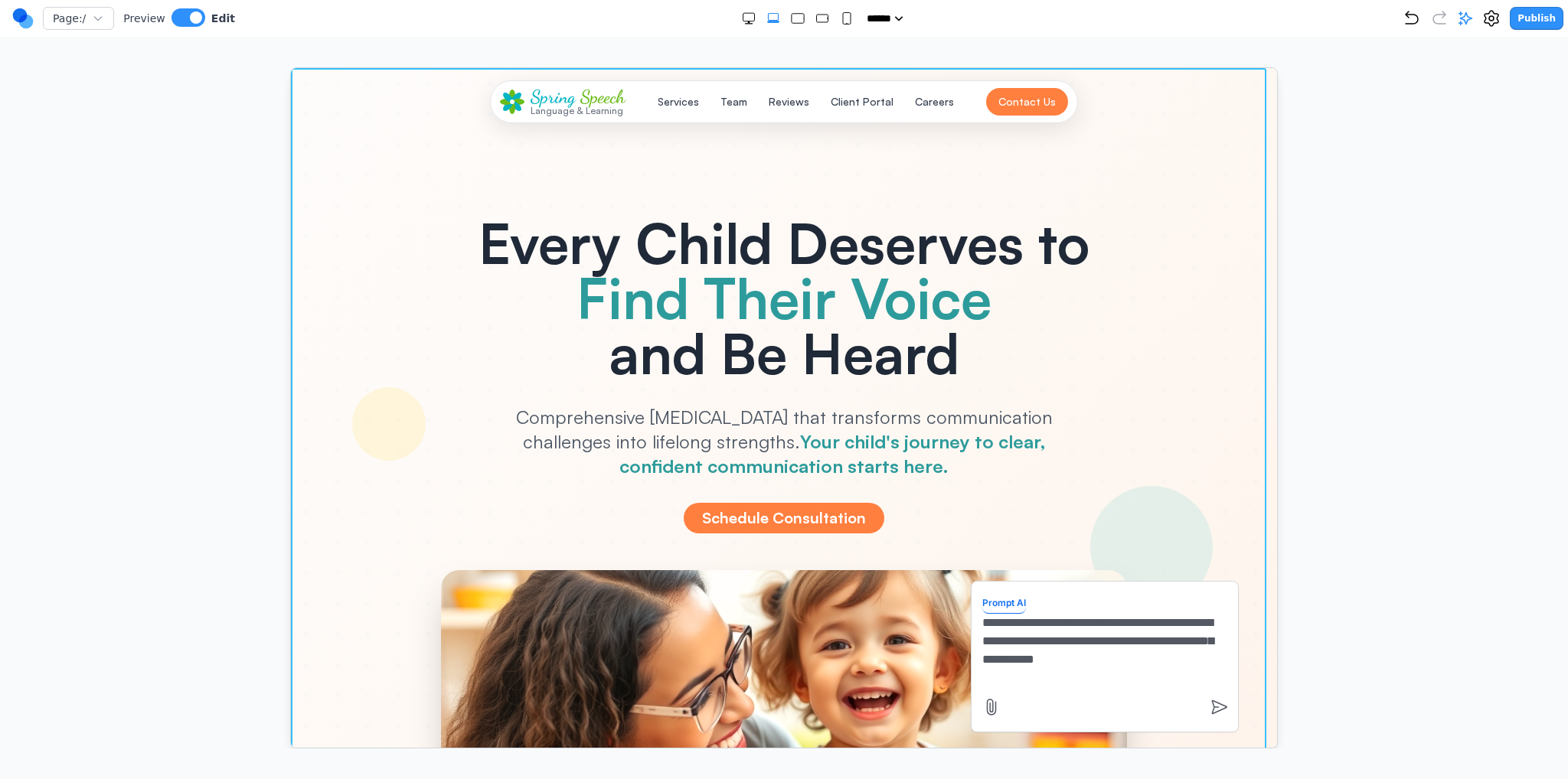
type textarea "**********"
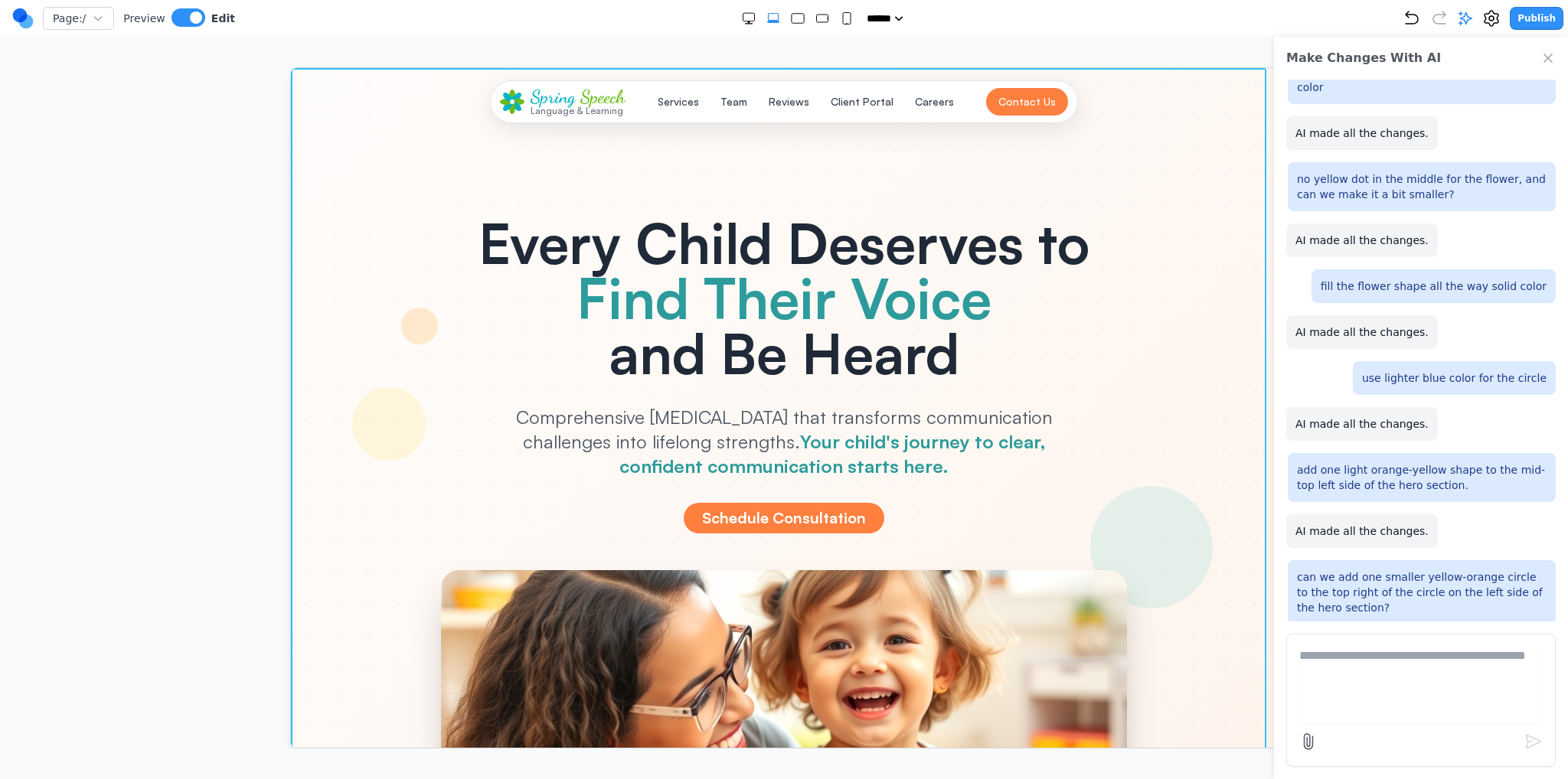
click at [296, 411] on div at bounding box center [784, 546] width 987 height 958
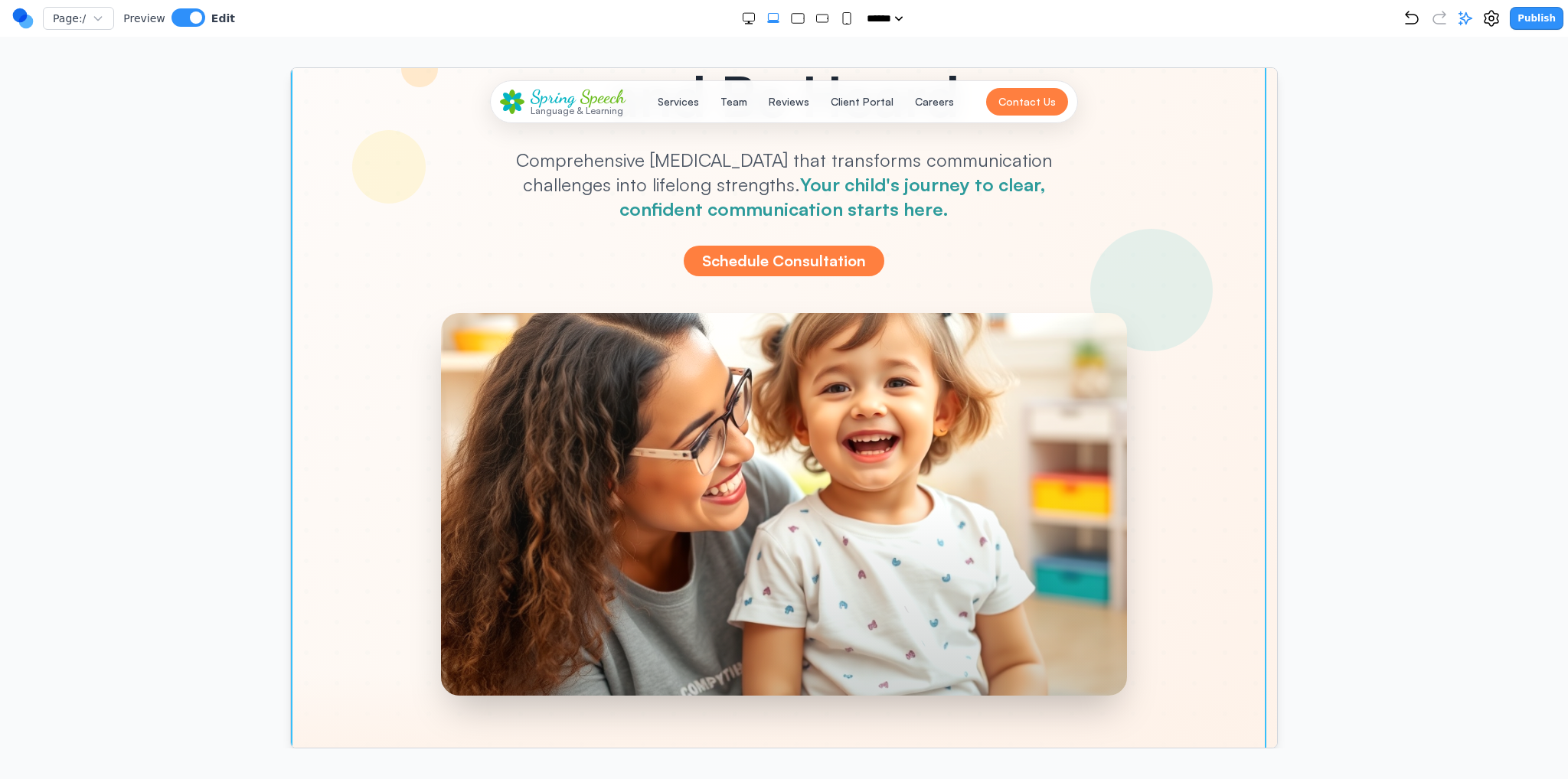
scroll to position [460, 0]
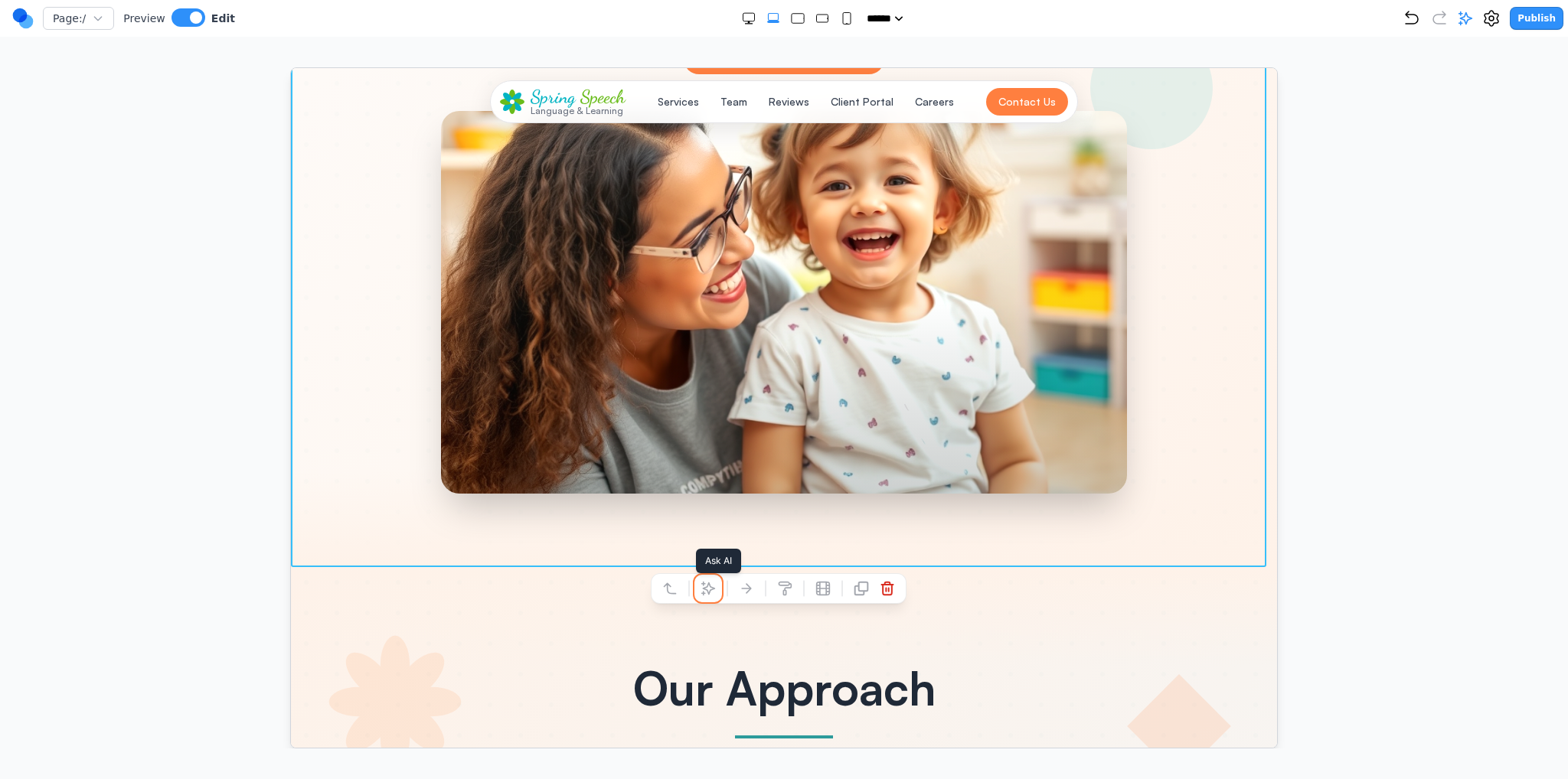
click at [711, 593] on icon at bounding box center [707, 588] width 15 height 15
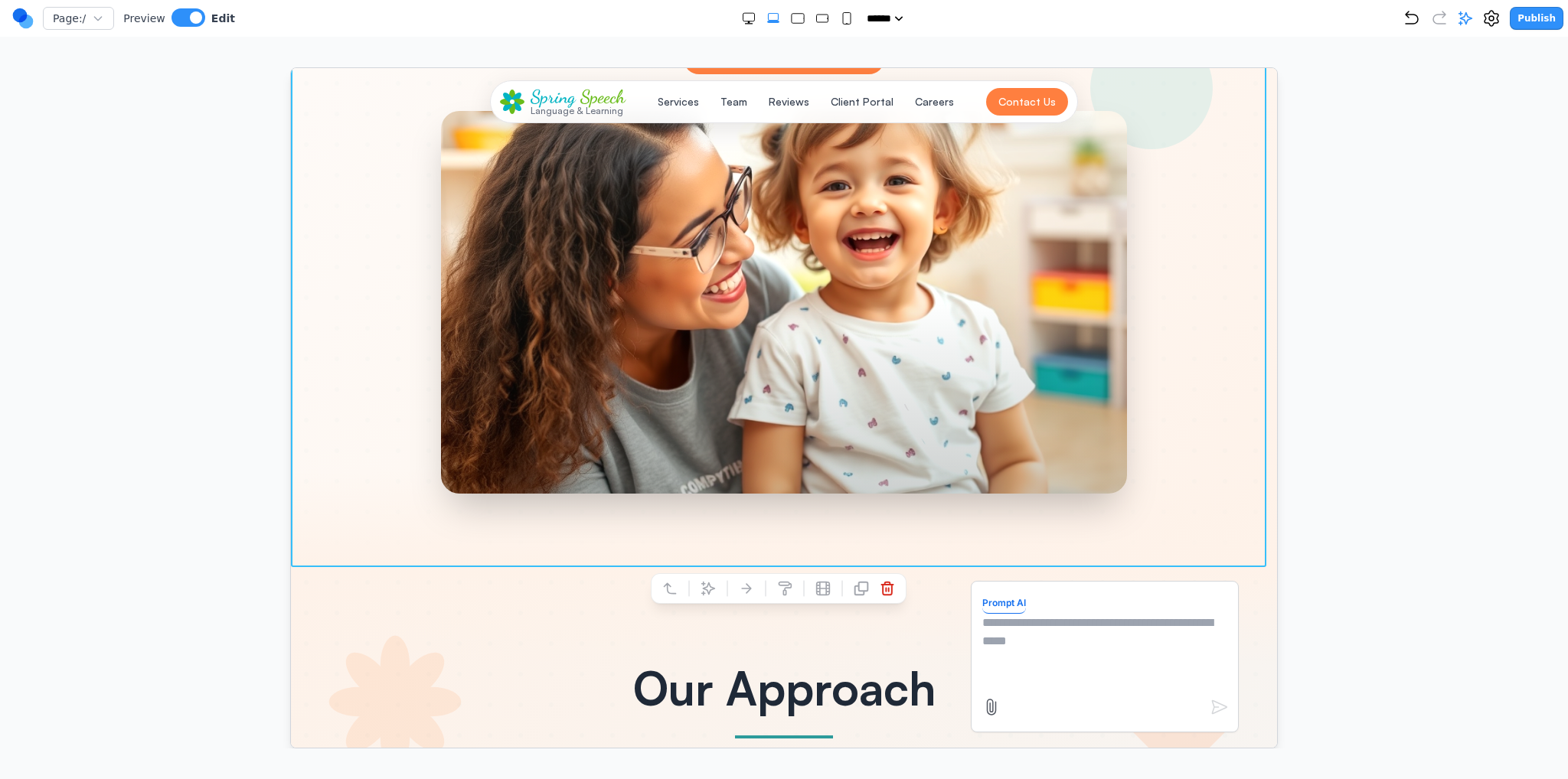
click at [1022, 659] on textarea at bounding box center [1104, 651] width 245 height 76
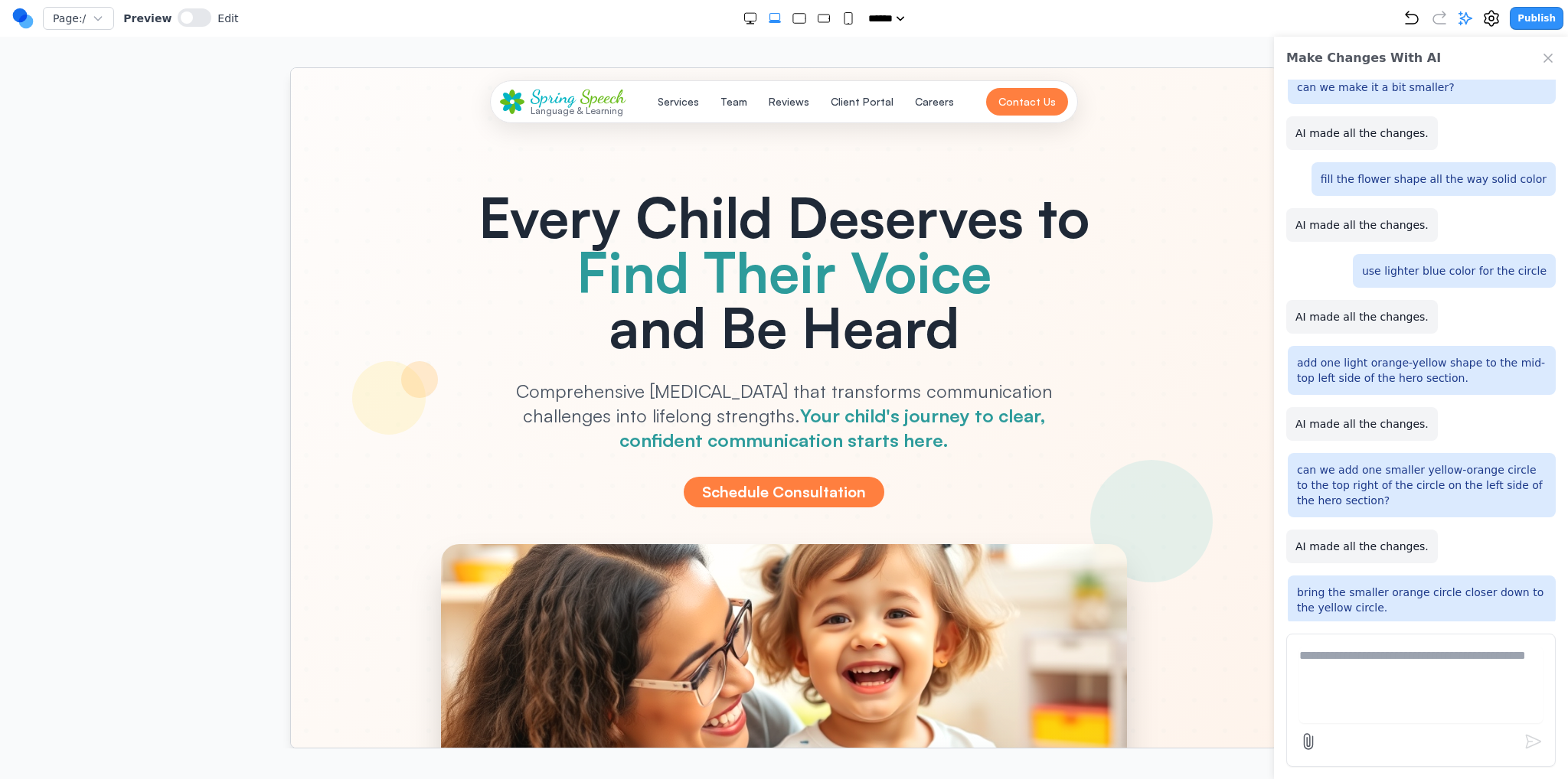
scroll to position [0, 0]
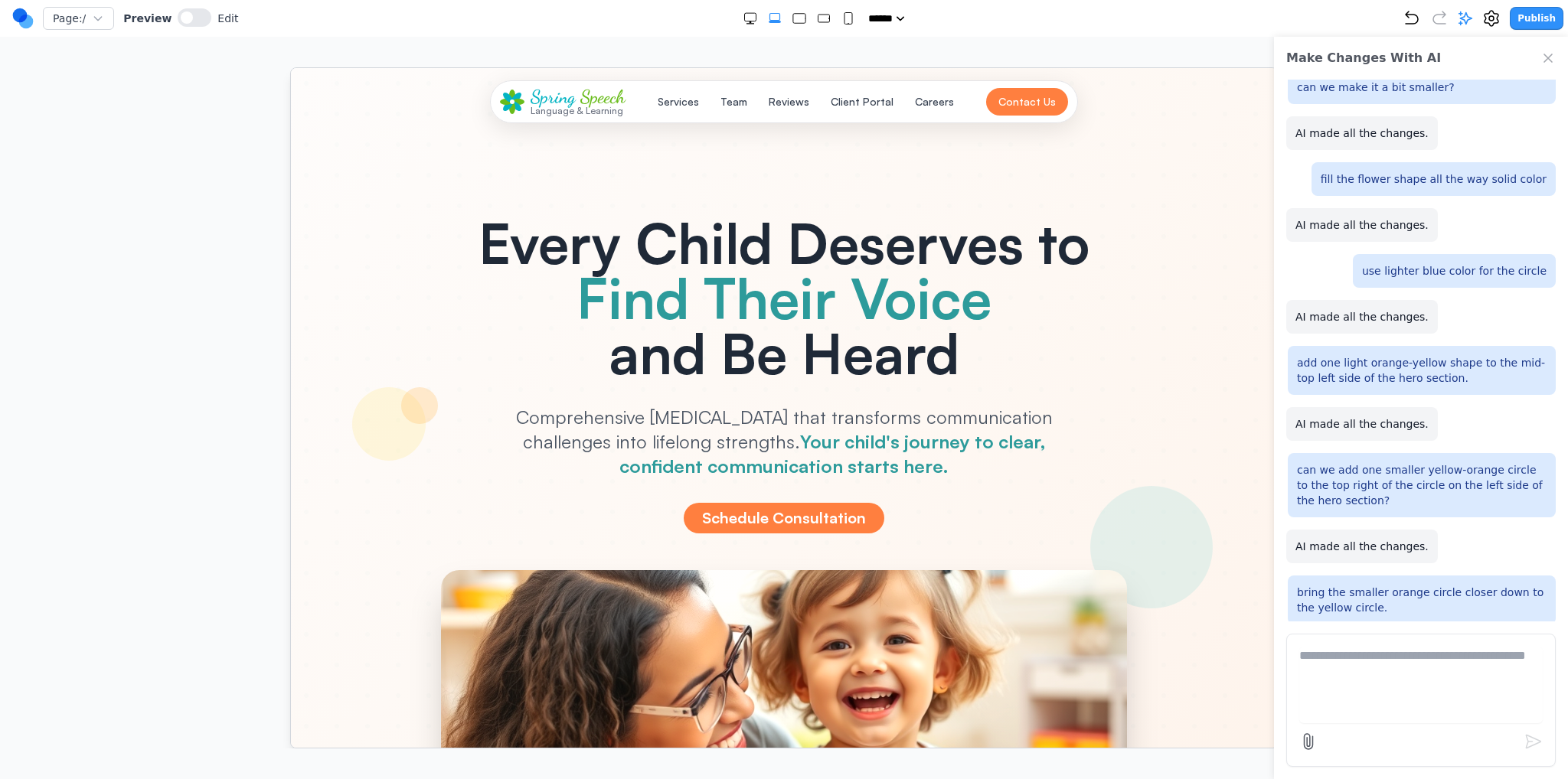
click at [1547, 60] on icon "Close Chat" at bounding box center [1548, 58] width 8 height 8
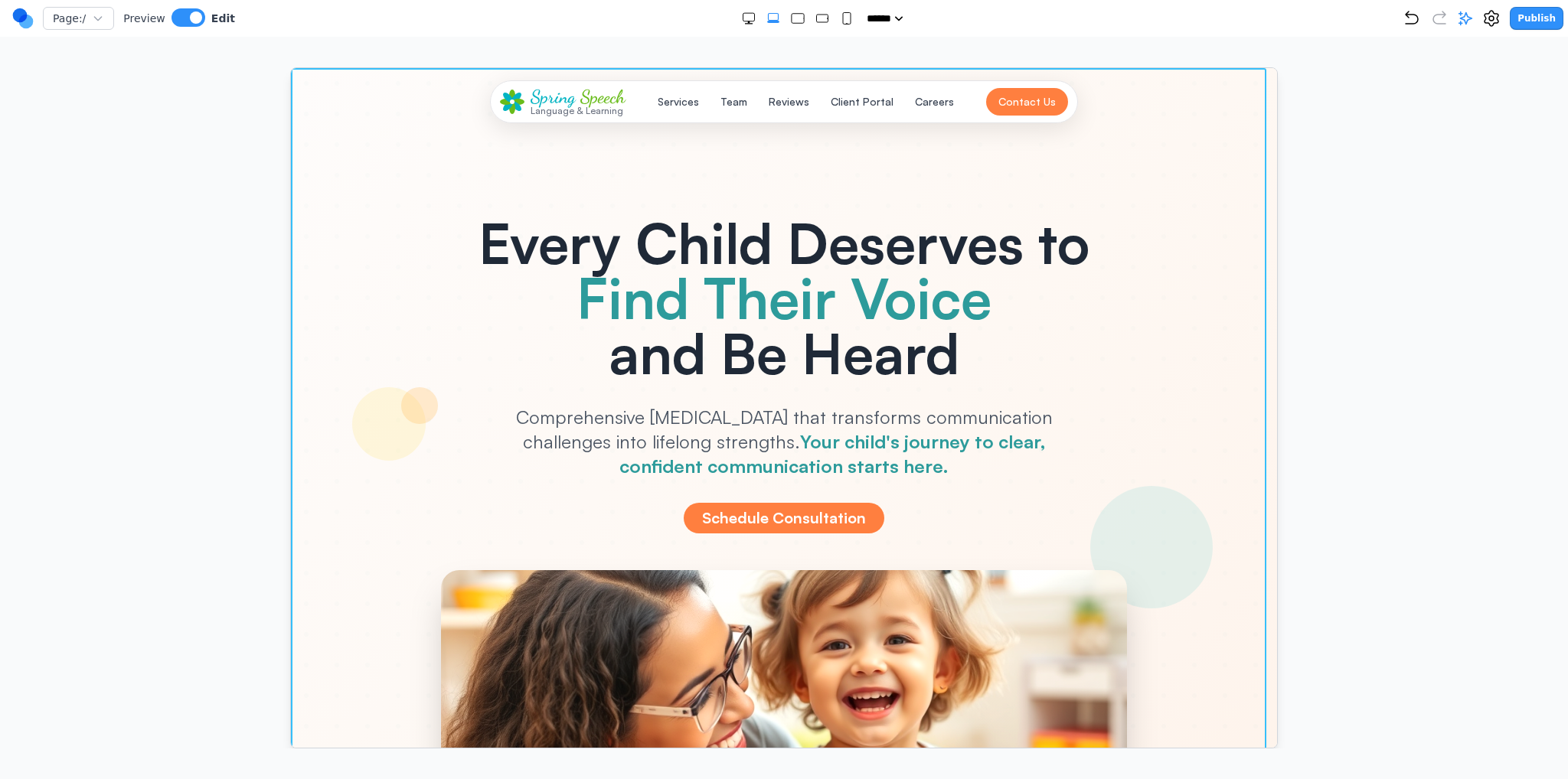
click at [1238, 166] on div at bounding box center [784, 546] width 987 height 958
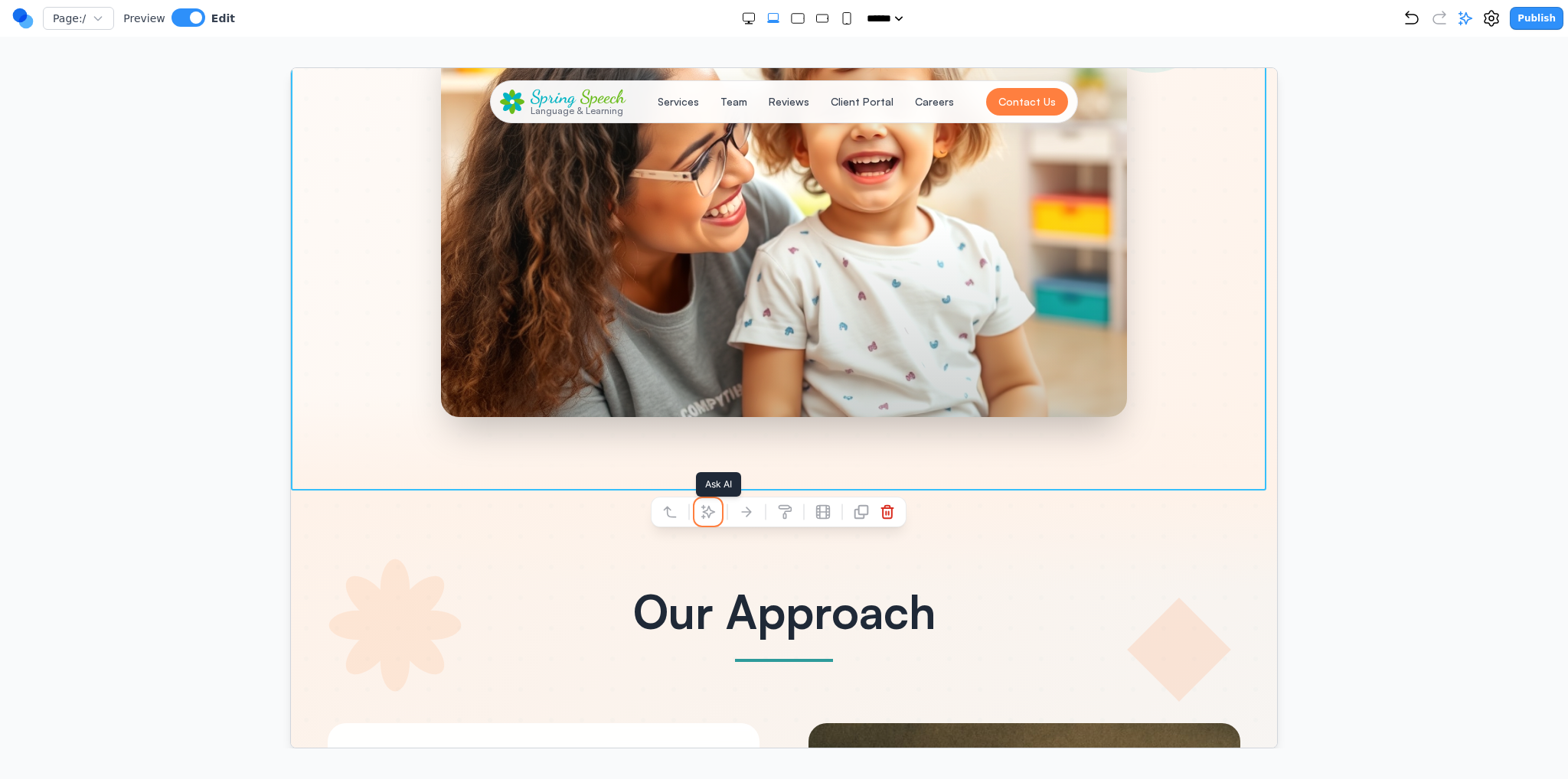
click at [712, 515] on icon at bounding box center [707, 512] width 15 height 15
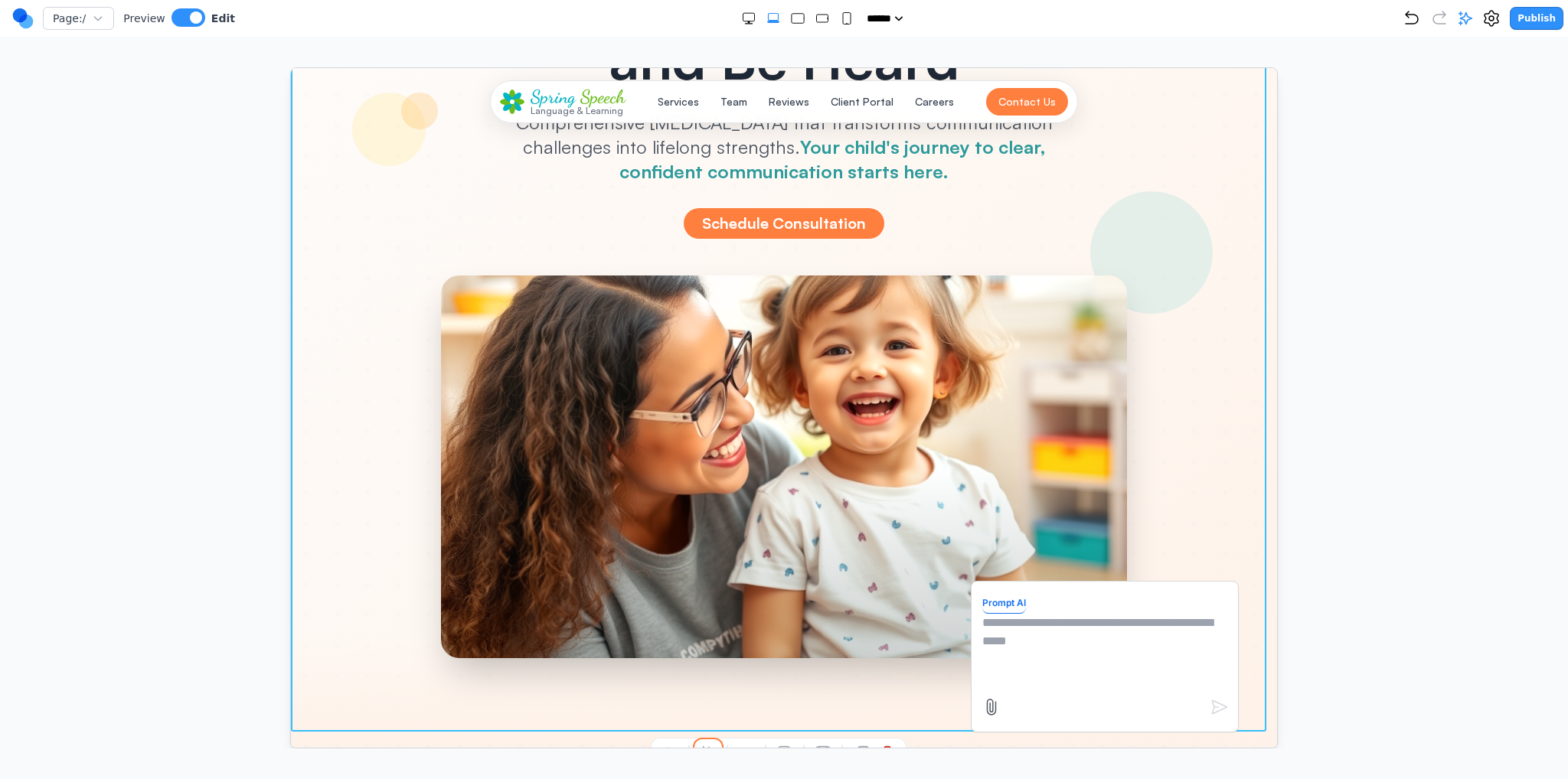
scroll to position [153, 0]
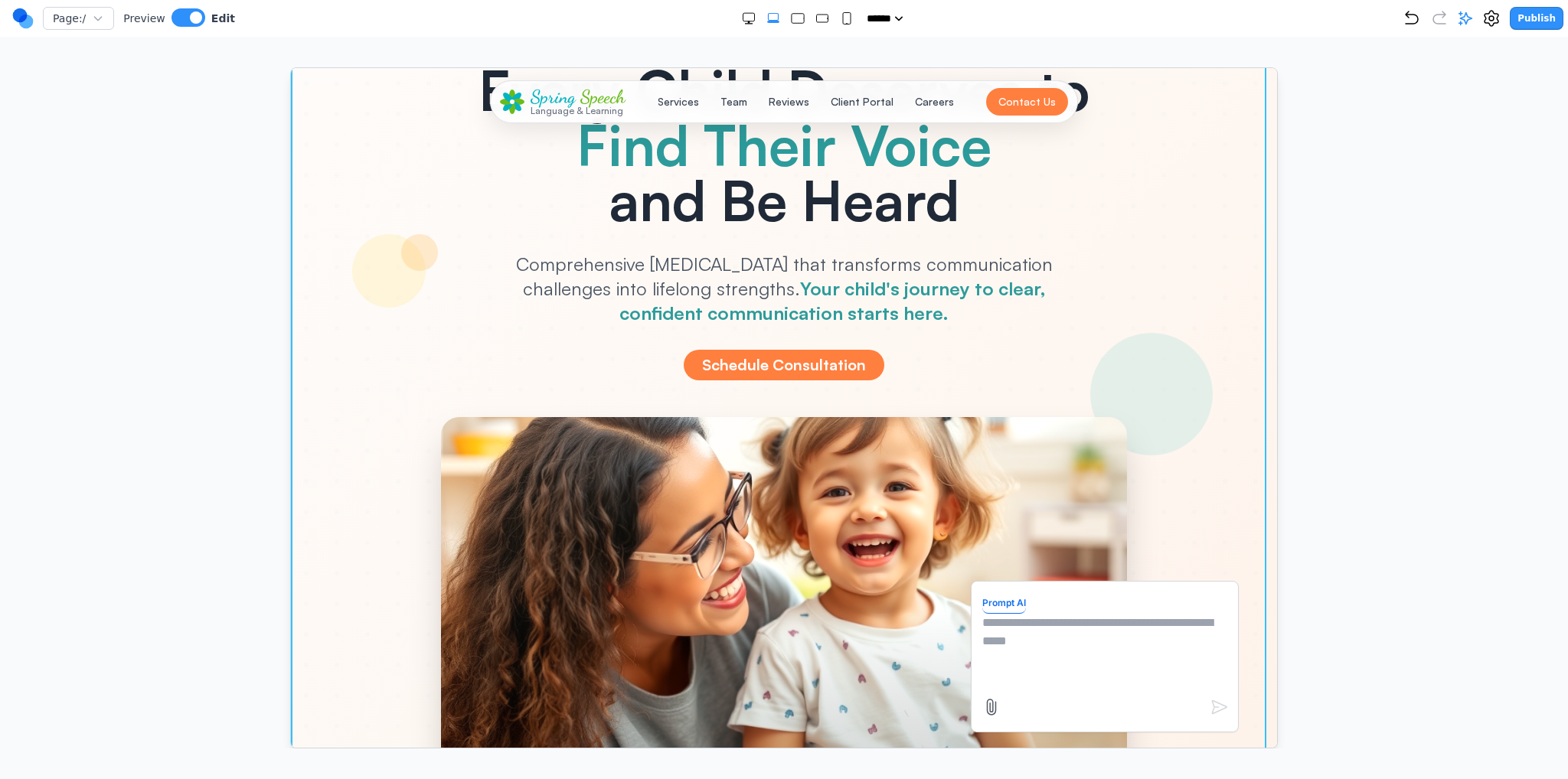
drag, startPoint x: 1035, startPoint y: 601, endPoint x: 1040, endPoint y: 632, distance: 31.4
click at [1038, 610] on form "Prompt AI" at bounding box center [1104, 656] width 245 height 128
click at [1040, 634] on textarea at bounding box center [1104, 651] width 245 height 76
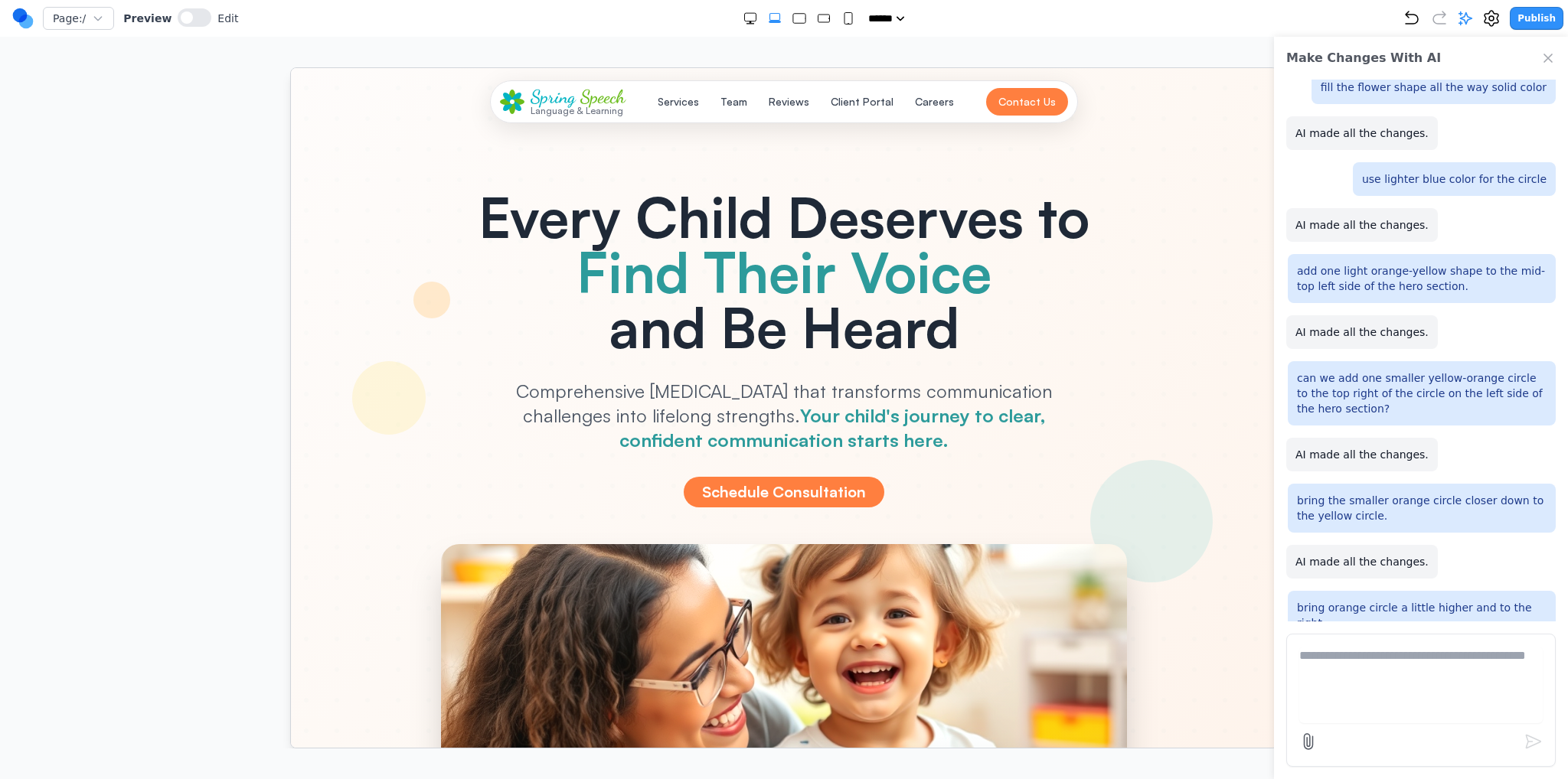
scroll to position [0, 0]
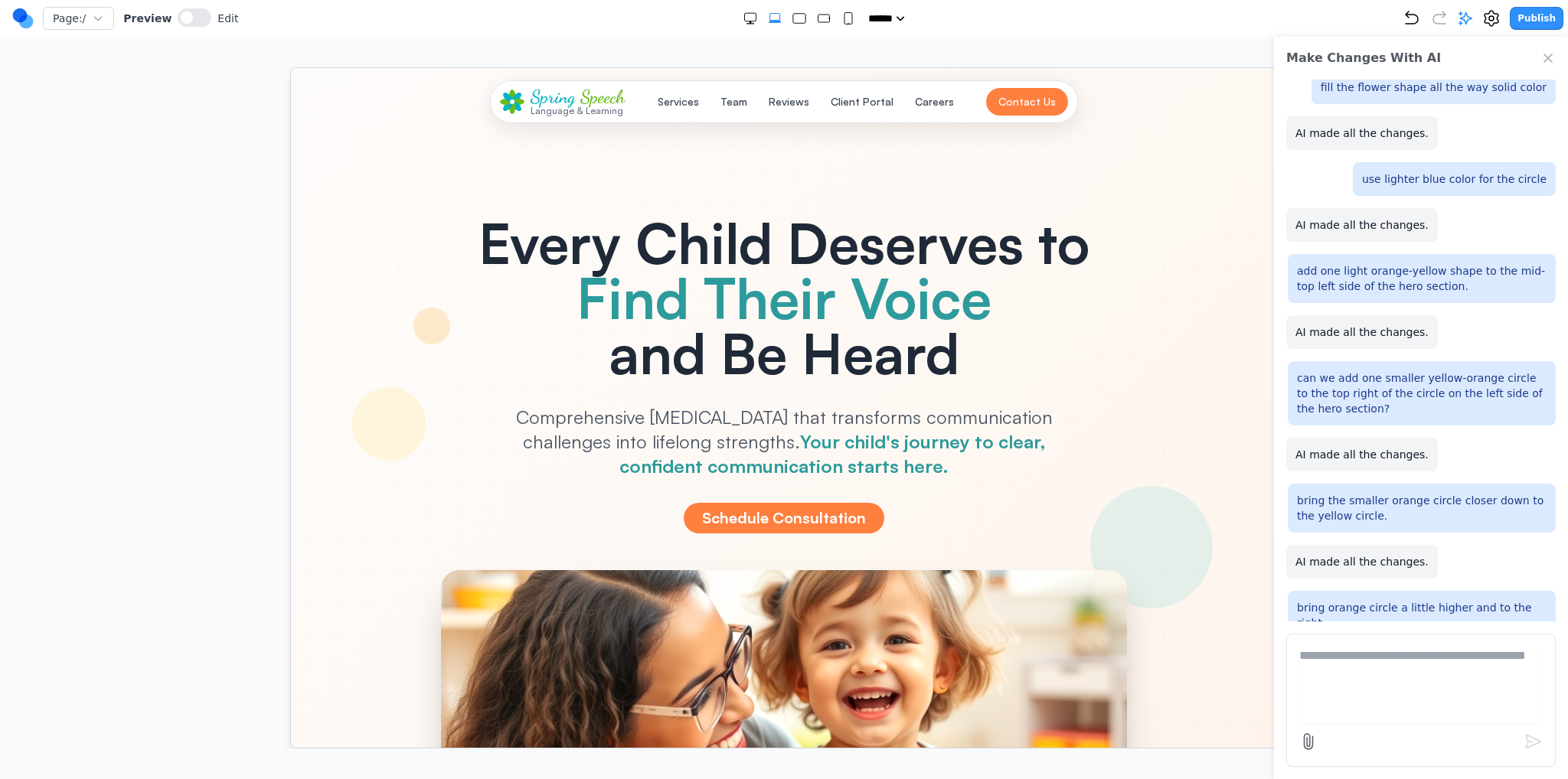
click at [1546, 57] on icon "Close Chat" at bounding box center [1548, 58] width 15 height 15
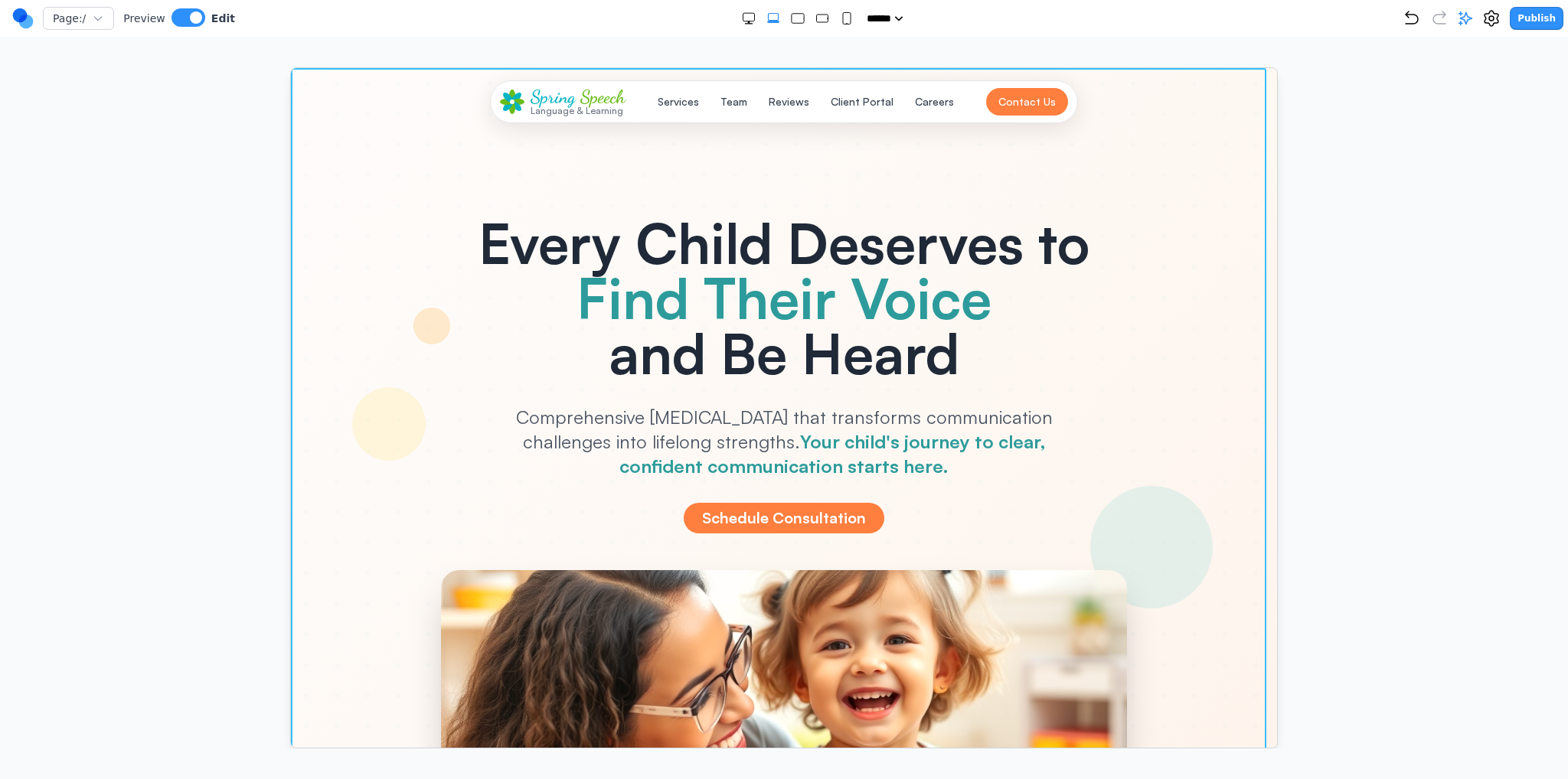
click at [303, 408] on div at bounding box center [784, 546] width 987 height 958
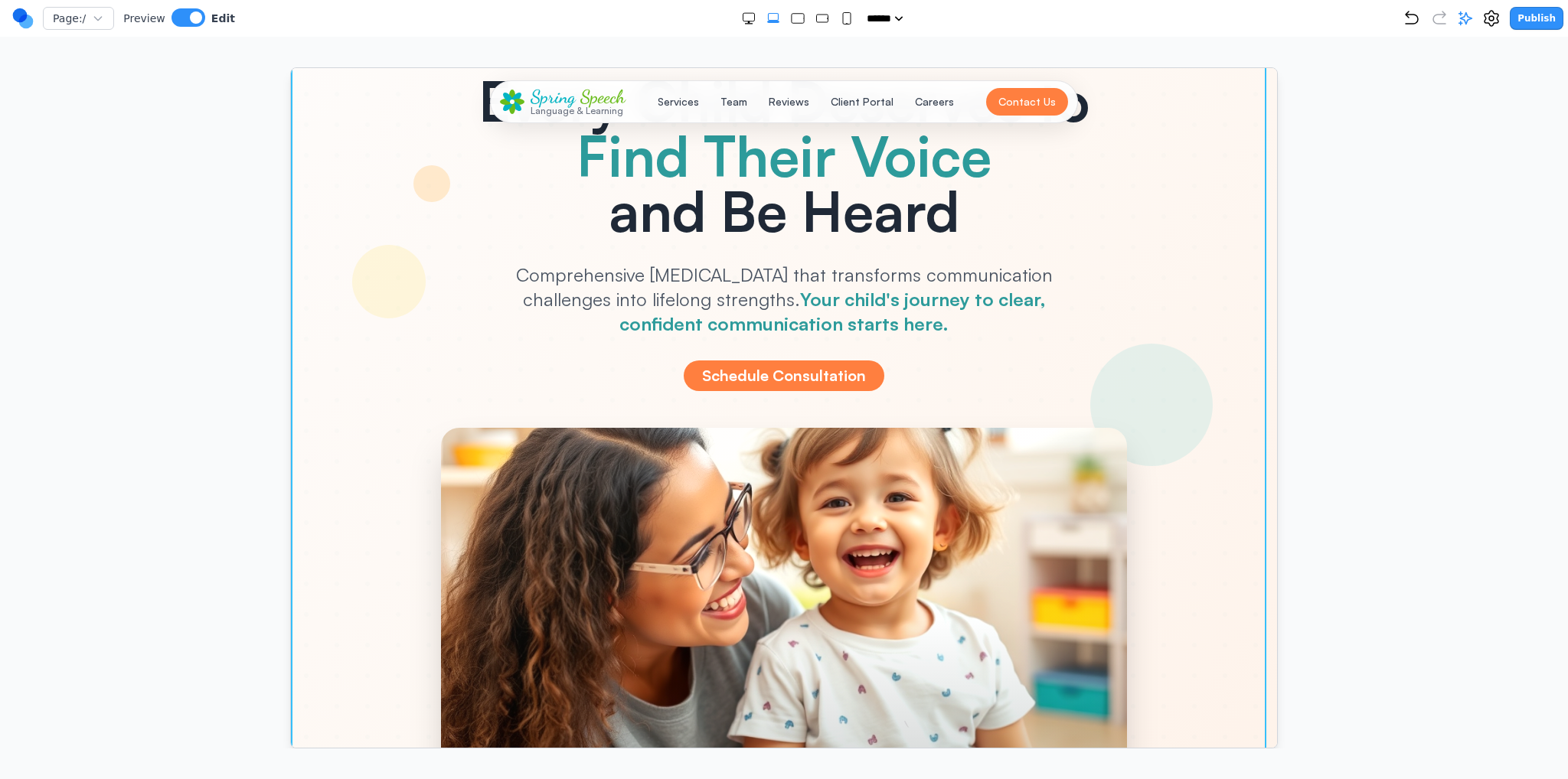
scroll to position [306, 0]
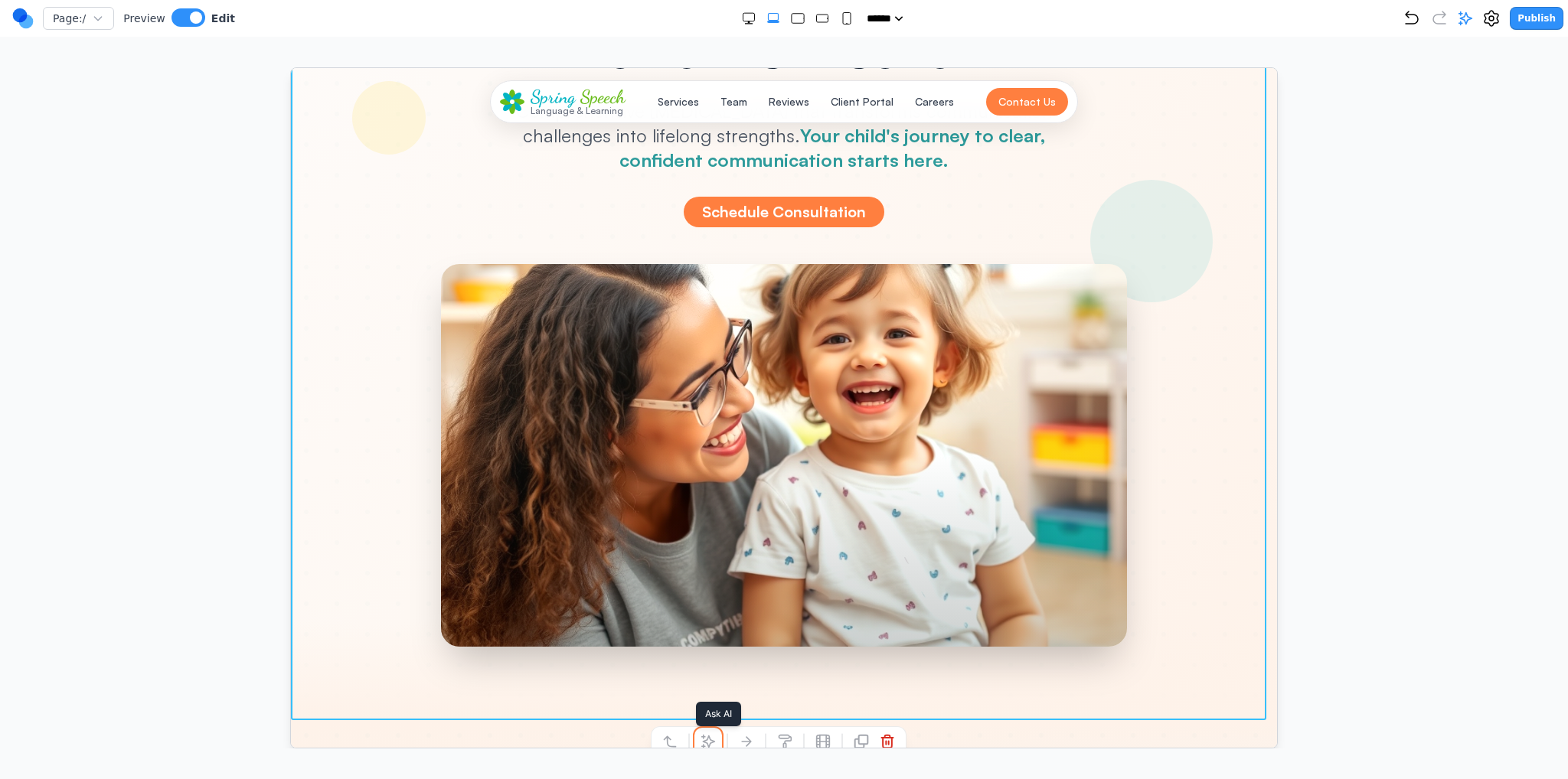
click at [716, 735] on button at bounding box center [707, 740] width 24 height 24
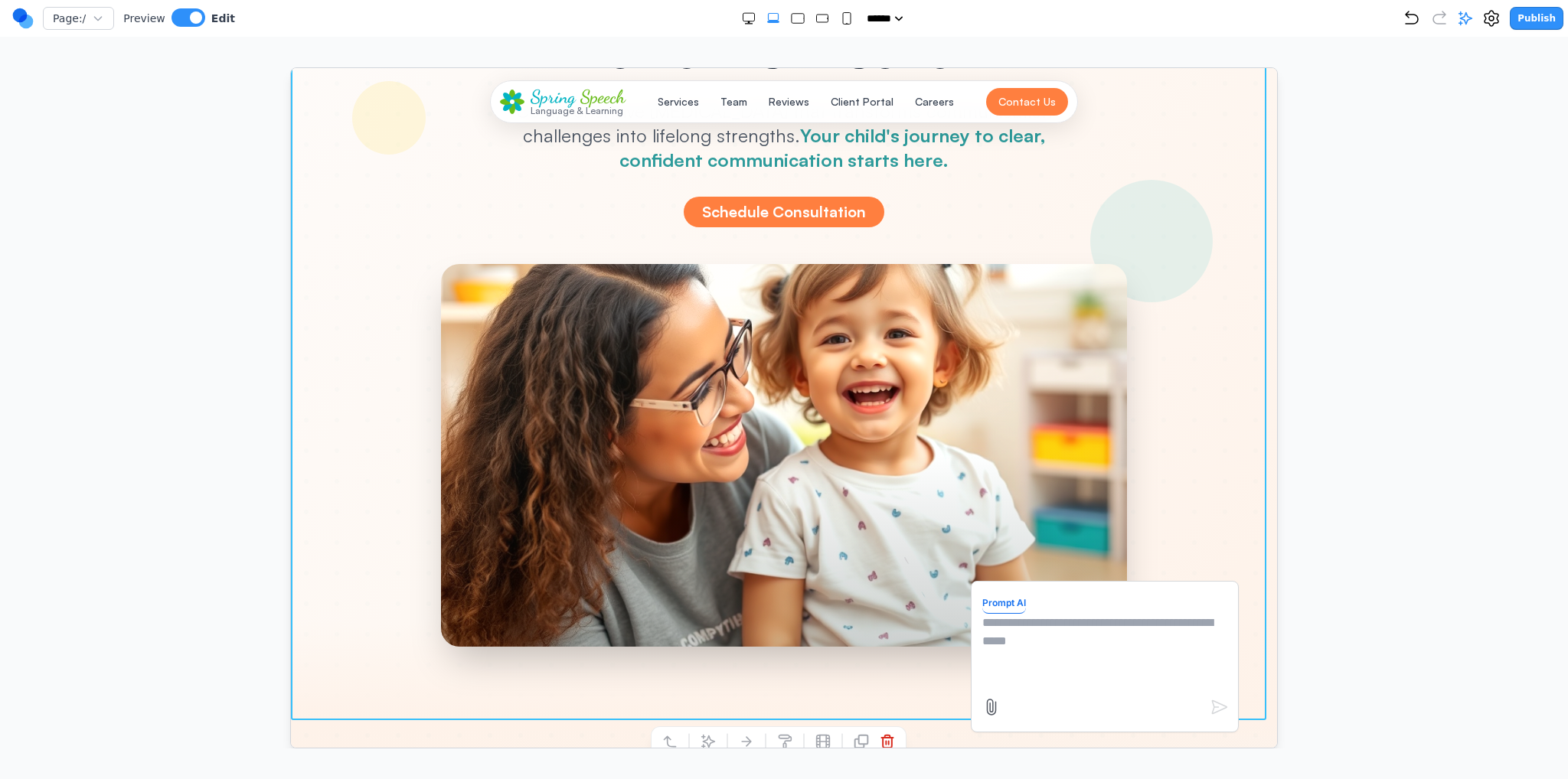
click at [1032, 674] on textarea at bounding box center [1104, 651] width 245 height 76
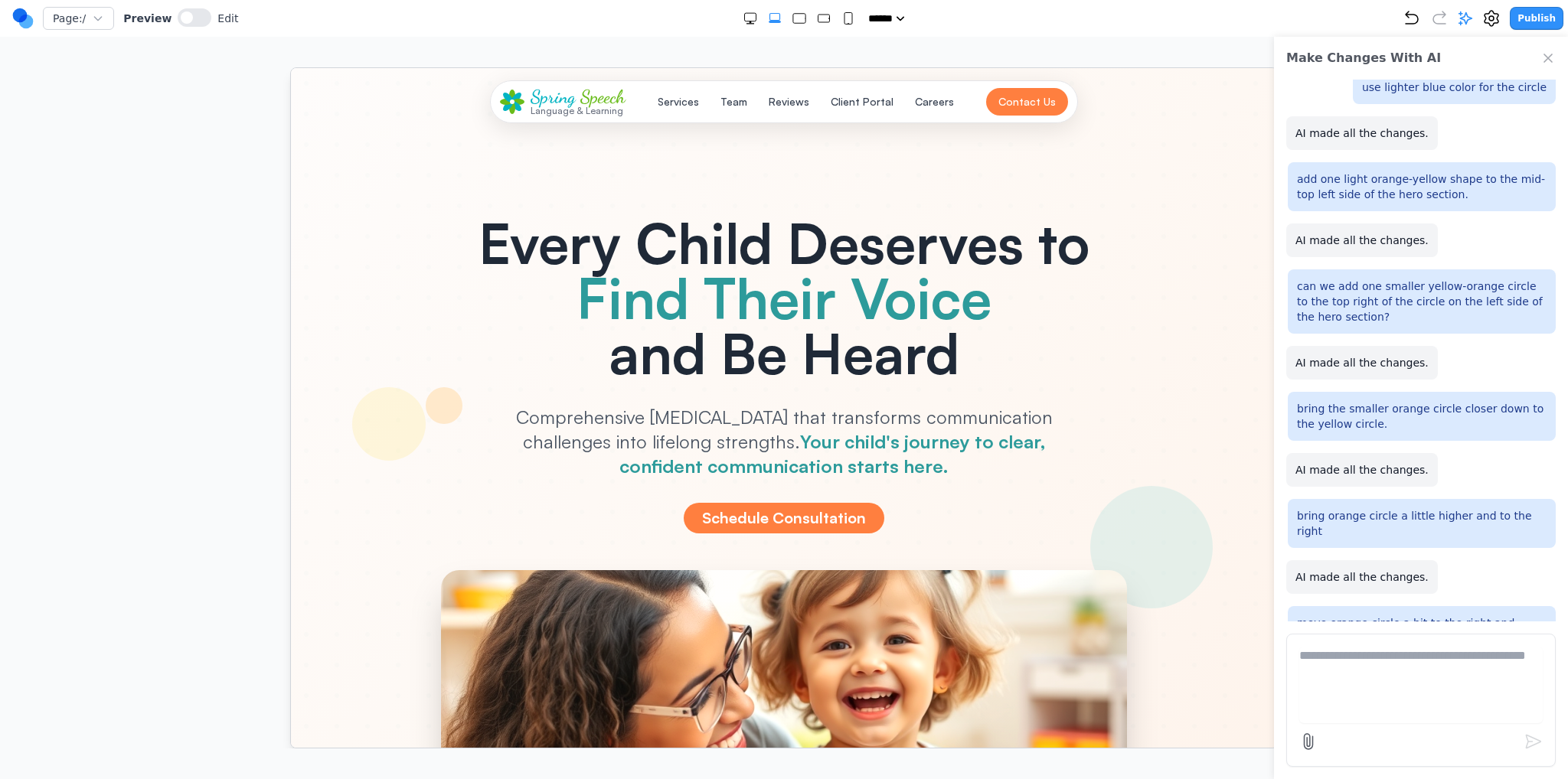
scroll to position [0, 0]
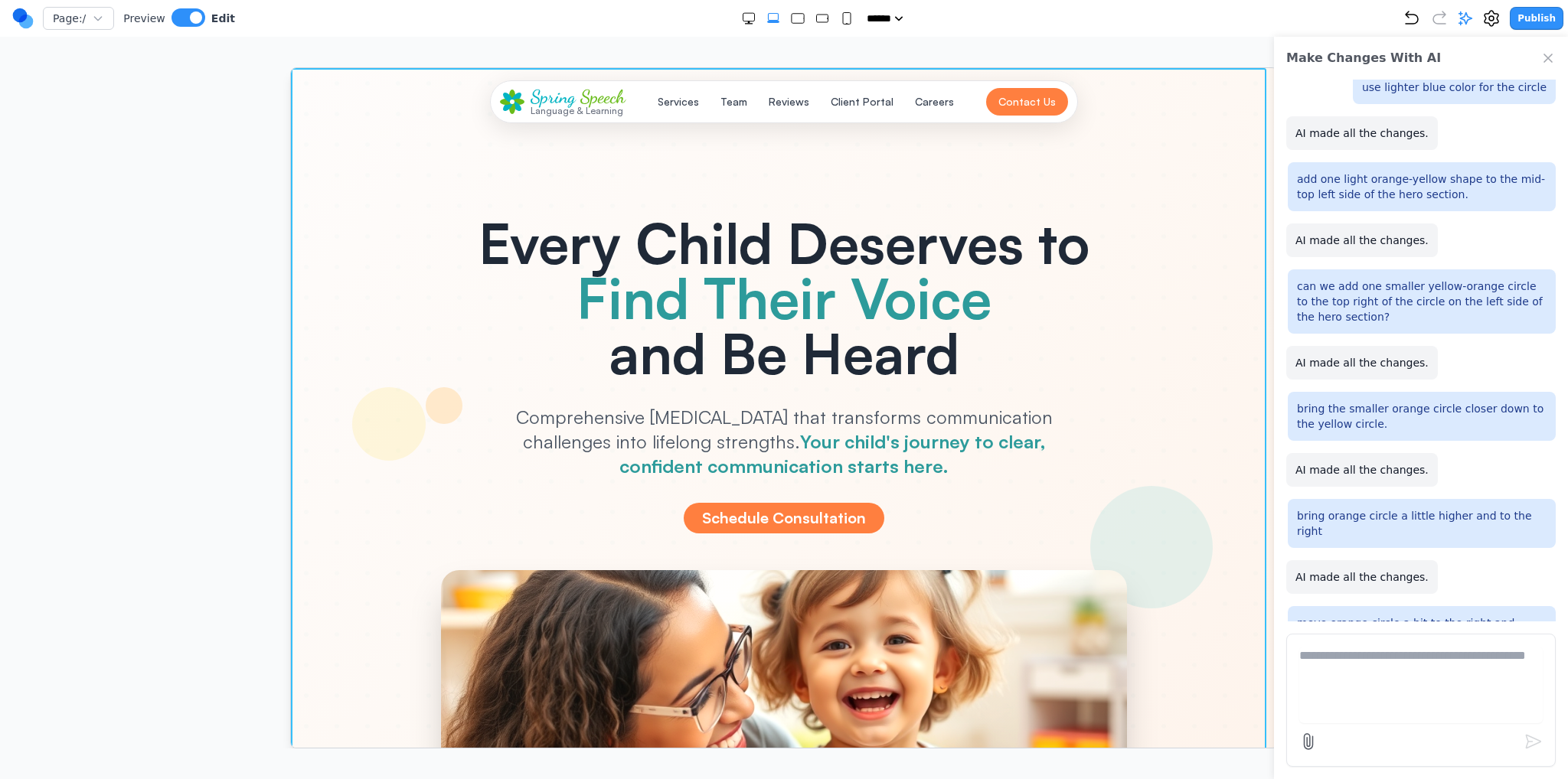
click at [297, 384] on div at bounding box center [784, 546] width 987 height 958
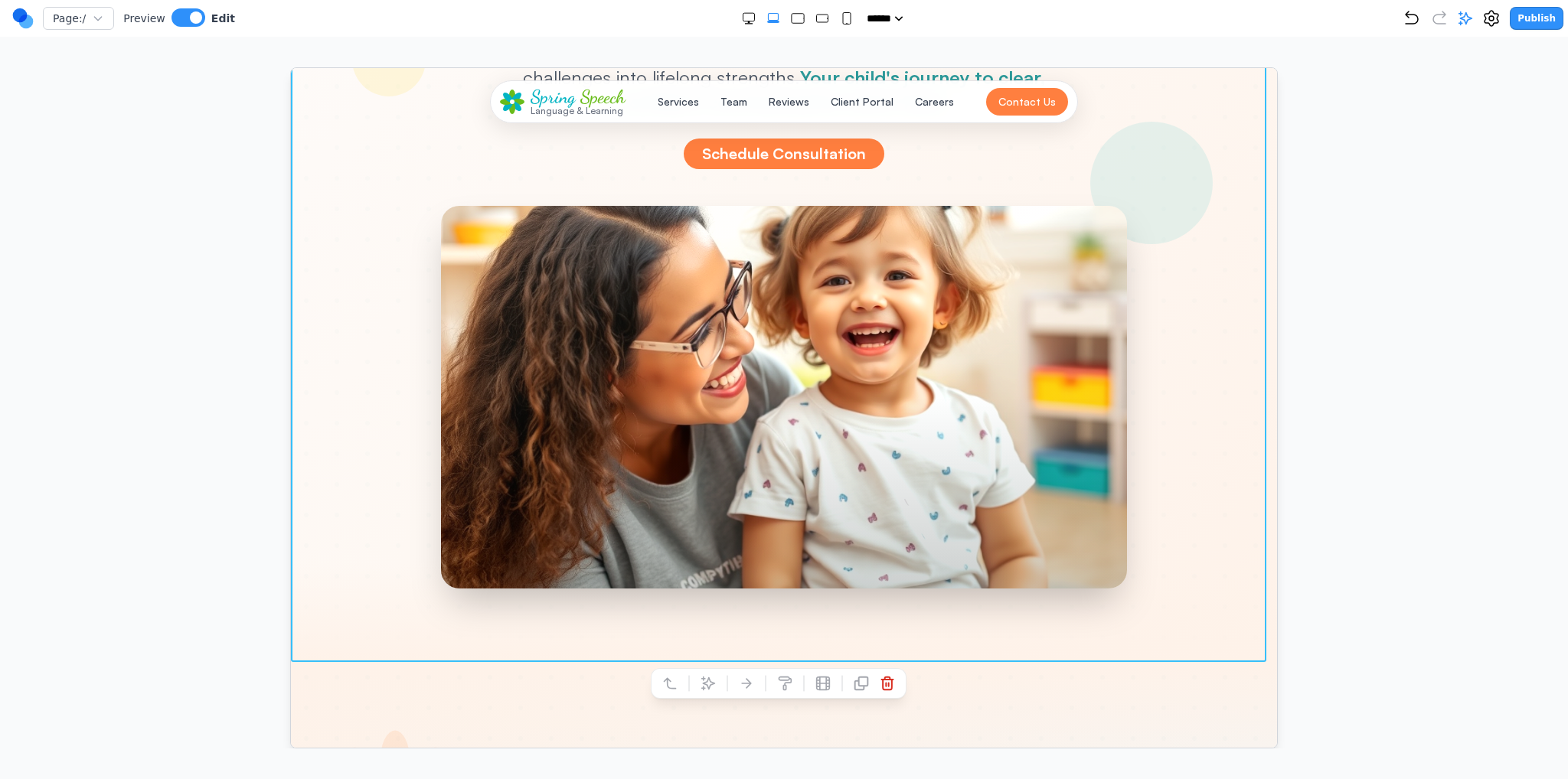
scroll to position [460, 0]
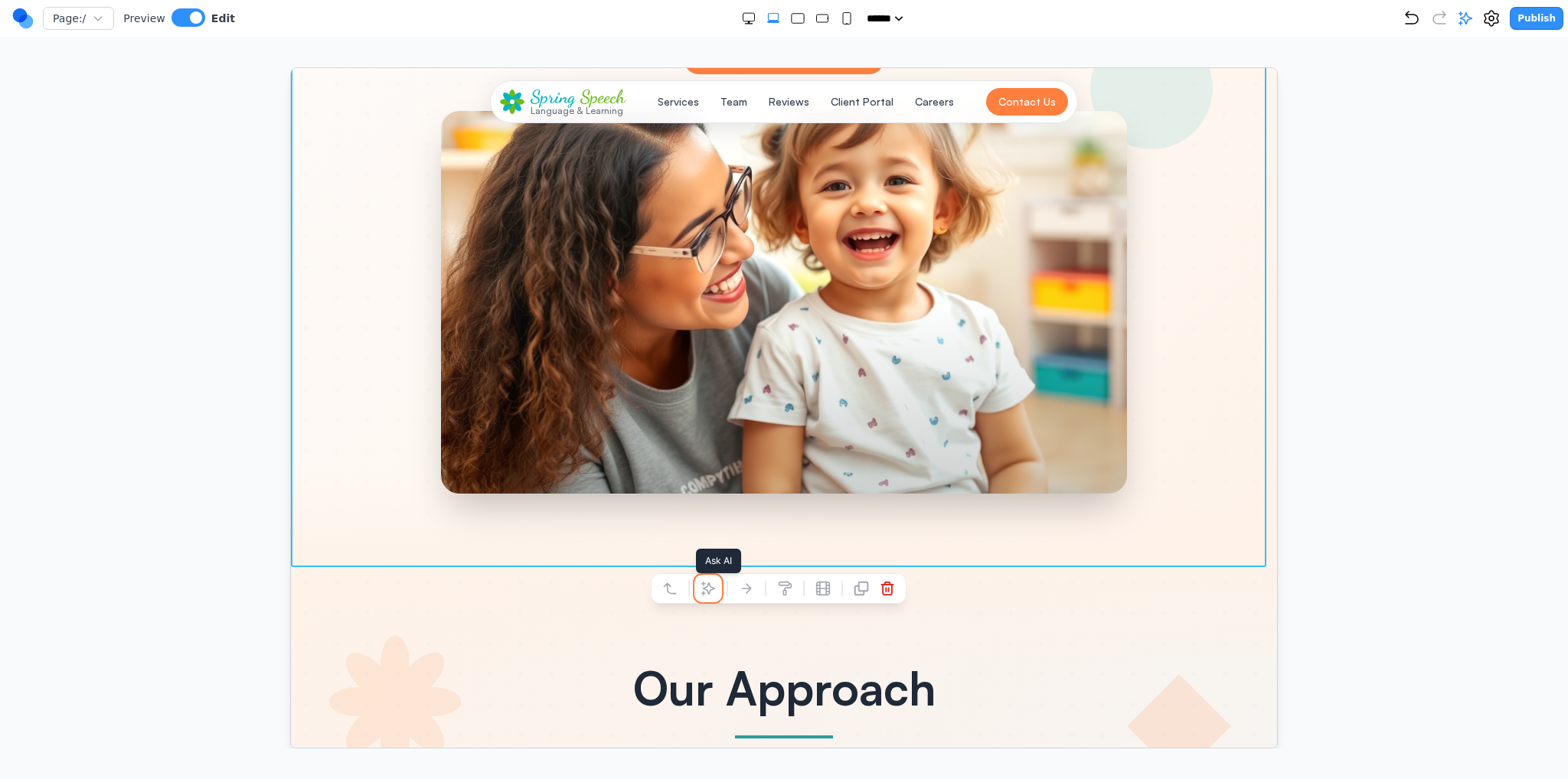
click at [716, 583] on button at bounding box center [707, 587] width 24 height 24
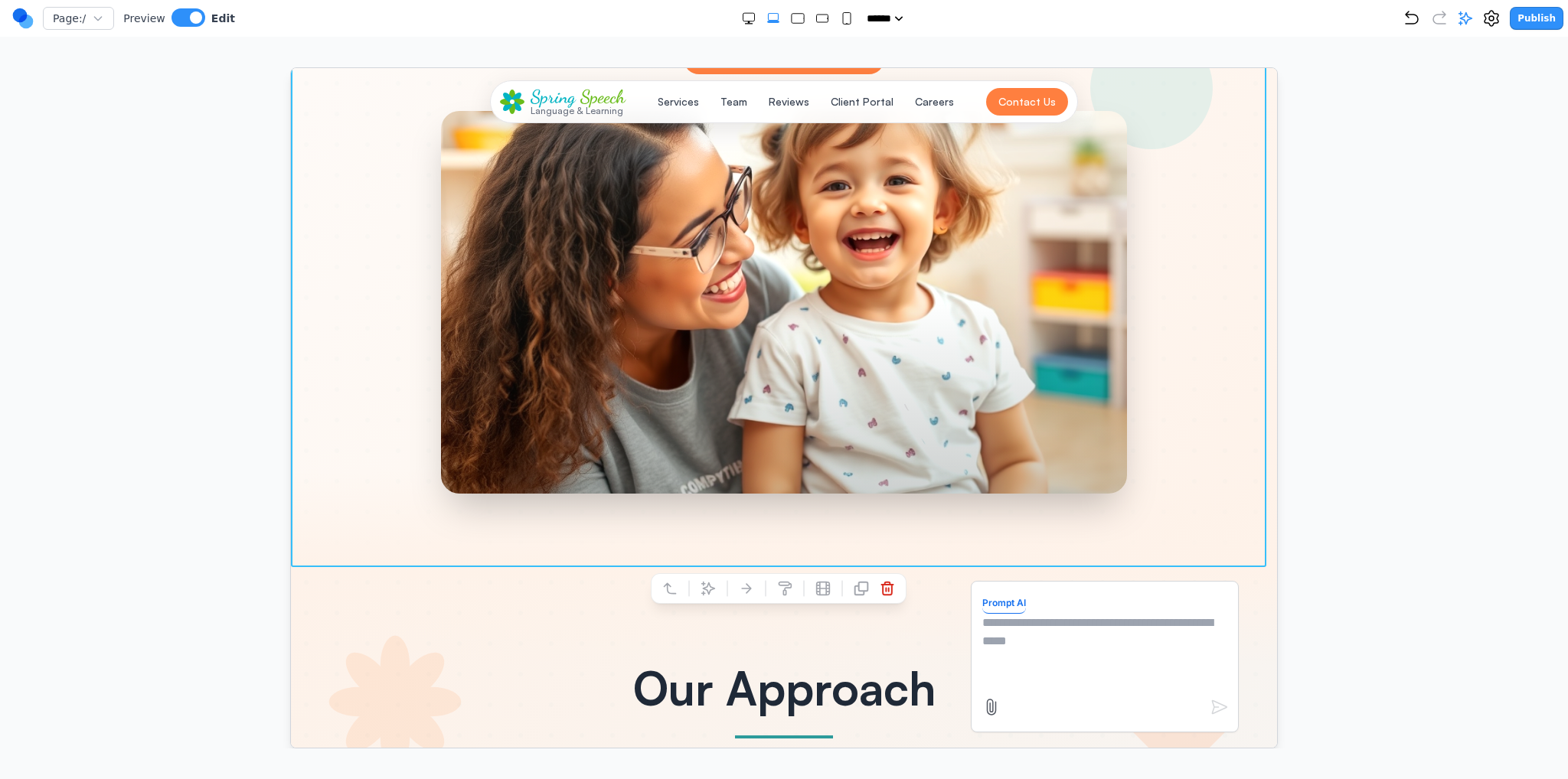
click at [1013, 635] on textarea at bounding box center [1104, 651] width 245 height 76
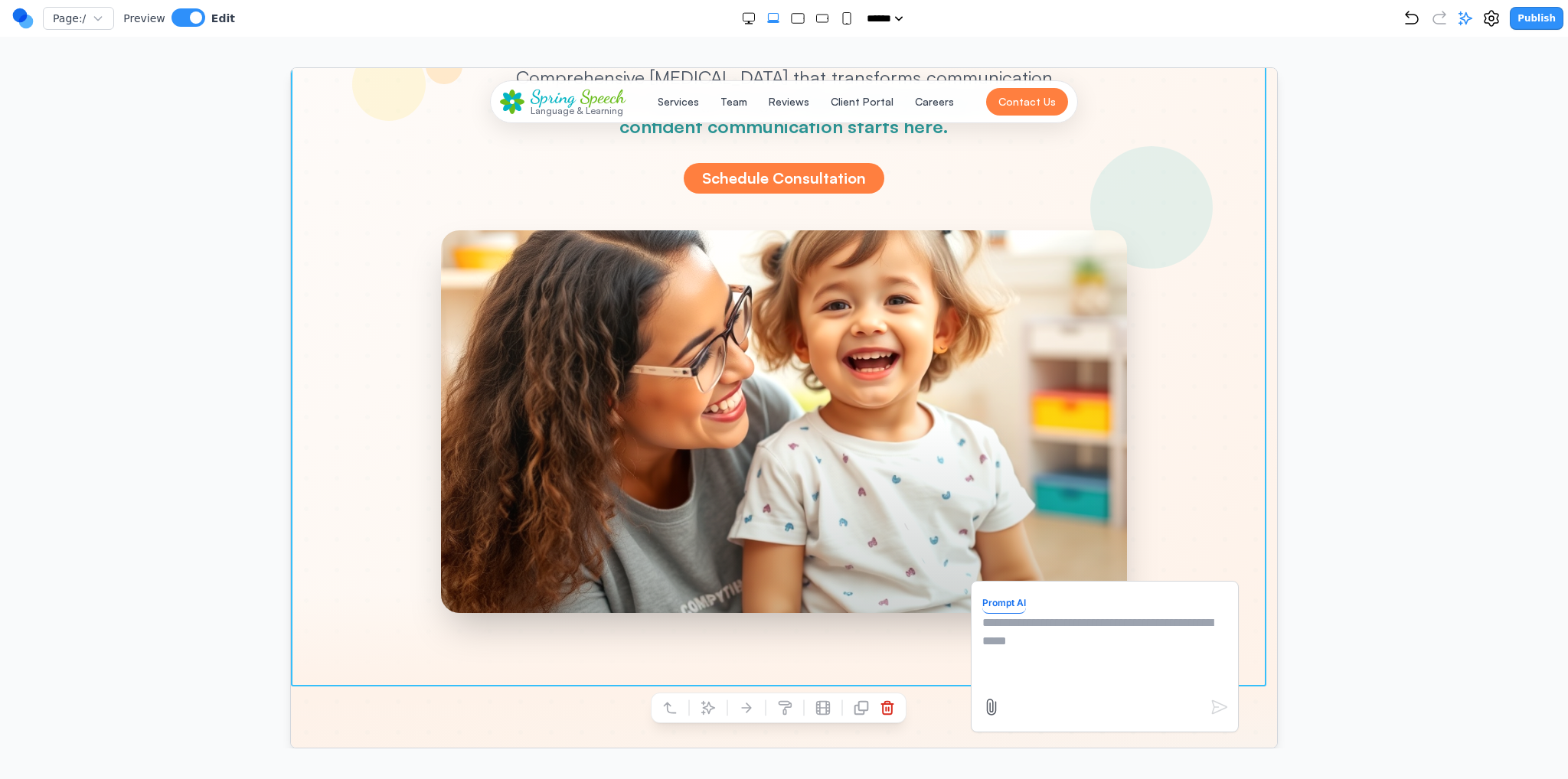
scroll to position [230, 0]
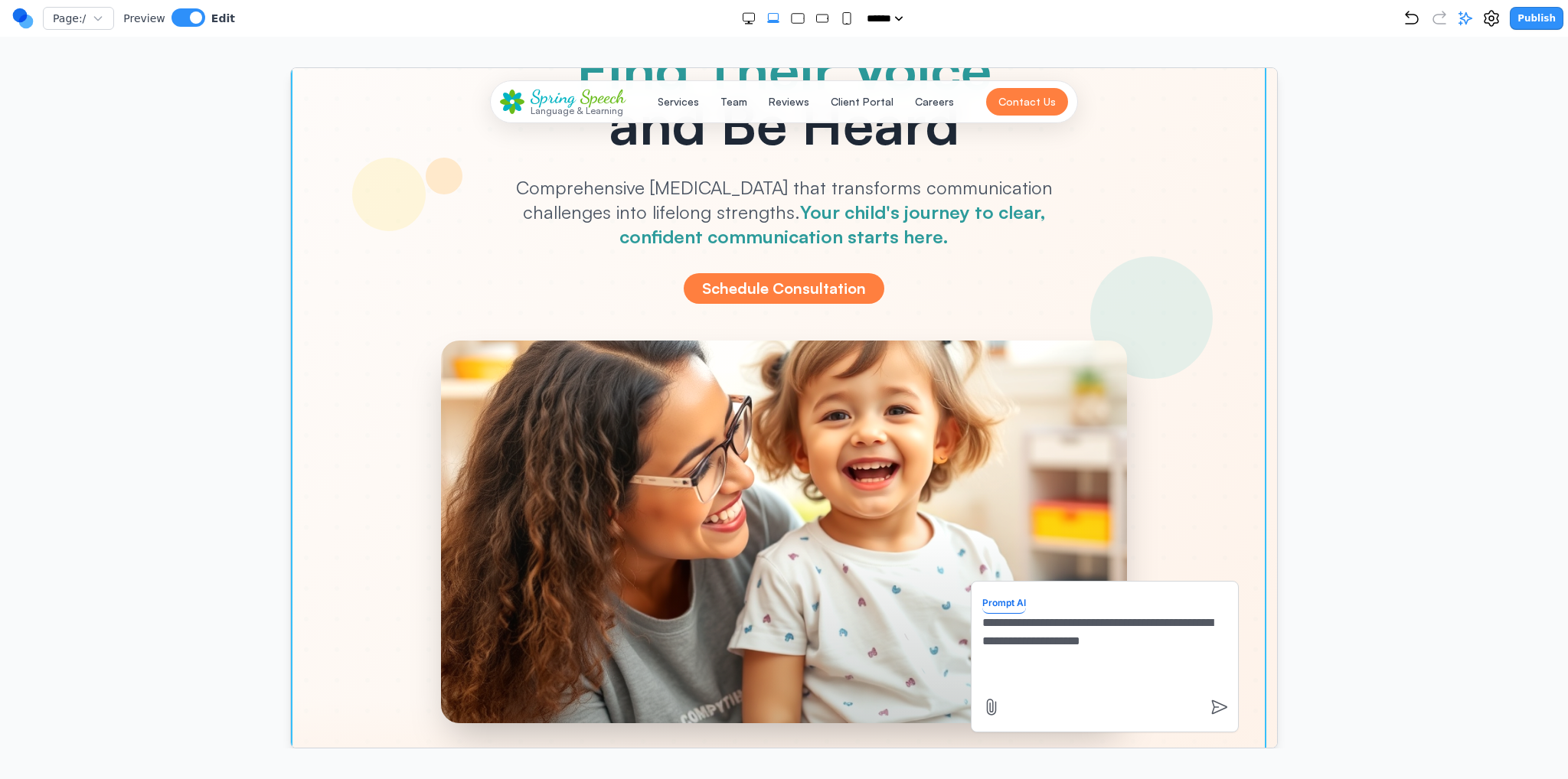
type textarea "**********"
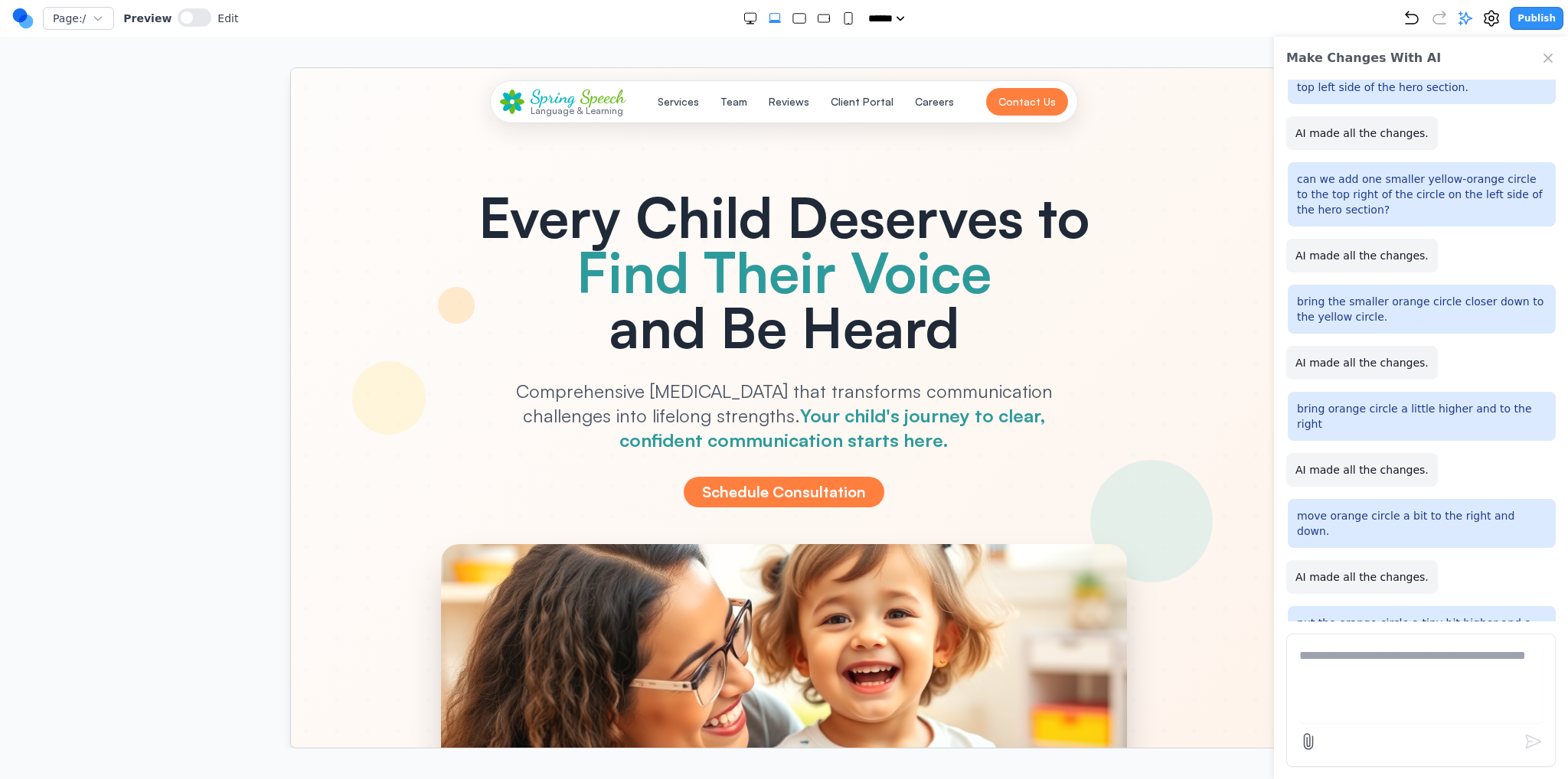
scroll to position [0, 0]
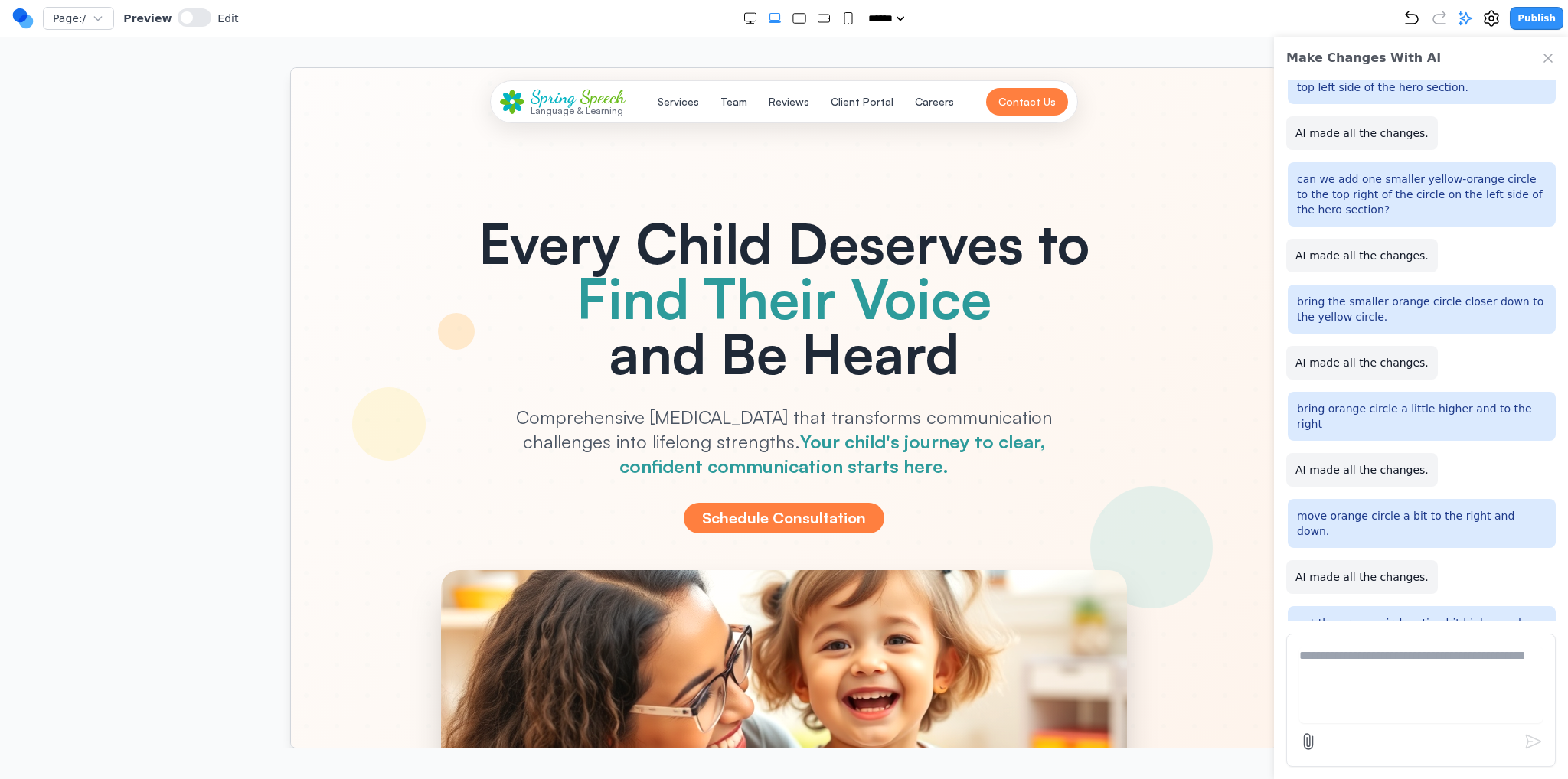
click at [367, 372] on div "Every Child Deserves to Find Their Voice and Be Heard Comprehensive speech ther…" at bounding box center [783, 374] width 833 height 319
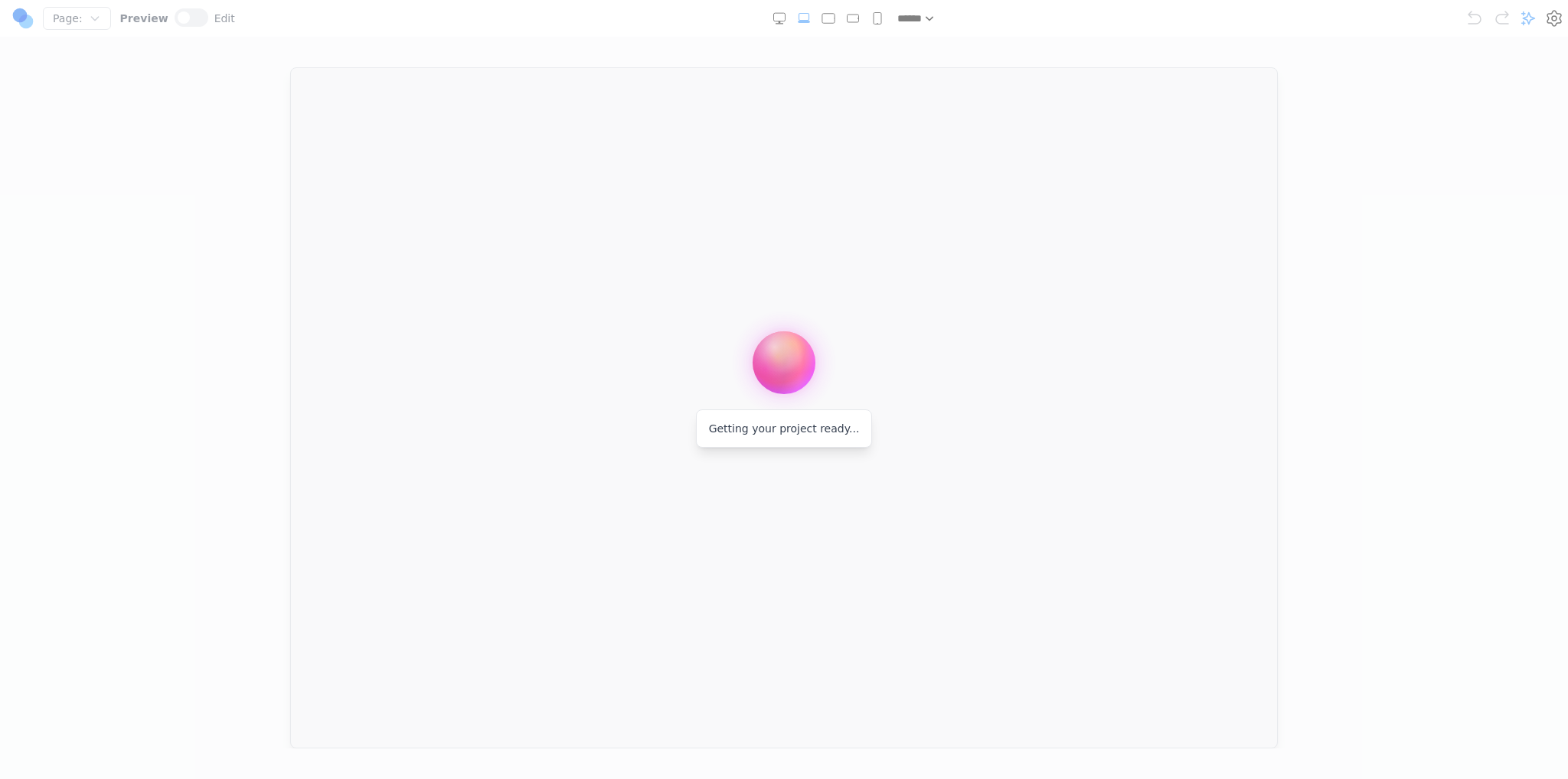
click at [298, 304] on div at bounding box center [784, 389] width 1568 height 779
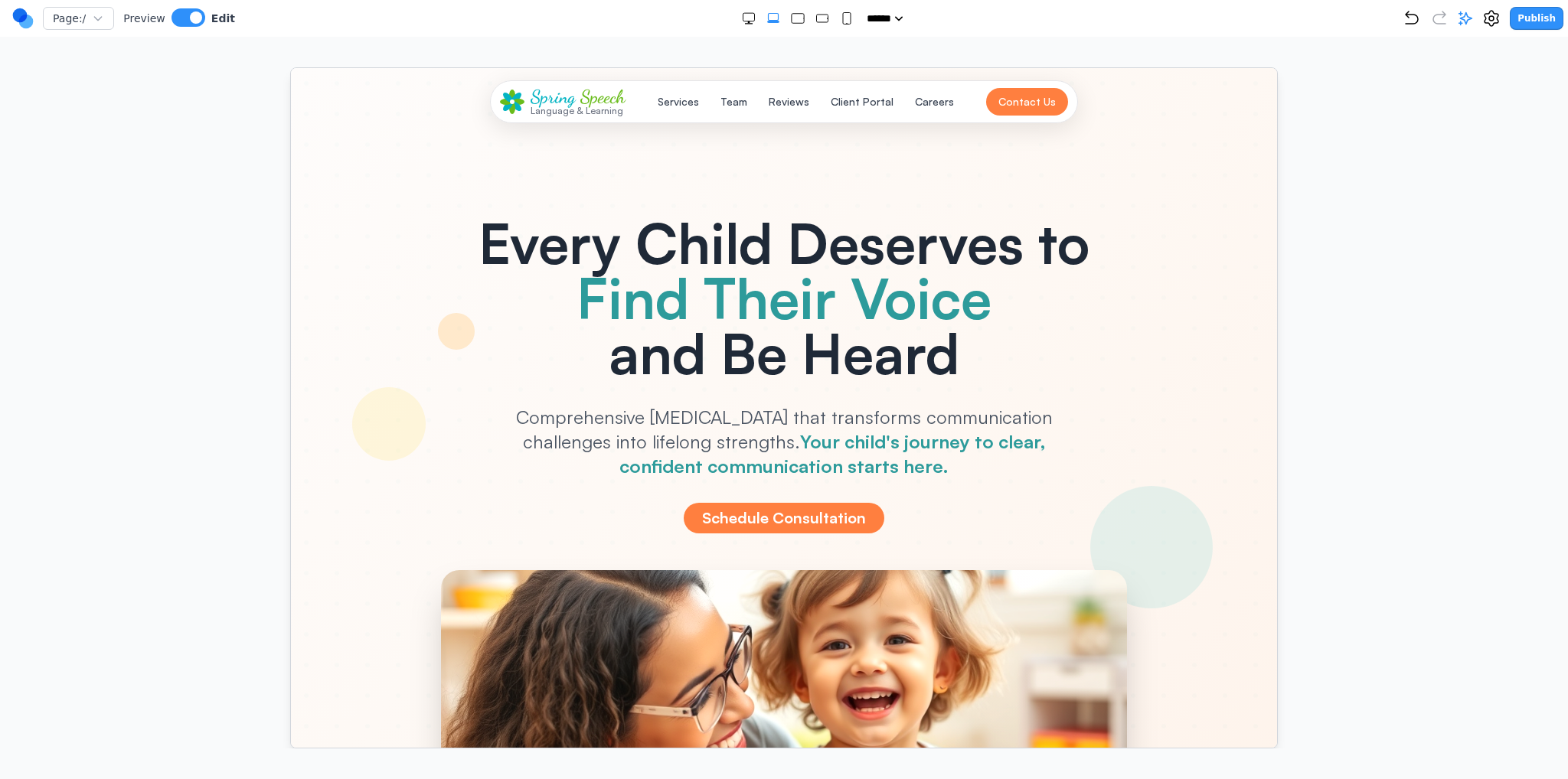
click at [313, 320] on div at bounding box center [784, 546] width 987 height 958
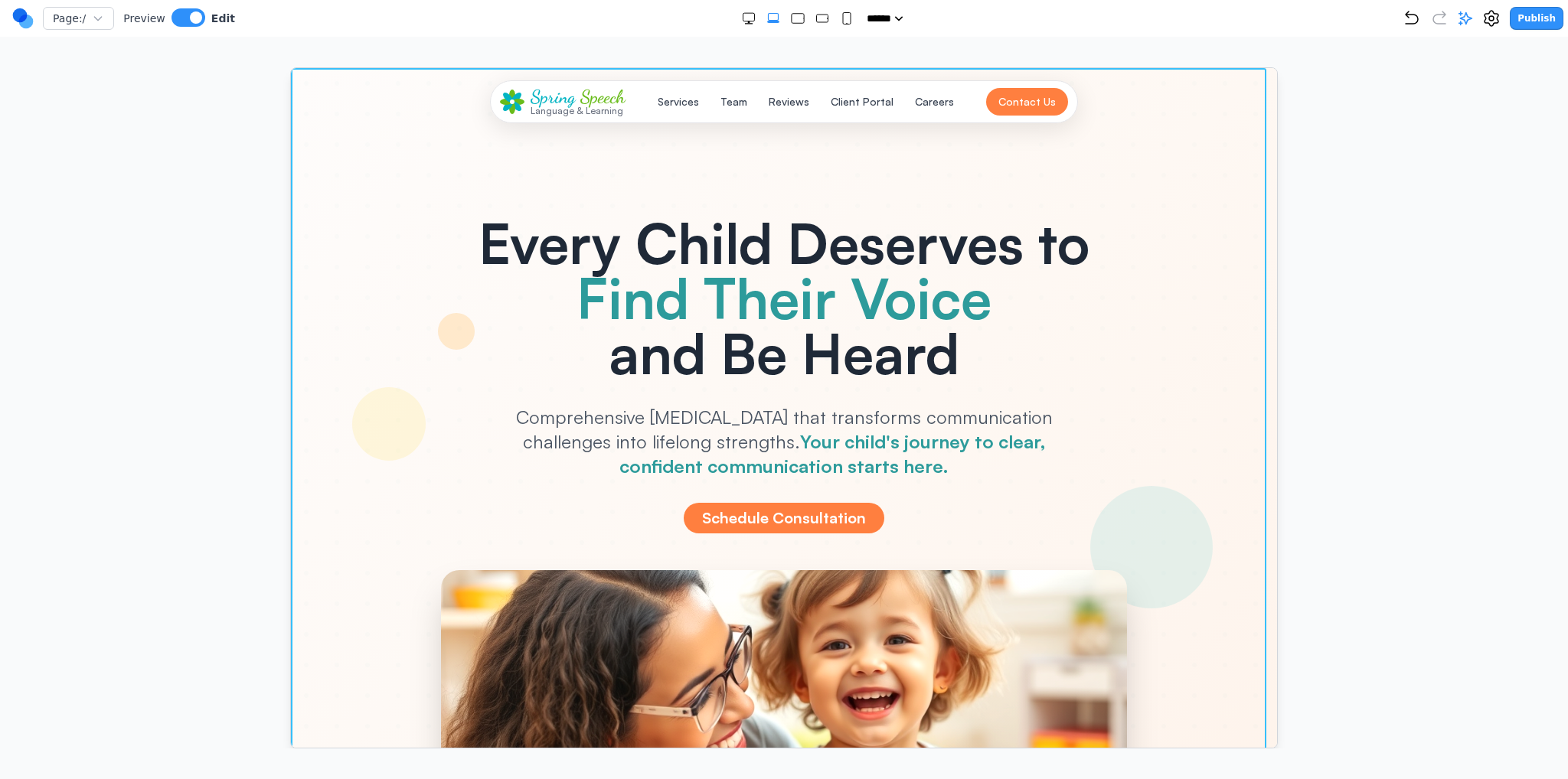
drag, startPoint x: 318, startPoint y: 320, endPoint x: 330, endPoint y: 323, distance: 12.4
click at [318, 321] on div at bounding box center [784, 546] width 987 height 958
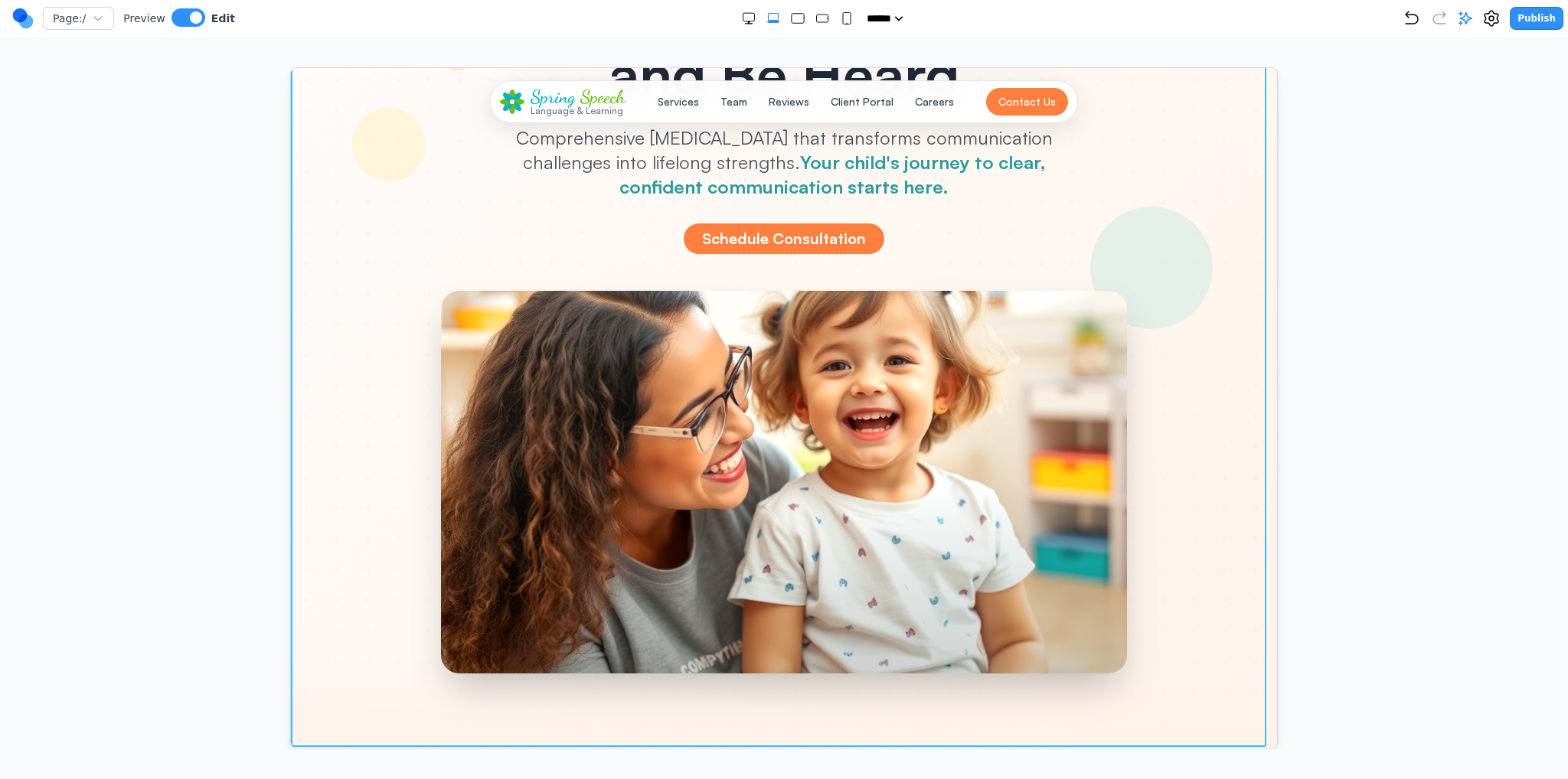
scroll to position [382, 0]
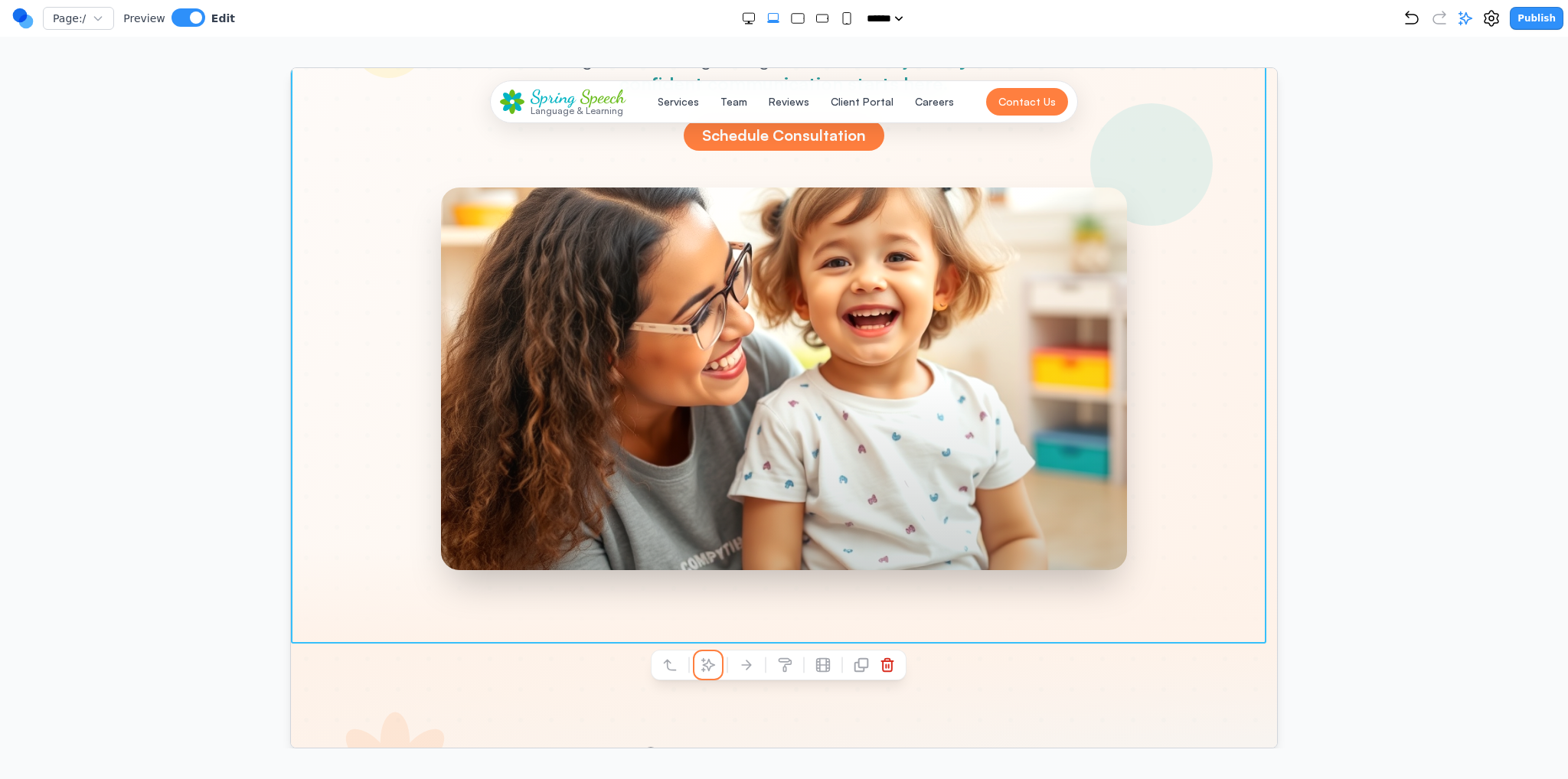
click at [716, 656] on button at bounding box center [707, 664] width 24 height 24
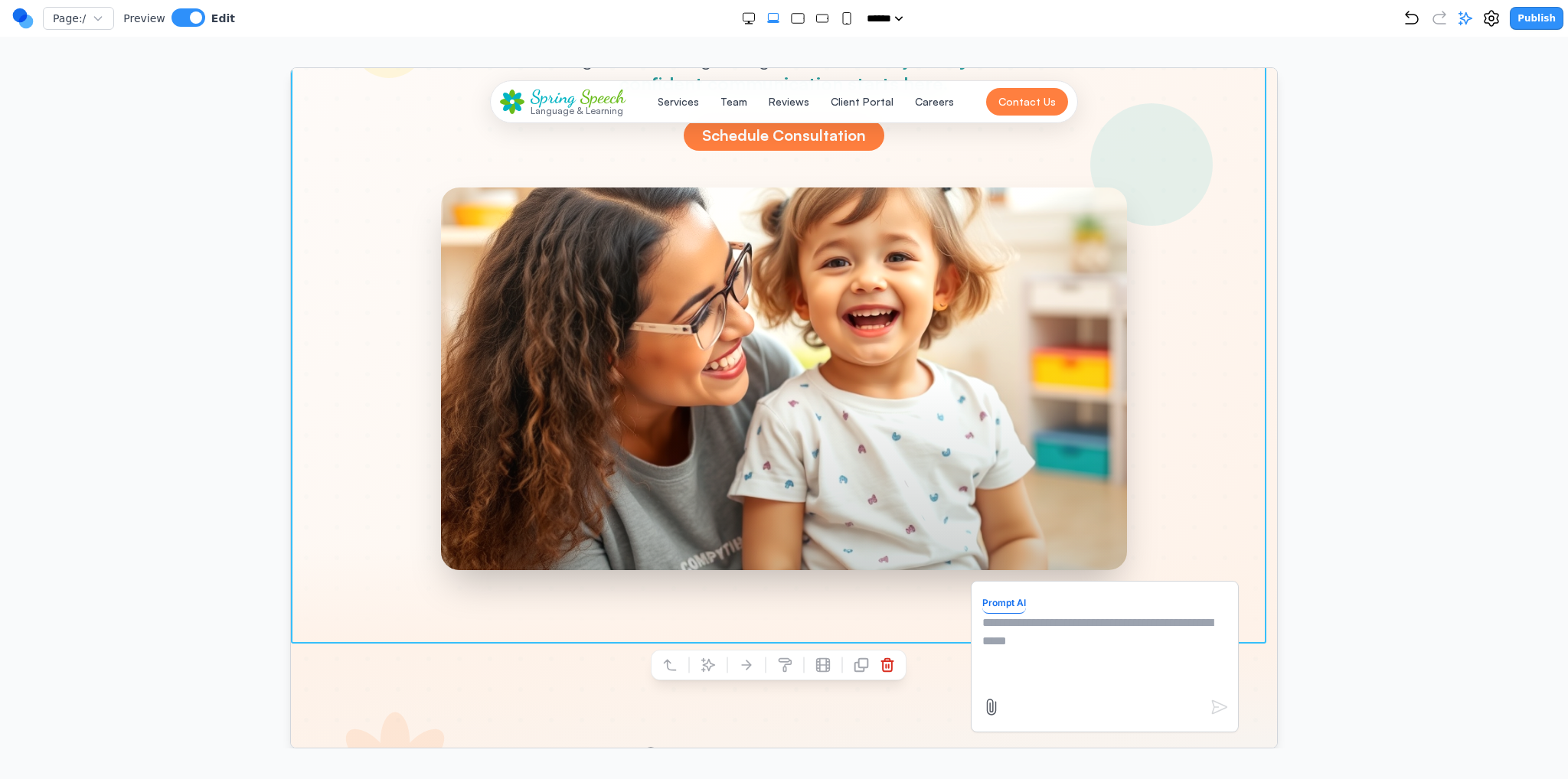
drag, startPoint x: 1013, startPoint y: 634, endPoint x: 982, endPoint y: 619, distance: 34.4
click at [1013, 635] on textarea at bounding box center [1104, 651] width 245 height 76
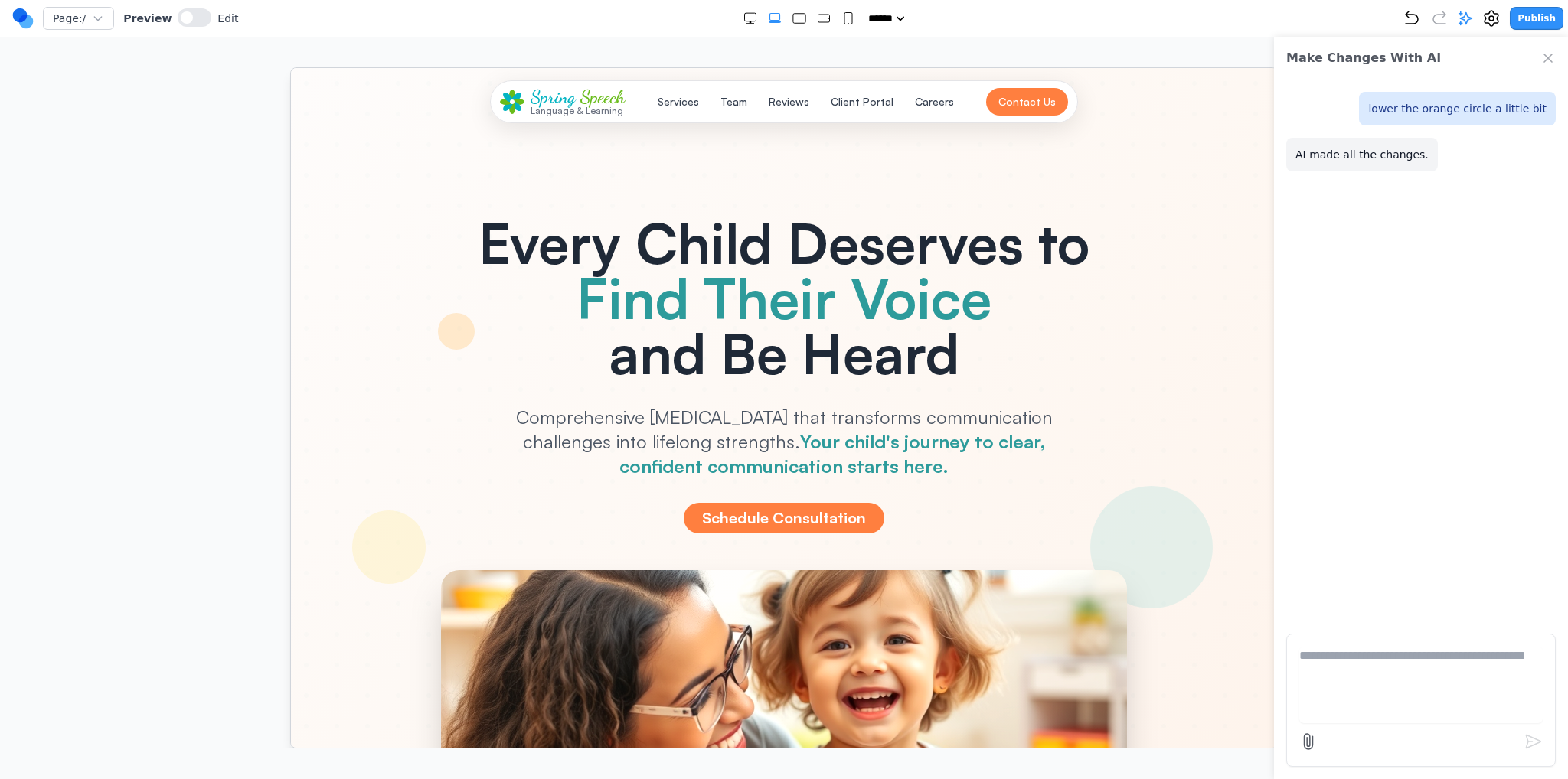
scroll to position [0, 0]
click at [1552, 57] on icon "Close Chat" at bounding box center [1548, 58] width 15 height 15
click at [307, 392] on div at bounding box center [784, 546] width 987 height 958
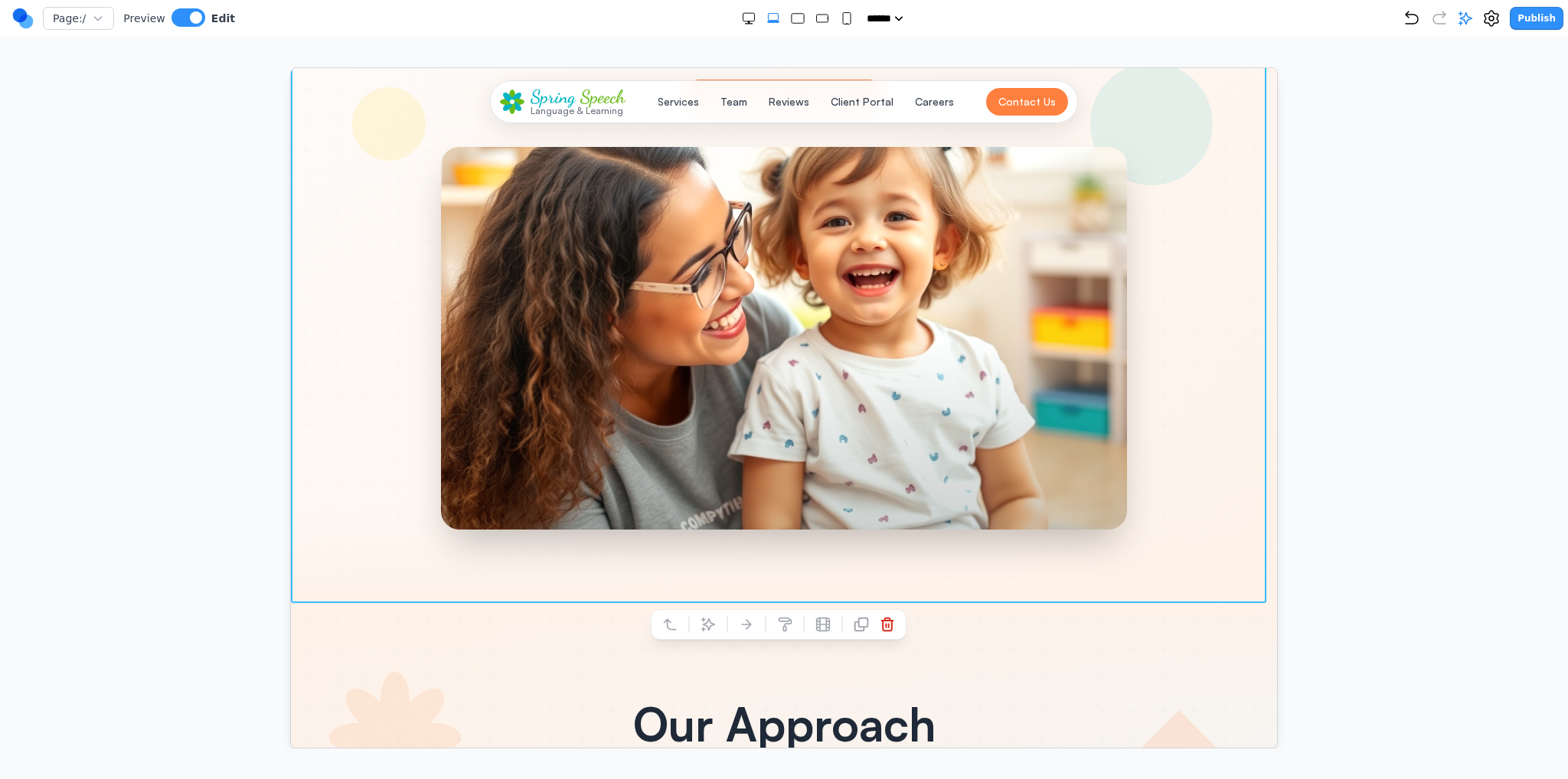
scroll to position [536, 0]
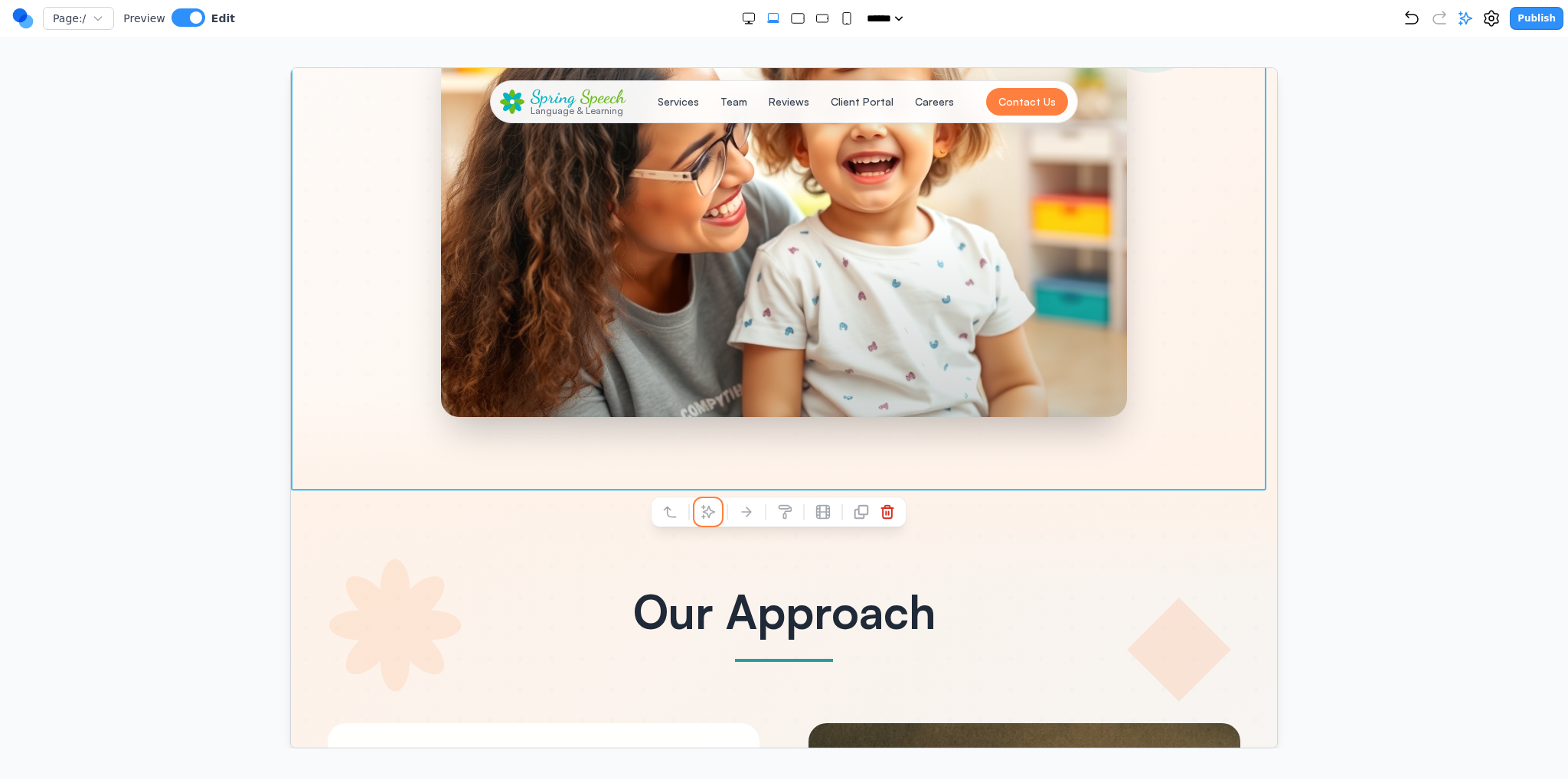
click at [706, 514] on icon at bounding box center [707, 512] width 15 height 15
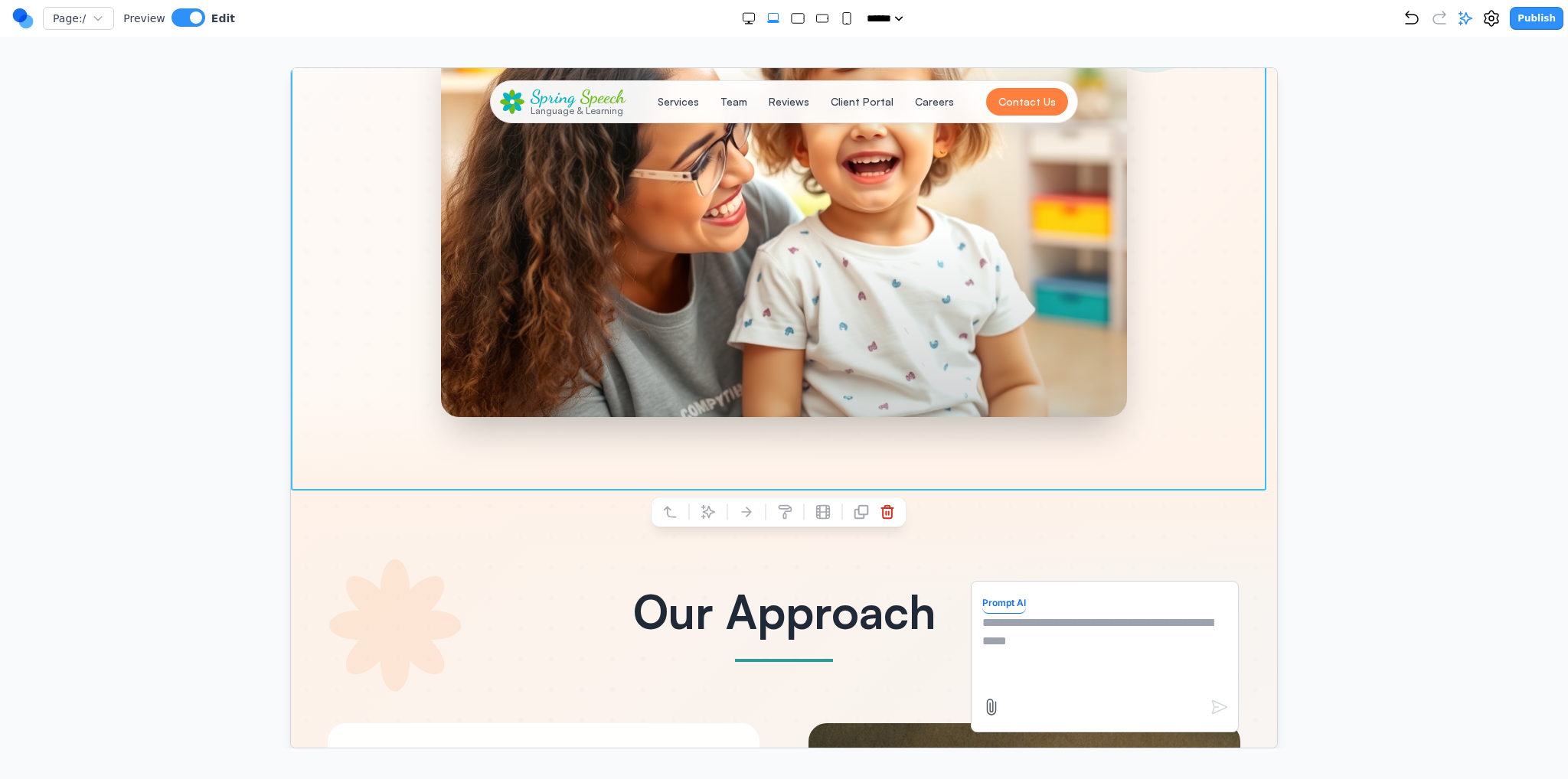
click at [1020, 655] on textarea at bounding box center [1104, 651] width 245 height 76
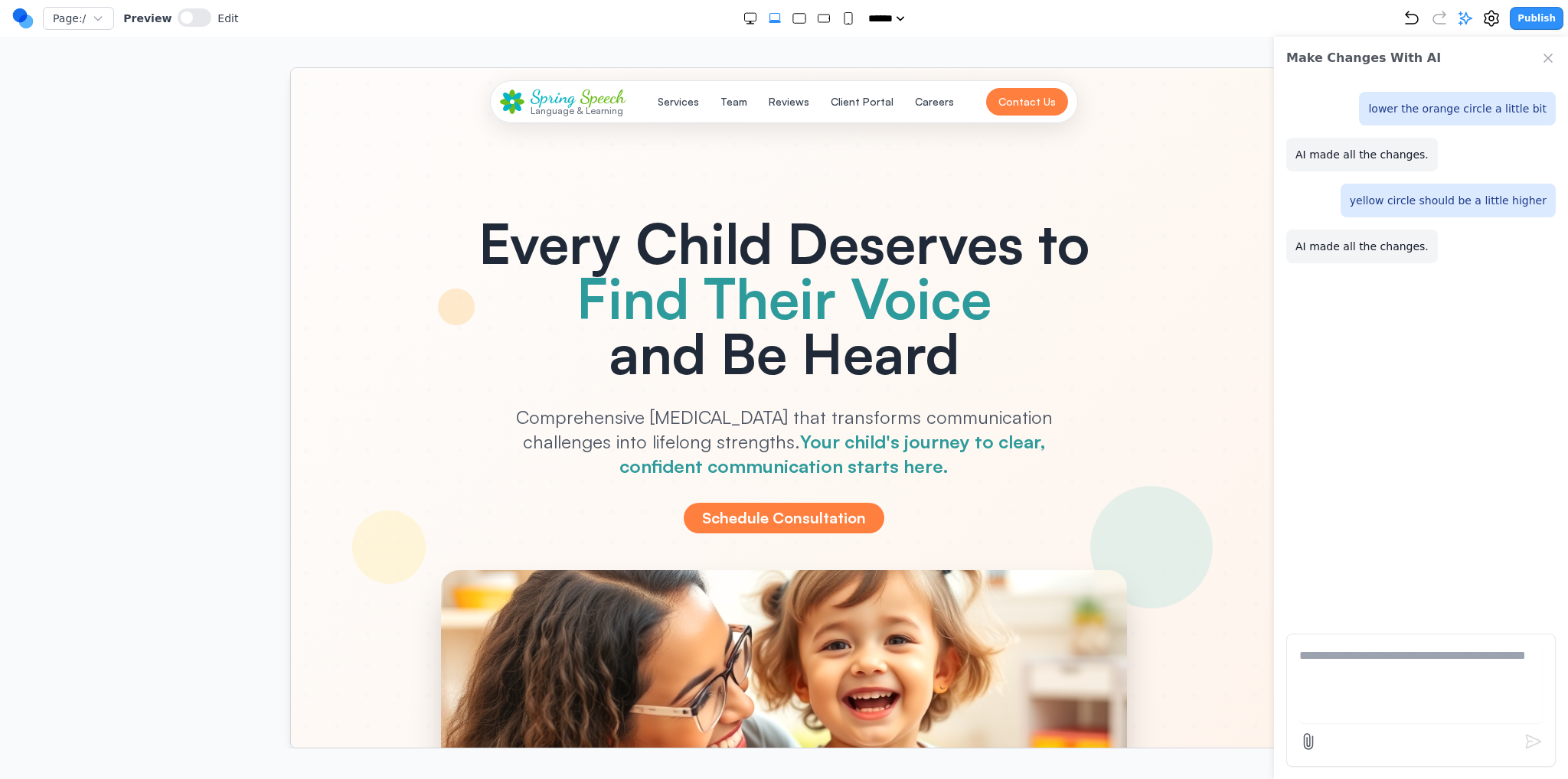
scroll to position [0, 0]
click at [189, 15] on button at bounding box center [195, 18] width 34 height 18
click at [302, 319] on div at bounding box center [784, 546] width 987 height 958
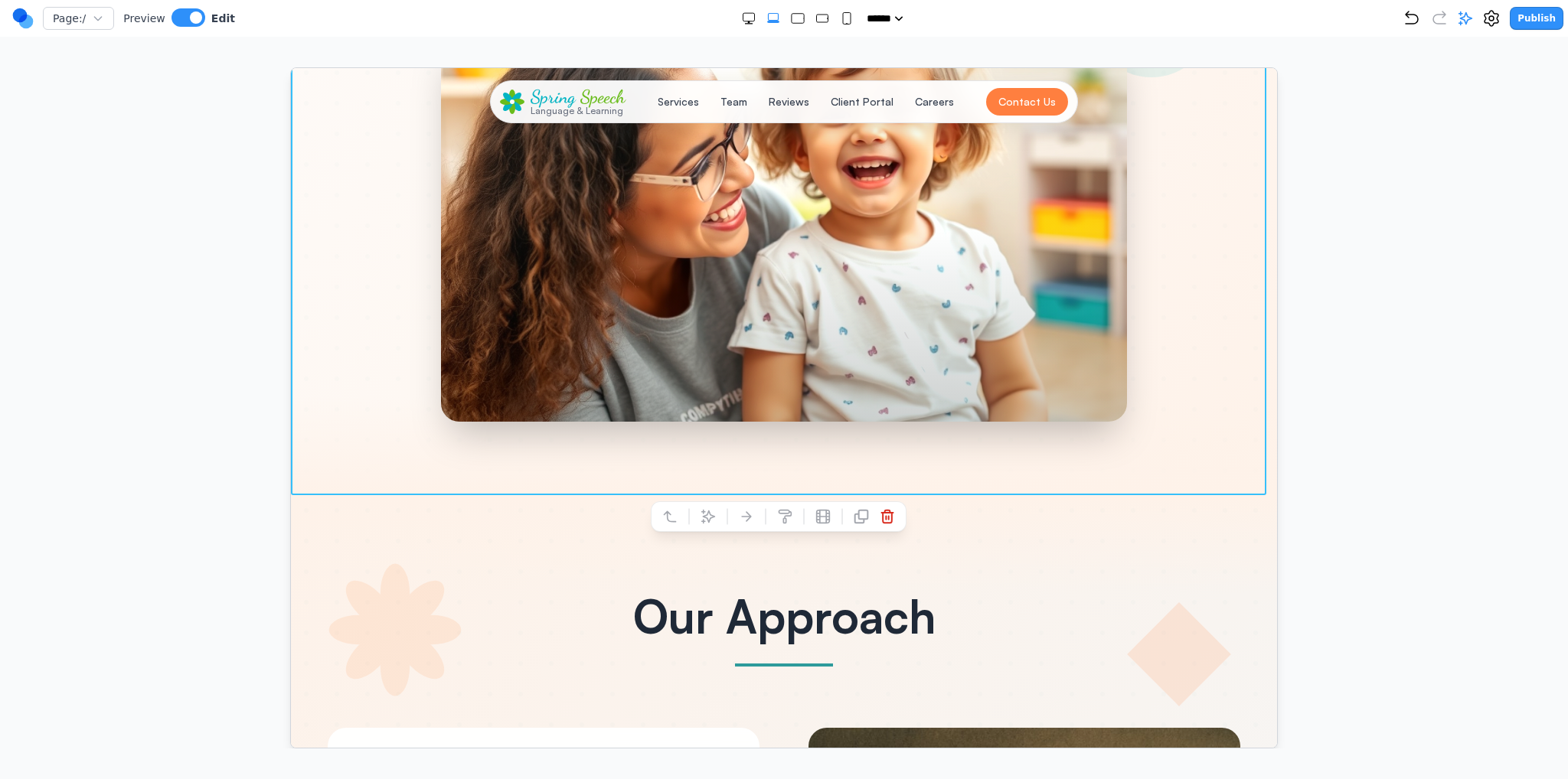
scroll to position [536, 0]
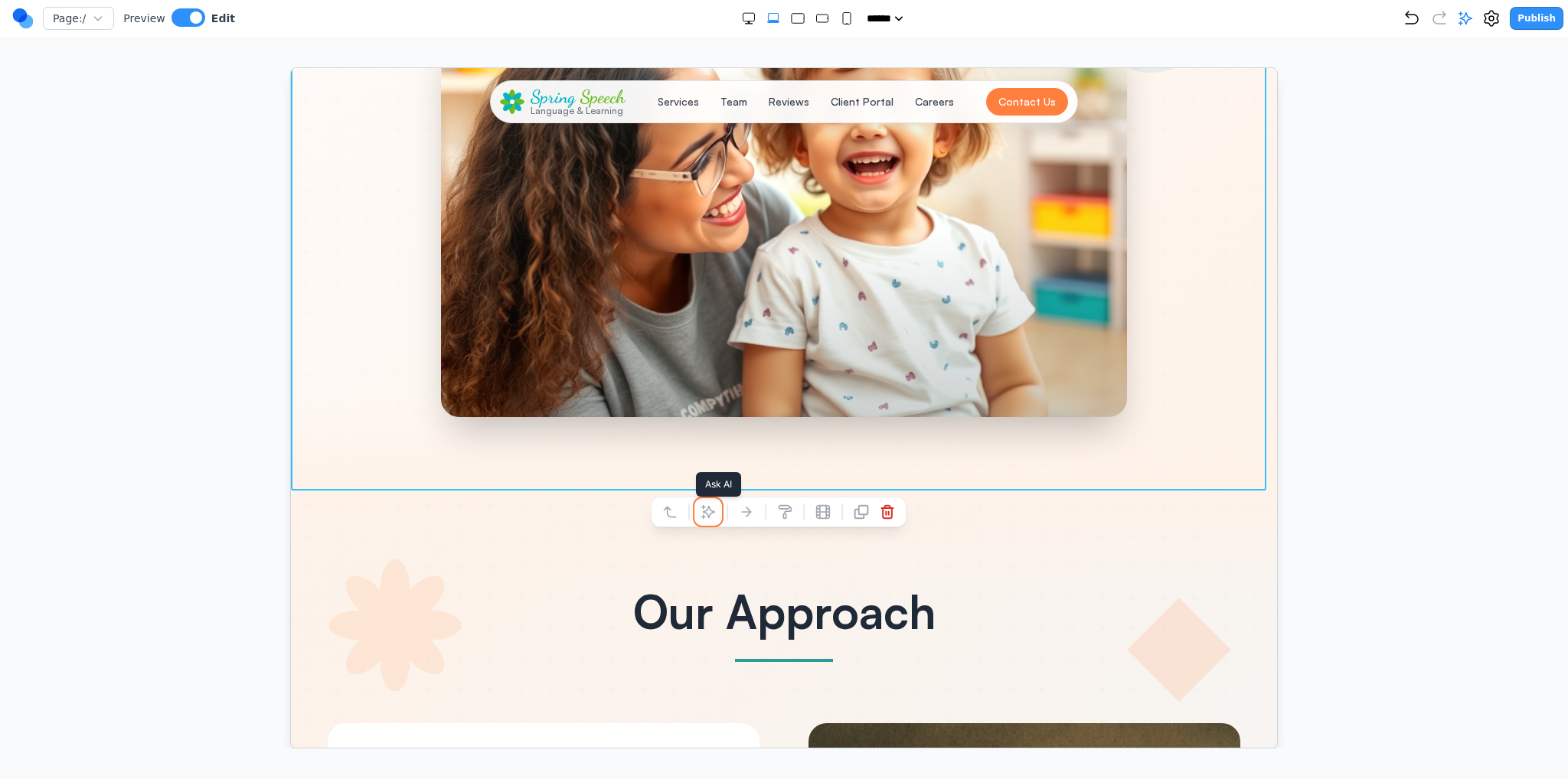
click at [715, 510] on icon at bounding box center [707, 512] width 15 height 15
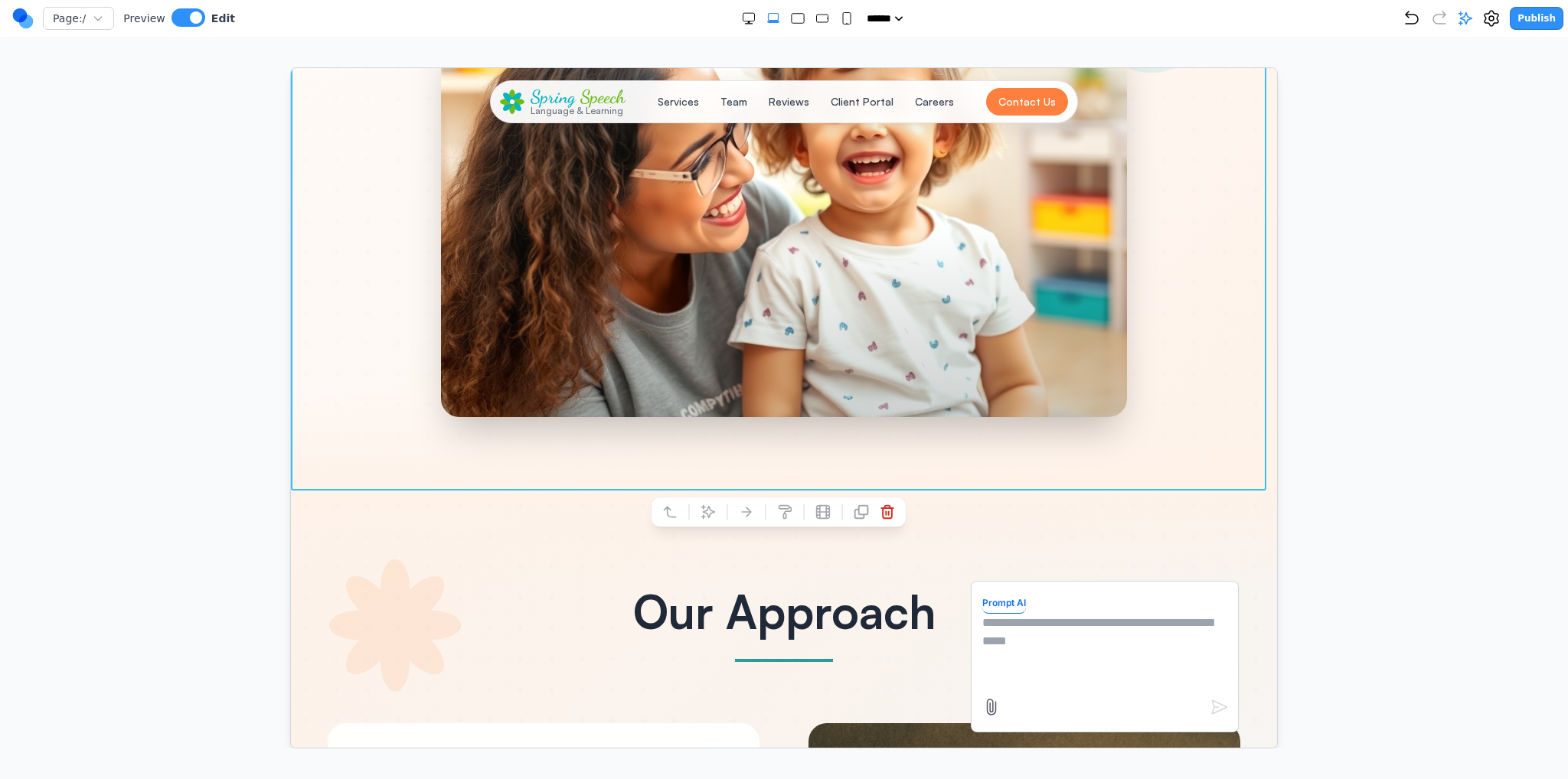
click at [1102, 668] on textarea at bounding box center [1104, 651] width 245 height 76
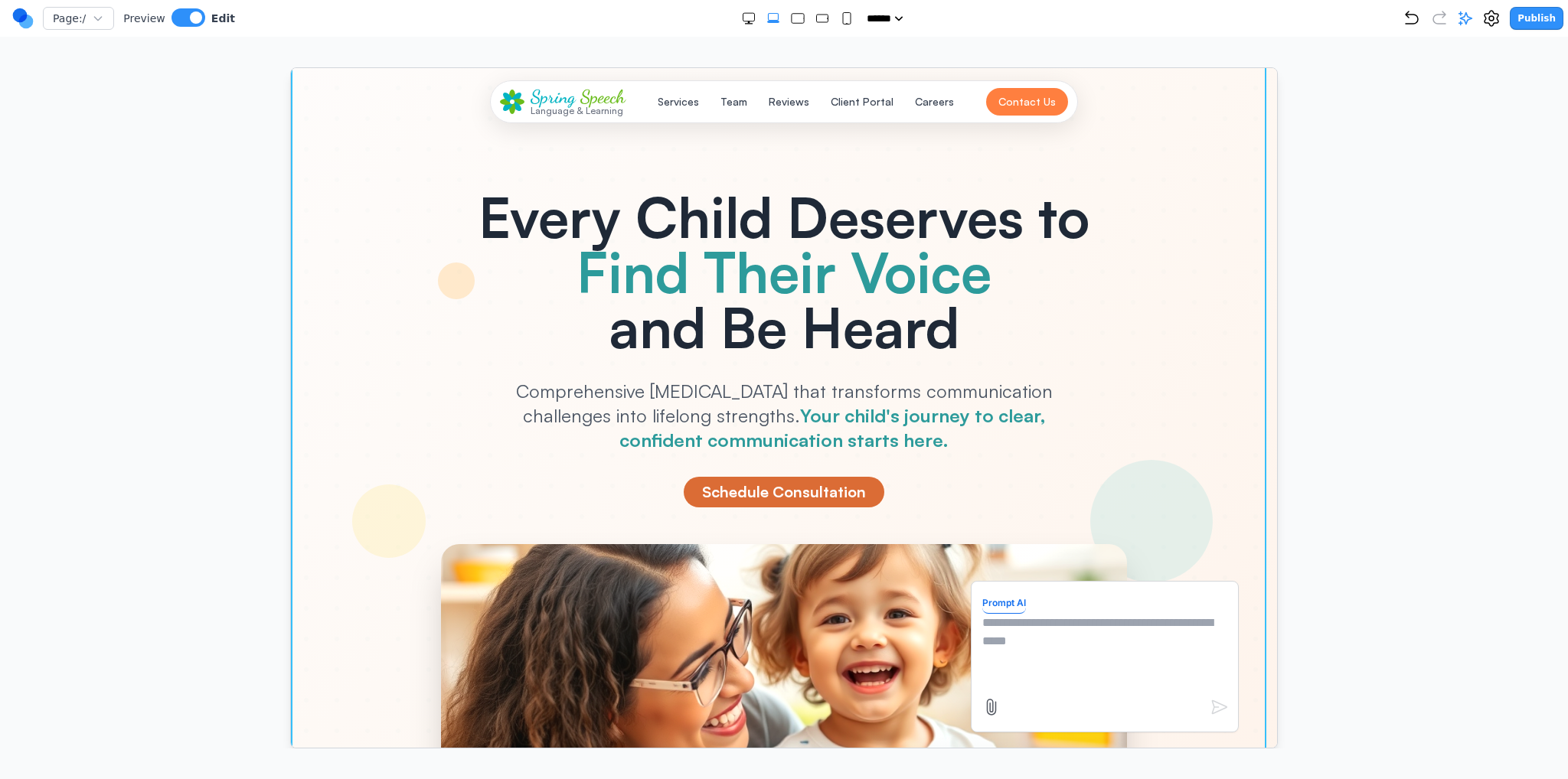
scroll to position [0, 0]
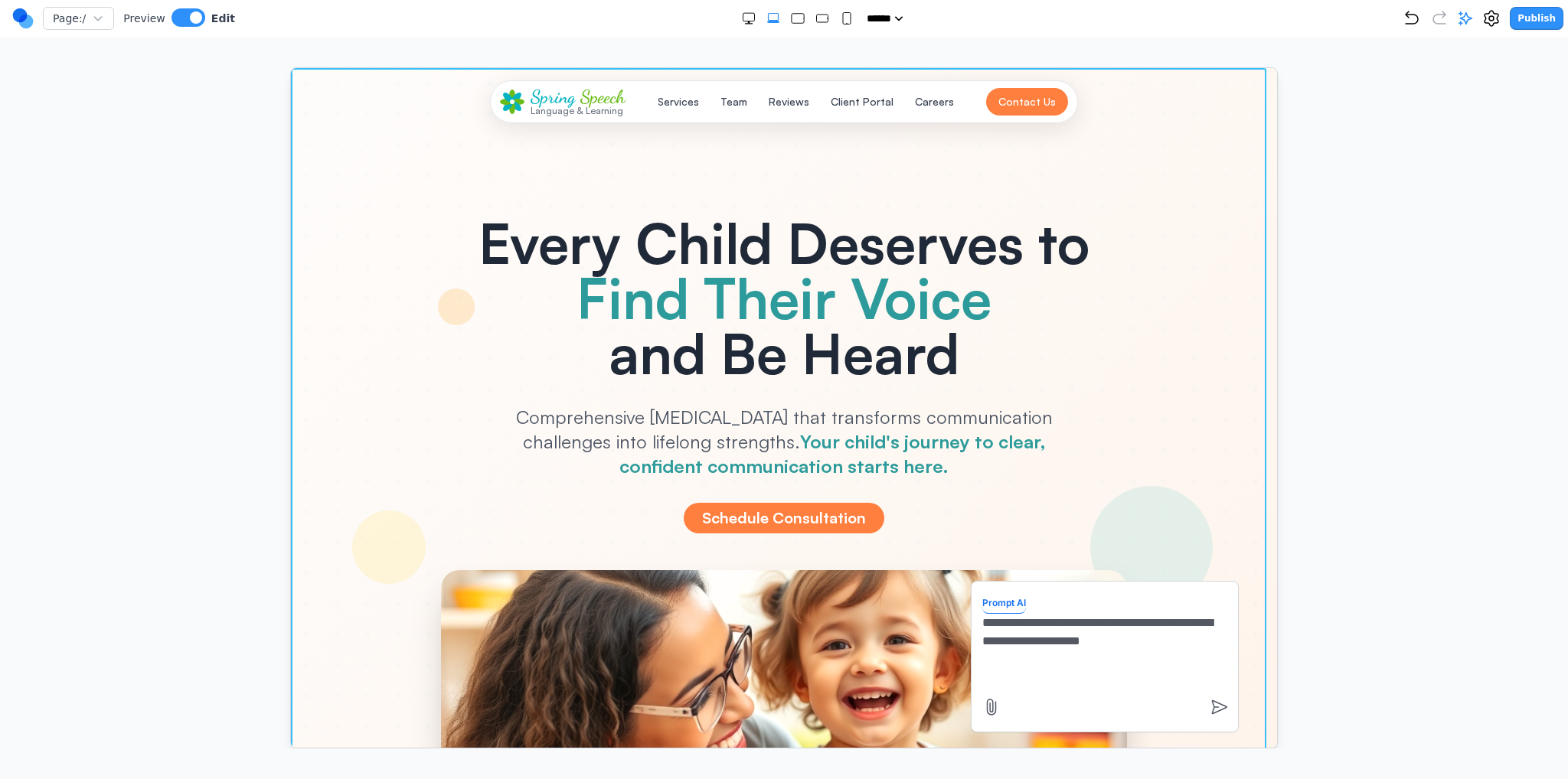
type textarea "**********"
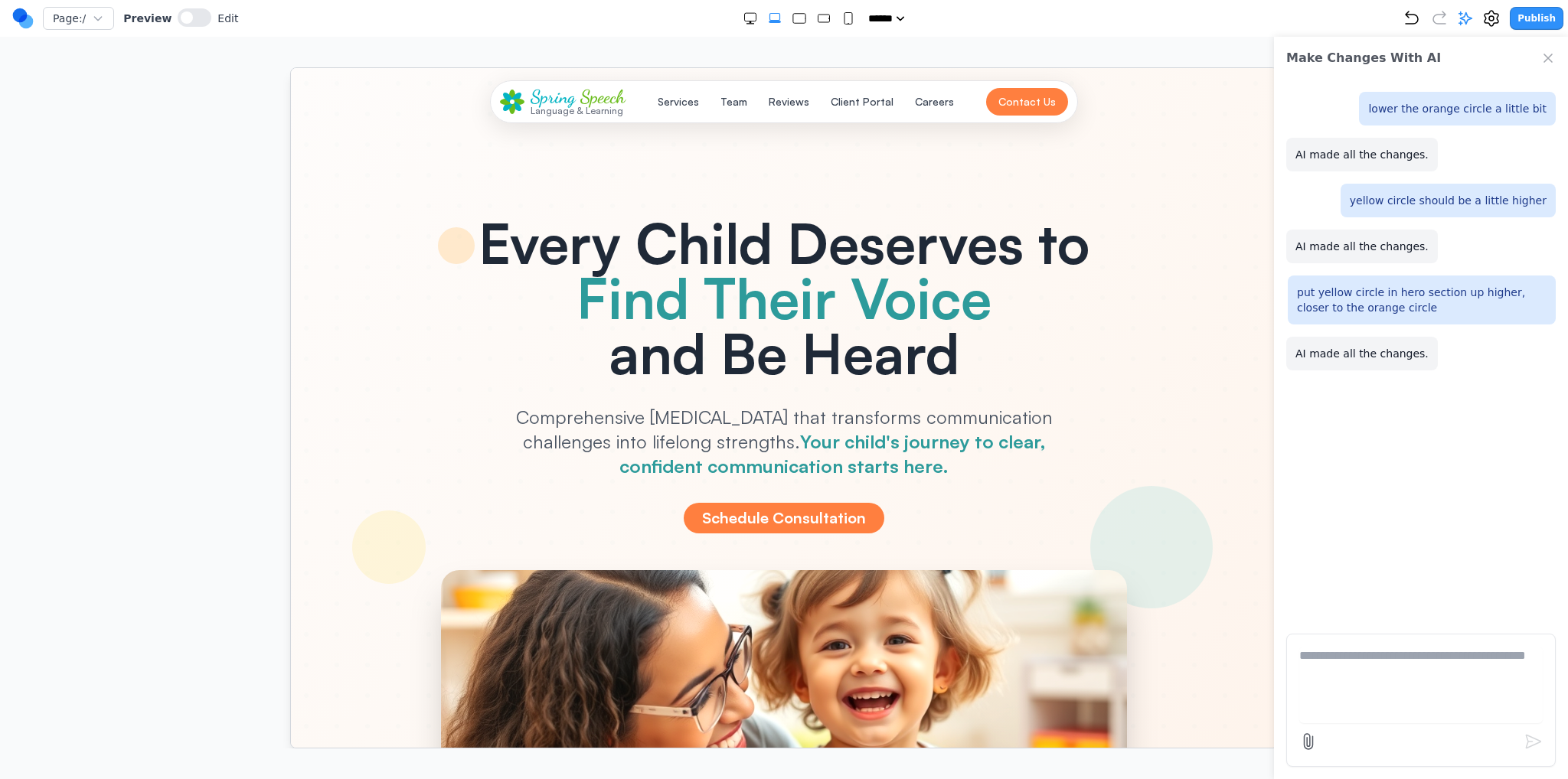
click at [1416, 23] on icon "Undo" at bounding box center [1412, 18] width 13 height 13
click at [1414, 23] on icon "Undo" at bounding box center [1412, 18] width 13 height 13
click at [1544, 52] on icon "Close Chat" at bounding box center [1548, 58] width 15 height 15
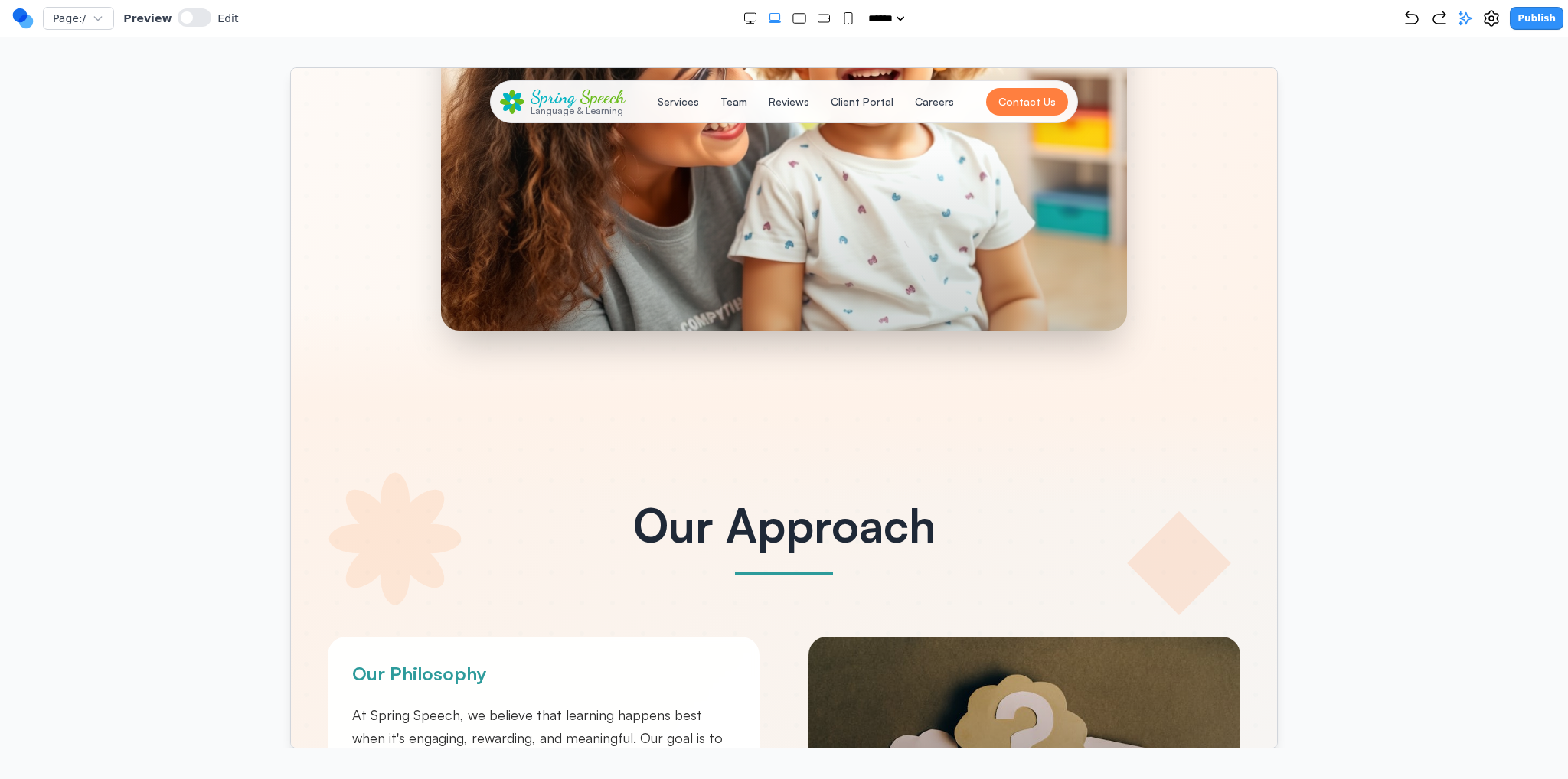
scroll to position [382, 0]
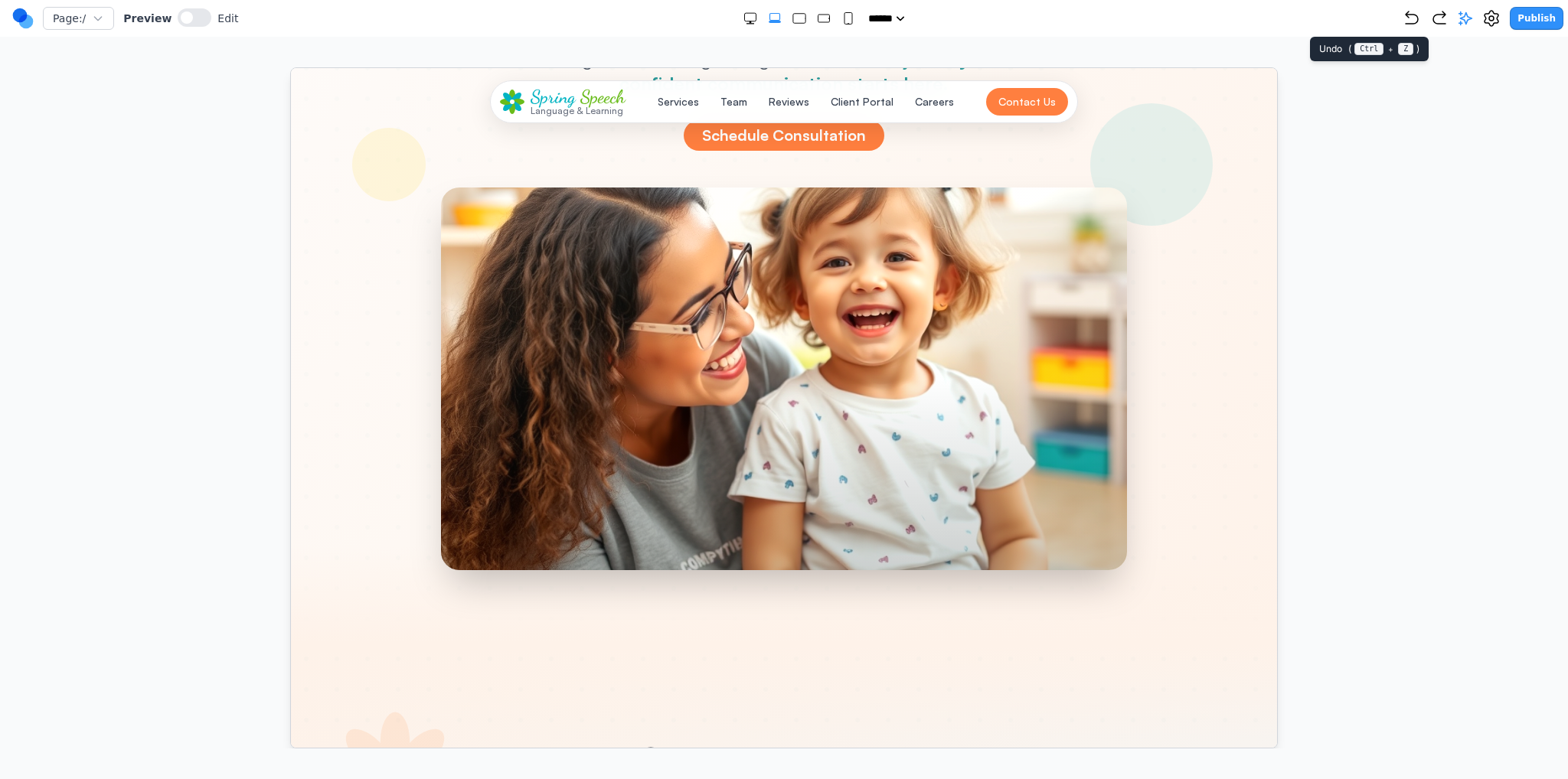
click at [1420, 24] on icon "Undo" at bounding box center [1412, 18] width 18 height 18
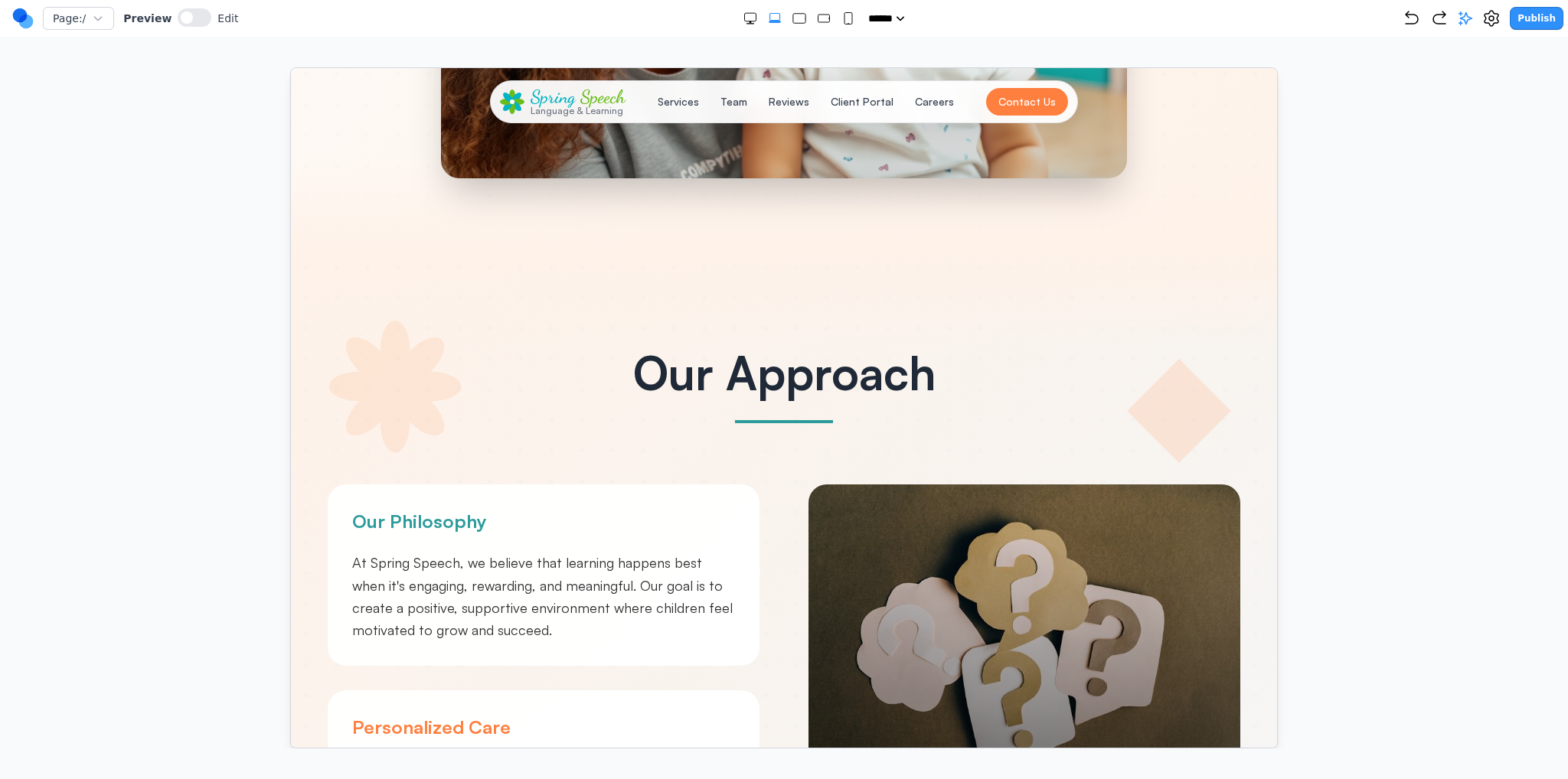
scroll to position [766, 0]
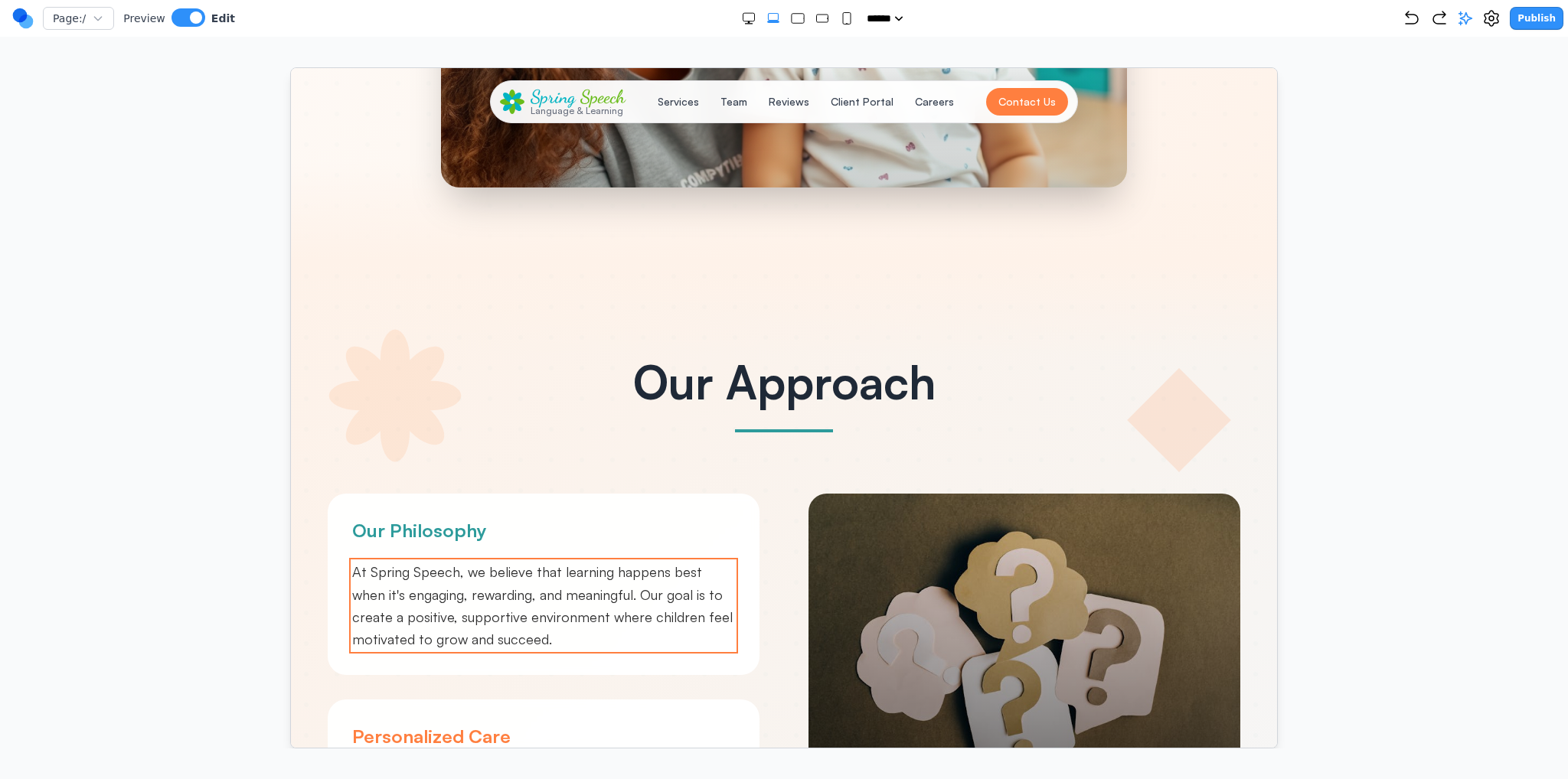
click at [550, 586] on span "At Spring Speech, we believe that learning happens best when it's engaging, rew…" at bounding box center [542, 605] width 381 height 84
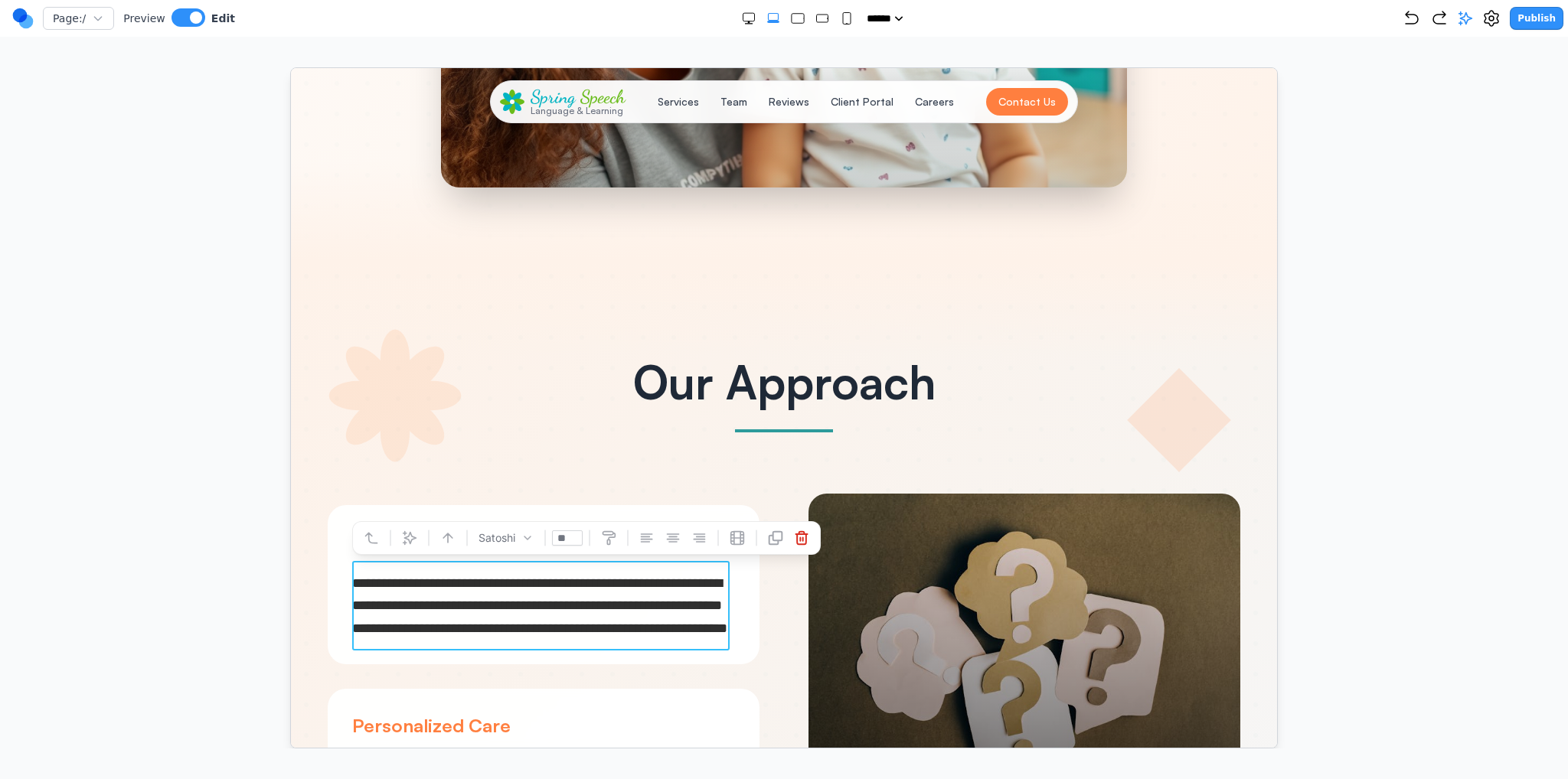
click at [549, 585] on span "**********" at bounding box center [539, 605] width 375 height 59
click at [587, 538] on button at bounding box center [595, 537] width 24 height 24
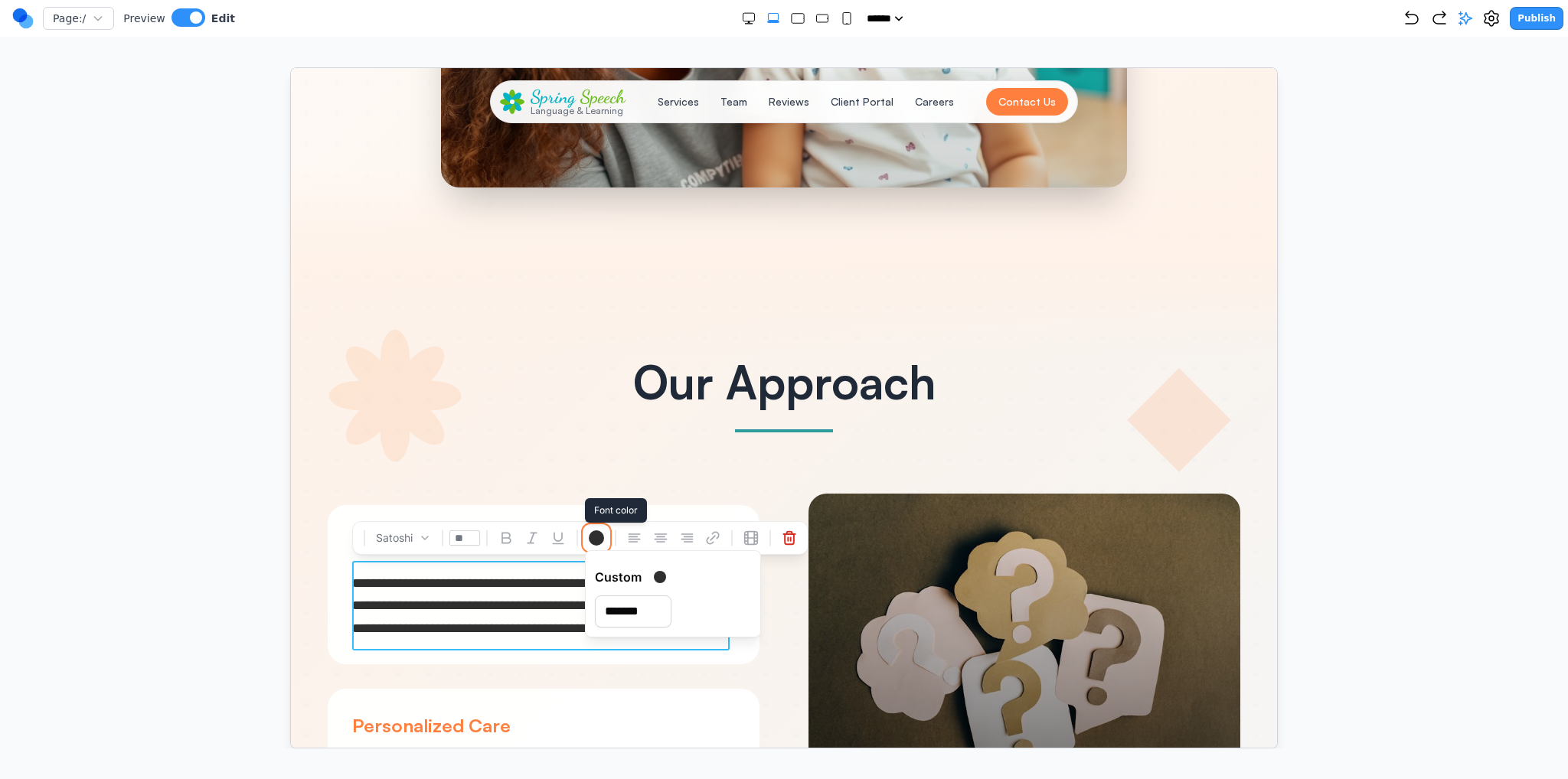
type input "*******"
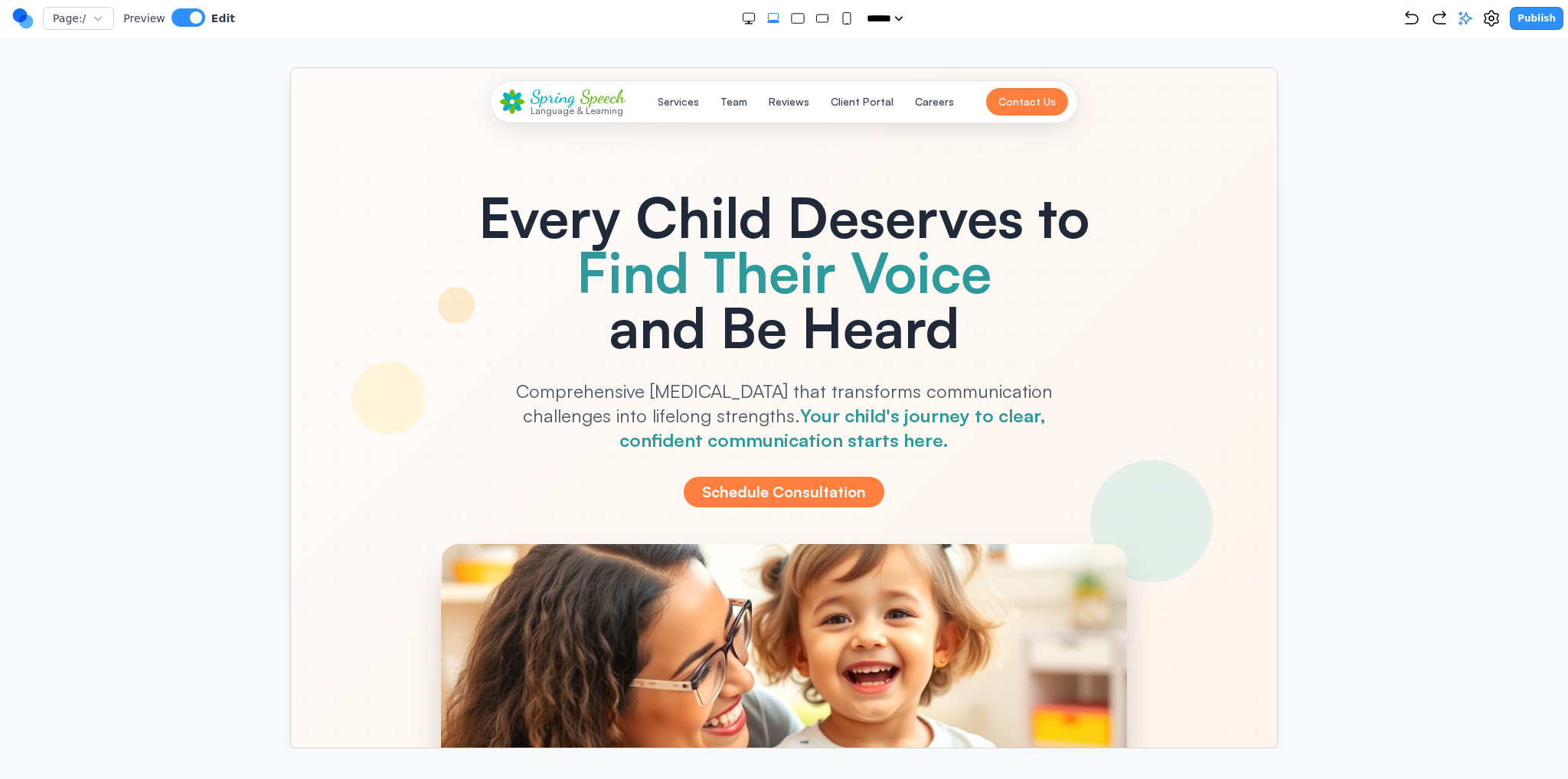
scroll to position [0, 0]
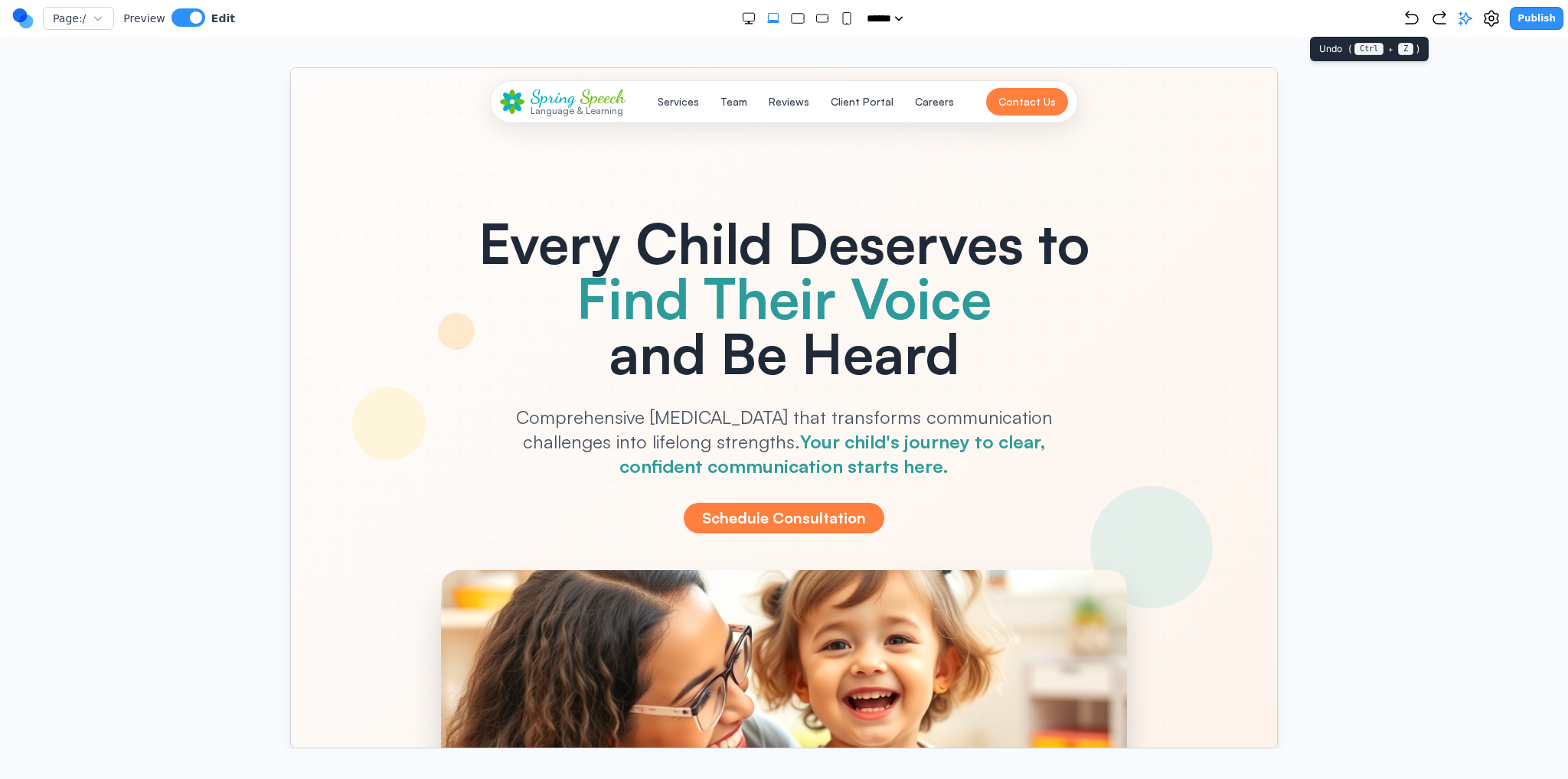
click at [1412, 20] on icon "Undo" at bounding box center [1412, 18] width 18 height 18
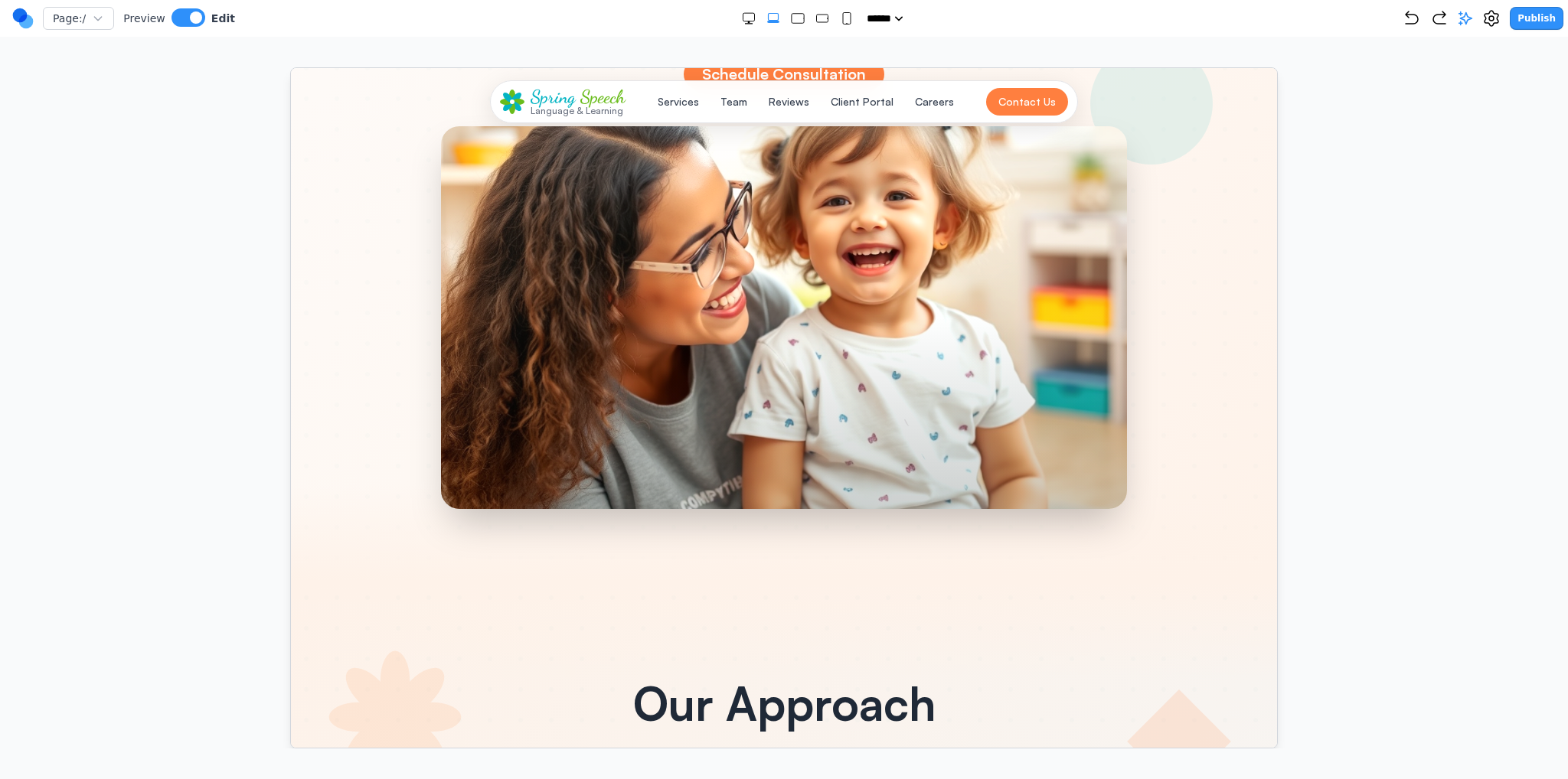
scroll to position [612, 0]
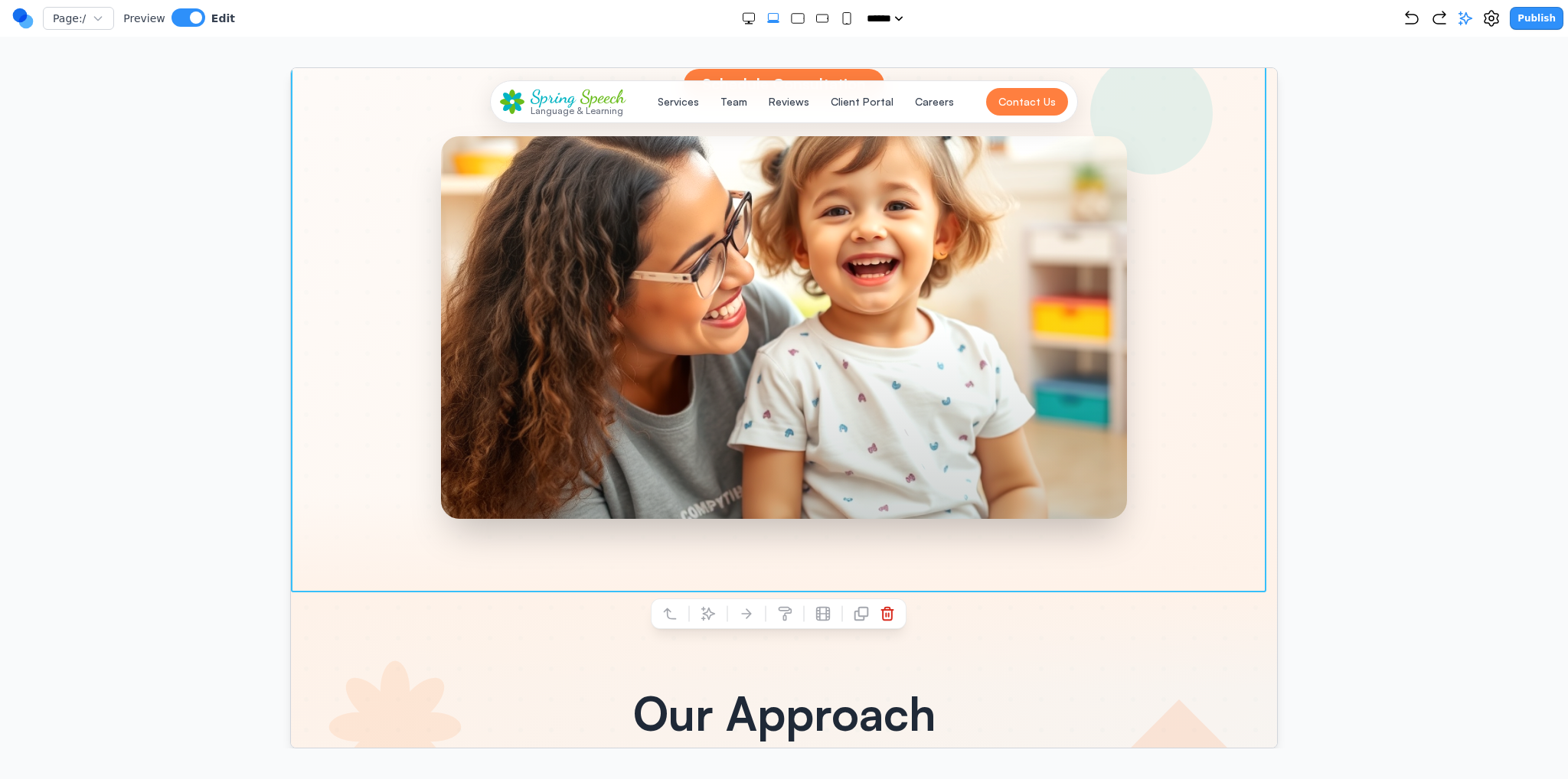
scroll to position [536, 0]
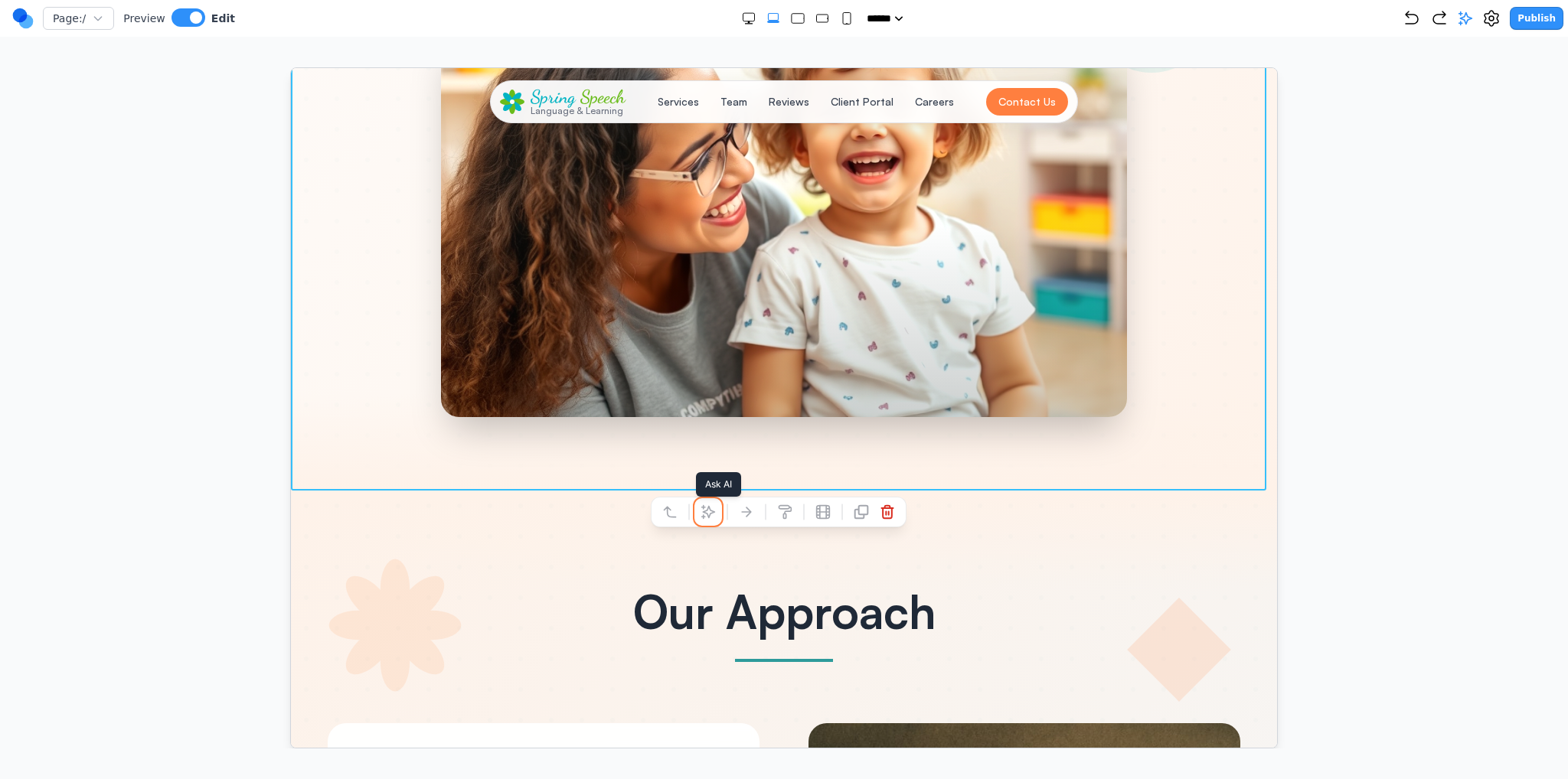
click at [709, 515] on icon at bounding box center [708, 512] width 13 height 13
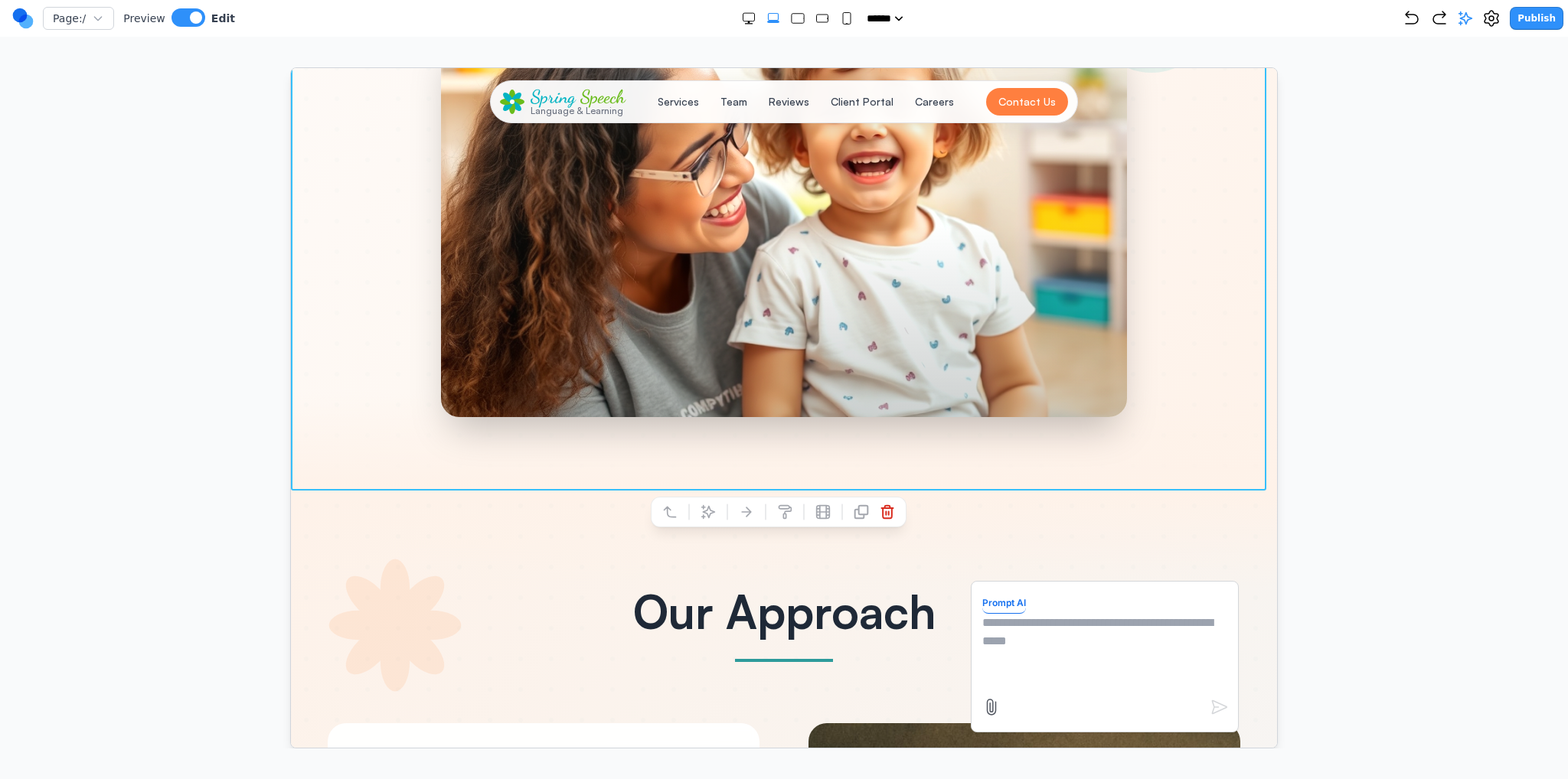
click at [1065, 639] on textarea at bounding box center [1104, 651] width 245 height 76
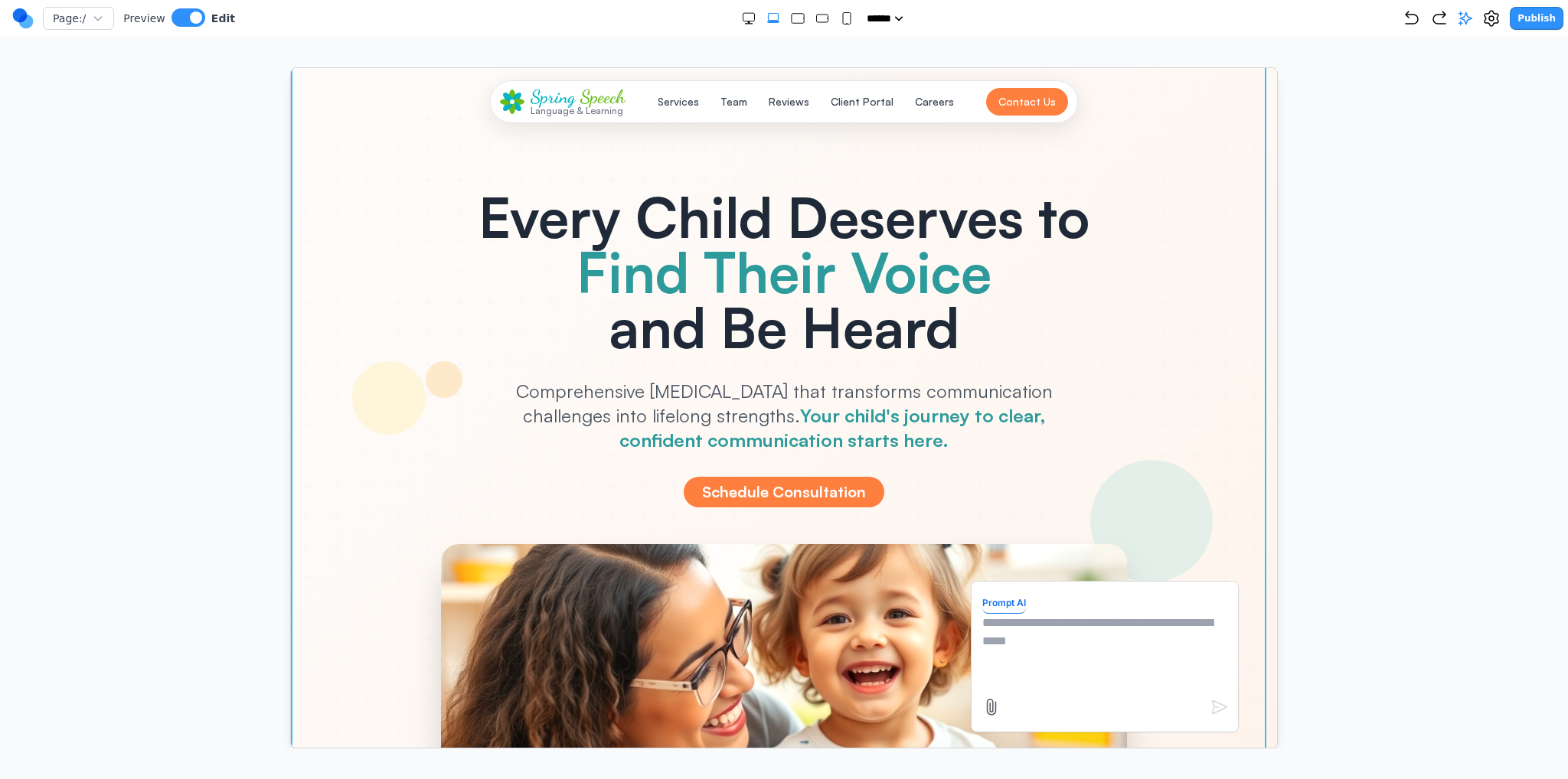
scroll to position [0, 0]
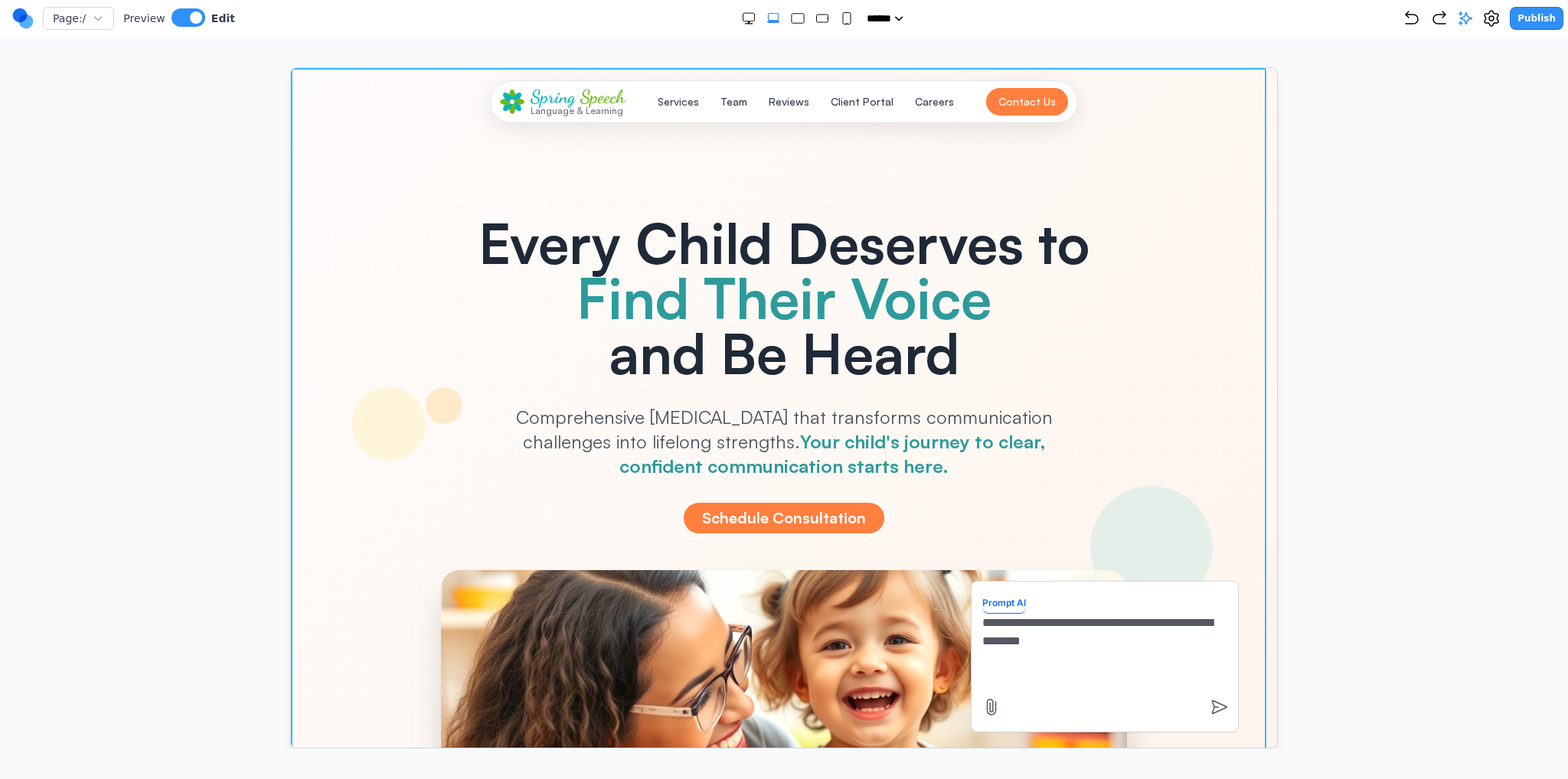
type textarea "**********"
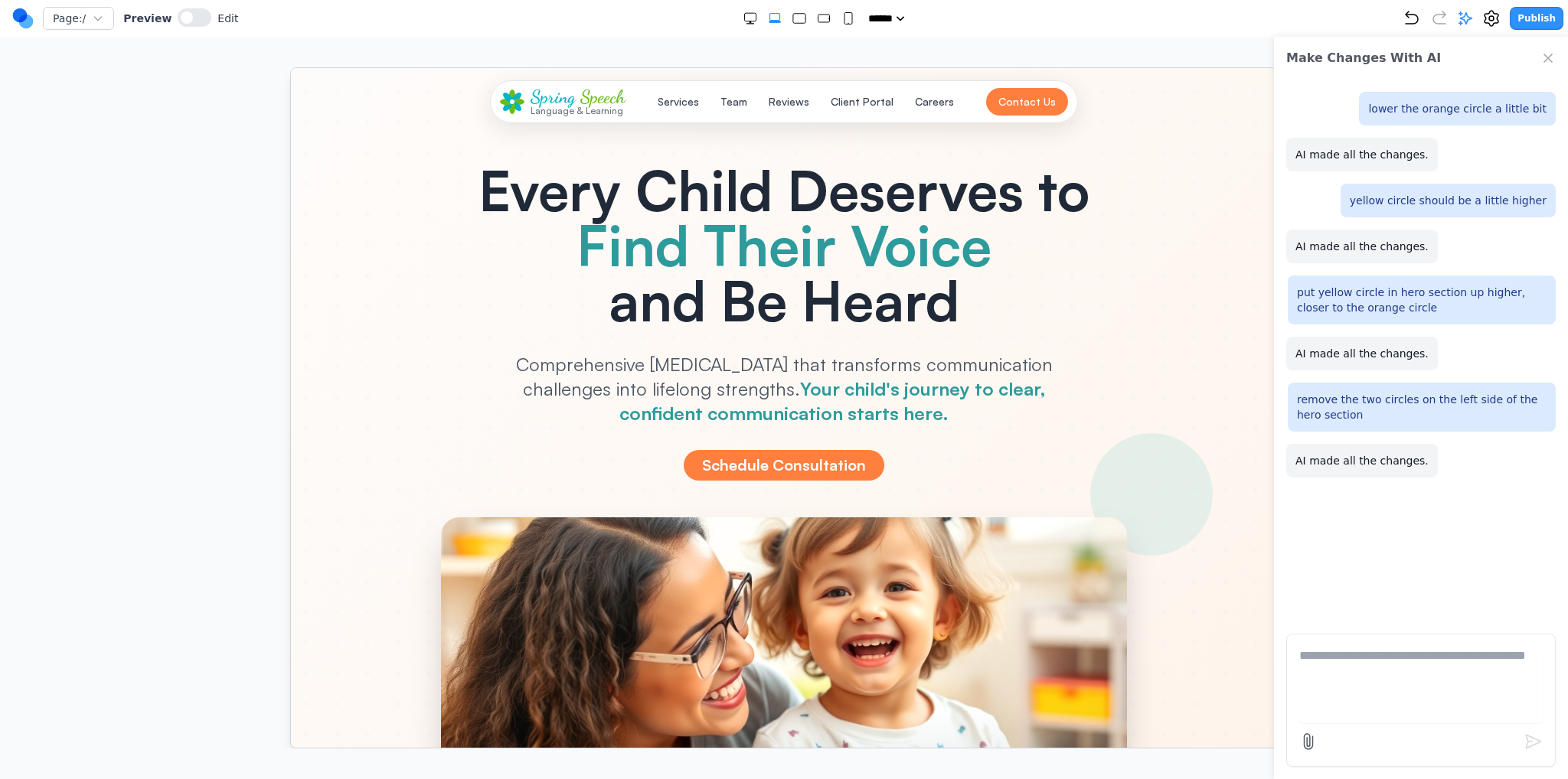
scroll to position [76, 0]
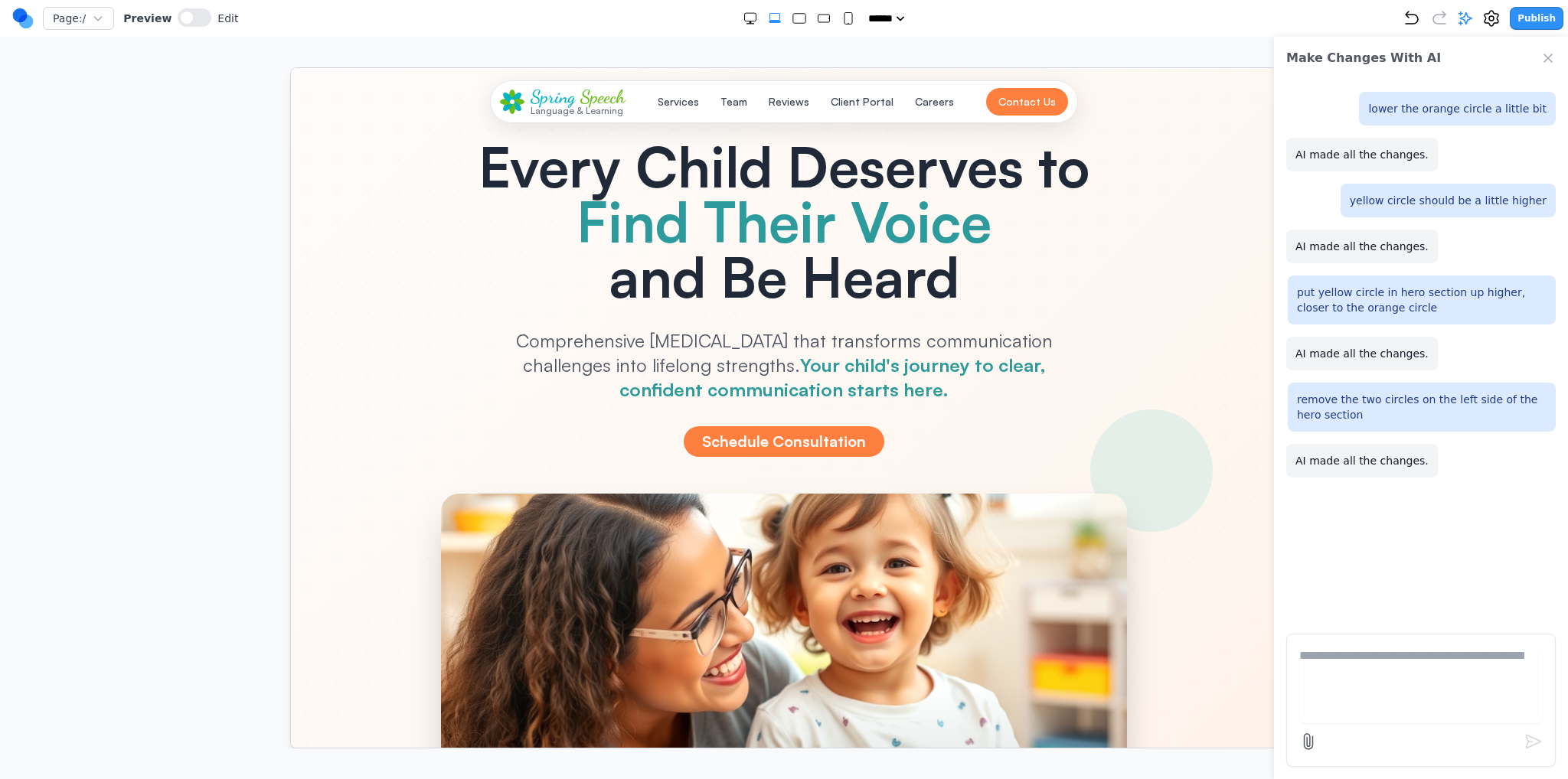
click at [1547, 57] on icon "Close Chat" at bounding box center [1548, 58] width 8 height 8
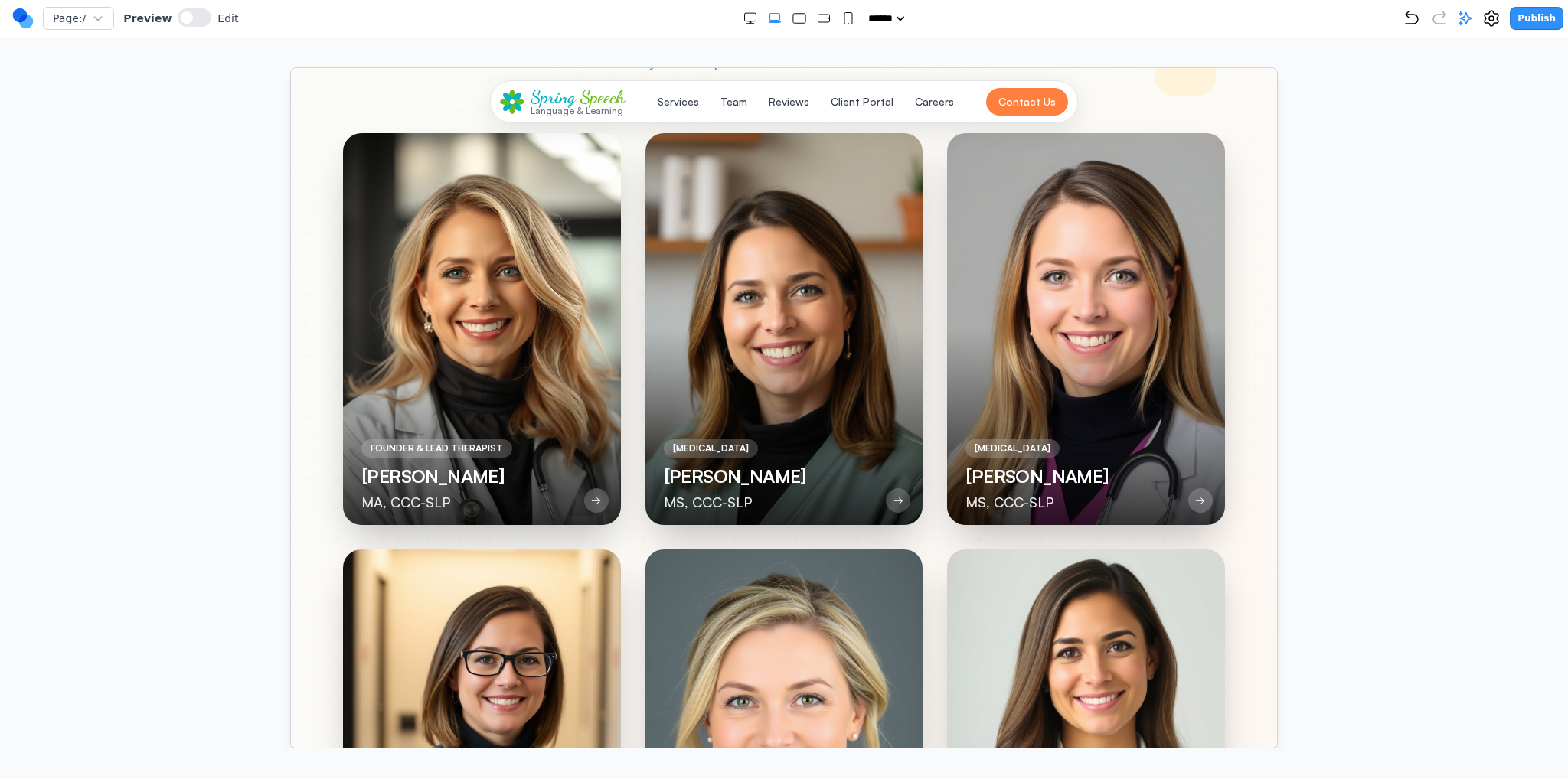
scroll to position [3980, 0]
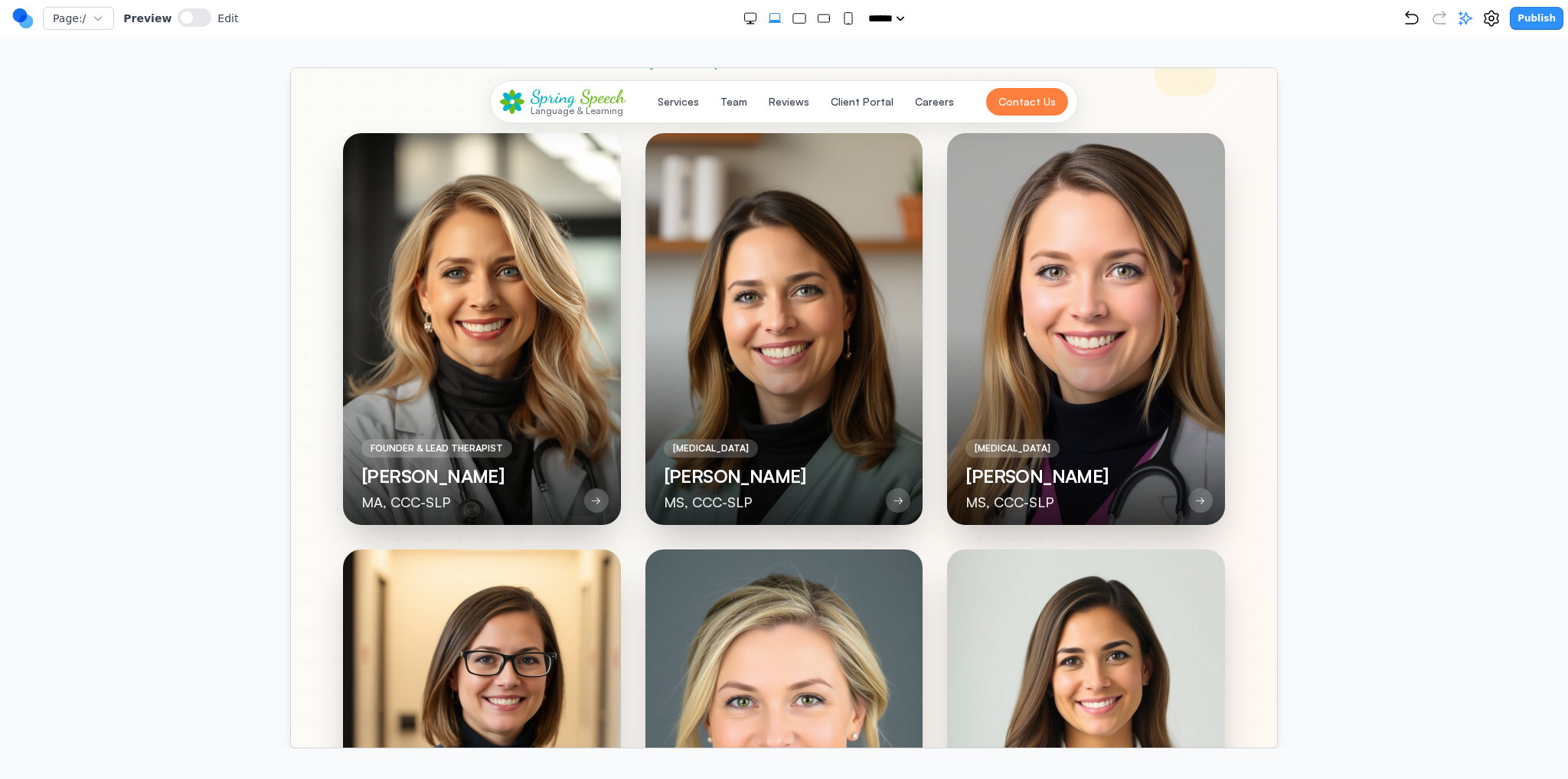
click at [1157, 469] on div at bounding box center [1085, 328] width 278 height 392
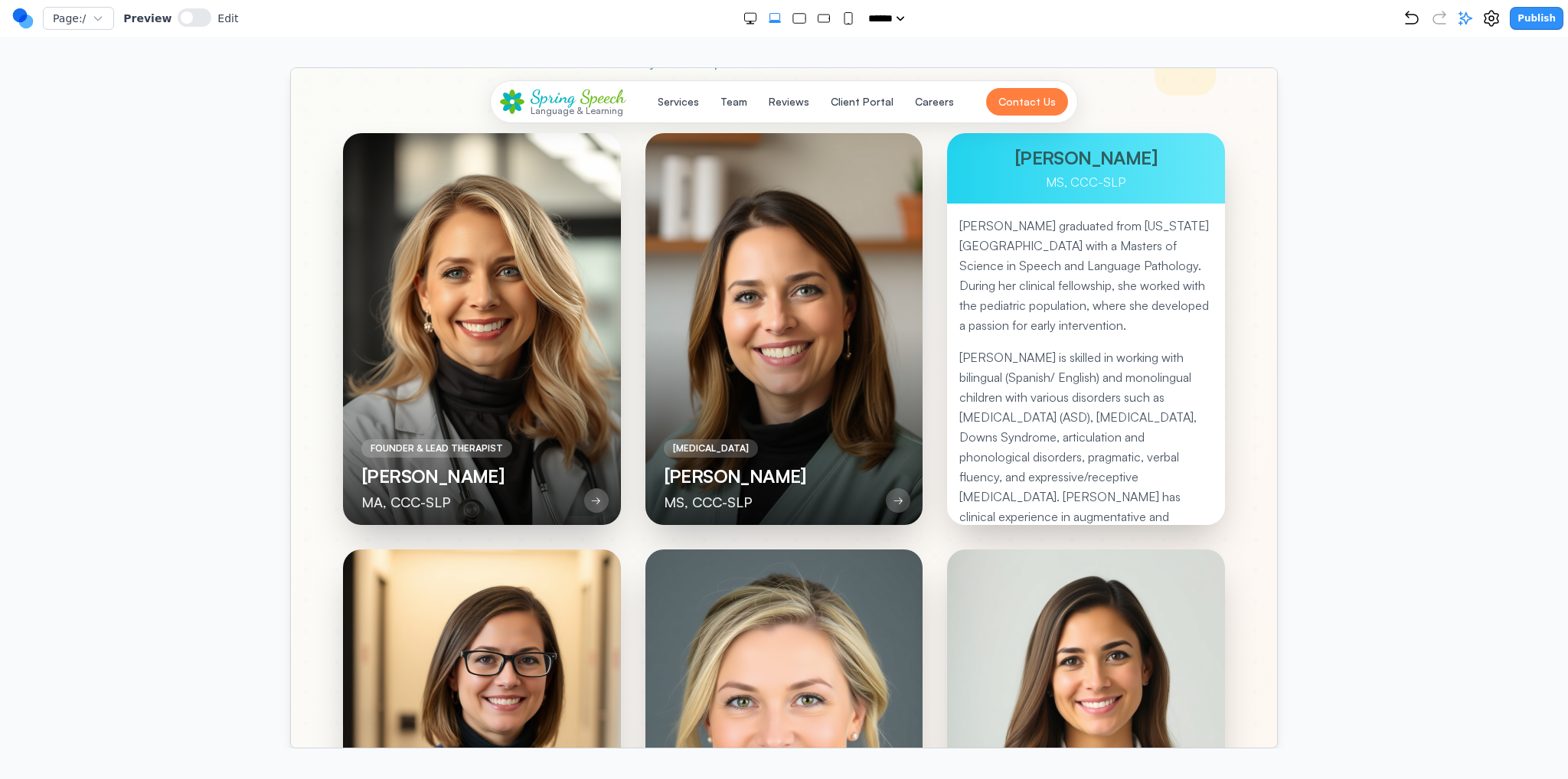
click at [996, 426] on p "[PERSON_NAME] is skilled in working with bilingual (Spanish/ English) and monol…" at bounding box center [1086, 506] width 253 height 319
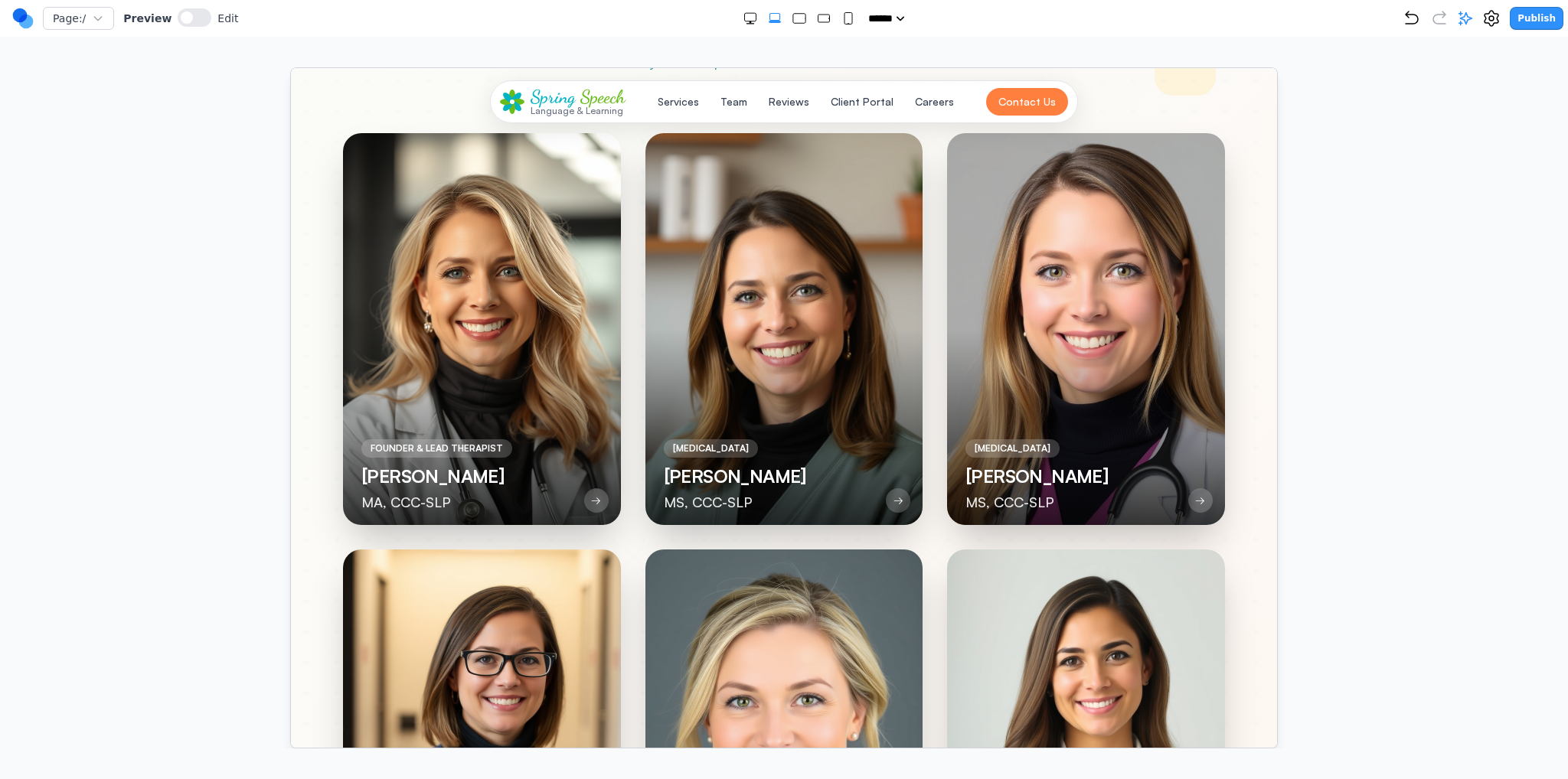
click at [1096, 327] on div at bounding box center [1085, 328] width 278 height 392
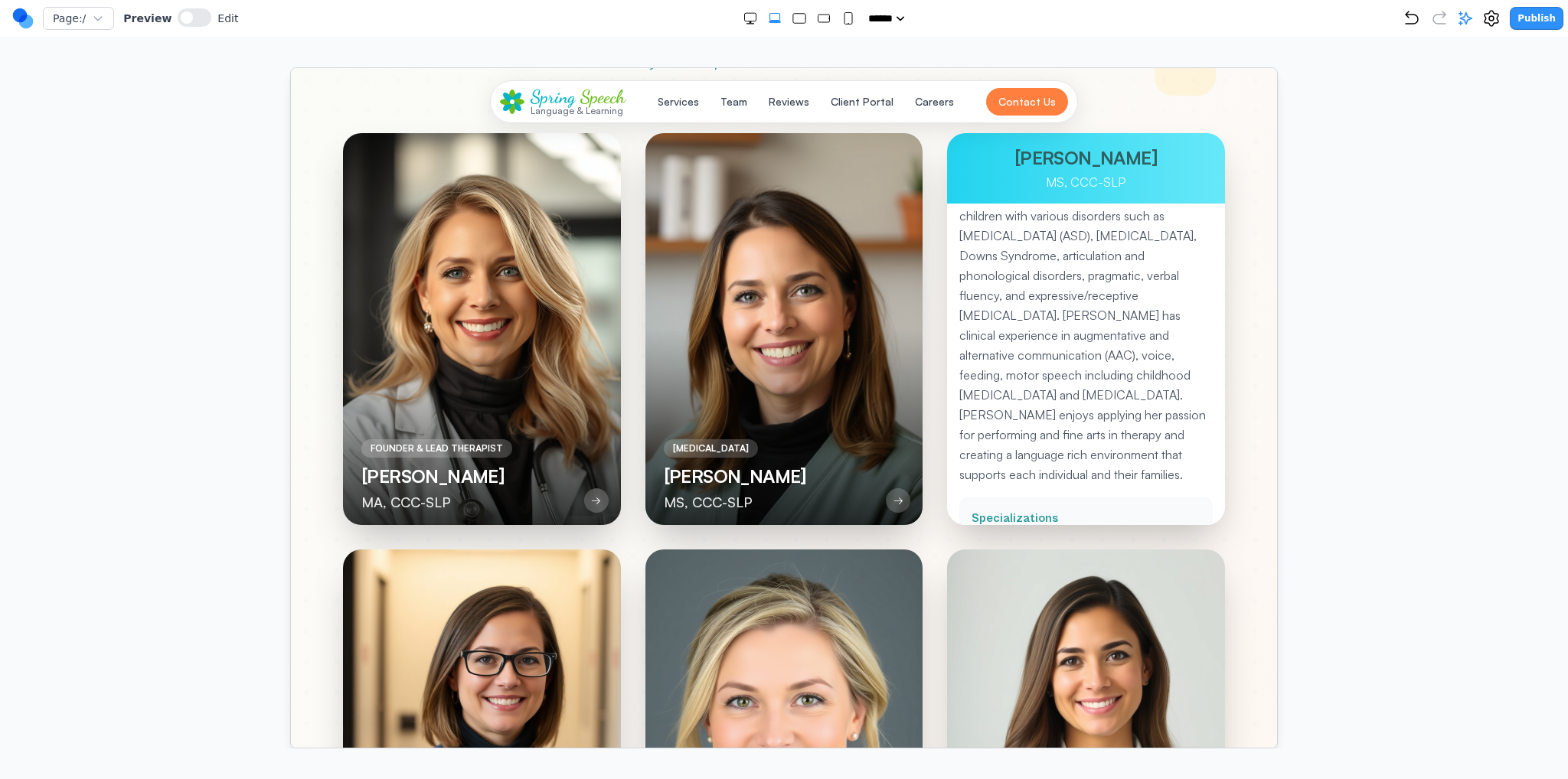
scroll to position [0, 0]
click at [1097, 329] on p "[PERSON_NAME] graduated from [US_STATE][GEOGRAPHIC_DATA] with a Masters of Scie…" at bounding box center [1086, 274] width 253 height 119
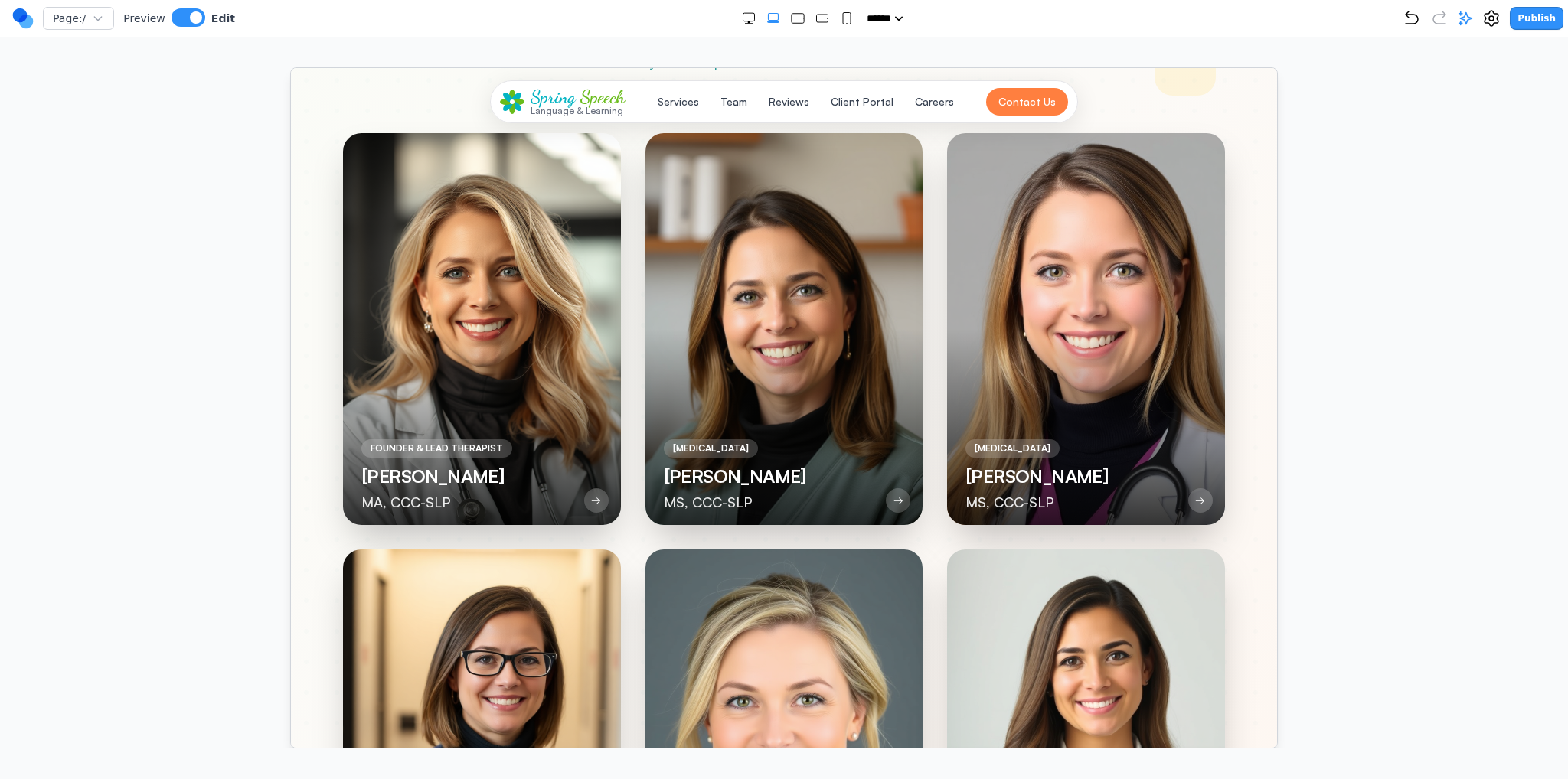
click at [1083, 325] on div at bounding box center [1085, 328] width 278 height 392
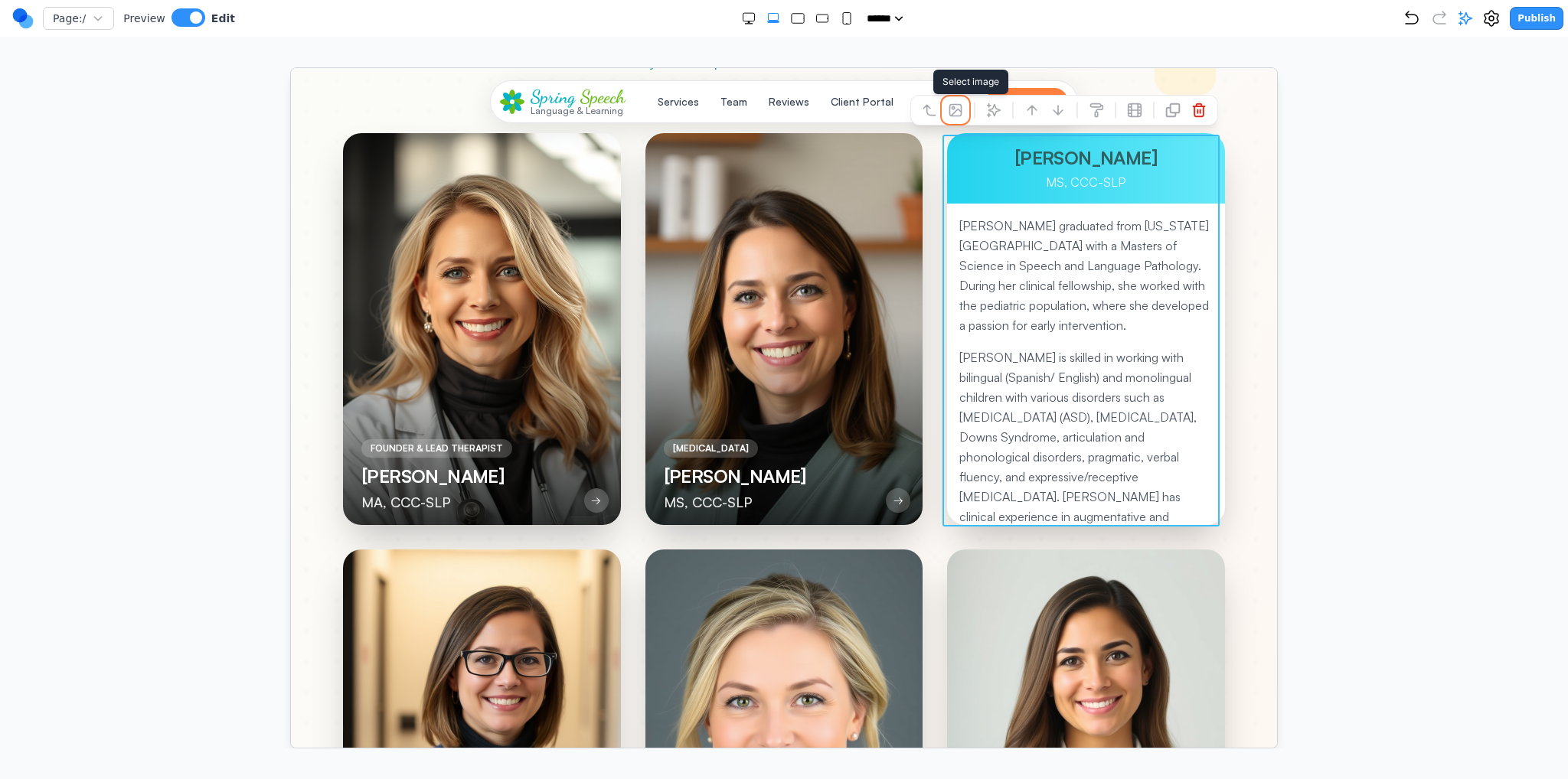
click at [947, 110] on icon at bounding box center [955, 109] width 15 height 15
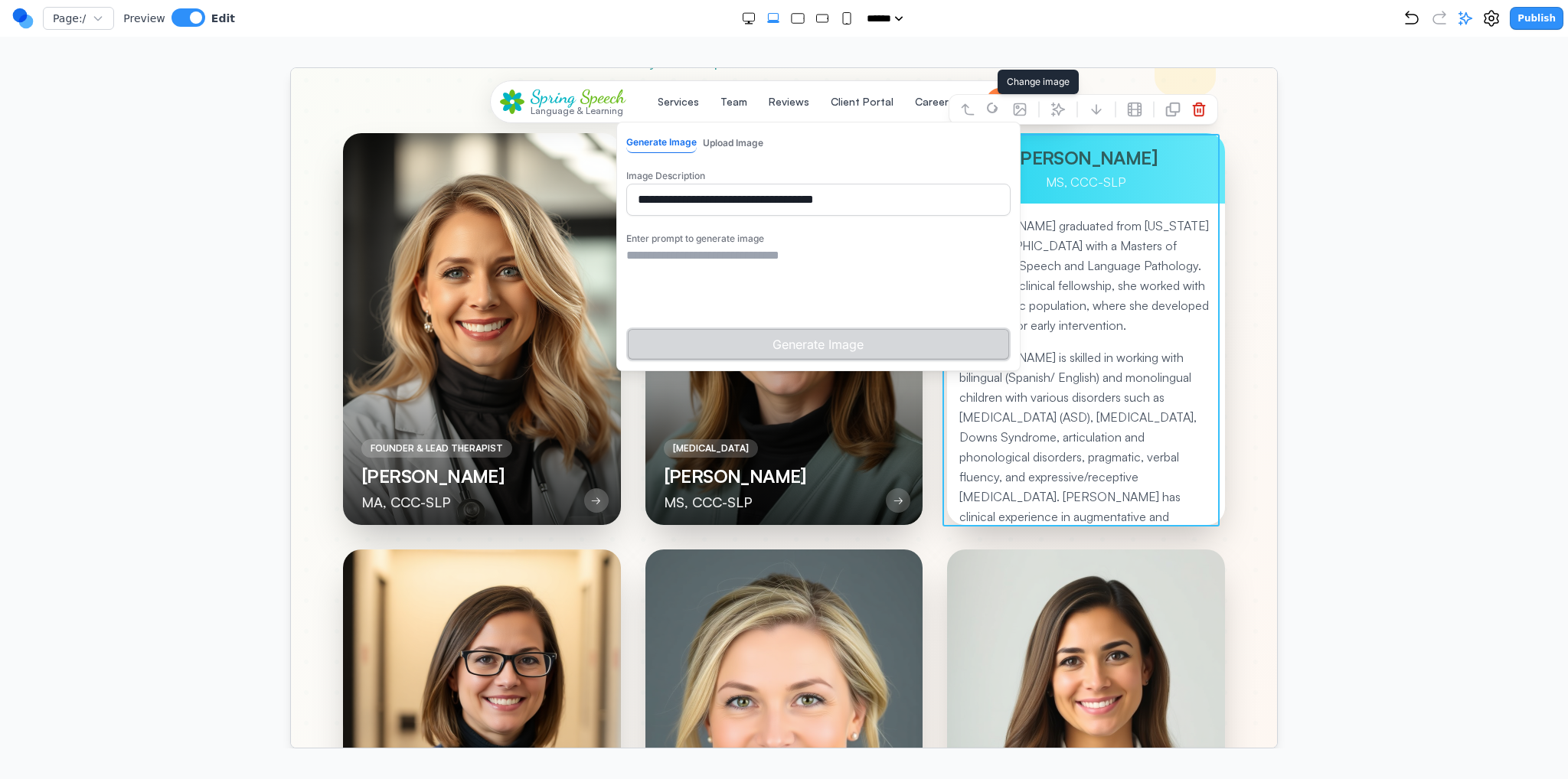
click at [838, 258] on textarea at bounding box center [818, 283] width 384 height 76
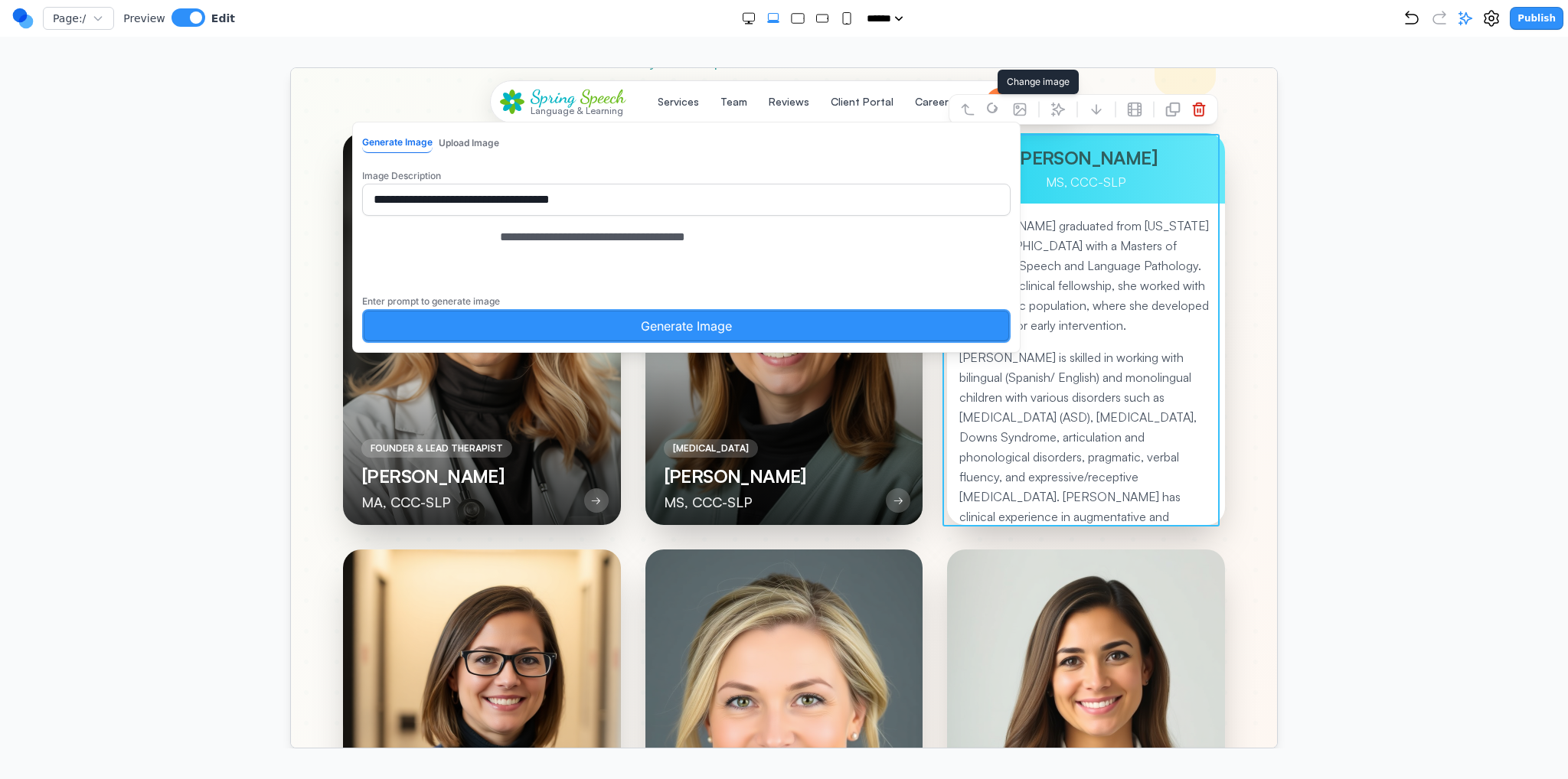
type textarea "**********"
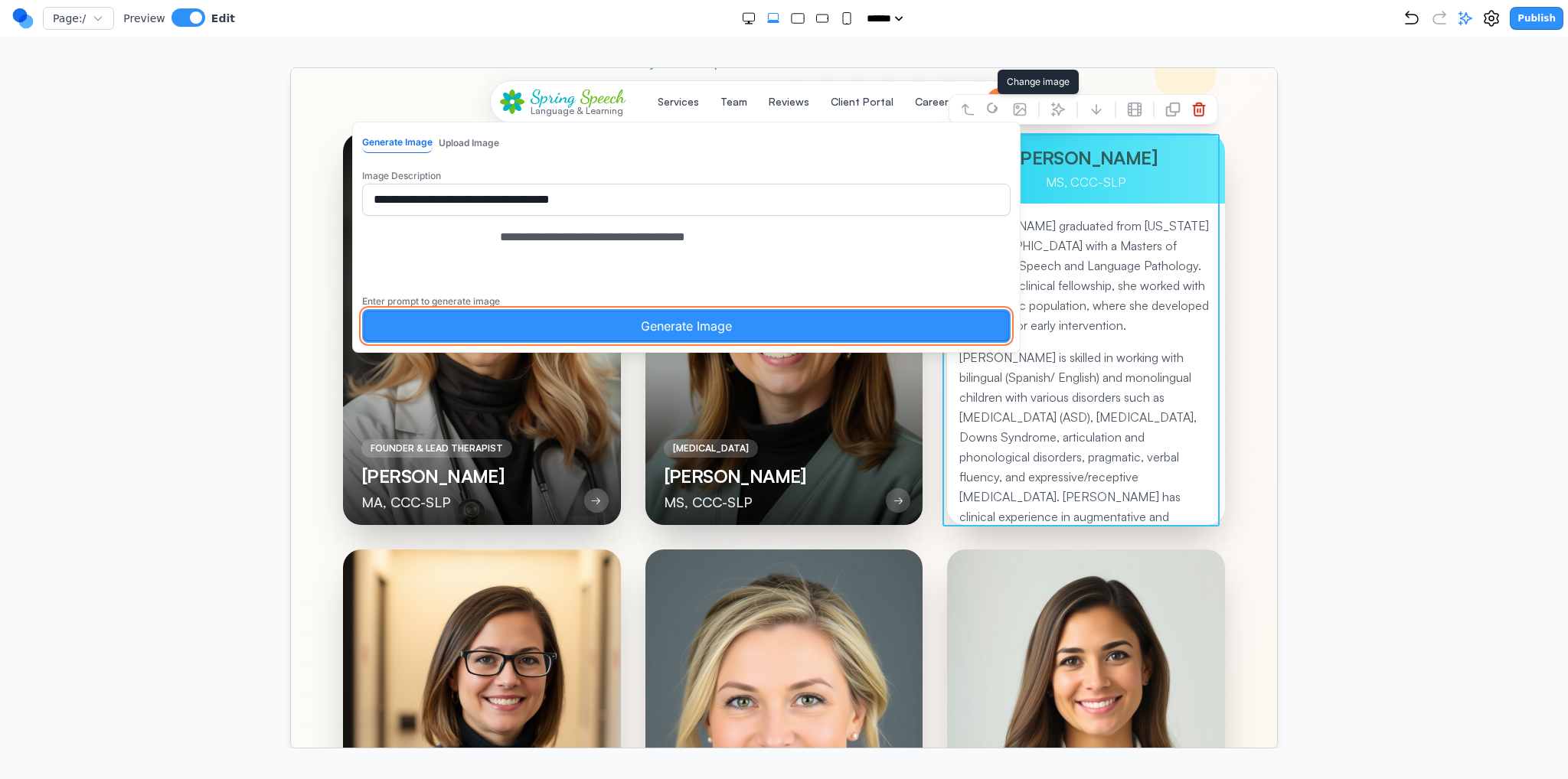
click at [873, 338] on button "Generate Image" at bounding box center [685, 325] width 649 height 34
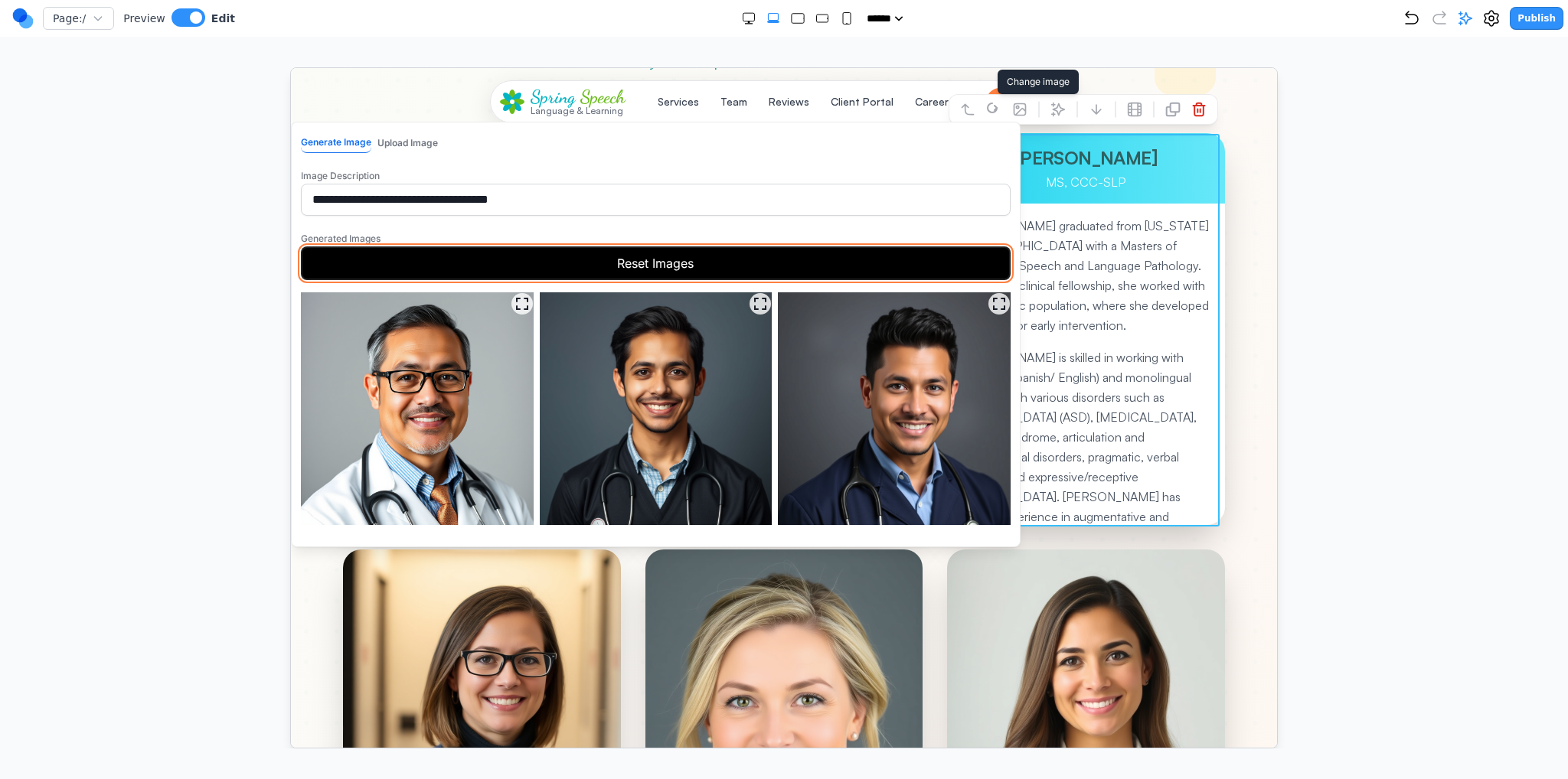
click at [691, 262] on button "Reset Images" at bounding box center [655, 262] width 710 height 34
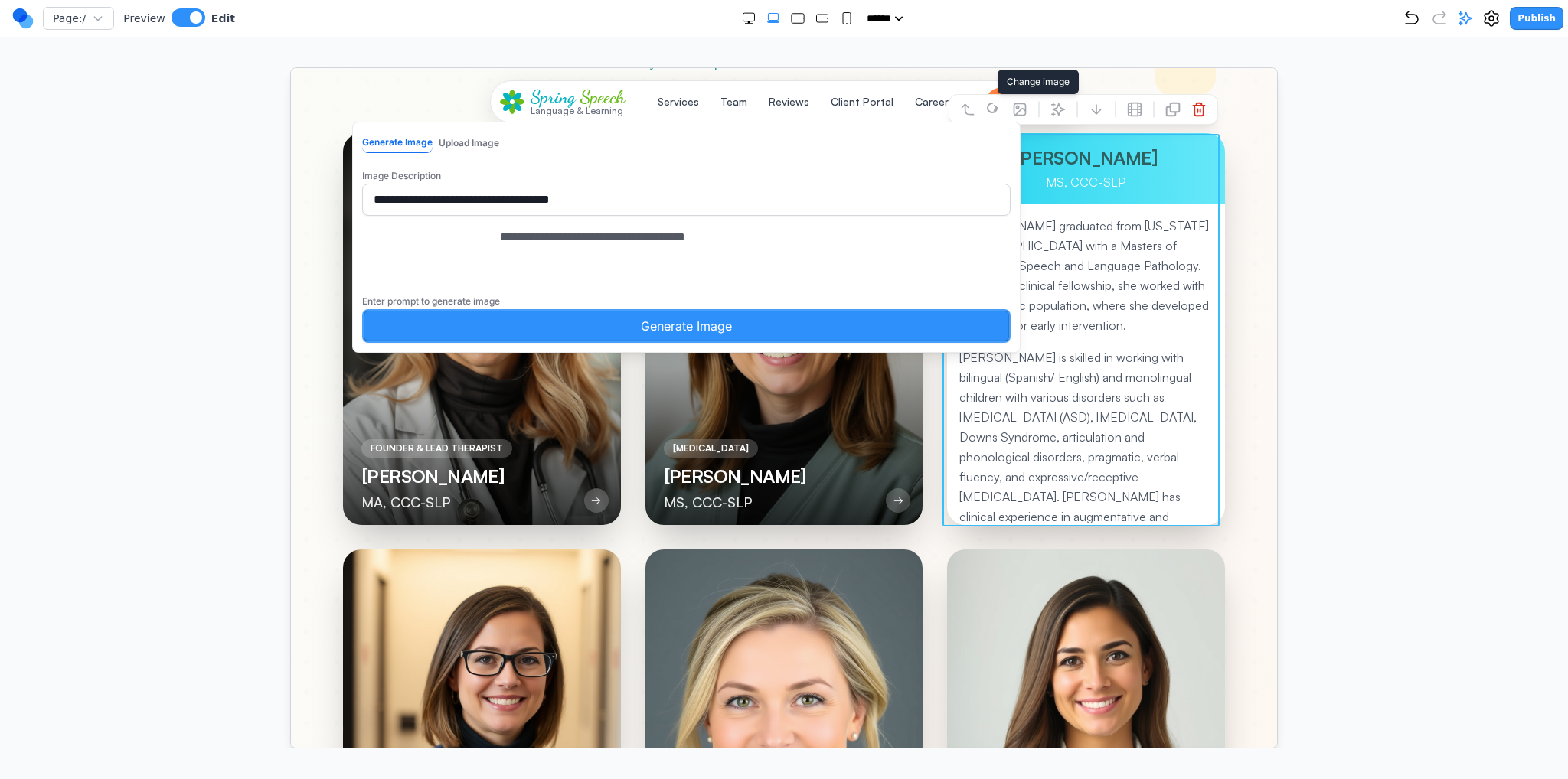
click at [750, 256] on textarea "**********" at bounding box center [698, 265] width 399 height 76
type textarea "**********"
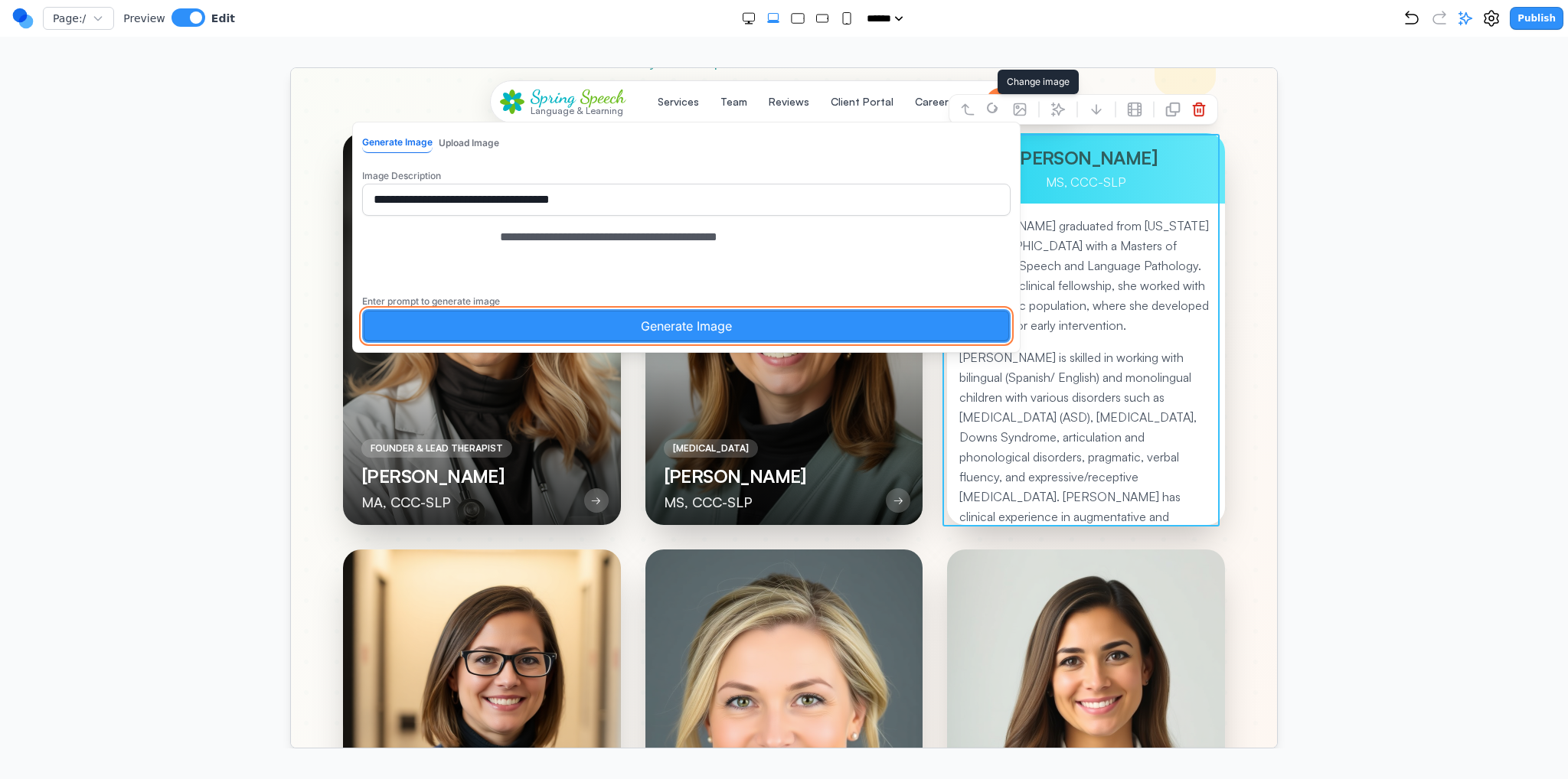
click at [820, 342] on button "Generate Image" at bounding box center [685, 325] width 649 height 34
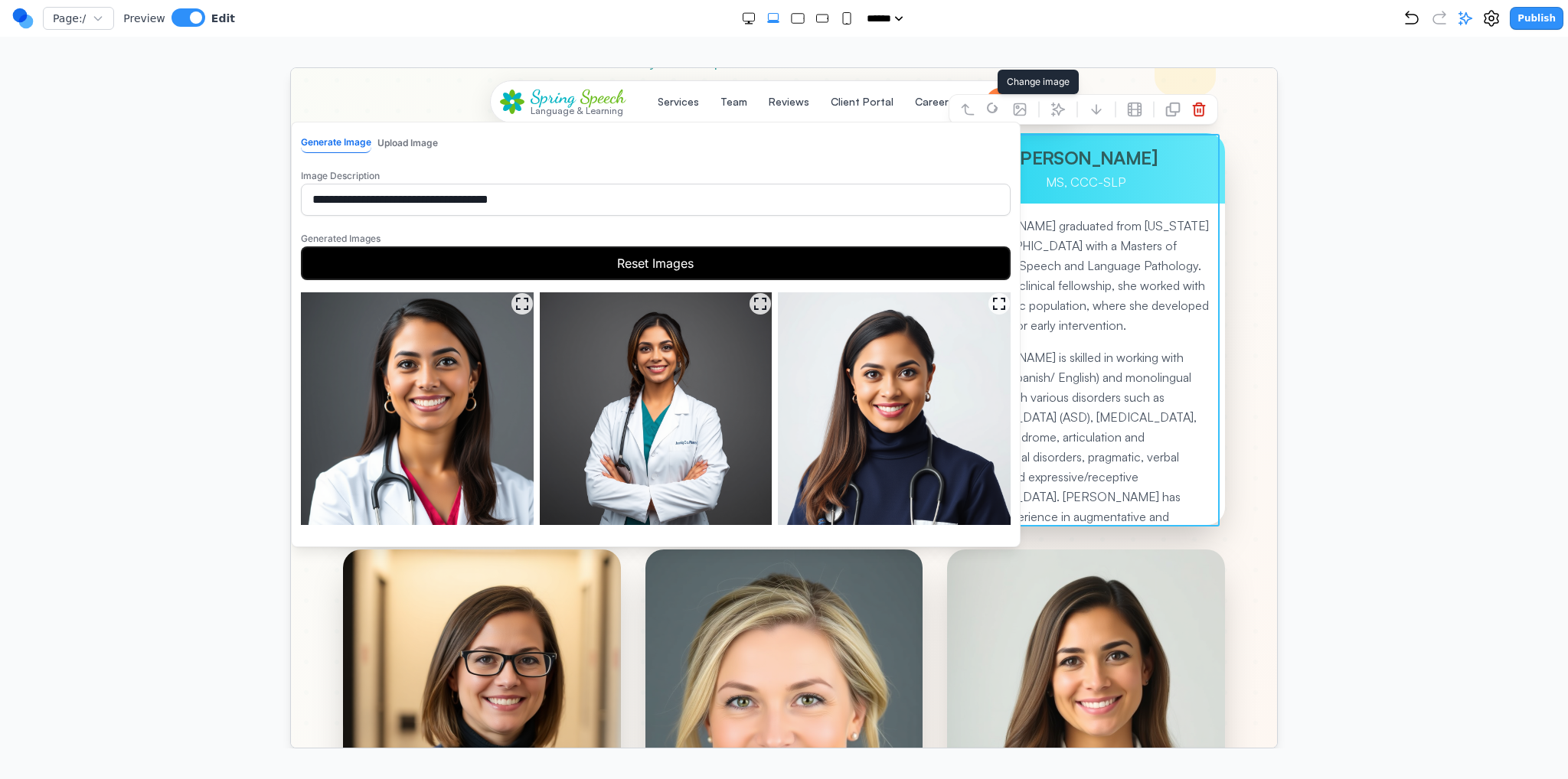
click at [471, 366] on img at bounding box center [416, 408] width 232 height 232
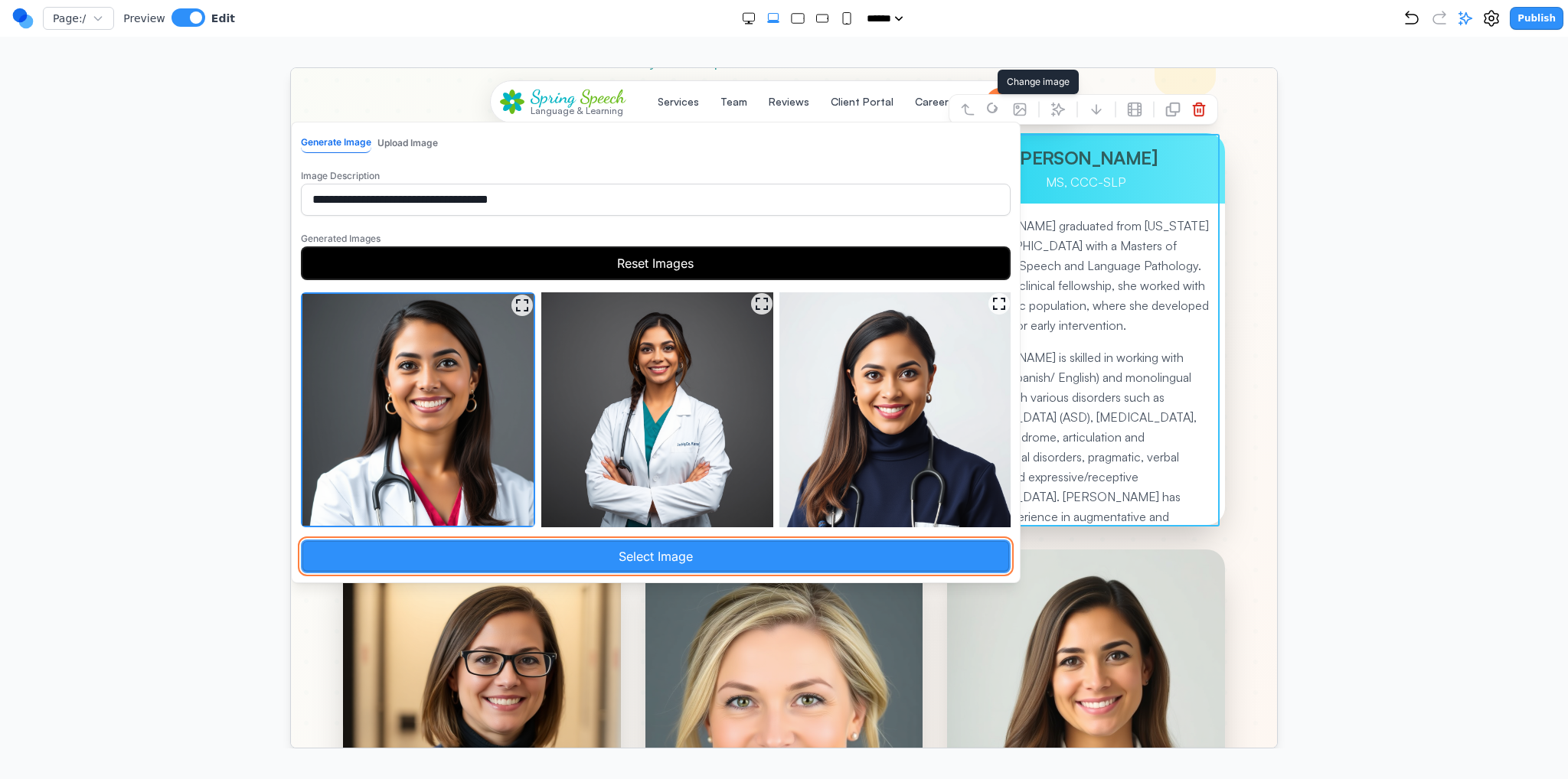
click at [545, 539] on button "Select Image" at bounding box center [655, 556] width 710 height 34
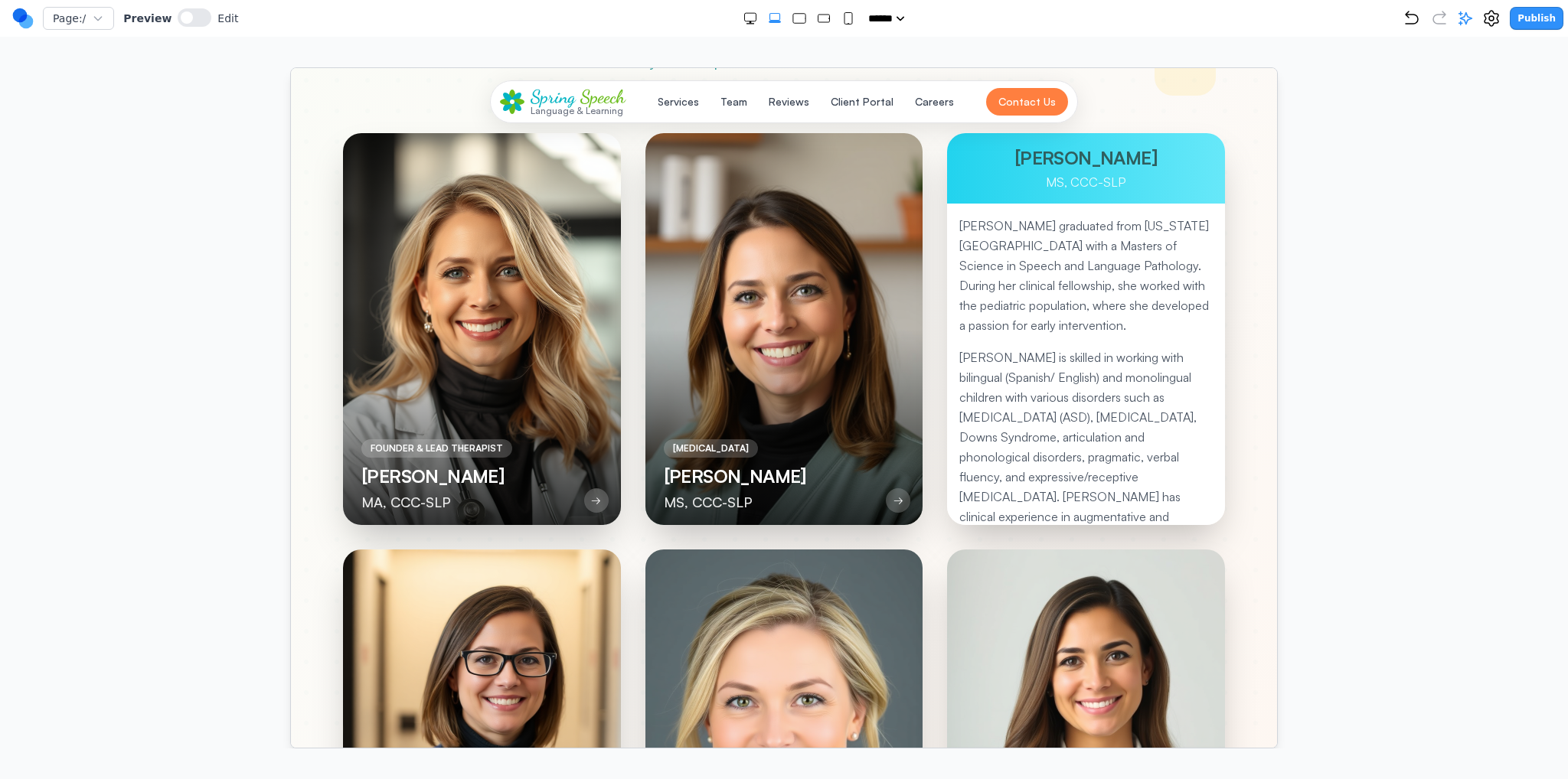
click at [1107, 396] on p "[PERSON_NAME] is skilled in working with bilingual (Spanish/ English) and monol…" at bounding box center [1086, 506] width 253 height 319
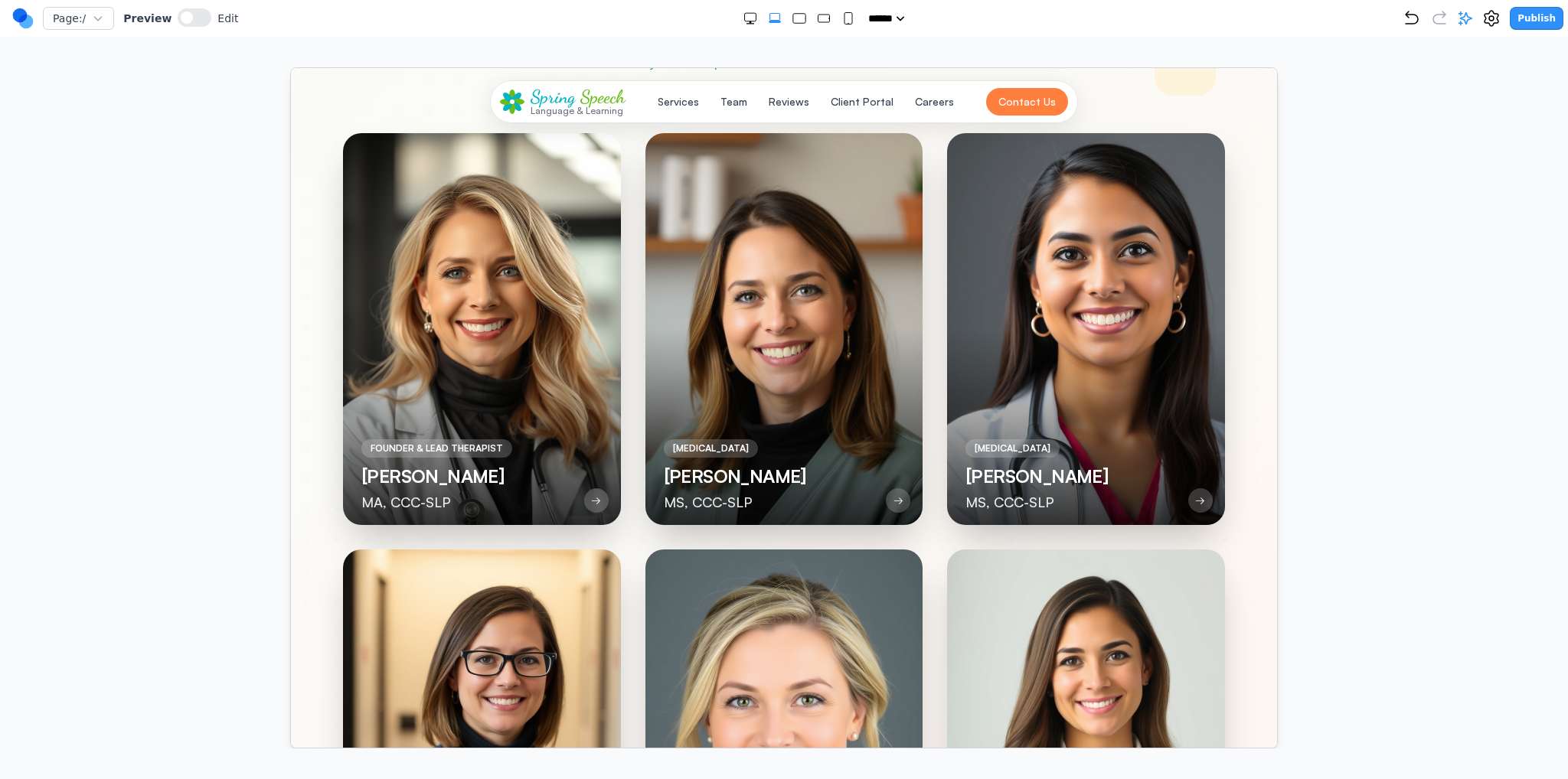
click at [1107, 396] on div at bounding box center [1085, 328] width 278 height 392
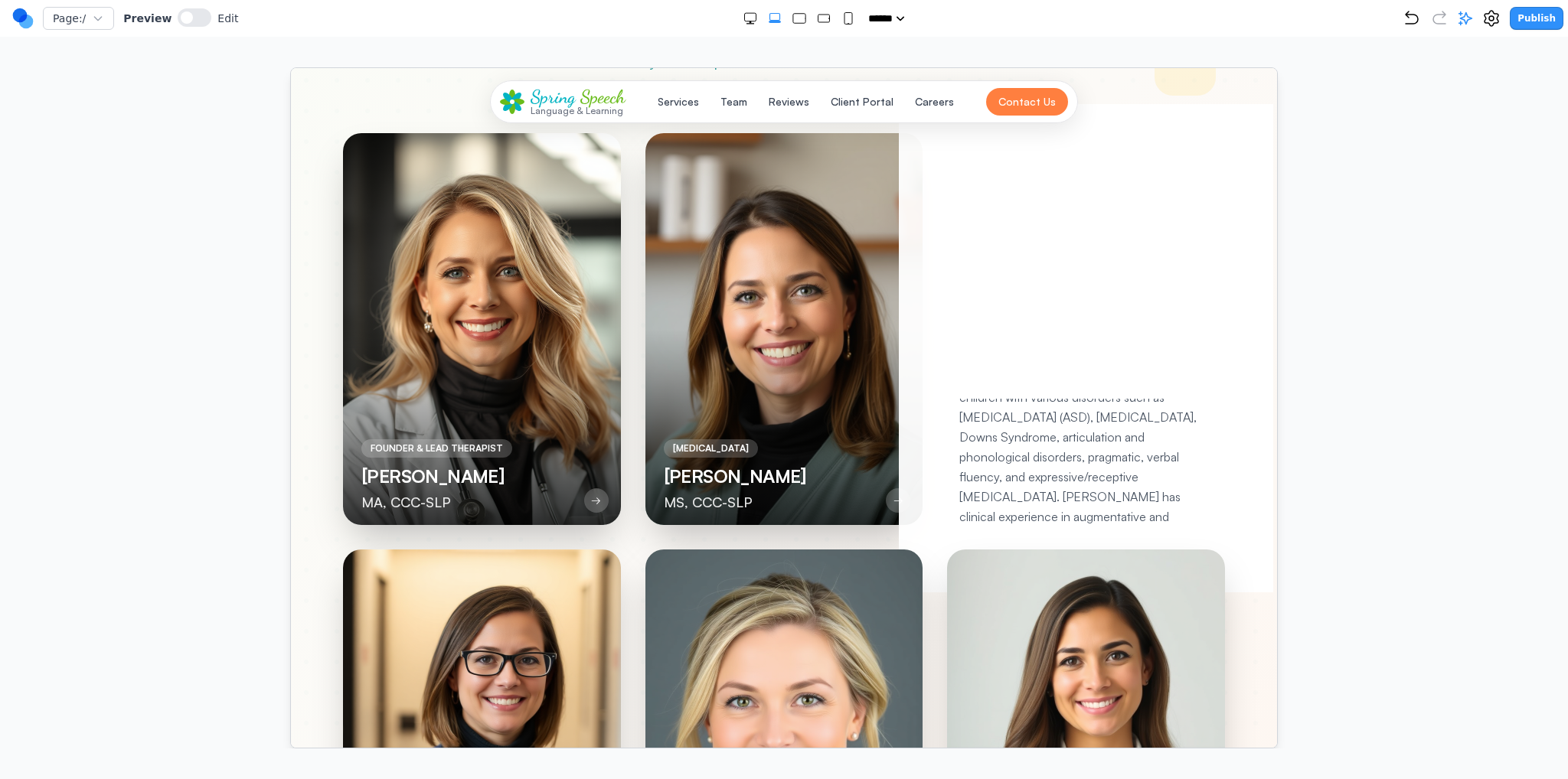
click at [1062, 241] on p "[PERSON_NAME] graduated from [US_STATE][GEOGRAPHIC_DATA] with a Masters of Scie…" at bounding box center [1086, 274] width 253 height 119
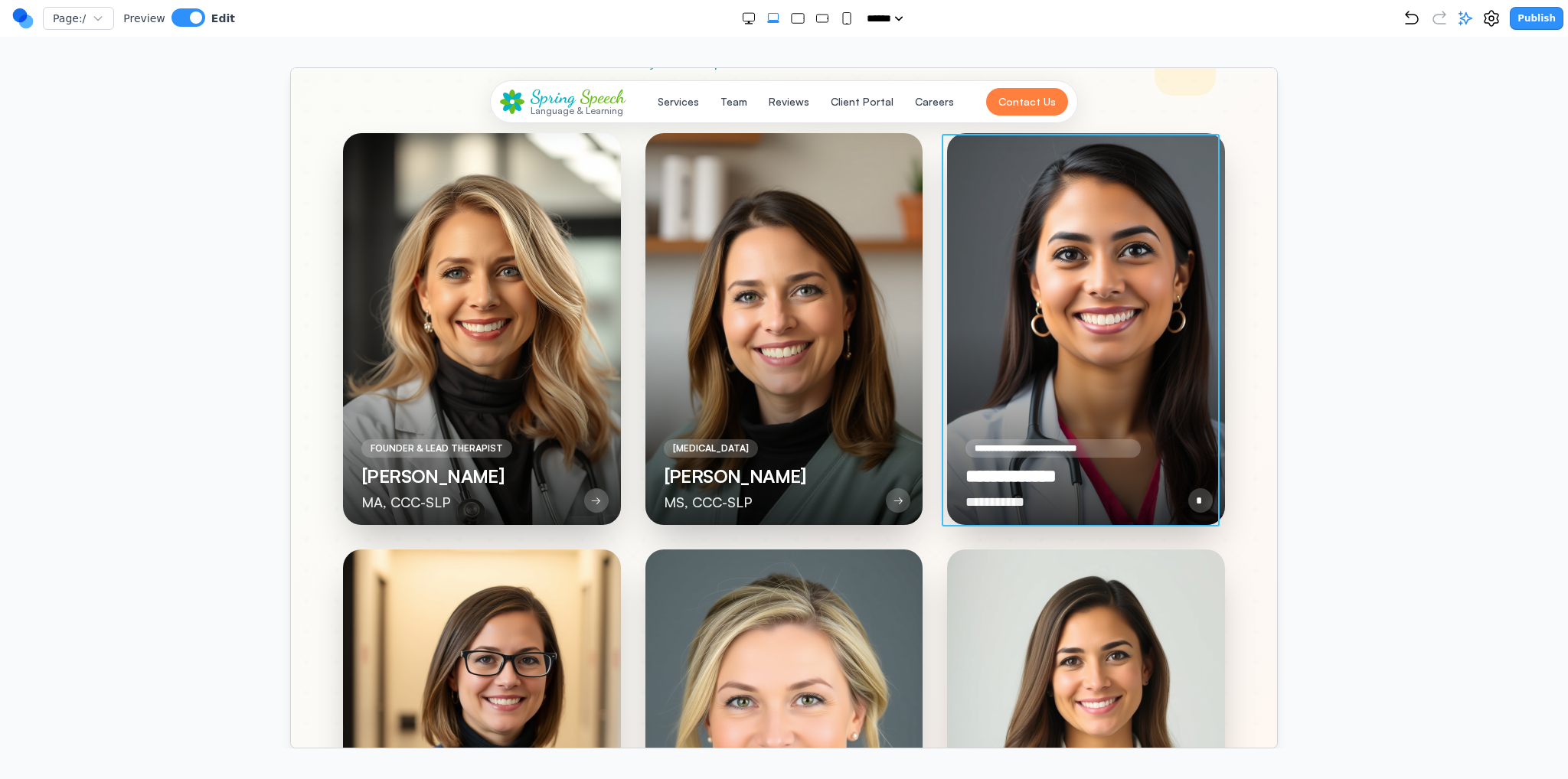
click at [1059, 243] on div "**********" at bounding box center [1085, 328] width 278 height 392
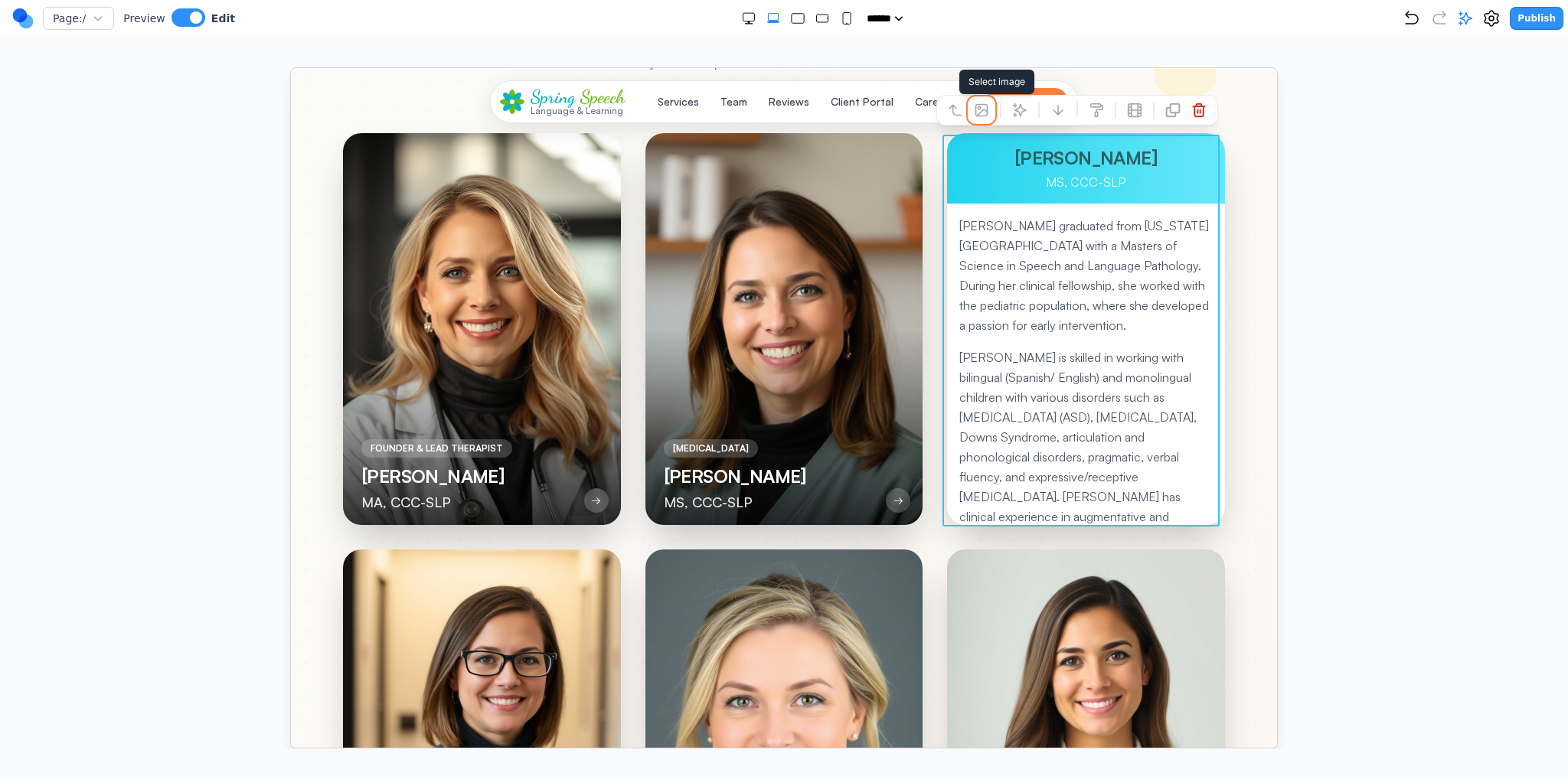
click at [976, 114] on icon at bounding box center [982, 109] width 12 height 12
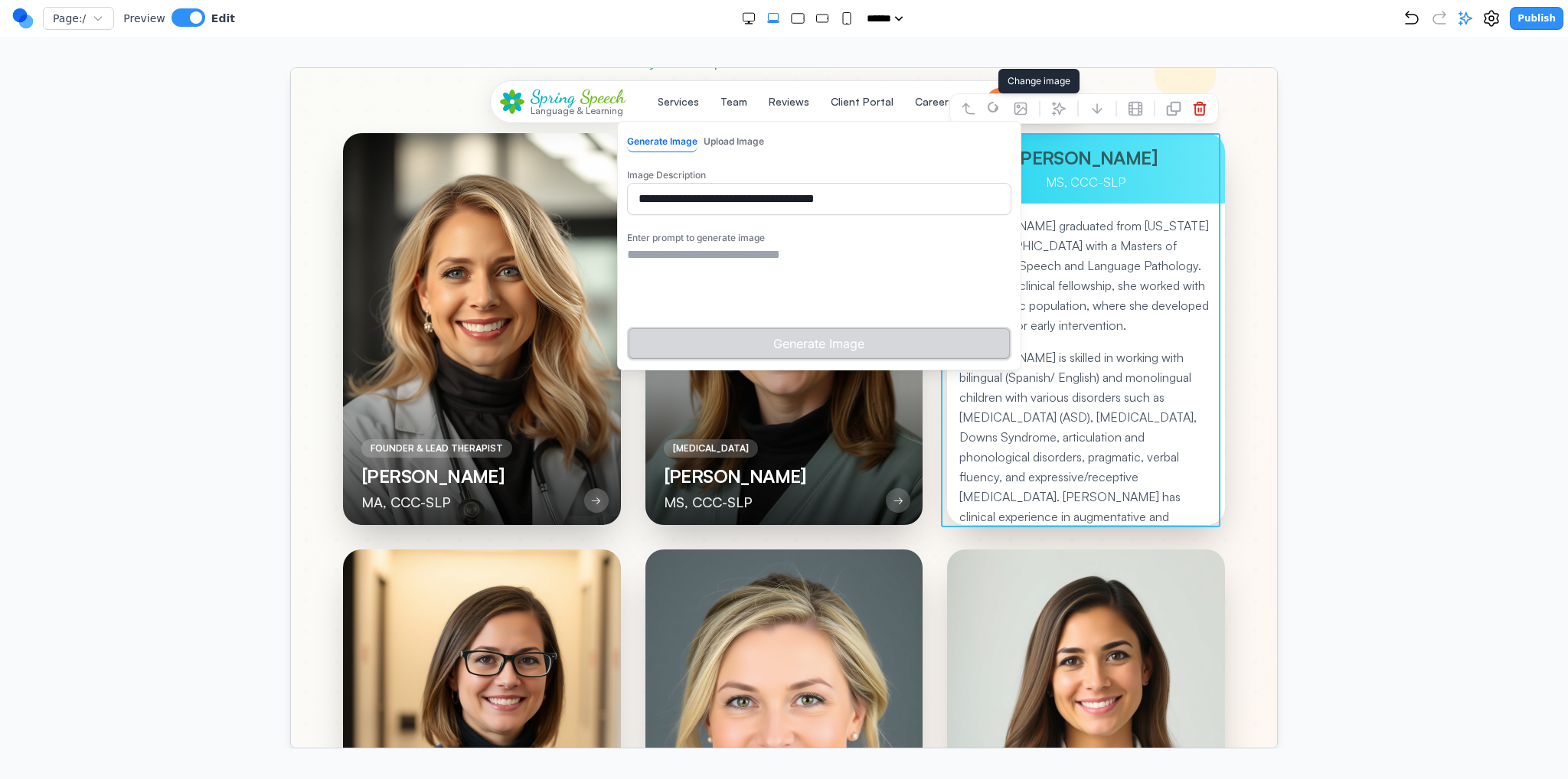
click at [820, 268] on textarea at bounding box center [819, 283] width 384 height 76
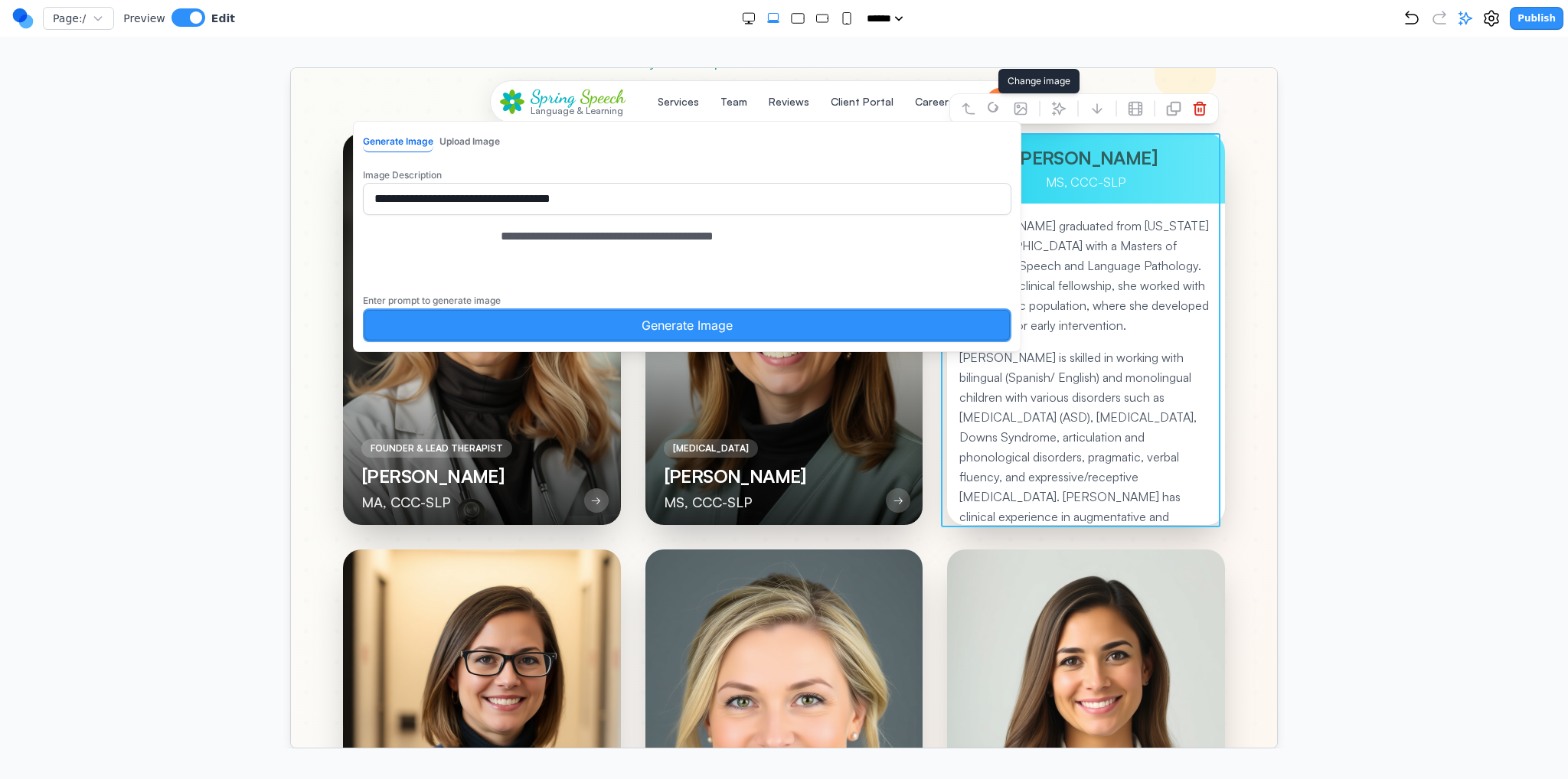
type textarea "**********"
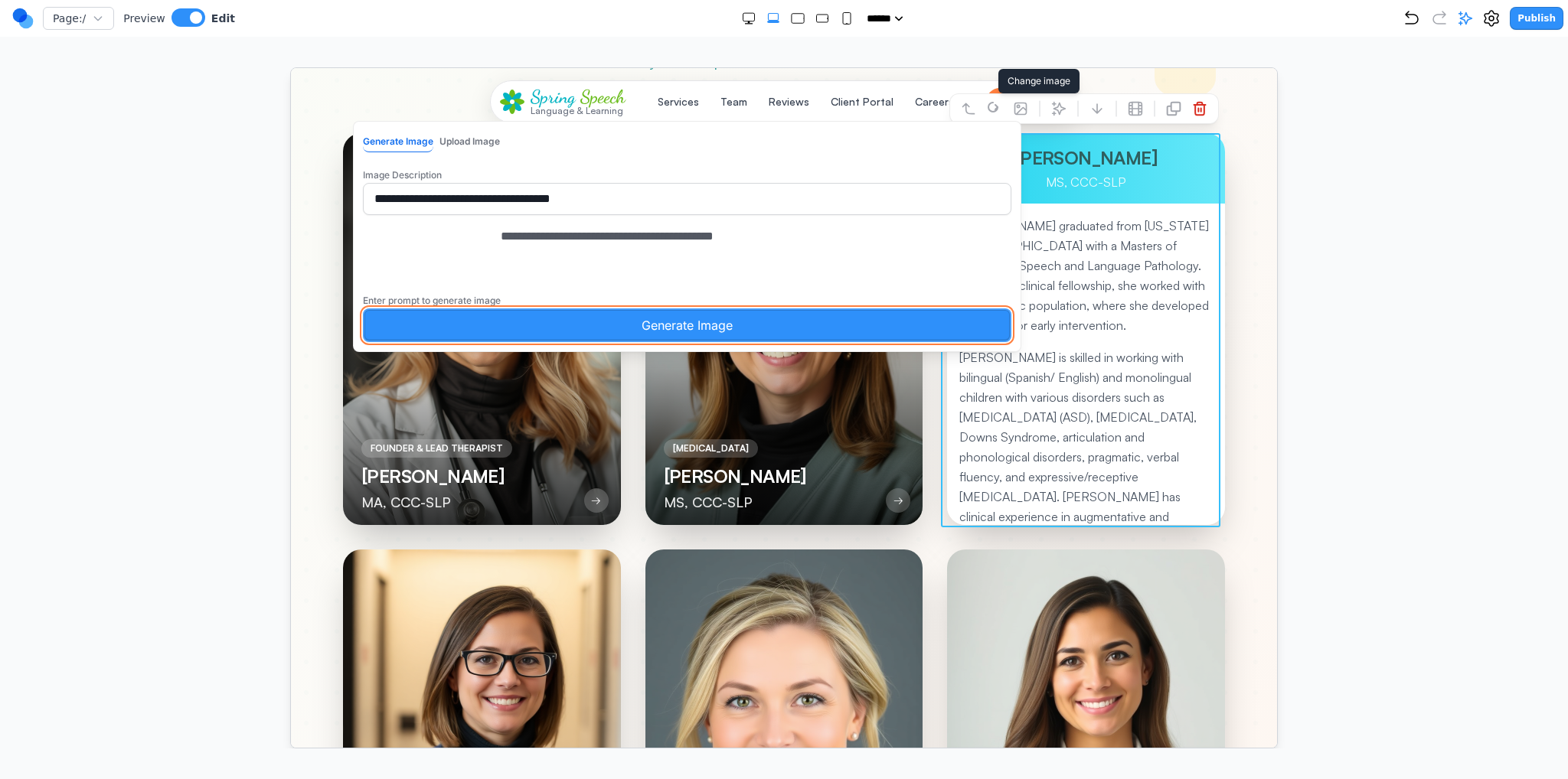
click at [815, 341] on button "Generate Image" at bounding box center [686, 325] width 649 height 34
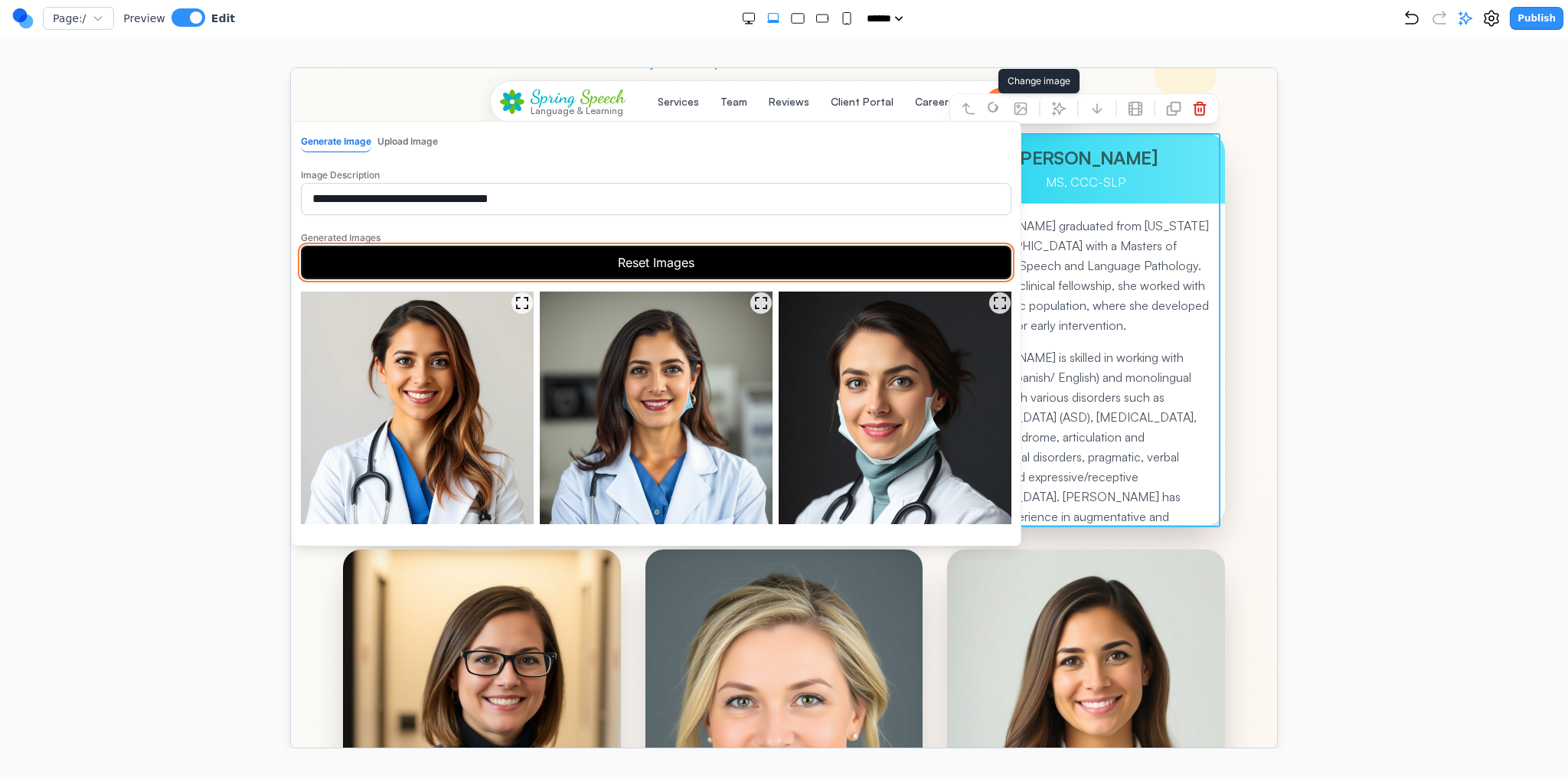
click at [815, 270] on button "Reset Images" at bounding box center [655, 262] width 711 height 34
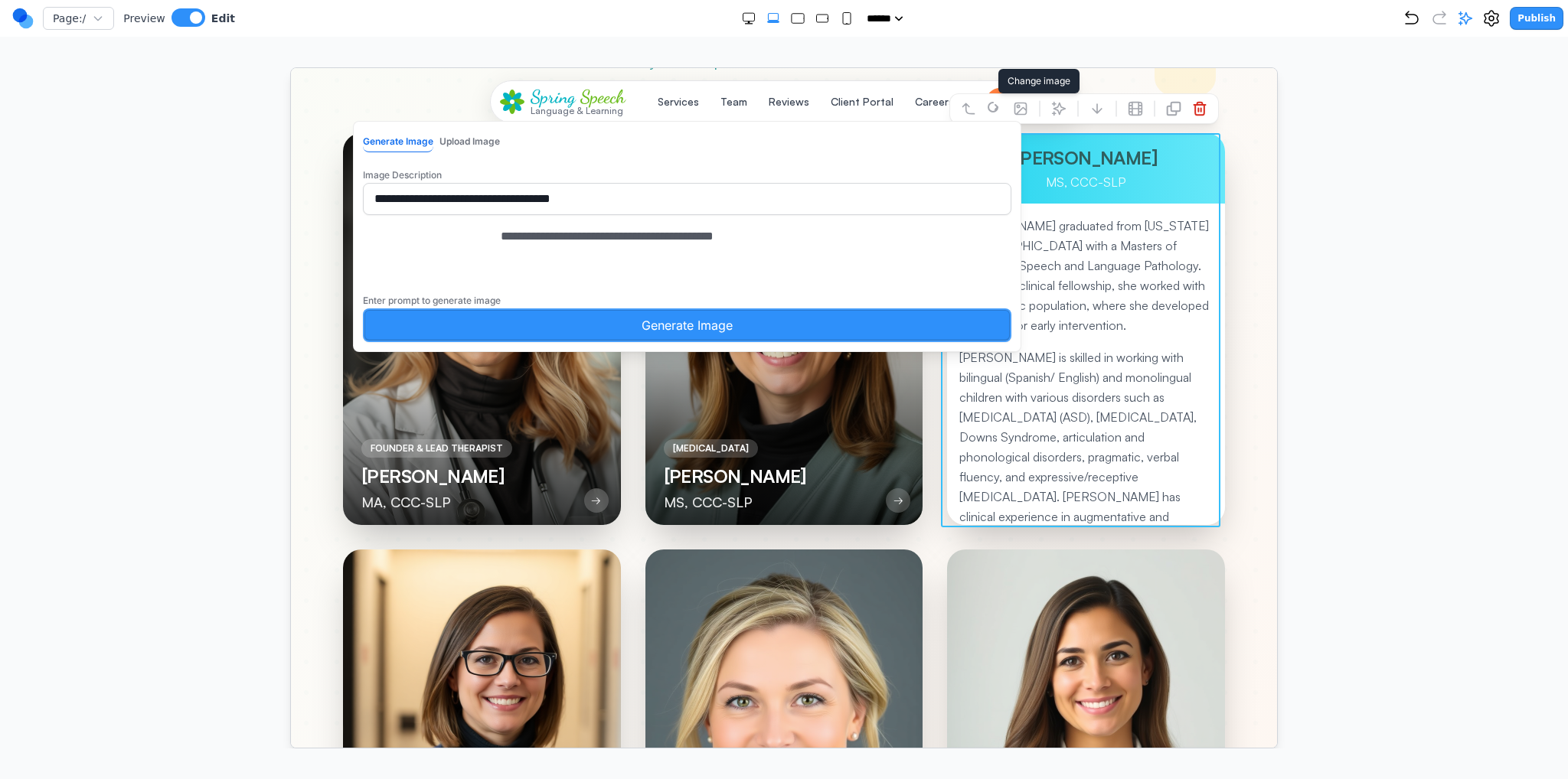
drag, startPoint x: 794, startPoint y: 249, endPoint x: 887, endPoint y: 256, distance: 93.3
click at [899, 252] on textarea "**********" at bounding box center [699, 264] width 399 height 76
type textarea "**********"
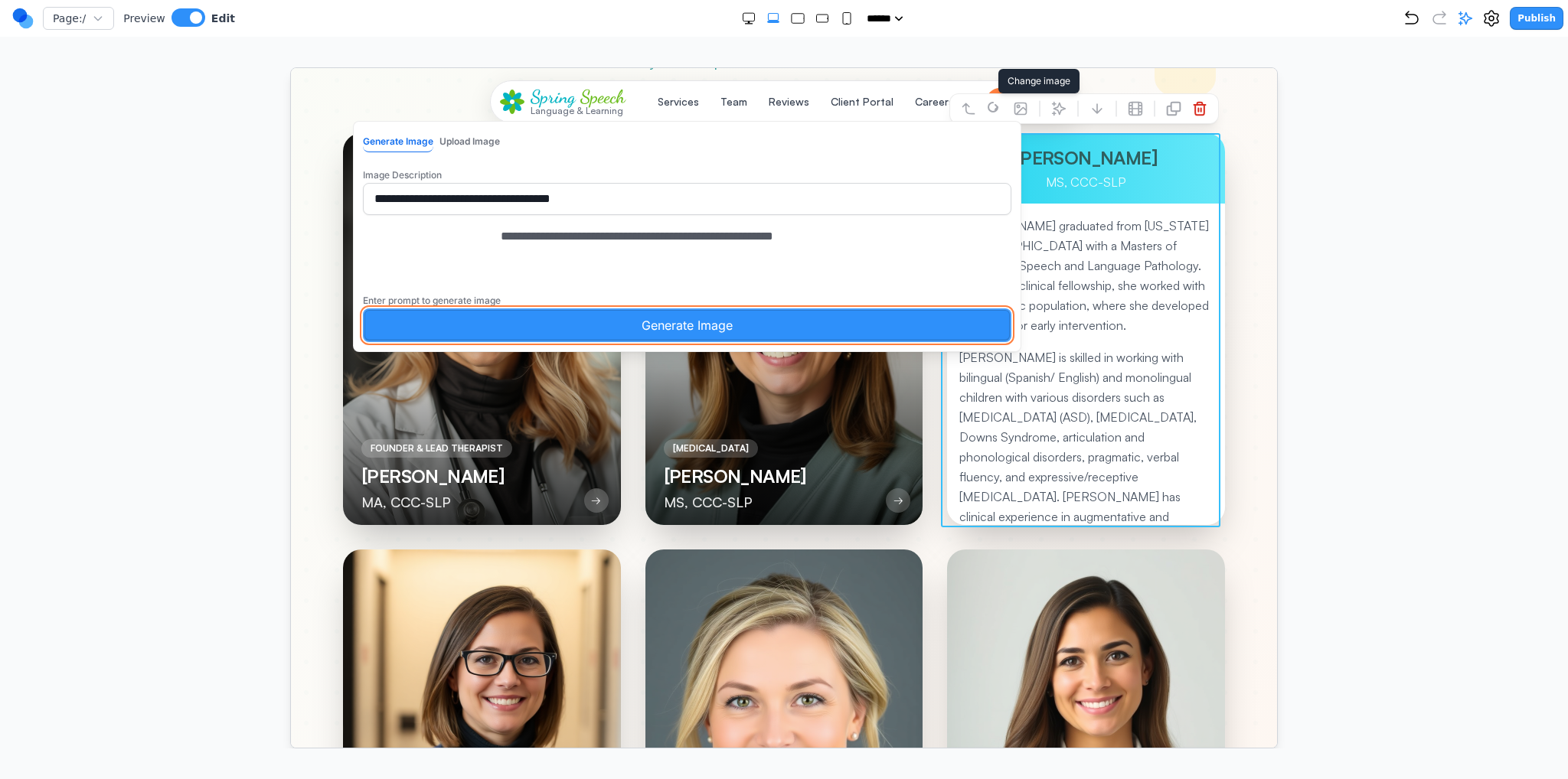
click at [873, 329] on button "Generate Image" at bounding box center [686, 325] width 649 height 34
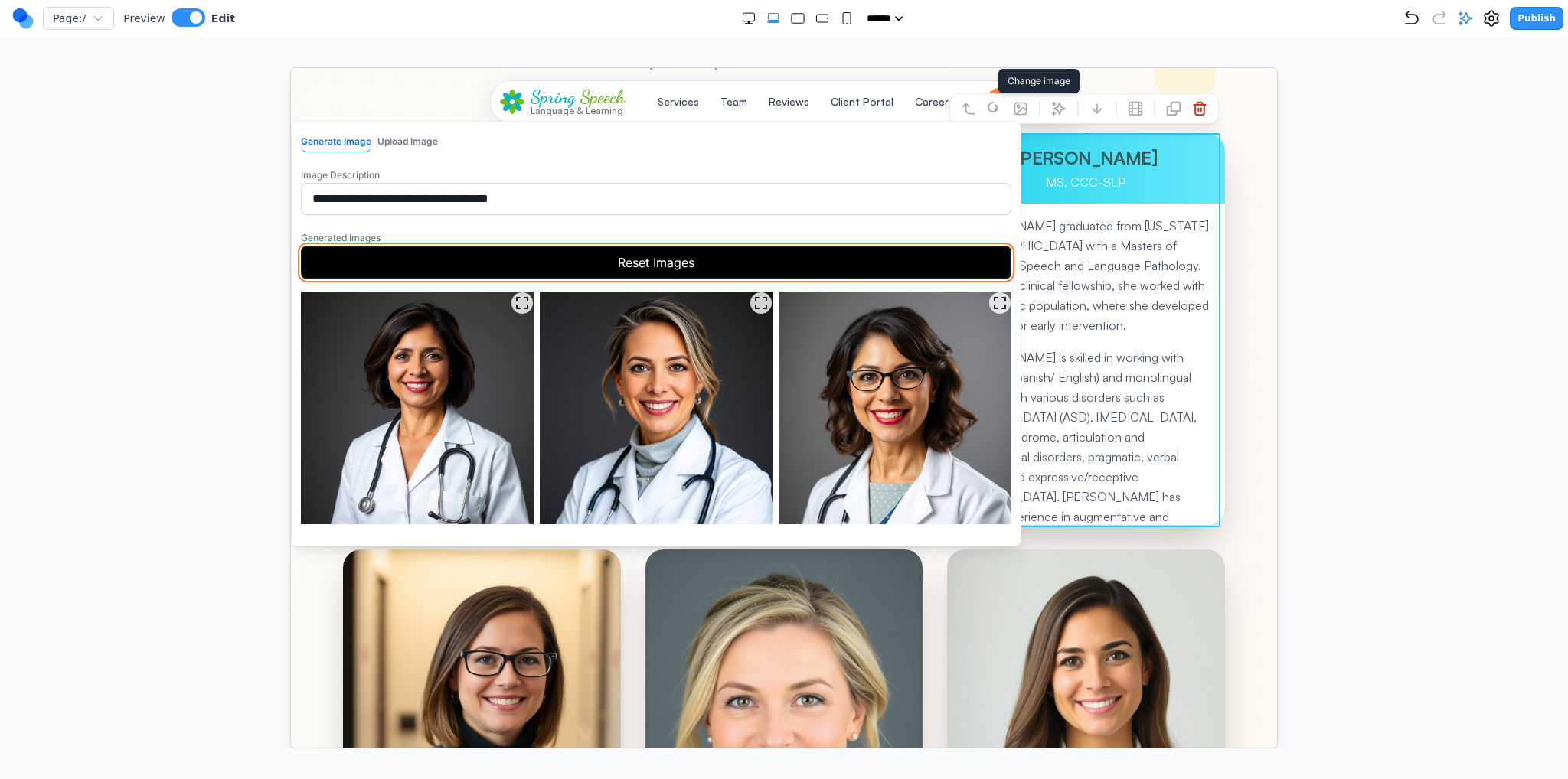
click at [566, 258] on button "Reset Images" at bounding box center [655, 262] width 711 height 34
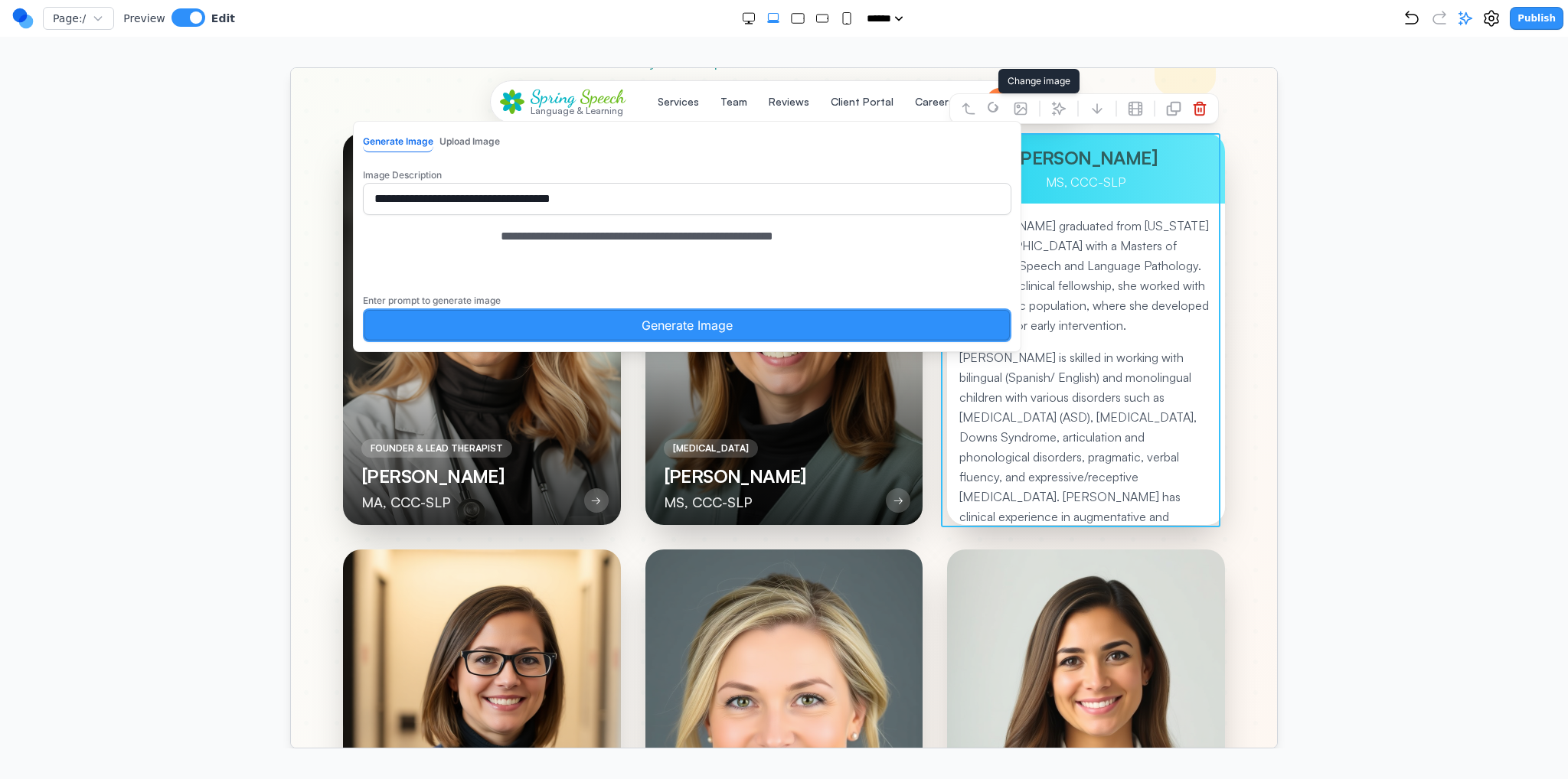
drag, startPoint x: 795, startPoint y: 254, endPoint x: 866, endPoint y: 252, distance: 71.0
click at [866, 252] on textarea "**********" at bounding box center [699, 264] width 399 height 76
type textarea "**********"
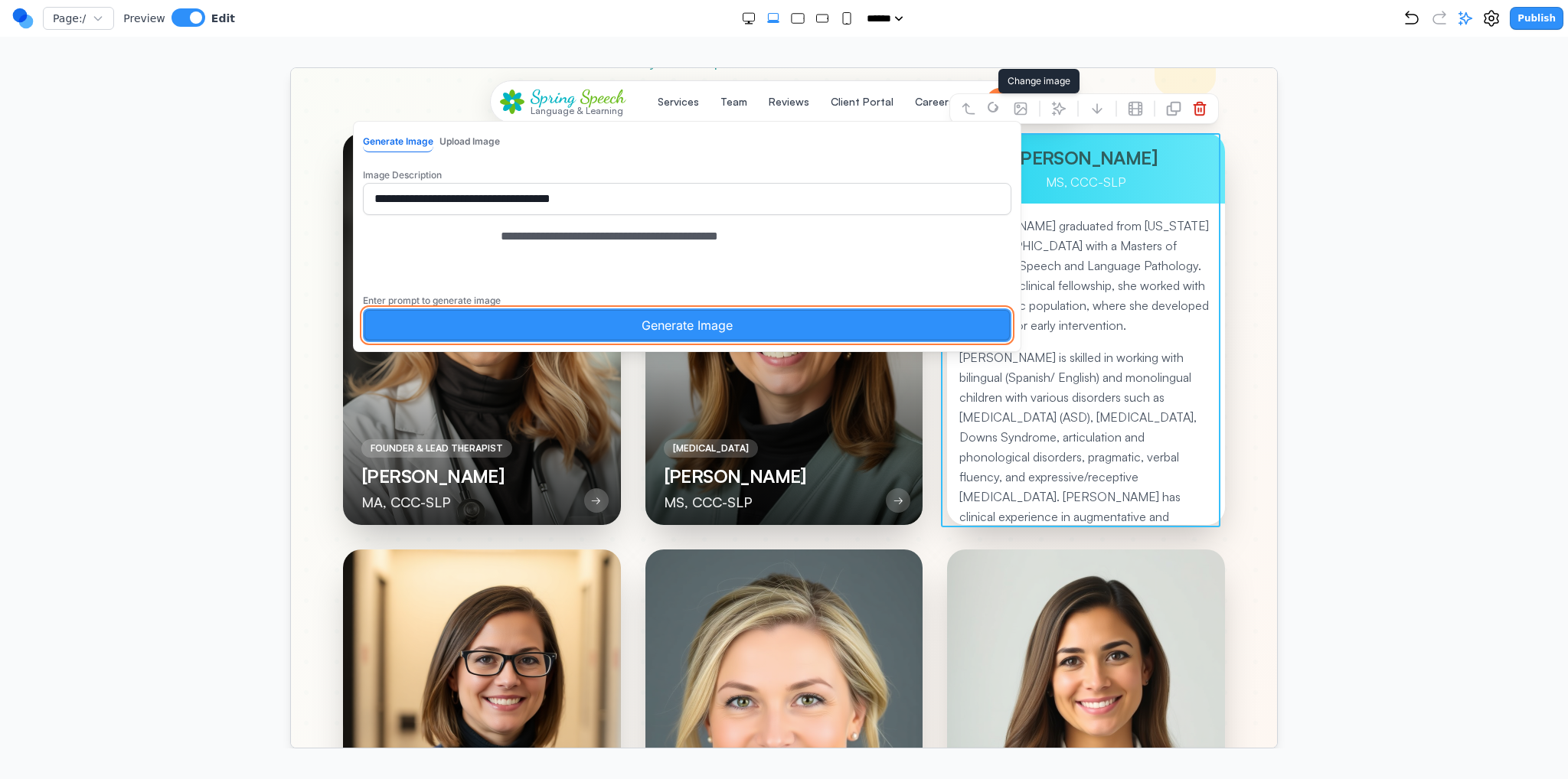
click at [836, 341] on button "Generate Image" at bounding box center [686, 325] width 649 height 34
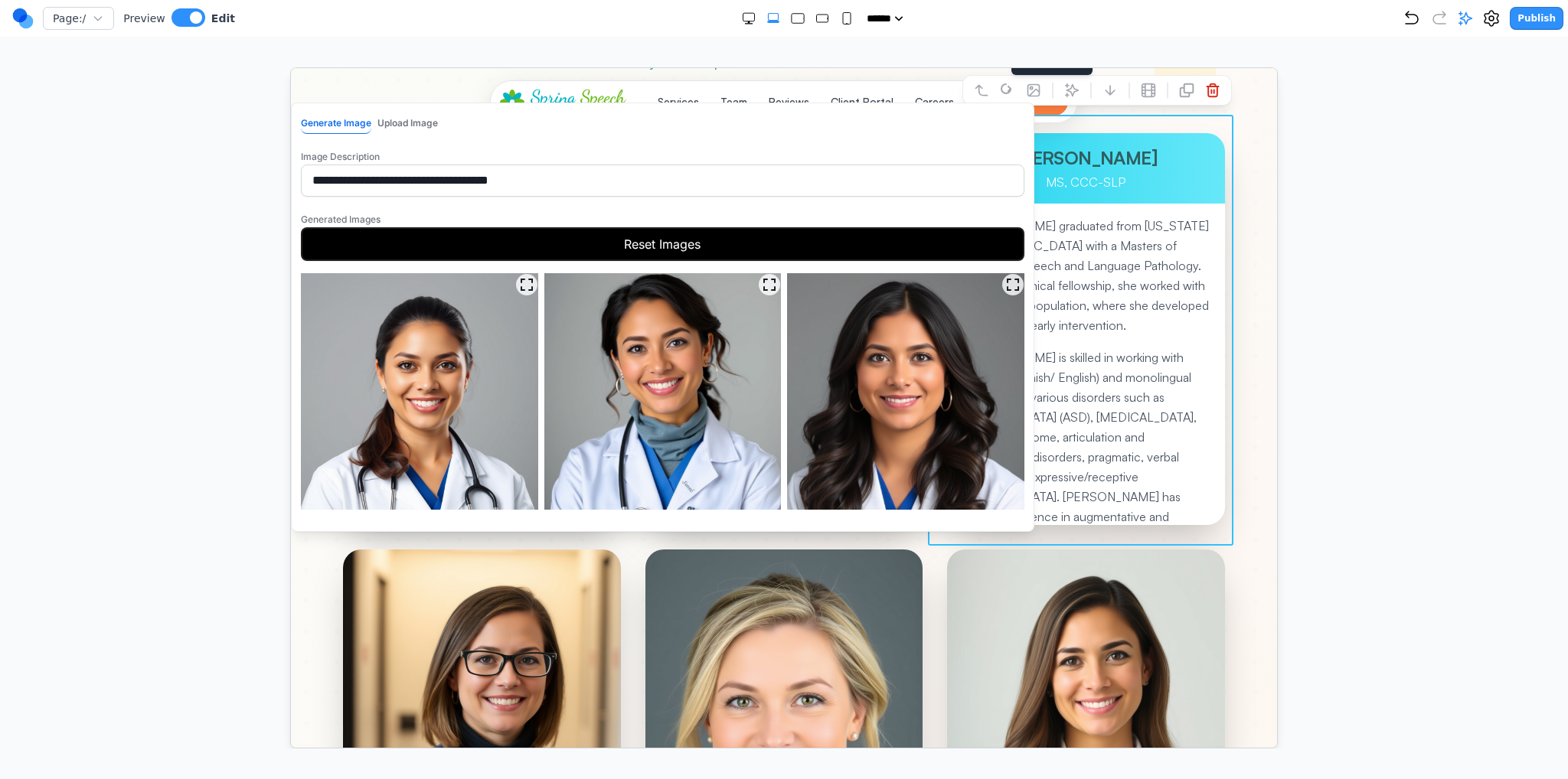
click at [851, 385] on img at bounding box center [904, 391] width 237 height 237
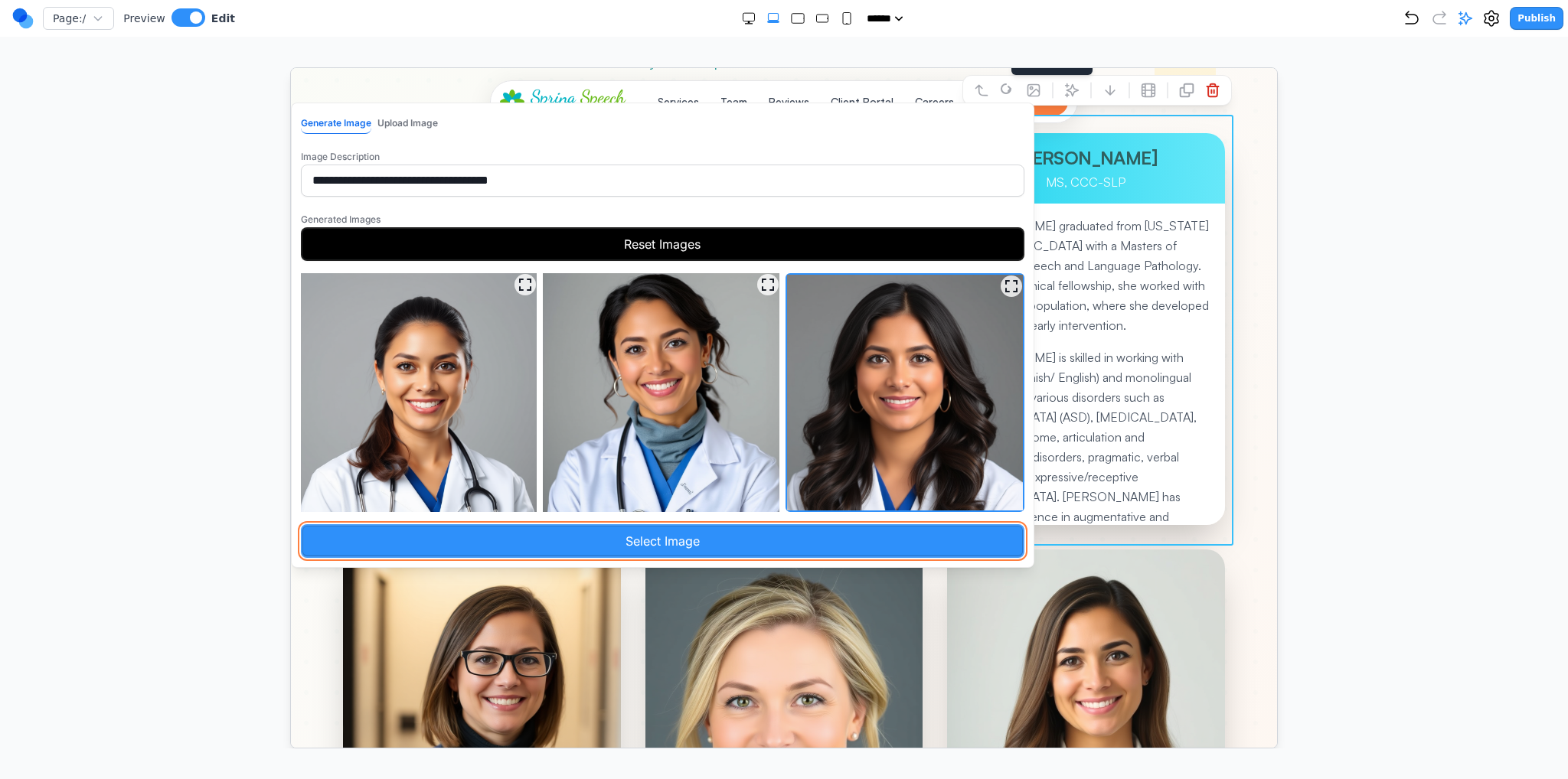
click at [756, 544] on button "Select Image" at bounding box center [662, 540] width 724 height 34
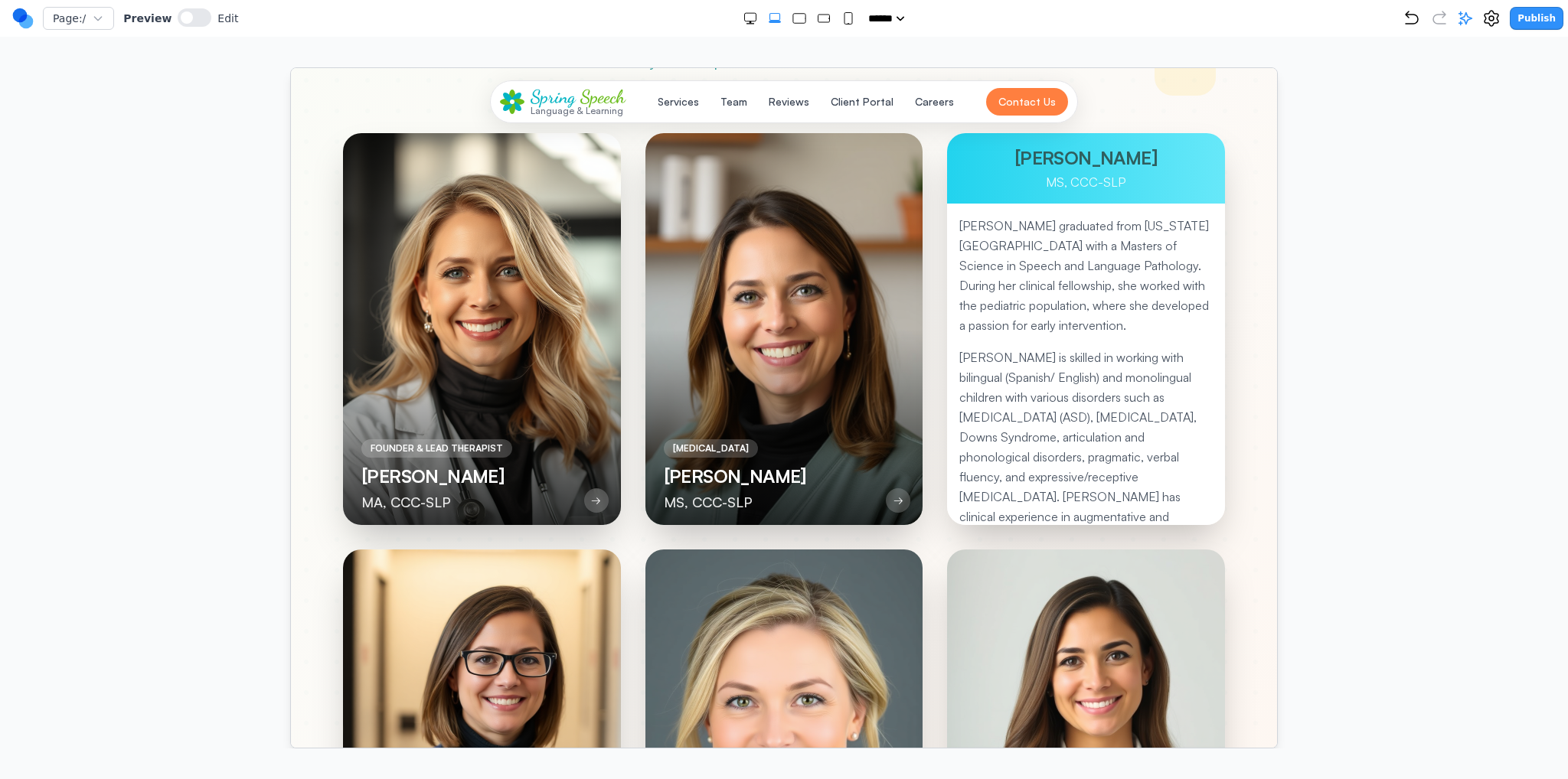
click at [1085, 399] on p "[PERSON_NAME] is skilled in working with bilingual (Spanish/ English) and monol…" at bounding box center [1086, 506] width 253 height 319
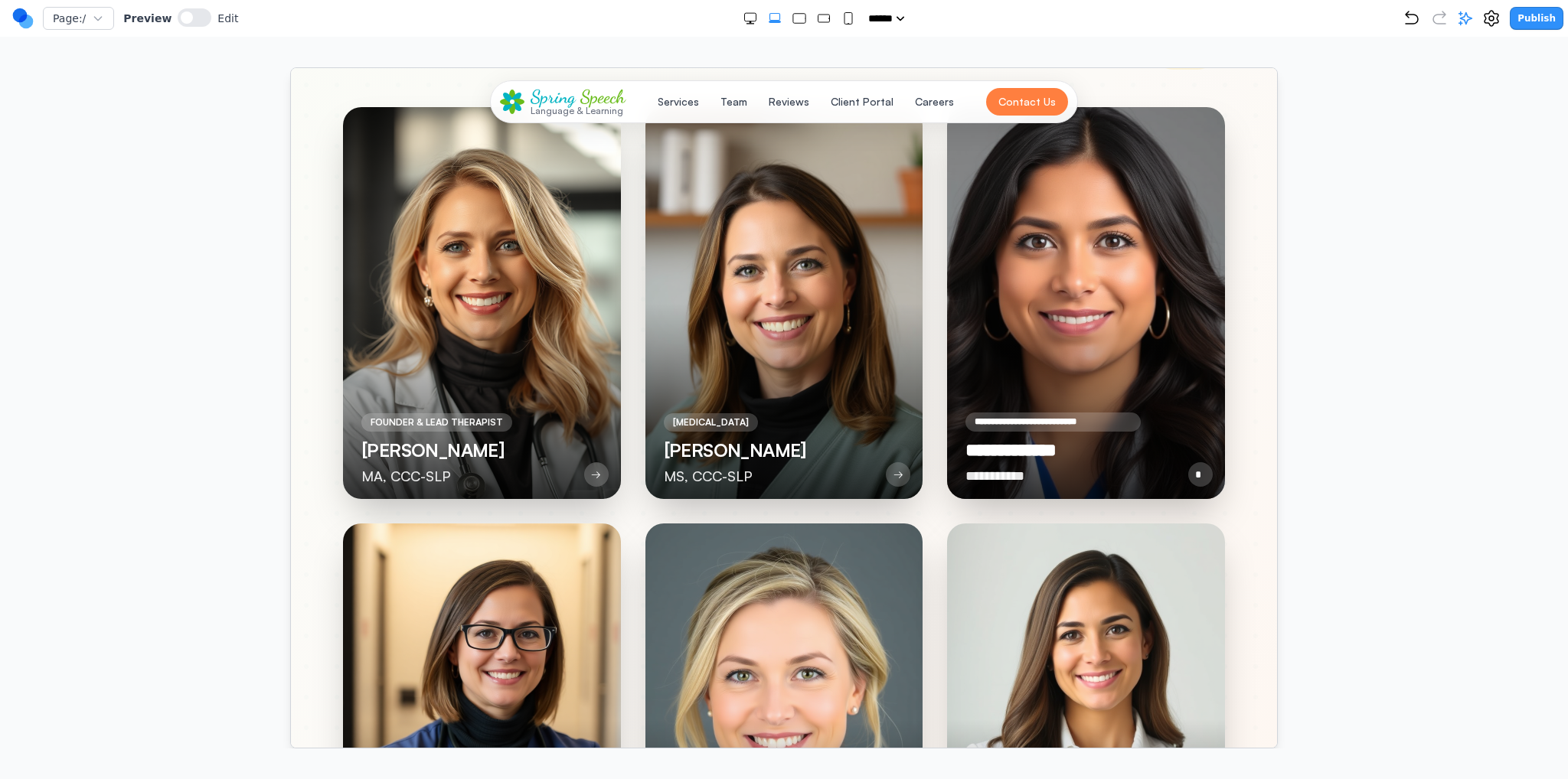
scroll to position [3980, 0]
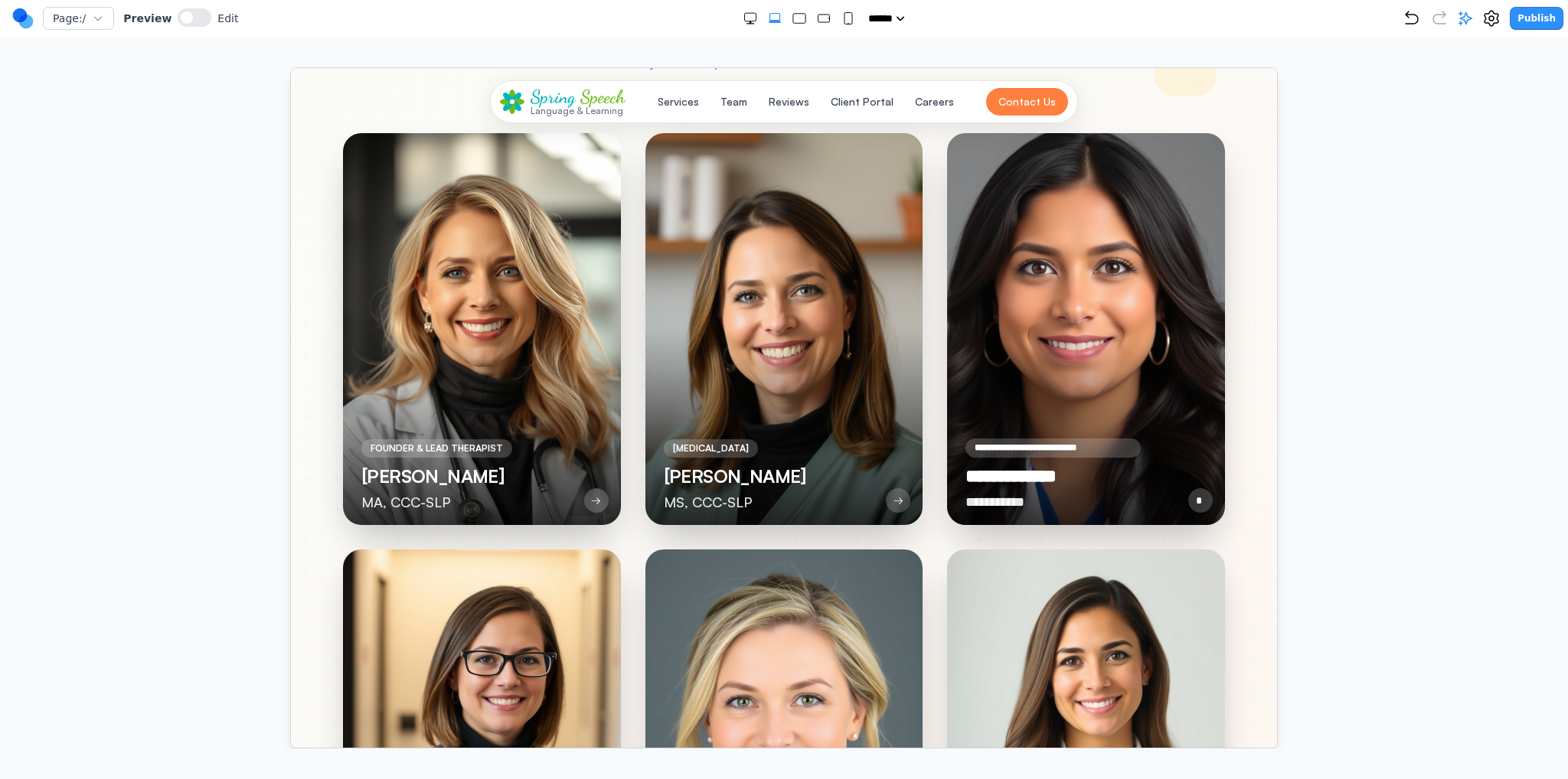
click at [1128, 364] on div at bounding box center [1085, 328] width 278 height 392
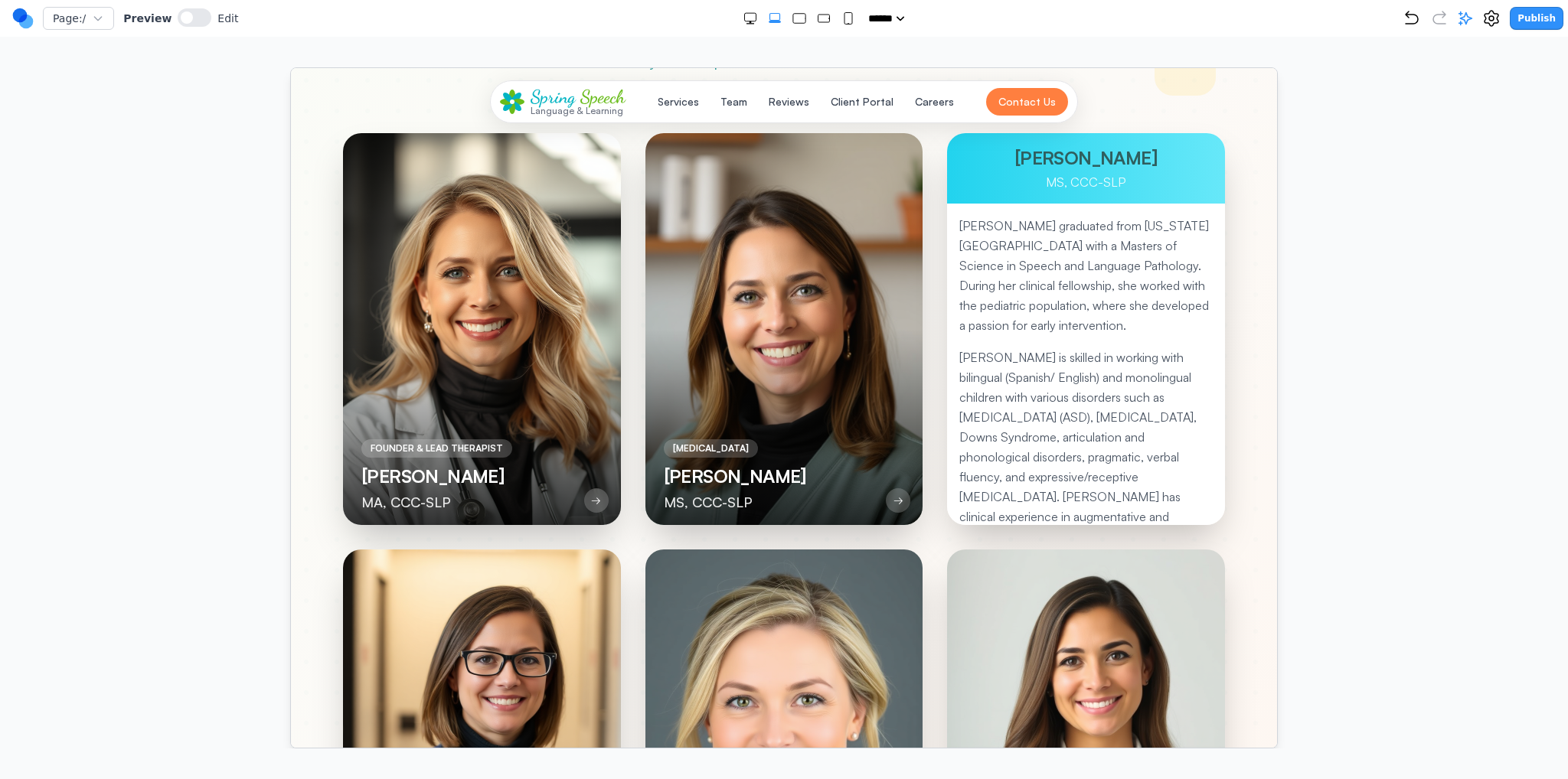
click at [1102, 284] on p "[PERSON_NAME] graduated from [US_STATE][GEOGRAPHIC_DATA] with a Masters of Scie…" at bounding box center [1086, 274] width 253 height 119
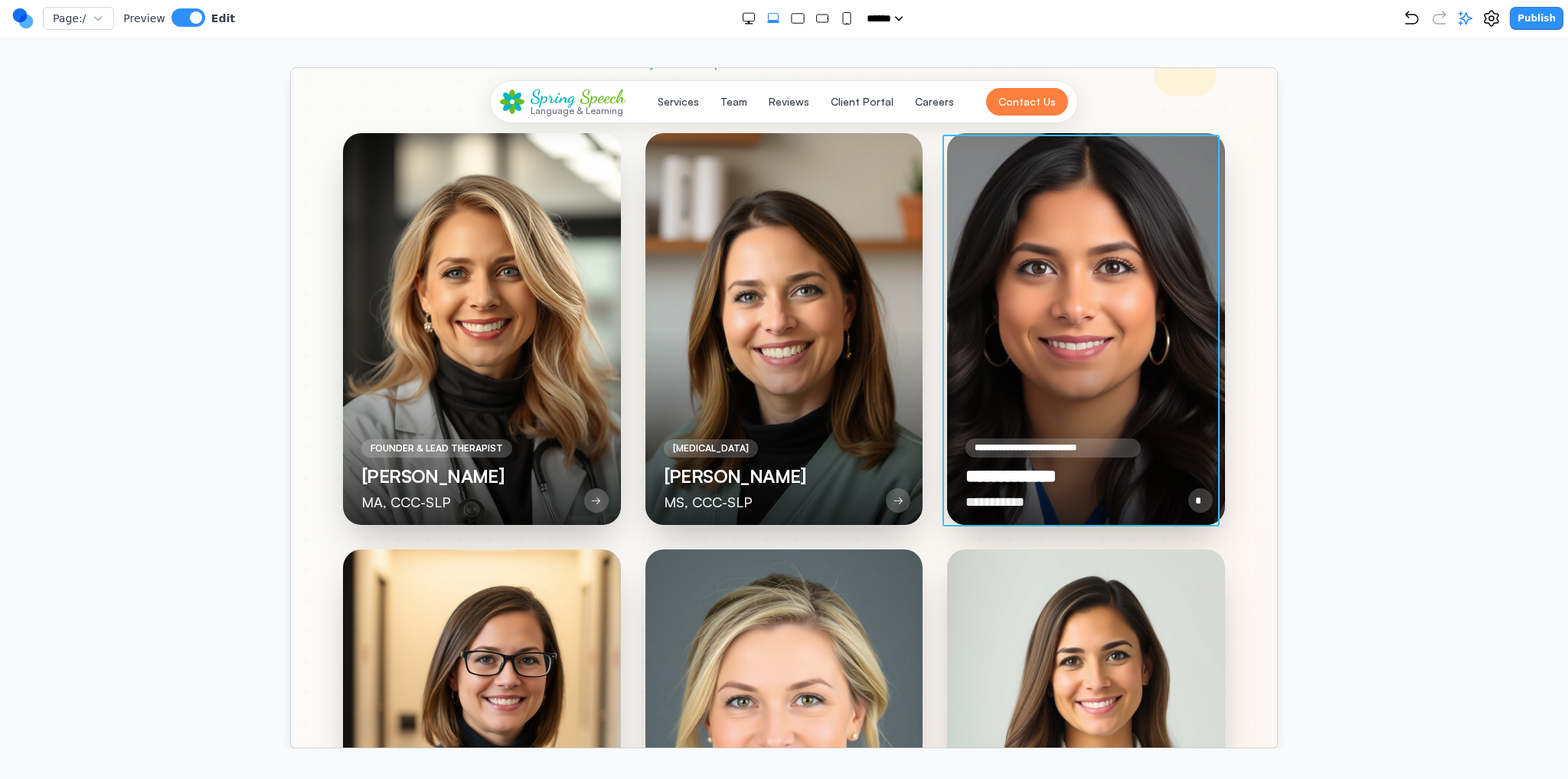
click at [1075, 284] on div at bounding box center [1085, 328] width 278 height 392
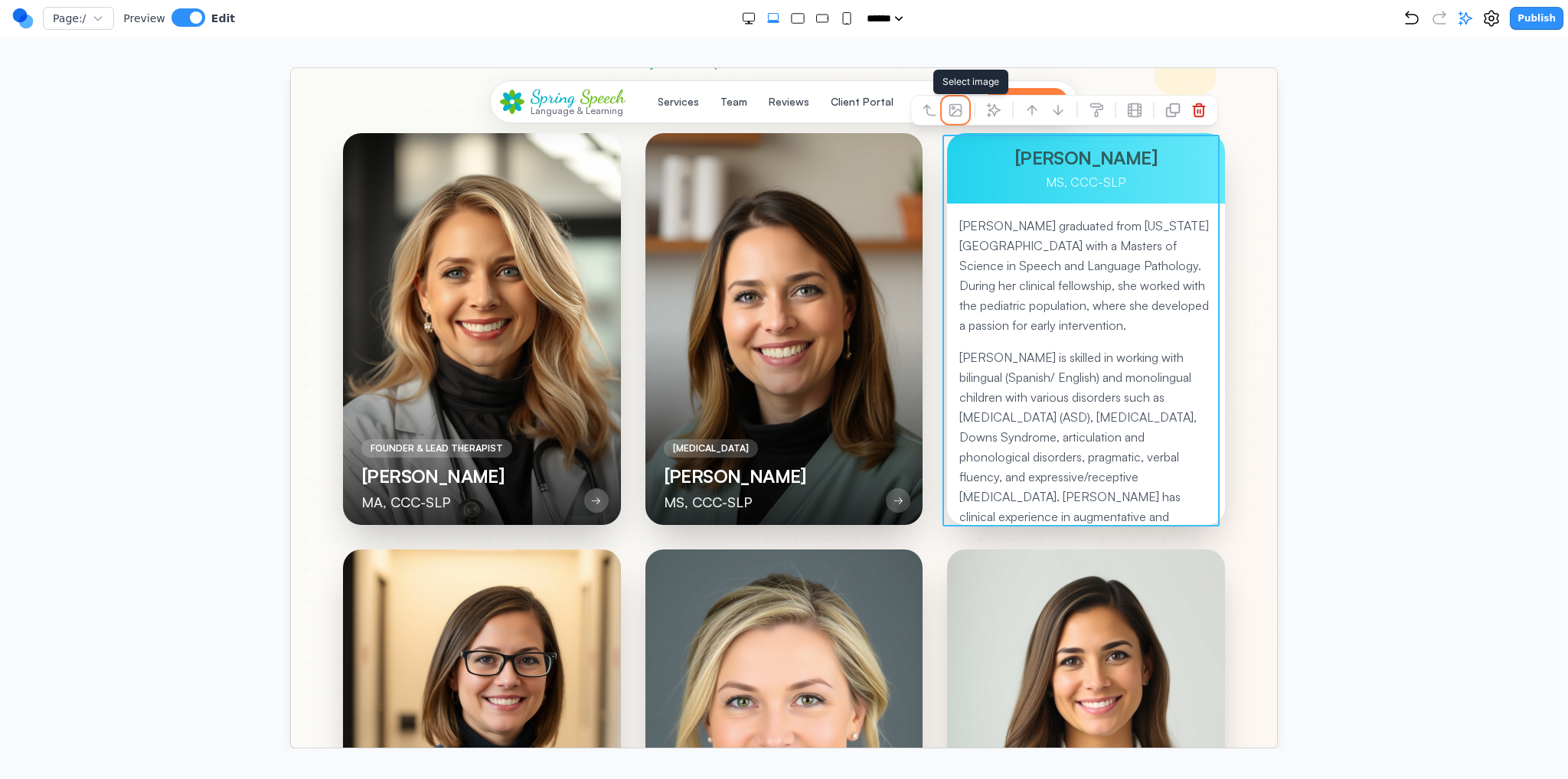
click at [949, 111] on icon at bounding box center [955, 109] width 15 height 15
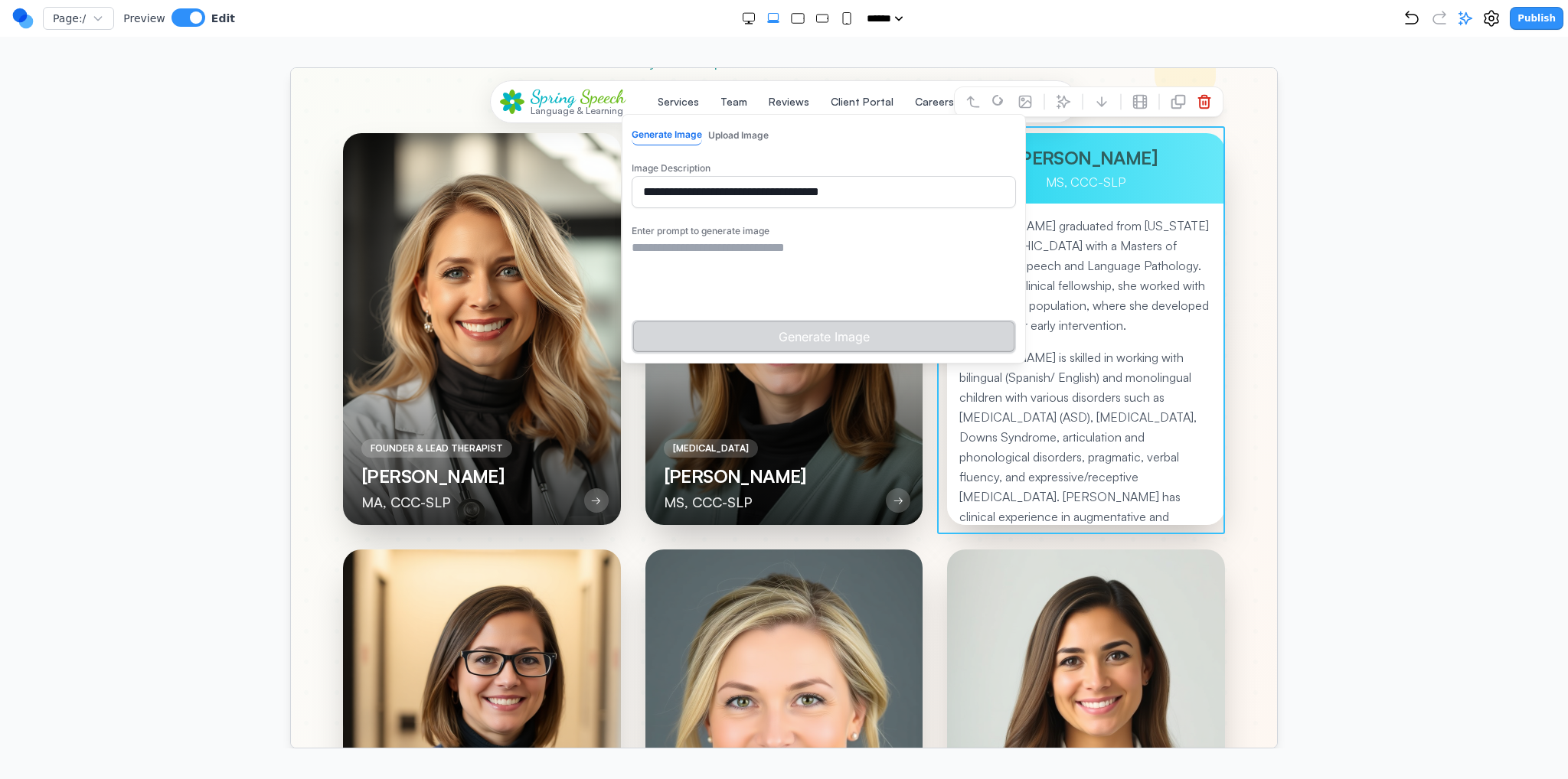
click at [742, 253] on textarea at bounding box center [823, 276] width 384 height 76
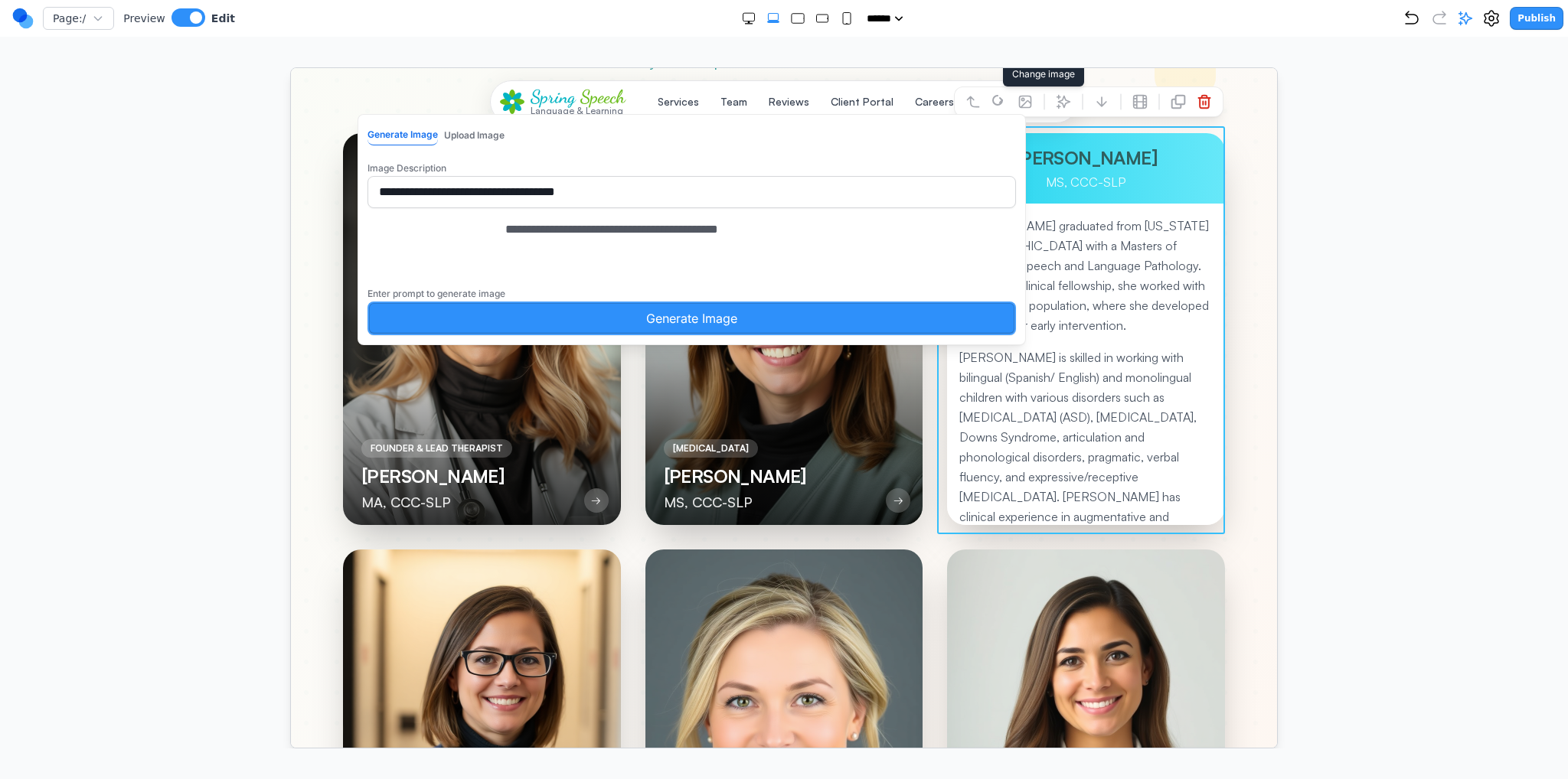
type textarea "**********"
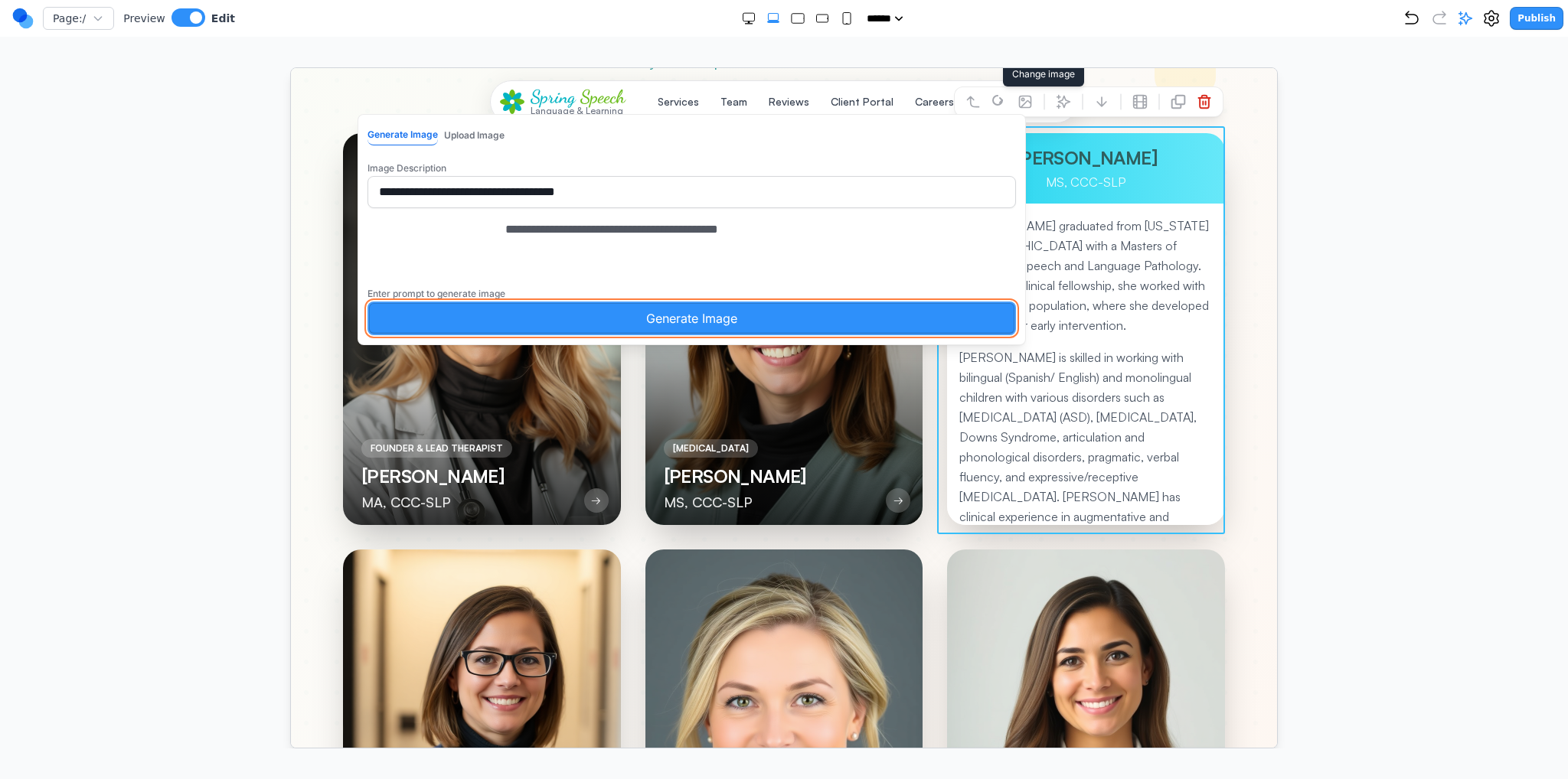
click at [784, 335] on button "Generate Image" at bounding box center [690, 318] width 649 height 34
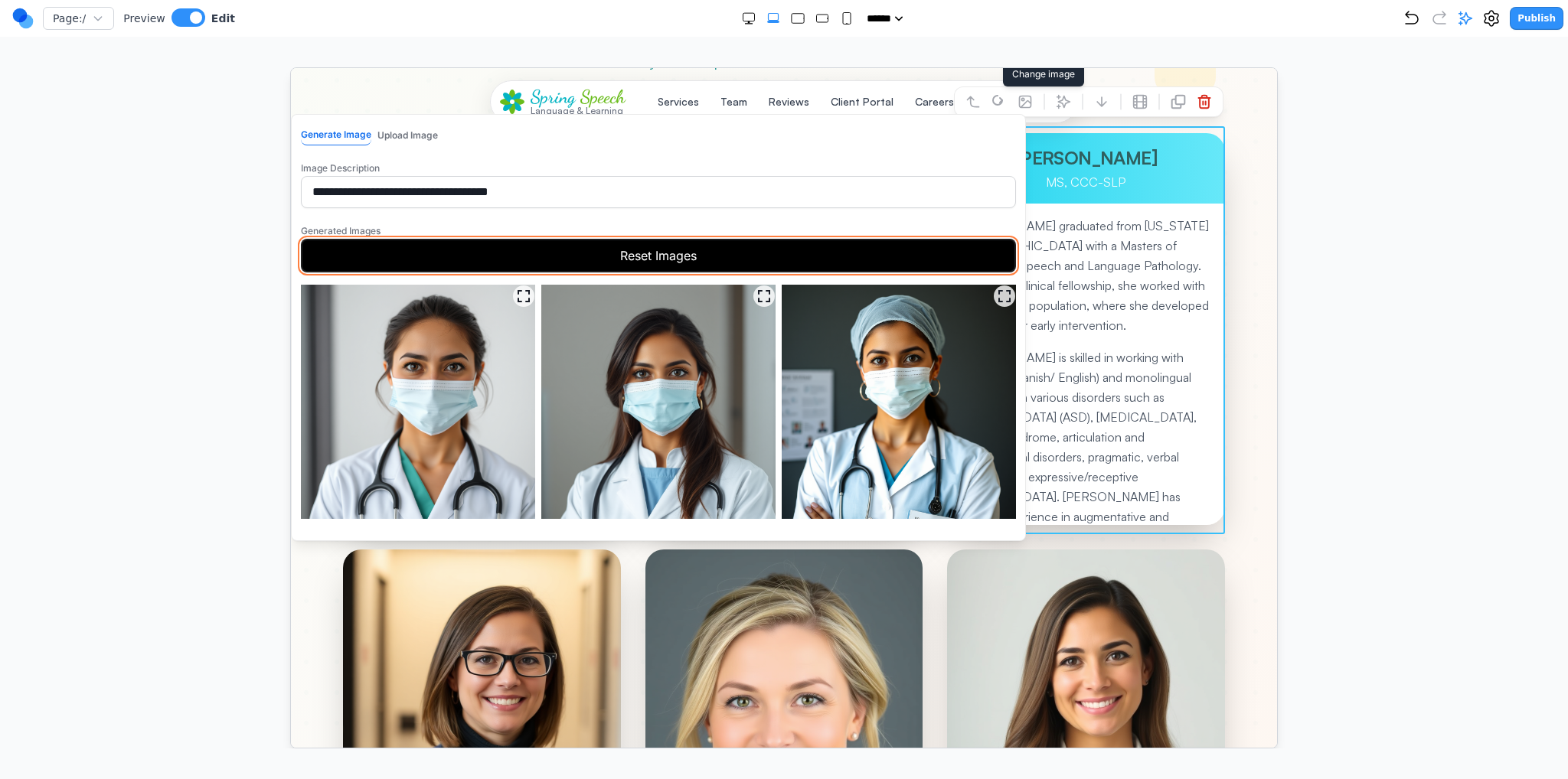
click at [750, 264] on button "Reset Images" at bounding box center [658, 255] width 715 height 34
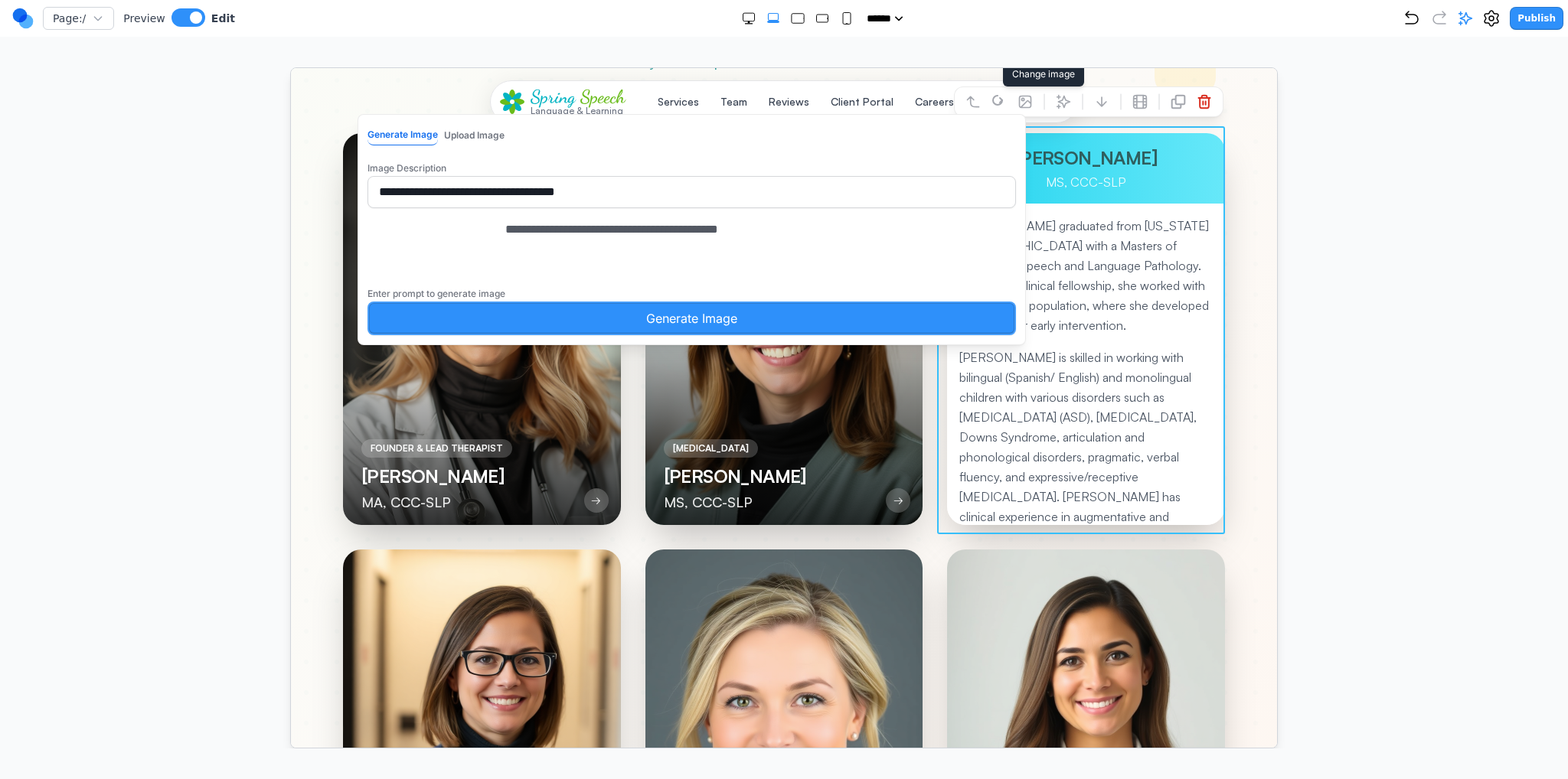
click at [723, 345] on div "**********" at bounding box center [690, 229] width 669 height 231
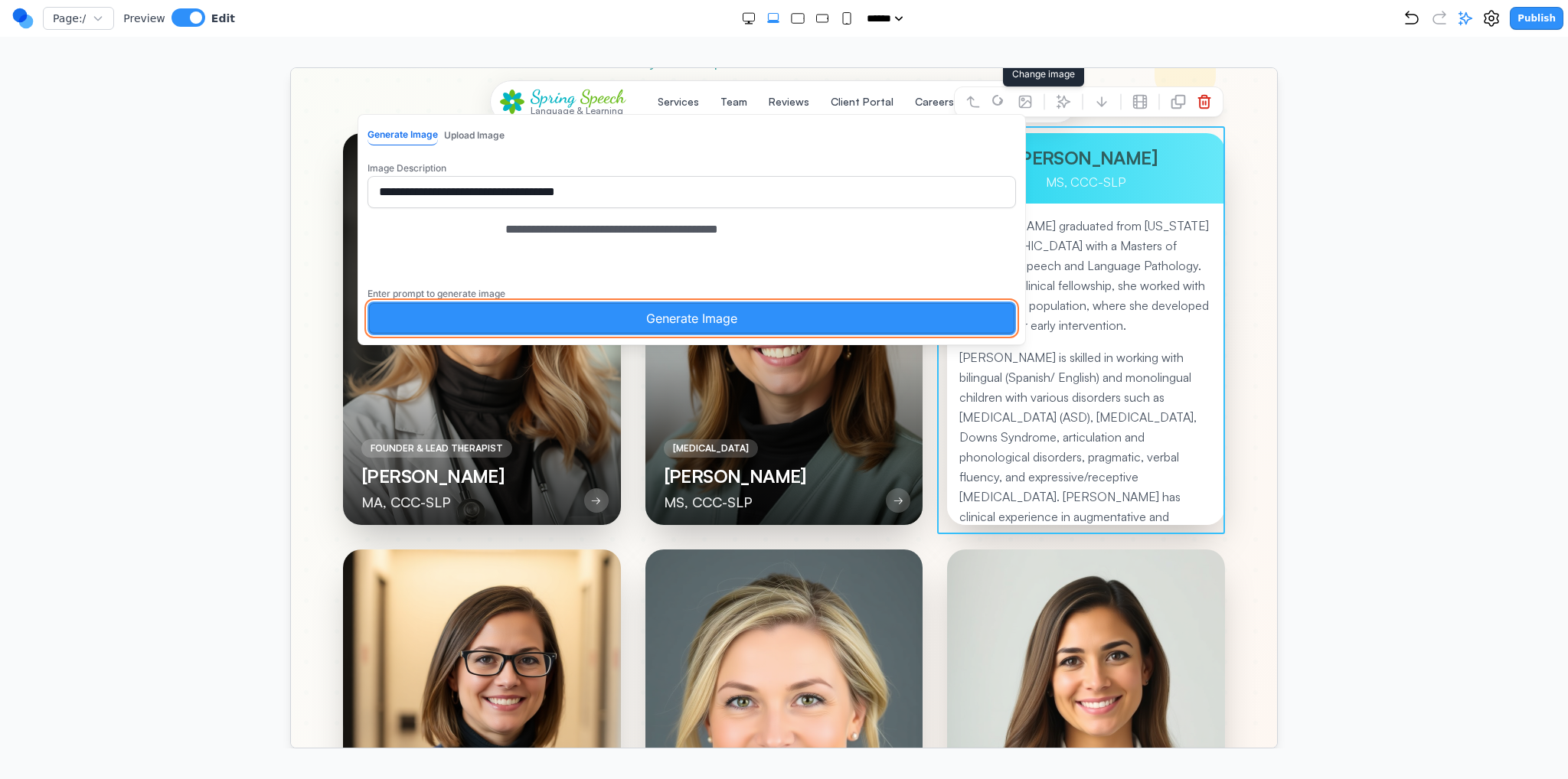
click at [727, 335] on button "Generate Image" at bounding box center [690, 318] width 649 height 34
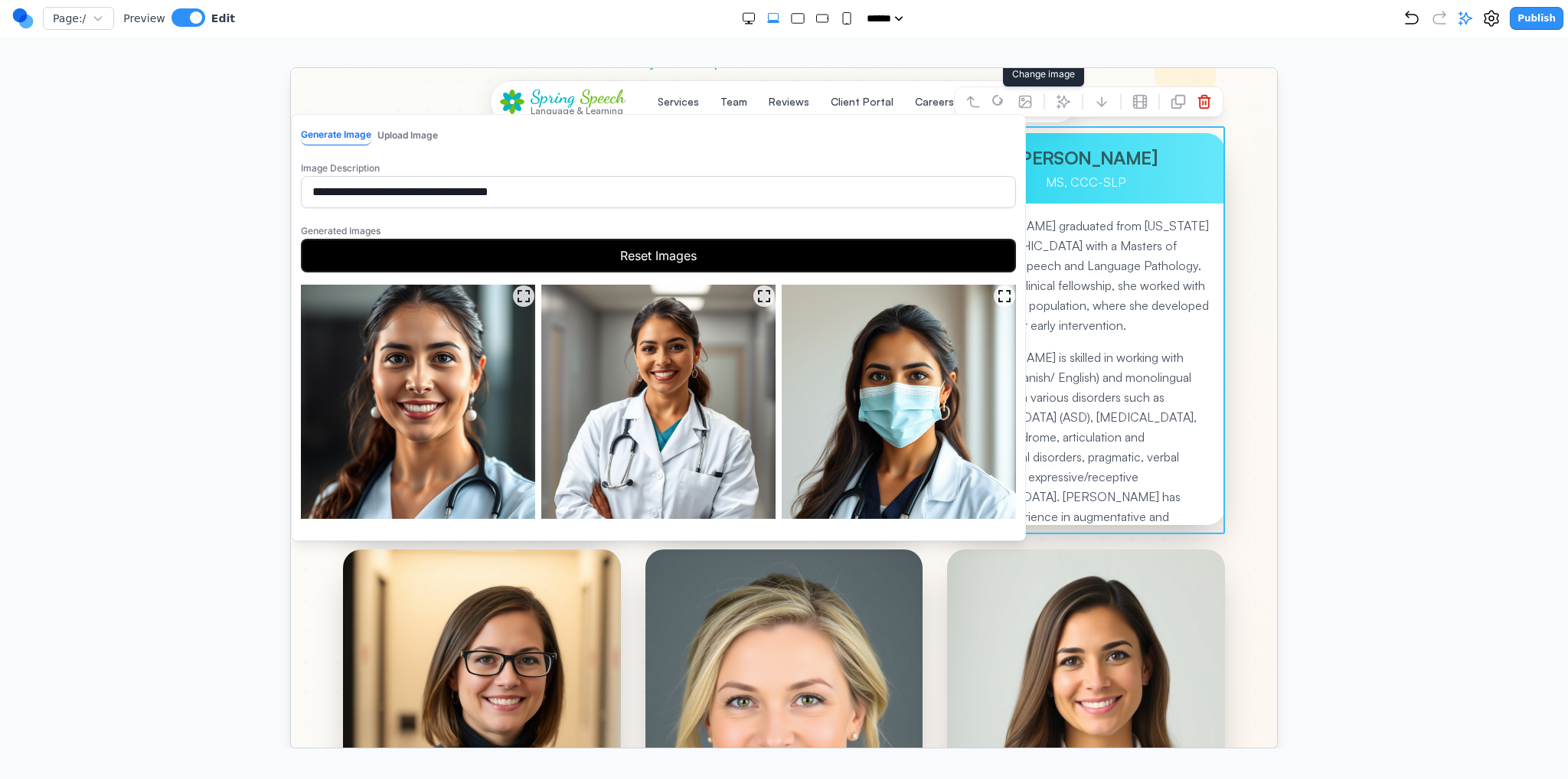
click at [740, 381] on img at bounding box center [657, 401] width 234 height 234
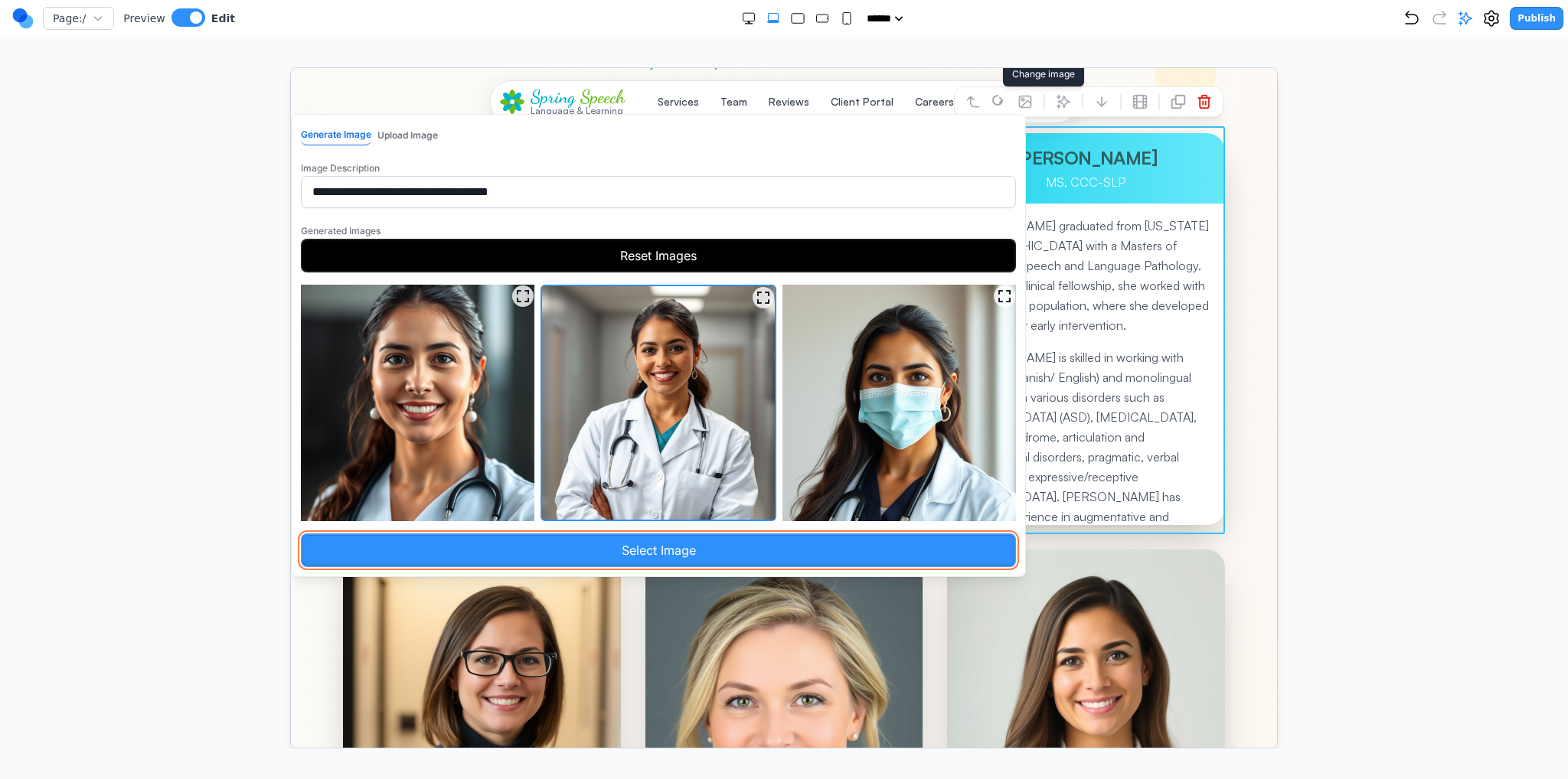
click at [757, 543] on button "Select Image" at bounding box center [658, 549] width 715 height 34
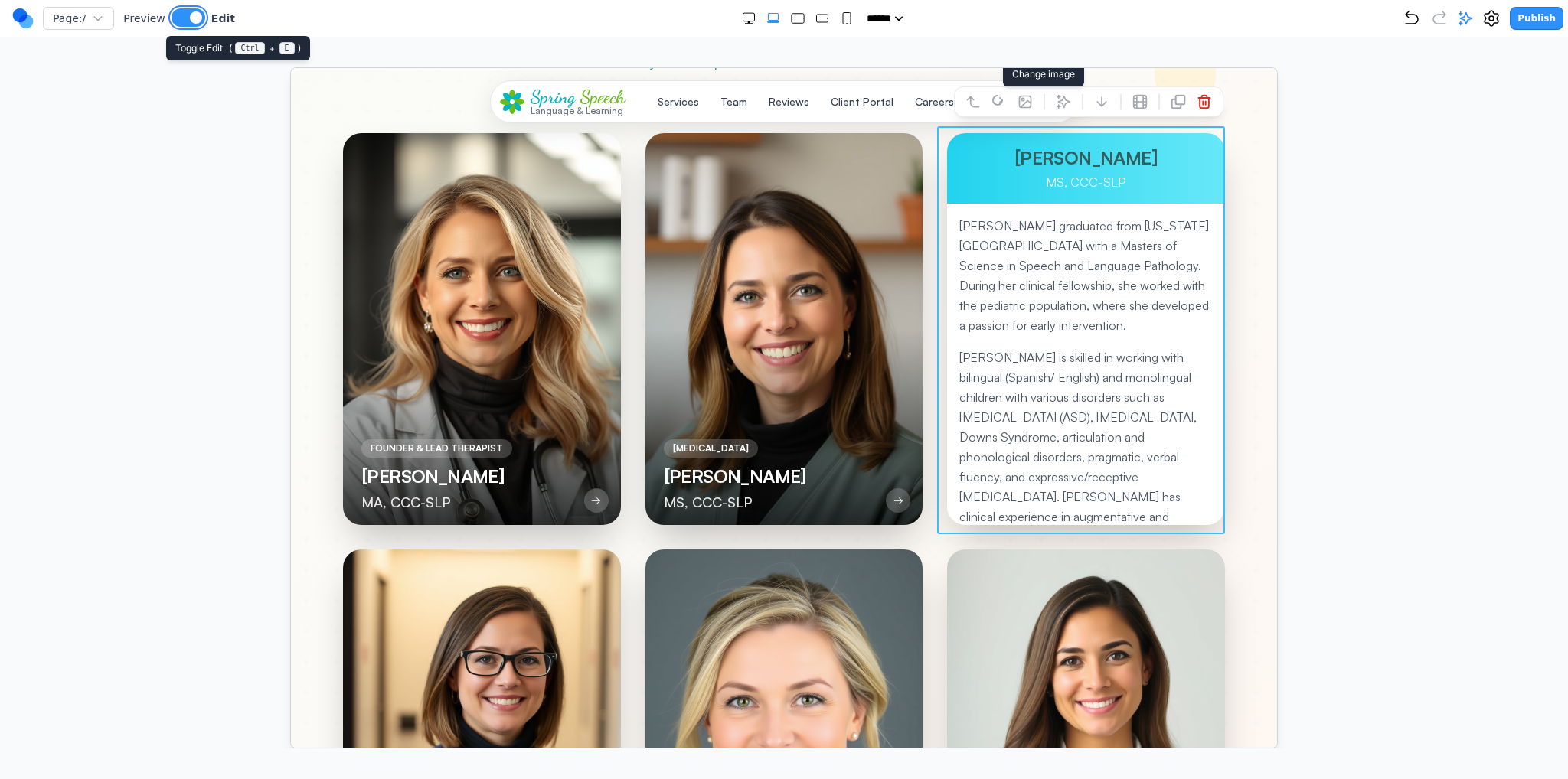
click at [180, 19] on button at bounding box center [188, 18] width 34 height 18
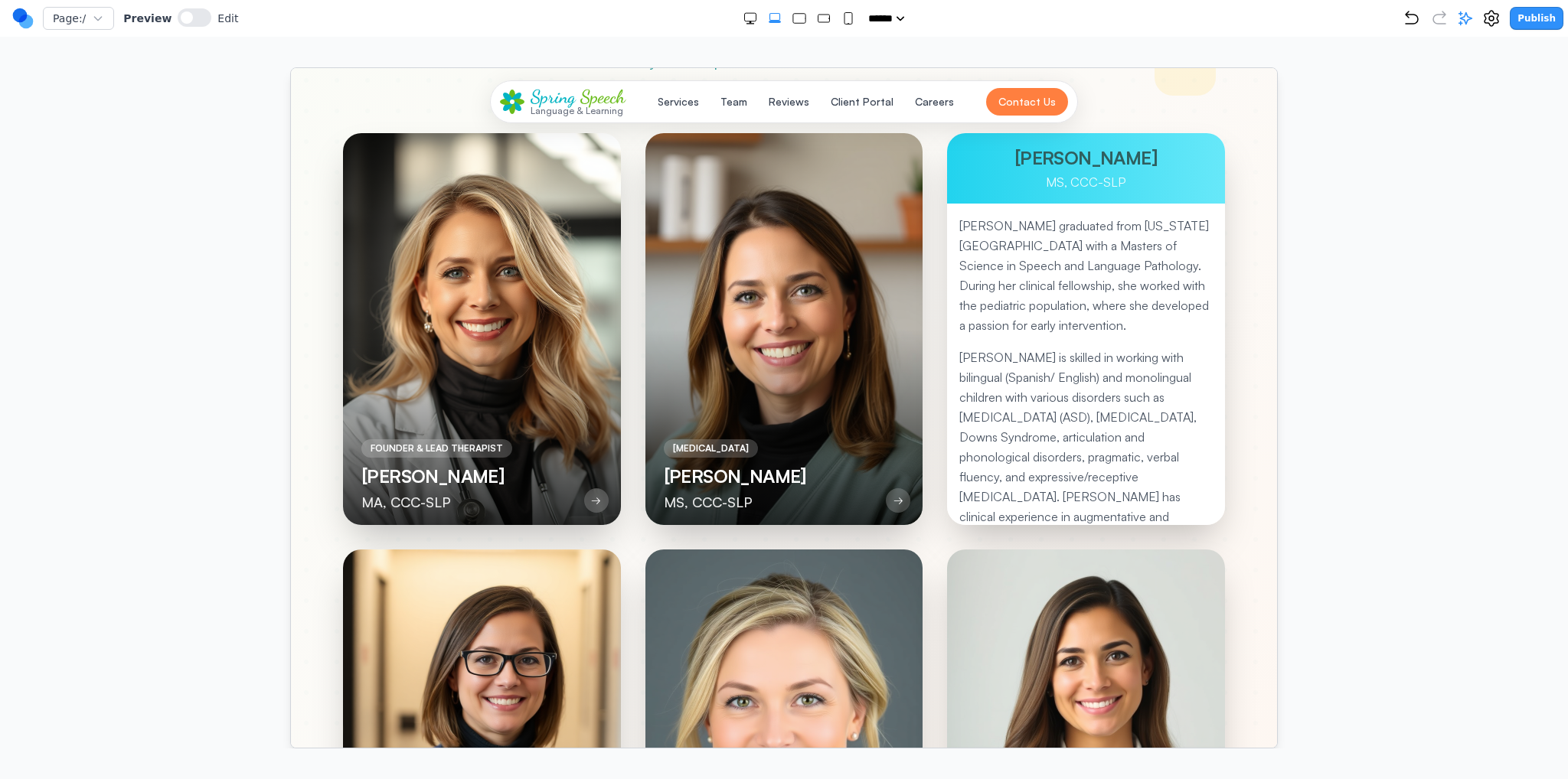
click at [1054, 321] on p "[PERSON_NAME] graduated from [US_STATE][GEOGRAPHIC_DATA] with a Masters of Scie…" at bounding box center [1086, 274] width 253 height 119
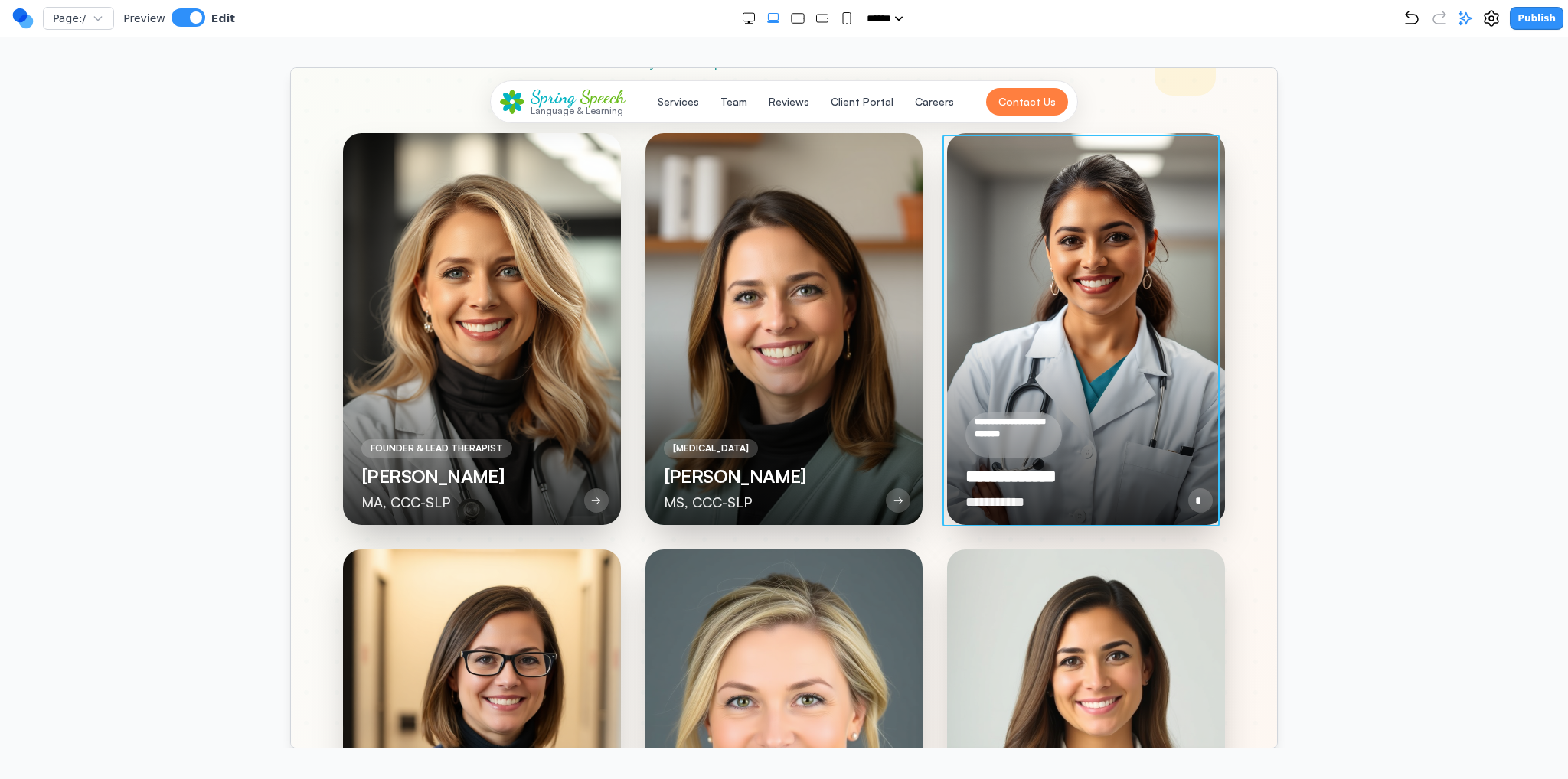
click at [1039, 294] on div at bounding box center [1085, 328] width 278 height 392
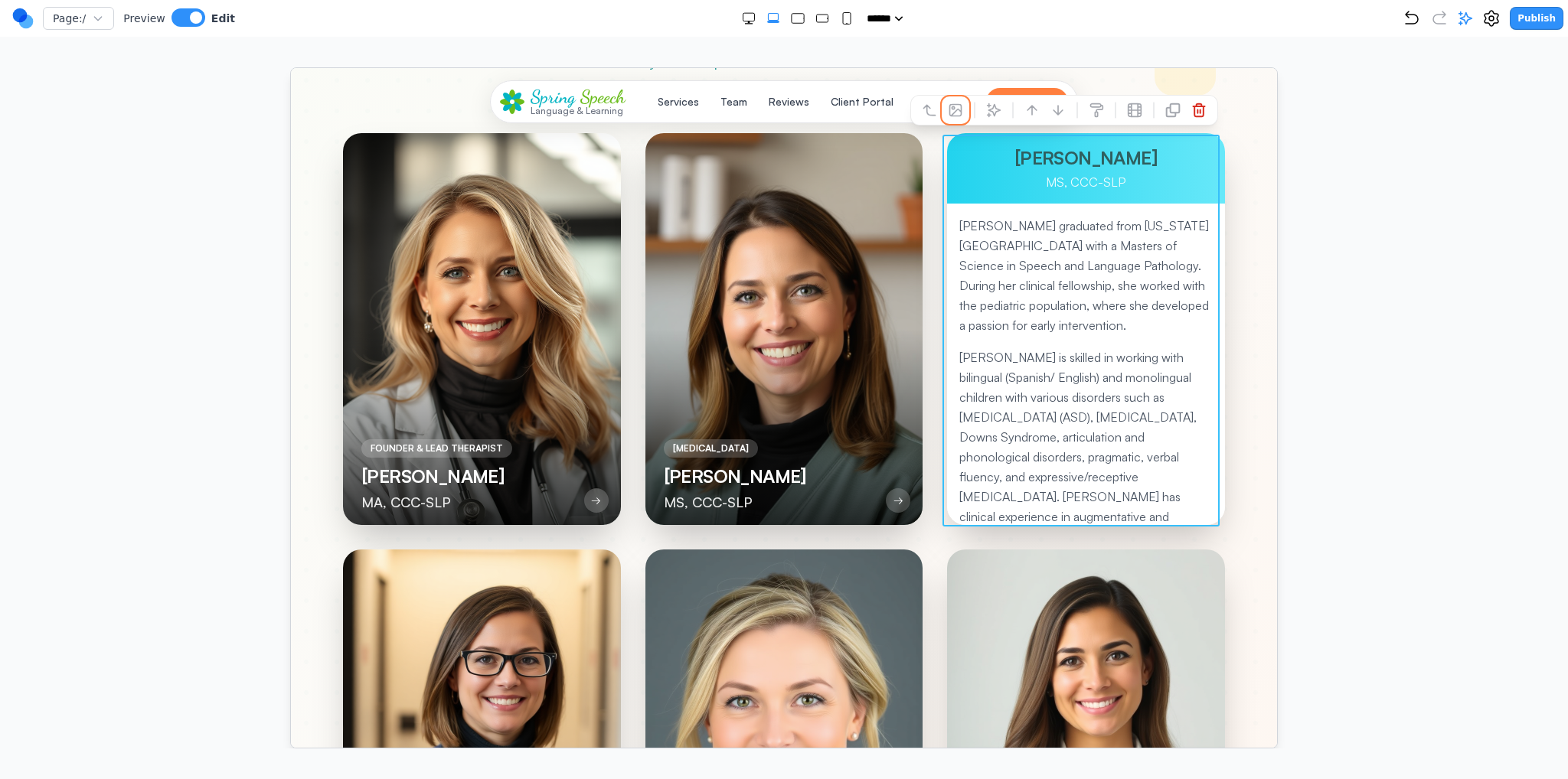
click at [956, 109] on button at bounding box center [955, 109] width 24 height 24
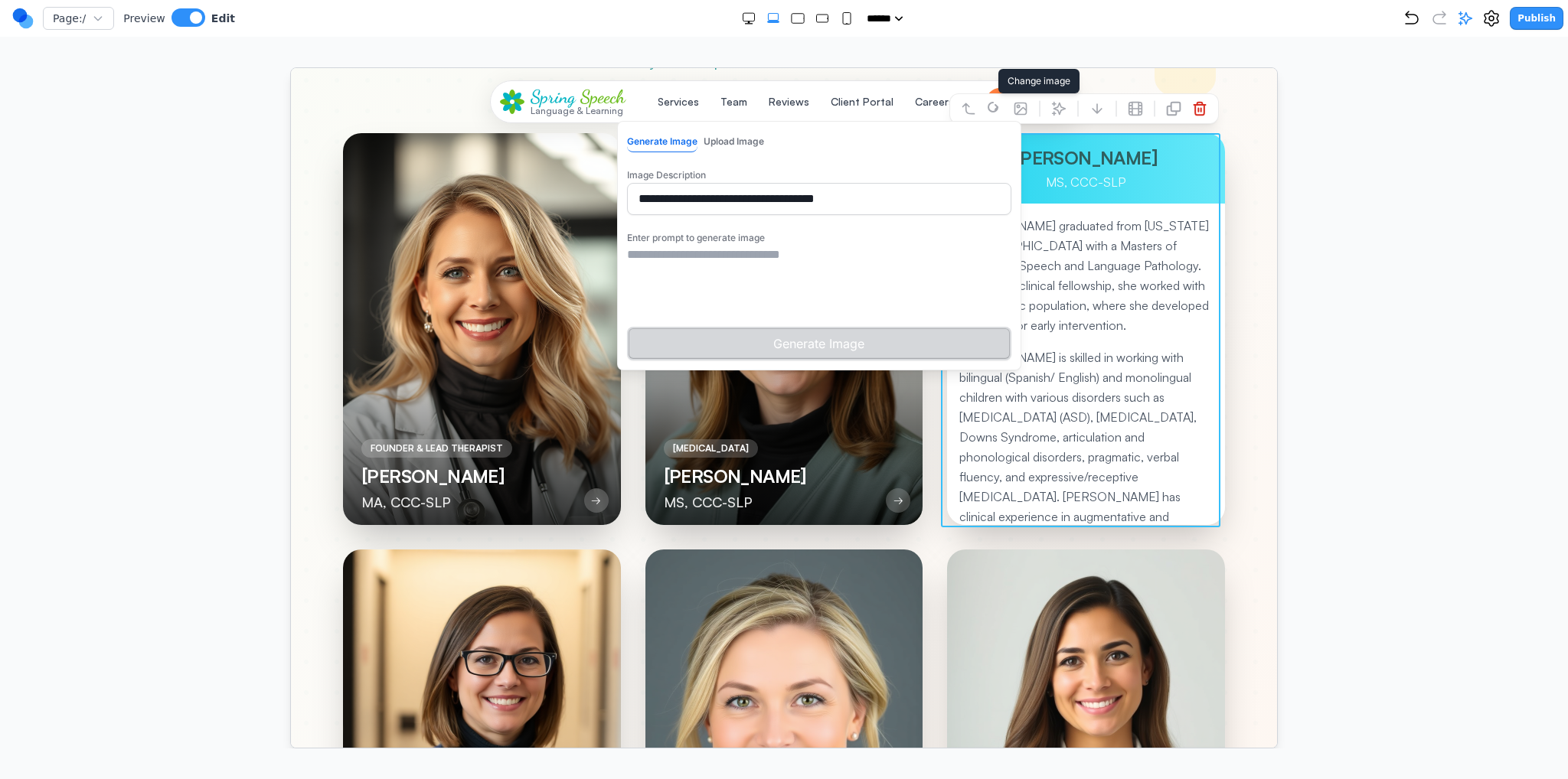
click at [759, 280] on textarea at bounding box center [819, 283] width 384 height 76
type textarea "*"
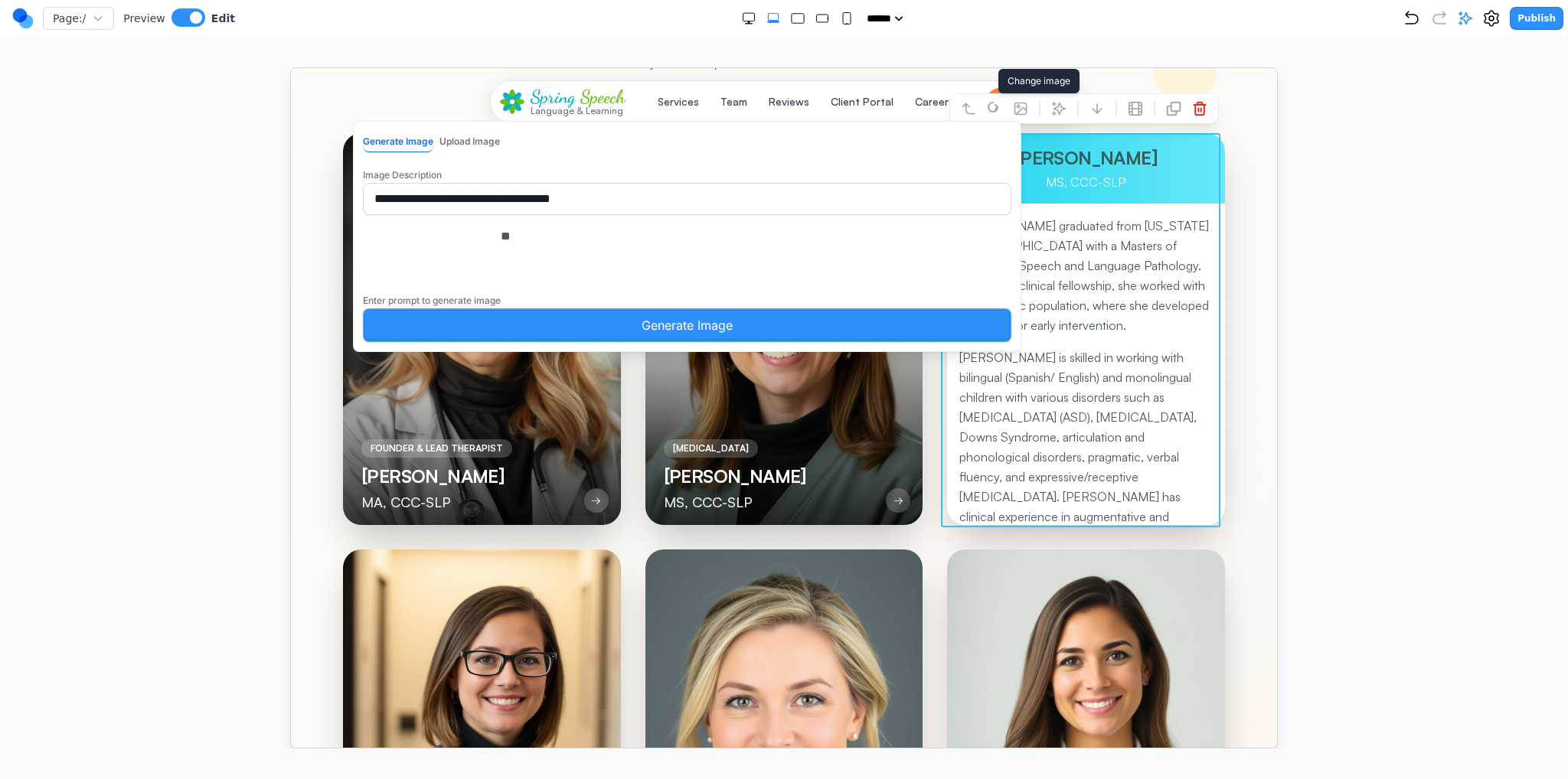
type textarea "*"
click at [598, 255] on div "**********" at bounding box center [686, 236] width 669 height 231
click at [602, 253] on textarea "**********" at bounding box center [699, 264] width 399 height 76
type textarea "**********"
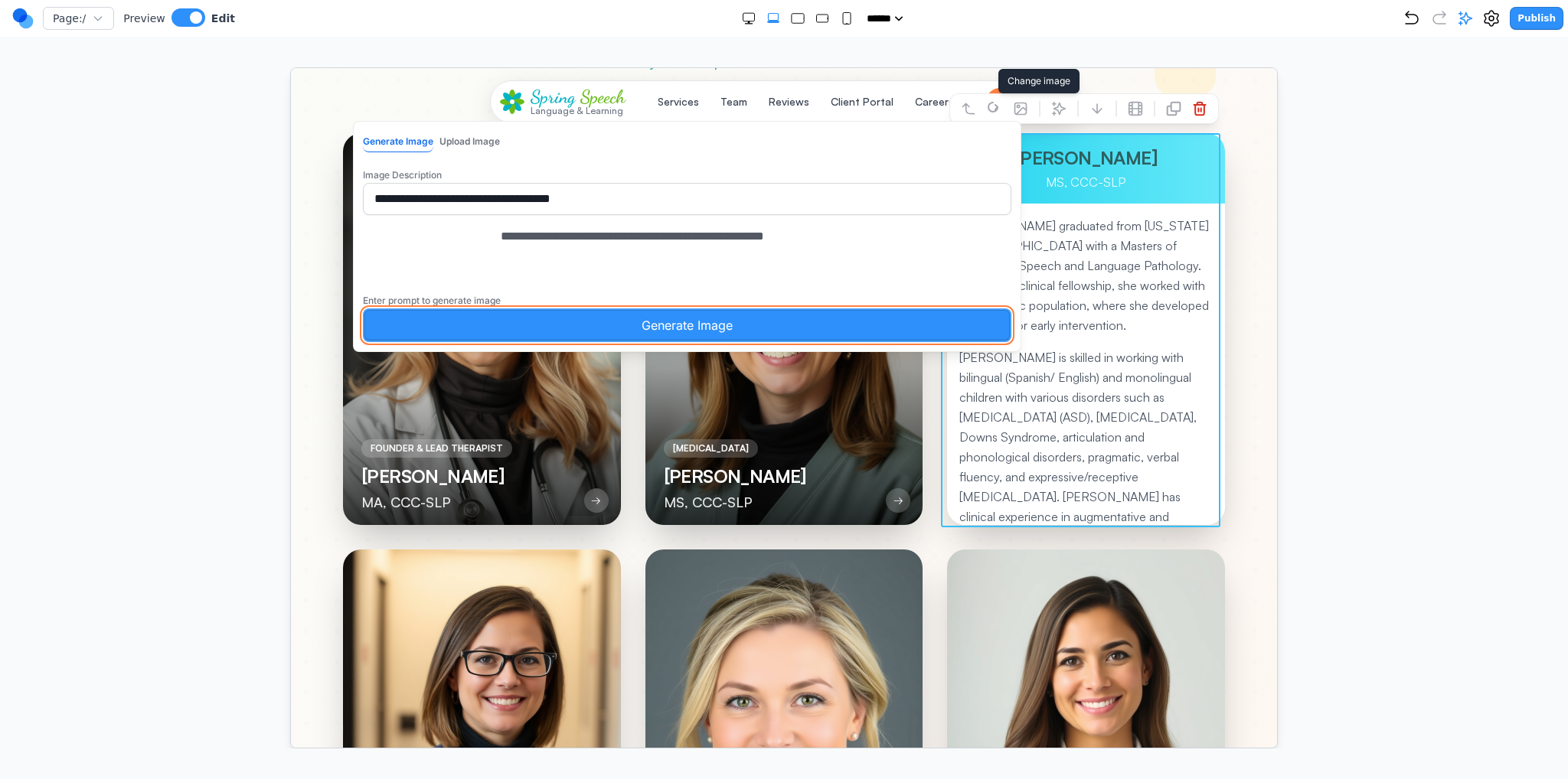
click at [705, 339] on button "Generate Image" at bounding box center [686, 325] width 649 height 34
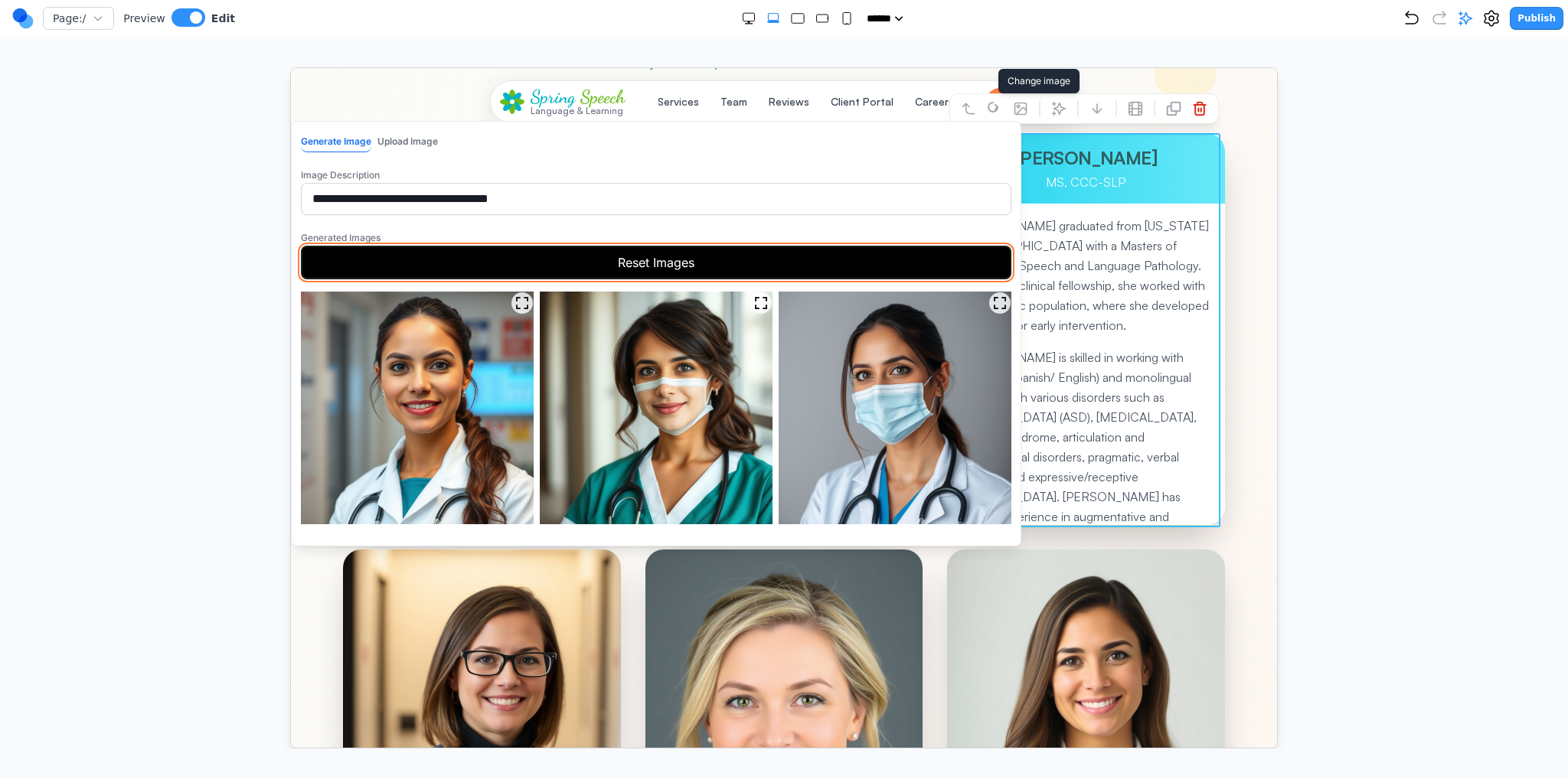
click at [785, 261] on button "Reset Images" at bounding box center [655, 262] width 711 height 34
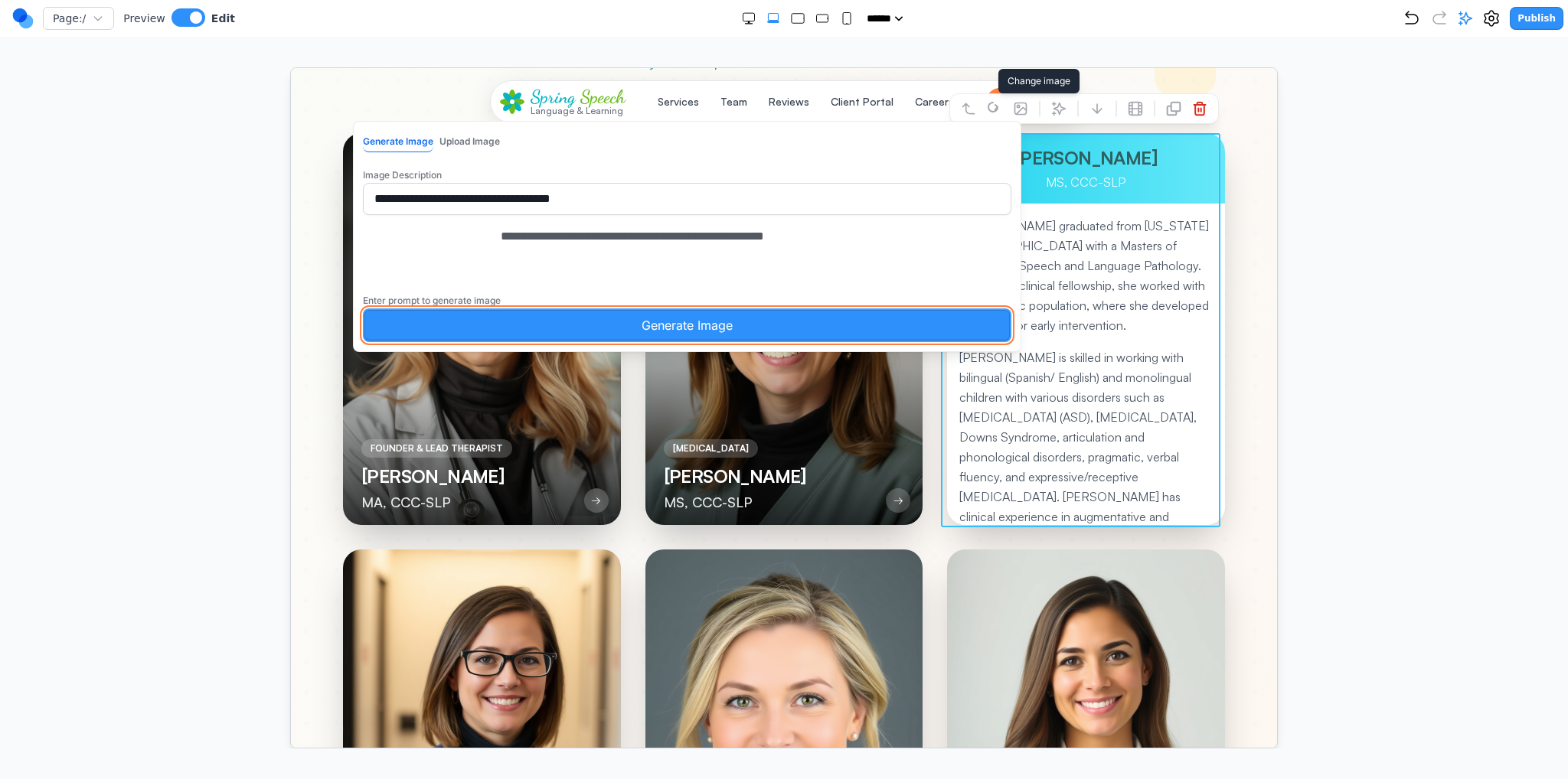
click at [736, 328] on button "Generate Image" at bounding box center [686, 325] width 649 height 34
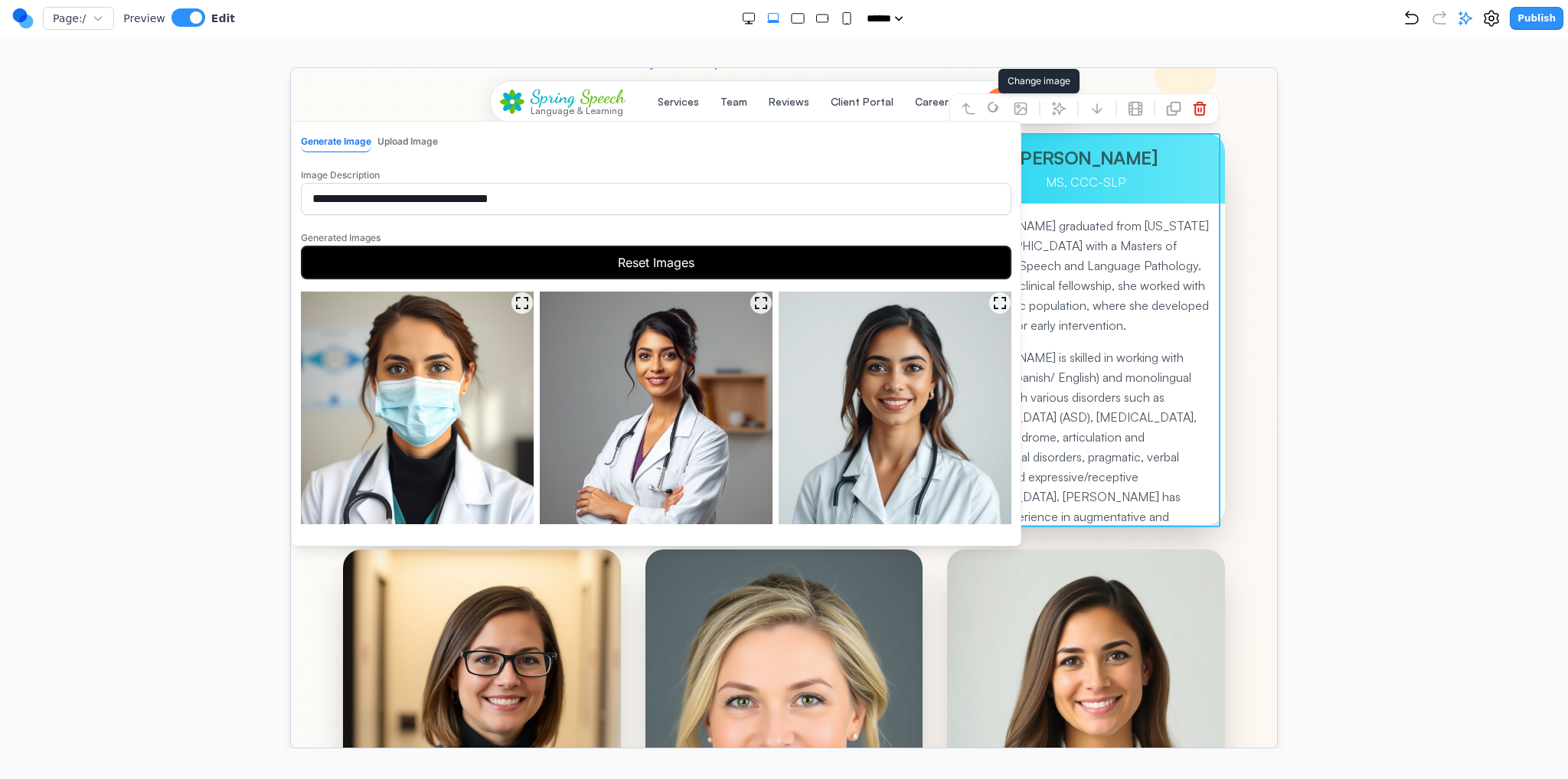
click at [851, 377] on img at bounding box center [893, 407] width 232 height 232
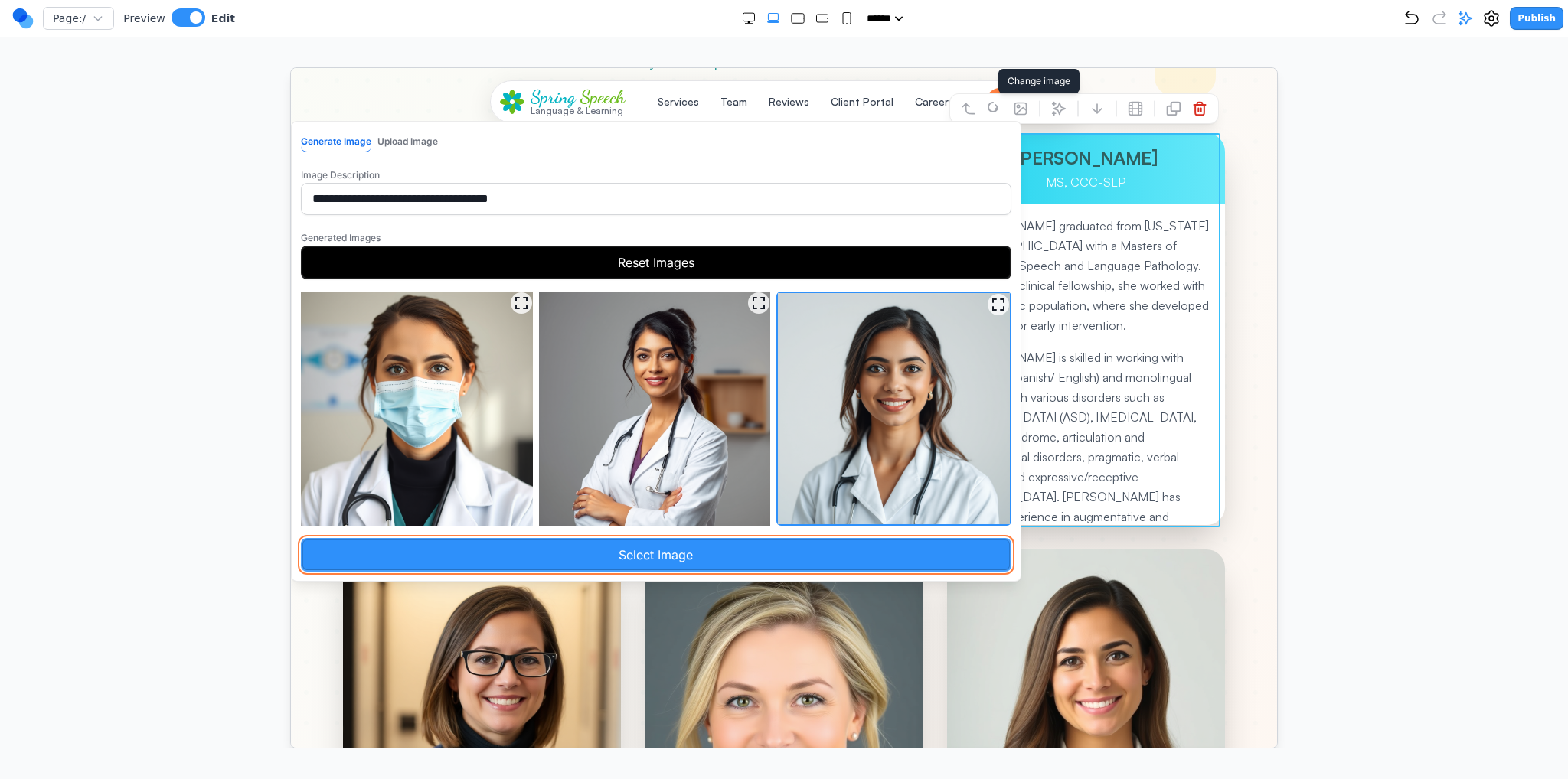
click at [813, 549] on button "Select Image" at bounding box center [655, 554] width 711 height 34
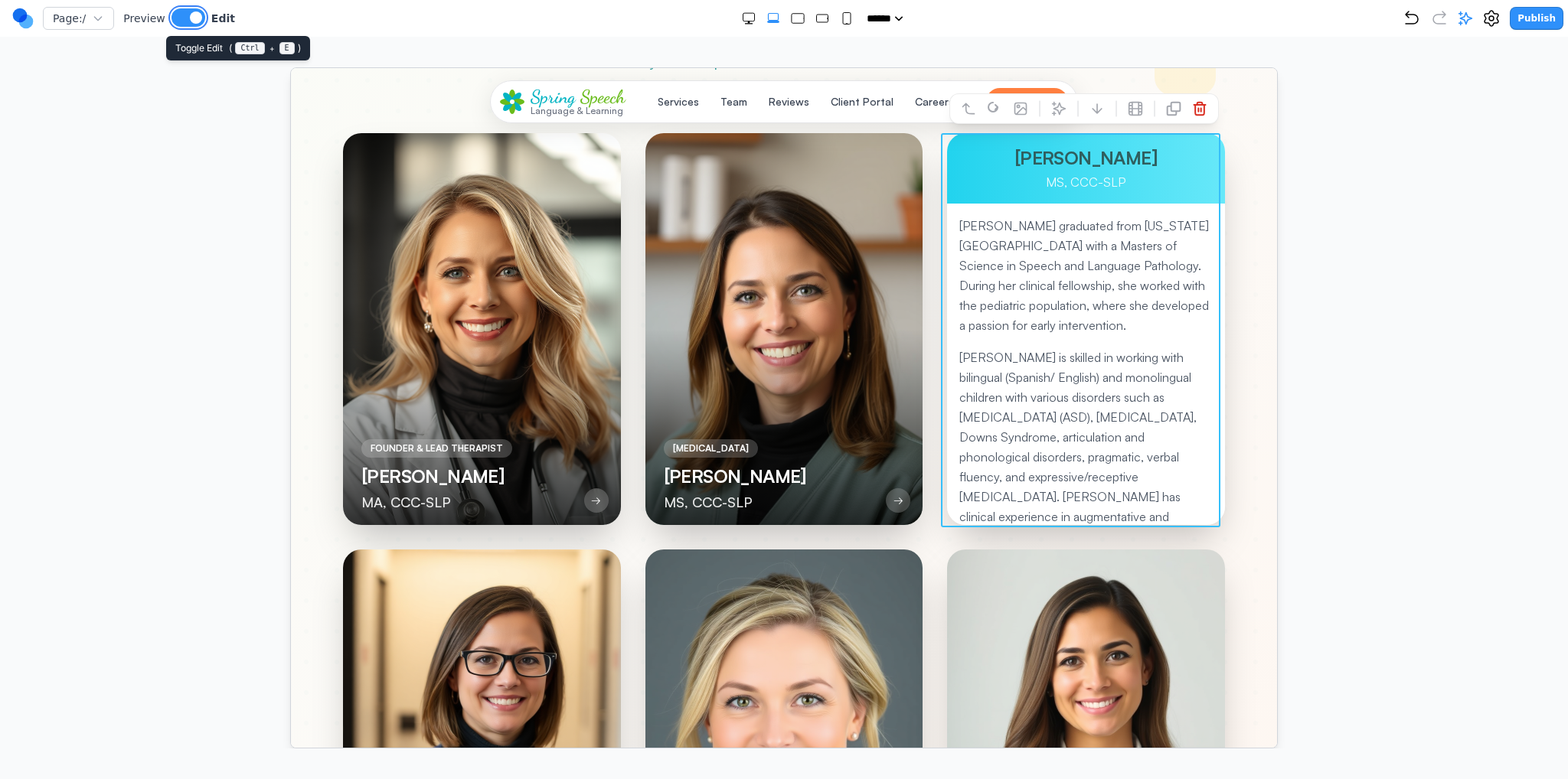
click at [191, 22] on span at bounding box center [195, 18] width 13 height 13
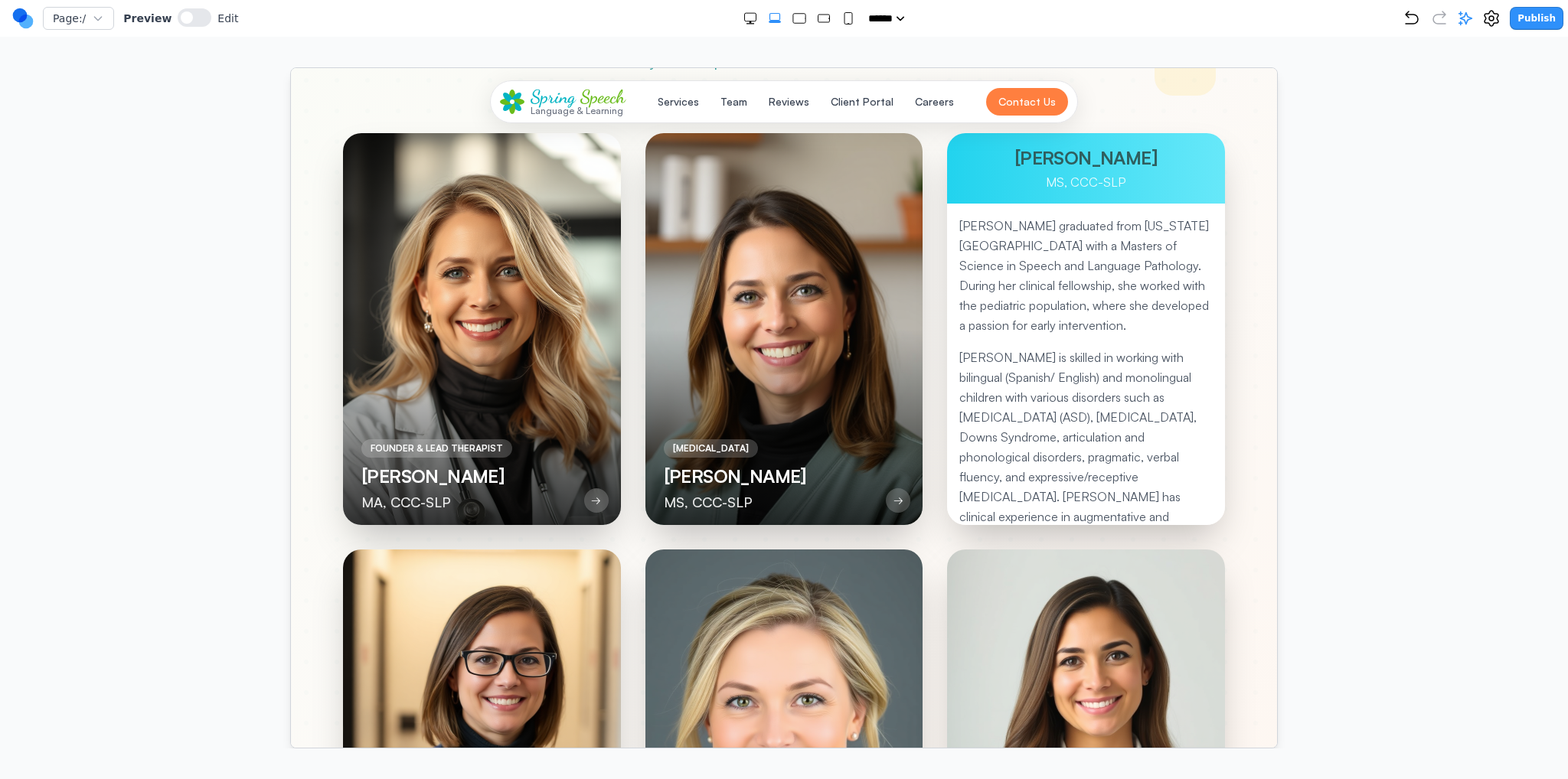
click at [1152, 306] on p "[PERSON_NAME] graduated from [US_STATE][GEOGRAPHIC_DATA] with a Masters of Scie…" at bounding box center [1086, 274] width 253 height 119
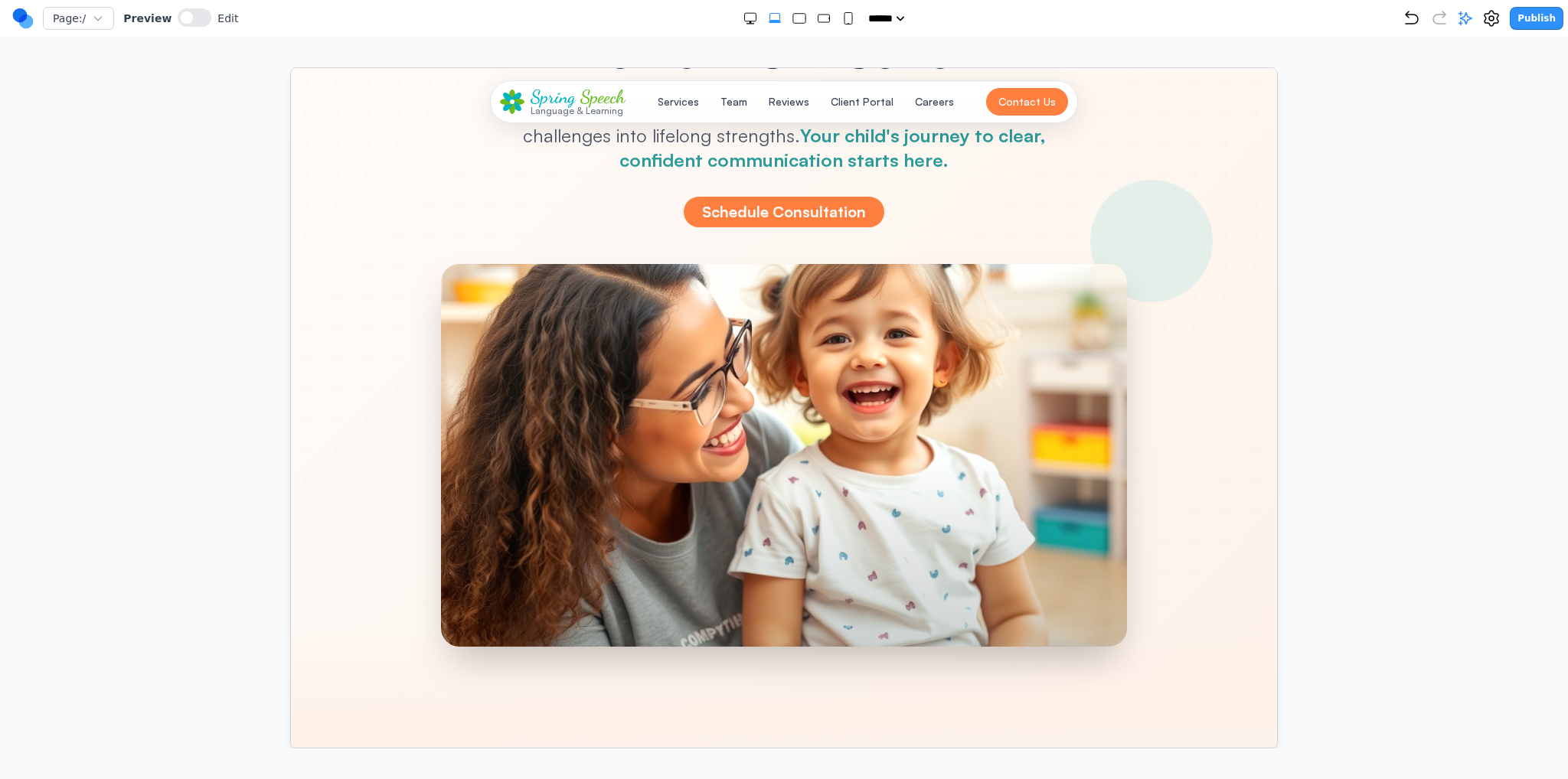
scroll to position [0, 0]
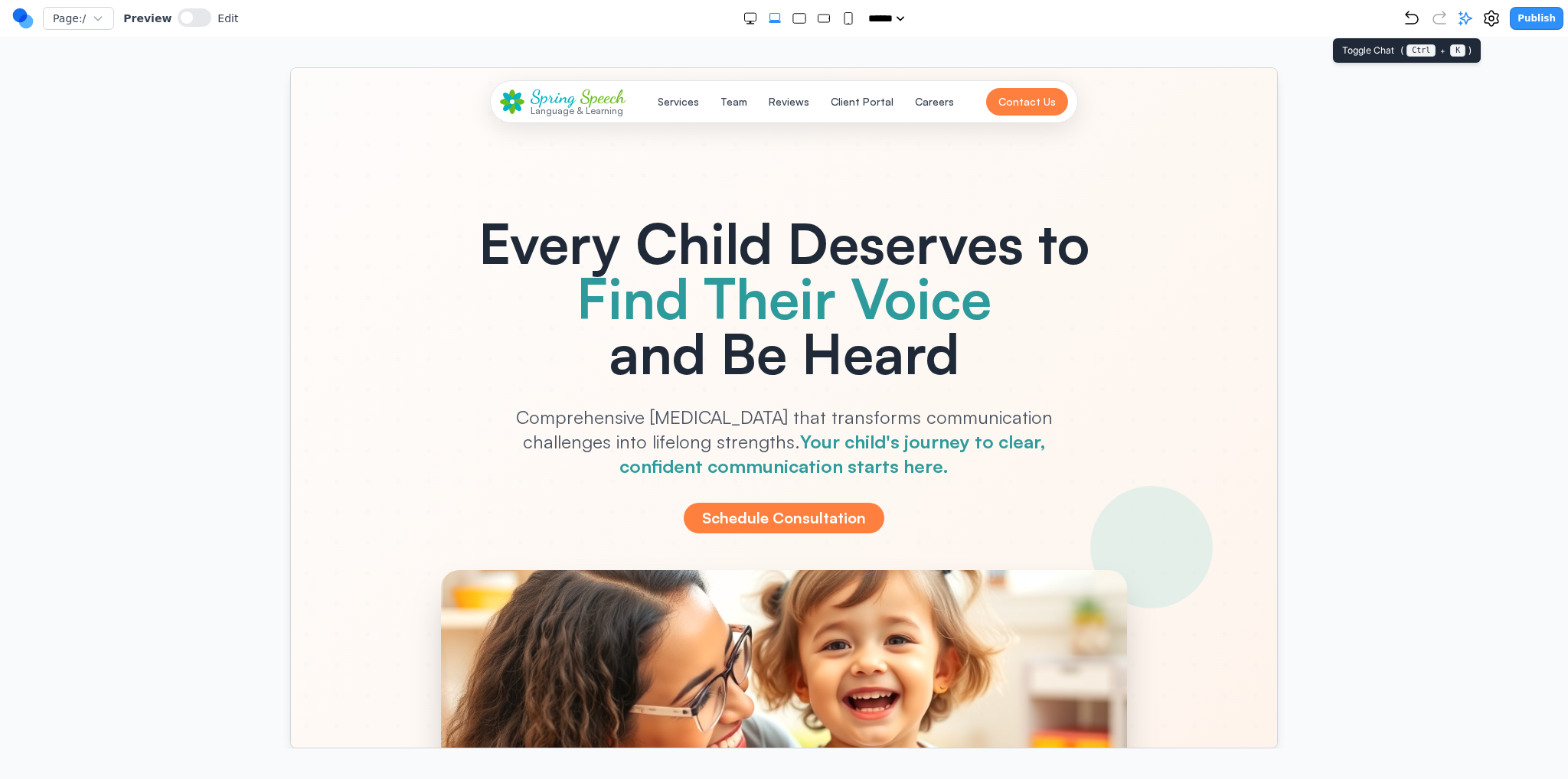
click at [1470, 20] on icon at bounding box center [1466, 18] width 15 height 15
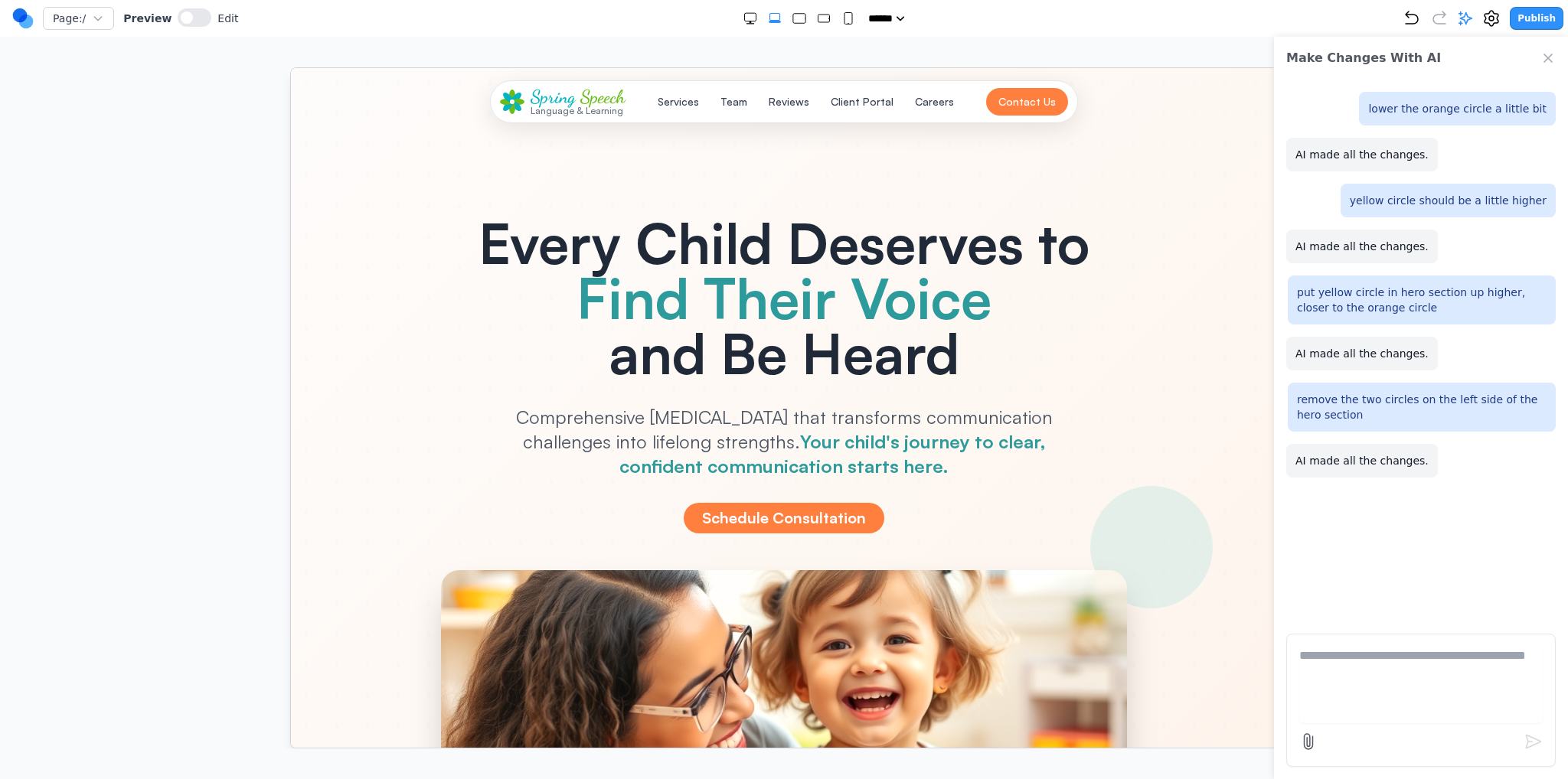
drag, startPoint x: 1373, startPoint y: 636, endPoint x: 1375, endPoint y: 661, distance: 25.1
click at [1373, 637] on form at bounding box center [1420, 700] width 269 height 133
click at [1375, 661] on textarea at bounding box center [1421, 684] width 243 height 76
type textarea "*"
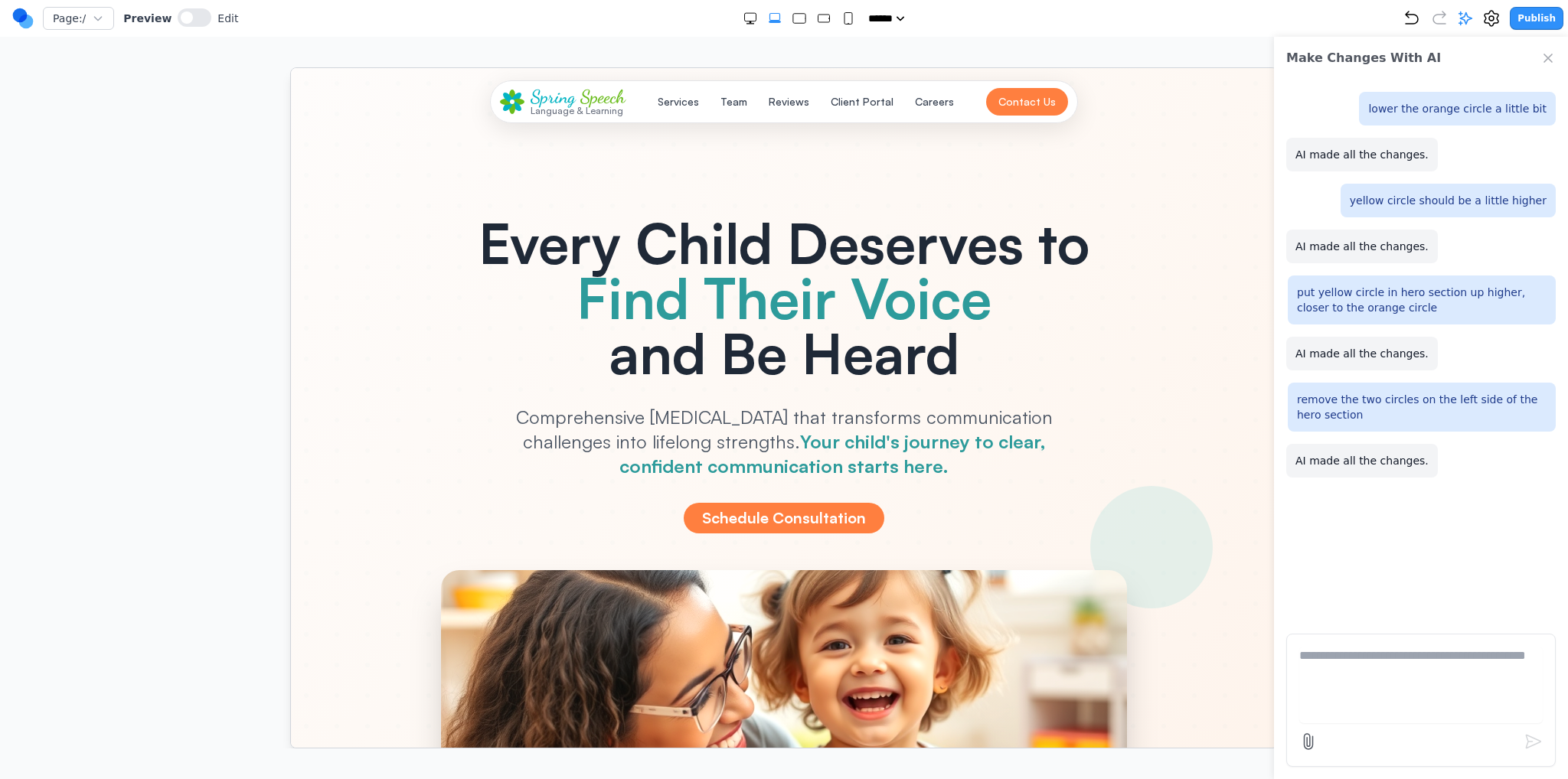
type textarea "*"
drag, startPoint x: 1821, startPoint y: 730, endPoint x: 1239, endPoint y: 647, distance: 587.9
drag, startPoint x: 1336, startPoint y: 659, endPoint x: 1279, endPoint y: 654, distance: 57.2
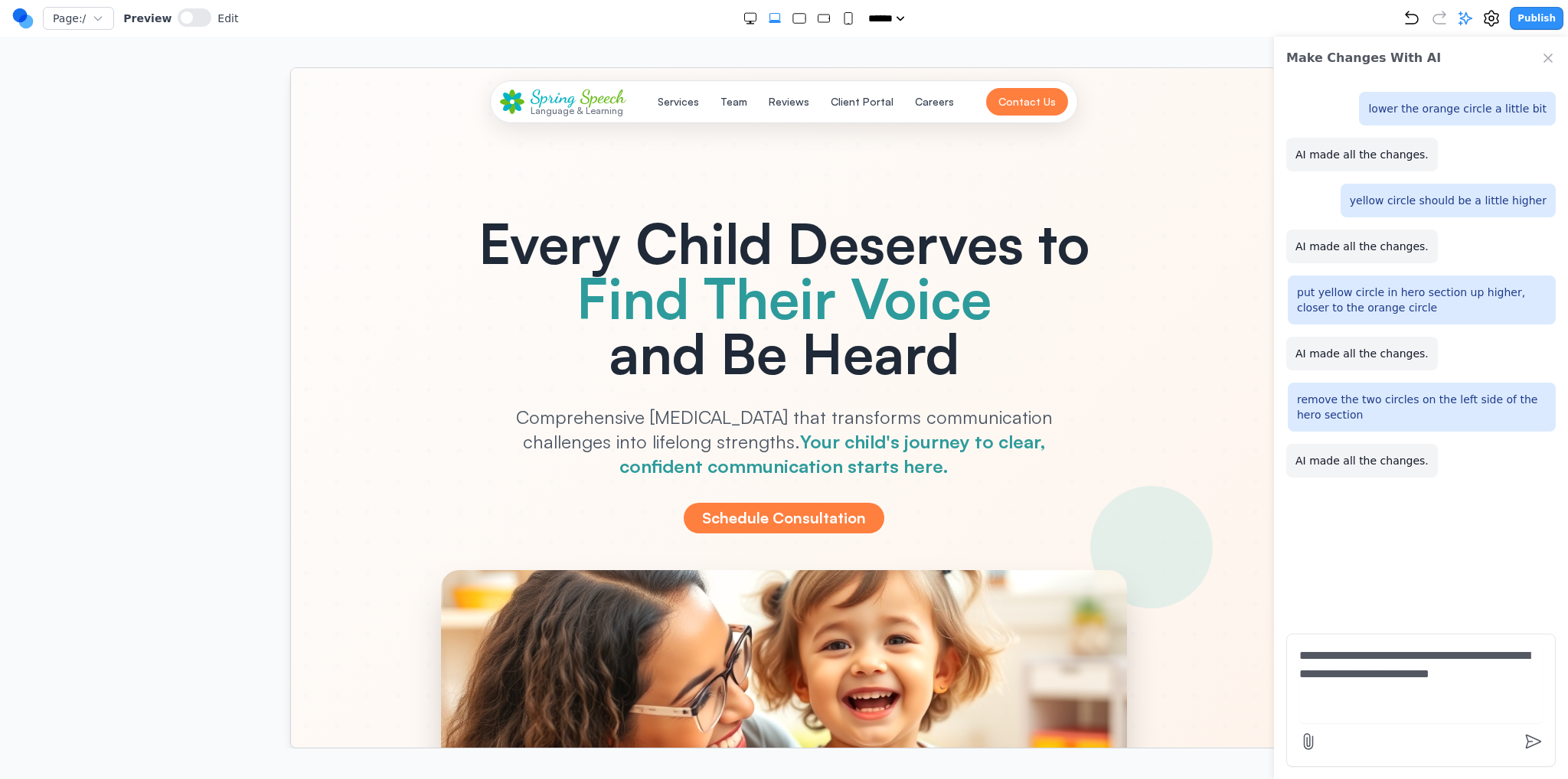
click at [1279, 654] on div "**********" at bounding box center [1421, 408] width 294 height 742
click at [1426, 672] on textarea "**********" at bounding box center [1421, 684] width 243 height 76
click at [1441, 662] on textarea "**********" at bounding box center [1421, 684] width 243 height 76
click at [1470, 653] on textarea "**********" at bounding box center [1421, 684] width 243 height 76
click at [1545, 693] on form "**********" at bounding box center [1420, 700] width 269 height 133
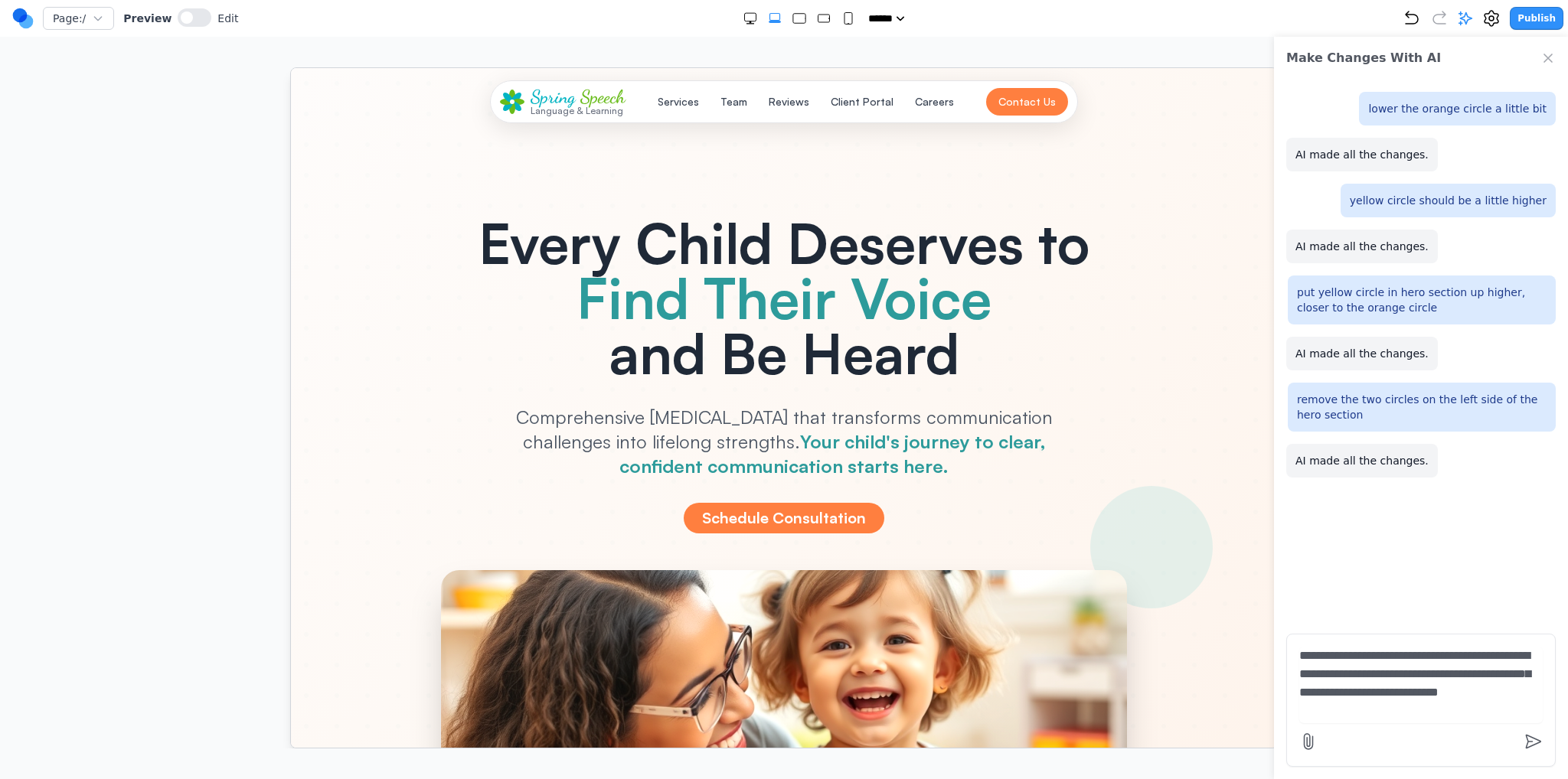
click at [1538, 697] on textarea "**********" at bounding box center [1421, 684] width 243 height 76
type textarea "**********"
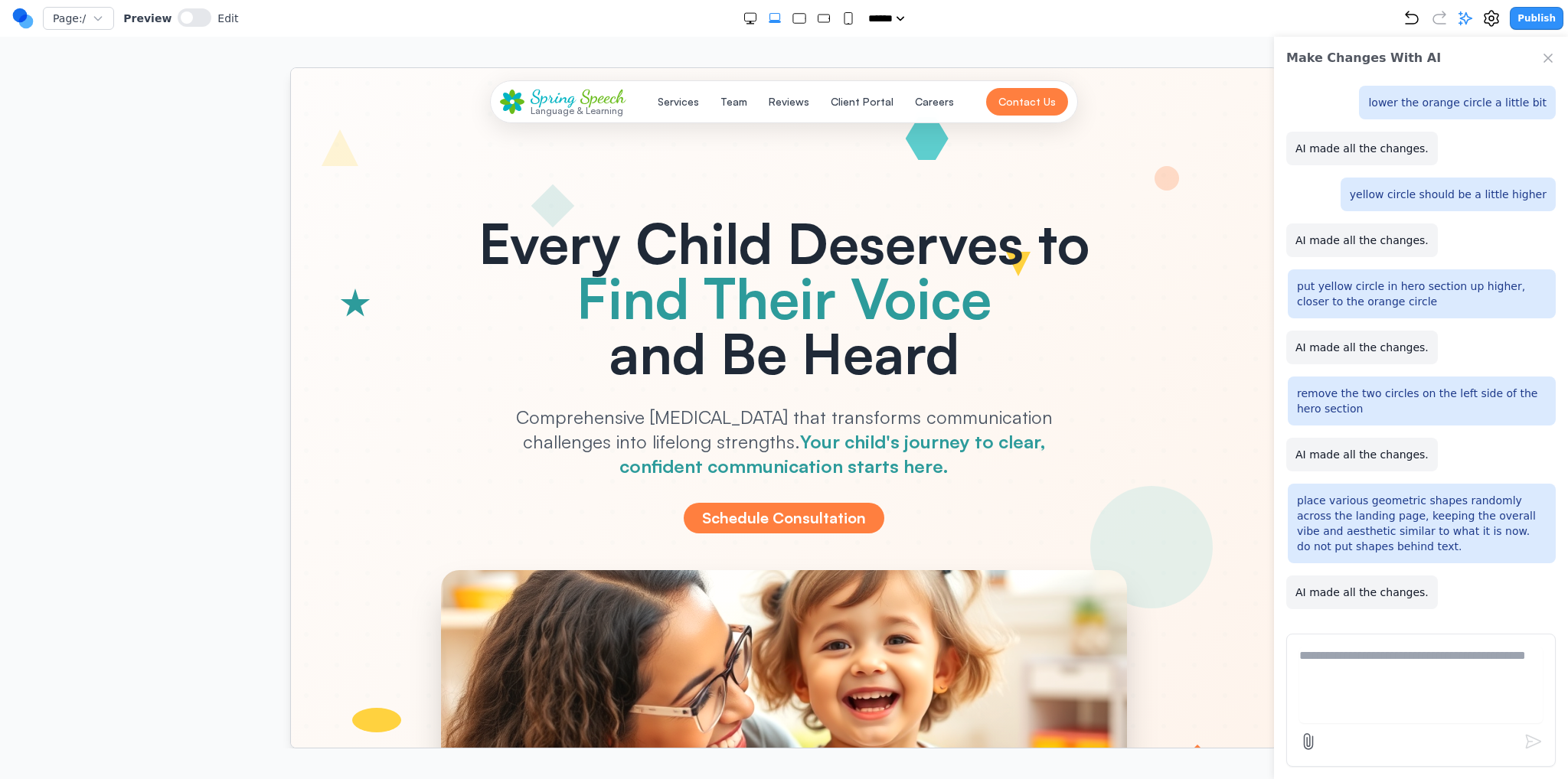
click at [1549, 59] on icon "Close Chat" at bounding box center [1548, 58] width 15 height 15
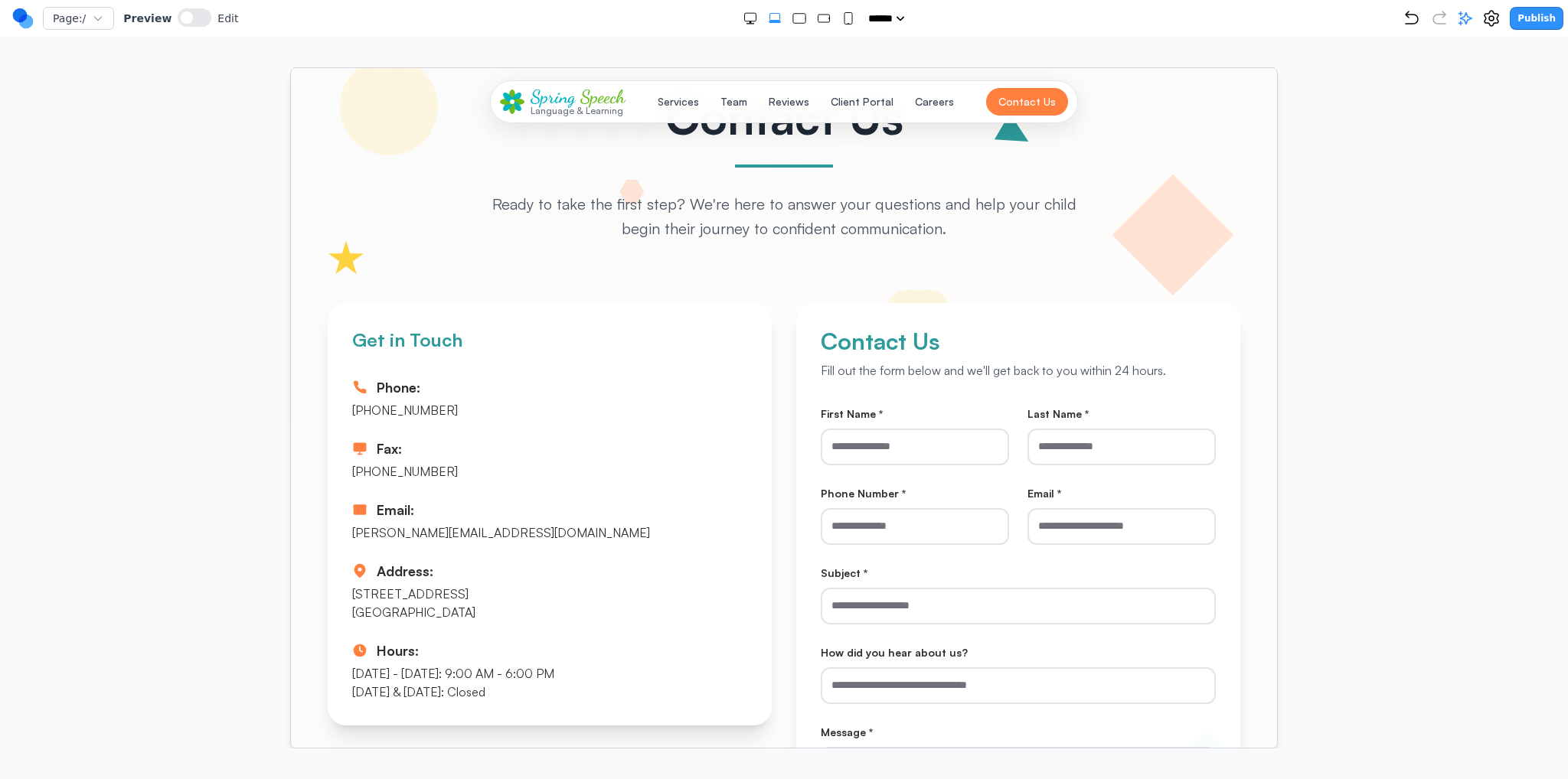
scroll to position [7195, 0]
